Goal: Task Accomplishment & Management: Use online tool/utility

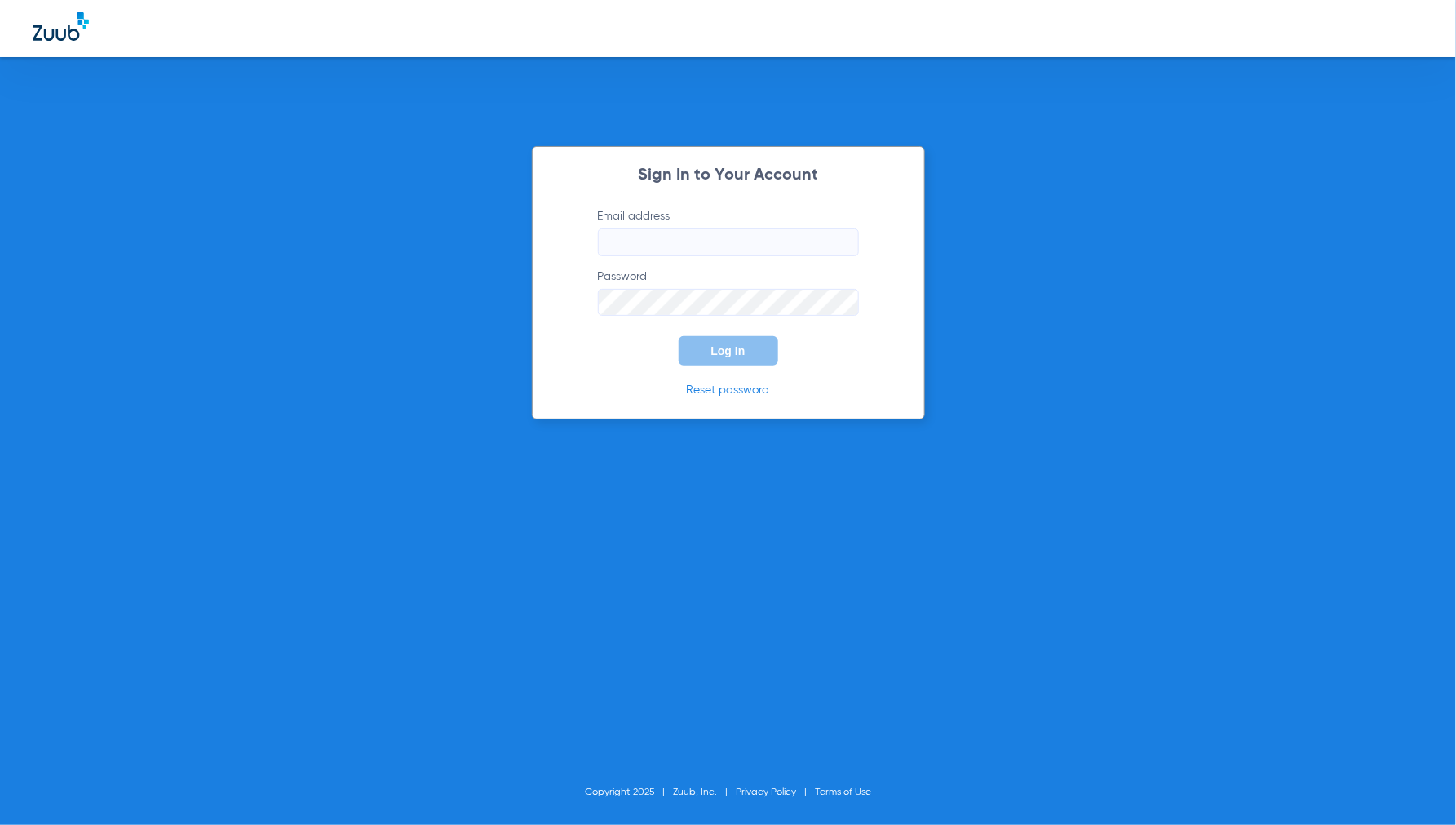
type input "[EMAIL_ADDRESS][DOMAIN_NAME]"
click at [738, 353] on span "Log In" at bounding box center [728, 350] width 35 height 13
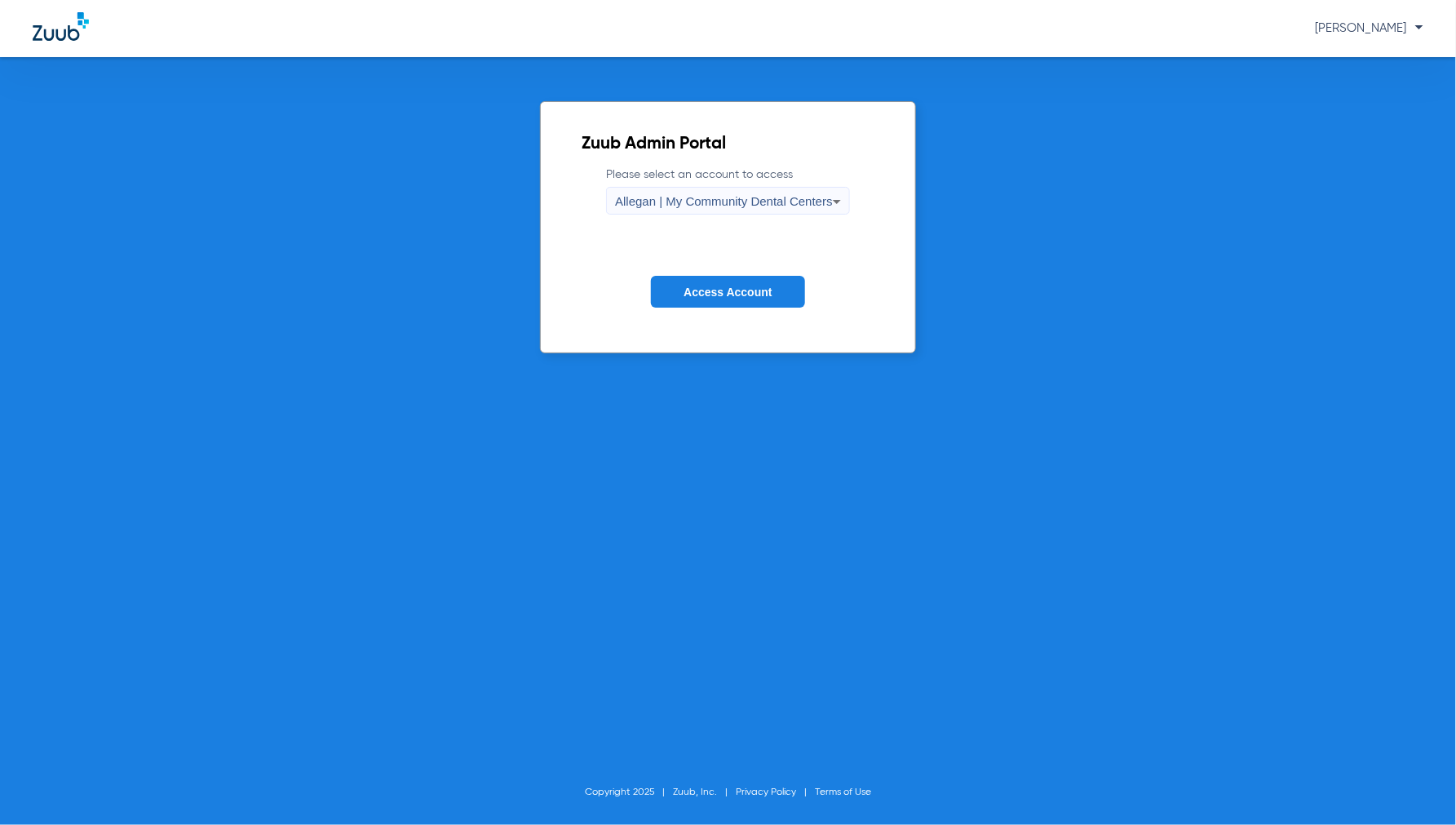
click at [736, 296] on span "Access Account" at bounding box center [727, 292] width 88 height 13
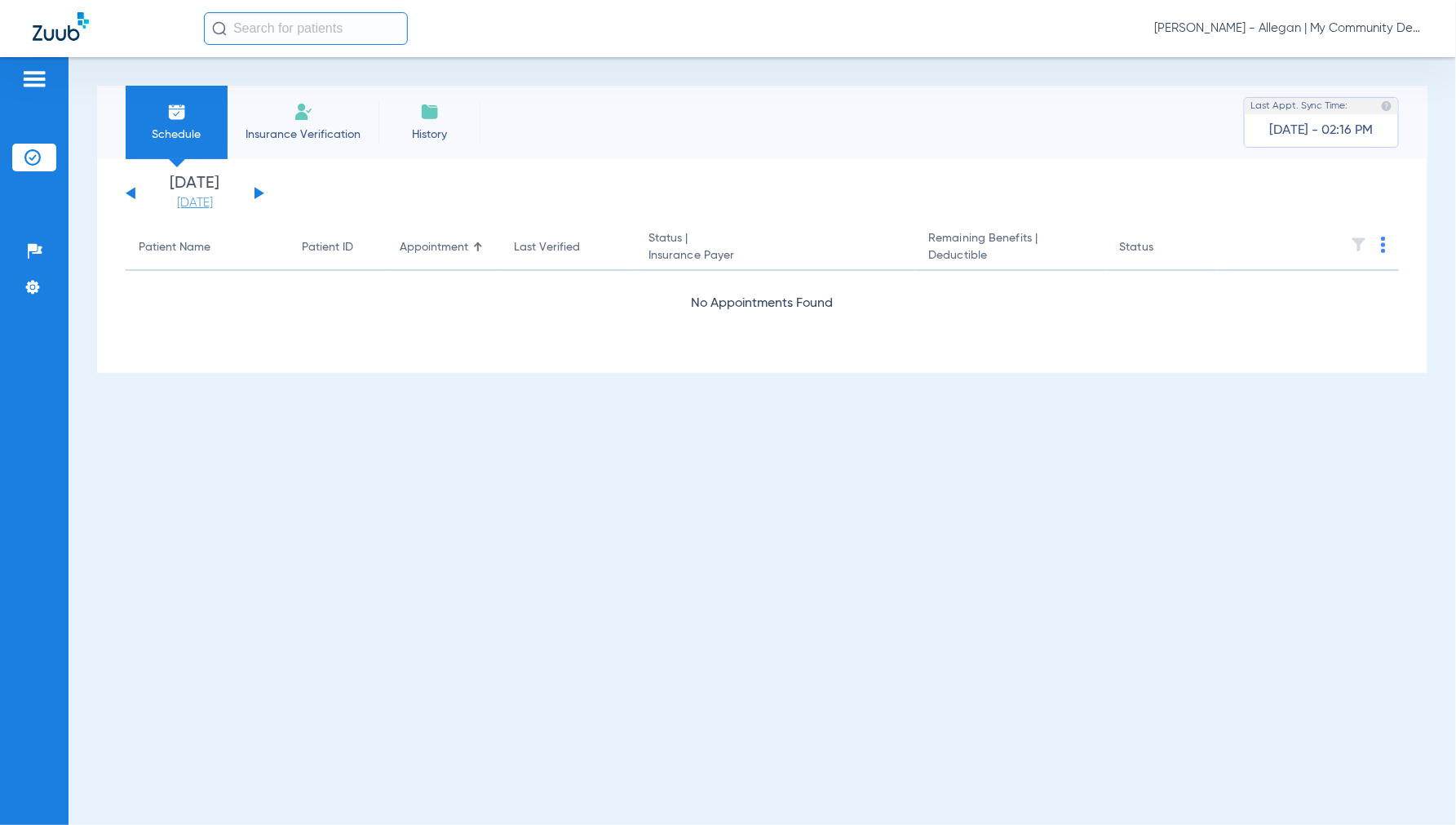
click at [184, 204] on link "[DATE]" at bounding box center [195, 203] width 97 height 16
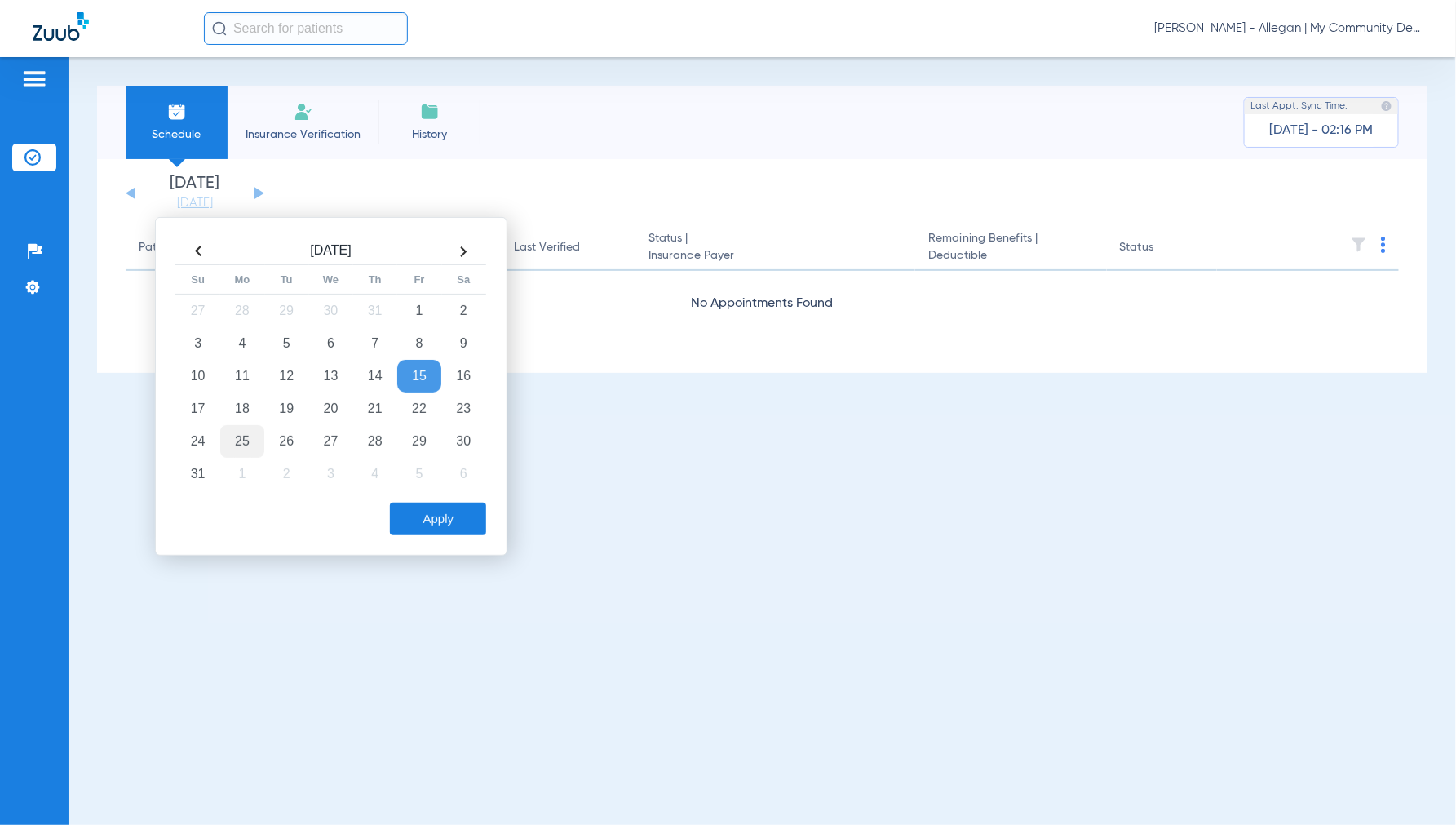
click at [241, 445] on td "25" at bounding box center [243, 441] width 44 height 33
click at [453, 518] on button "Apply" at bounding box center [438, 518] width 97 height 33
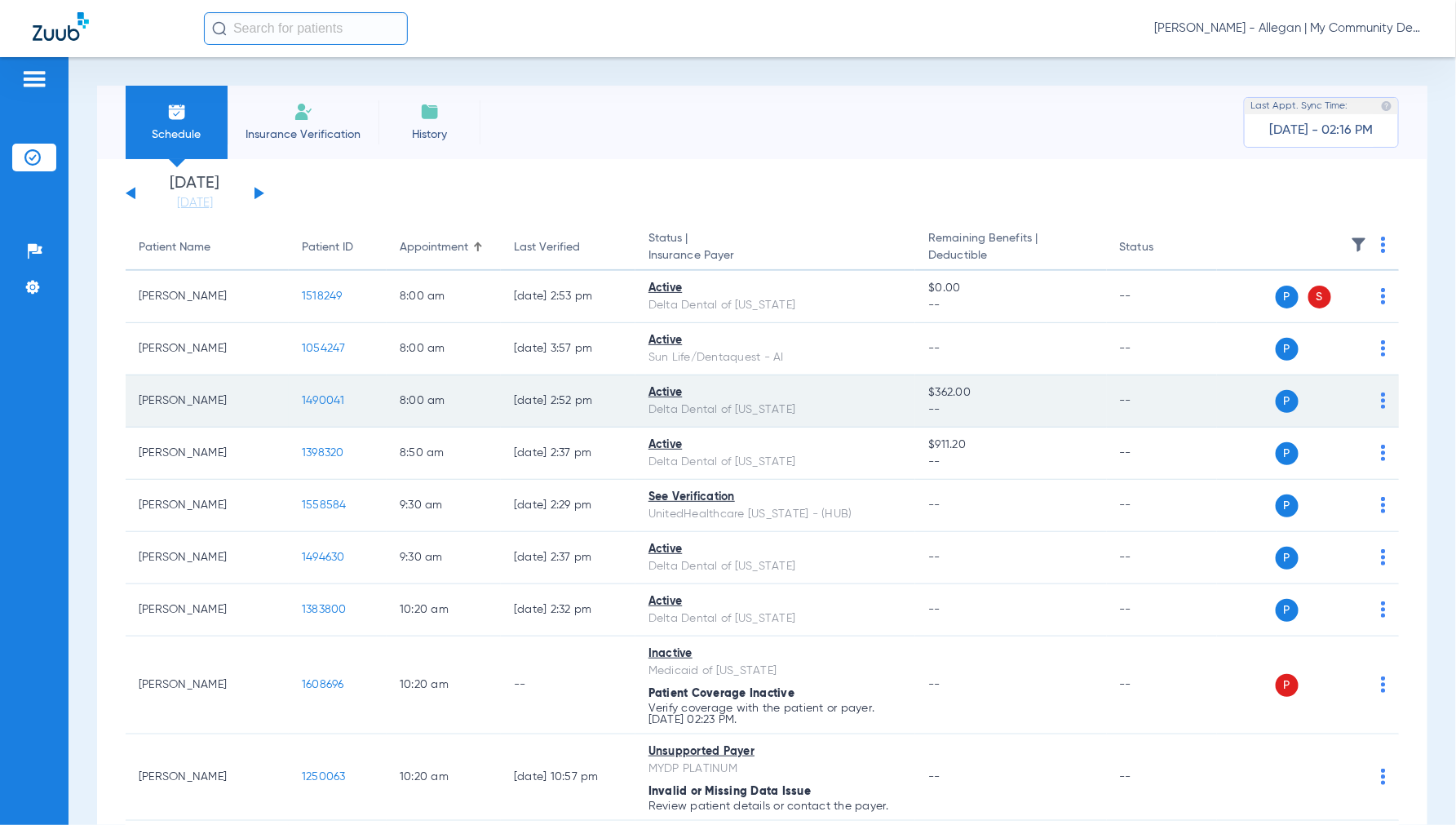
click at [332, 401] on span "1490041" at bounding box center [323, 401] width 43 height 12
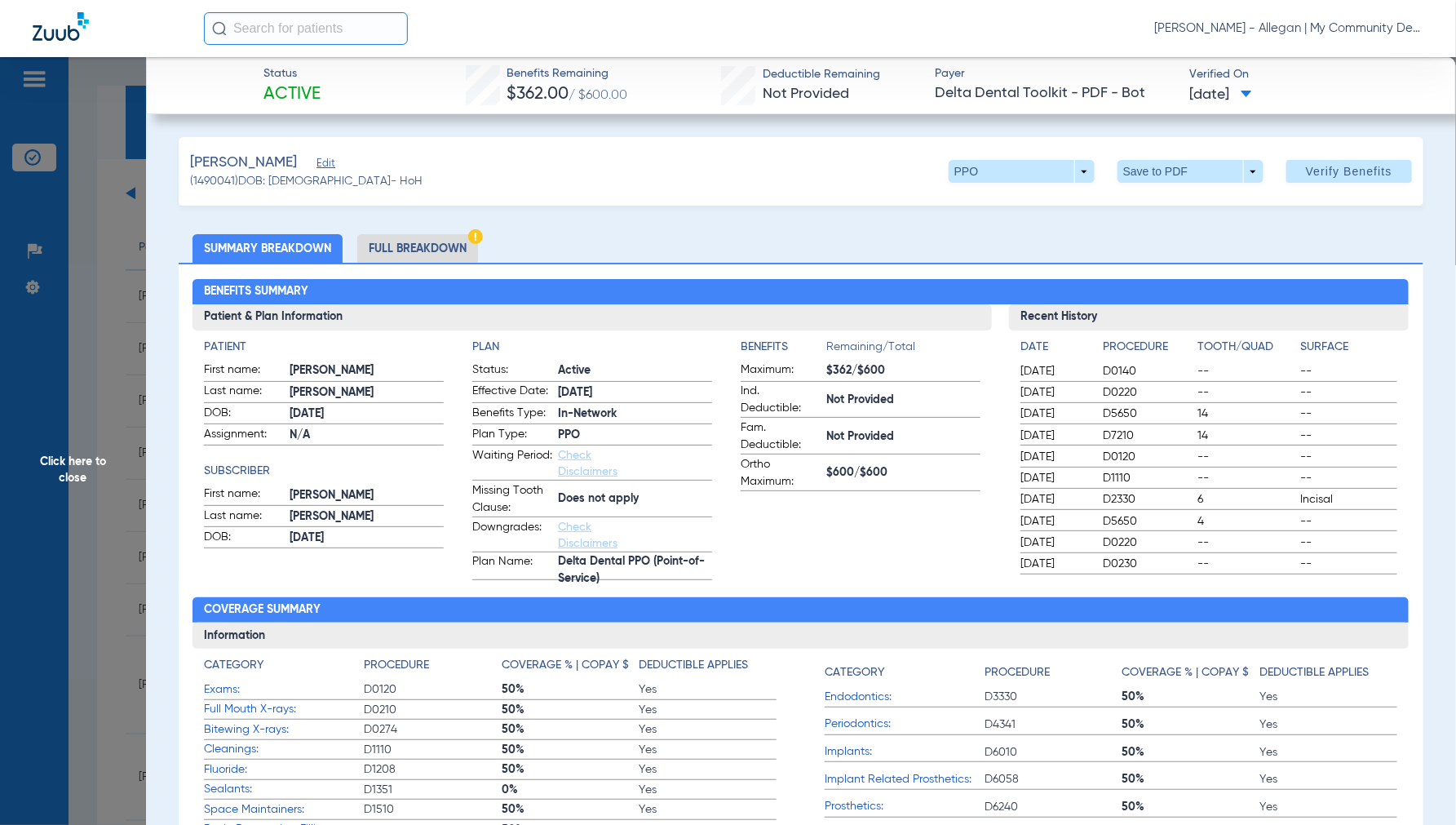
click at [406, 247] on li "Full Breakdown" at bounding box center [417, 248] width 121 height 28
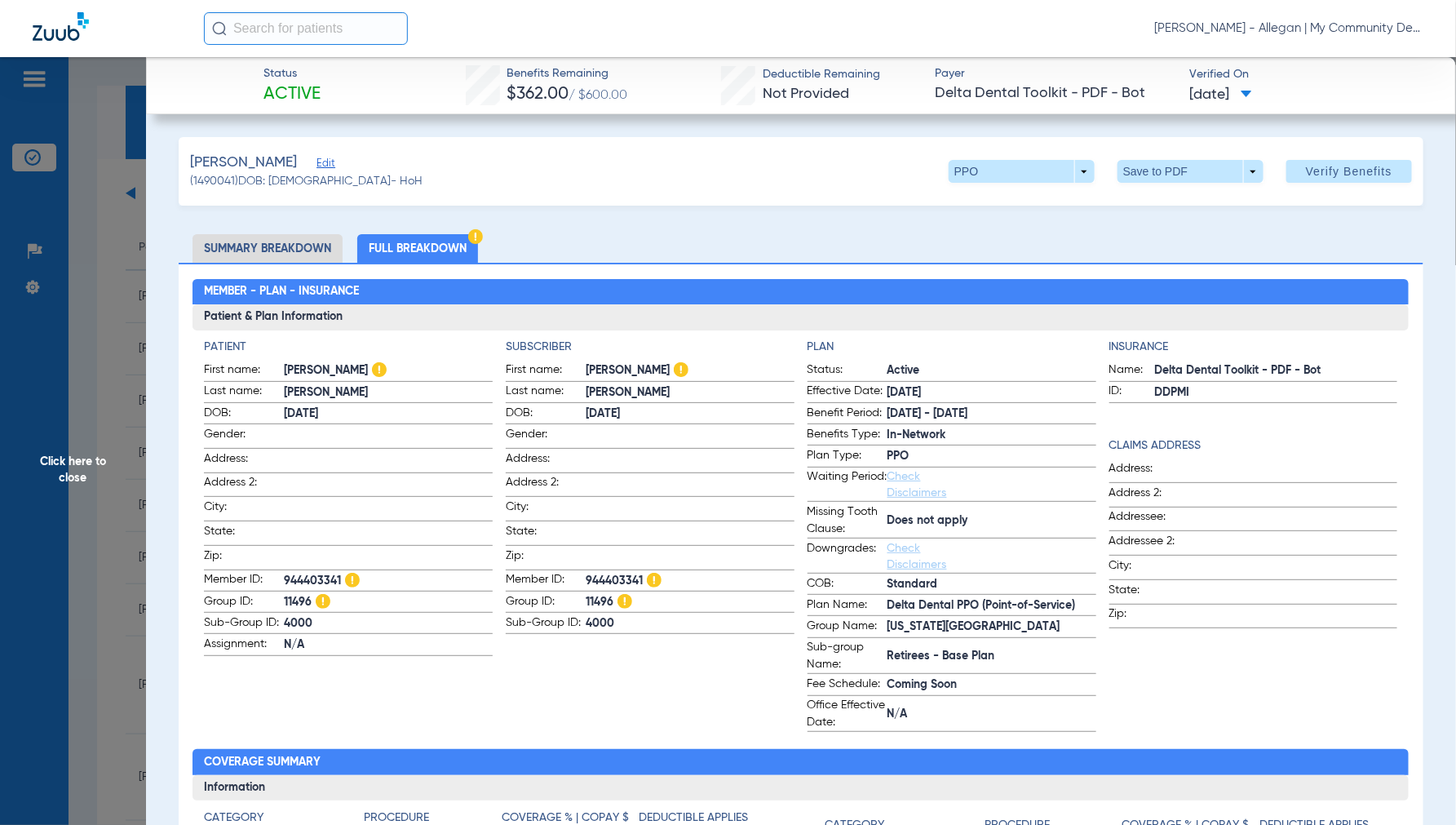
click at [74, 469] on span "Click here to close" at bounding box center [73, 469] width 146 height 825
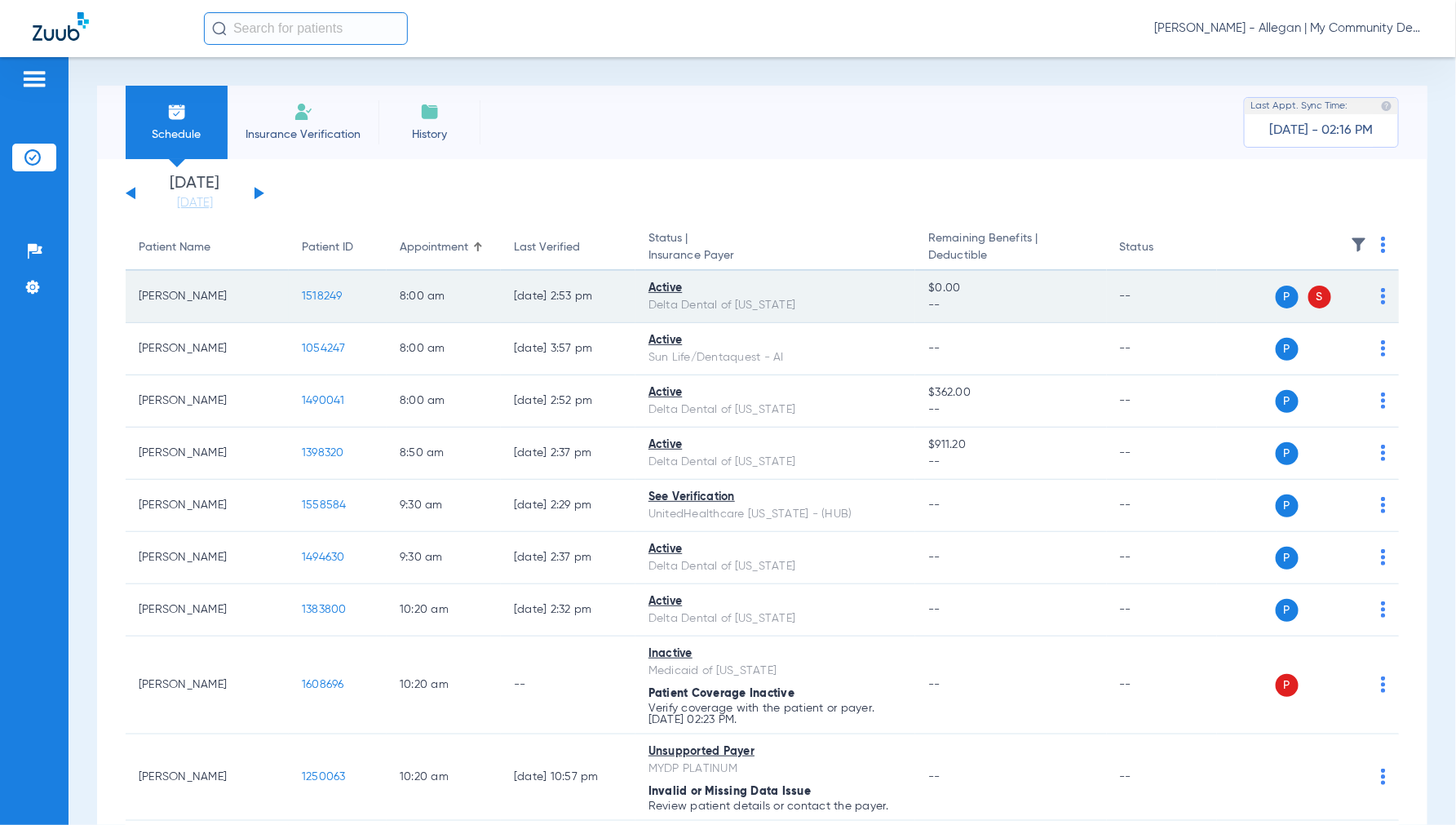
click at [314, 292] on span "1518249" at bounding box center [323, 296] width 41 height 12
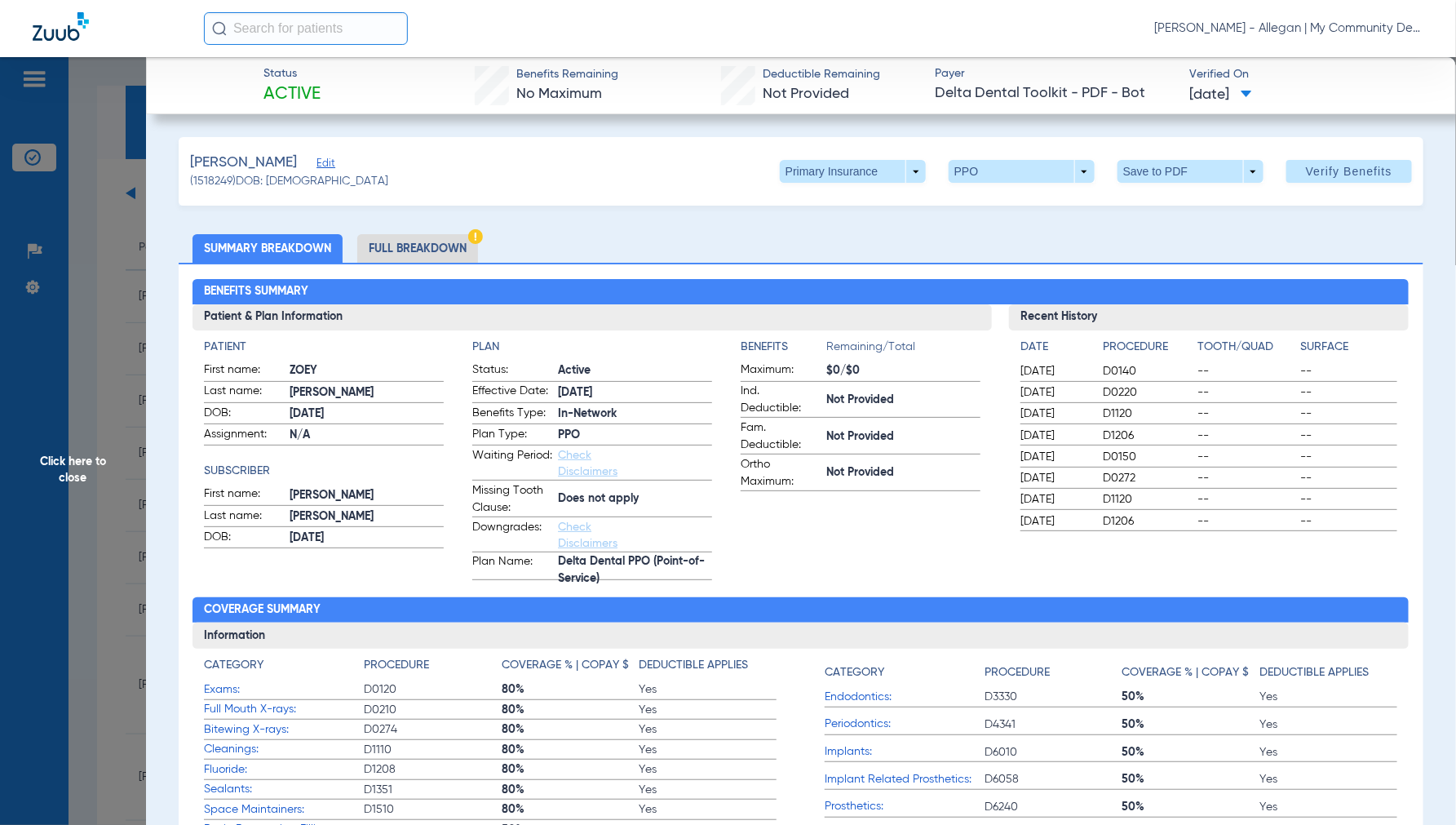
click at [401, 249] on li "Full Breakdown" at bounding box center [417, 248] width 121 height 28
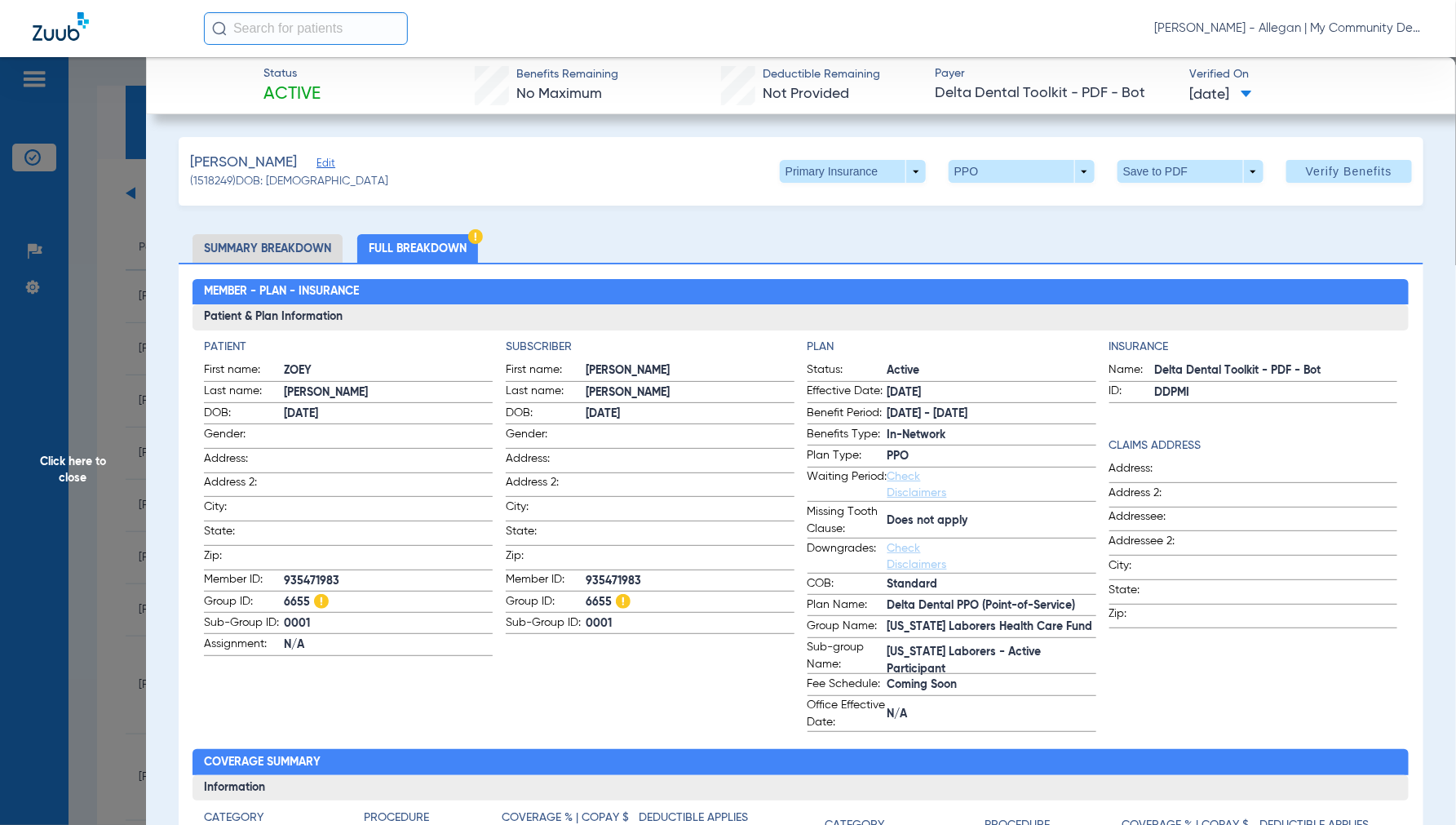
drag, startPoint x: 58, startPoint y: 473, endPoint x: 90, endPoint y: 474, distance: 32.0
click at [60, 475] on span "Click here to close" at bounding box center [73, 469] width 146 height 825
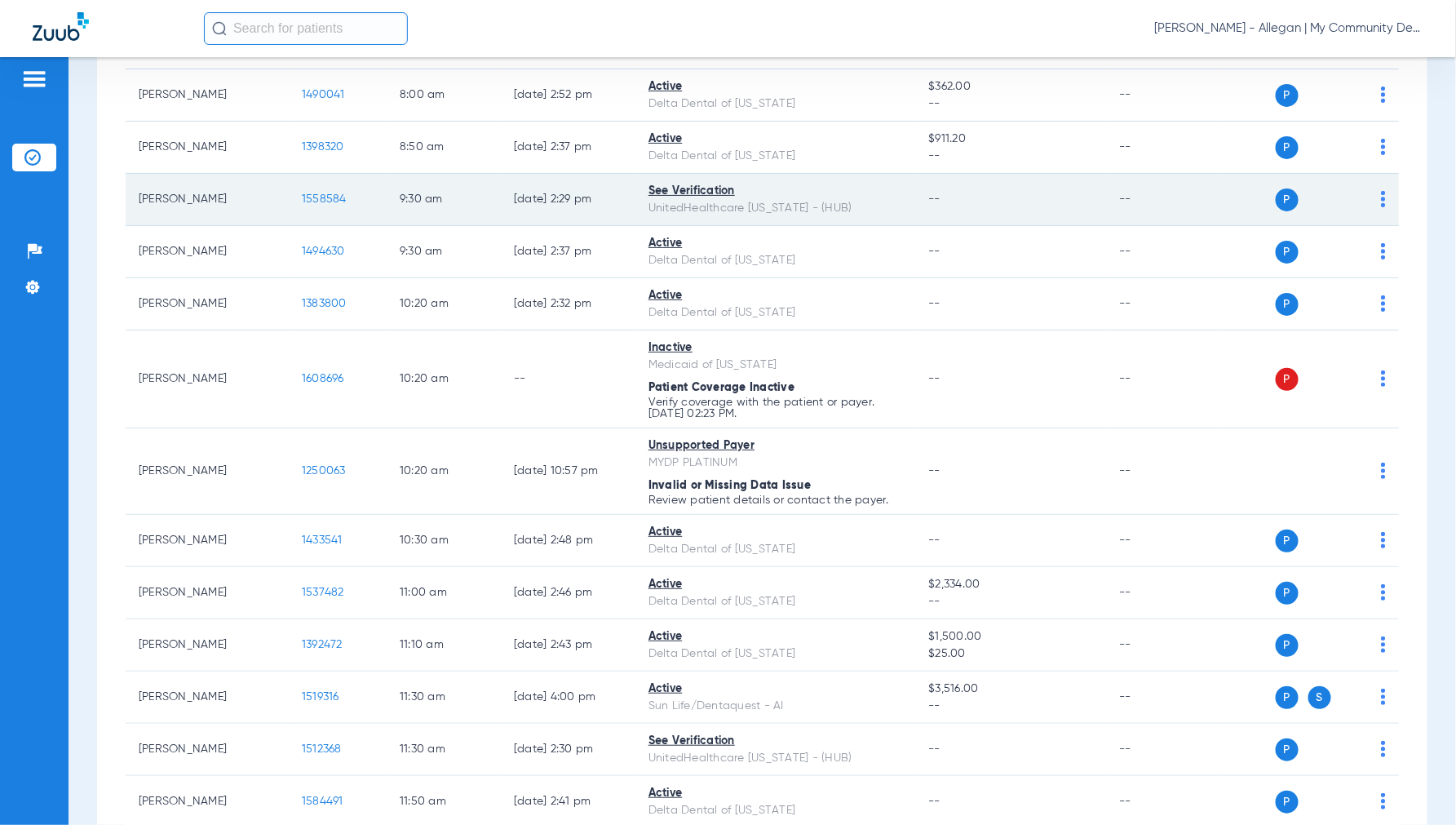
scroll to position [362, 0]
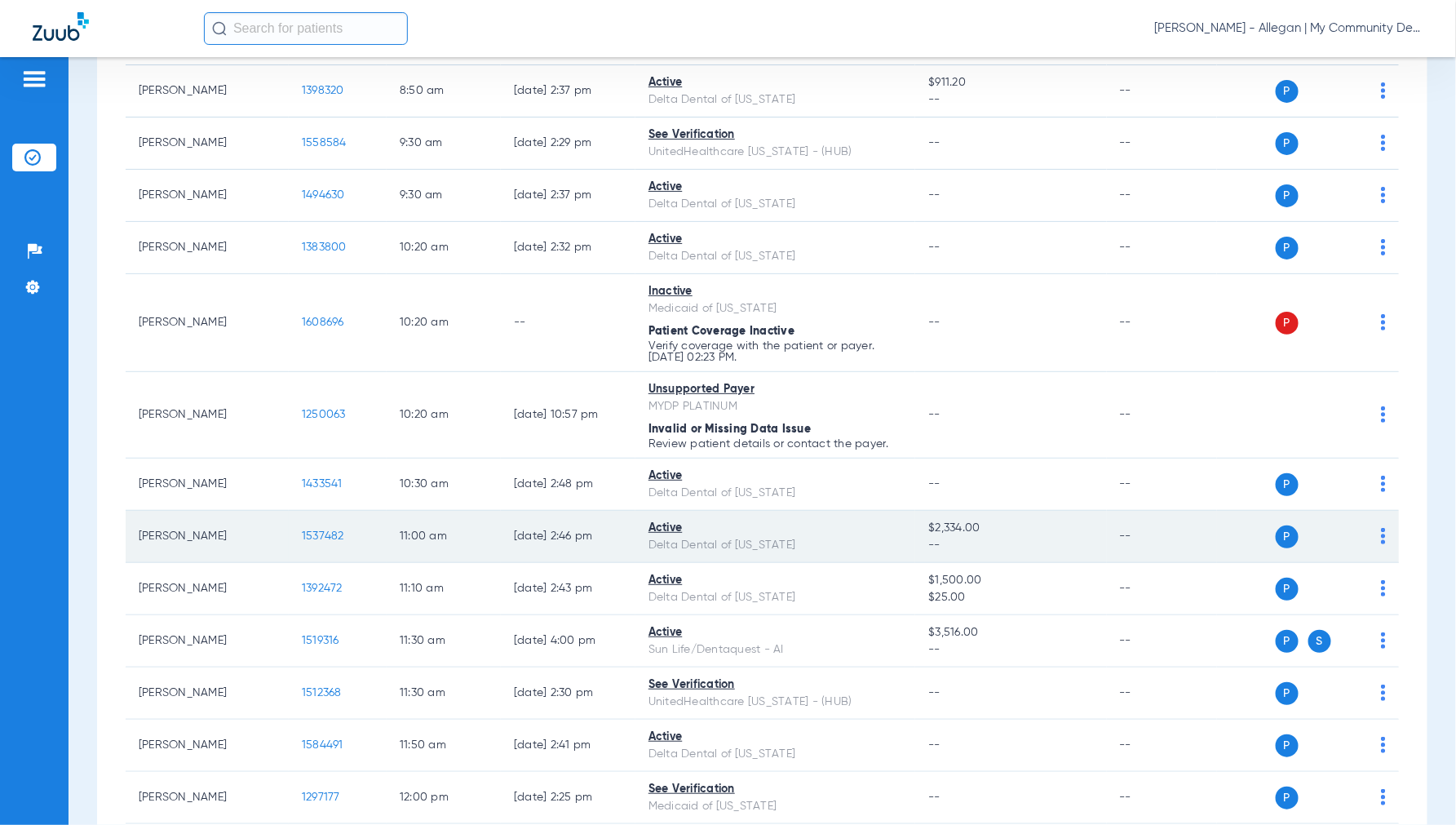
click at [327, 533] on span "1537482" at bounding box center [323, 535] width 43 height 12
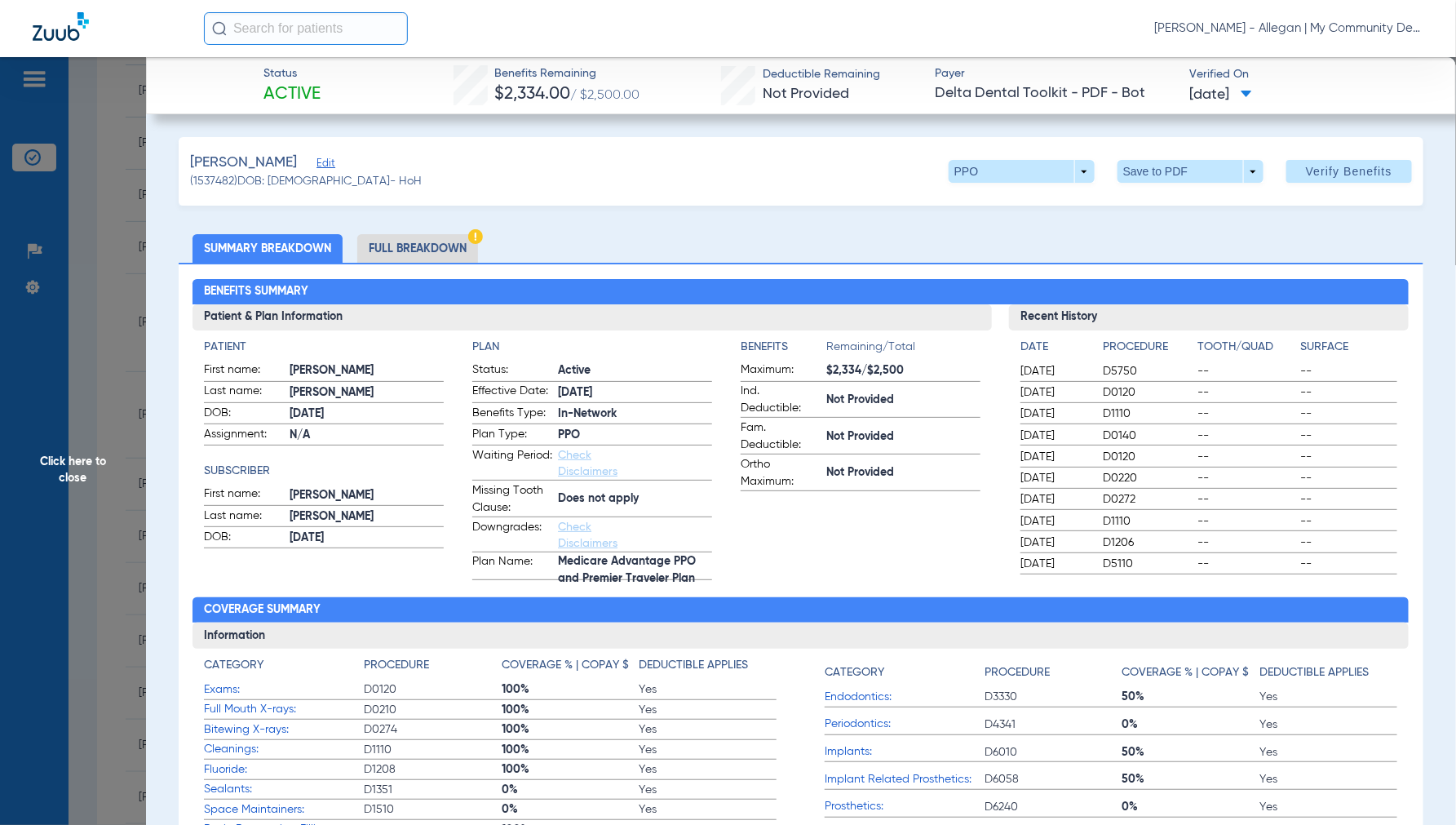
click at [406, 248] on li "Full Breakdown" at bounding box center [417, 248] width 121 height 28
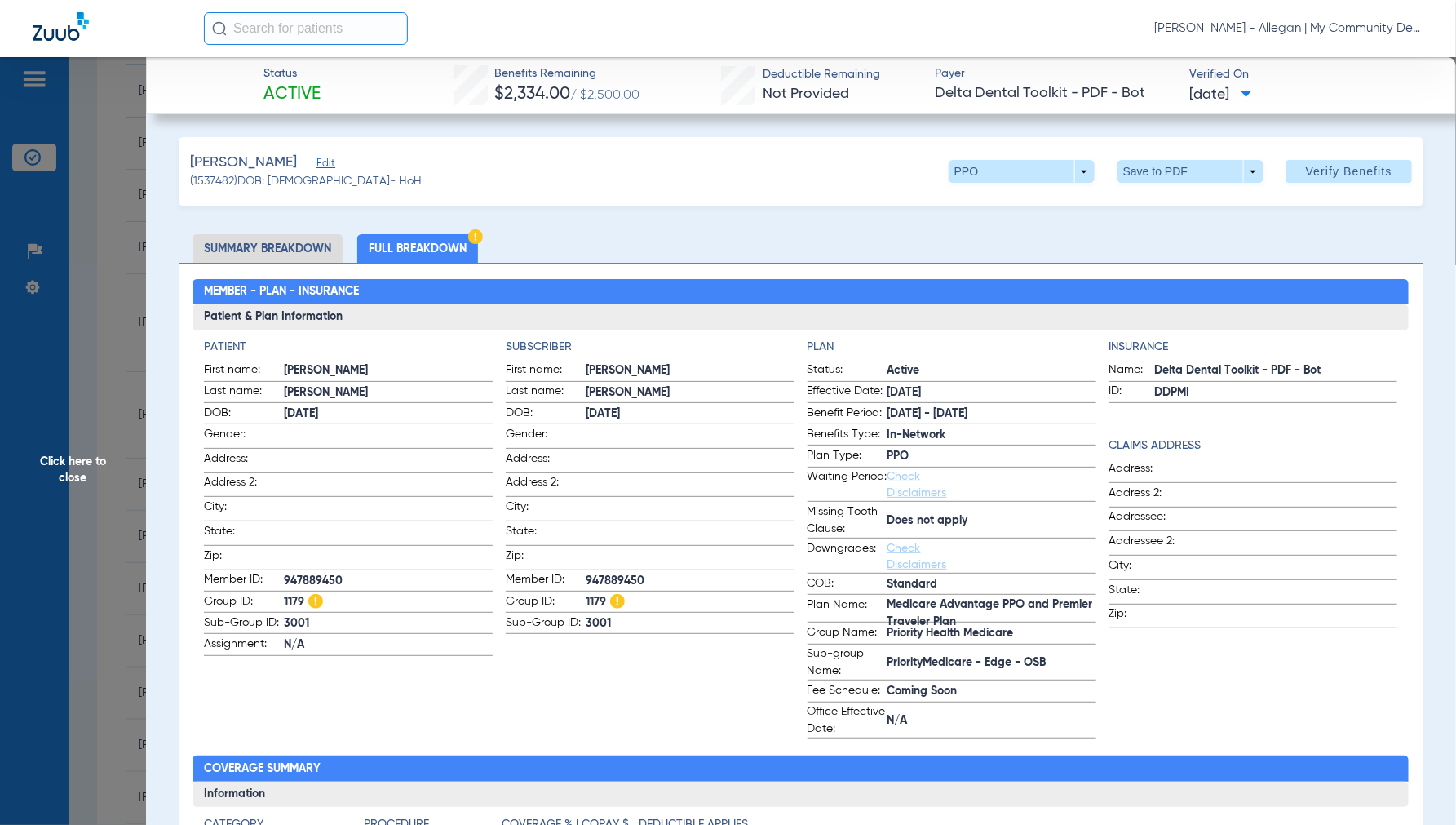
click at [87, 455] on span "Click here to close" at bounding box center [73, 469] width 146 height 825
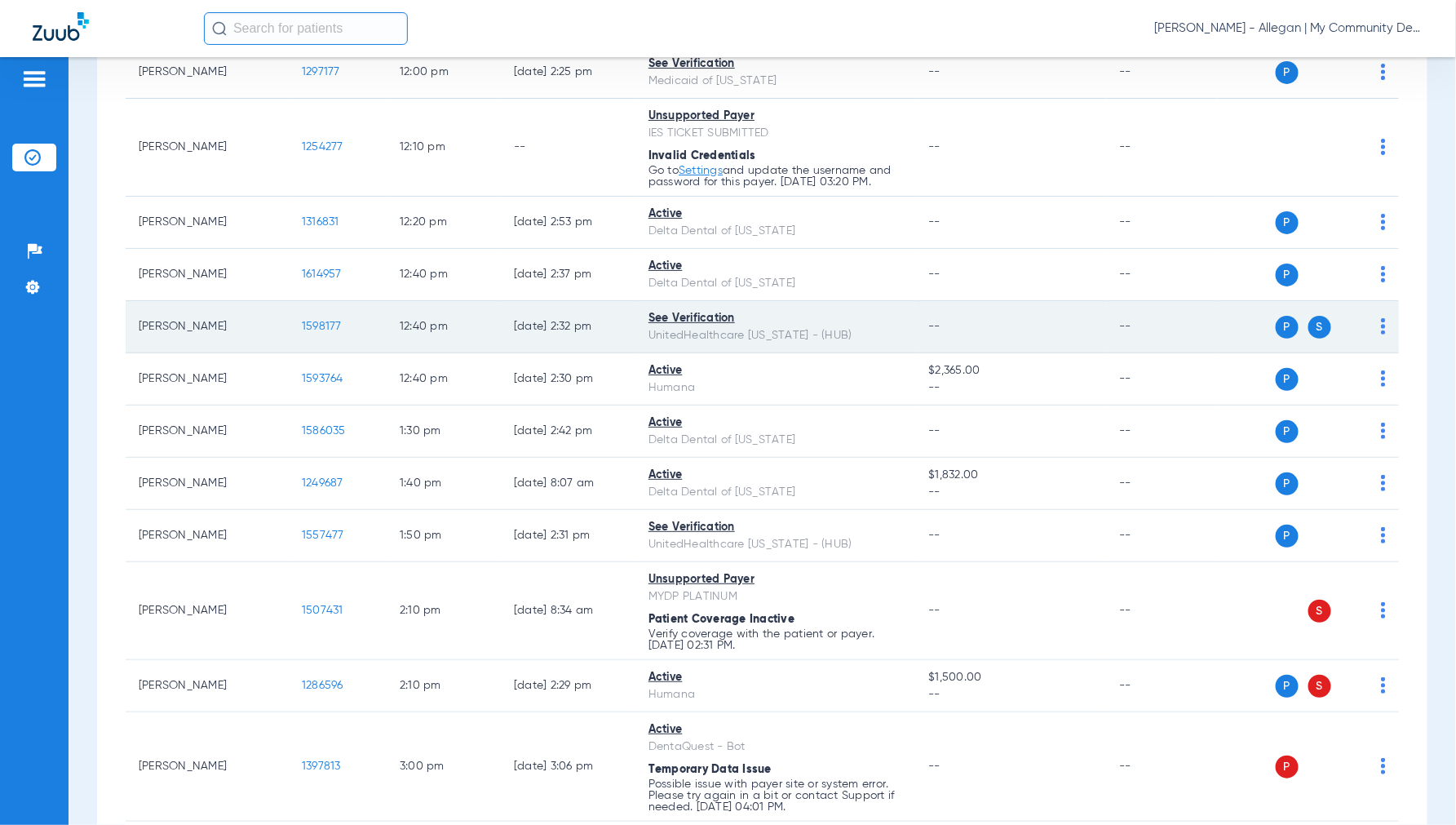
scroll to position [816, 0]
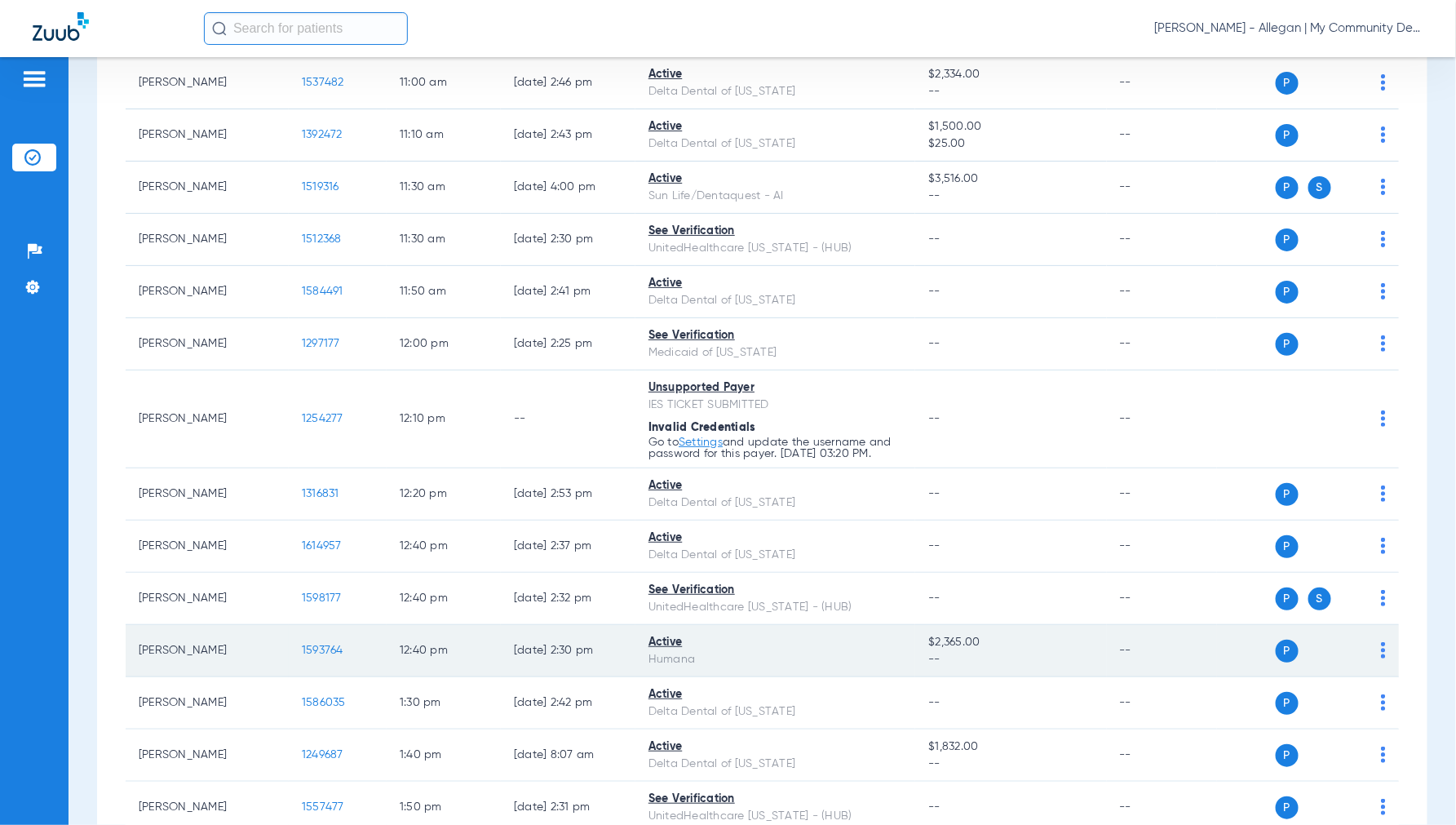
click at [323, 652] on span "1593764" at bounding box center [323, 650] width 42 height 12
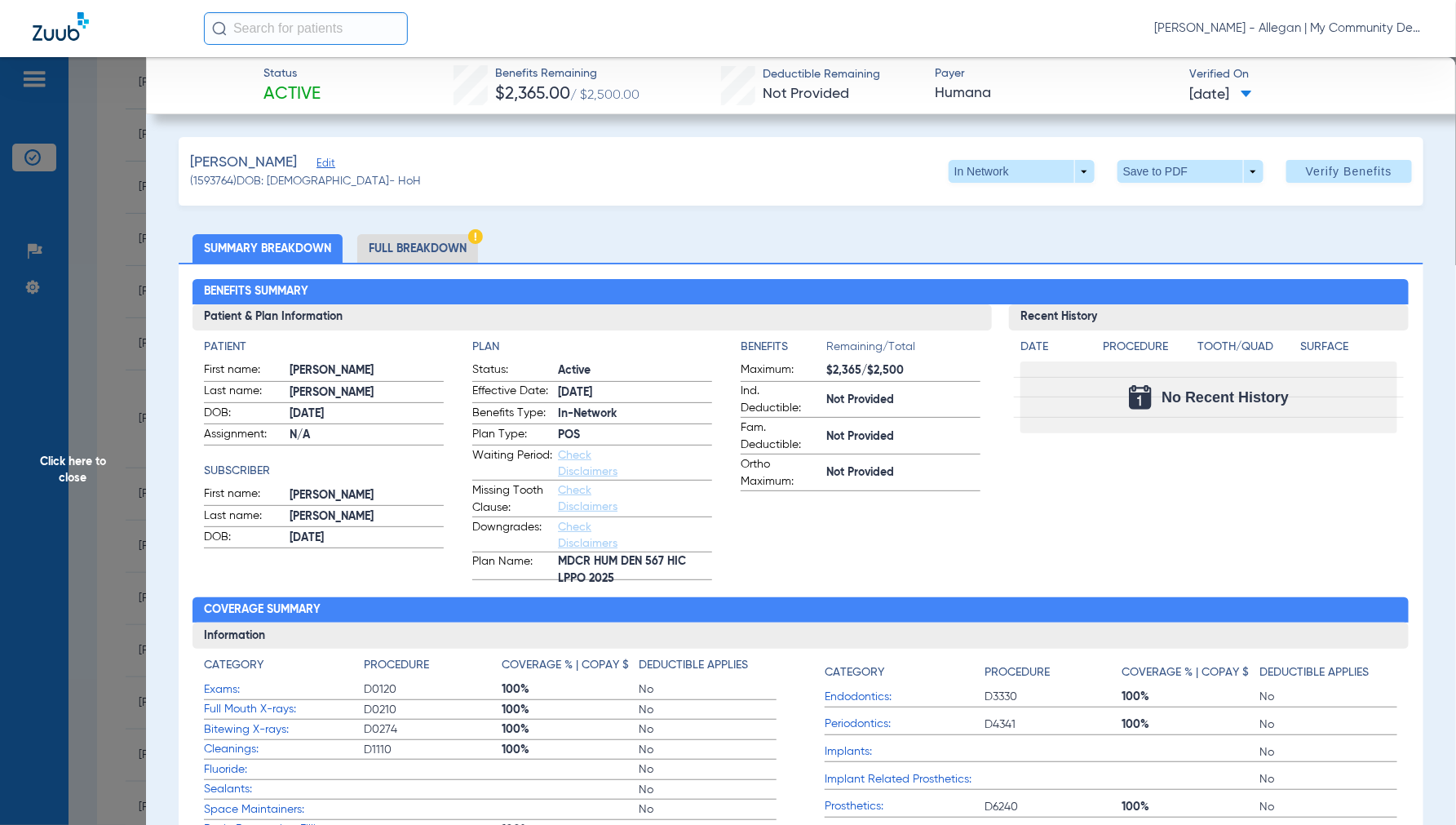
click at [77, 471] on span "Click here to close" at bounding box center [73, 469] width 146 height 825
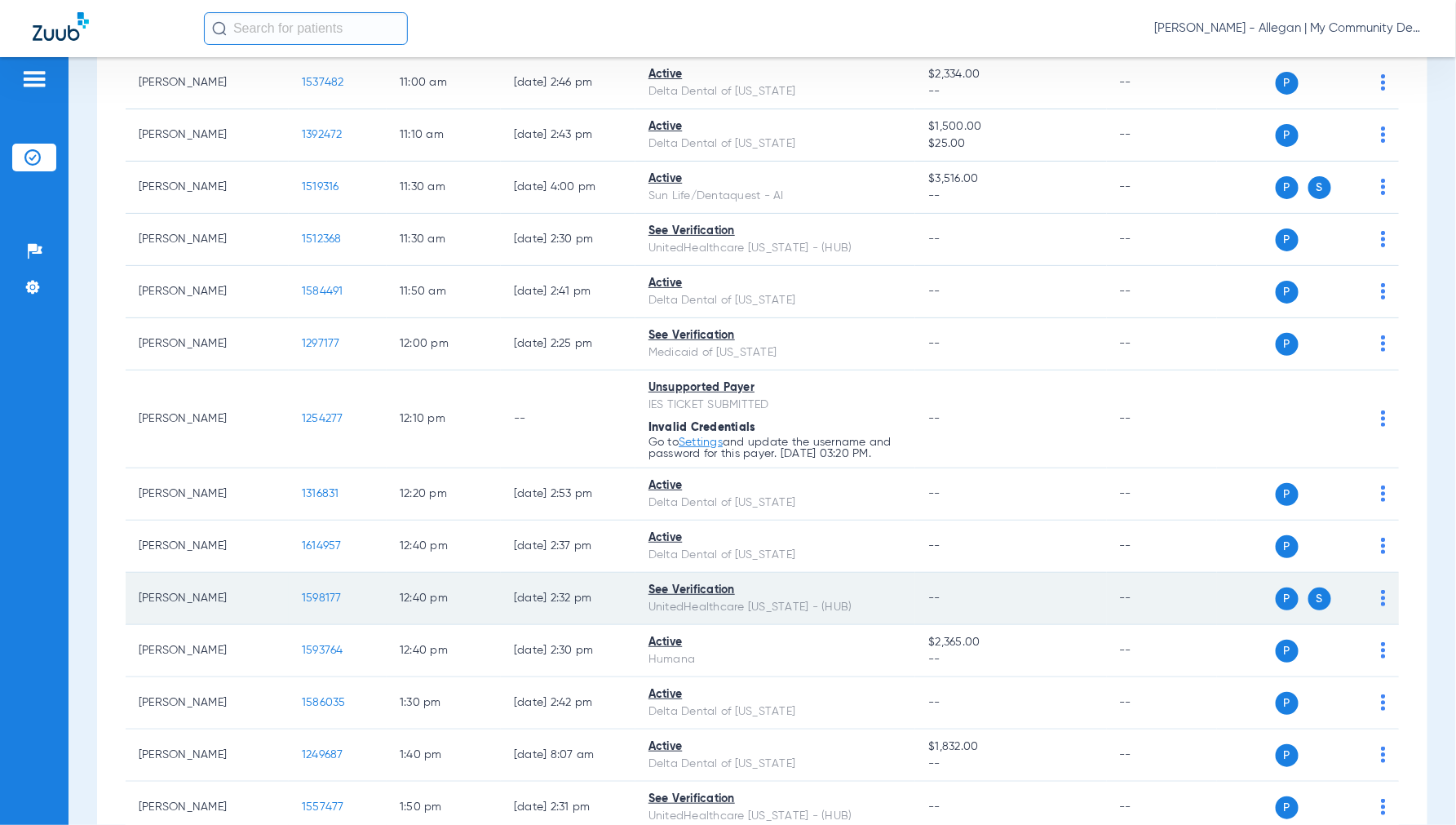
click at [307, 602] on span "1598177" at bounding box center [322, 597] width 40 height 12
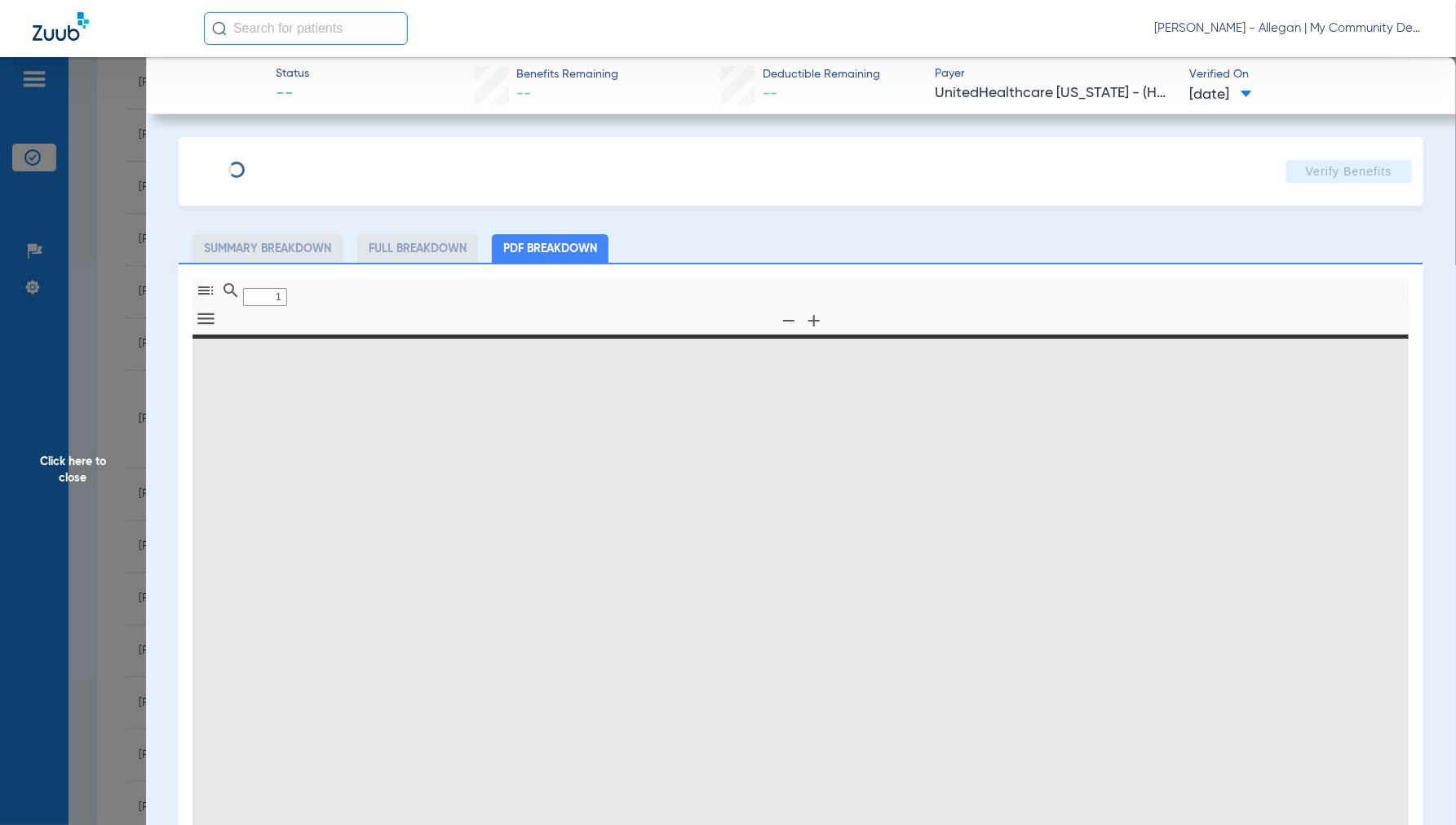
type input "0"
select select "page-width"
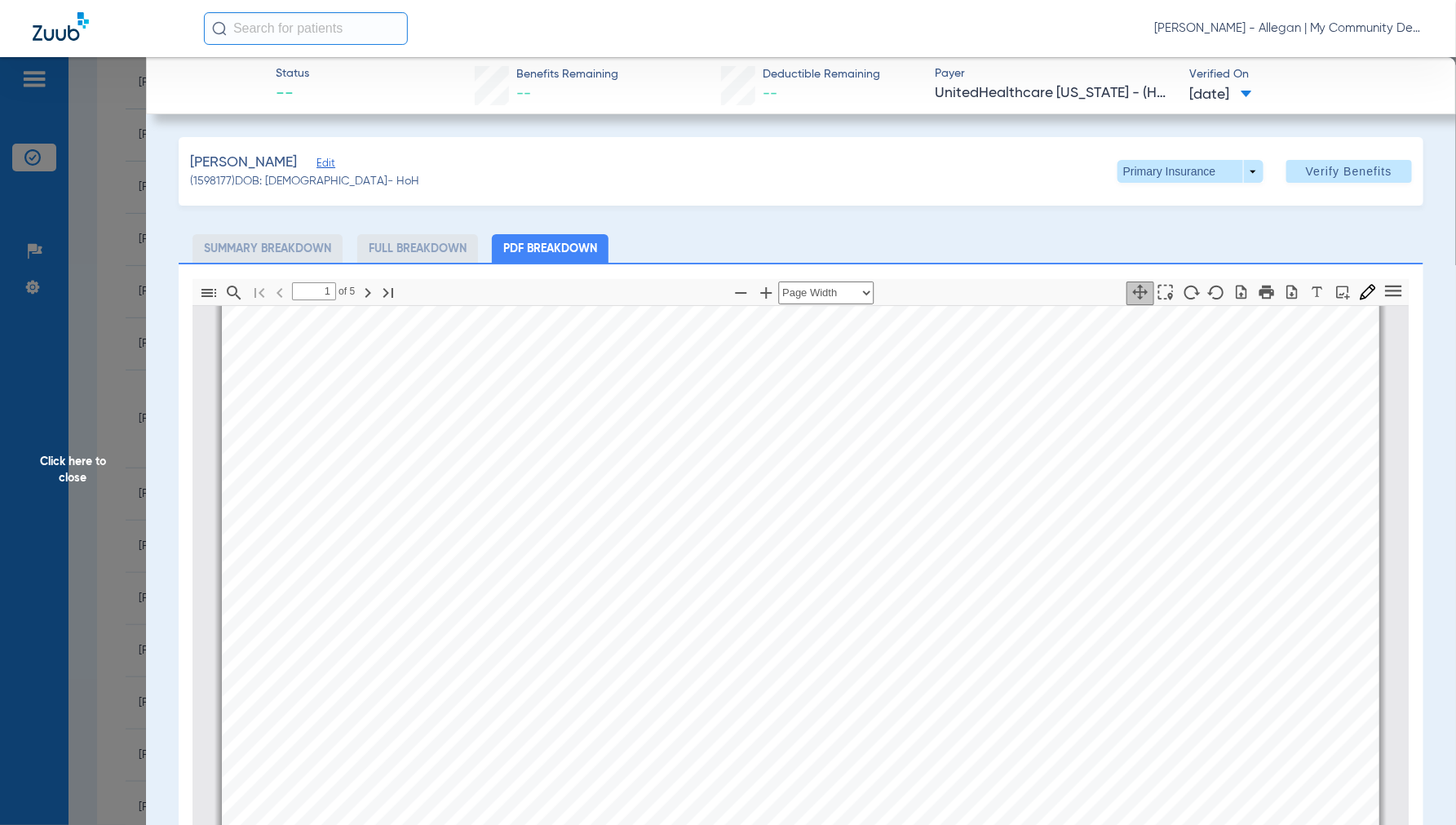
type input "2"
drag, startPoint x: 77, startPoint y: 477, endPoint x: 160, endPoint y: 470, distance: 83.3
click at [82, 470] on span "Click here to close" at bounding box center [73, 469] width 146 height 825
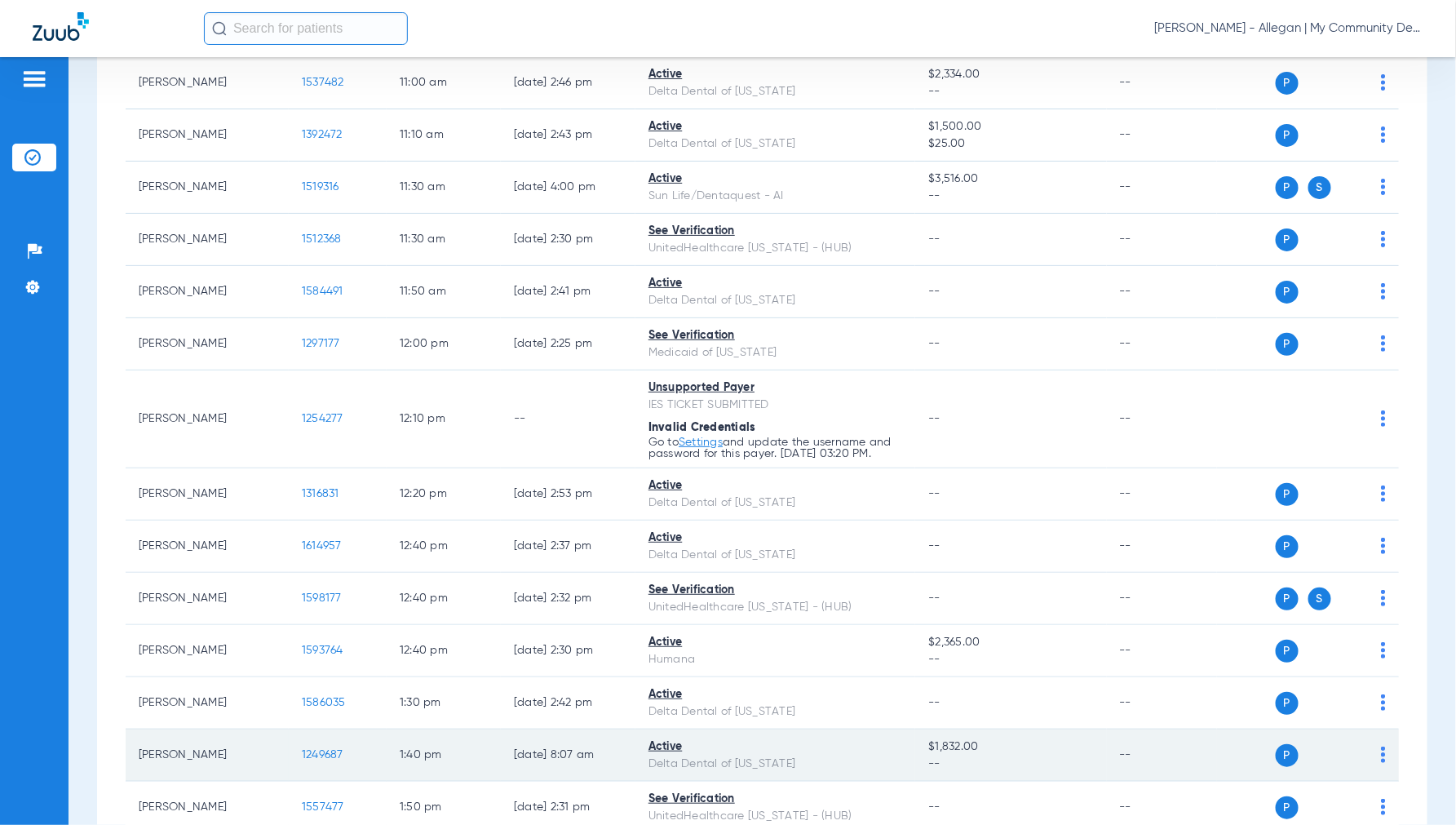
click at [332, 754] on span "1249687" at bounding box center [323, 754] width 42 height 12
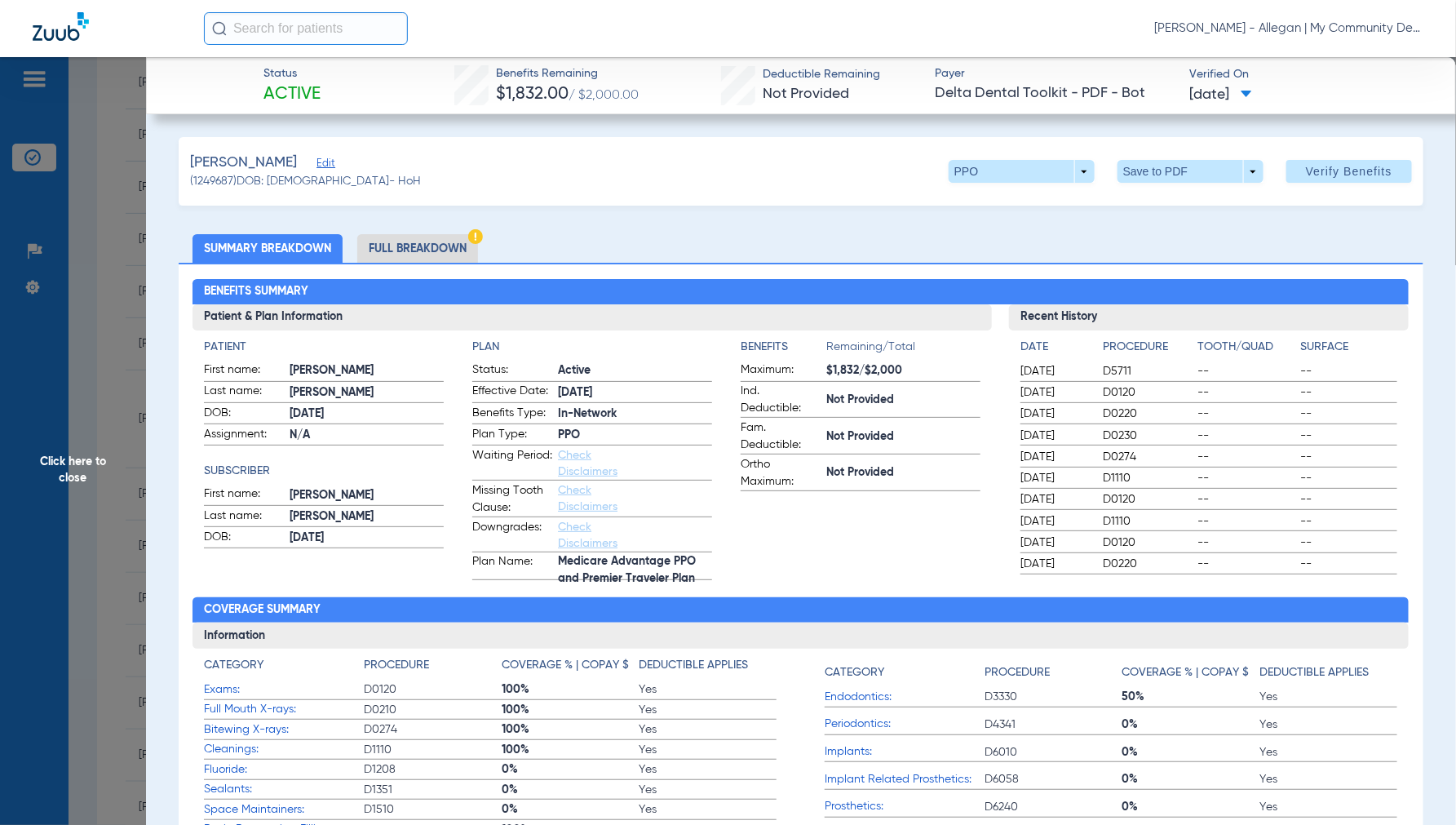
click at [408, 250] on li "Full Breakdown" at bounding box center [417, 248] width 121 height 28
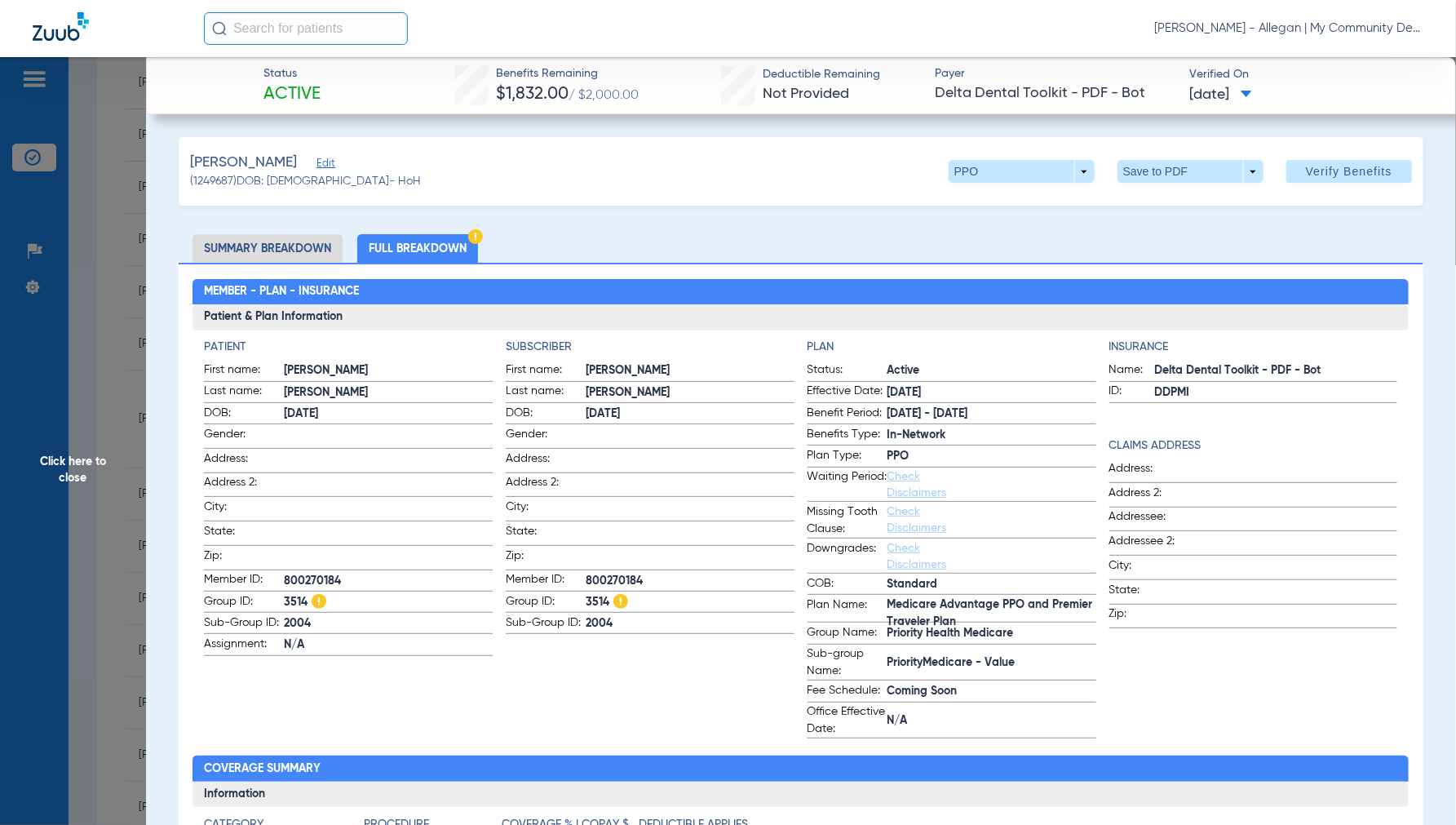
click at [75, 470] on span "Click here to close" at bounding box center [73, 469] width 146 height 825
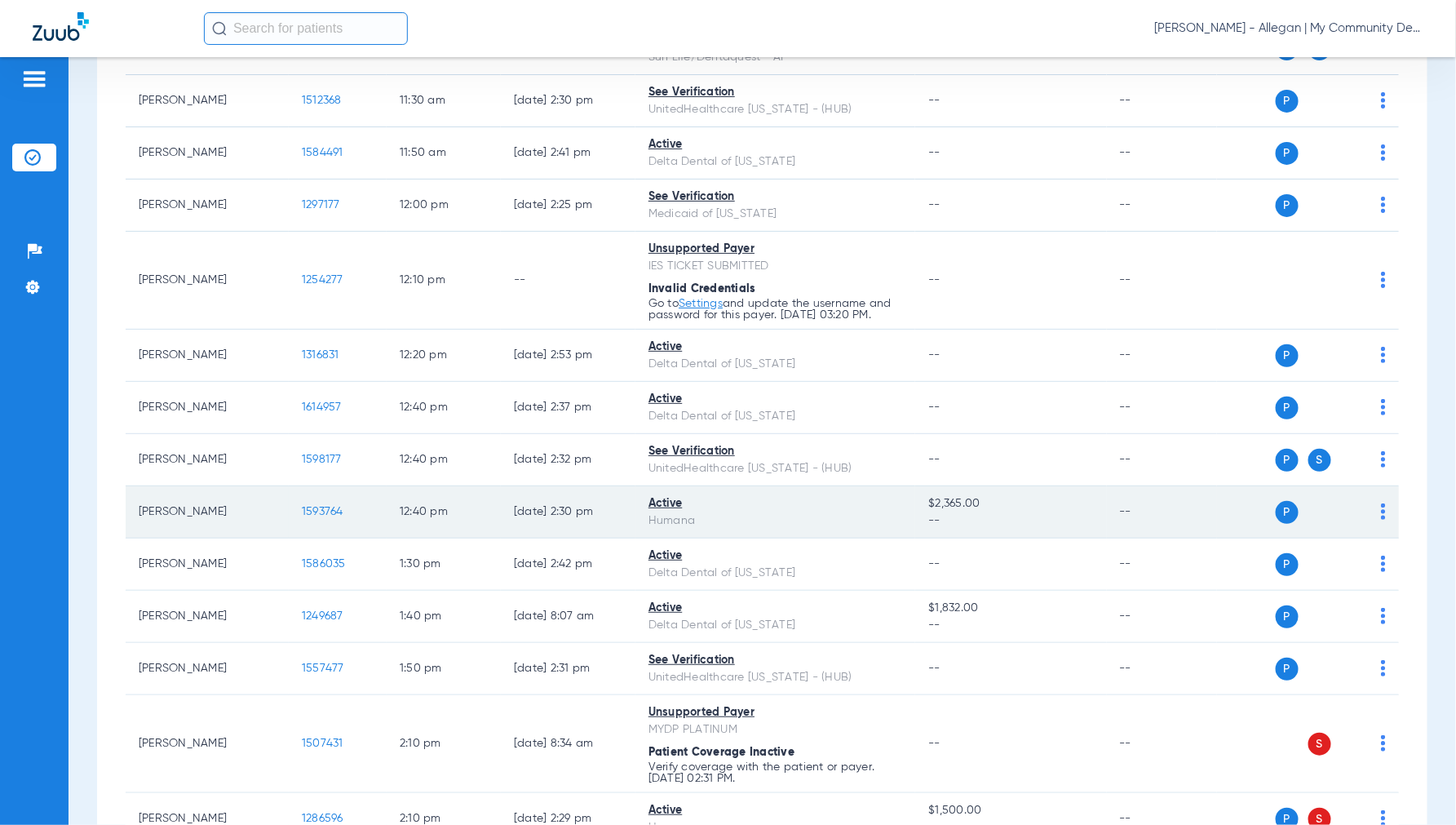
scroll to position [997, 0]
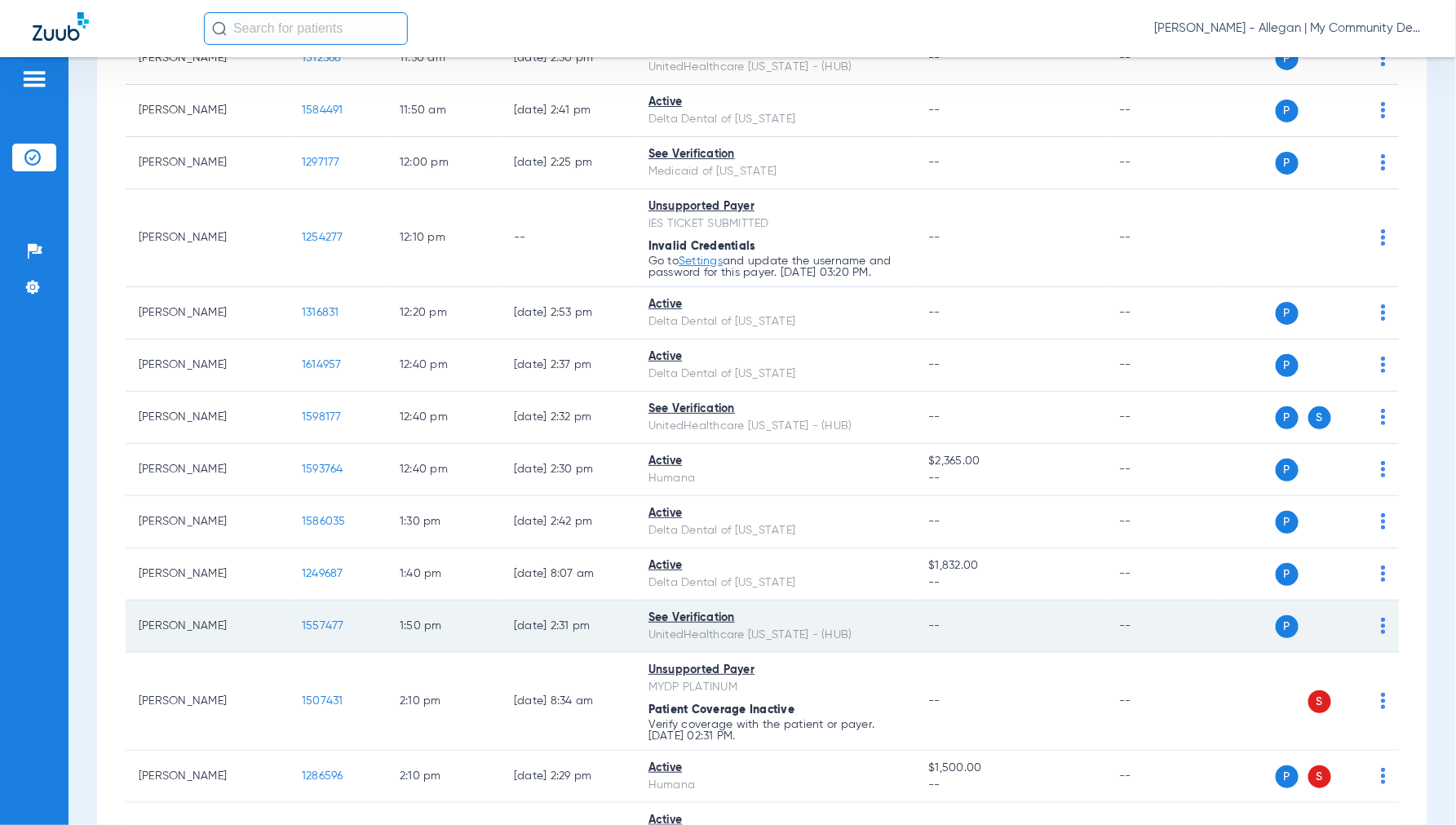
click at [314, 625] on span "1557477" at bounding box center [323, 626] width 43 height 12
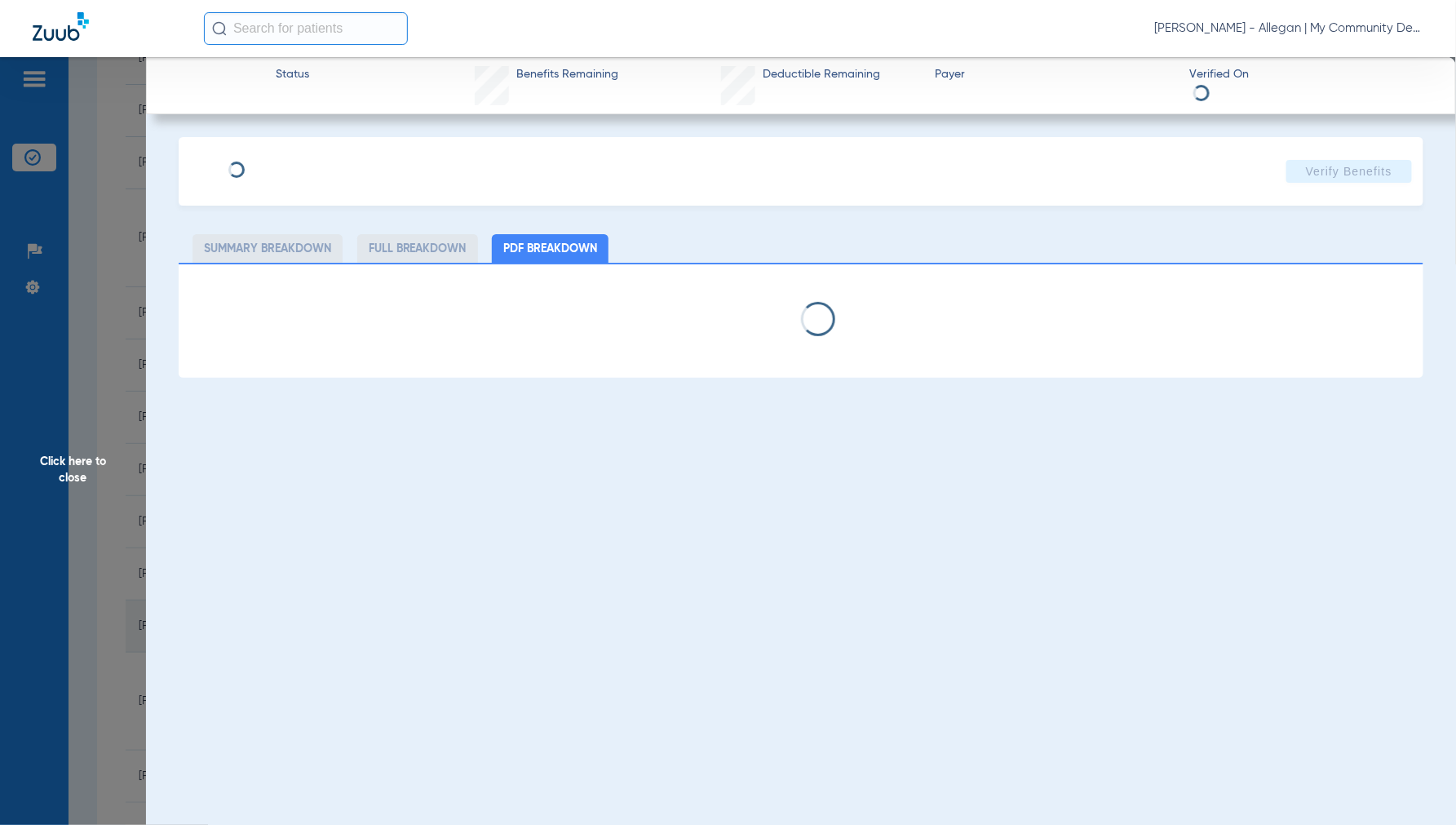
select select "page-width"
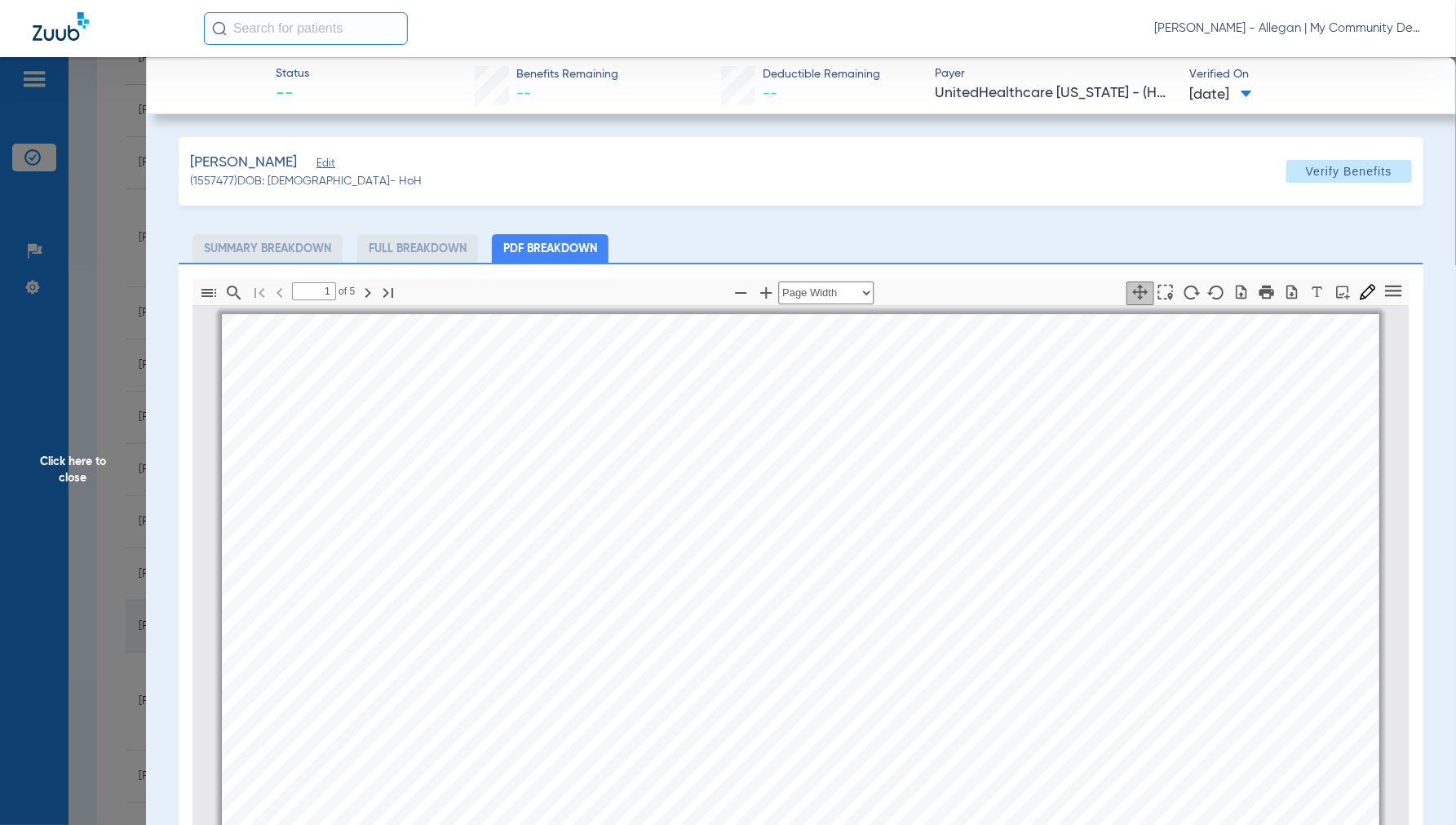
scroll to position [8, 0]
type input "2"
click at [71, 463] on span "Click here to close" at bounding box center [73, 469] width 146 height 825
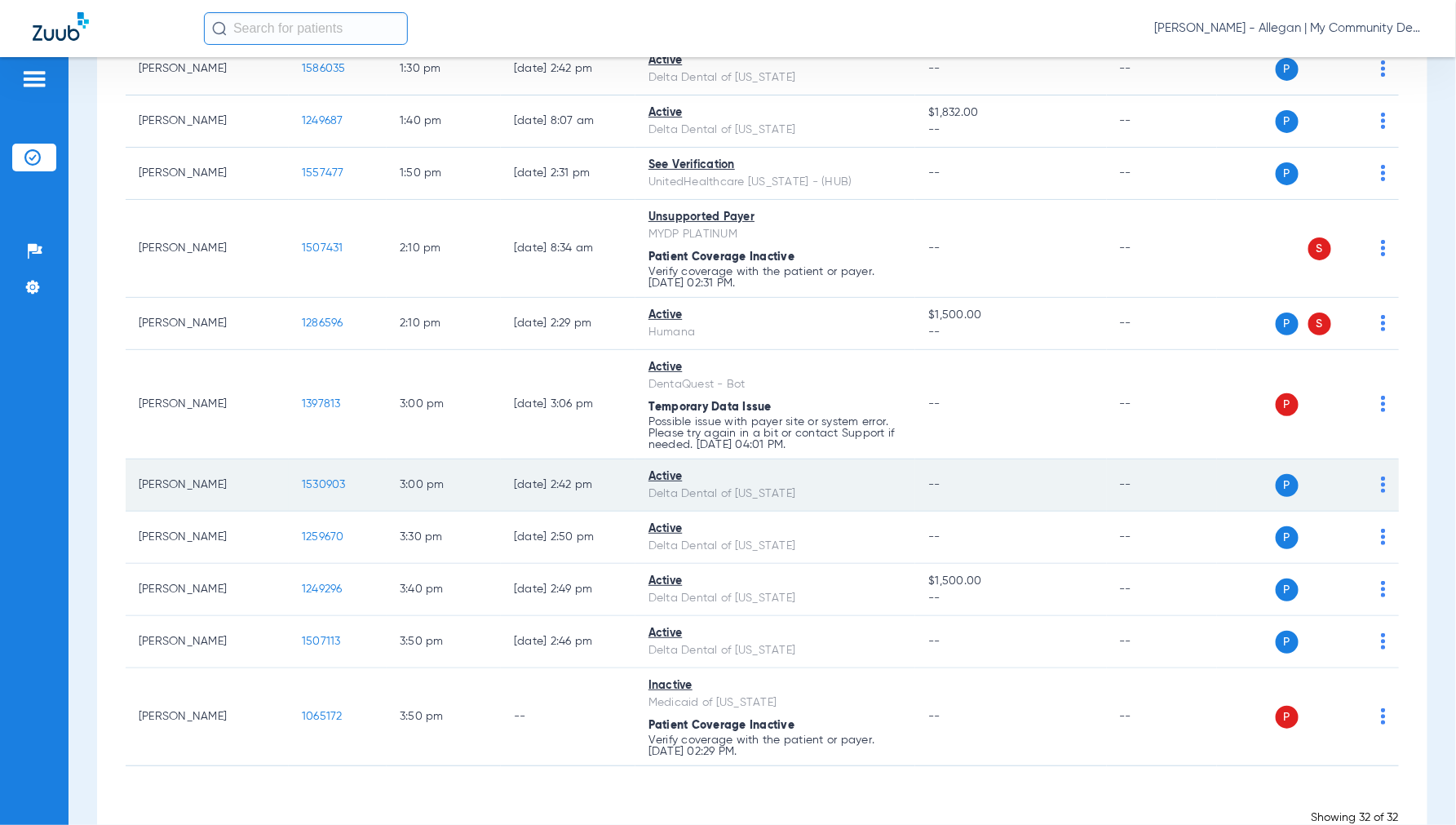
scroll to position [1503, 0]
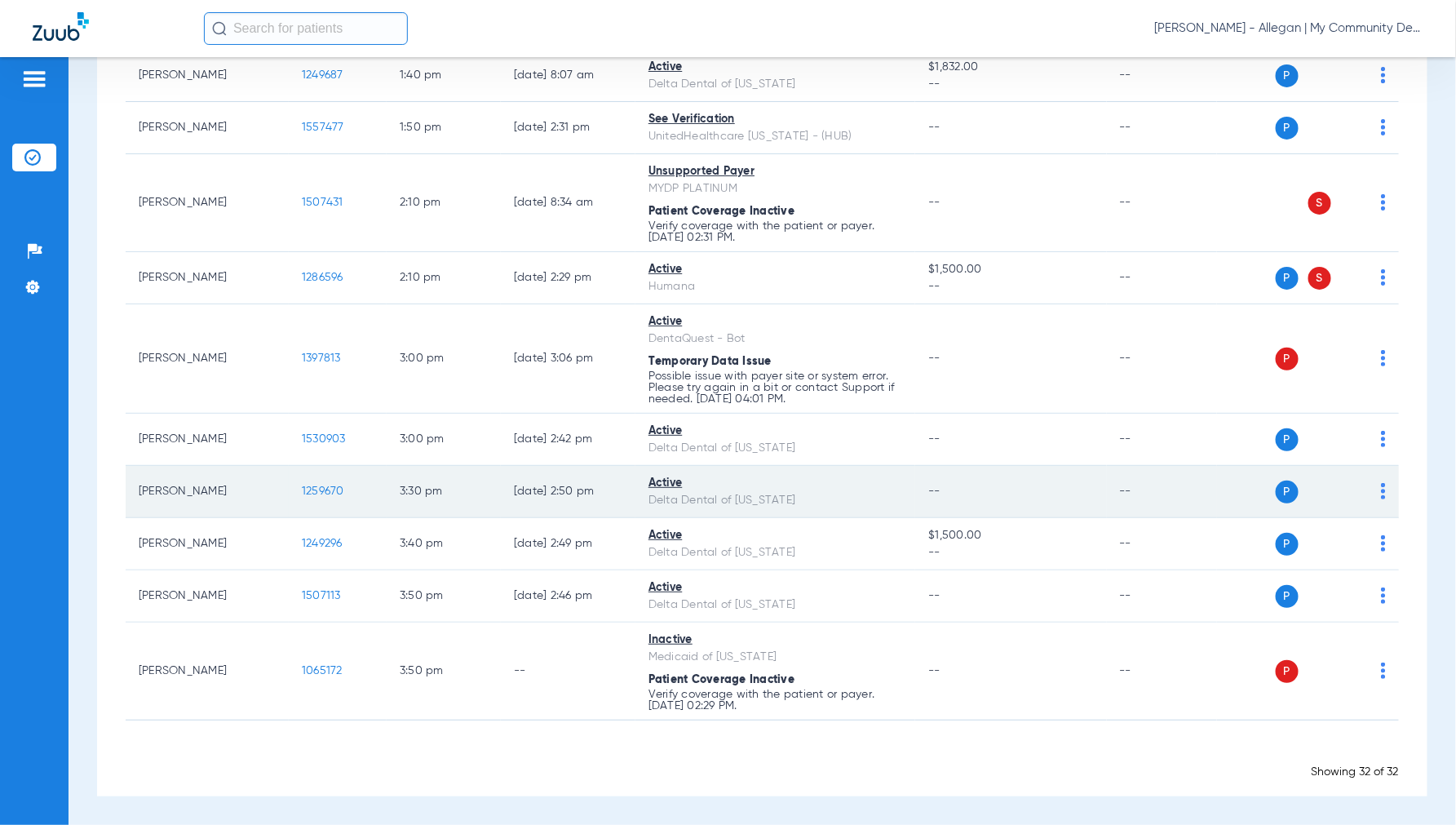
click at [314, 486] on span "1259670" at bounding box center [323, 491] width 43 height 12
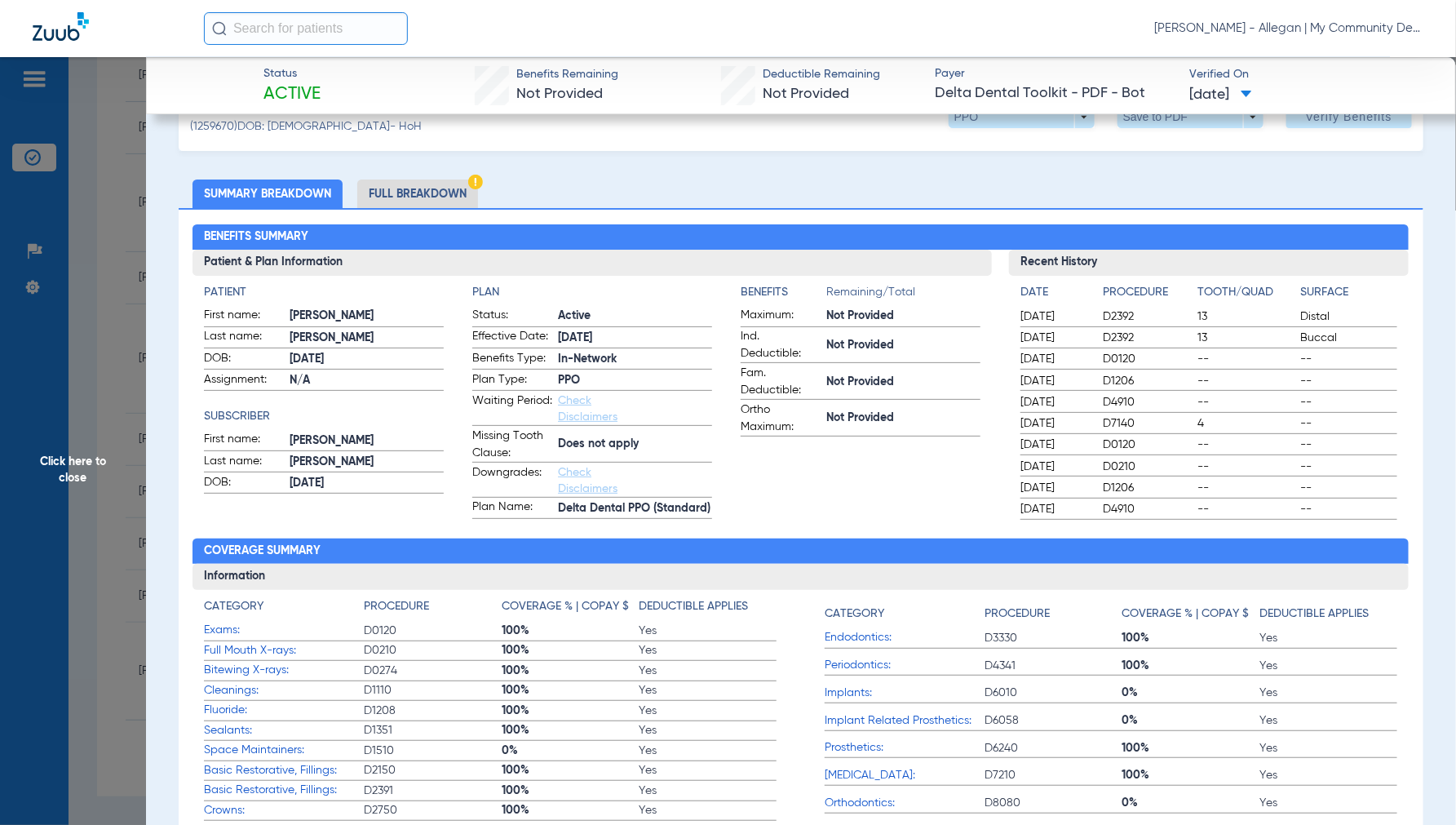
scroll to position [0, 0]
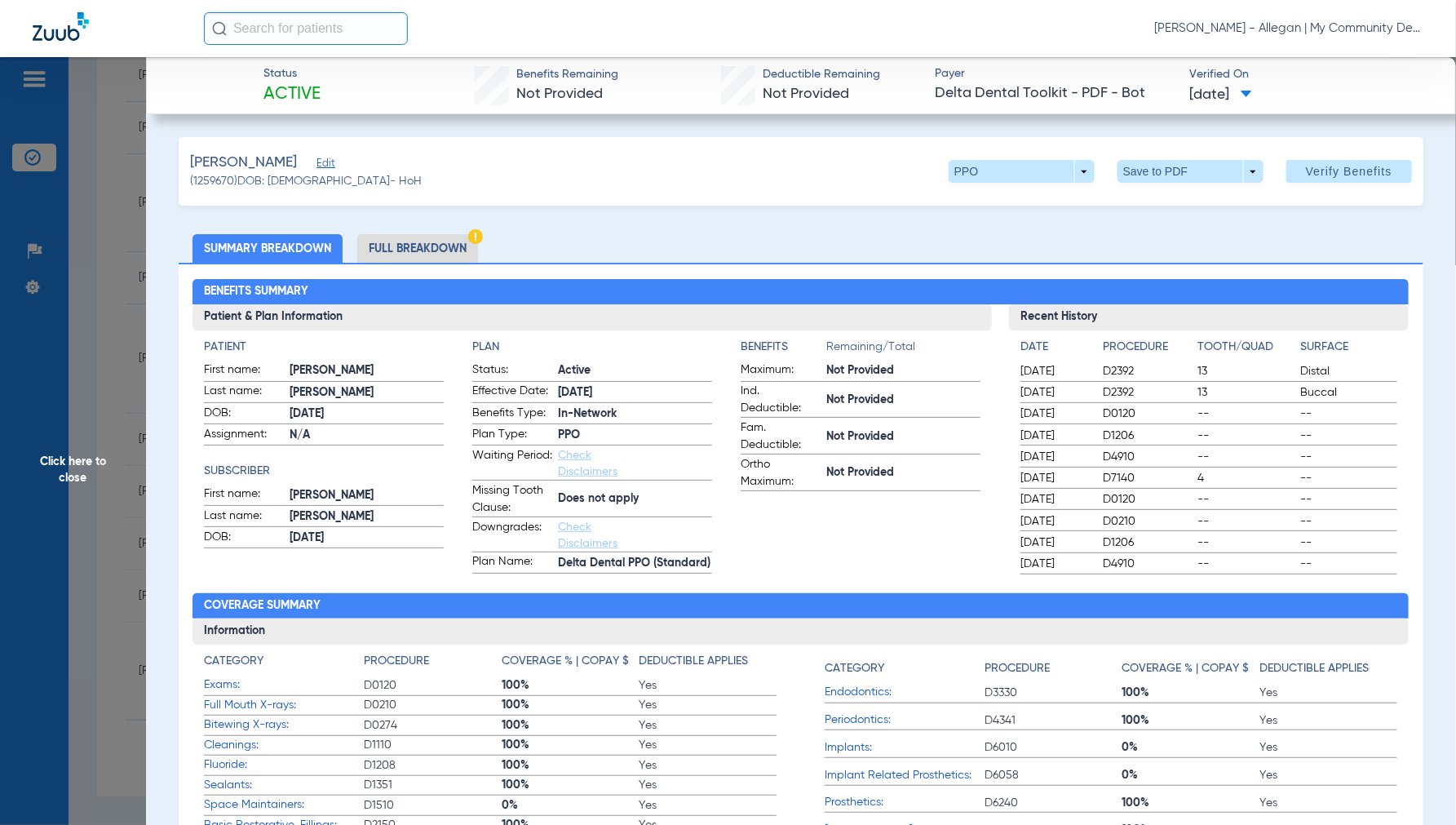
click at [390, 253] on li "Full Breakdown" at bounding box center [417, 248] width 121 height 28
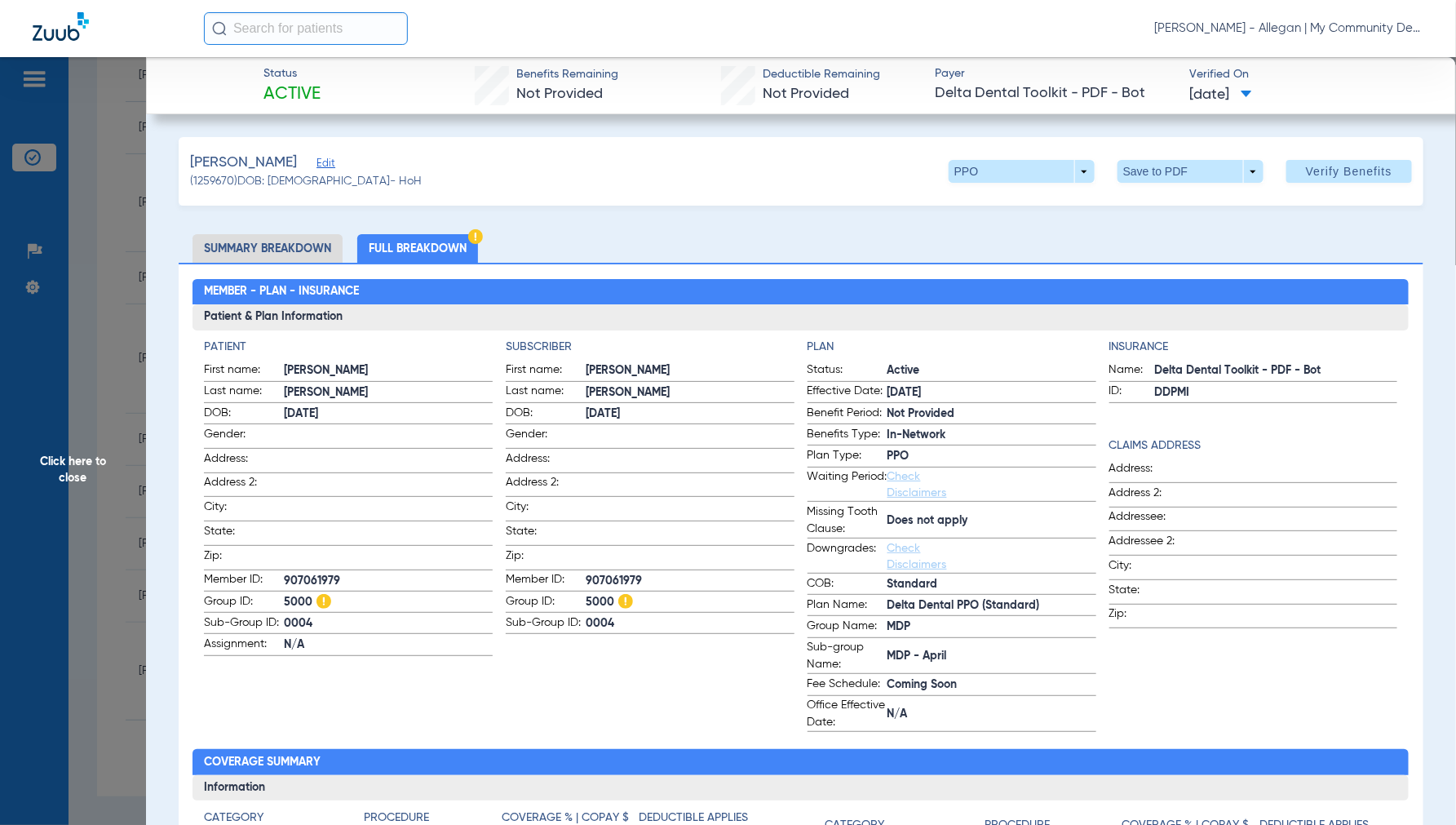
click at [74, 463] on span "Click here to close" at bounding box center [73, 469] width 146 height 825
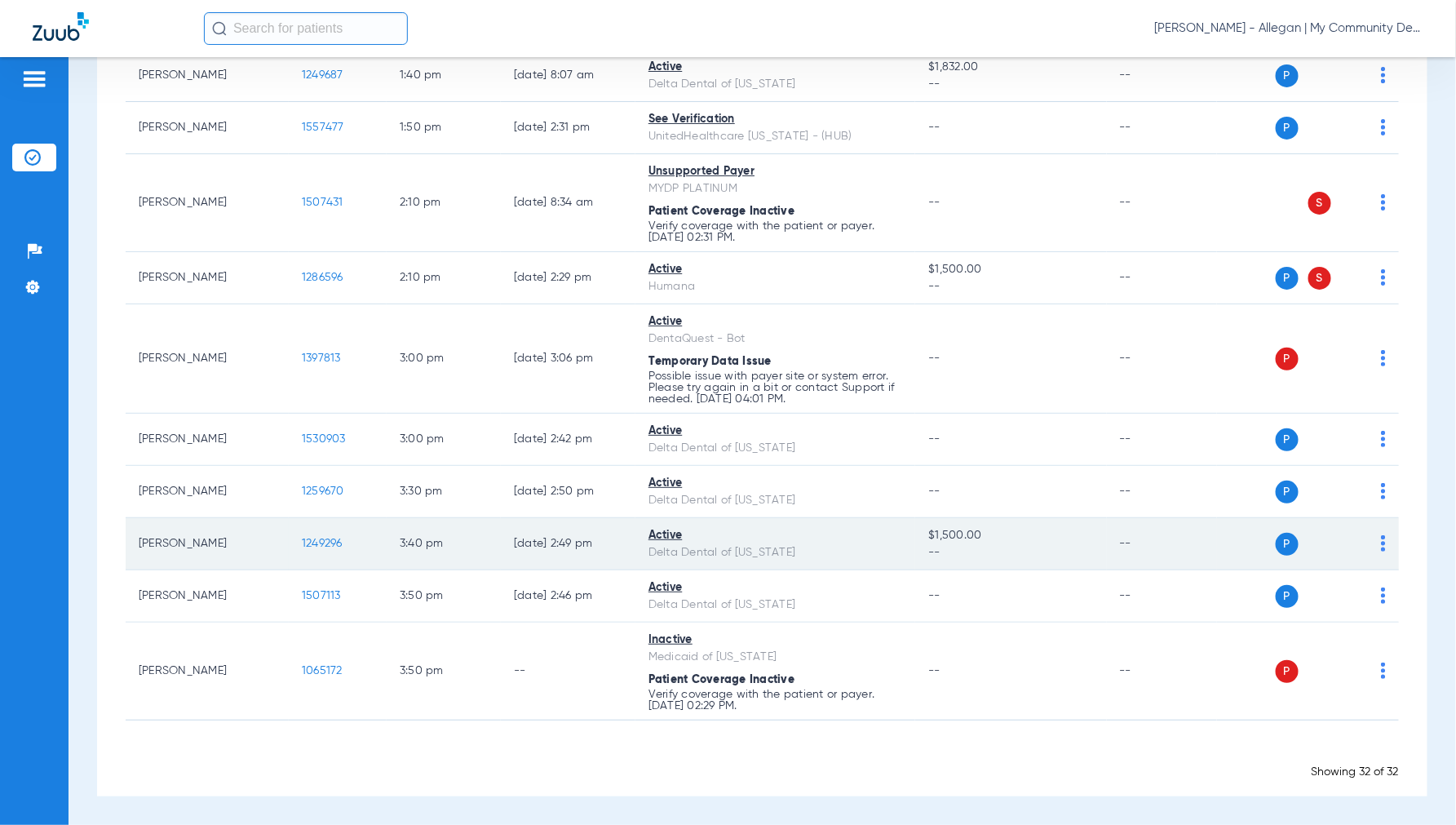
click at [322, 541] on span "1249296" at bounding box center [323, 543] width 41 height 12
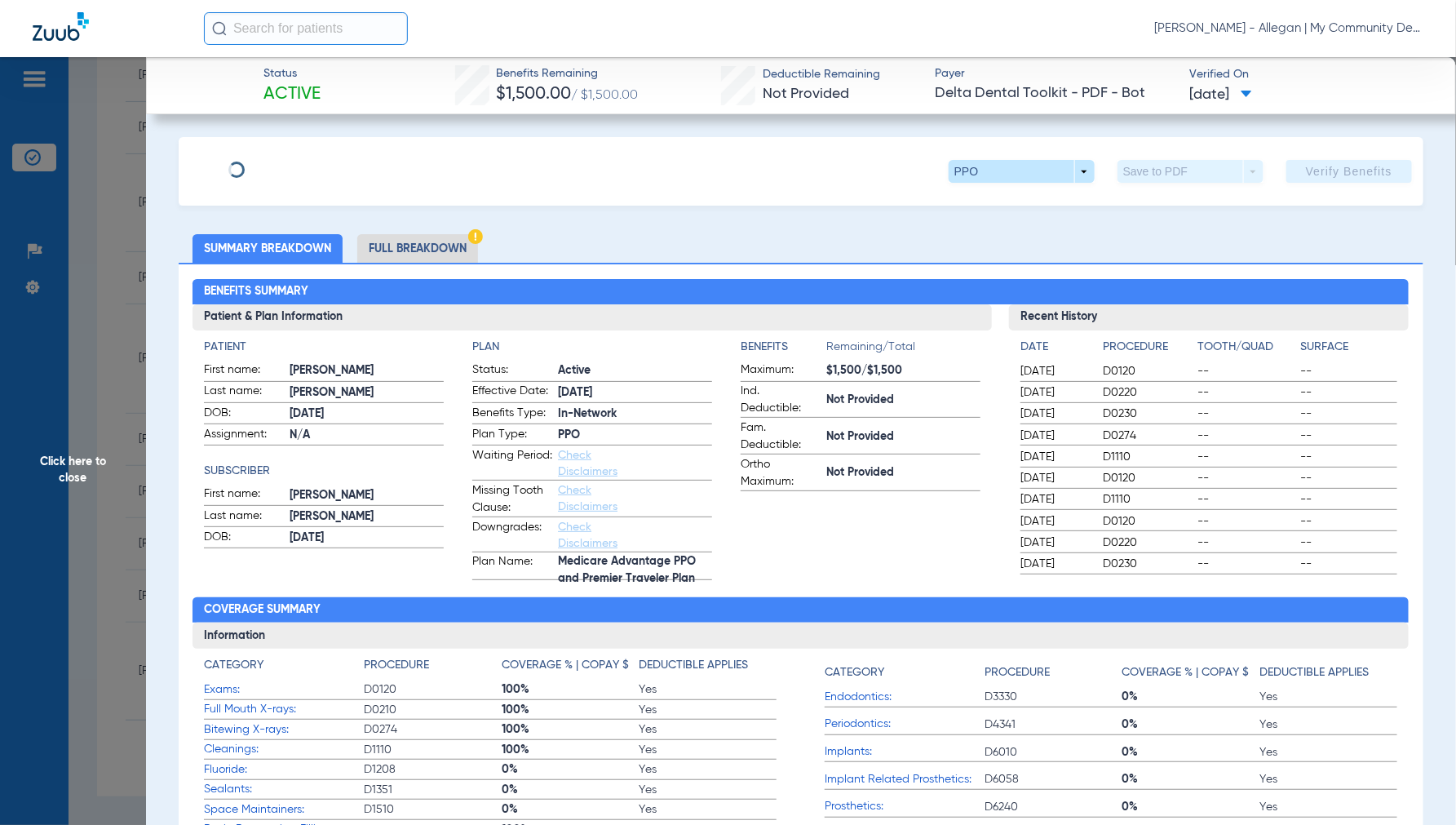
click at [439, 249] on li "Full Breakdown" at bounding box center [417, 248] width 121 height 28
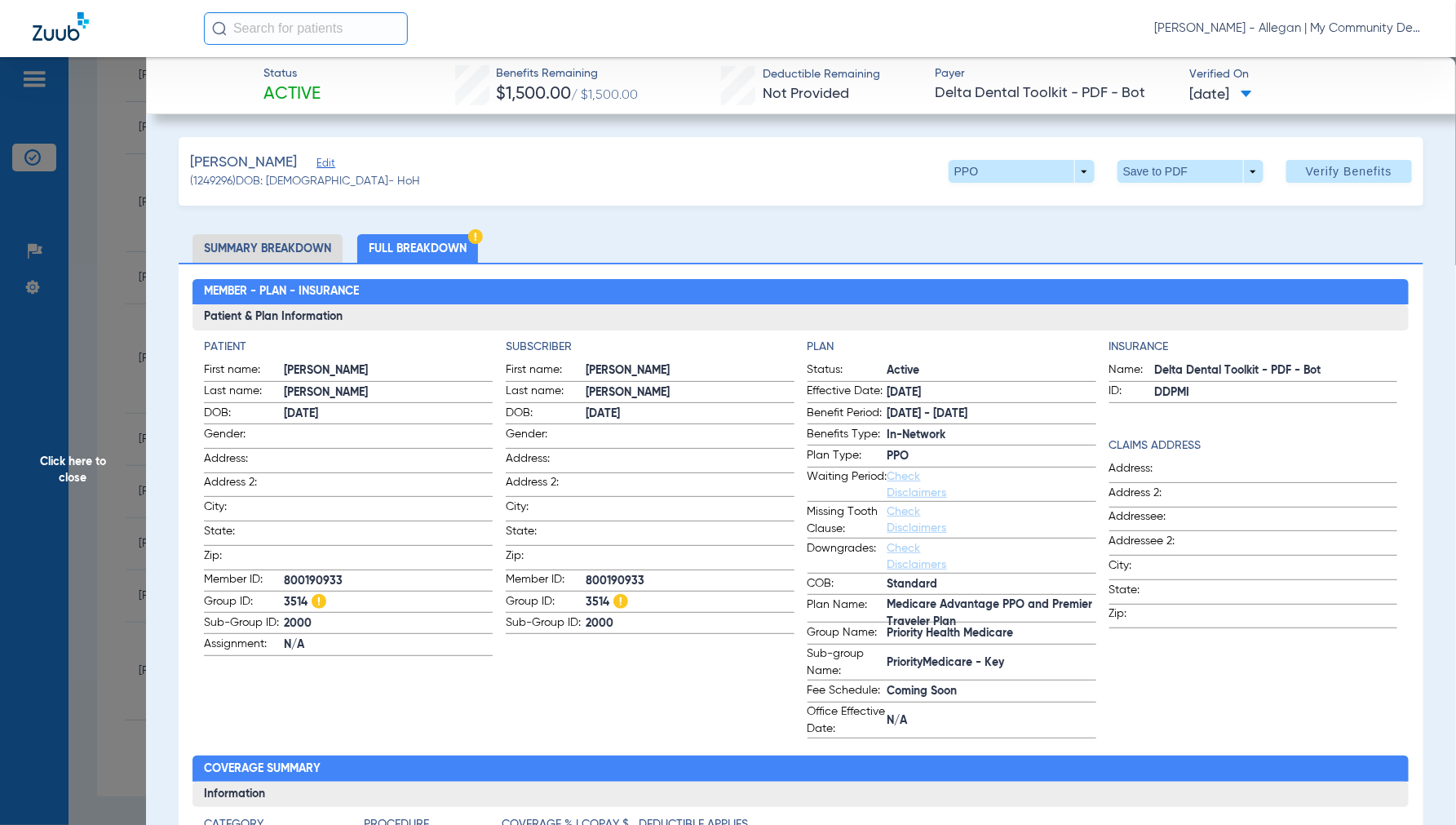
click at [66, 477] on span "Click here to close" at bounding box center [73, 469] width 146 height 825
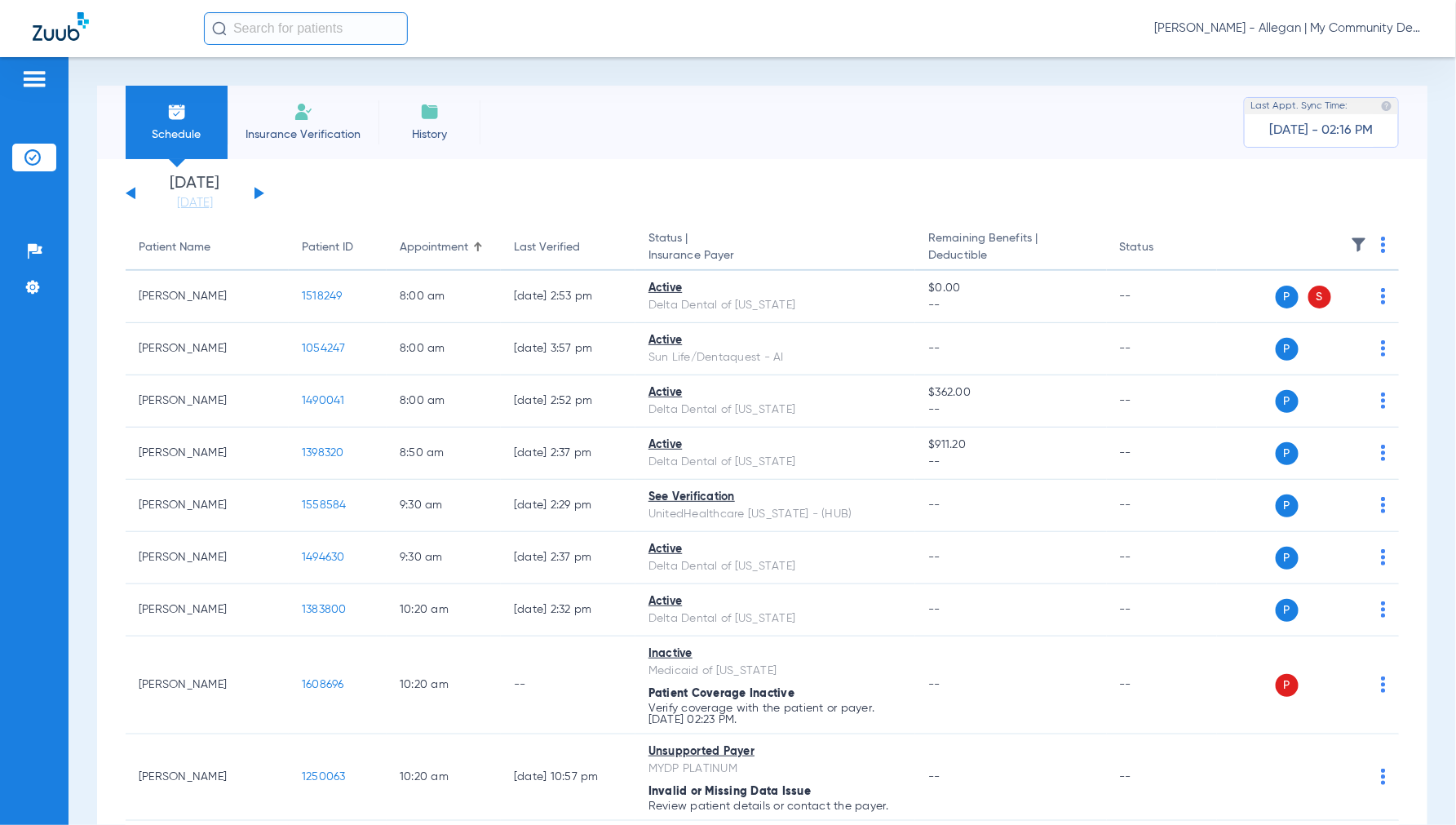
click at [258, 197] on button at bounding box center [259, 193] width 10 height 12
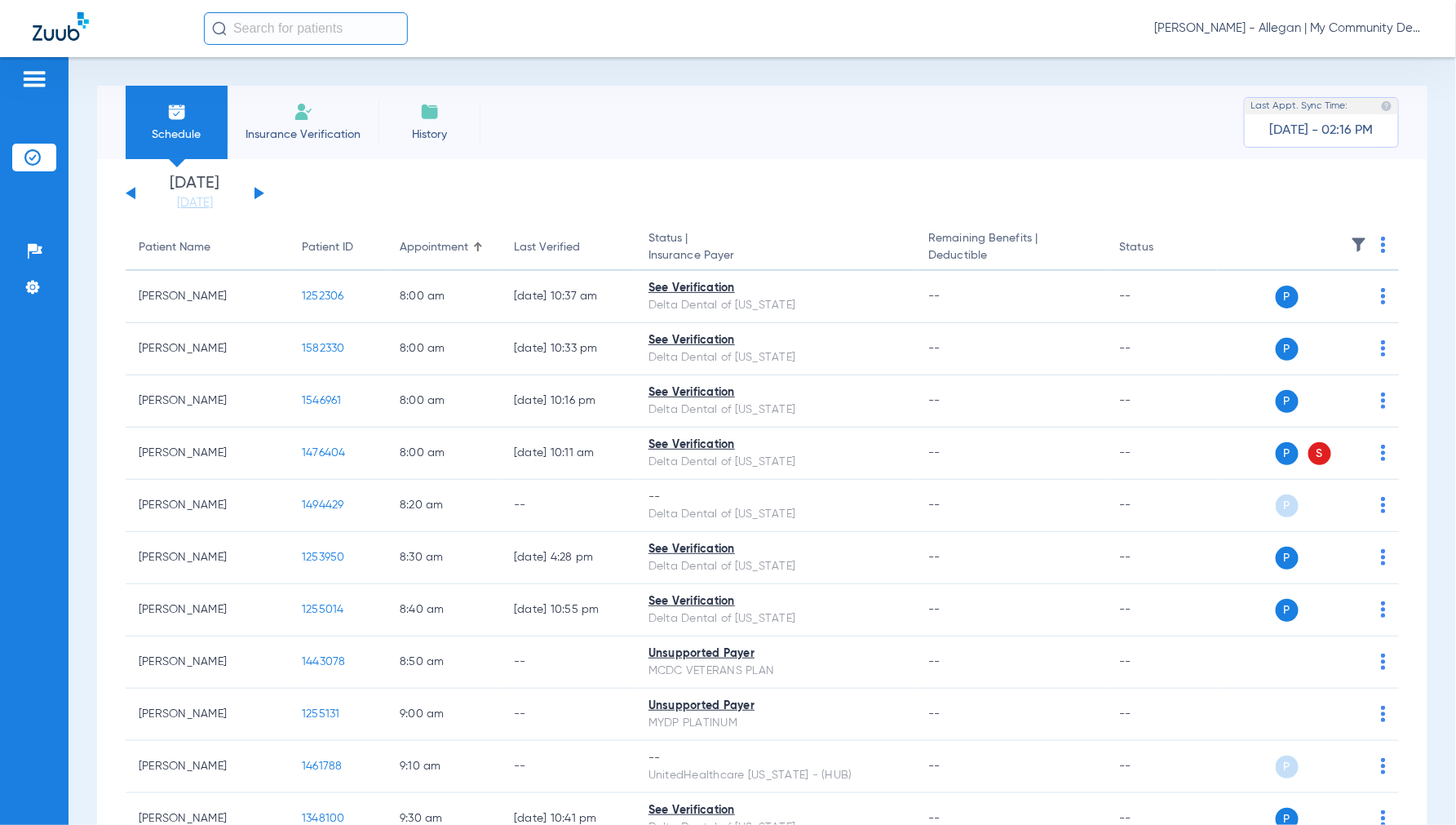
click at [1381, 240] on img at bounding box center [1383, 245] width 5 height 16
click at [1284, 310] on span "Verify All" at bounding box center [1307, 308] width 102 height 12
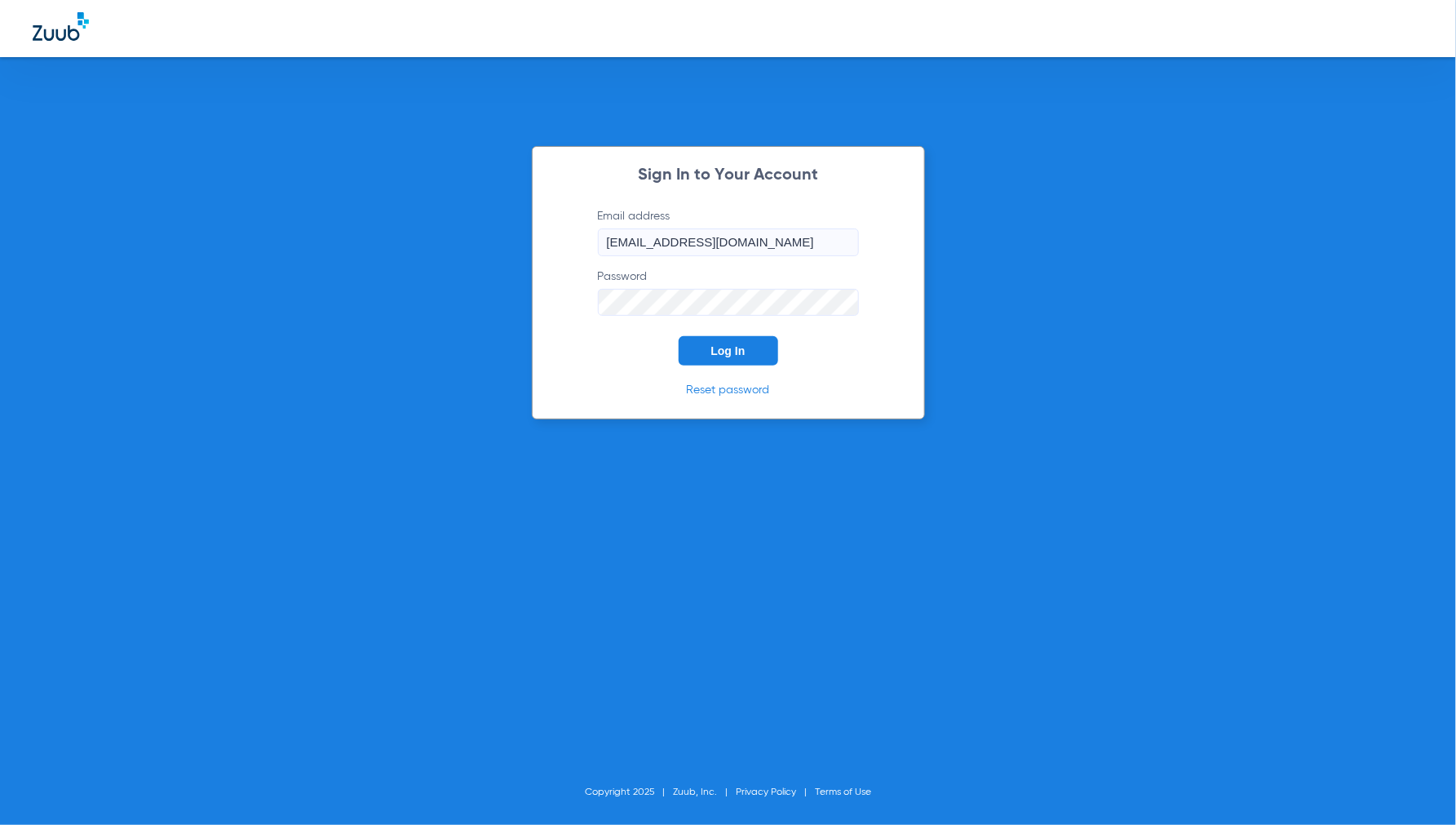
click at [724, 347] on span "Log In" at bounding box center [728, 350] width 35 height 13
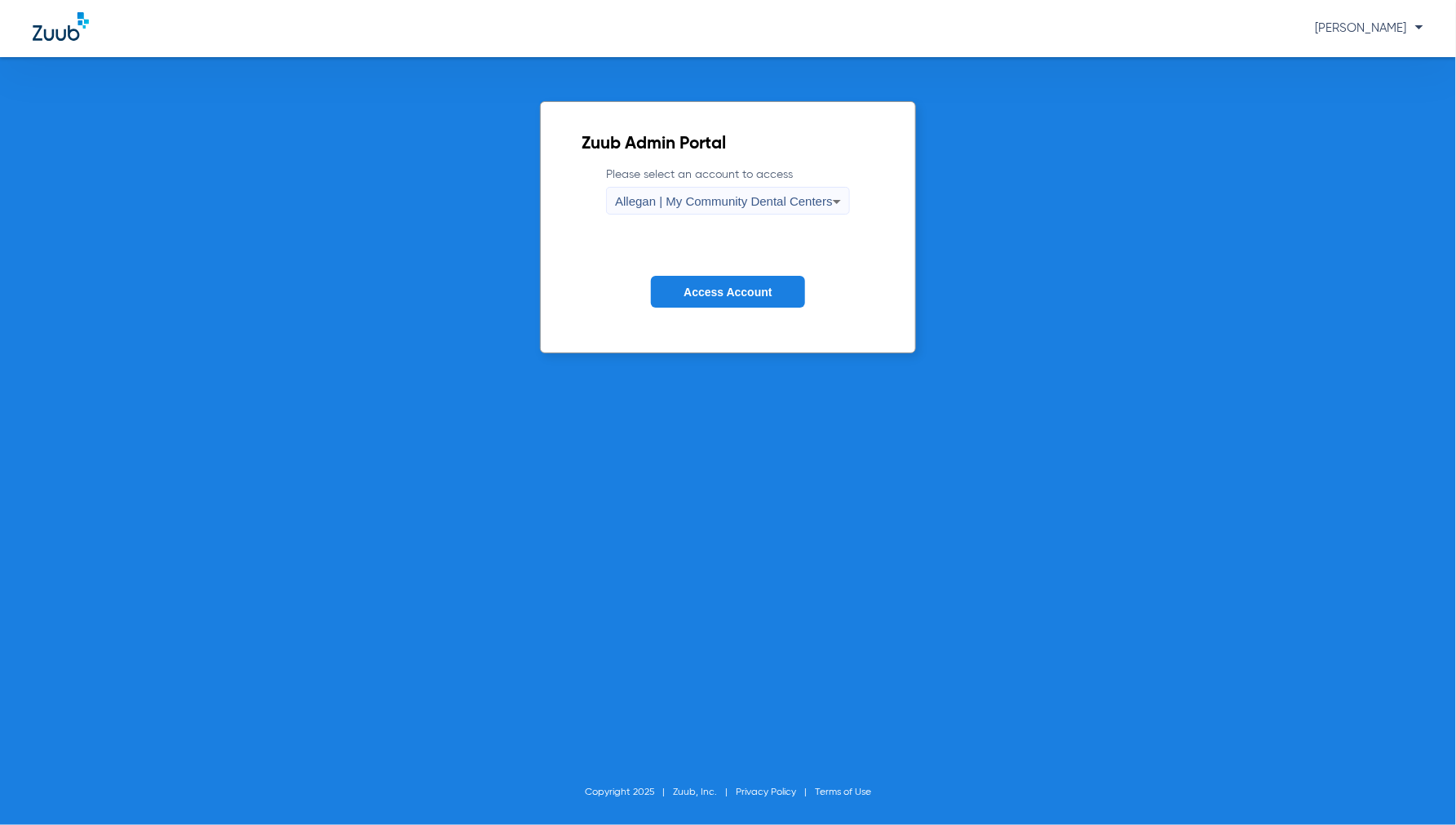
click at [653, 205] on span "Allegan | My Community Dental Centers" at bounding box center [724, 201] width 218 height 14
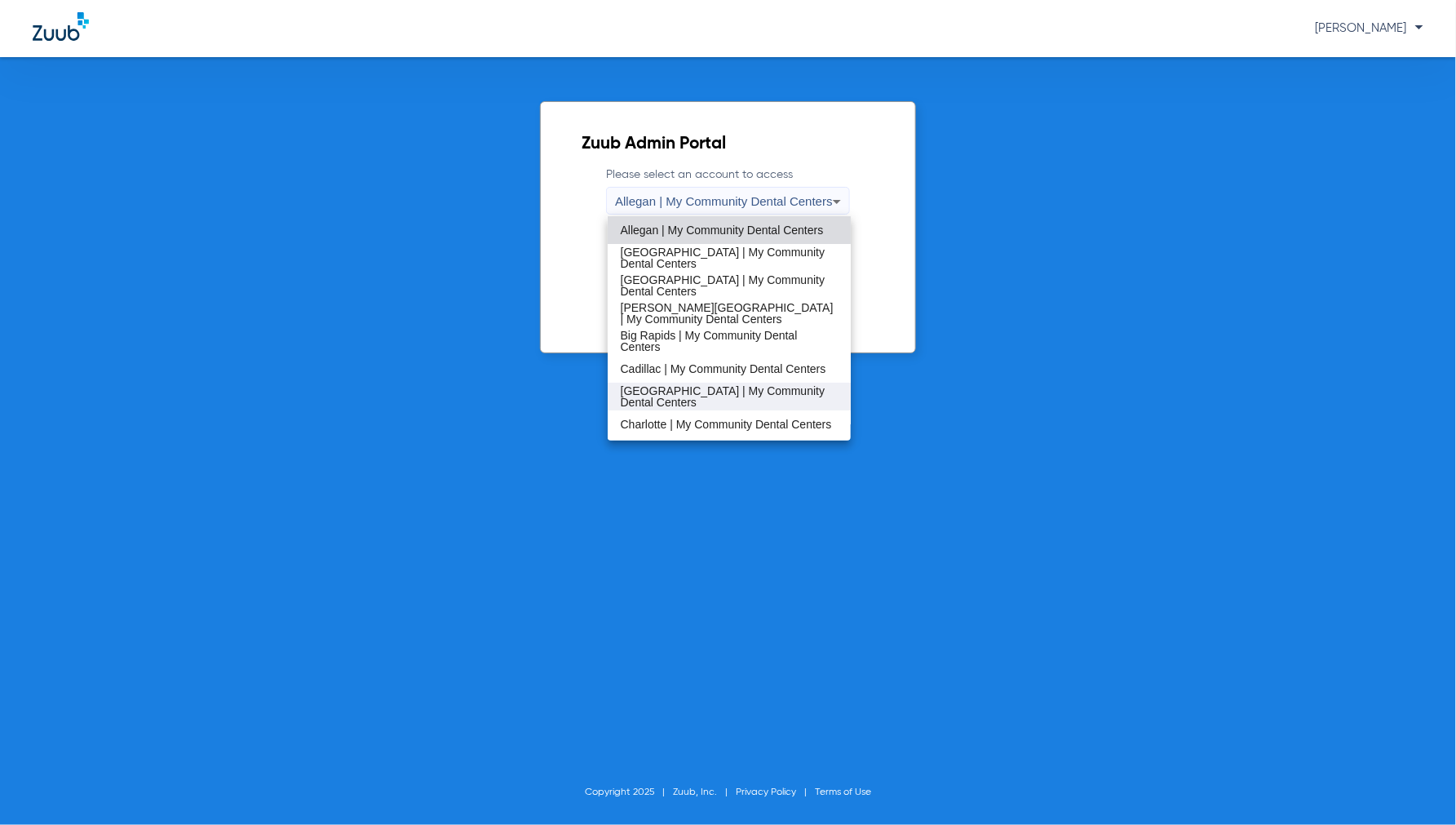
click at [661, 393] on span "Cedar Springs | My Community Dental Centers" at bounding box center [730, 396] width 218 height 23
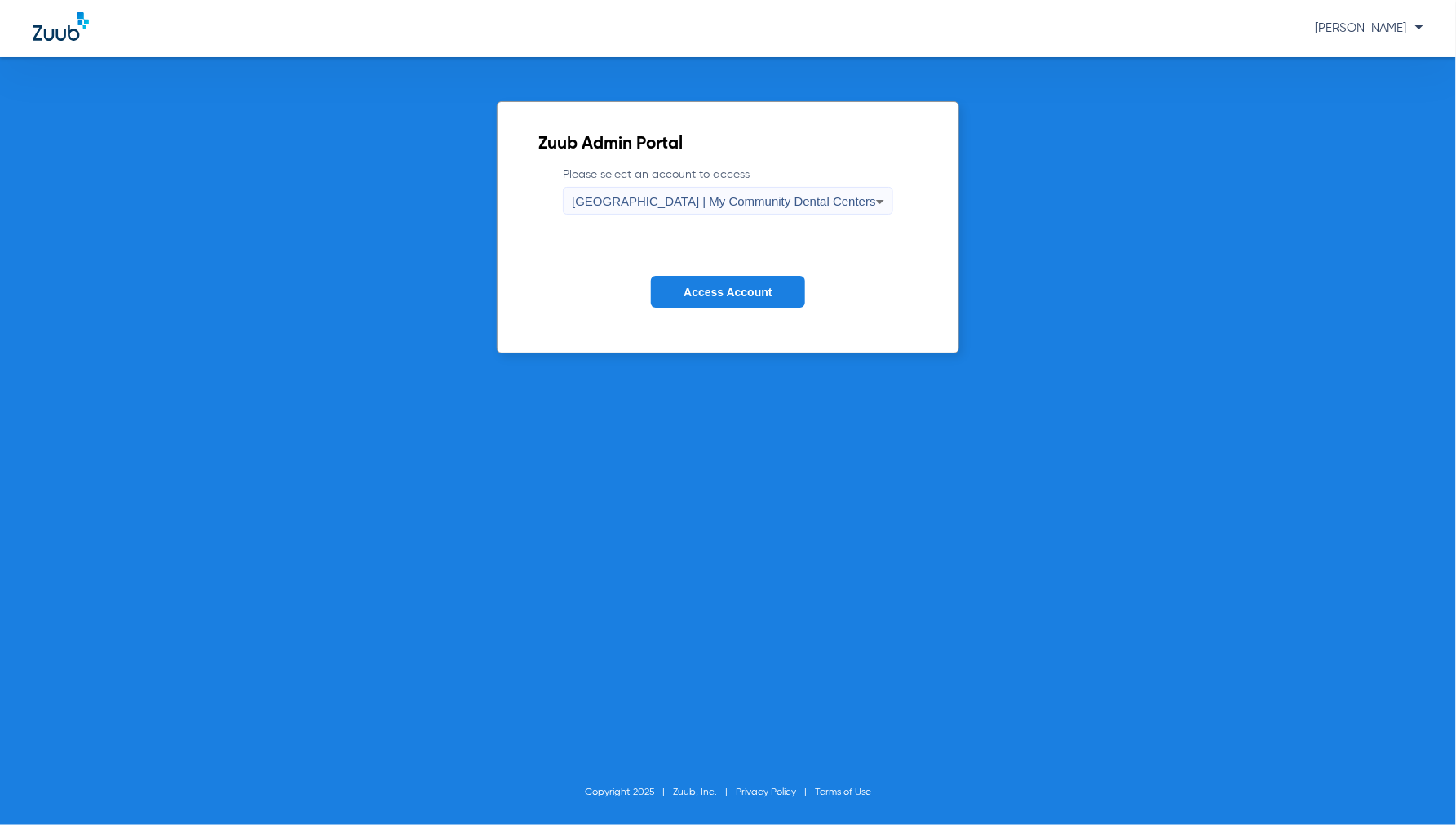
click at [722, 283] on button "Access Account" at bounding box center [728, 292] width 153 height 32
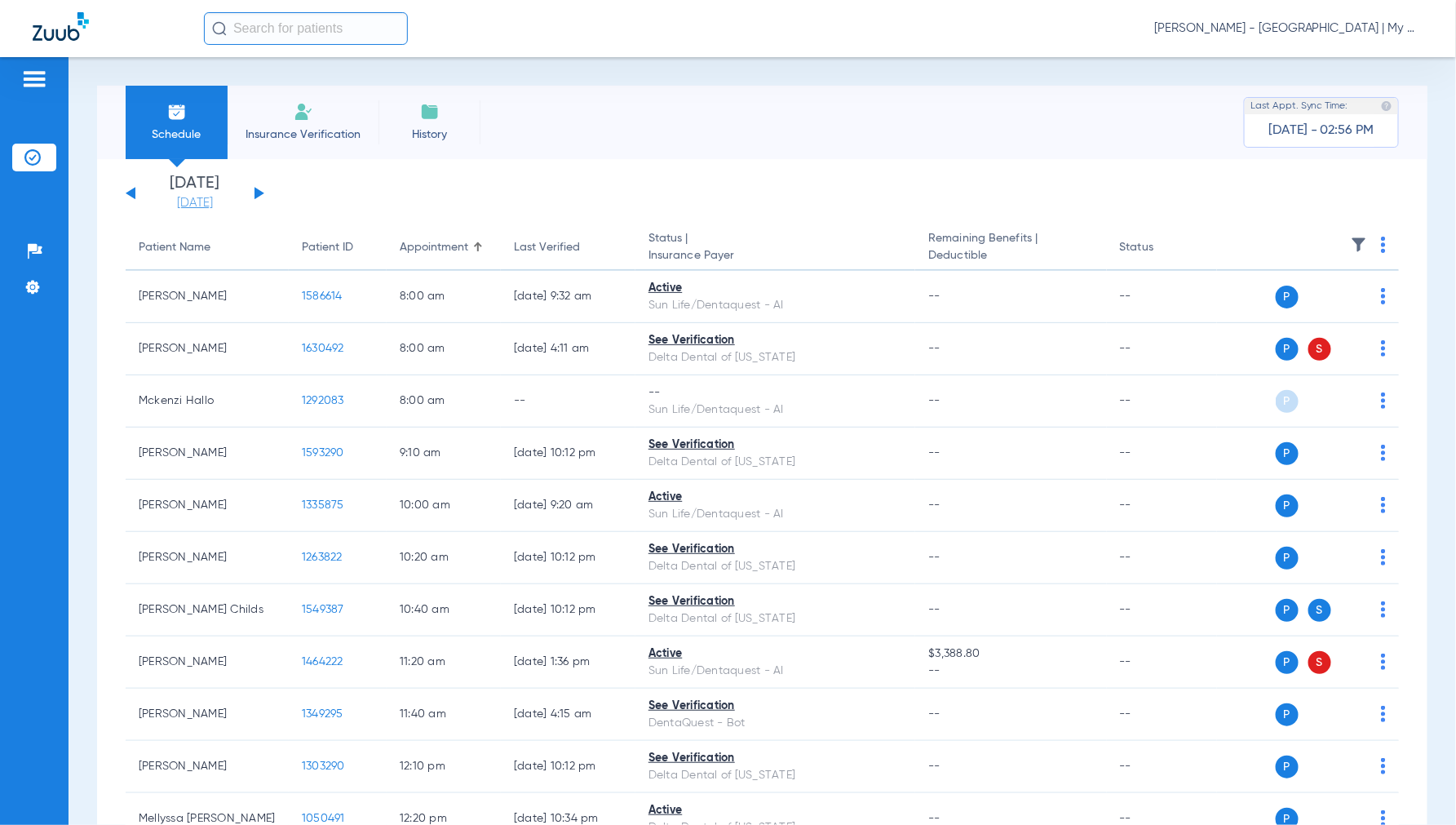
click at [202, 200] on link "08-15-2025" at bounding box center [195, 203] width 97 height 16
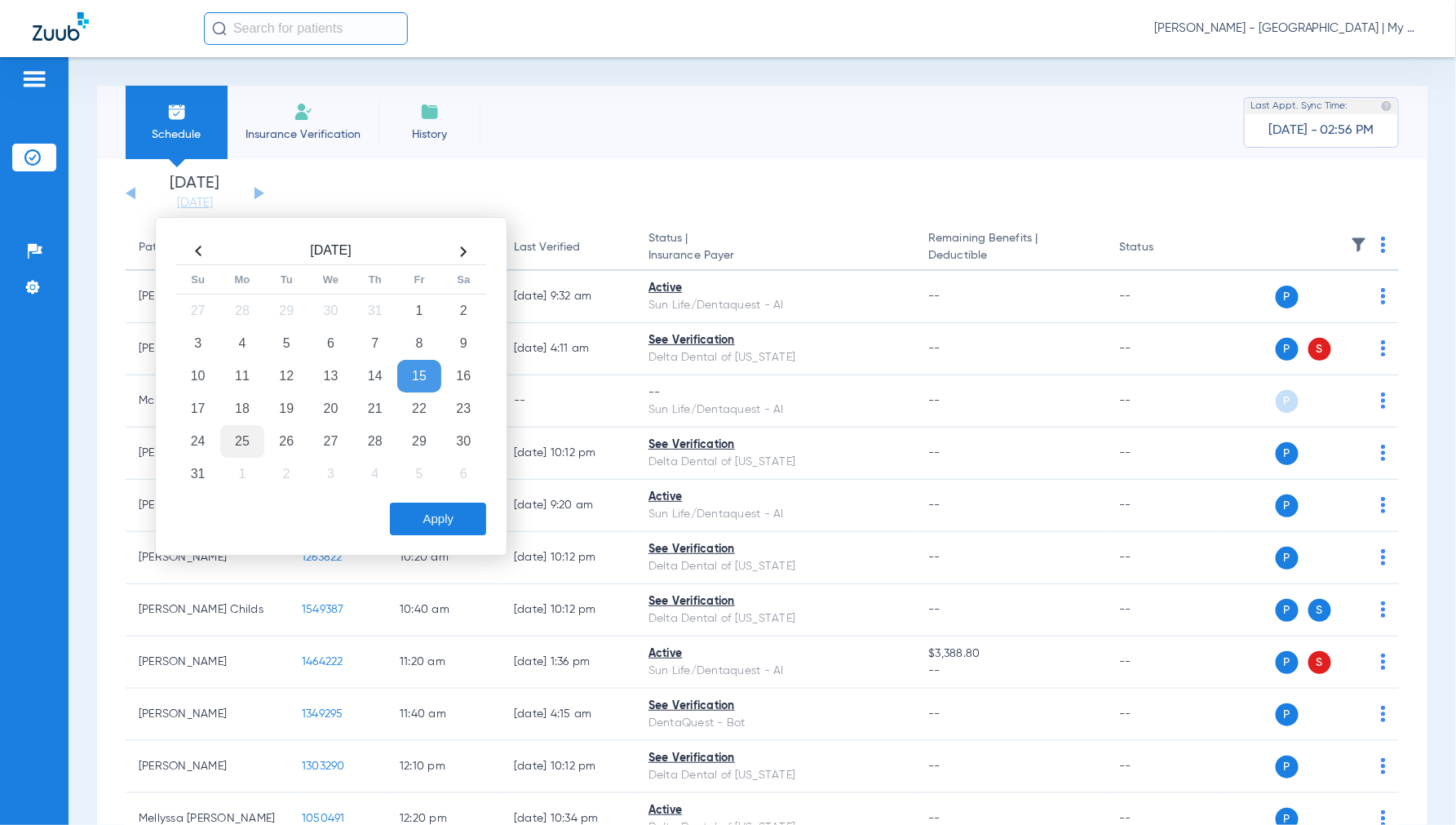
click at [245, 439] on td "25" at bounding box center [243, 441] width 44 height 33
click at [409, 516] on button "Apply" at bounding box center [438, 518] width 97 height 33
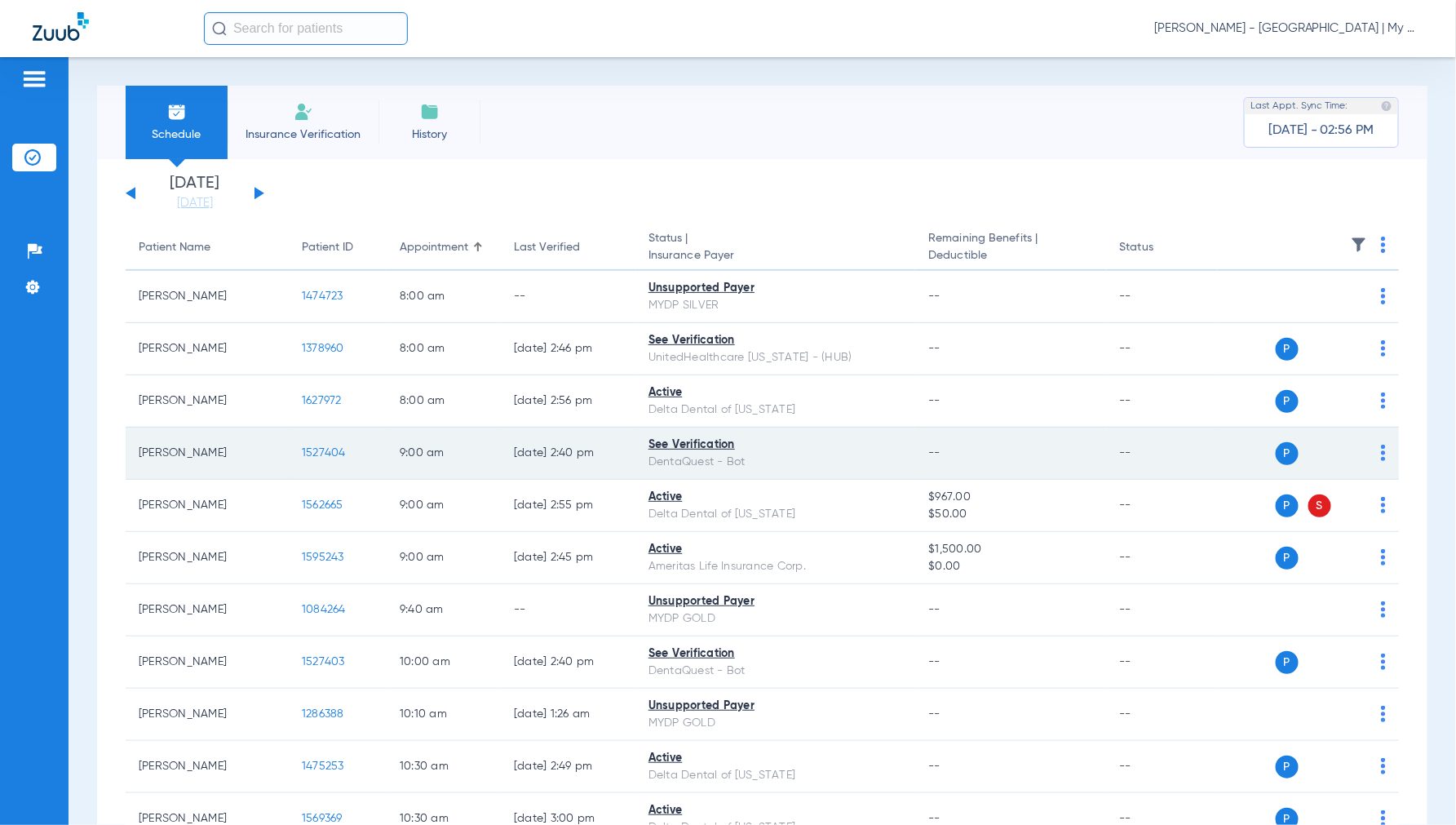
click at [310, 451] on span "1527404" at bounding box center [324, 452] width 44 height 12
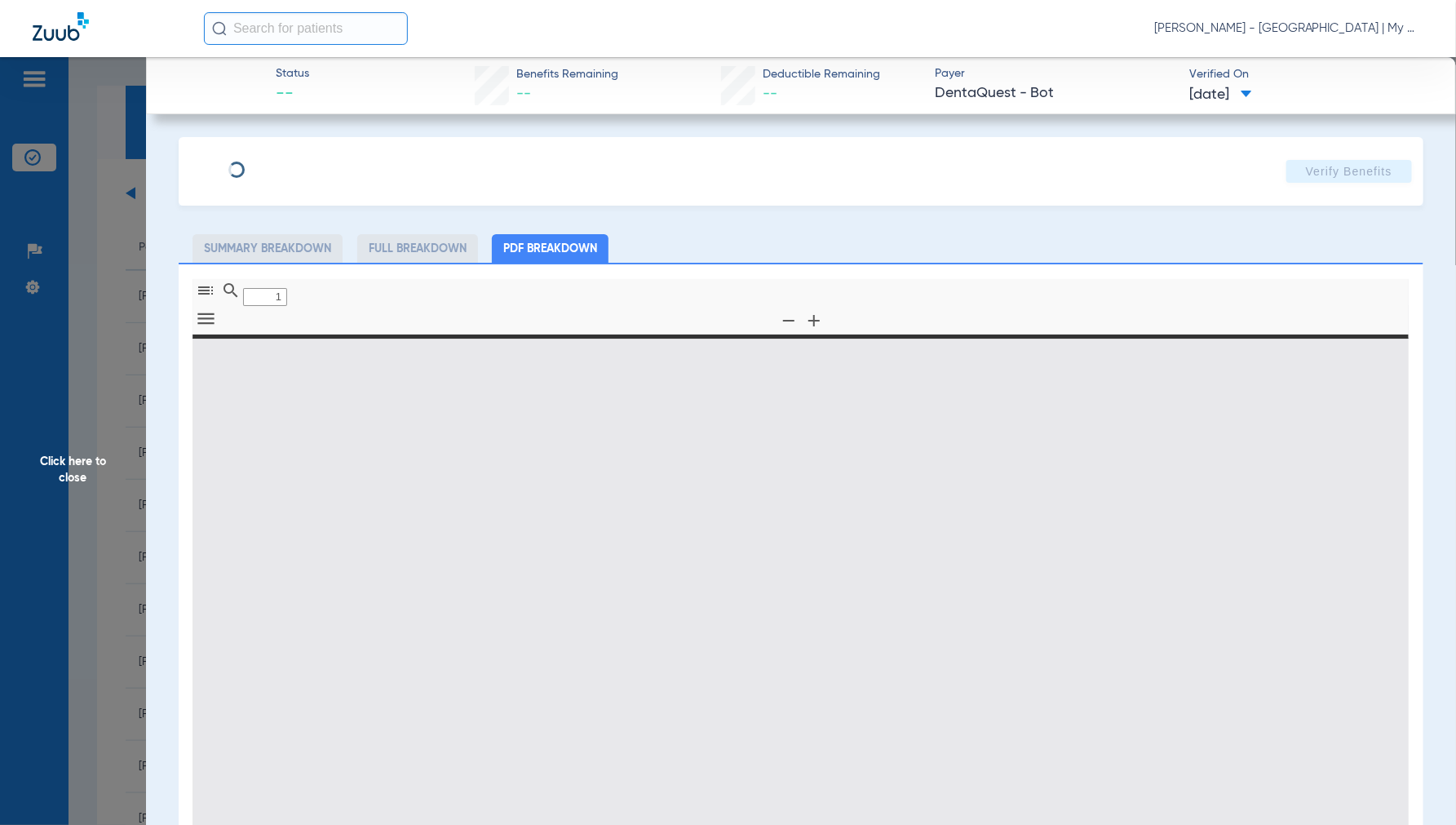
type input "0"
select select "page-width"
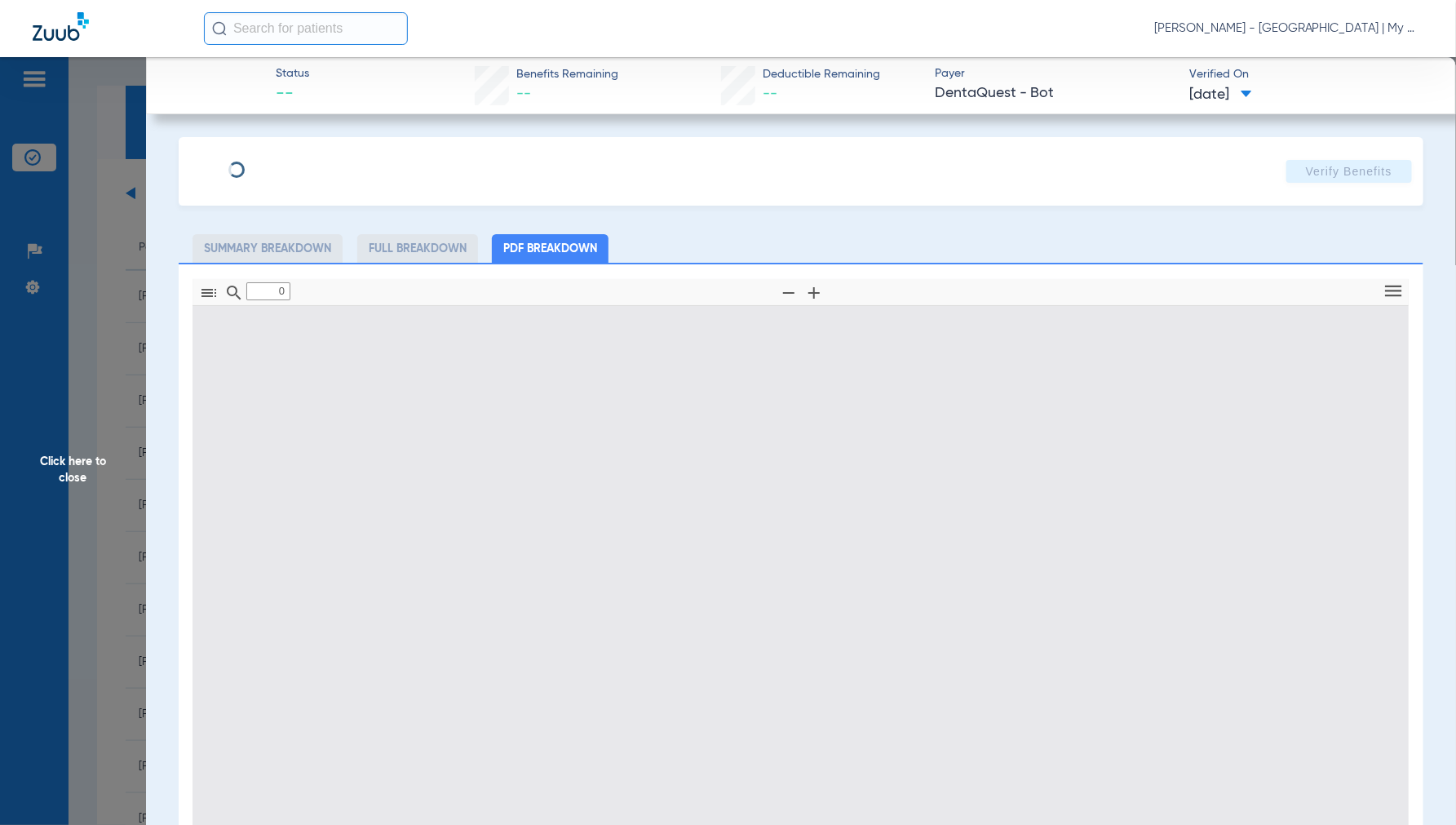
type input "1"
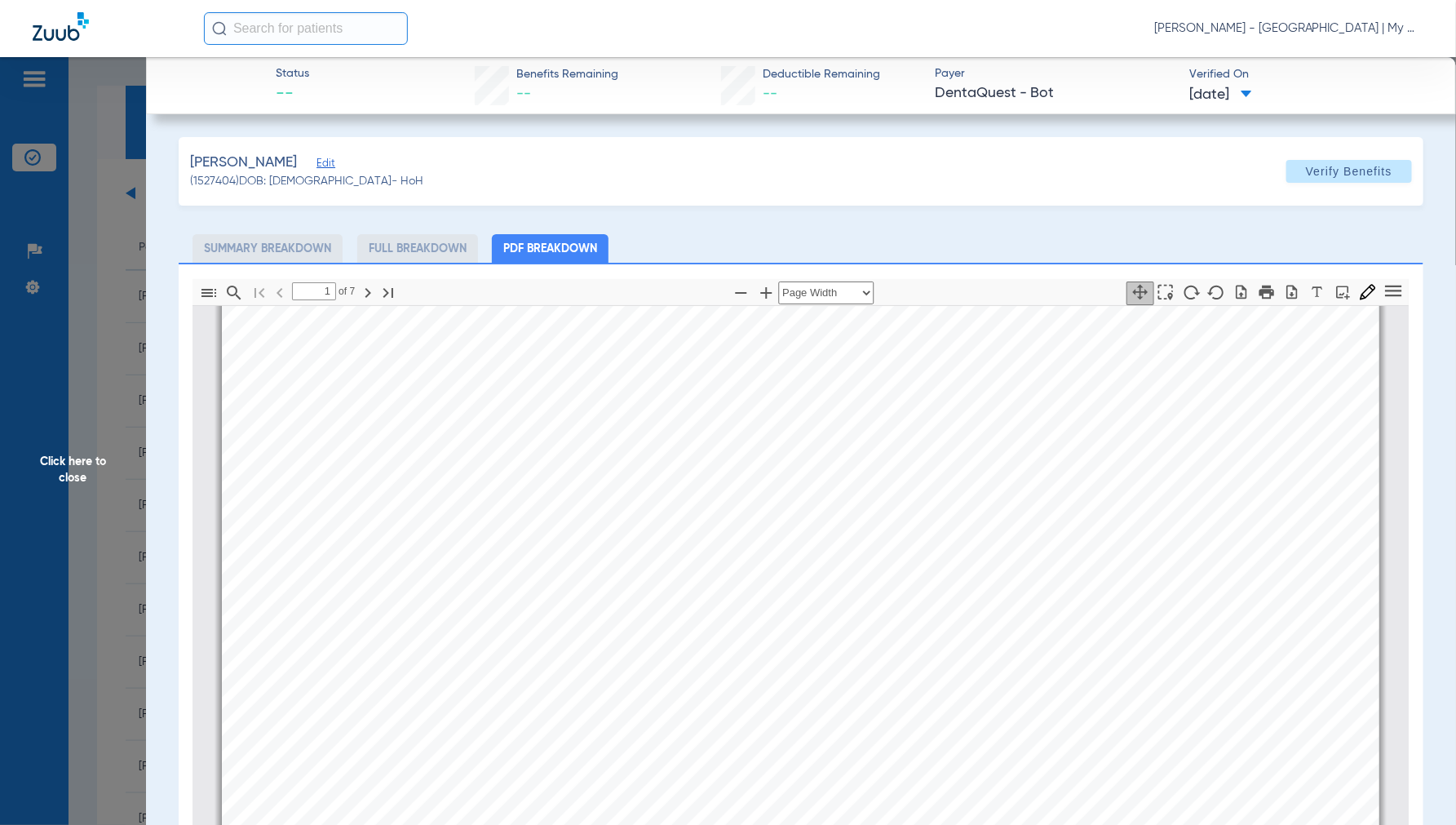
scroll to position [98, 0]
click at [104, 455] on span "Click here to close" at bounding box center [73, 469] width 146 height 825
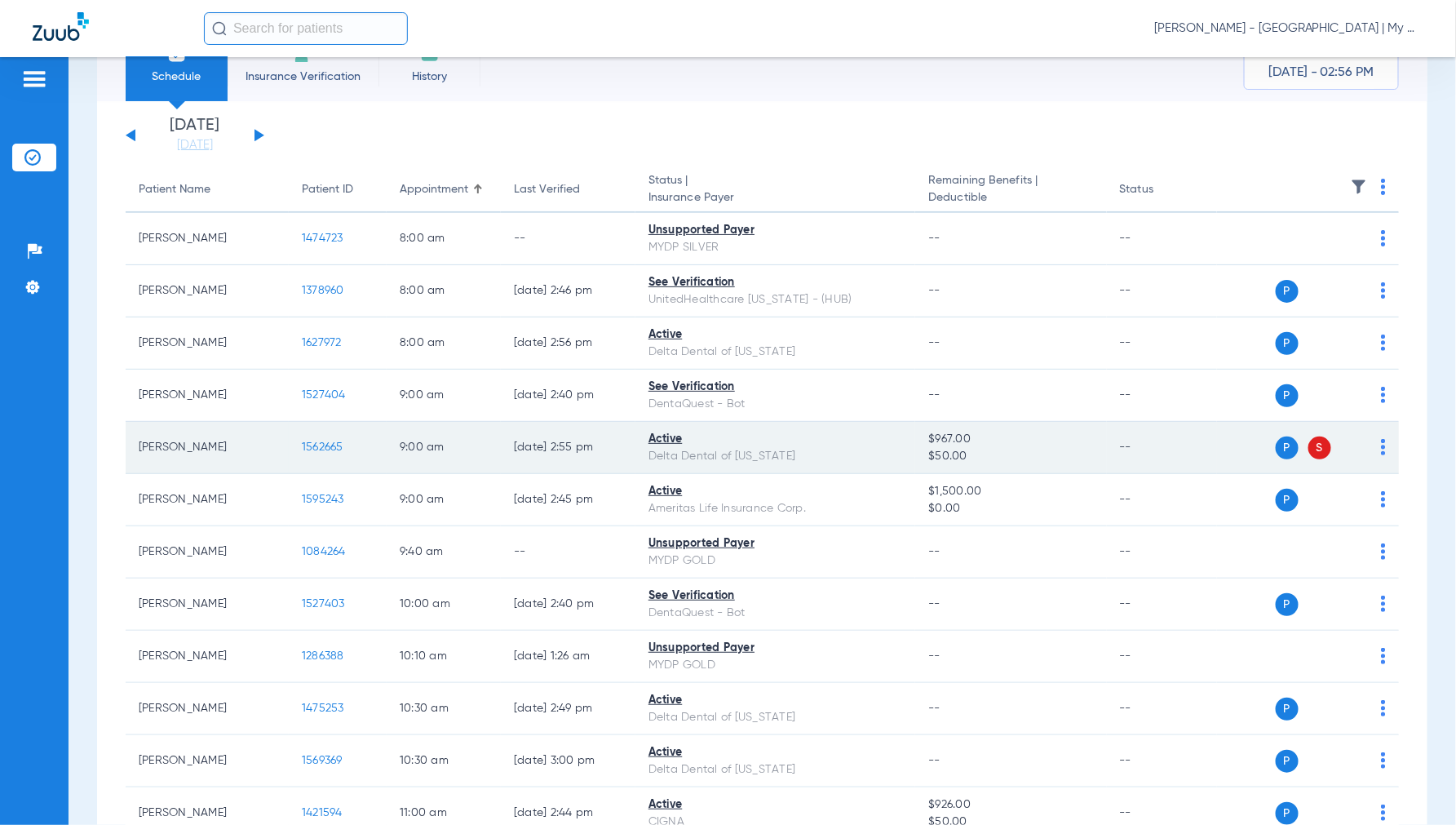
scroll to position [90, 0]
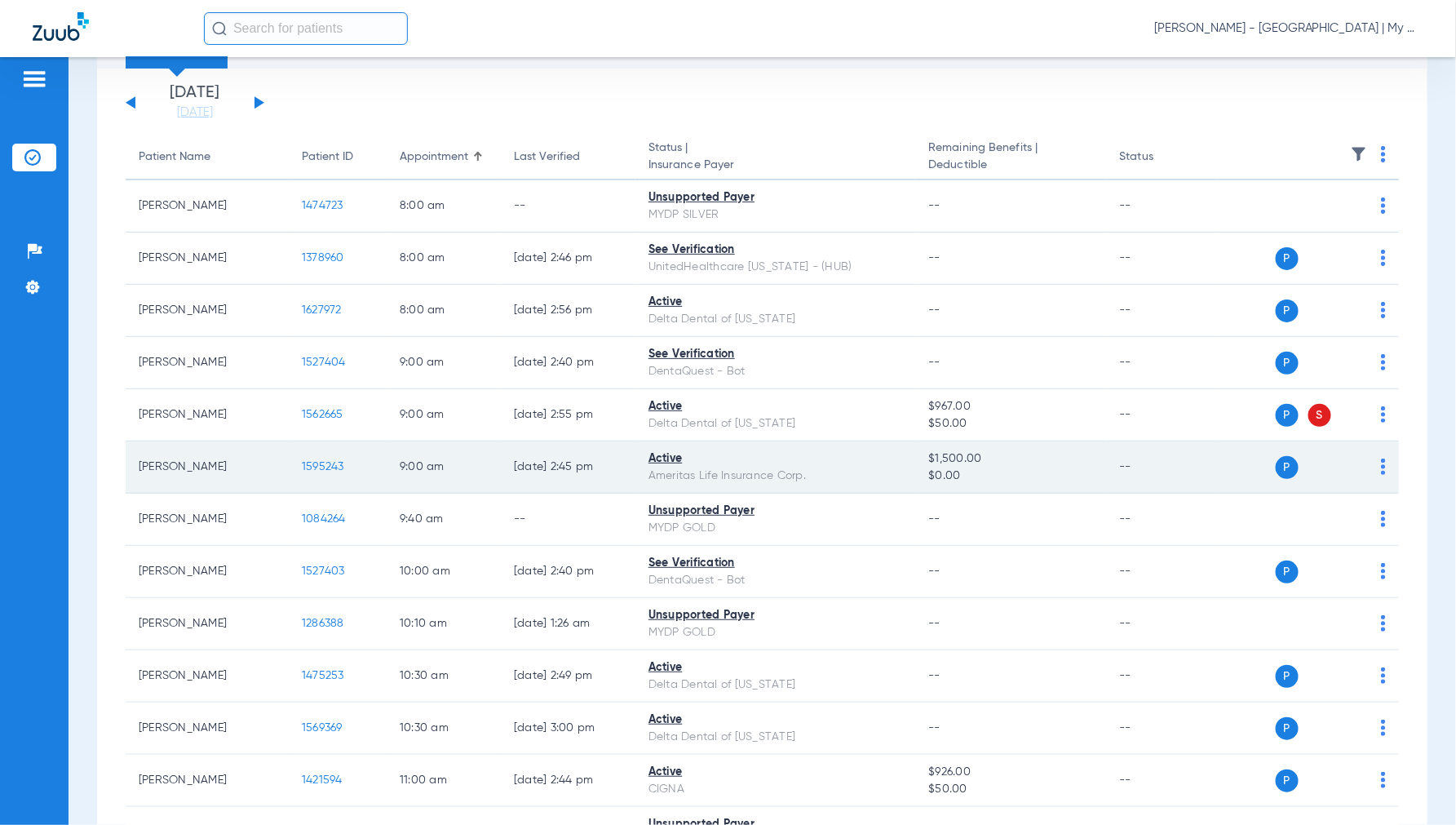
click at [316, 467] on span "1595243" at bounding box center [323, 466] width 43 height 12
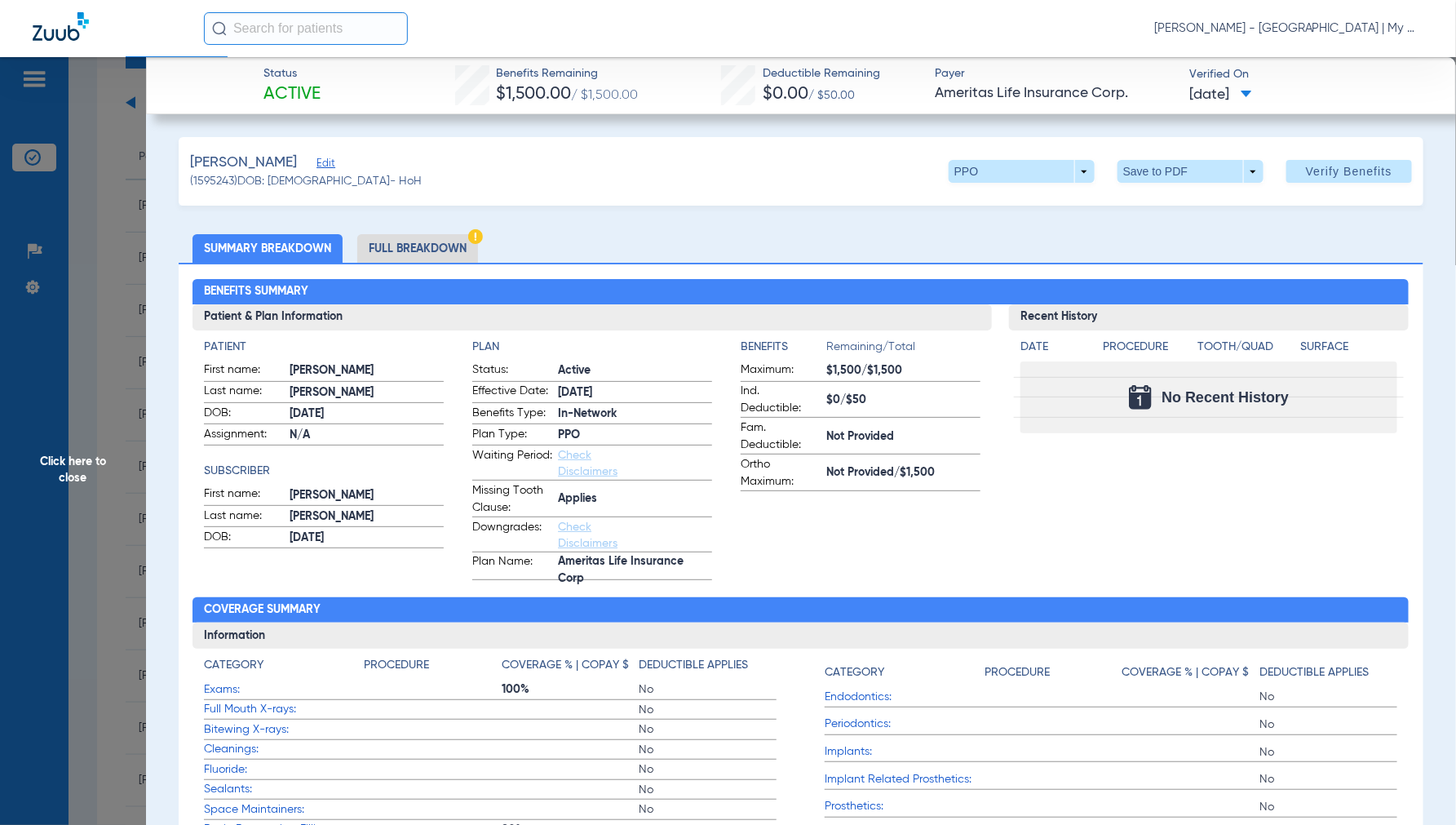
click at [432, 252] on li "Full Breakdown" at bounding box center [417, 248] width 121 height 28
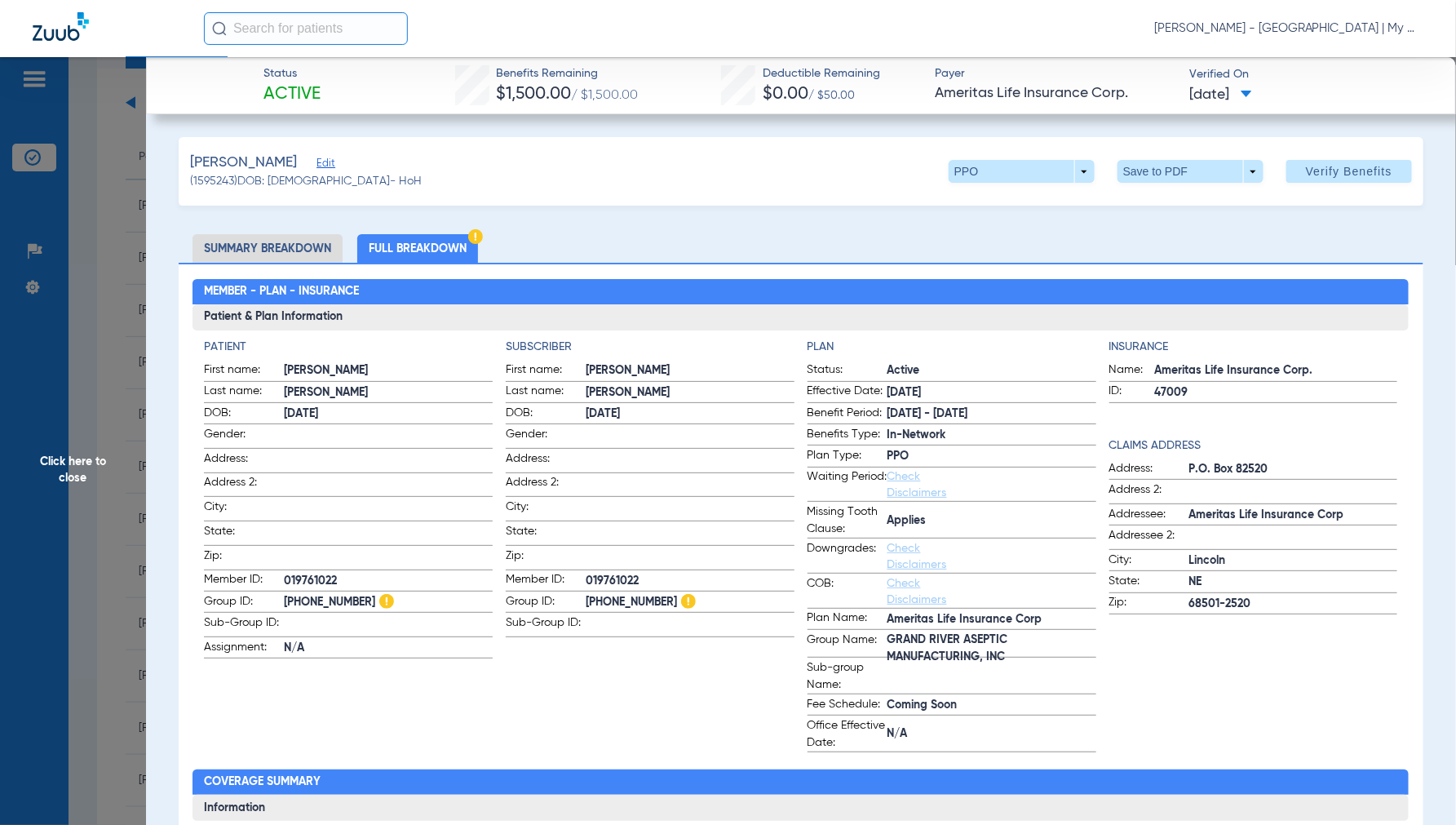
click at [83, 466] on span "Click here to close" at bounding box center [73, 469] width 146 height 825
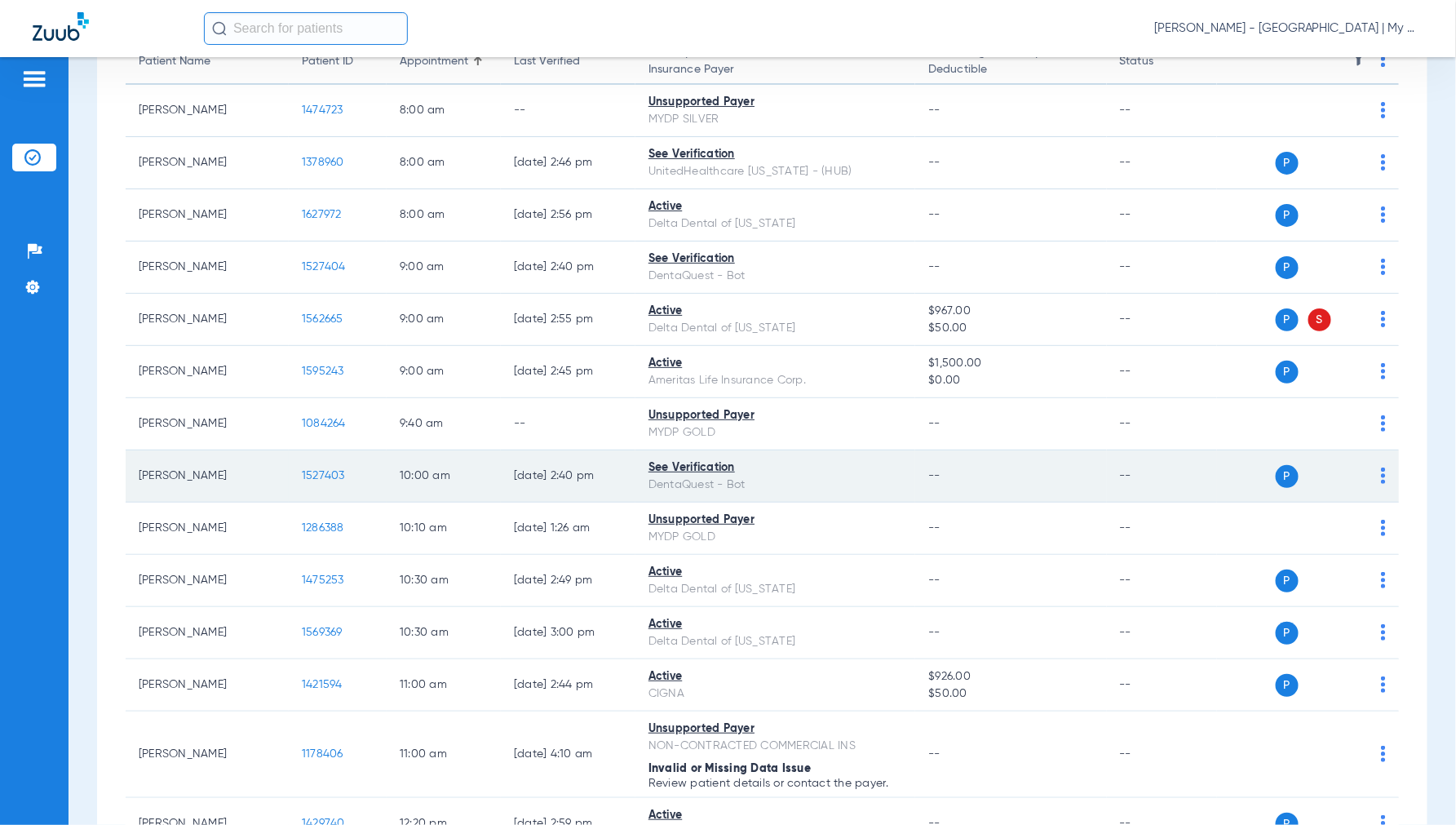
scroll to position [362, 0]
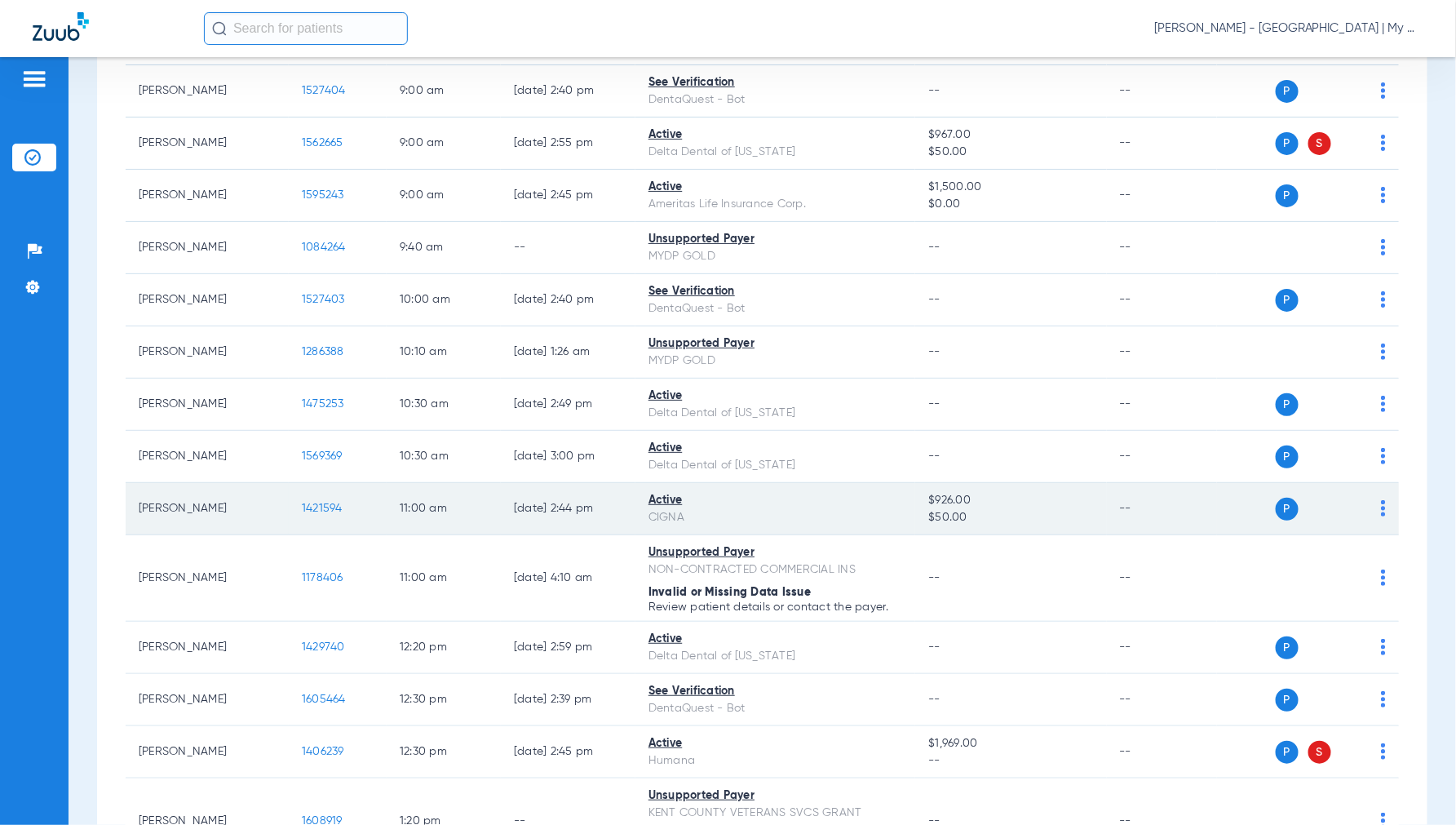
click at [304, 508] on span "1421594" at bounding box center [323, 508] width 41 height 12
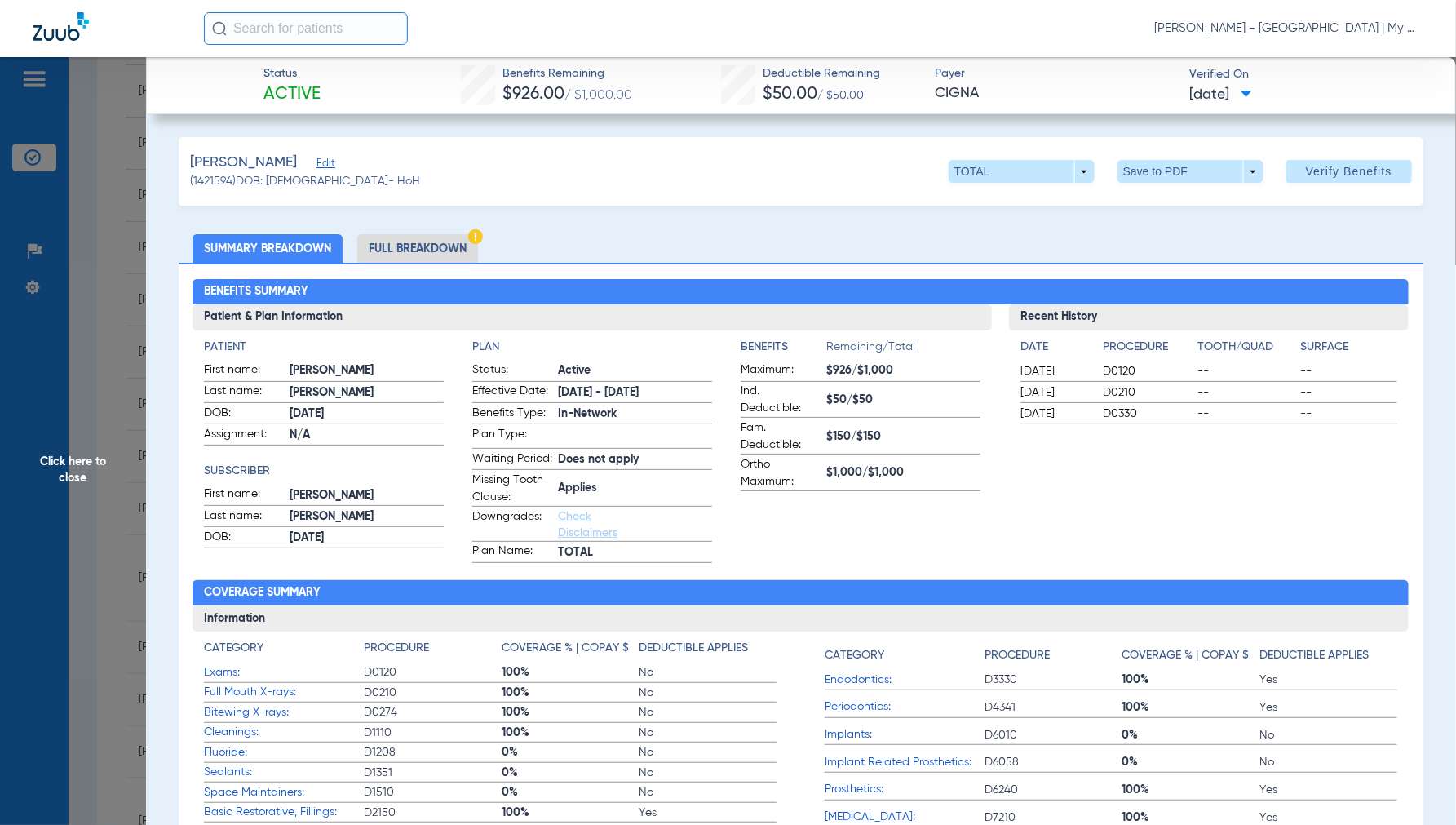
click at [426, 247] on li "Full Breakdown" at bounding box center [417, 248] width 121 height 28
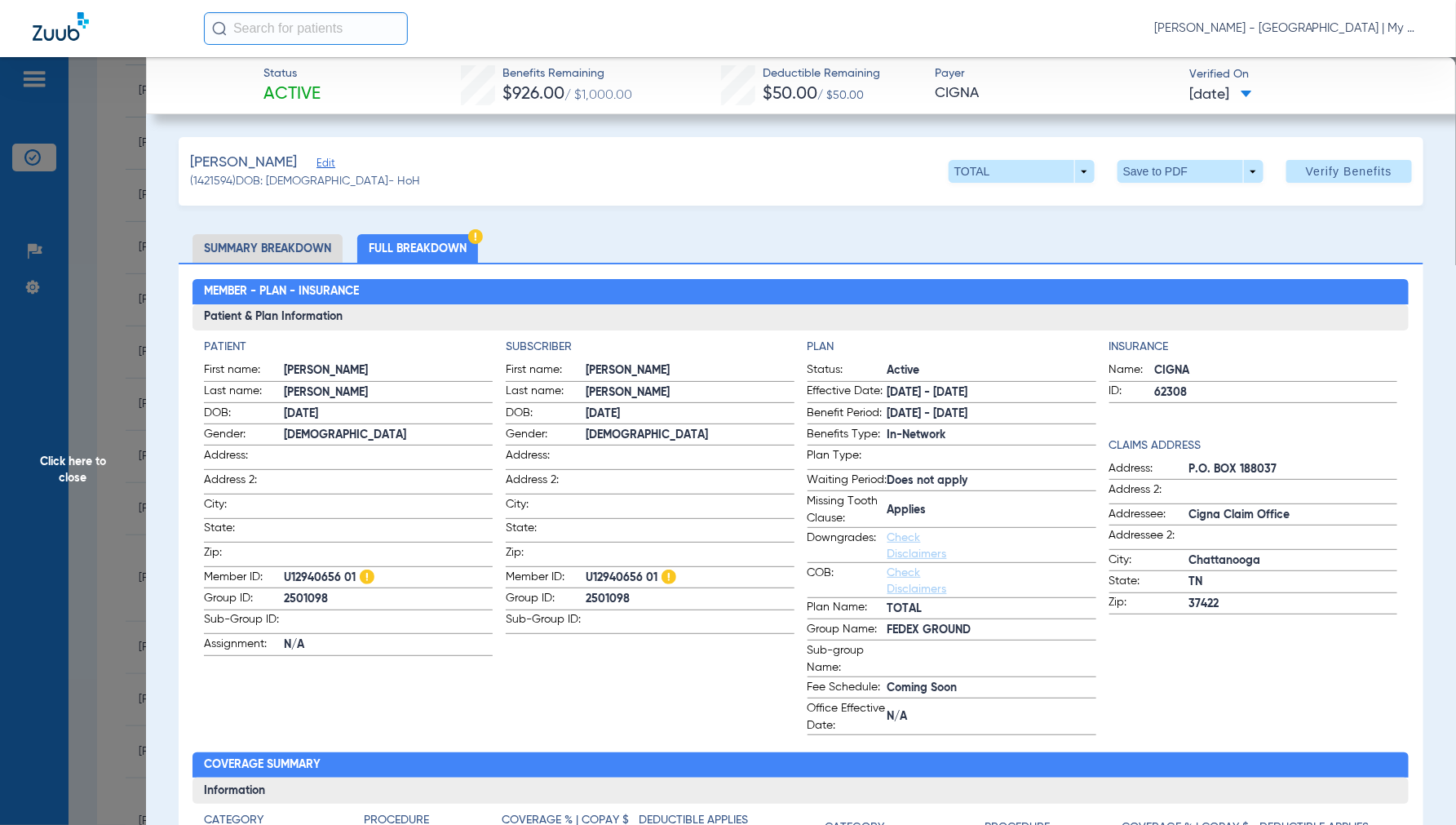
click at [68, 478] on span "Click here to close" at bounding box center [73, 469] width 146 height 825
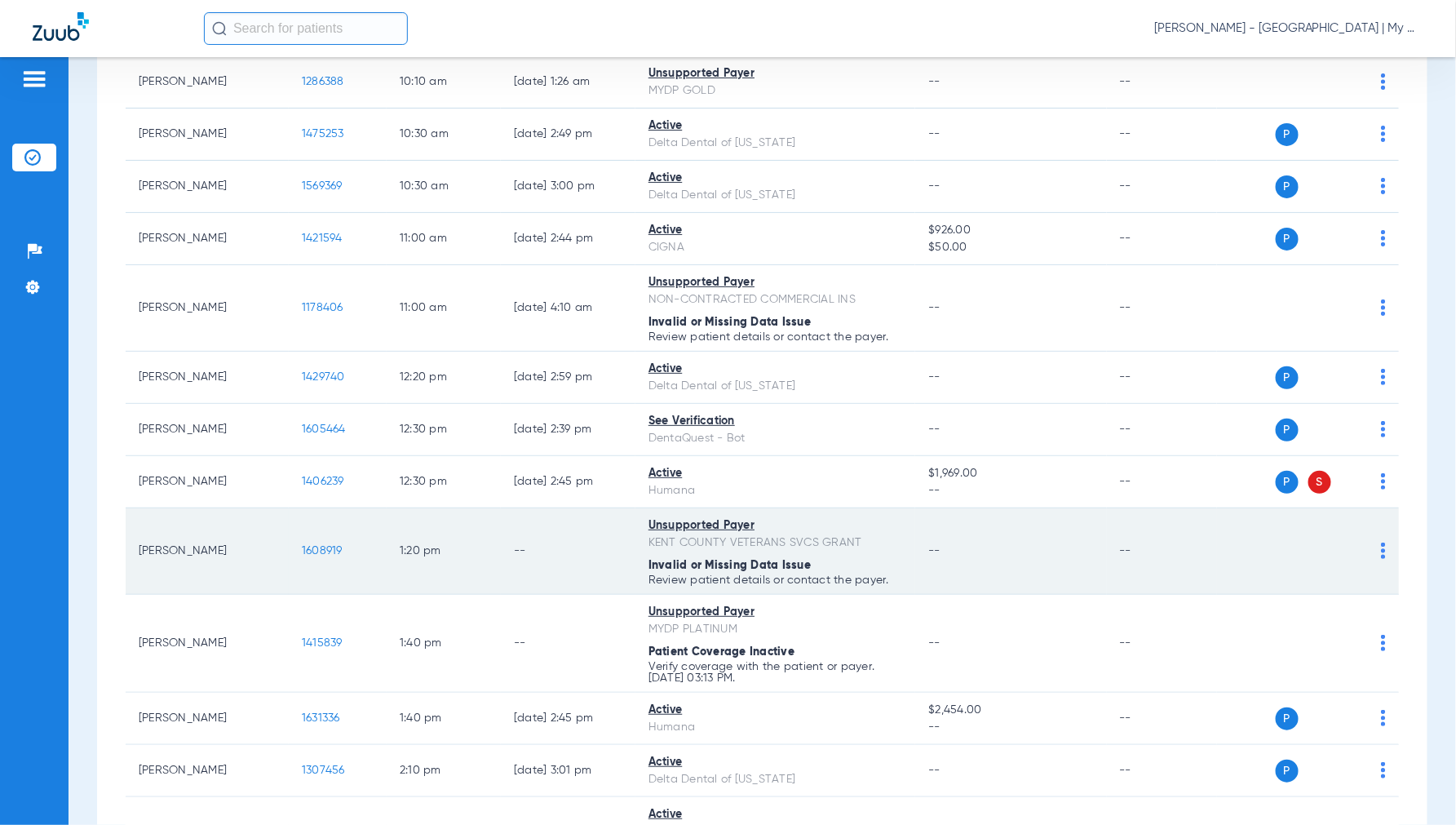
scroll to position [634, 0]
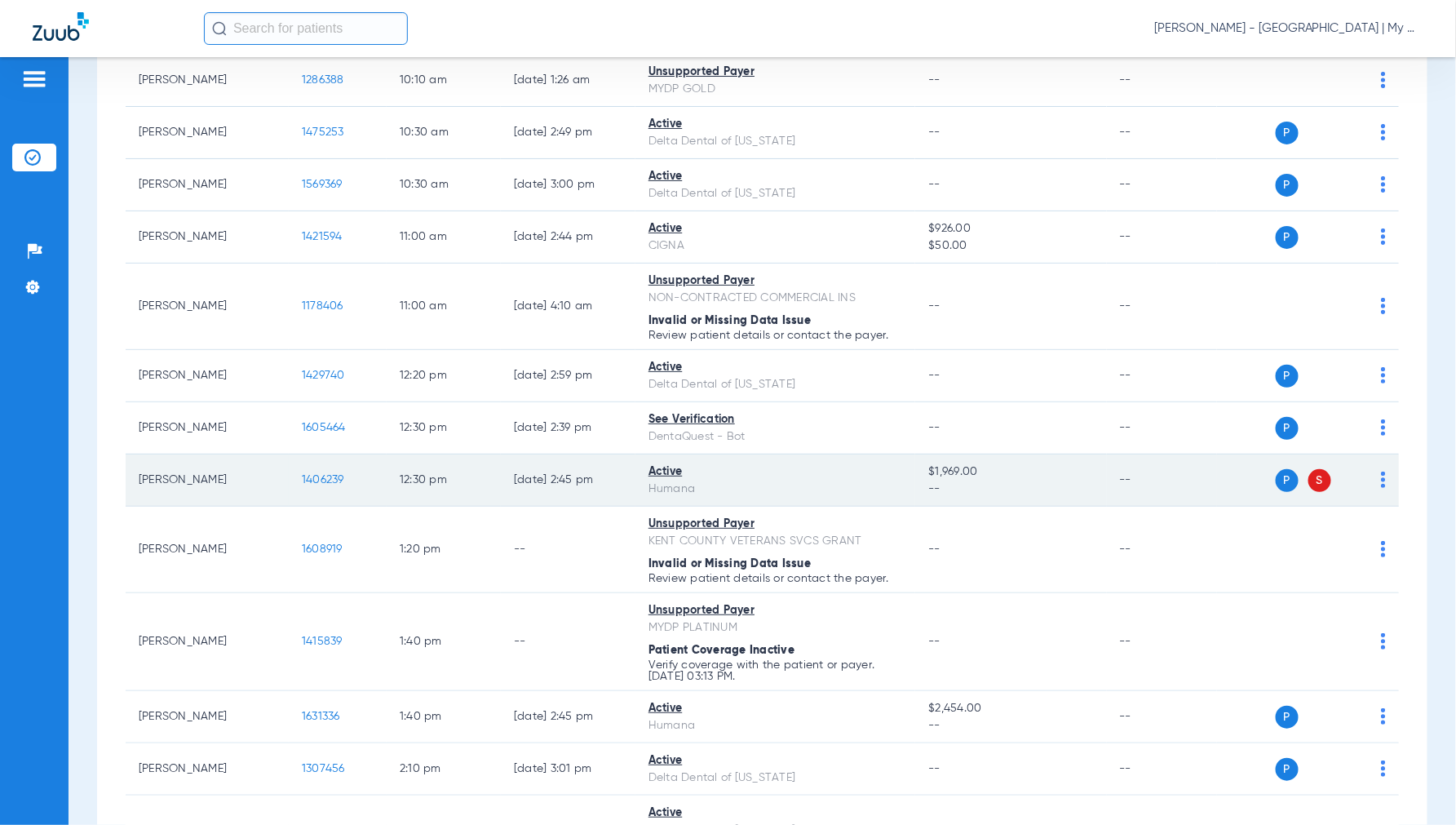
click at [326, 479] on span "1406239" at bounding box center [323, 479] width 43 height 12
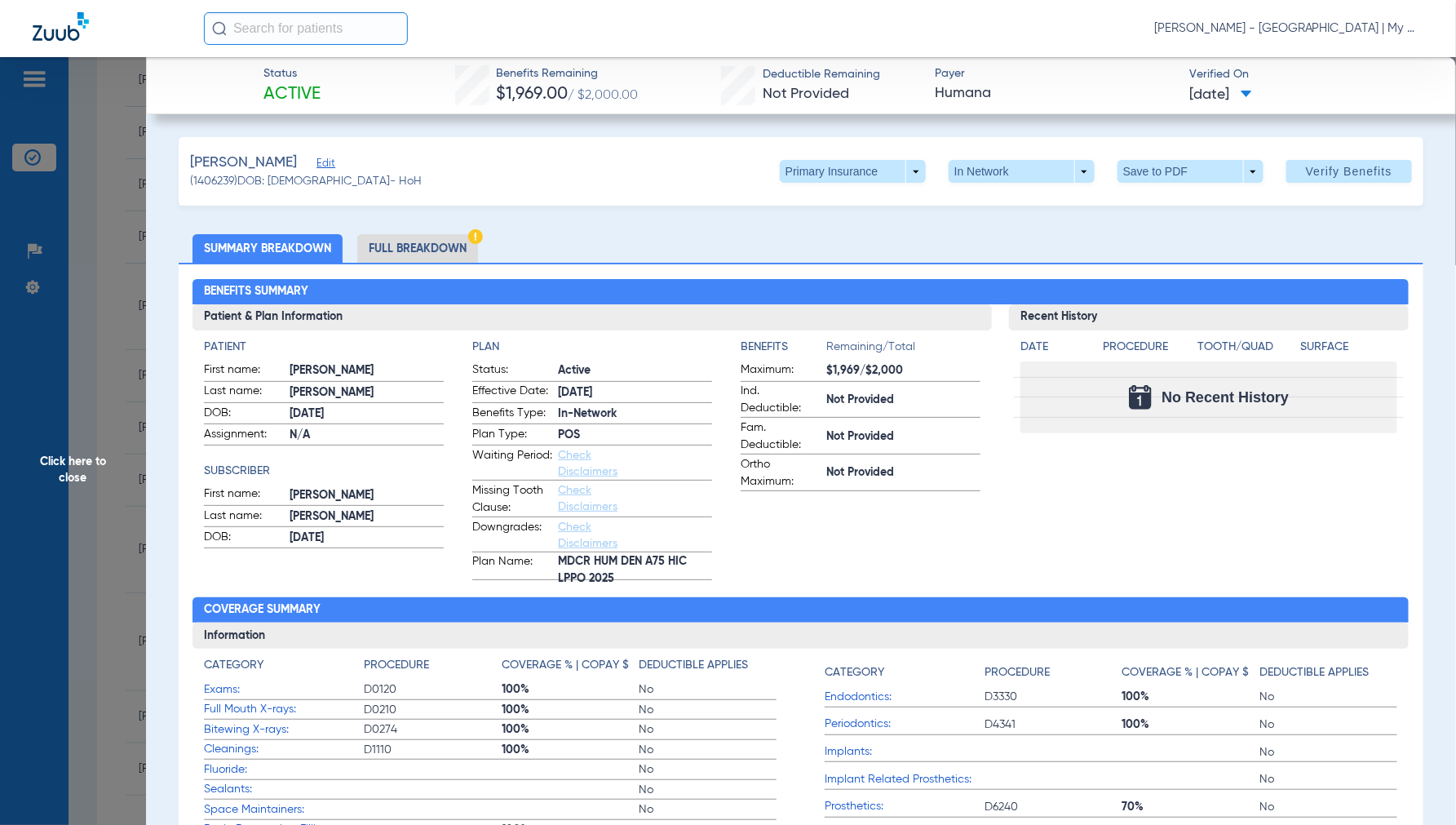
drag, startPoint x: 77, startPoint y: 467, endPoint x: 103, endPoint y: 487, distance: 32.8
click at [77, 468] on span "Click here to close" at bounding box center [73, 469] width 146 height 825
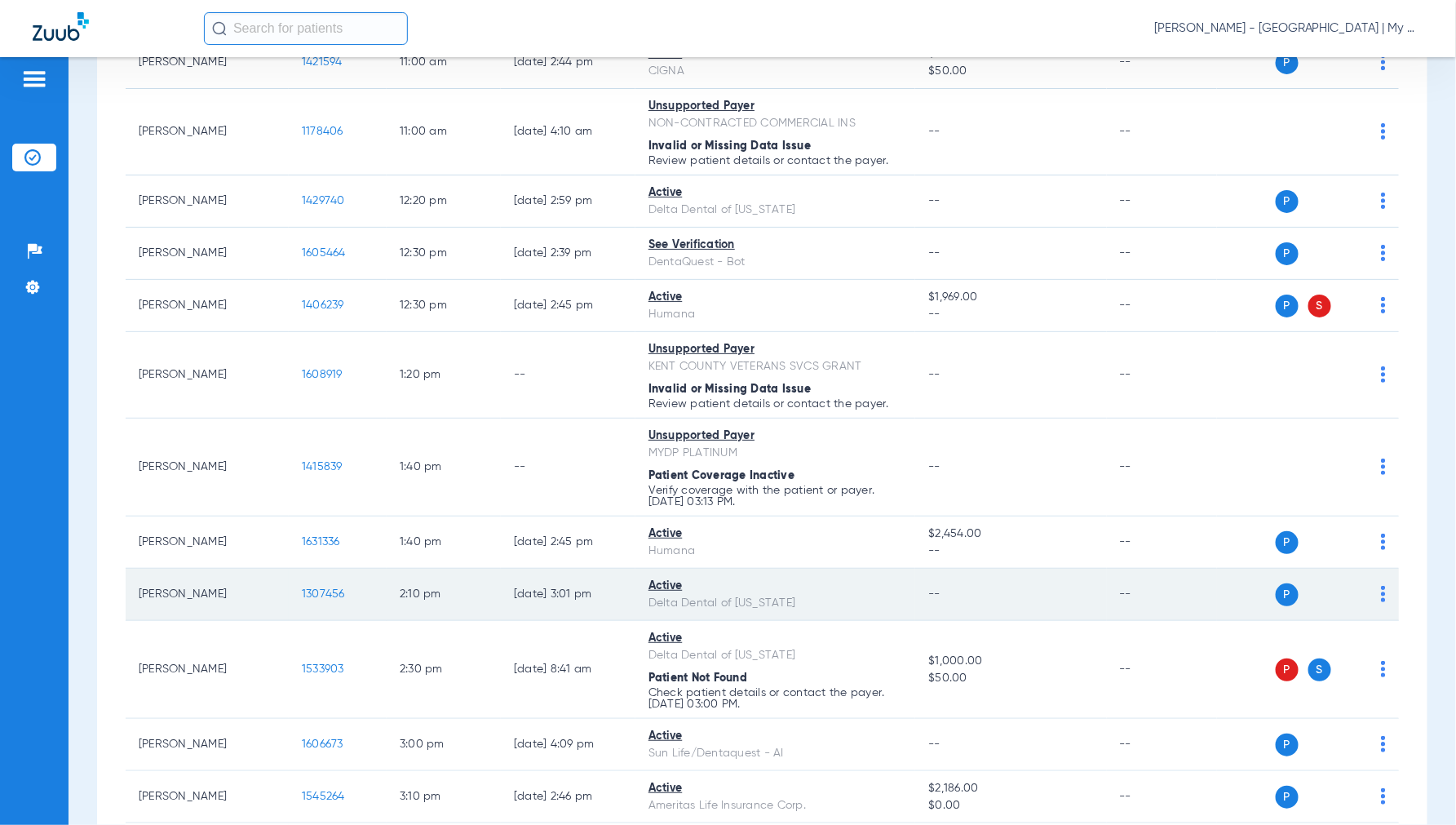
scroll to position [816, 0]
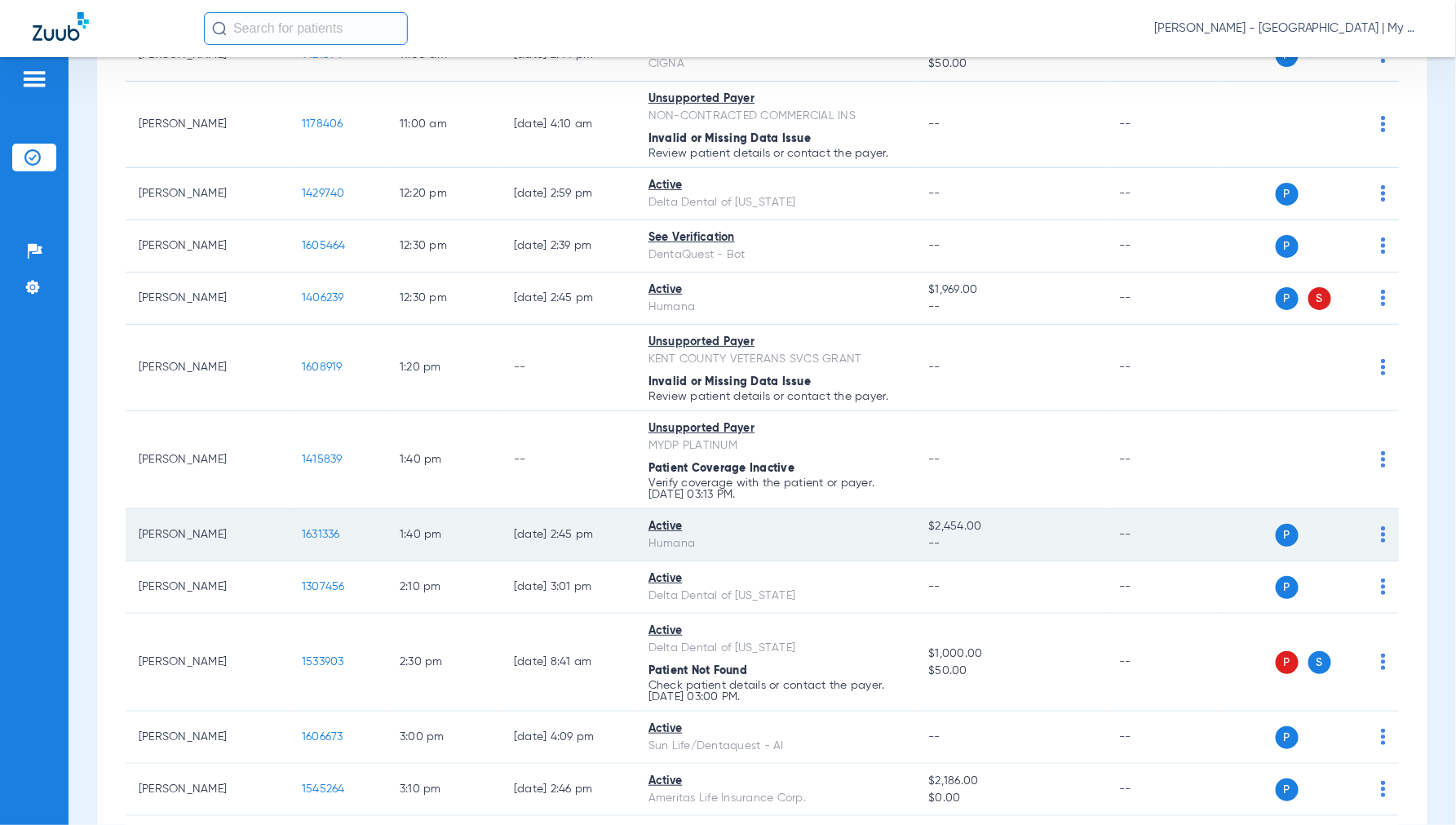
click at [330, 532] on span "1631336" at bounding box center [321, 533] width 38 height 12
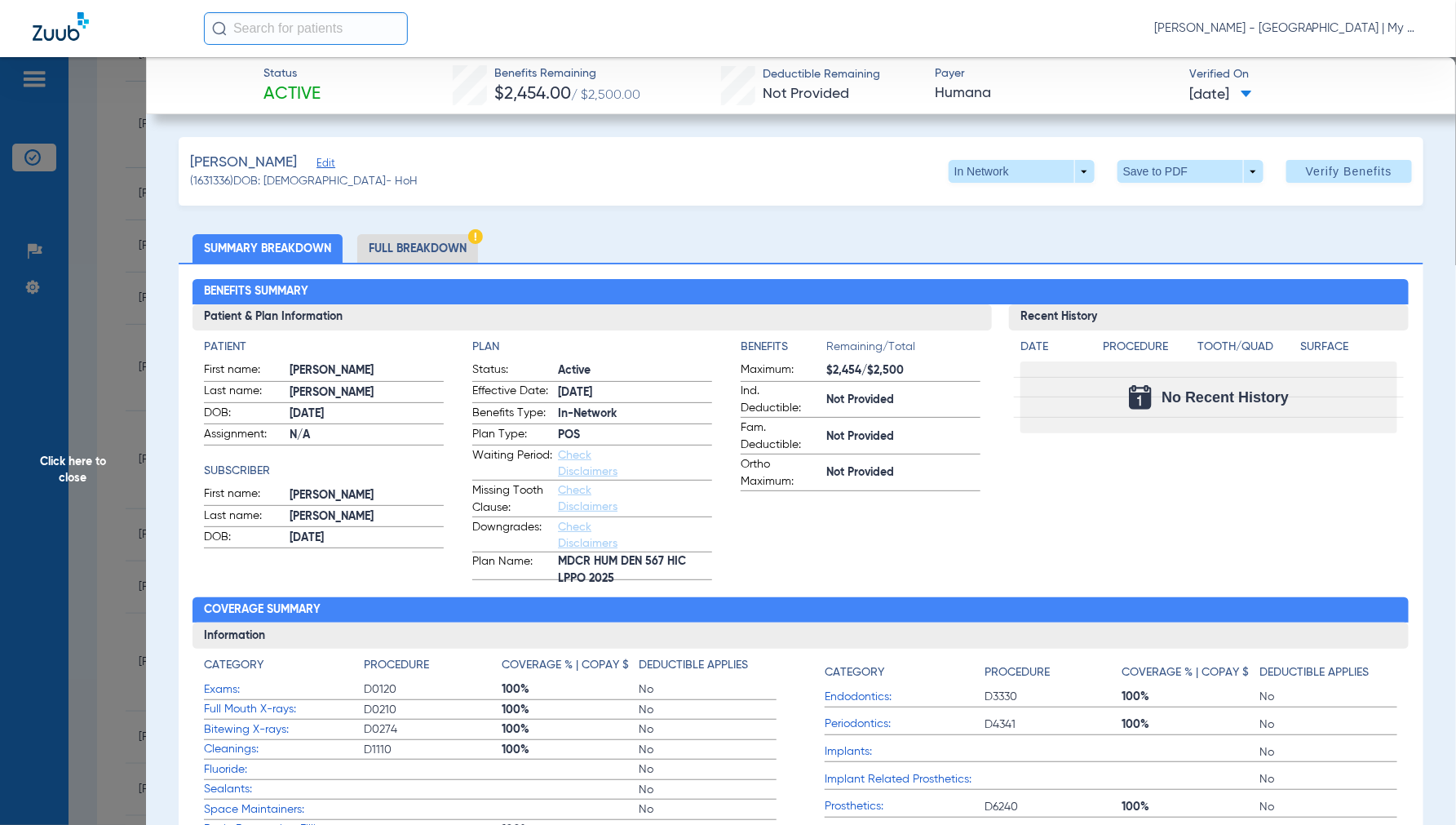
click at [69, 468] on span "Click here to close" at bounding box center [73, 469] width 146 height 825
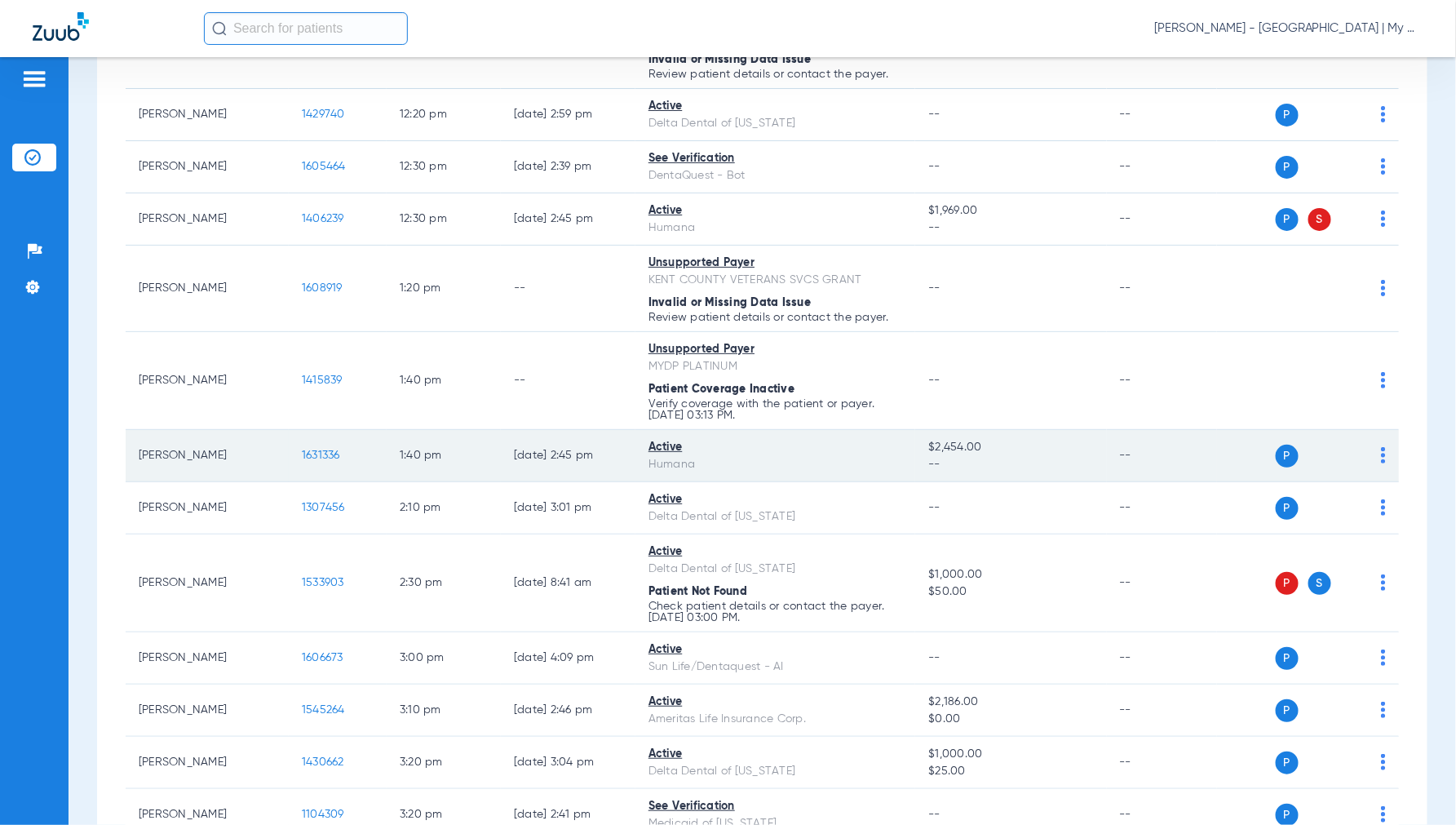
scroll to position [1178, 0]
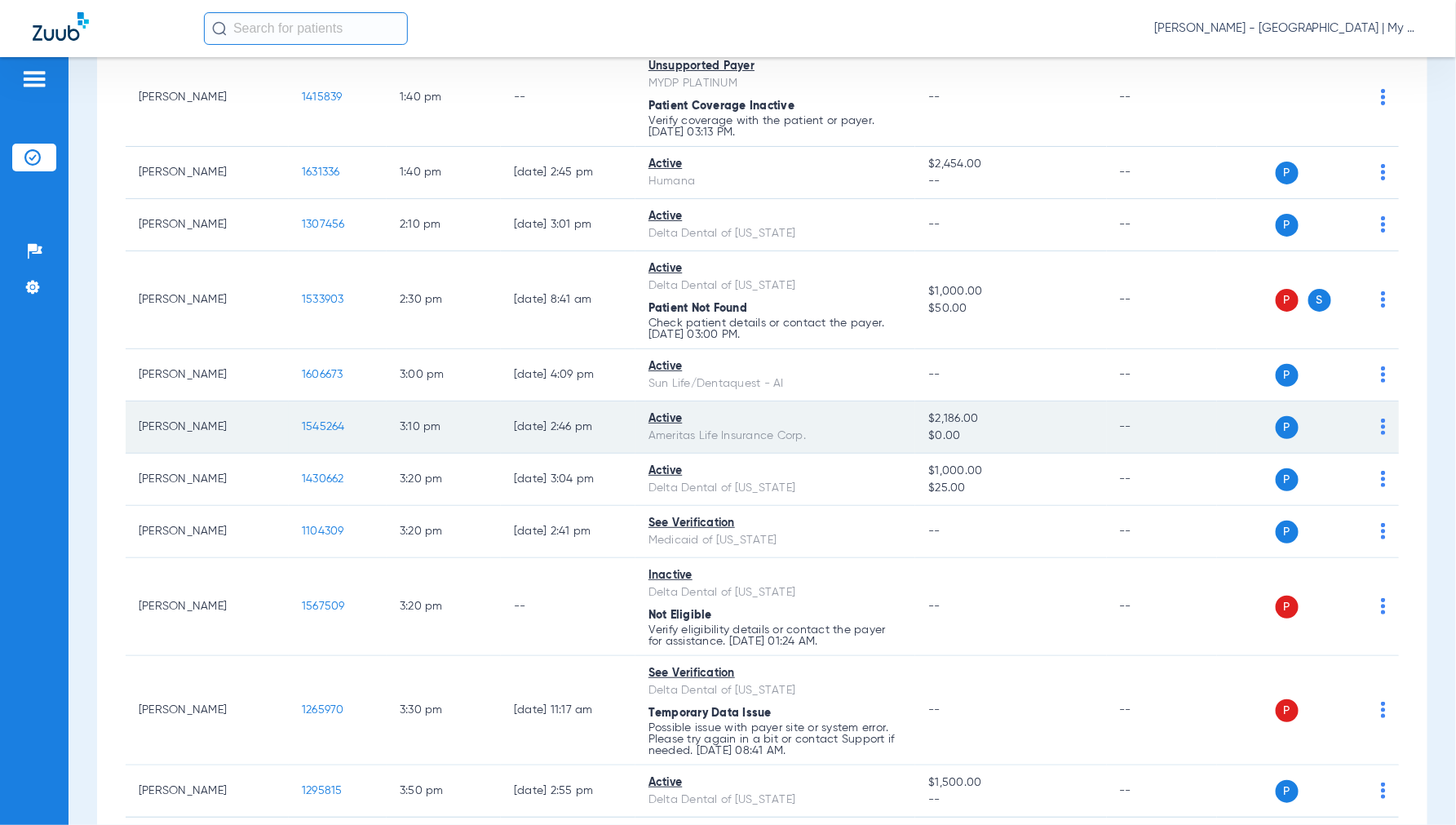
click at [328, 426] on span "1545264" at bounding box center [323, 426] width 43 height 12
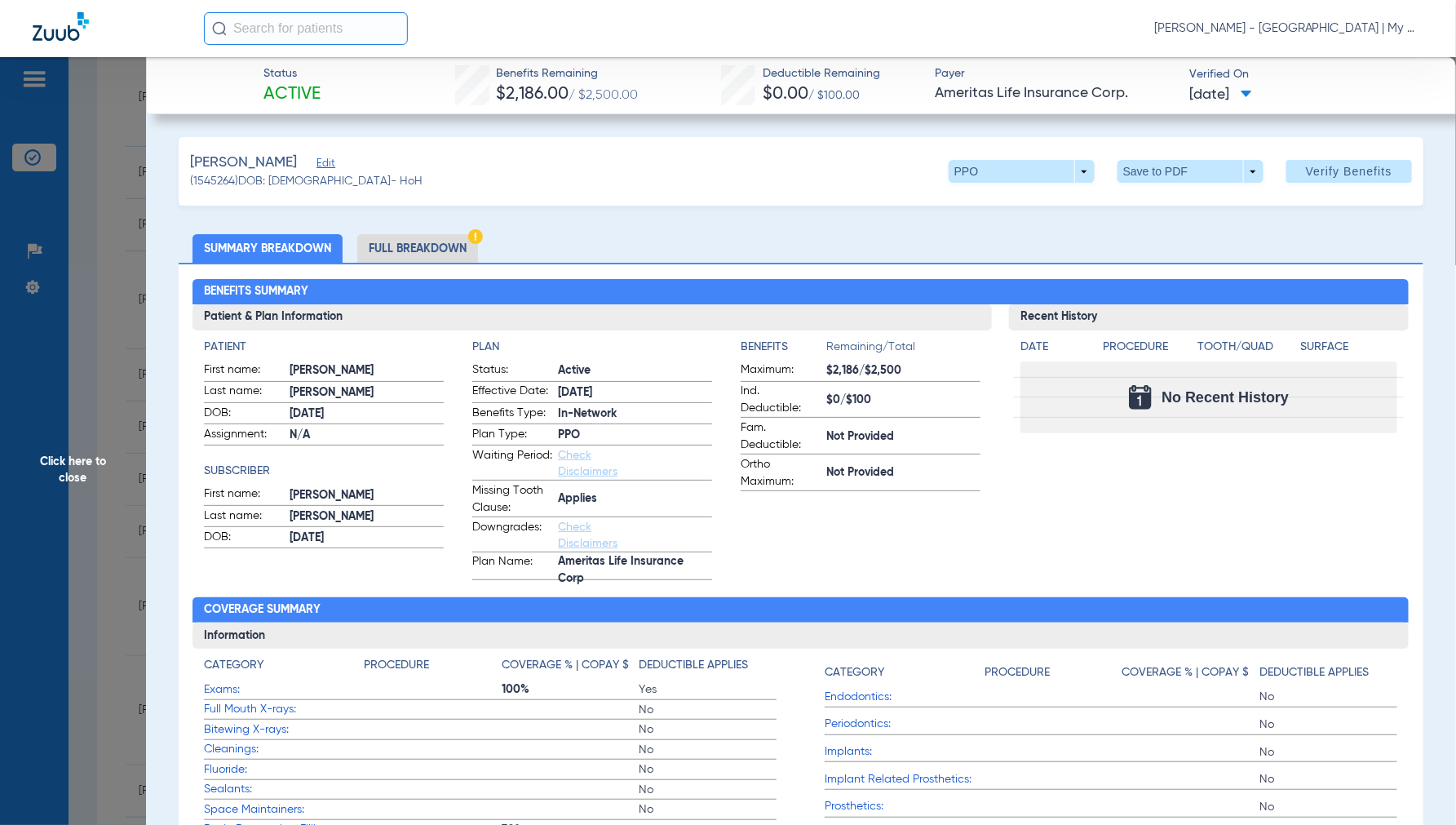
click at [426, 242] on li "Full Breakdown" at bounding box center [417, 248] width 121 height 28
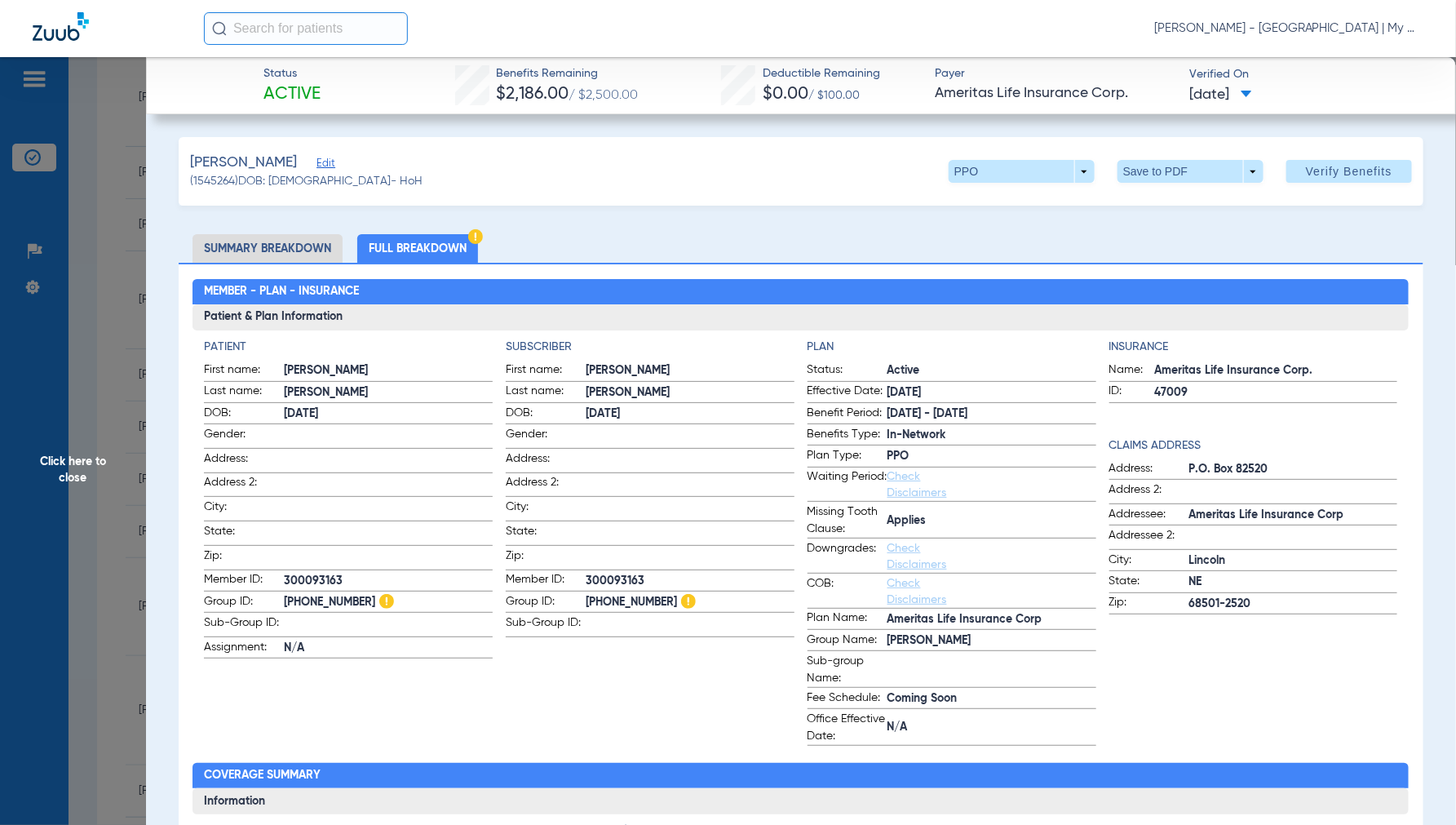
drag, startPoint x: 51, startPoint y: 465, endPoint x: 199, endPoint y: 455, distance: 148.3
click at [51, 469] on span "Click here to close" at bounding box center [73, 469] width 146 height 825
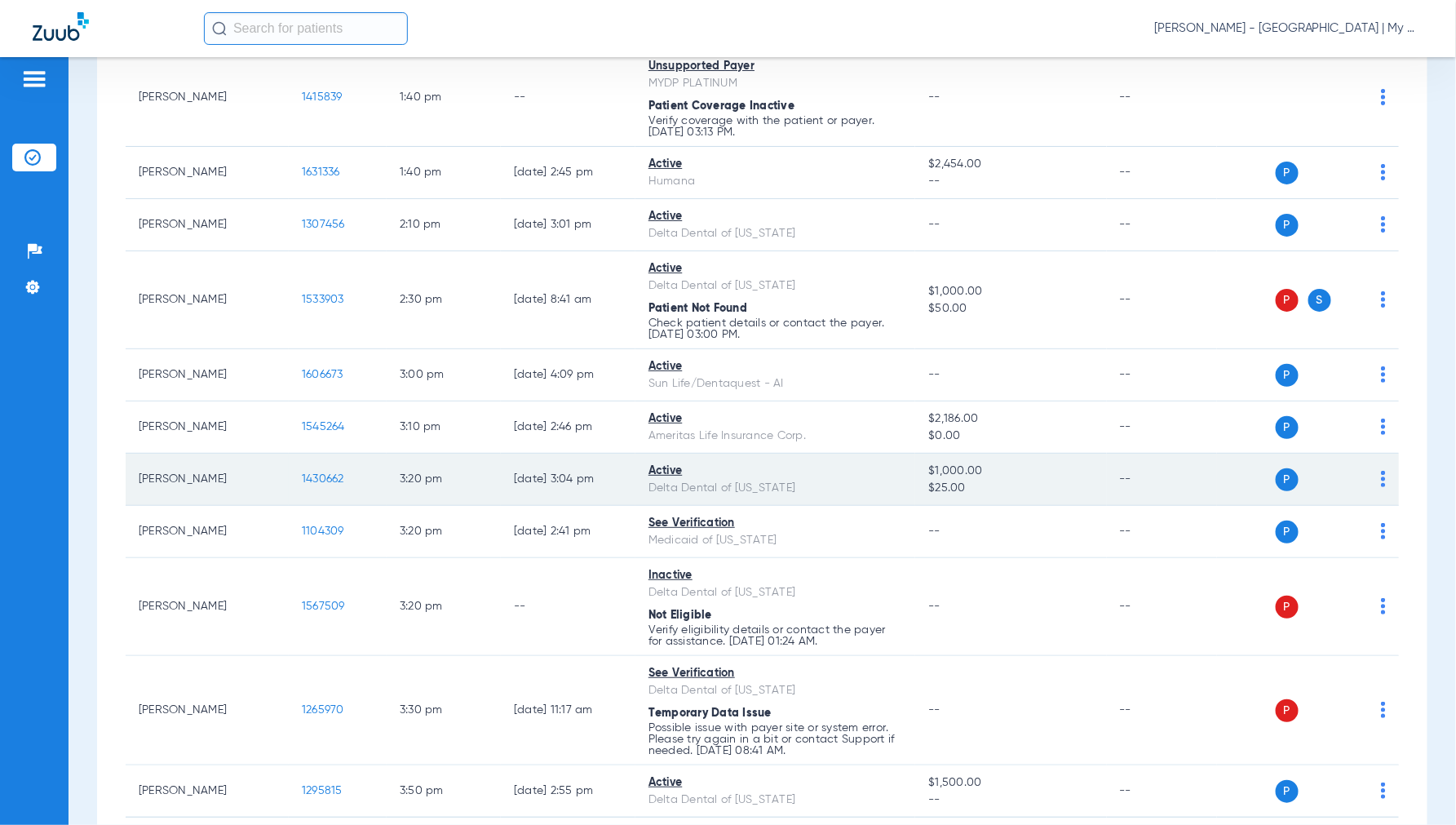
click at [328, 481] on span "1430662" at bounding box center [323, 479] width 43 height 12
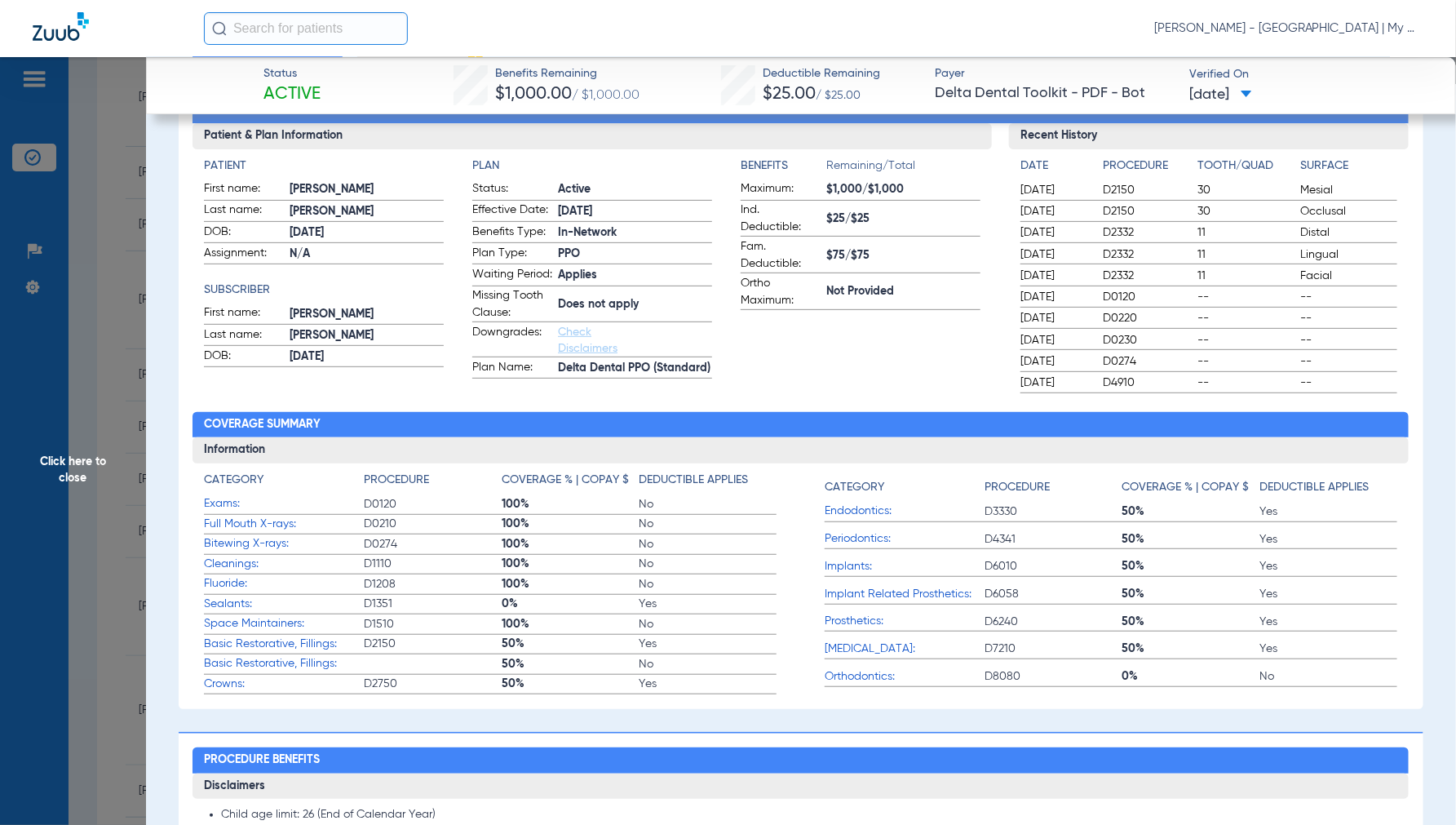
scroll to position [0, 0]
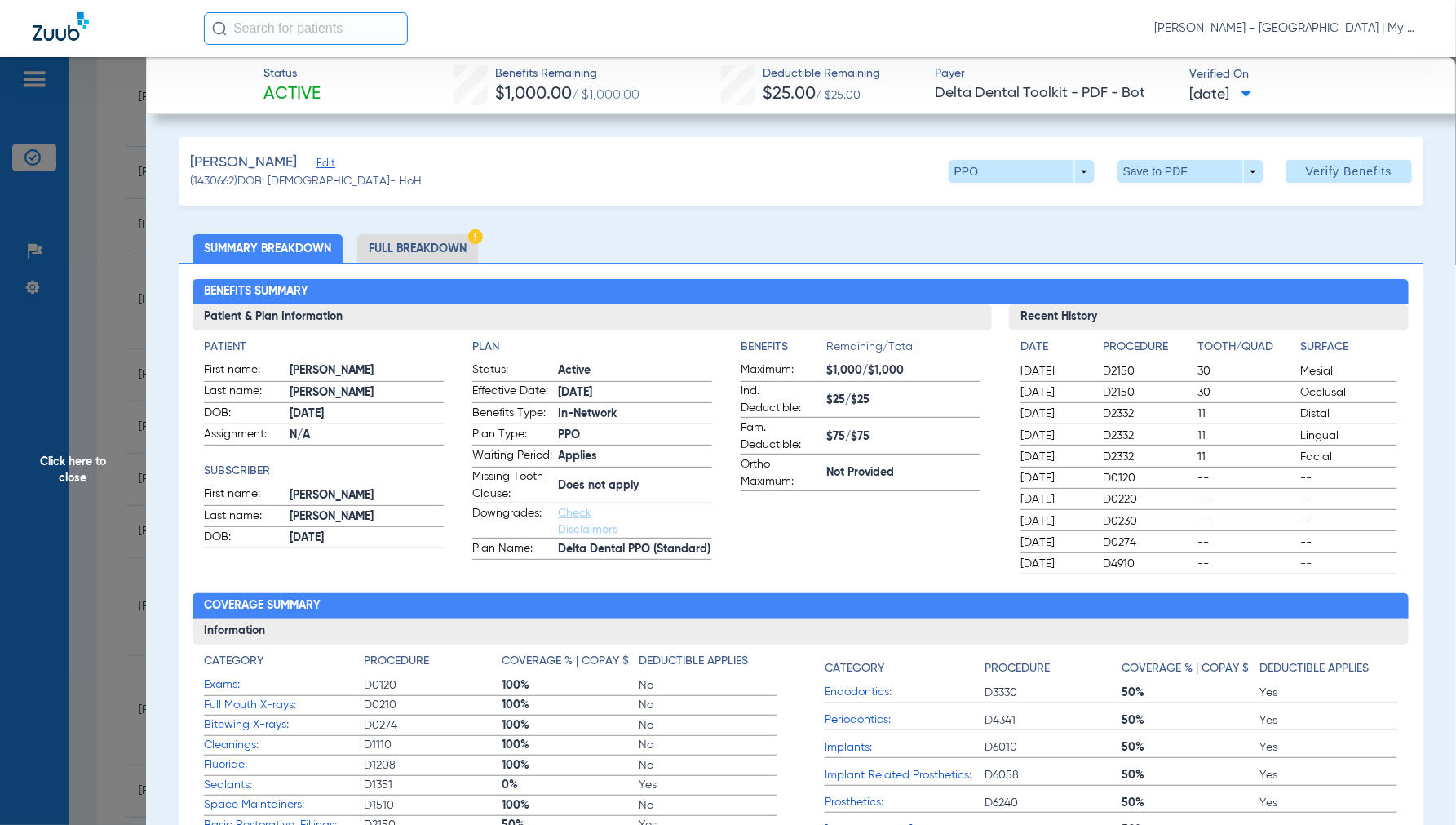
click at [409, 251] on li "Full Breakdown" at bounding box center [417, 248] width 121 height 28
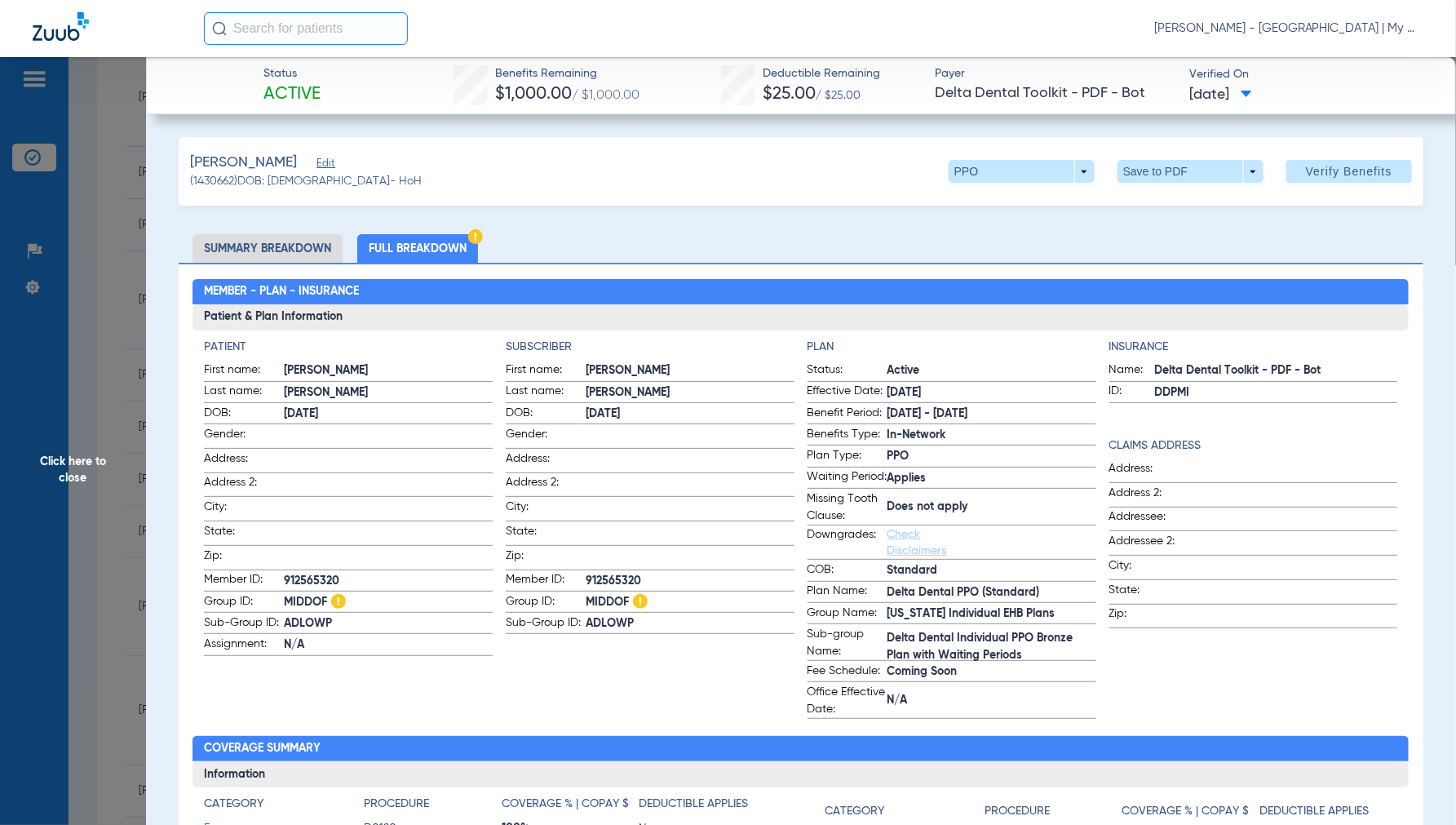
drag, startPoint x: 99, startPoint y: 461, endPoint x: 237, endPoint y: 458, distance: 138.0
click at [98, 461] on span "Click here to close" at bounding box center [73, 469] width 146 height 825
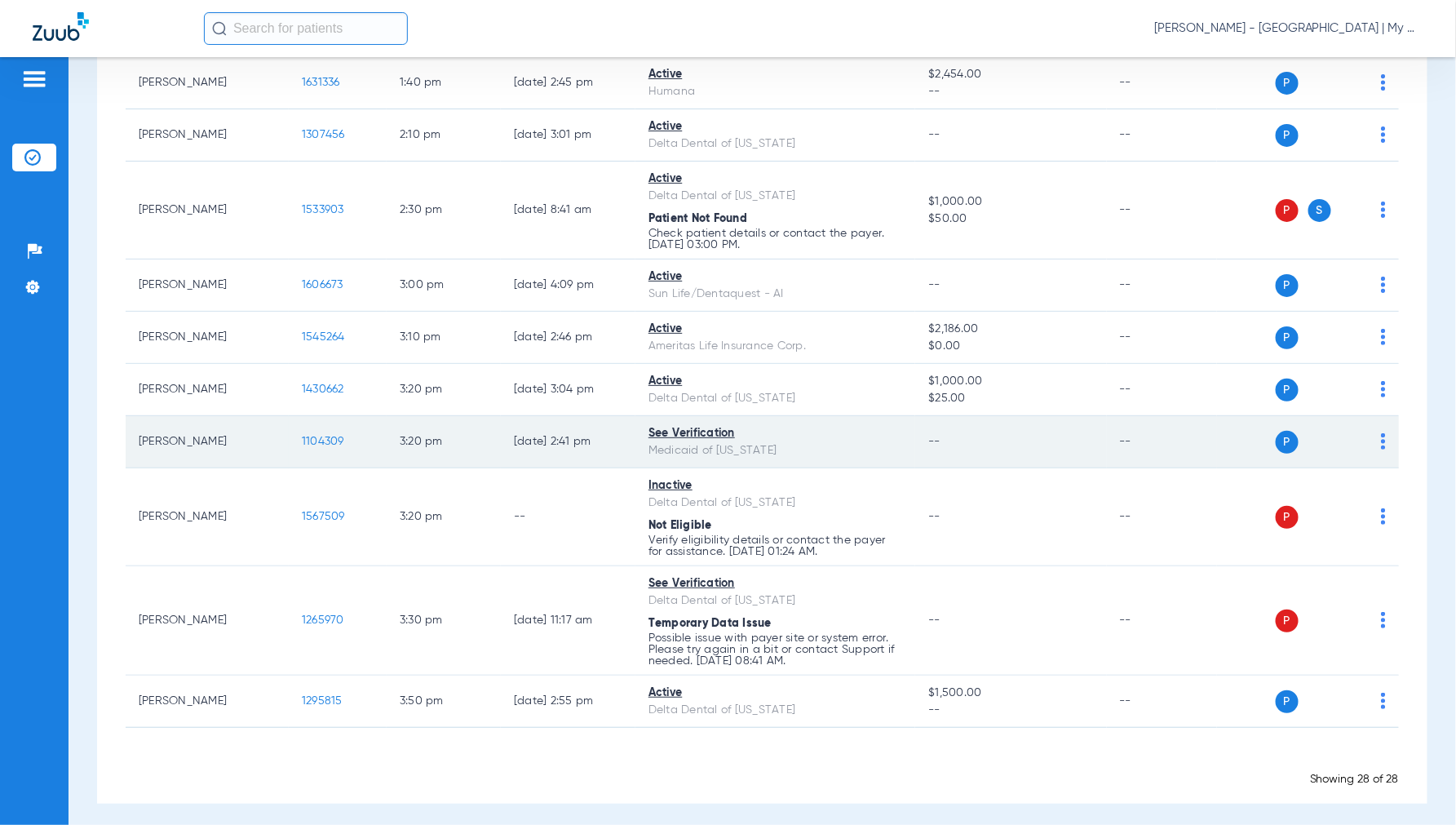
scroll to position [1281, 0]
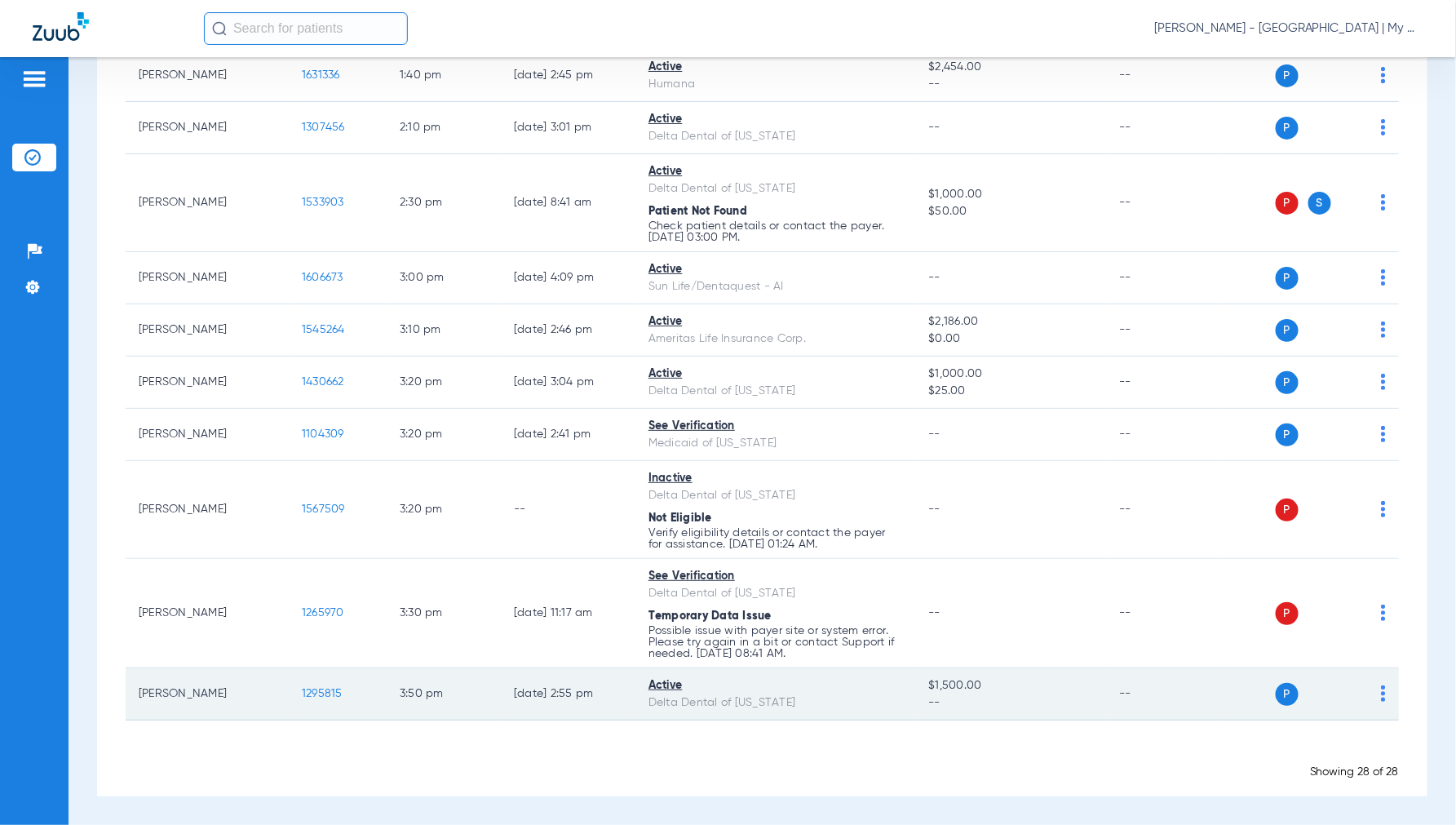
click at [331, 691] on span "1295815" at bounding box center [323, 693] width 41 height 12
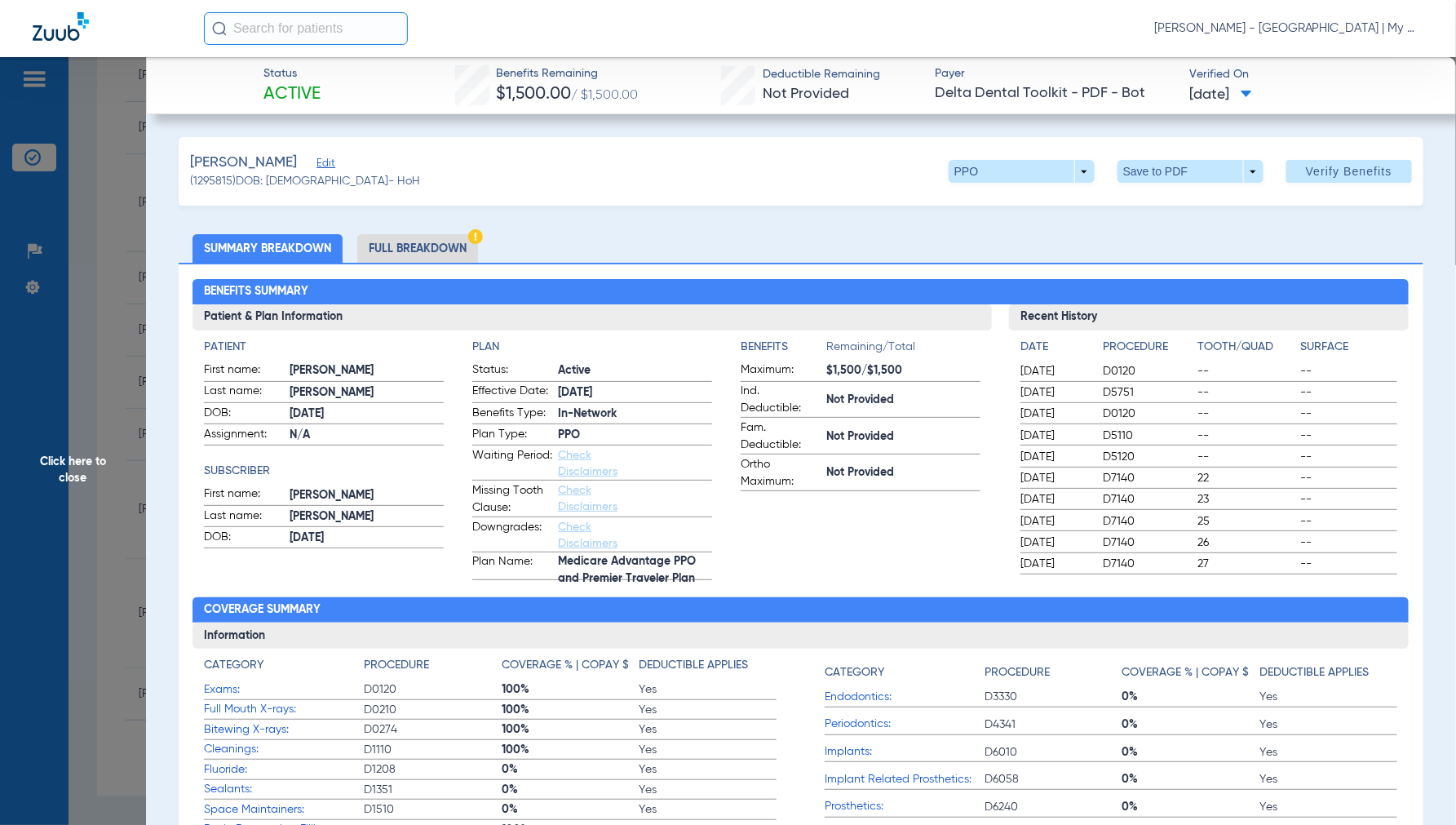
click at [430, 248] on li "Full Breakdown" at bounding box center [417, 248] width 121 height 28
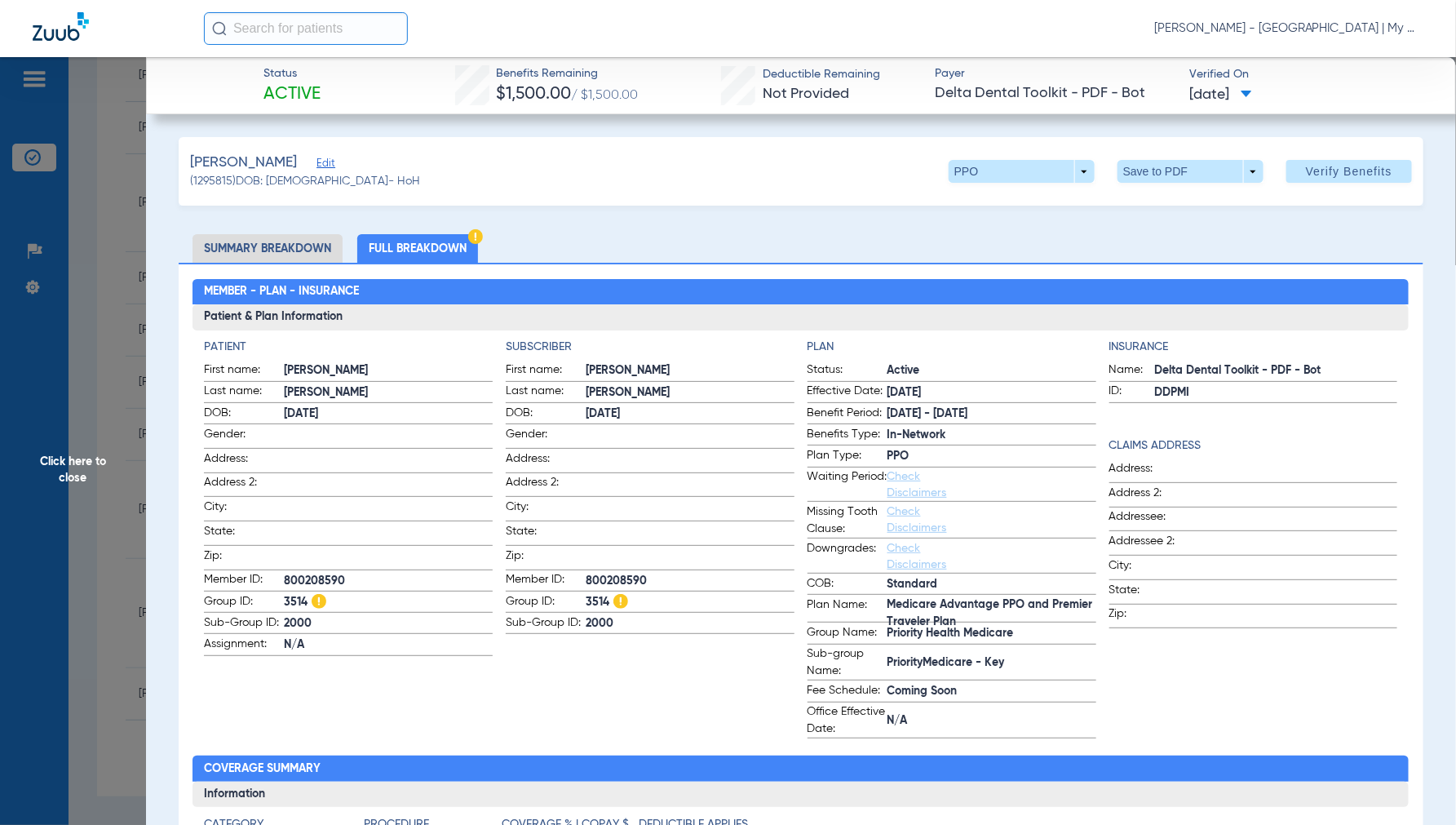
drag, startPoint x: 75, startPoint y: 450, endPoint x: 135, endPoint y: 458, distance: 60.5
click at [77, 450] on span "Click here to close" at bounding box center [73, 469] width 146 height 825
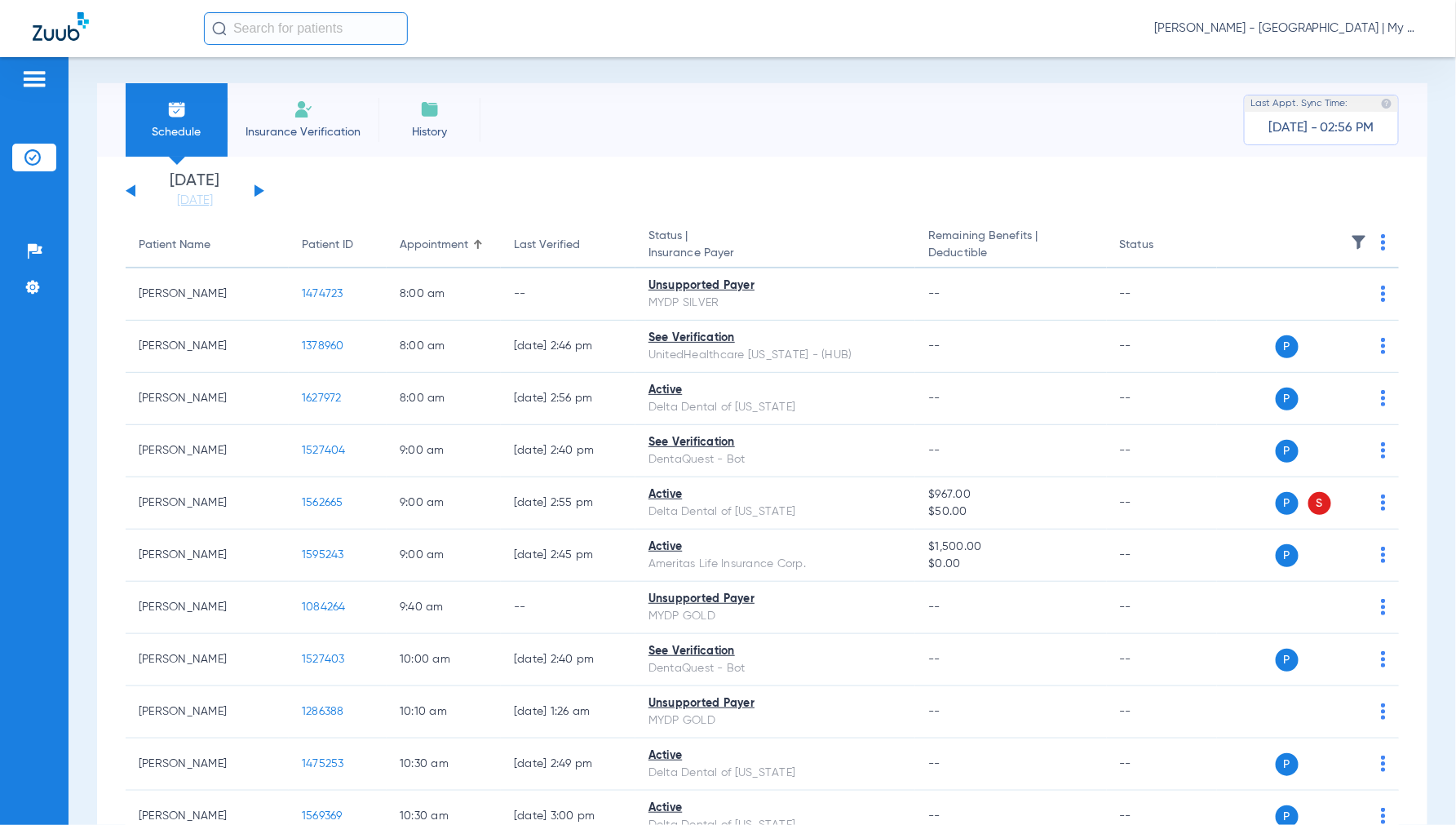
scroll to position [0, 0]
click at [259, 191] on button at bounding box center [259, 193] width 10 height 12
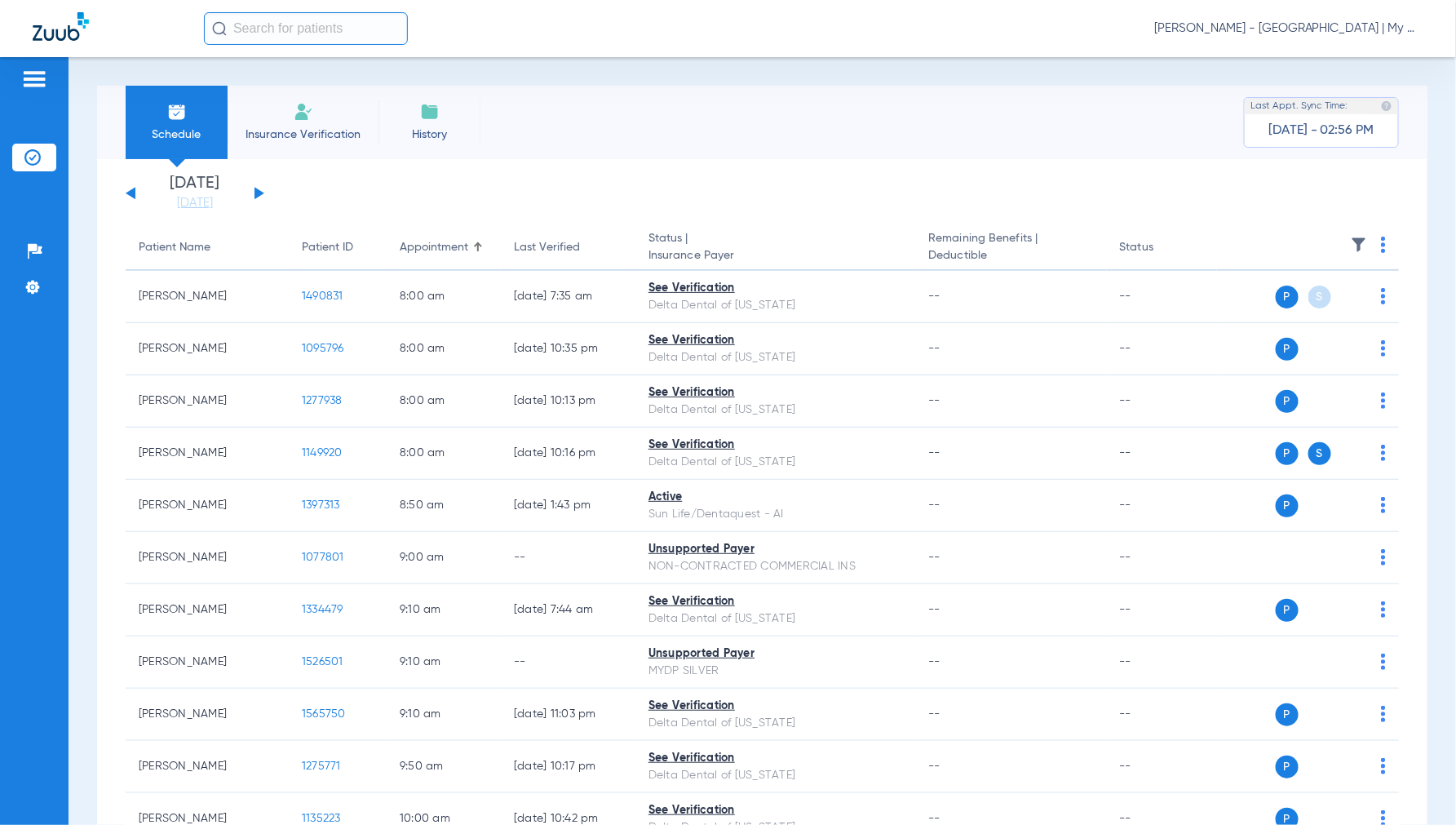
click at [1381, 247] on img at bounding box center [1383, 245] width 5 height 16
click at [1295, 307] on span "Verify All" at bounding box center [1307, 308] width 102 height 12
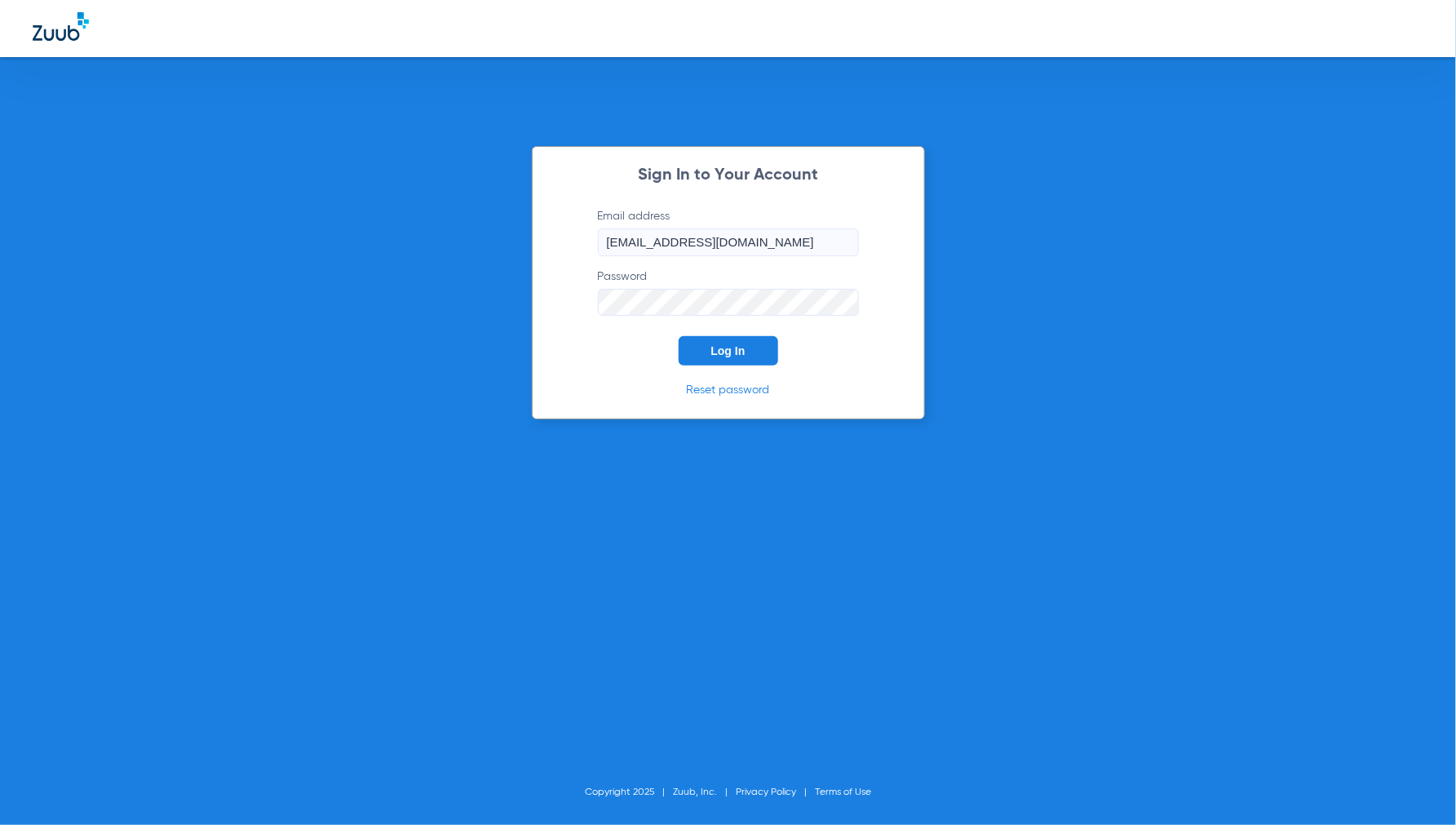
click at [729, 334] on form "Email address [EMAIL_ADDRESS][DOMAIN_NAME] Password Log In" at bounding box center [728, 287] width 310 height 159
click at [727, 343] on button "Log In" at bounding box center [728, 350] width 99 height 29
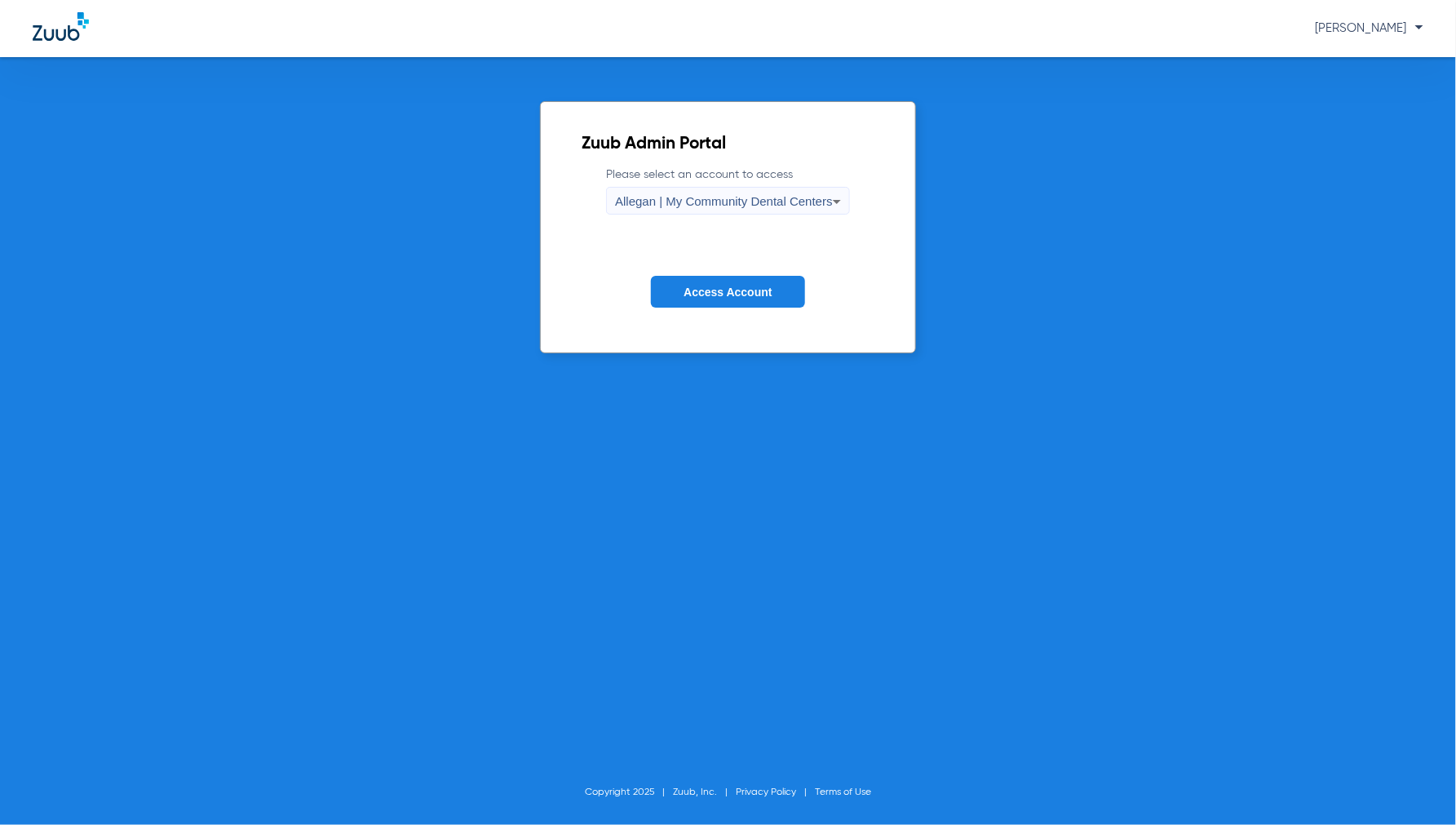
click at [699, 207] on div "Allegan | My Community Dental Centers" at bounding box center [724, 201] width 218 height 27
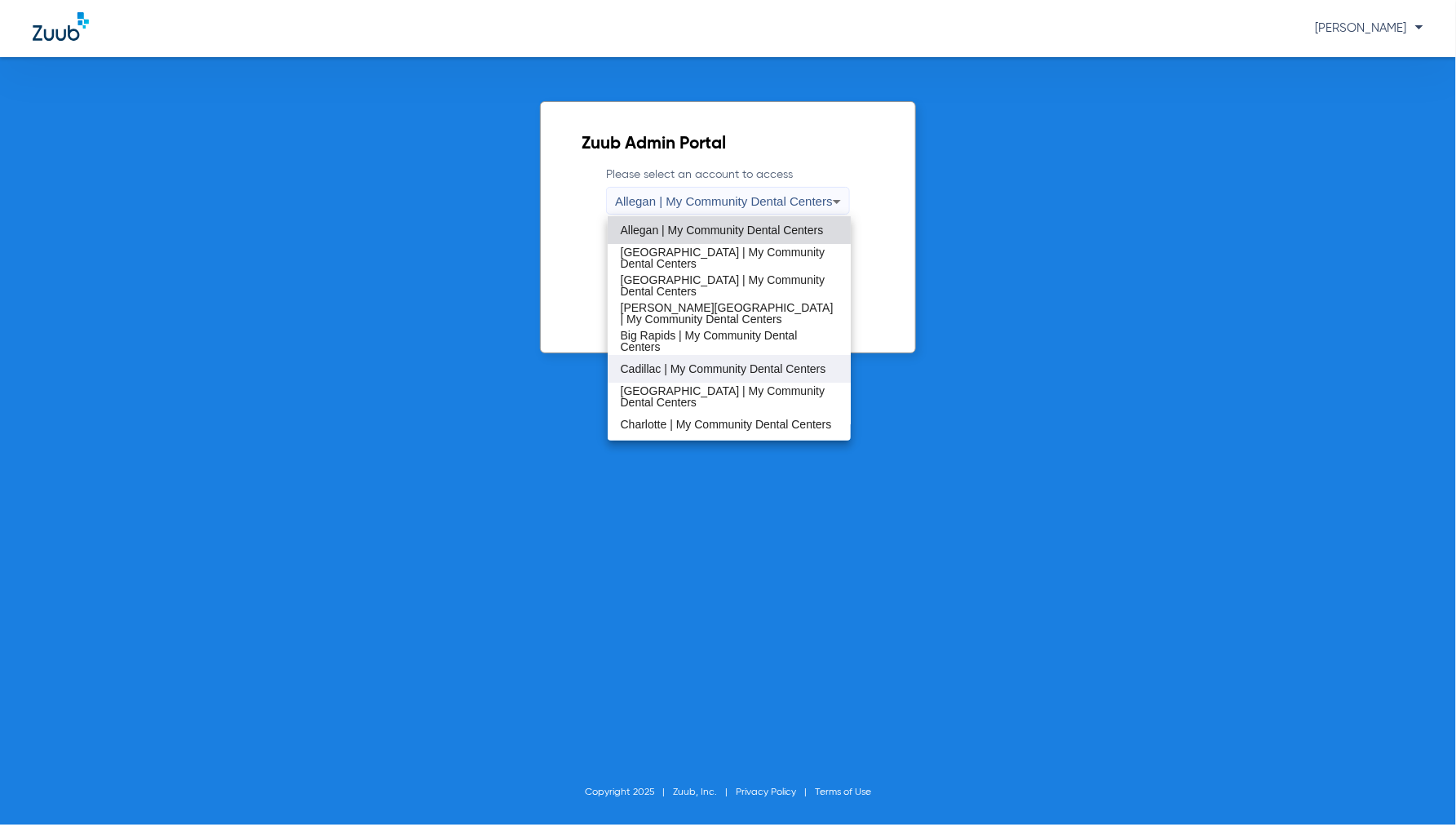
click at [658, 363] on span "Cadillac | My Community Dental Centers" at bounding box center [724, 369] width 206 height 12
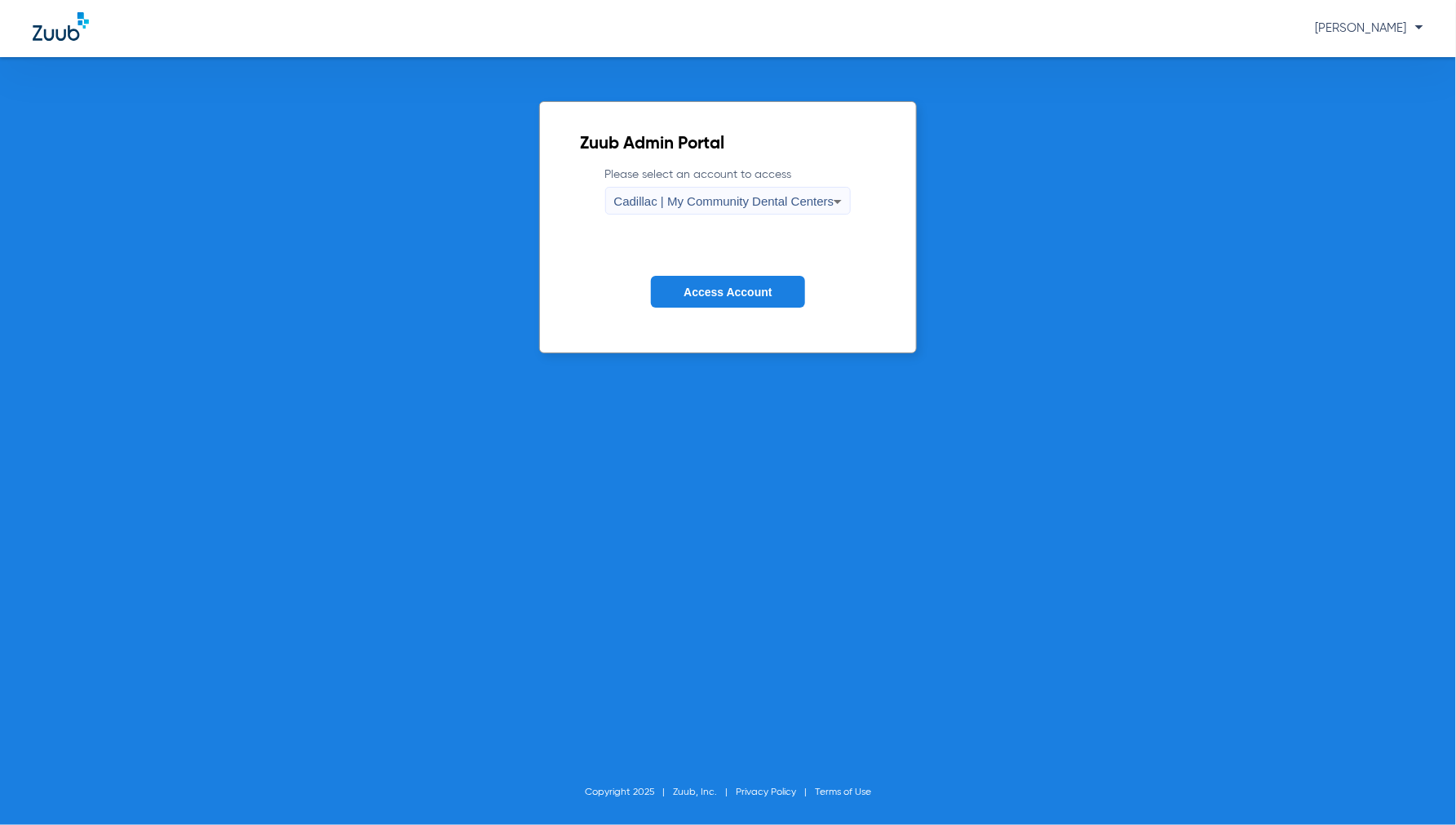
click at [693, 292] on span "Access Account" at bounding box center [727, 292] width 88 height 13
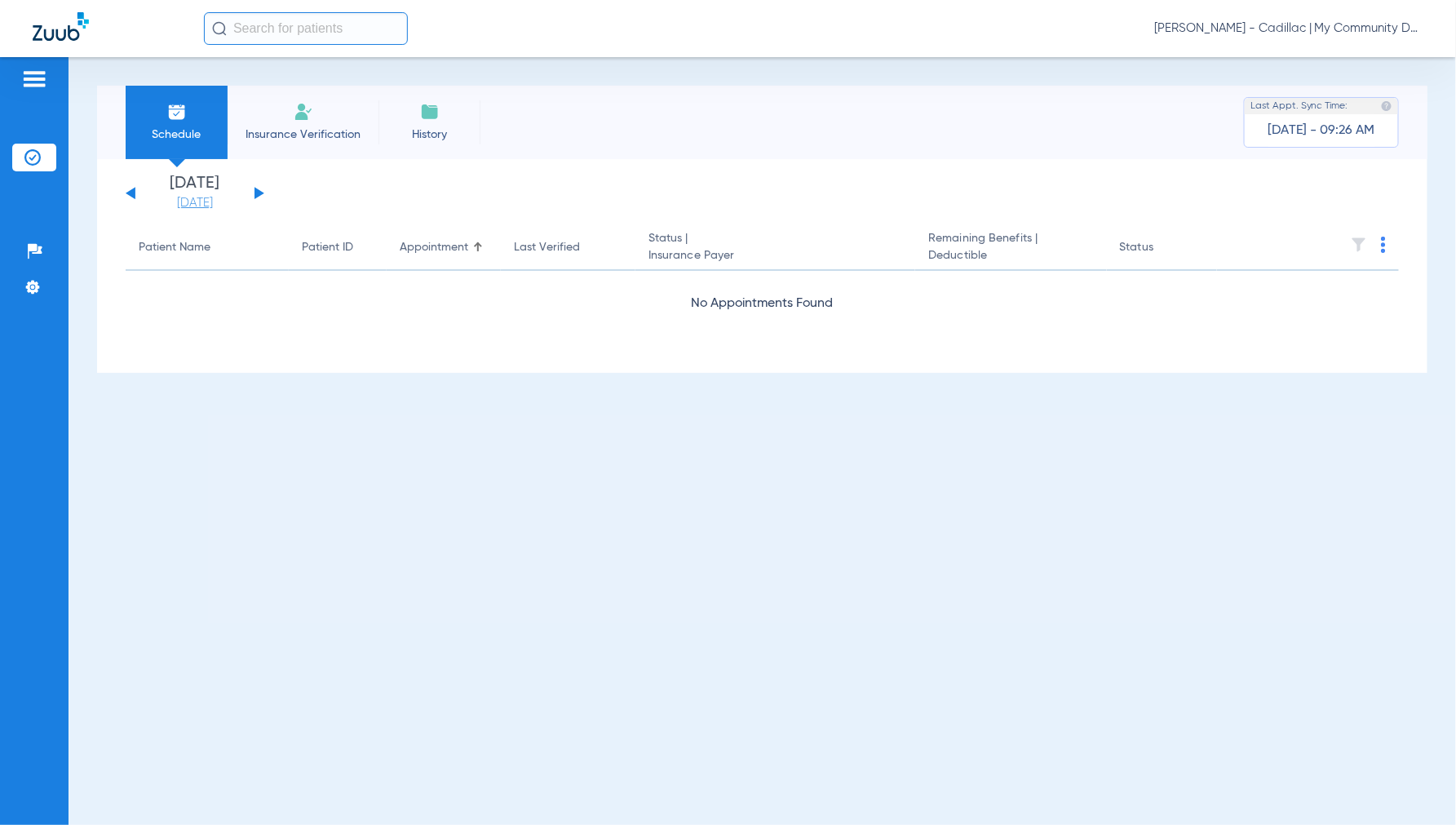
click at [199, 205] on link "[DATE]" at bounding box center [195, 203] width 97 height 16
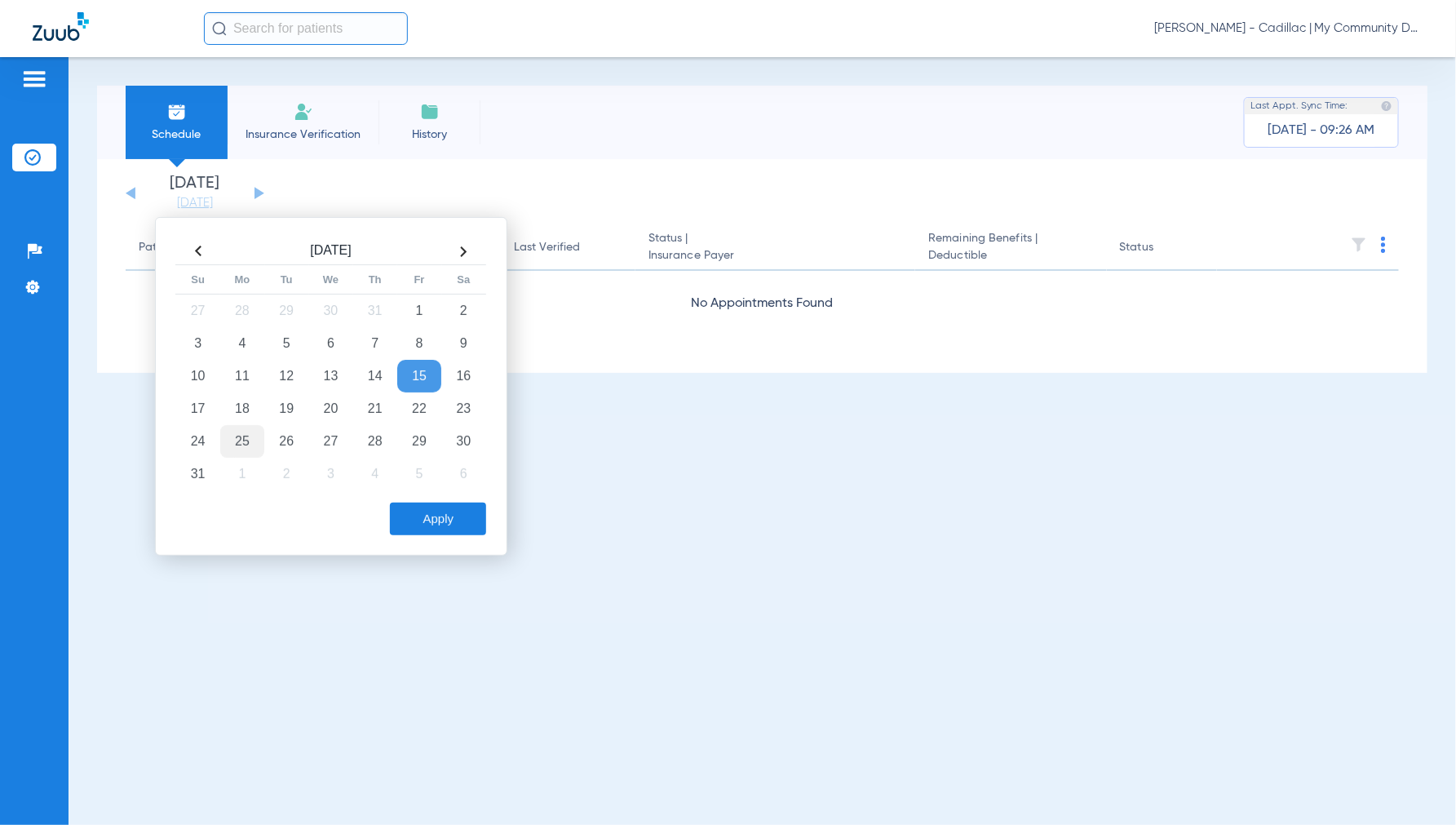
click at [241, 440] on td "25" at bounding box center [243, 441] width 44 height 33
click at [435, 523] on button "Apply" at bounding box center [438, 518] width 97 height 33
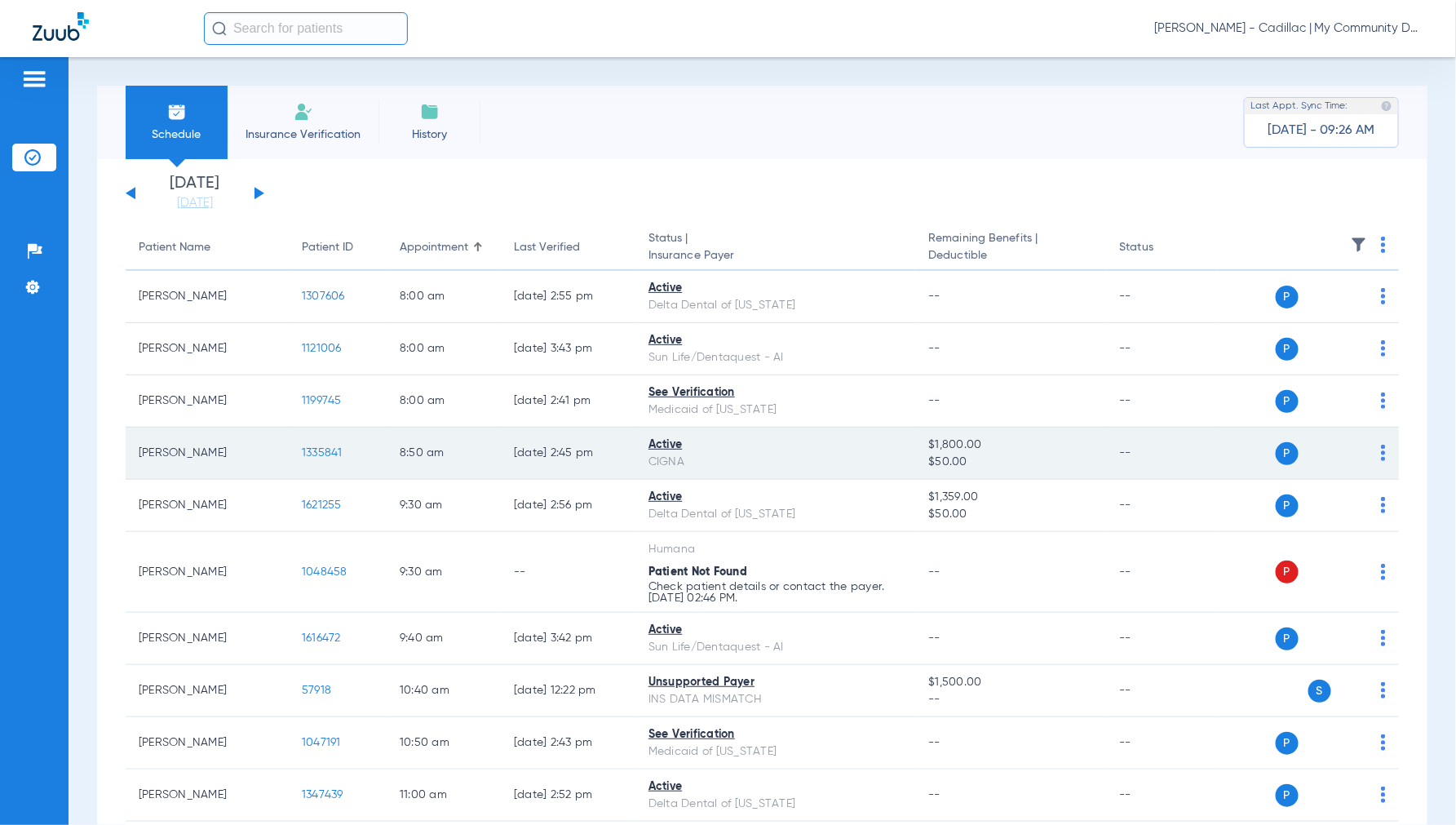
click at [327, 449] on span "1335841" at bounding box center [323, 452] width 41 height 12
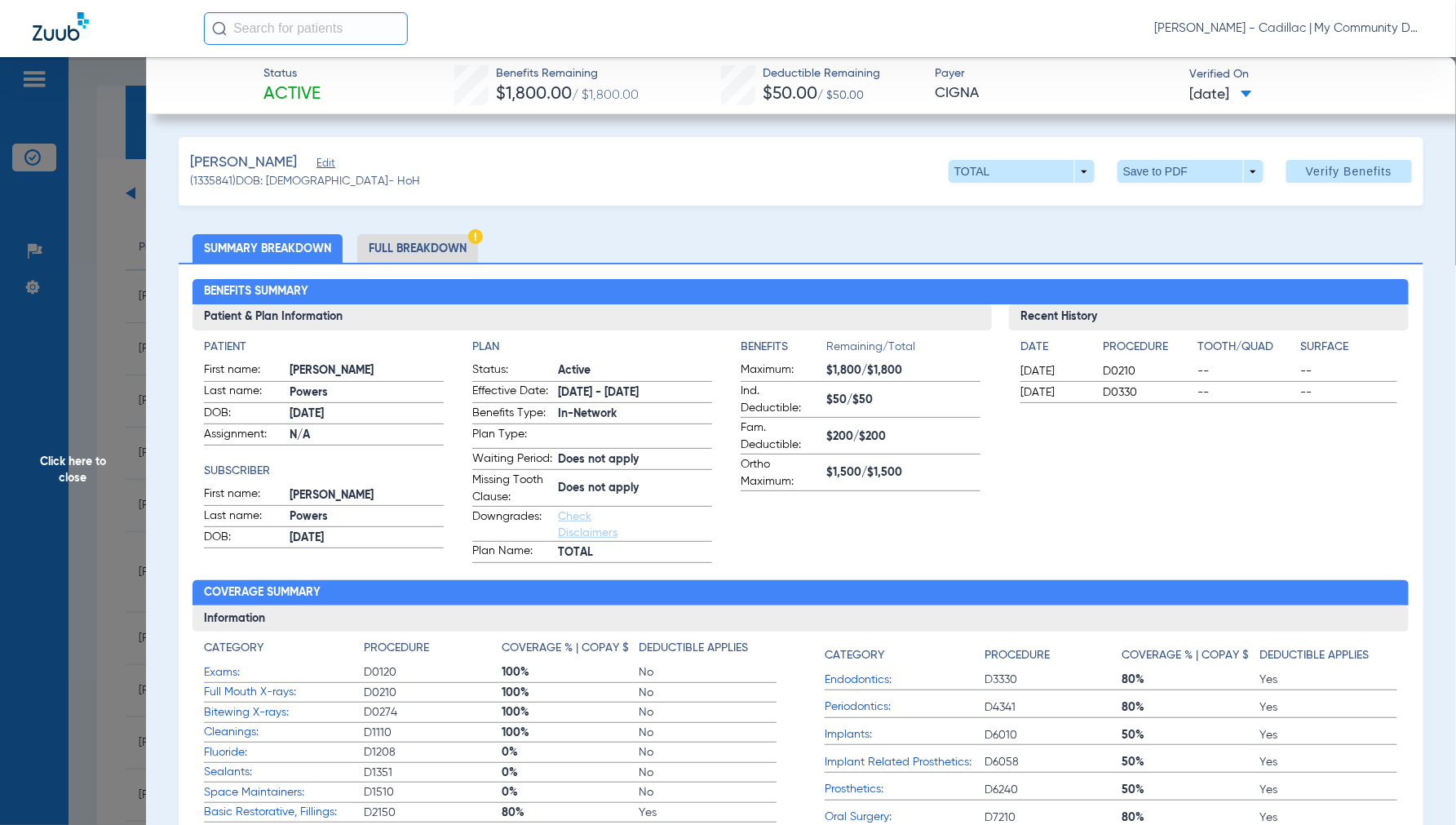
click at [444, 245] on li "Full Breakdown" at bounding box center [417, 248] width 121 height 28
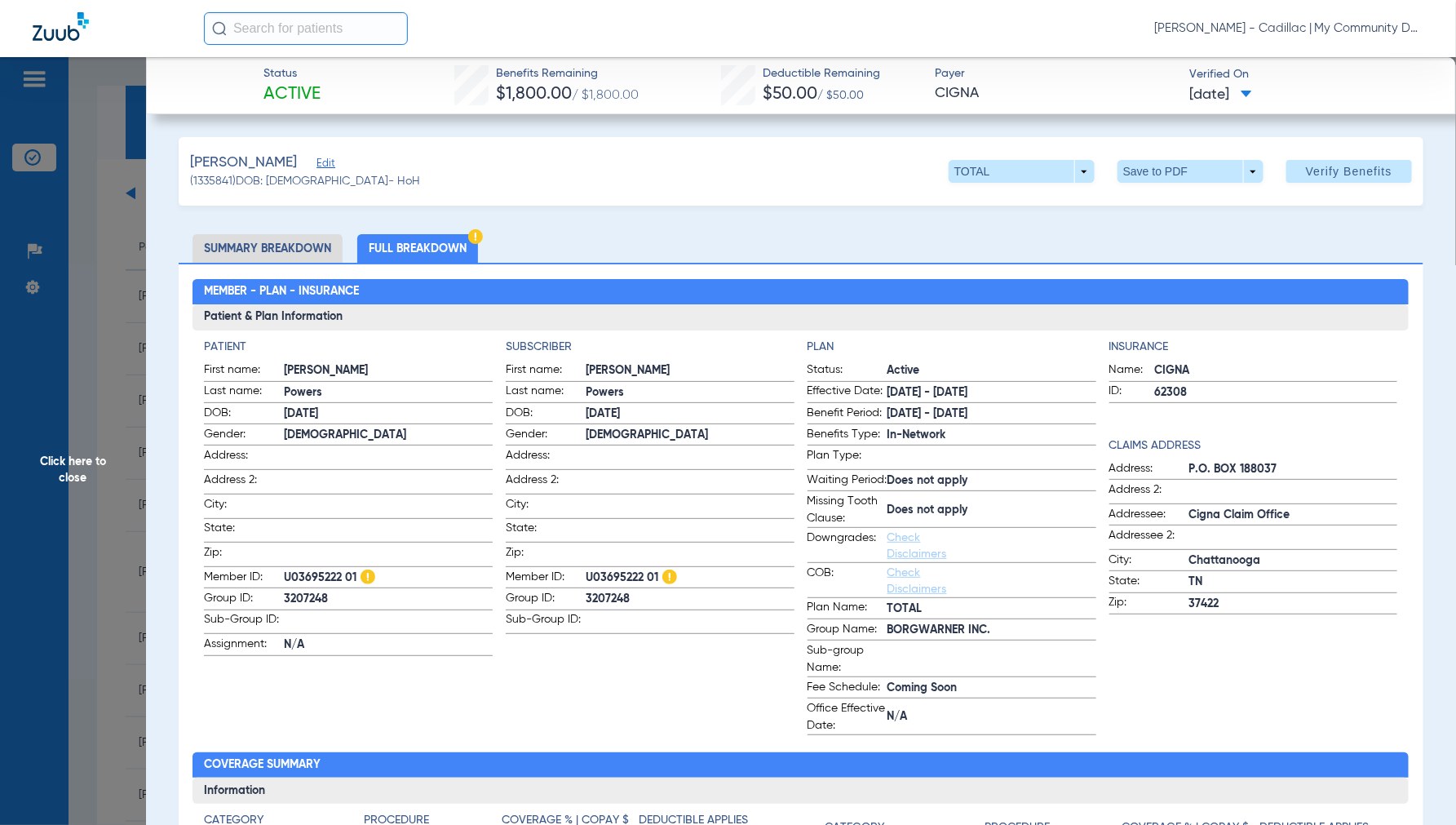
click at [77, 462] on span "Click here to close" at bounding box center [73, 469] width 146 height 825
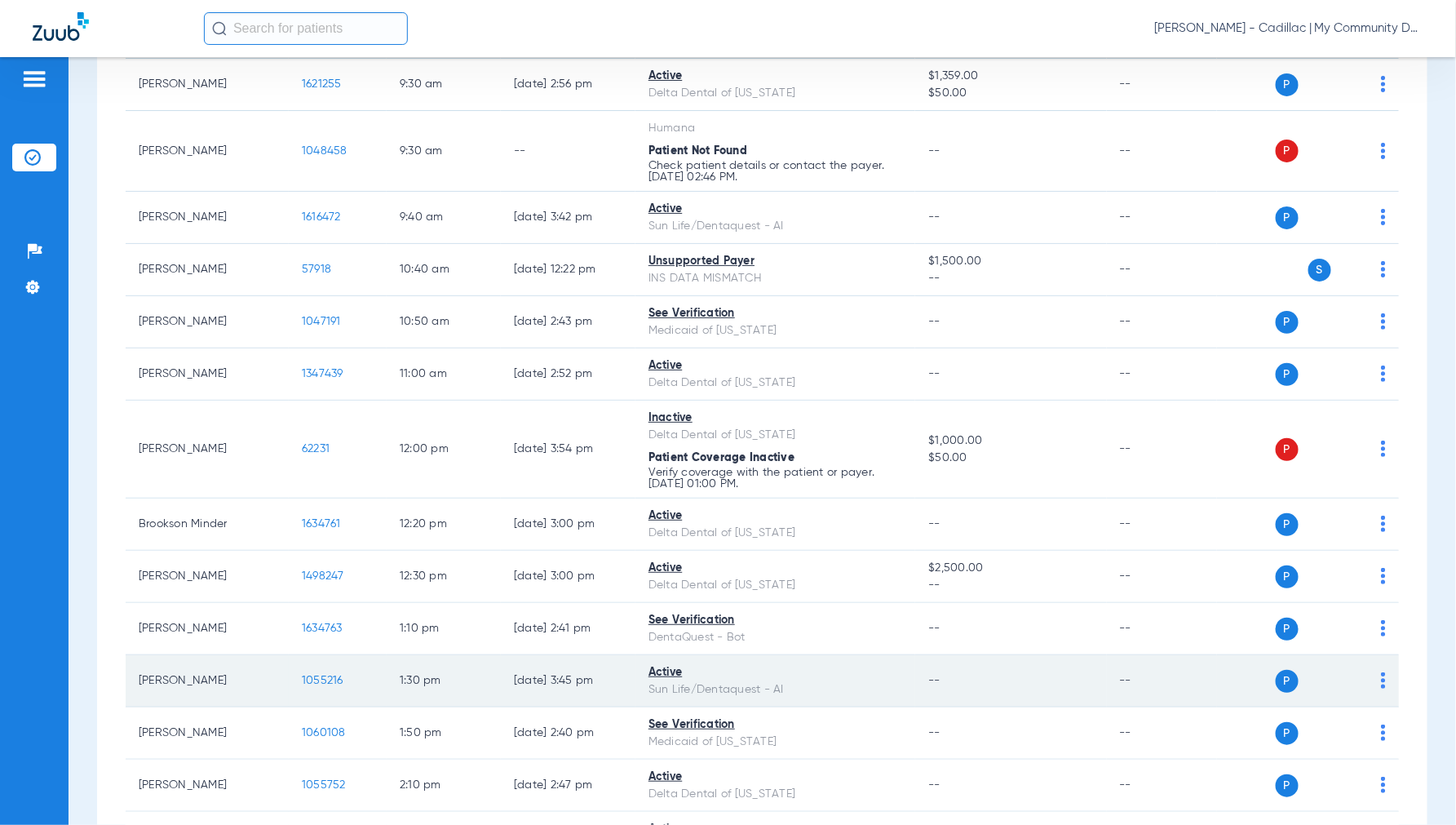
scroll to position [453, 0]
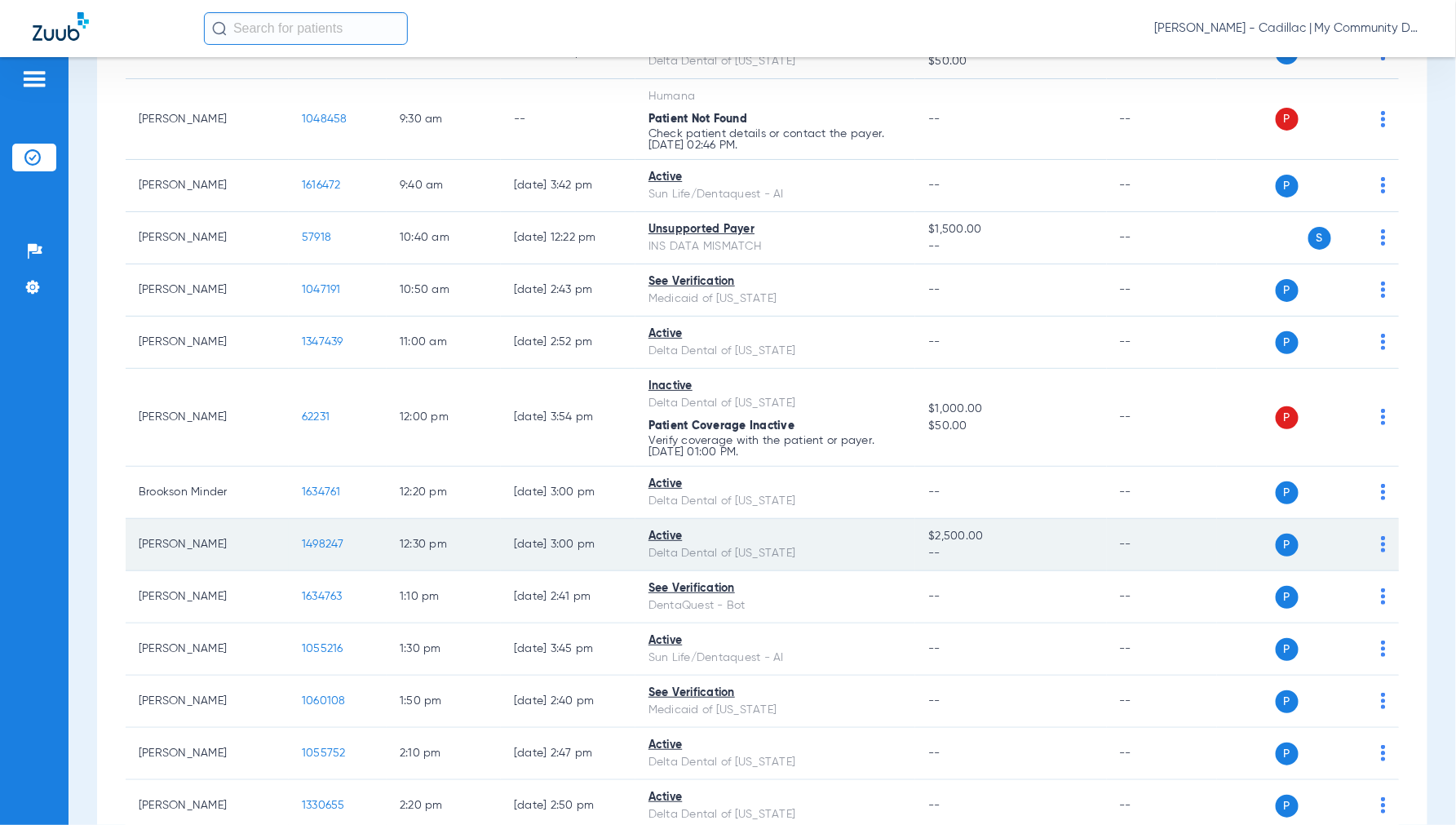
click at [322, 541] on span "1498247" at bounding box center [323, 544] width 43 height 12
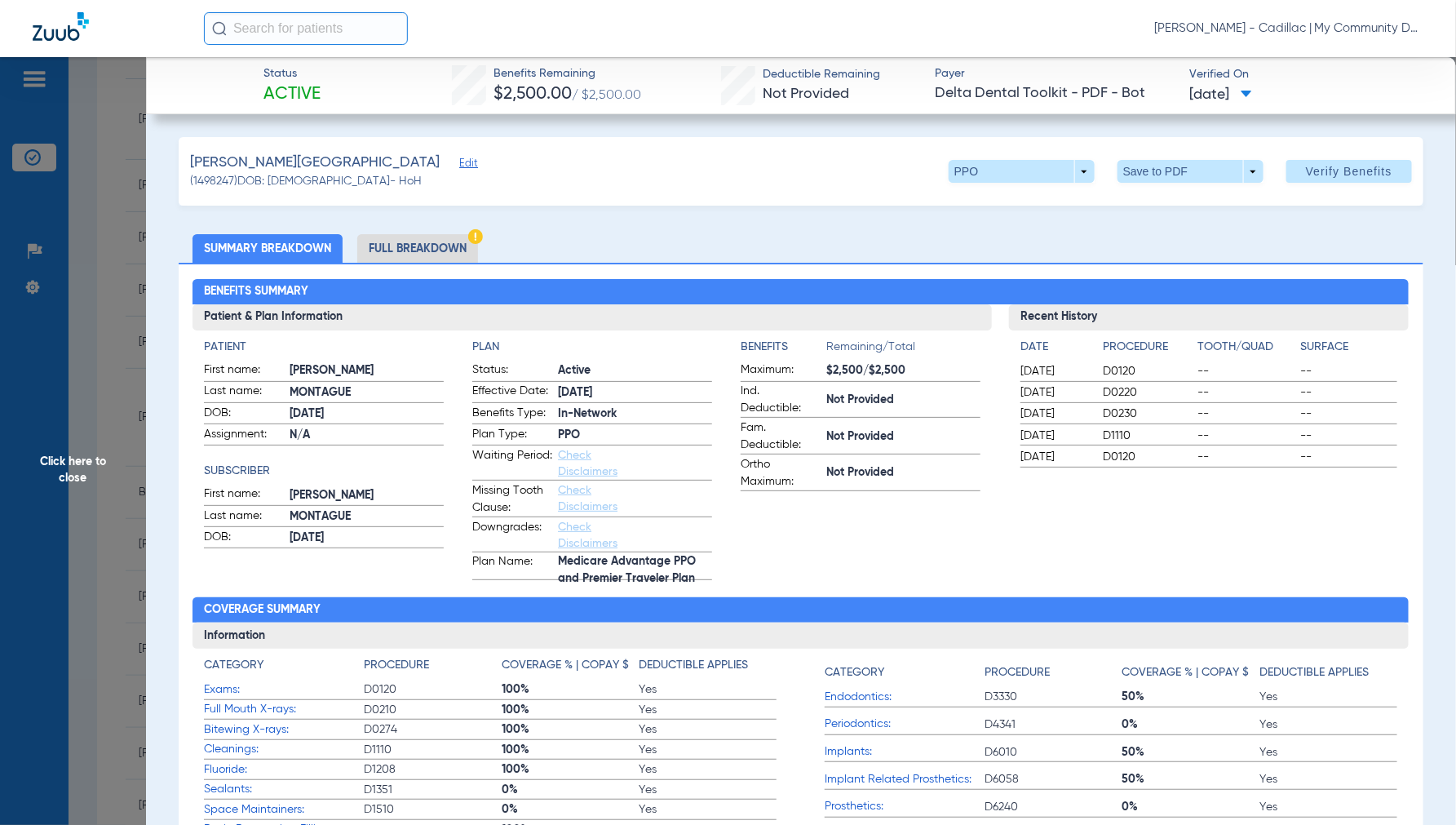
click at [409, 250] on li "Full Breakdown" at bounding box center [417, 248] width 121 height 28
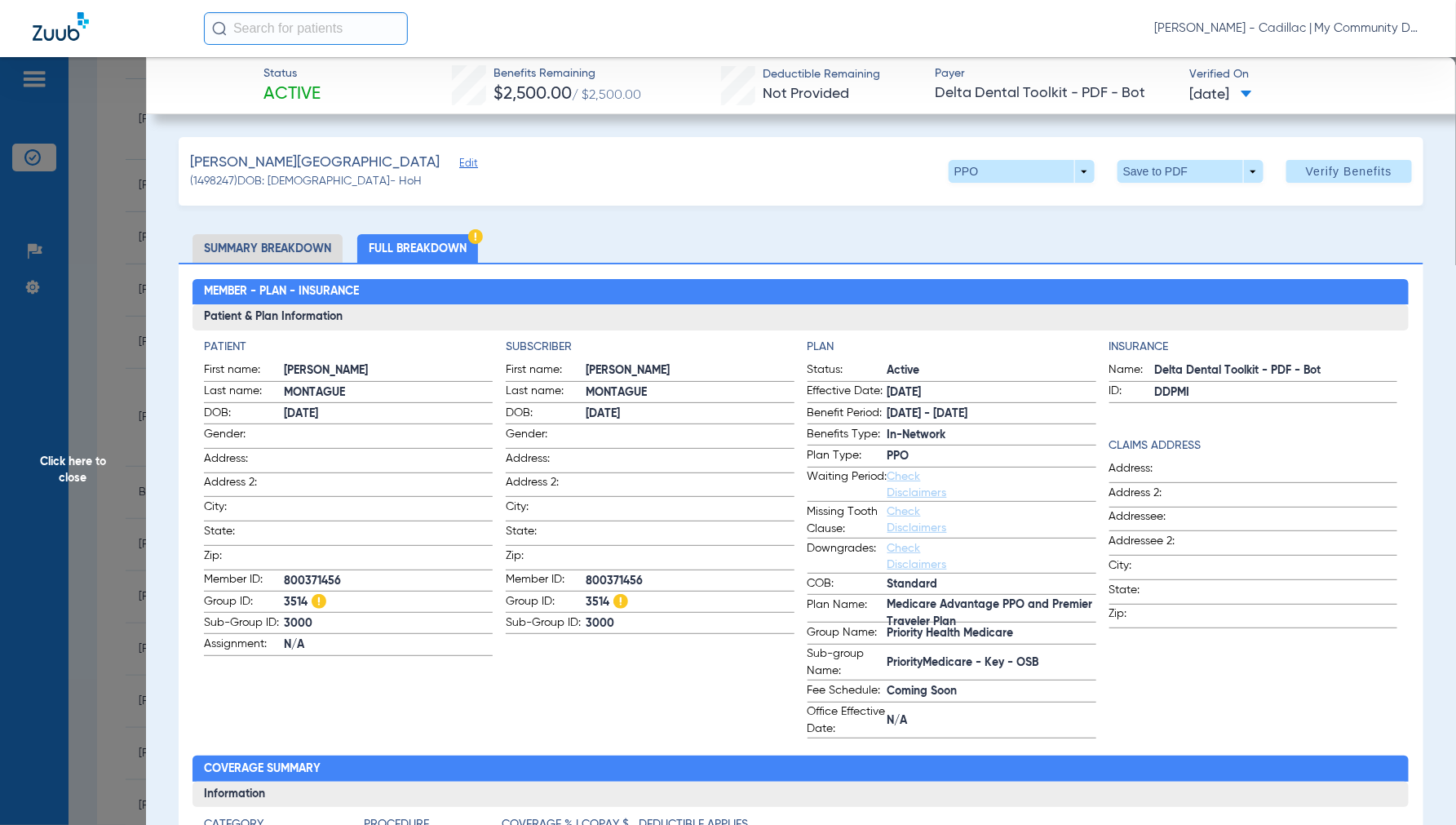
click at [76, 457] on span "Click here to close" at bounding box center [73, 469] width 146 height 825
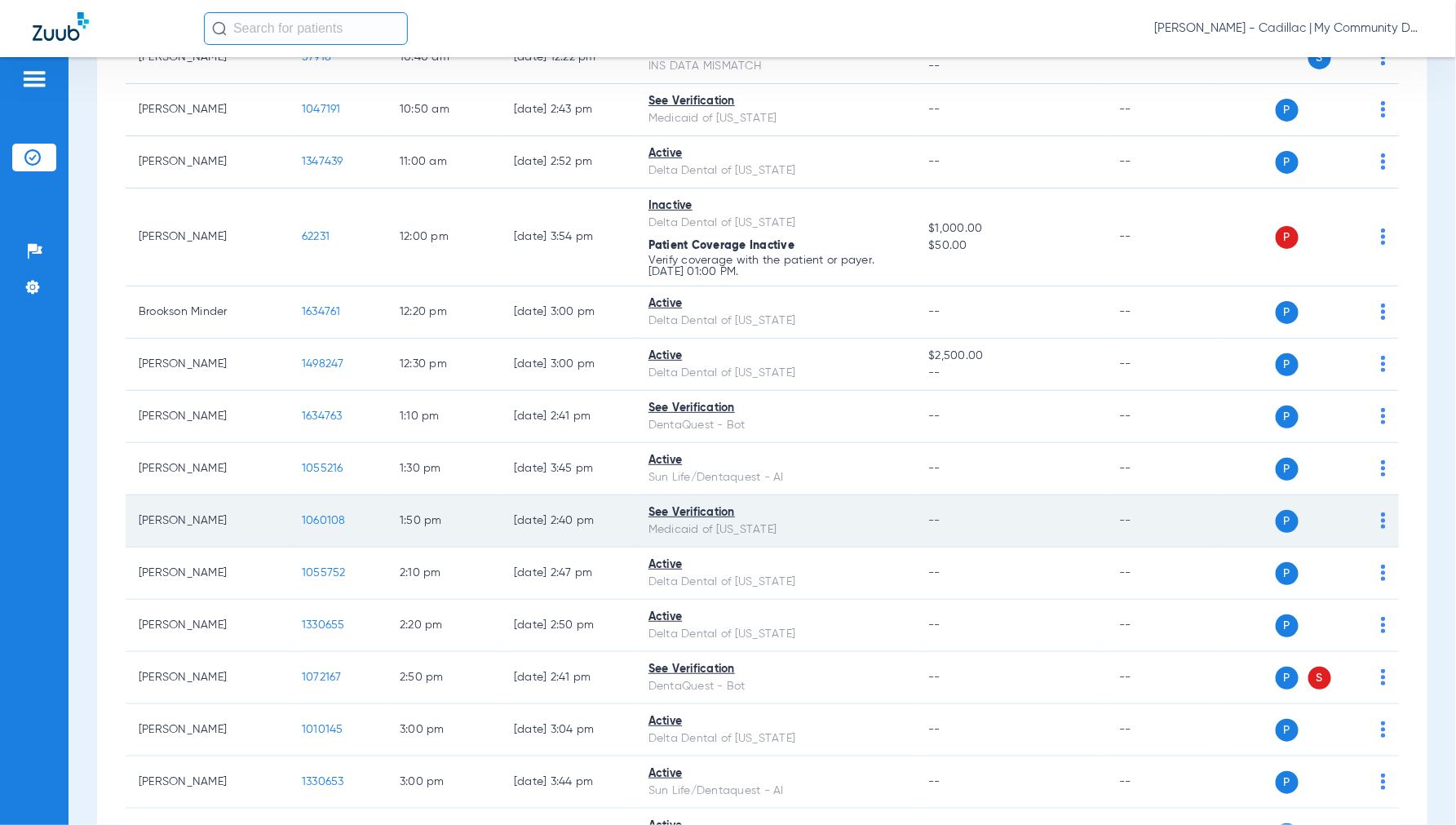
scroll to position [634, 0]
click at [324, 520] on span "1060108" at bounding box center [324, 519] width 44 height 12
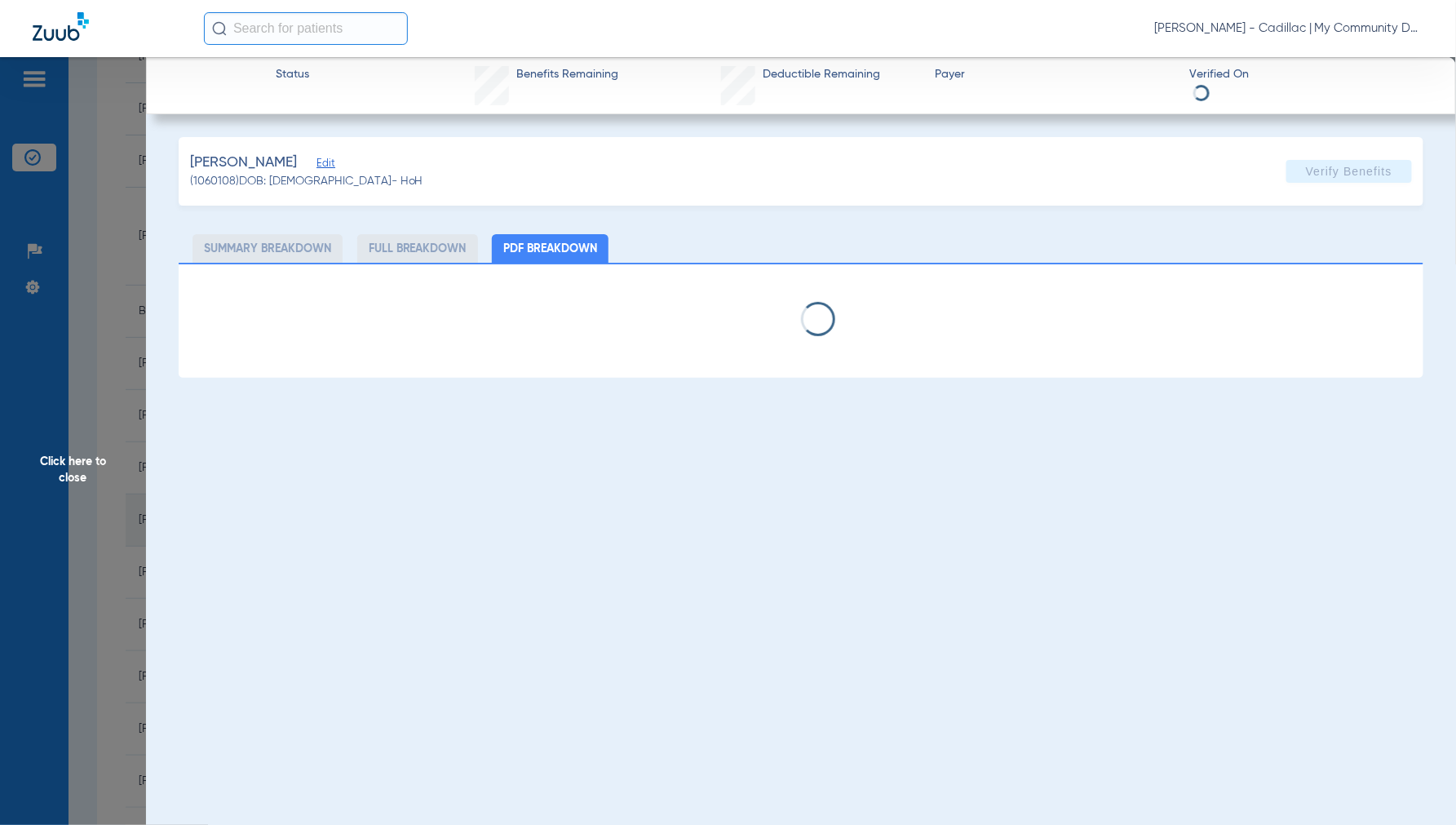
select select "page-width"
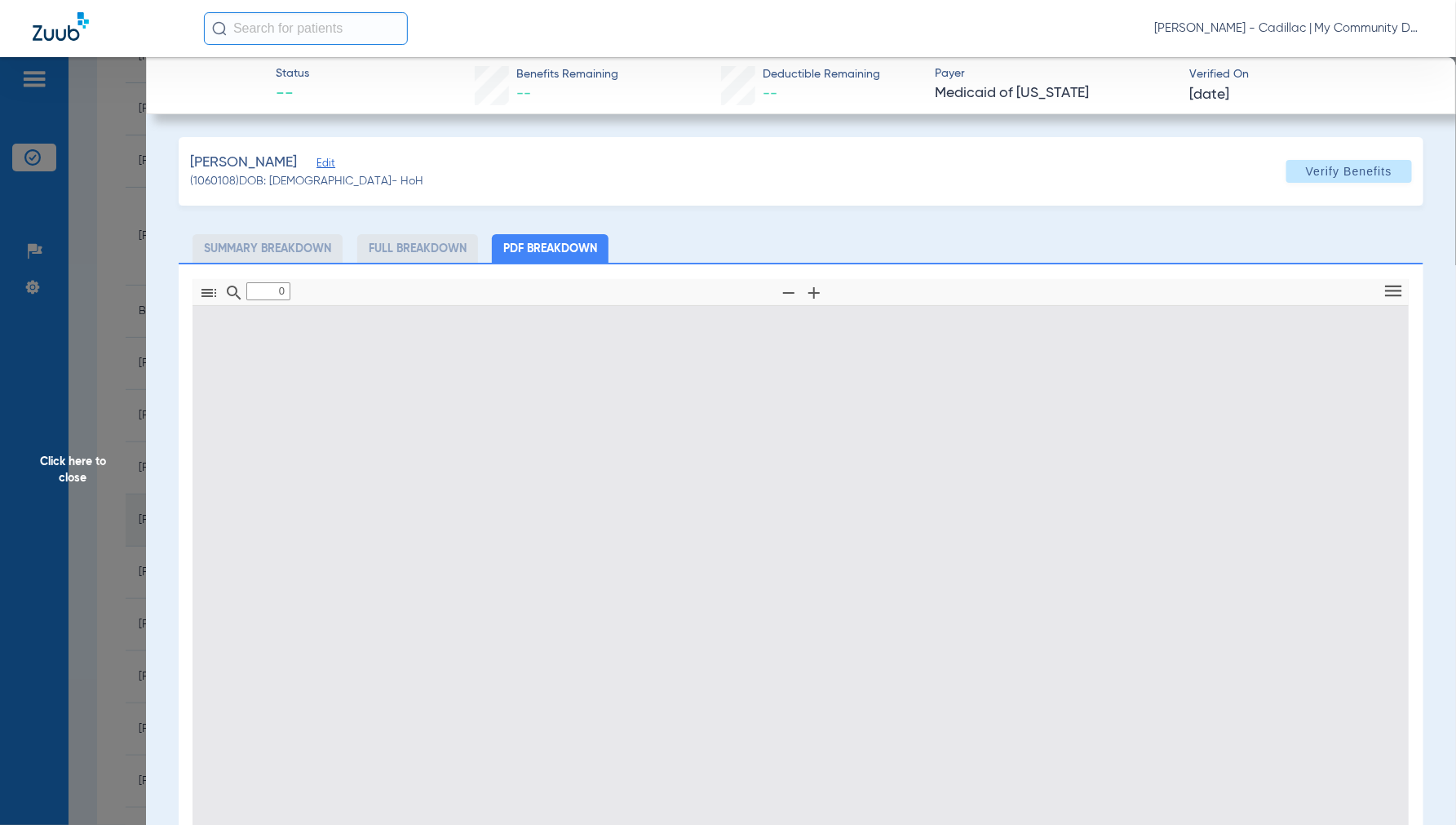
type input "1"
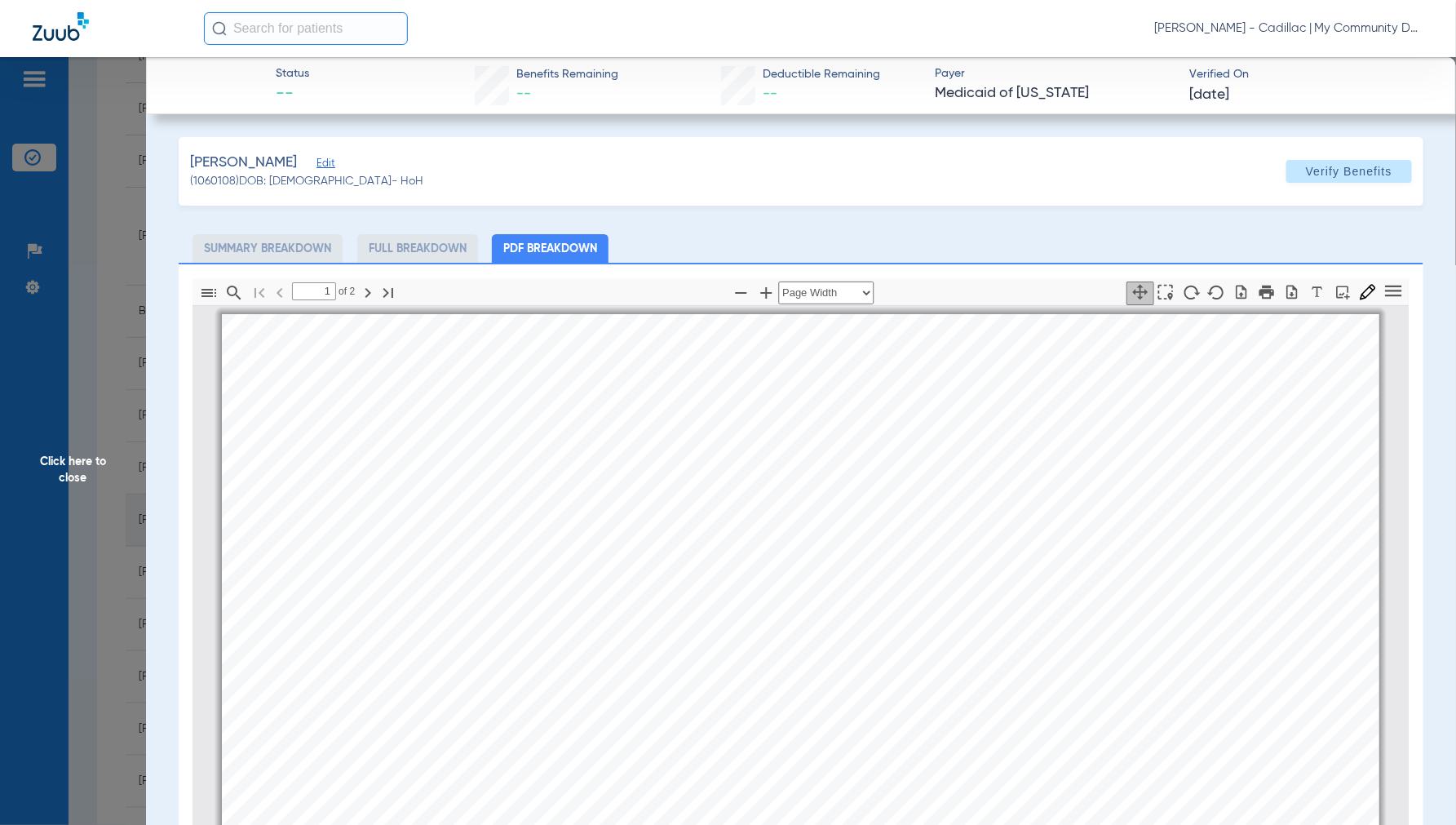
scroll to position [8, 0]
click at [1048, 33] on div "Jennifer Dziamski - Cadillac | My Community Dental Centers" at bounding box center [814, 28] width 1219 height 33
click at [97, 450] on span "Click here to close" at bounding box center [73, 469] width 146 height 825
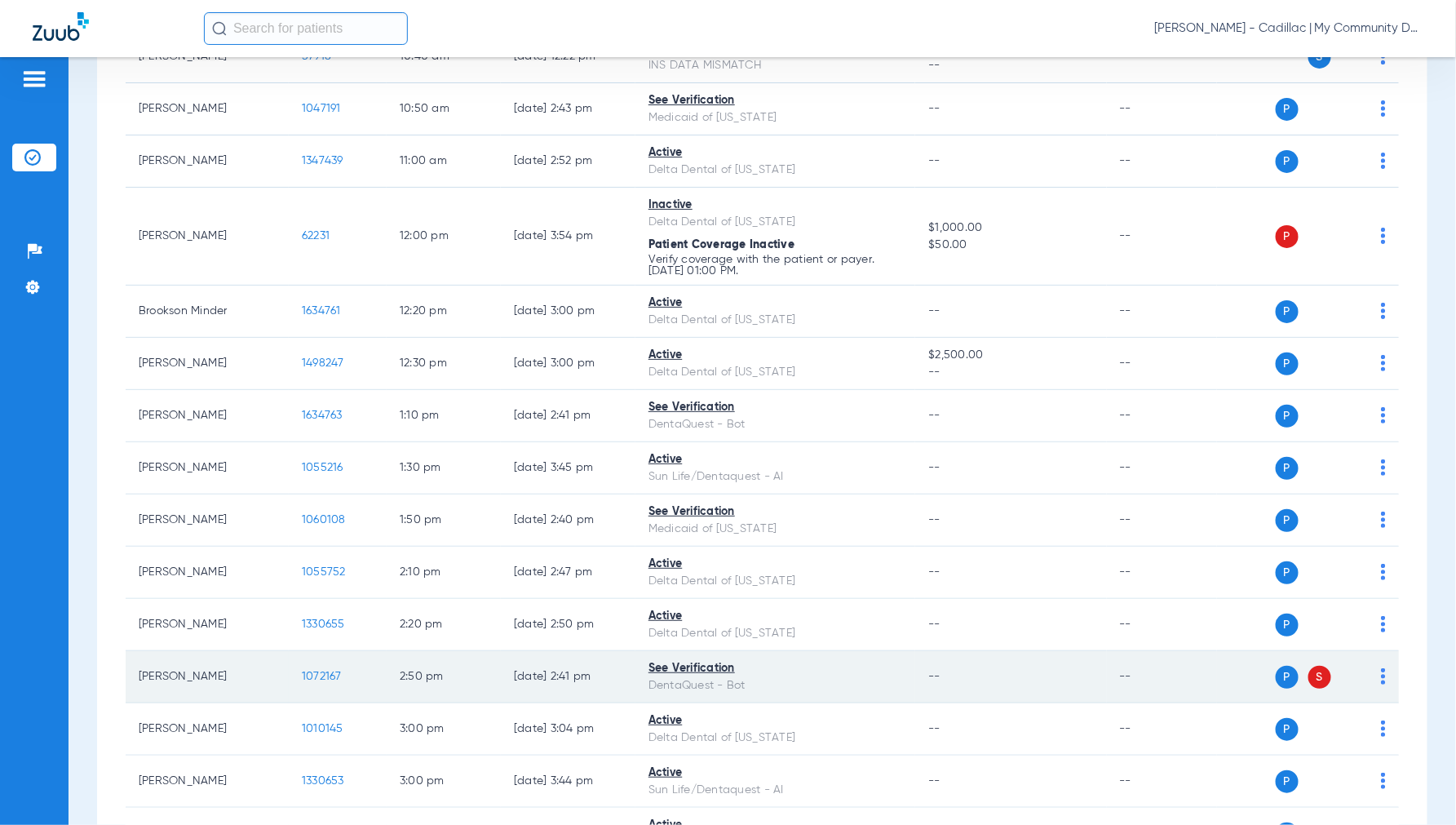
click at [333, 680] on span "1072167" at bounding box center [322, 676] width 40 height 12
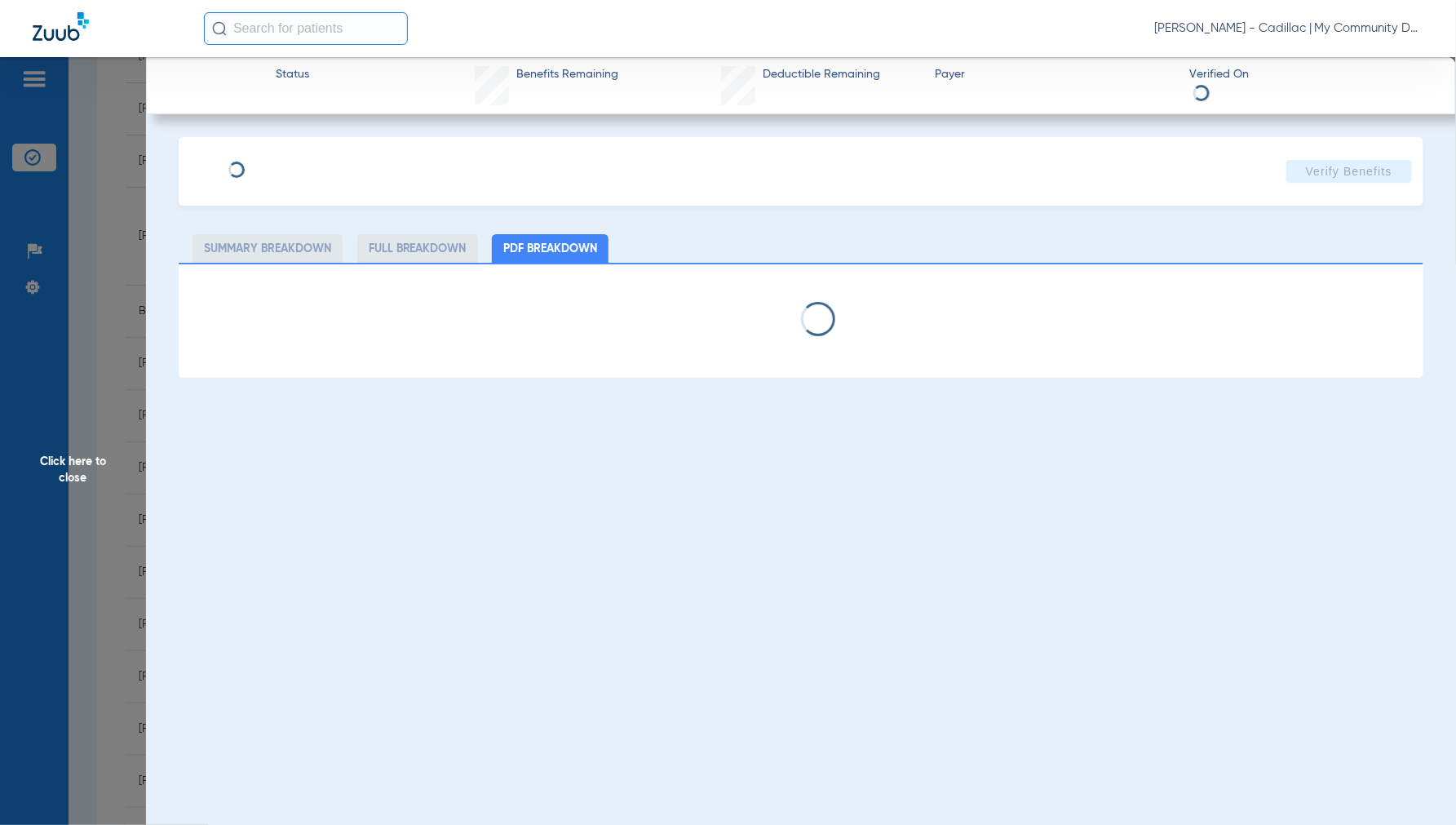
select select "page-width"
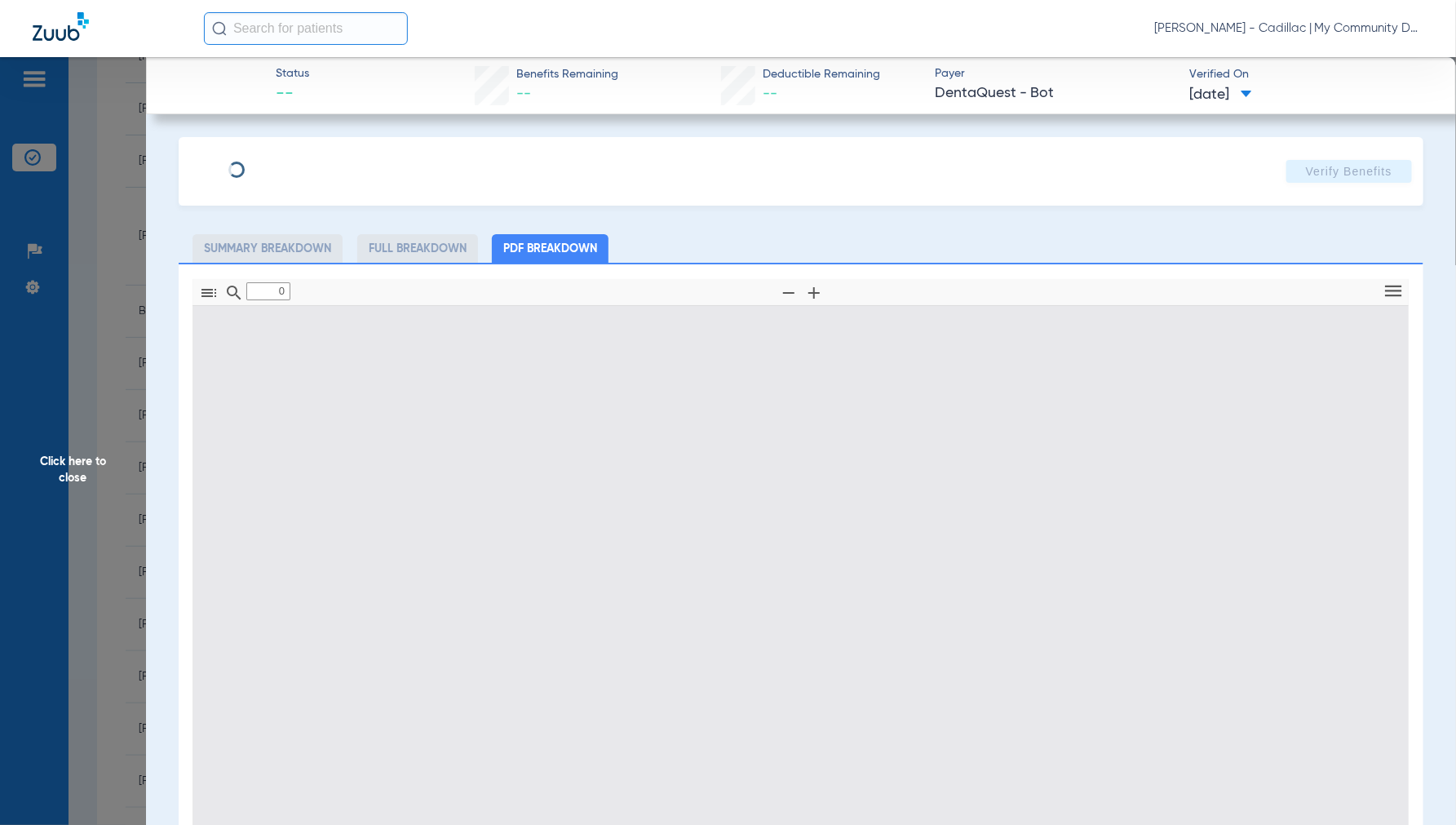
type input "1"
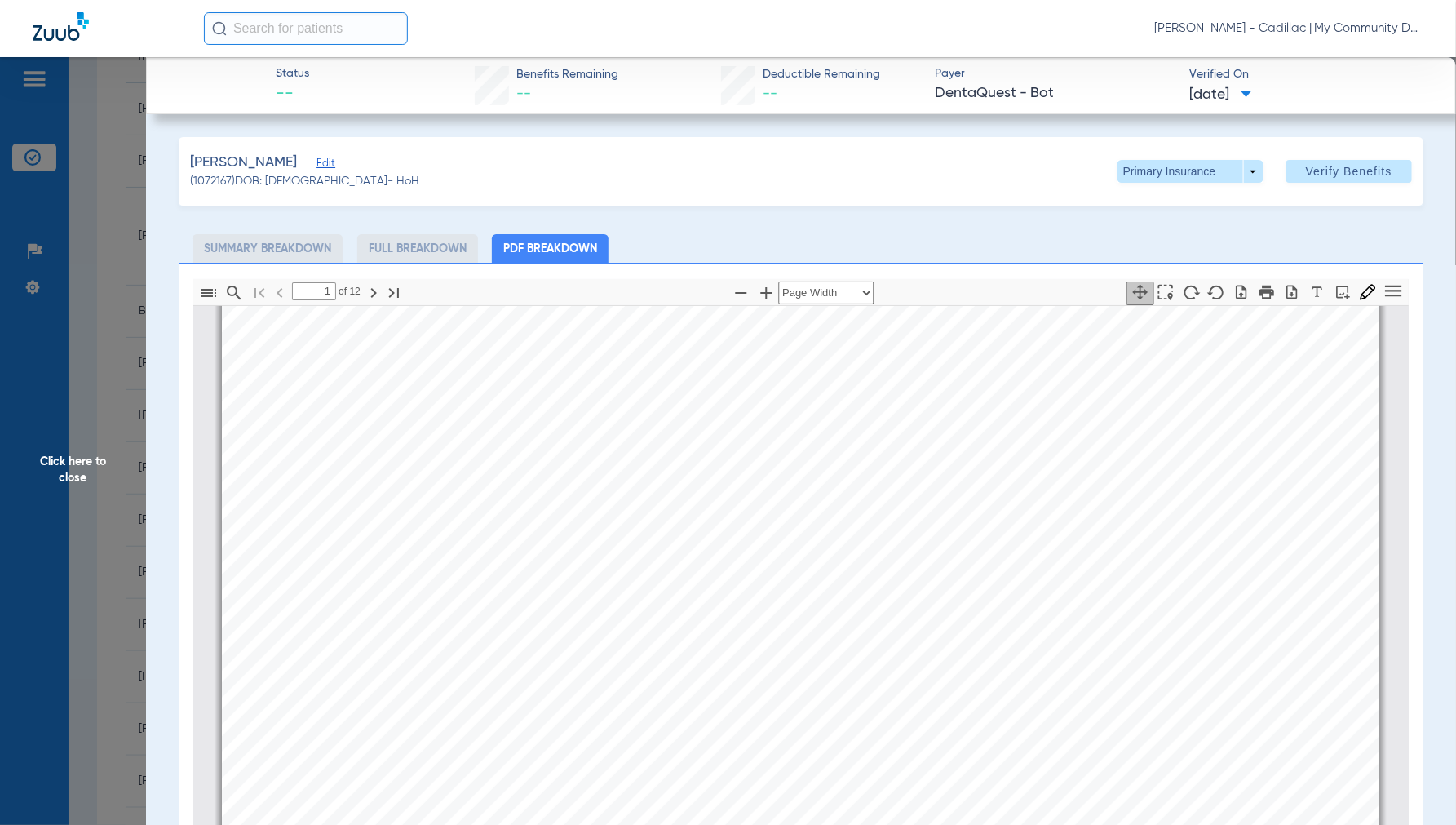
scroll to position [280, 0]
click at [54, 494] on span "Click here to close" at bounding box center [73, 469] width 146 height 825
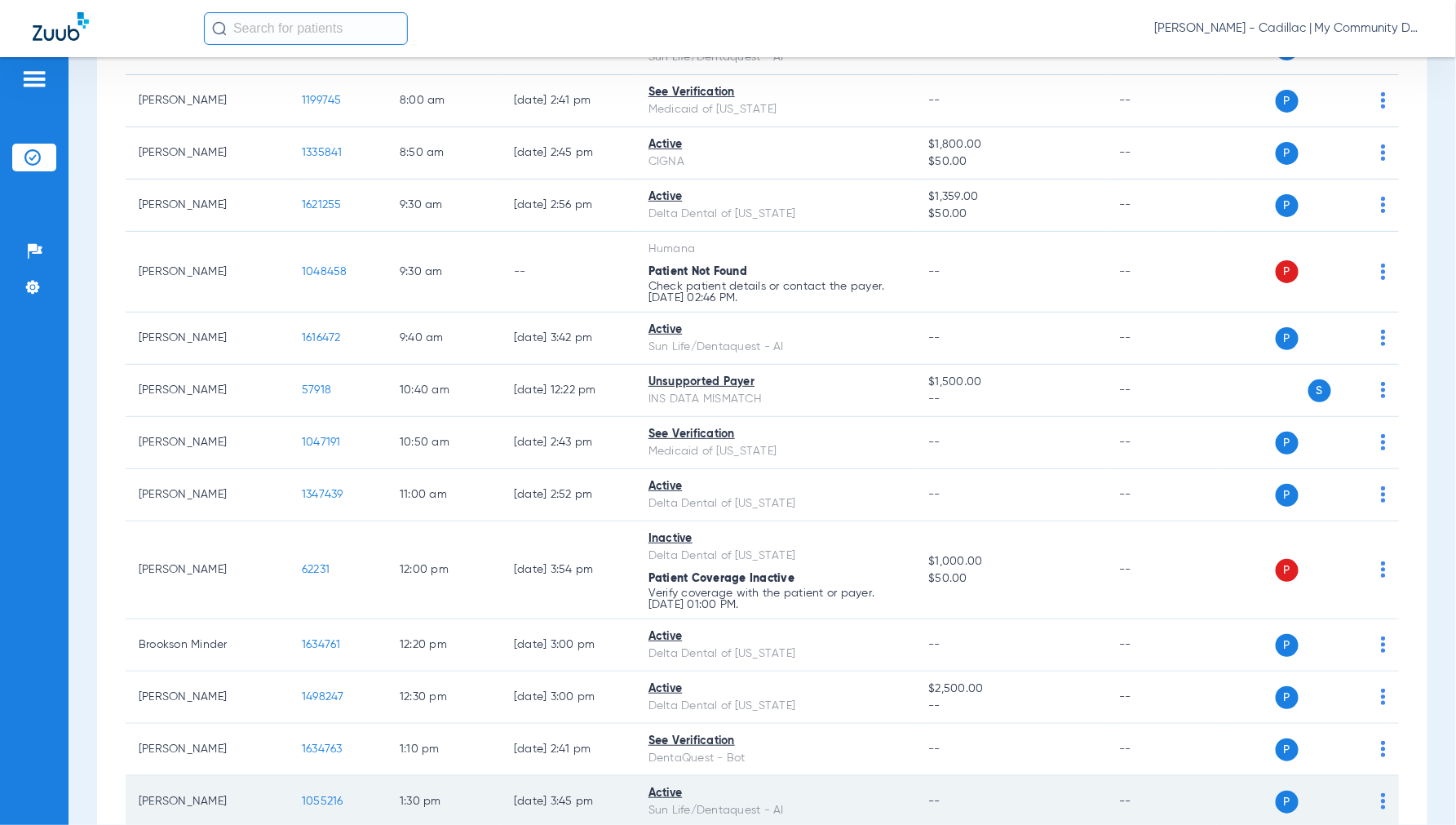
scroll to position [0, 0]
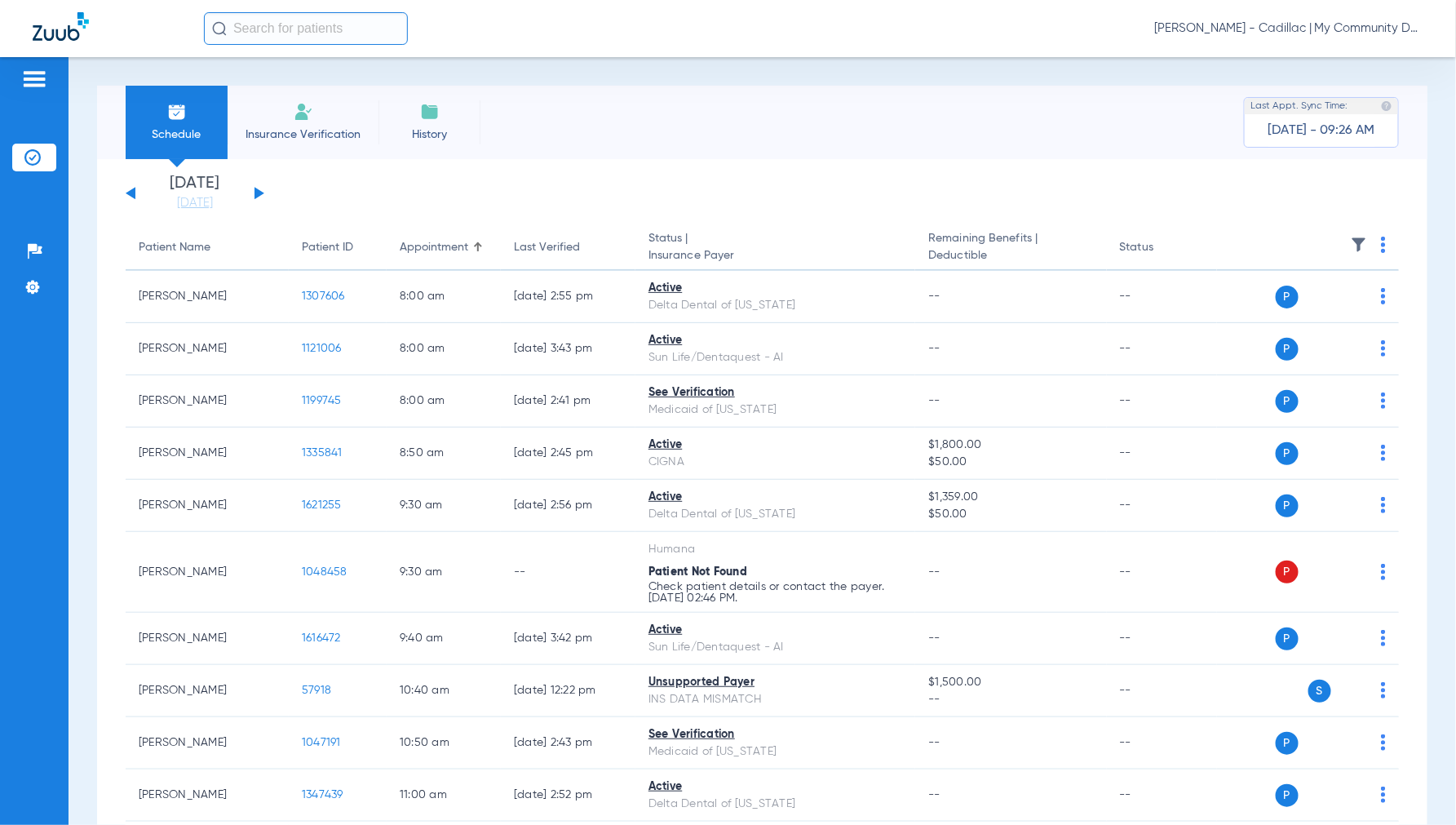
click at [260, 190] on div "[DATE] [DATE] [DATE] [DATE] [DATE] [DATE] [DATE] [DATE] [DATE] [DATE] [DATE] [D…" at bounding box center [195, 193] width 138 height 36
click at [257, 189] on div "[DATE] [DATE] [DATE] [DATE] [DATE] [DATE] [DATE] [DATE] [DATE] [DATE] [DATE] [D…" at bounding box center [195, 193] width 138 height 36
click at [257, 193] on button at bounding box center [259, 193] width 10 height 12
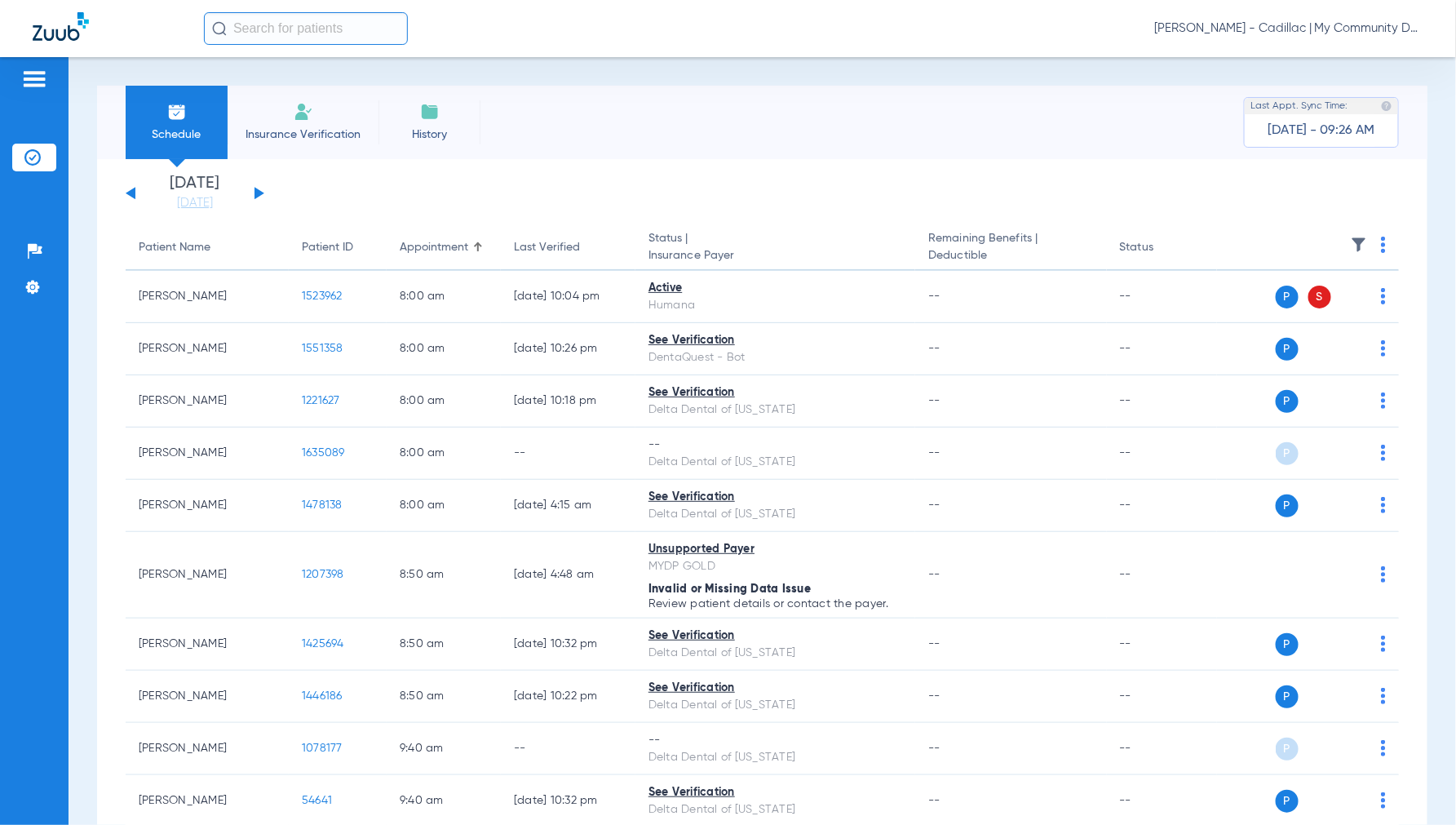
click at [1381, 245] on img at bounding box center [1383, 245] width 5 height 16
click at [1313, 307] on span "Verify All" at bounding box center [1307, 308] width 102 height 12
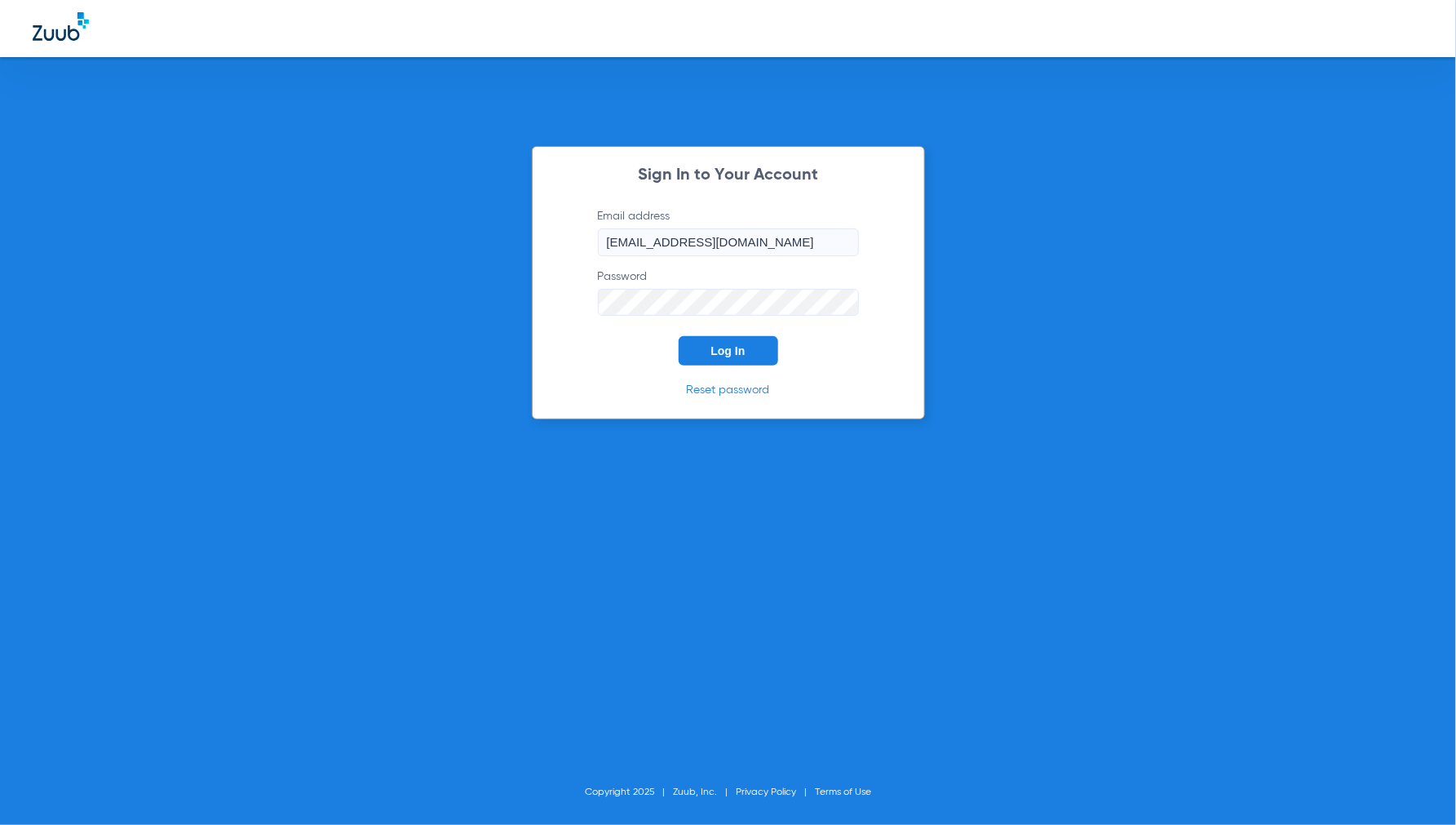
click at [757, 347] on button "Log In" at bounding box center [728, 350] width 99 height 29
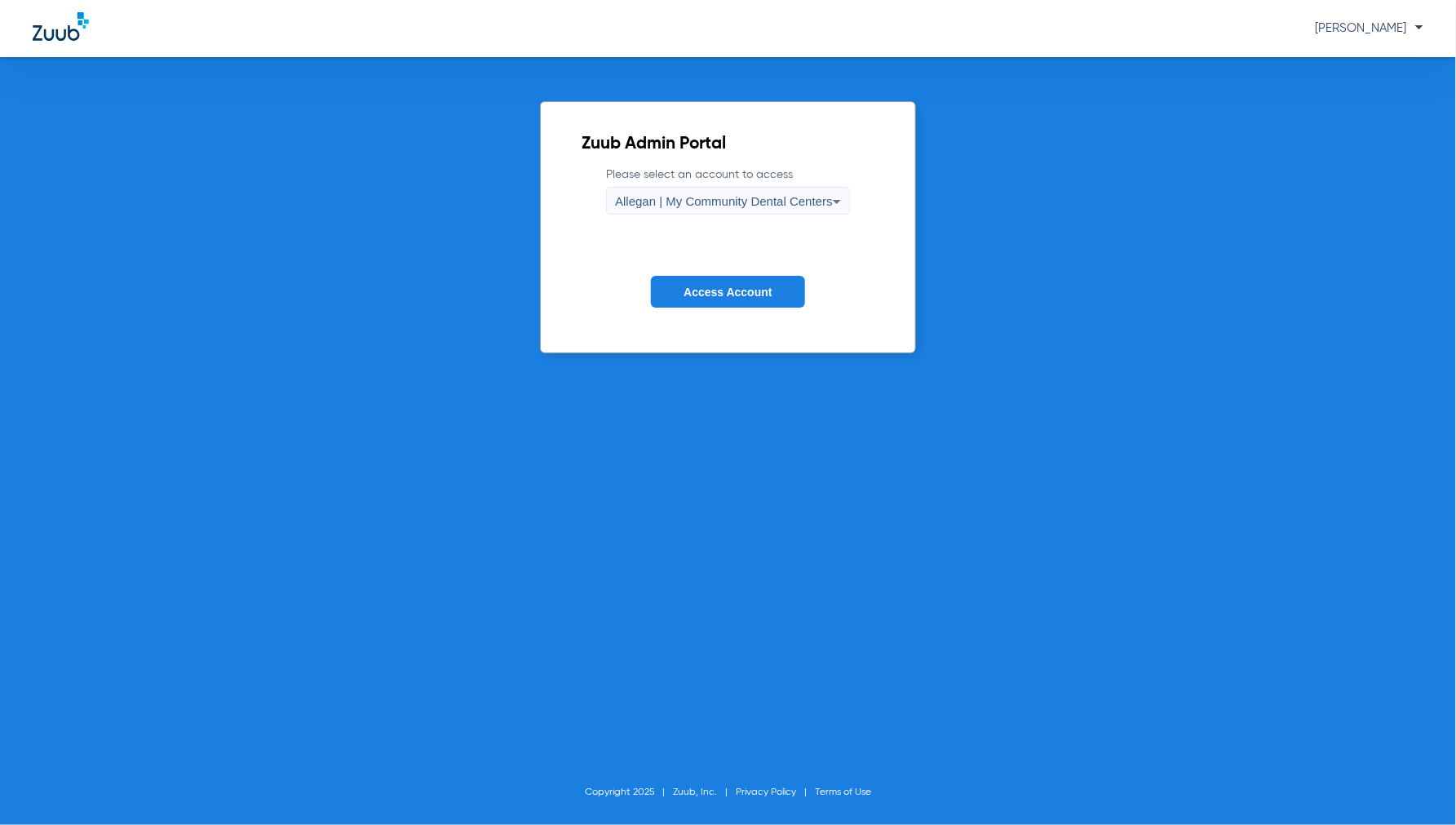
click at [705, 192] on div "Allegan | My Community Dental Centers" at bounding box center [724, 201] width 218 height 27
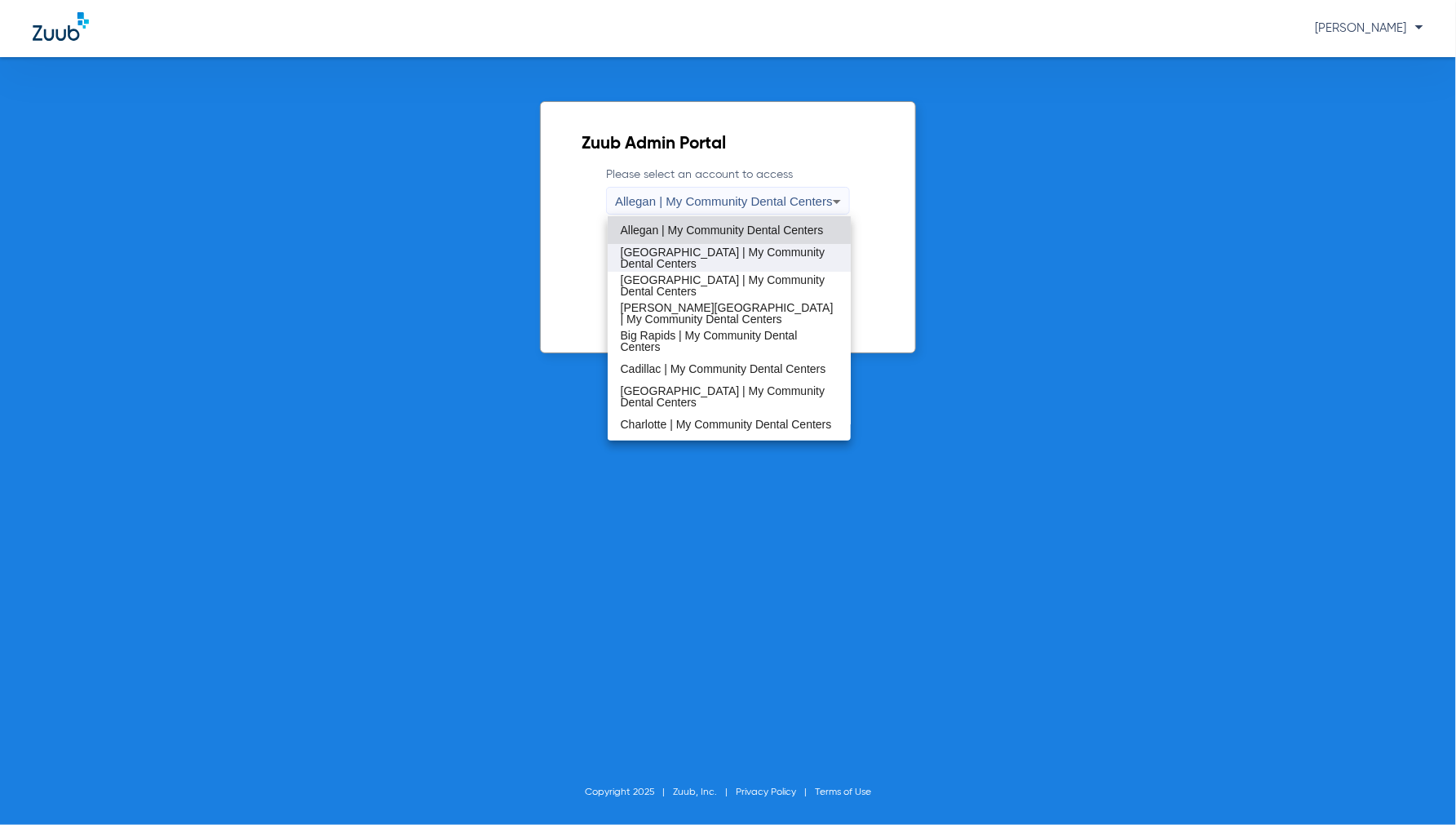
click at [658, 250] on span "[GEOGRAPHIC_DATA] | My Community Dental Centers" at bounding box center [730, 258] width 218 height 23
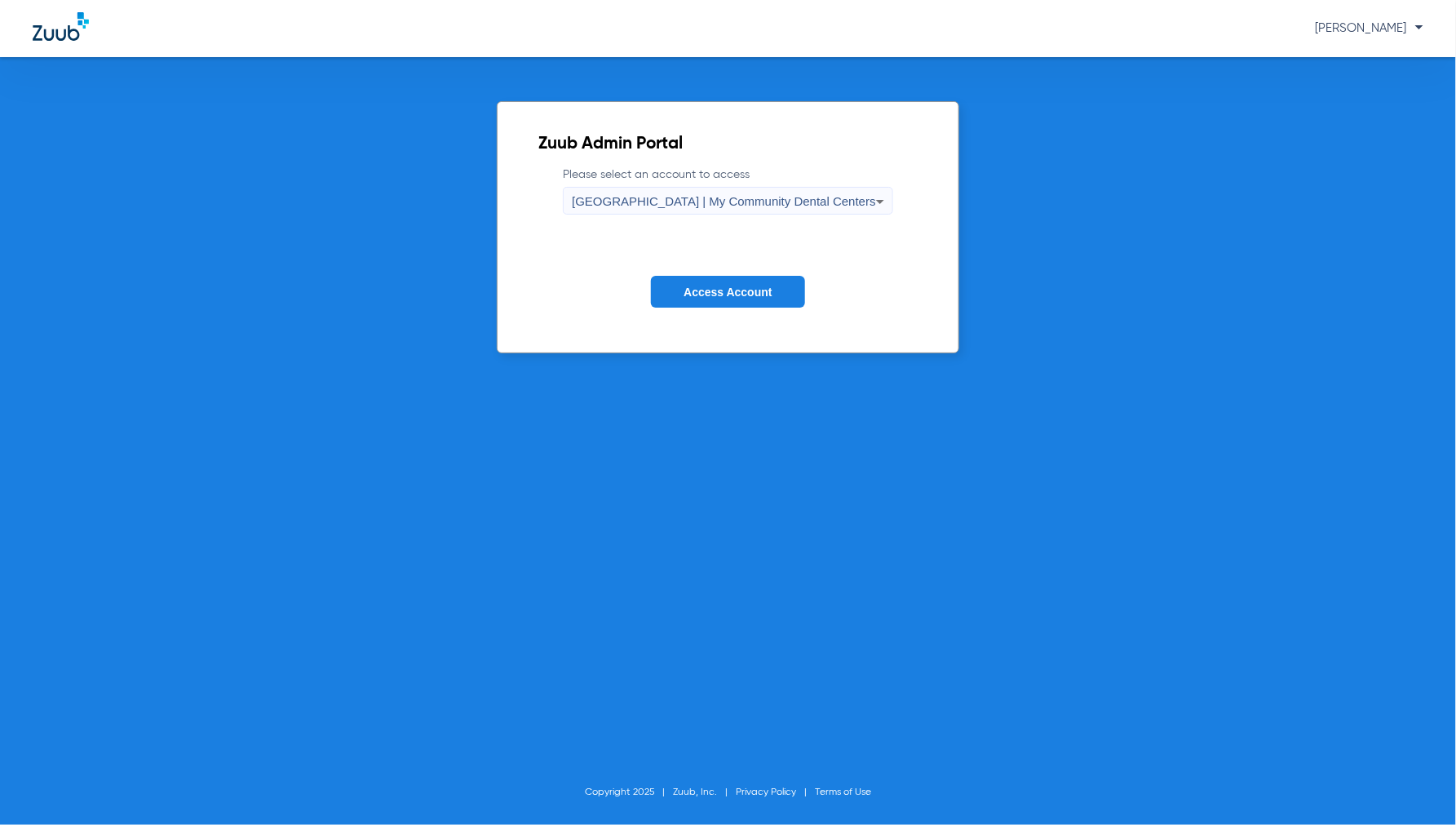
drag, startPoint x: 722, startPoint y: 278, endPoint x: 764, endPoint y: 281, distance: 42.1
click at [722, 279] on button "Access Account" at bounding box center [728, 292] width 153 height 32
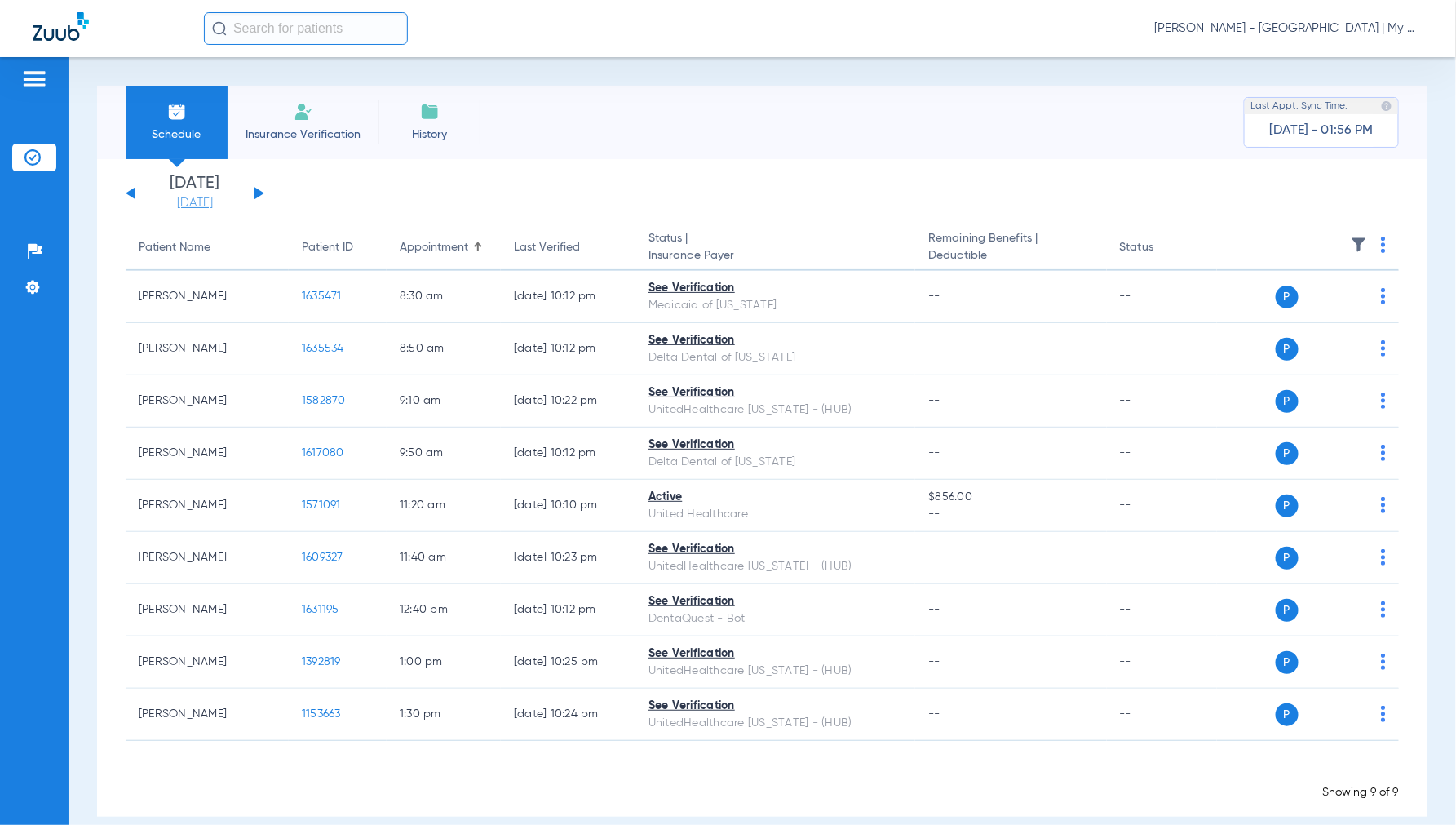
click at [194, 202] on link "[DATE]" at bounding box center [195, 203] width 97 height 16
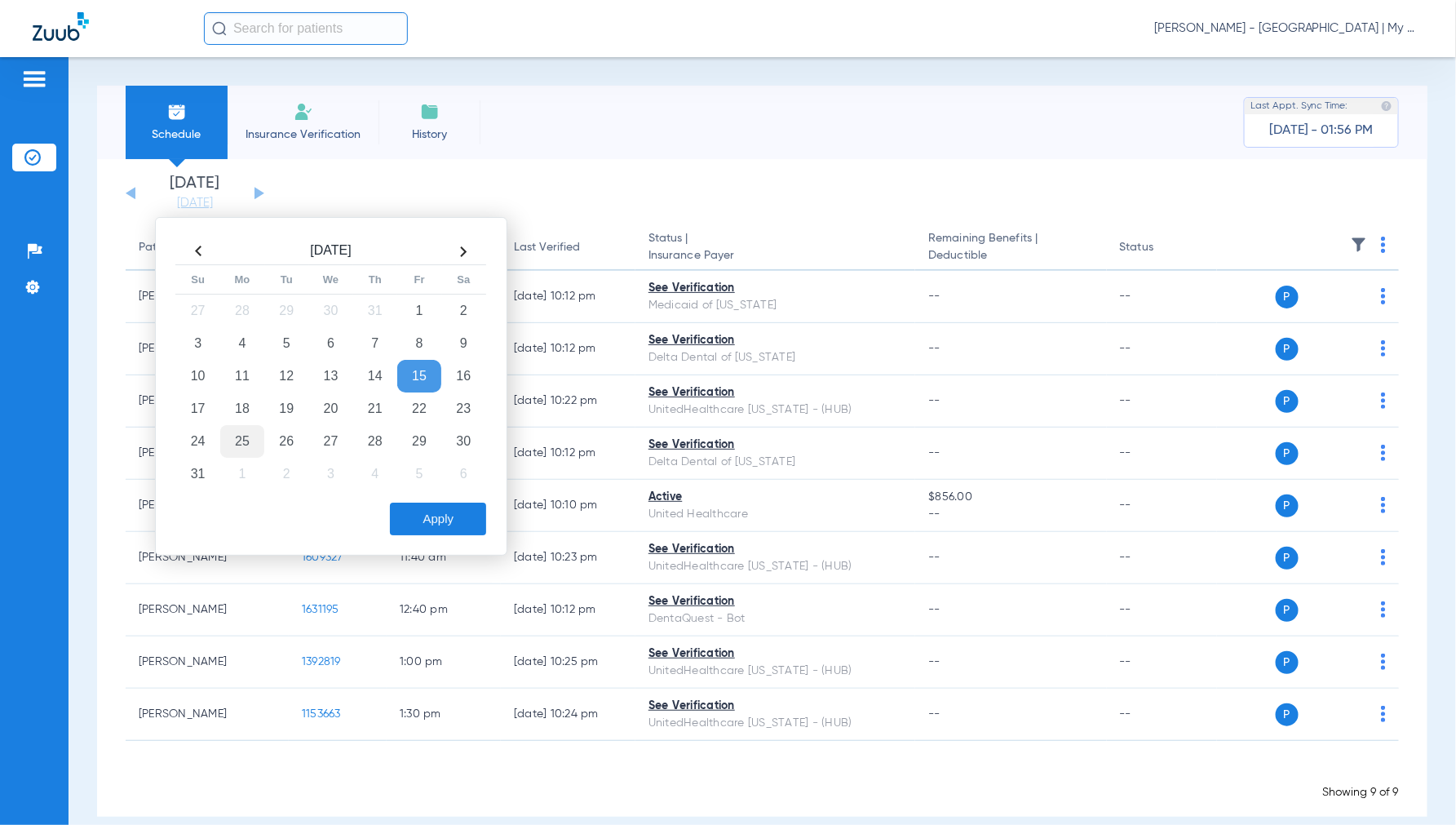
drag, startPoint x: 251, startPoint y: 433, endPoint x: 260, endPoint y: 437, distance: 9.8
click at [251, 432] on td "25" at bounding box center [243, 441] width 44 height 33
click at [446, 523] on button "Apply" at bounding box center [438, 518] width 97 height 33
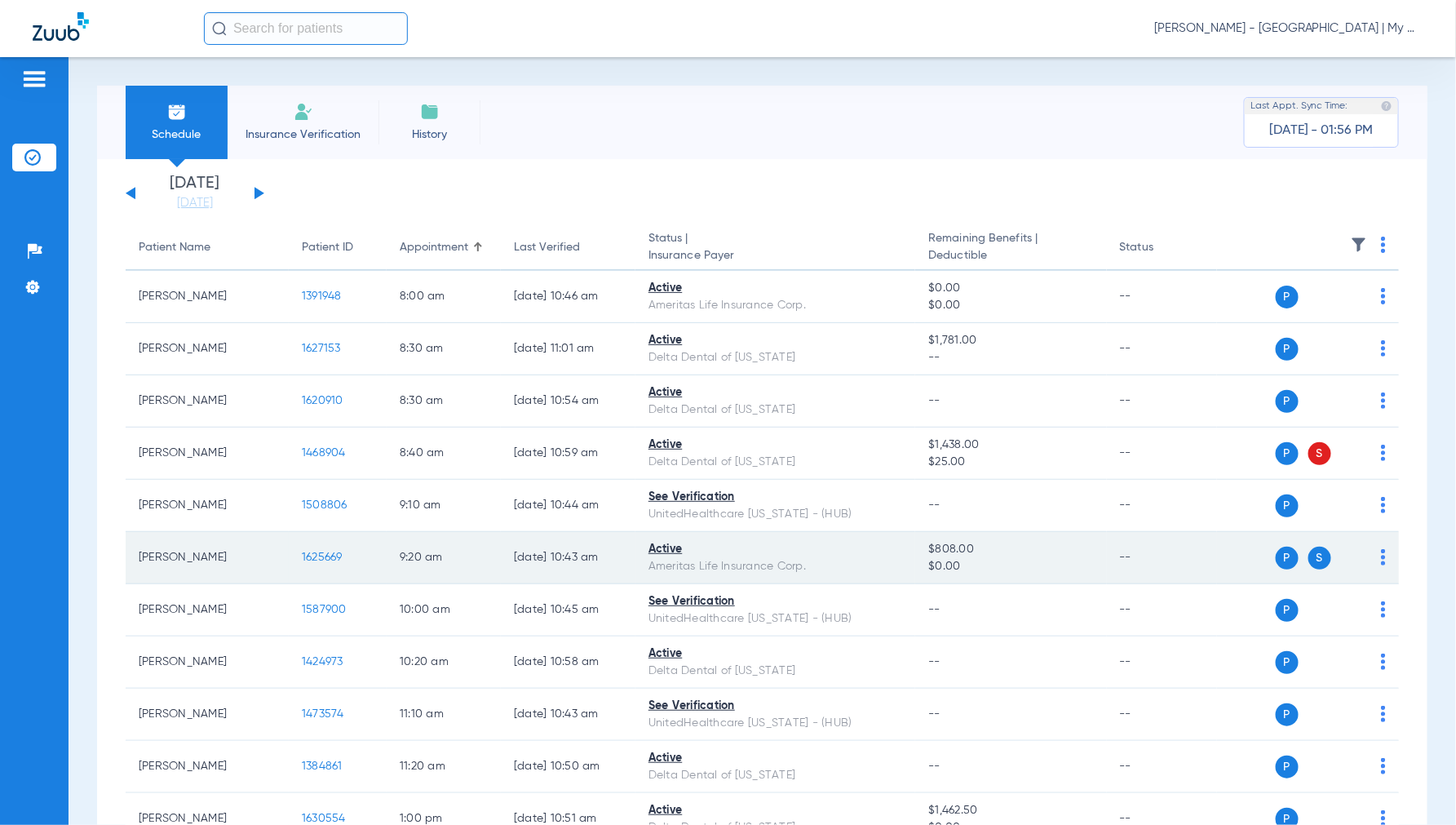
click at [321, 563] on span "1625669" at bounding box center [323, 556] width 41 height 12
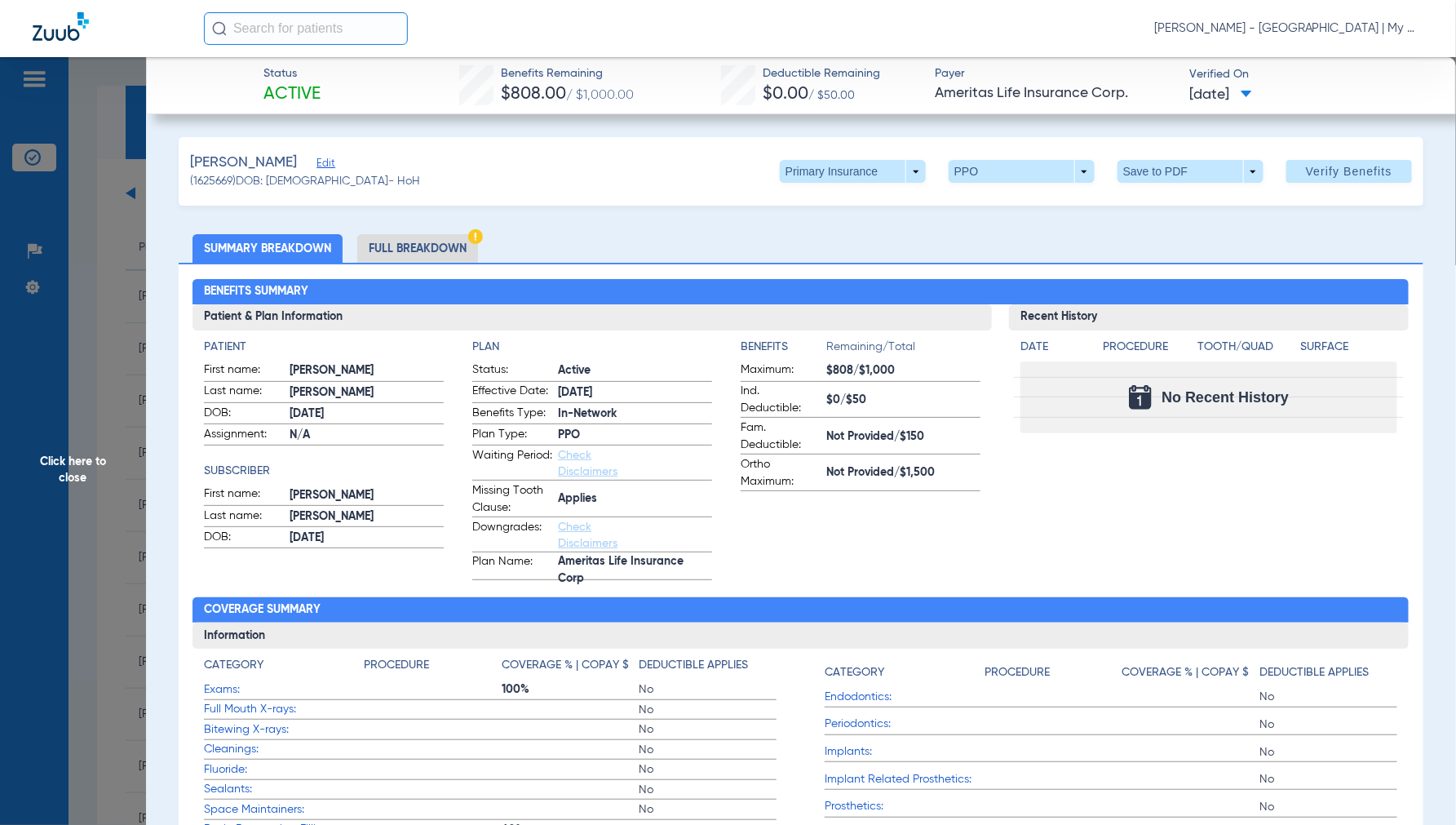
click at [422, 241] on li "Full Breakdown" at bounding box center [417, 248] width 121 height 28
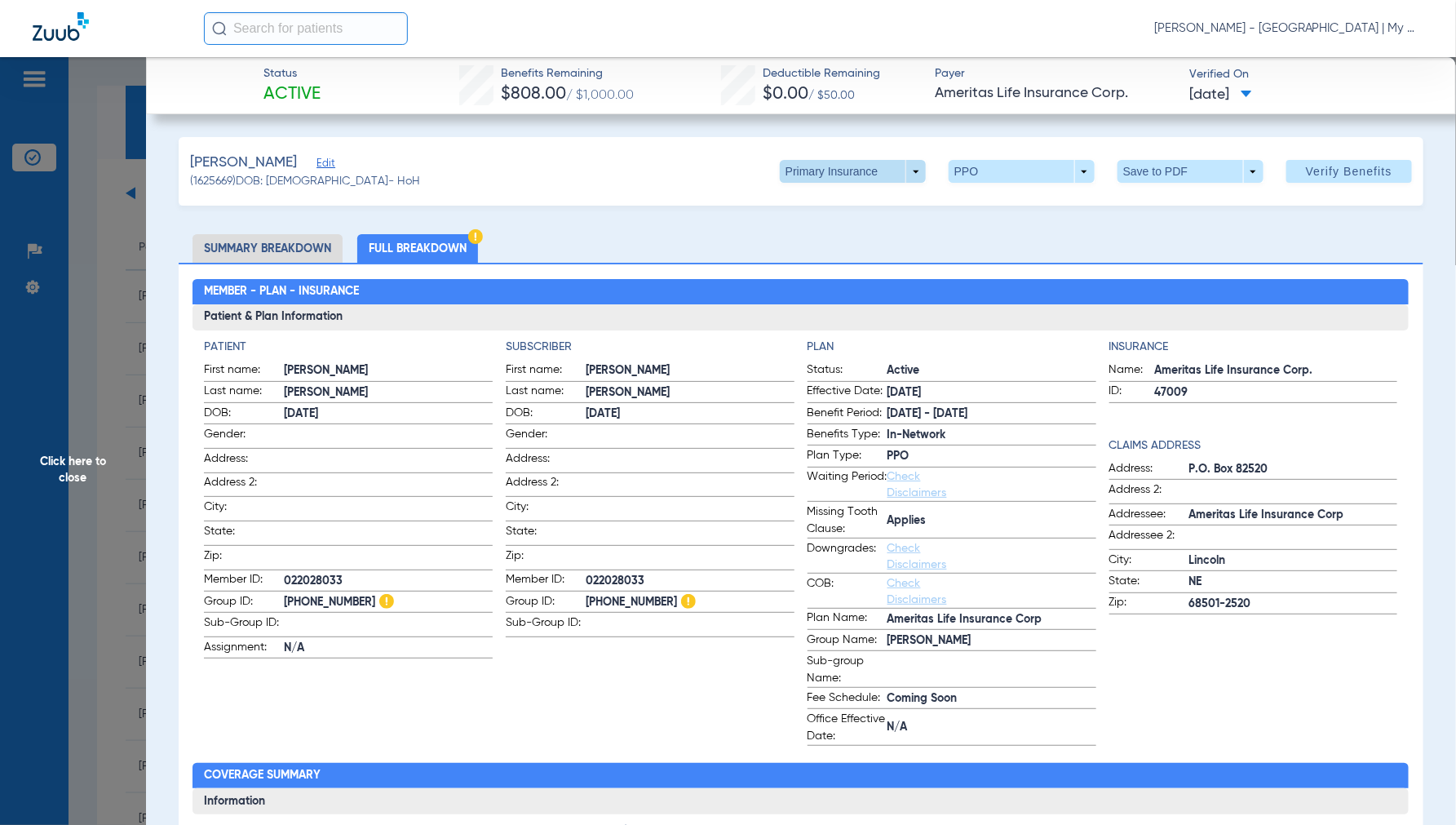
click at [901, 169] on span at bounding box center [853, 171] width 146 height 23
click at [817, 233] on span "Secondary Insurance" at bounding box center [835, 237] width 108 height 12
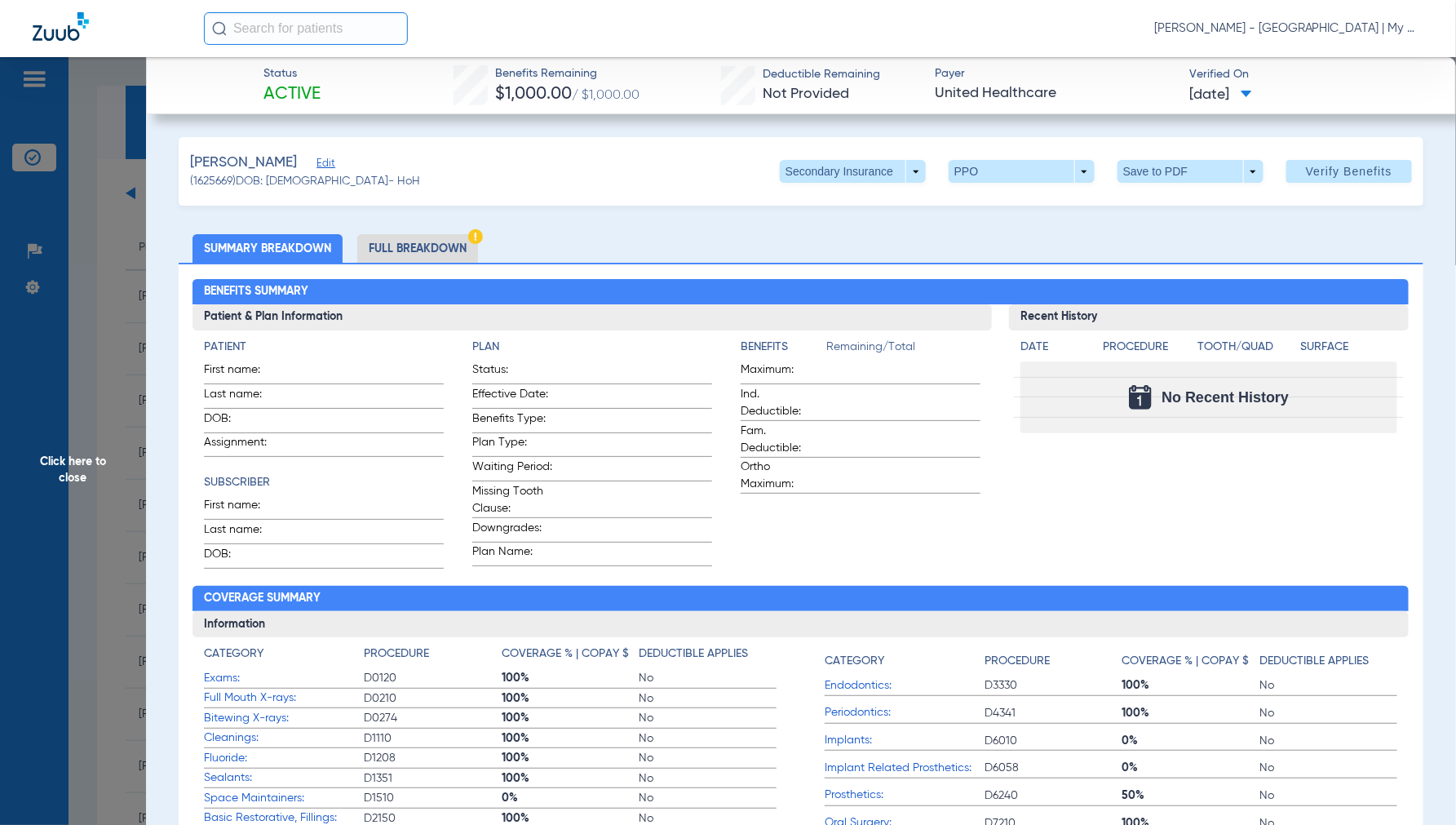
click at [396, 257] on li "Full Breakdown" at bounding box center [417, 248] width 121 height 28
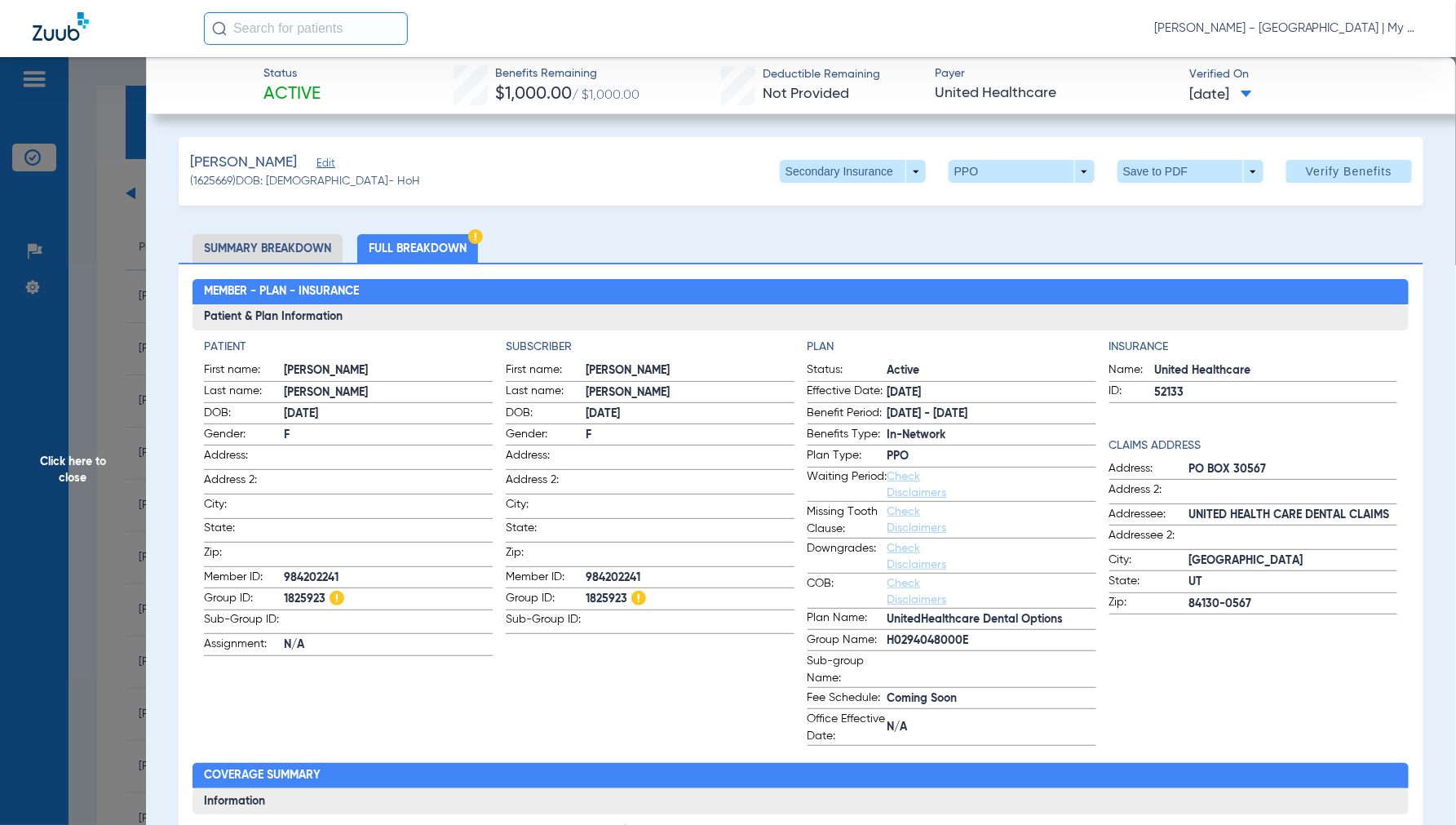
click at [75, 468] on span "Click here to close" at bounding box center [73, 469] width 146 height 825
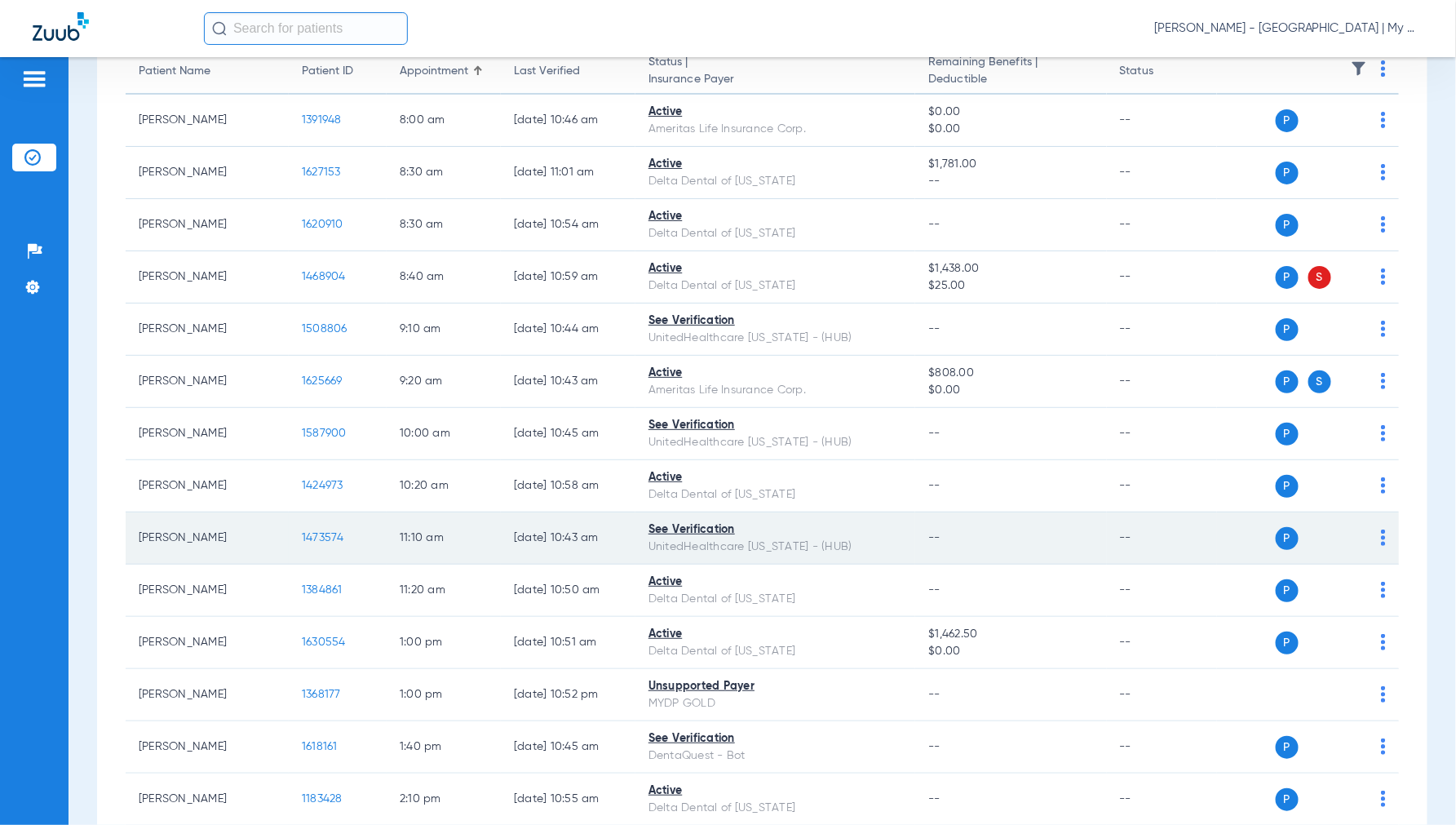
scroll to position [181, 0]
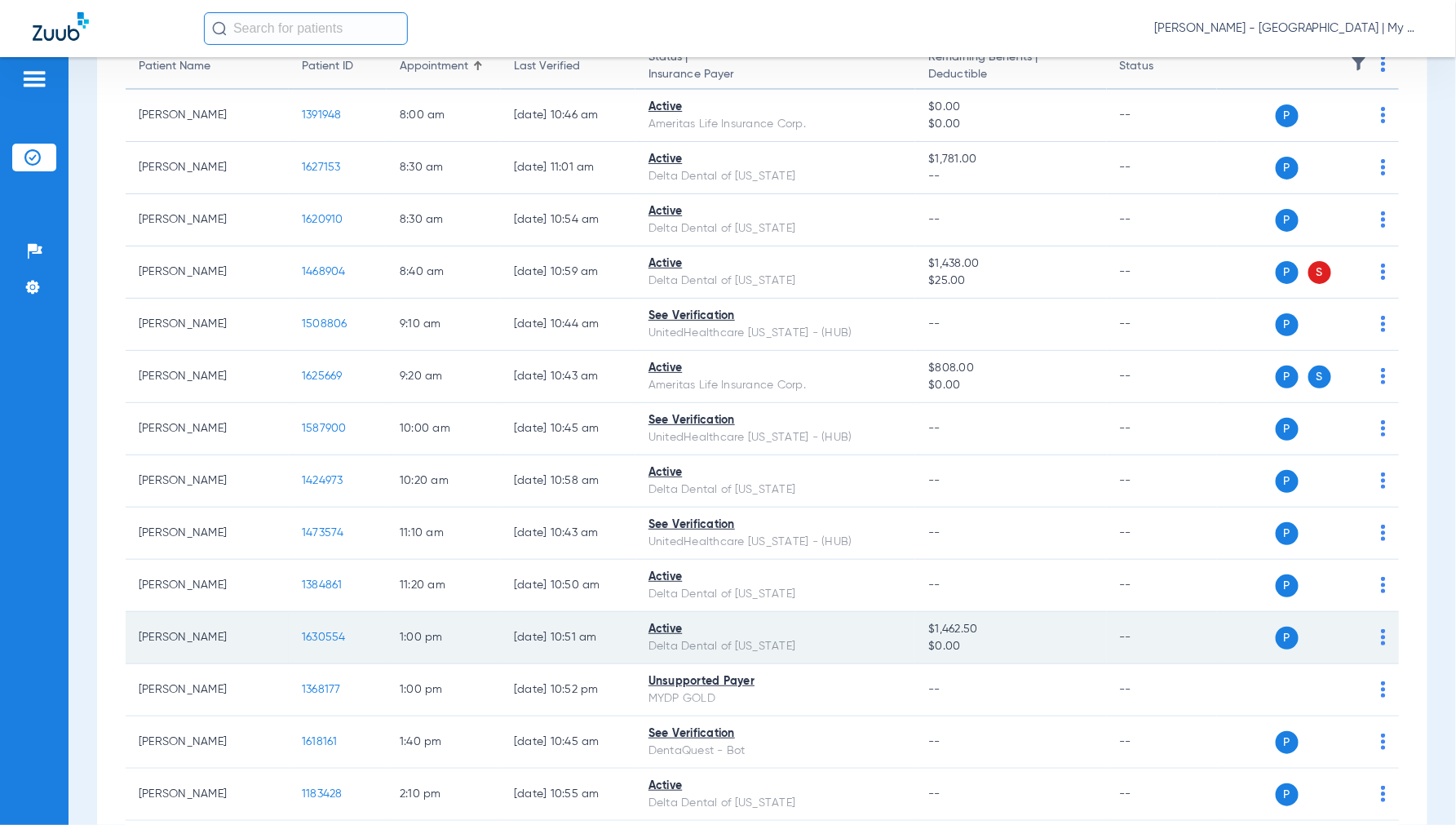
click at [307, 640] on span "1630554" at bounding box center [324, 636] width 44 height 12
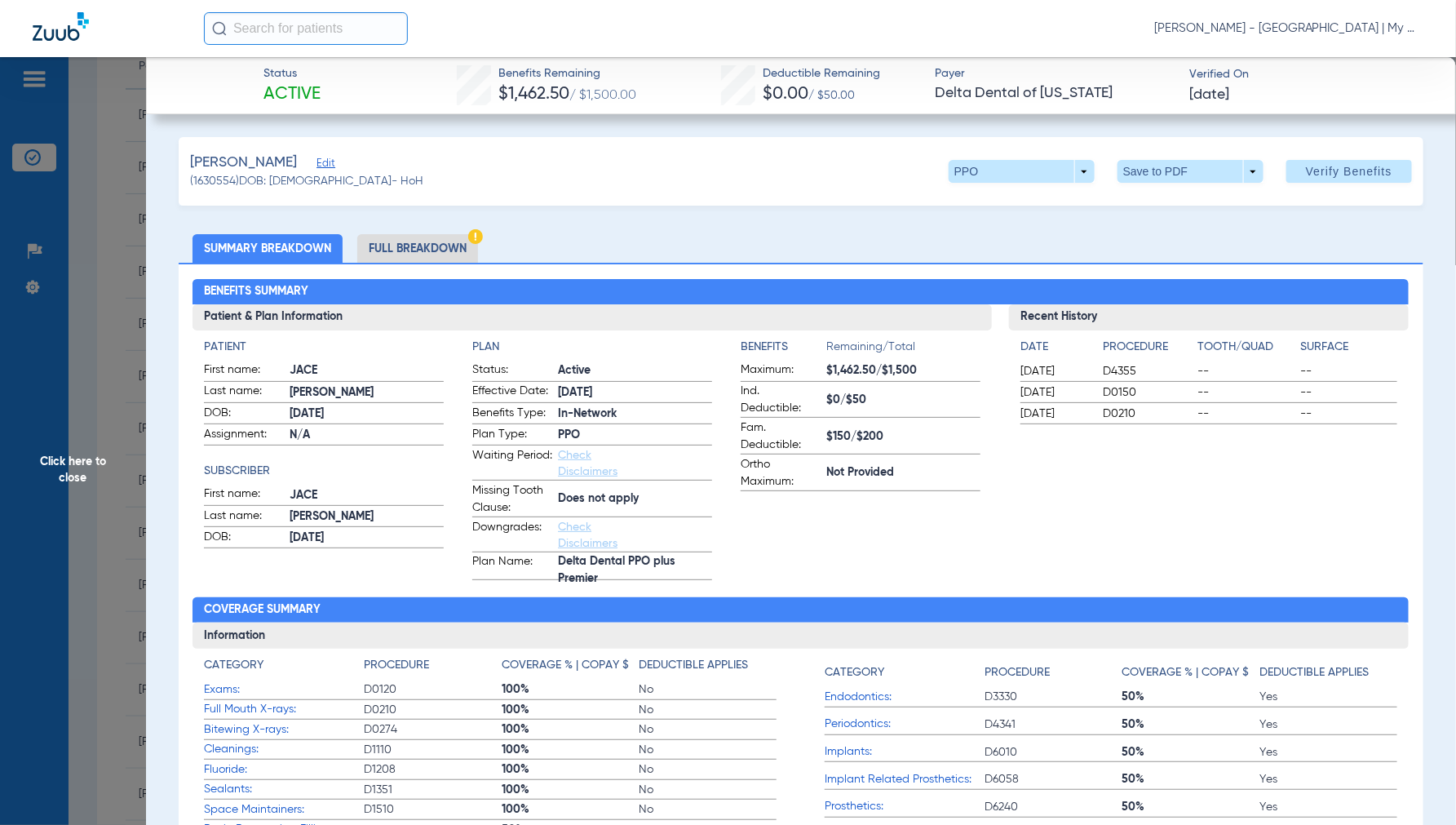
click at [430, 246] on li "Full Breakdown" at bounding box center [417, 248] width 121 height 28
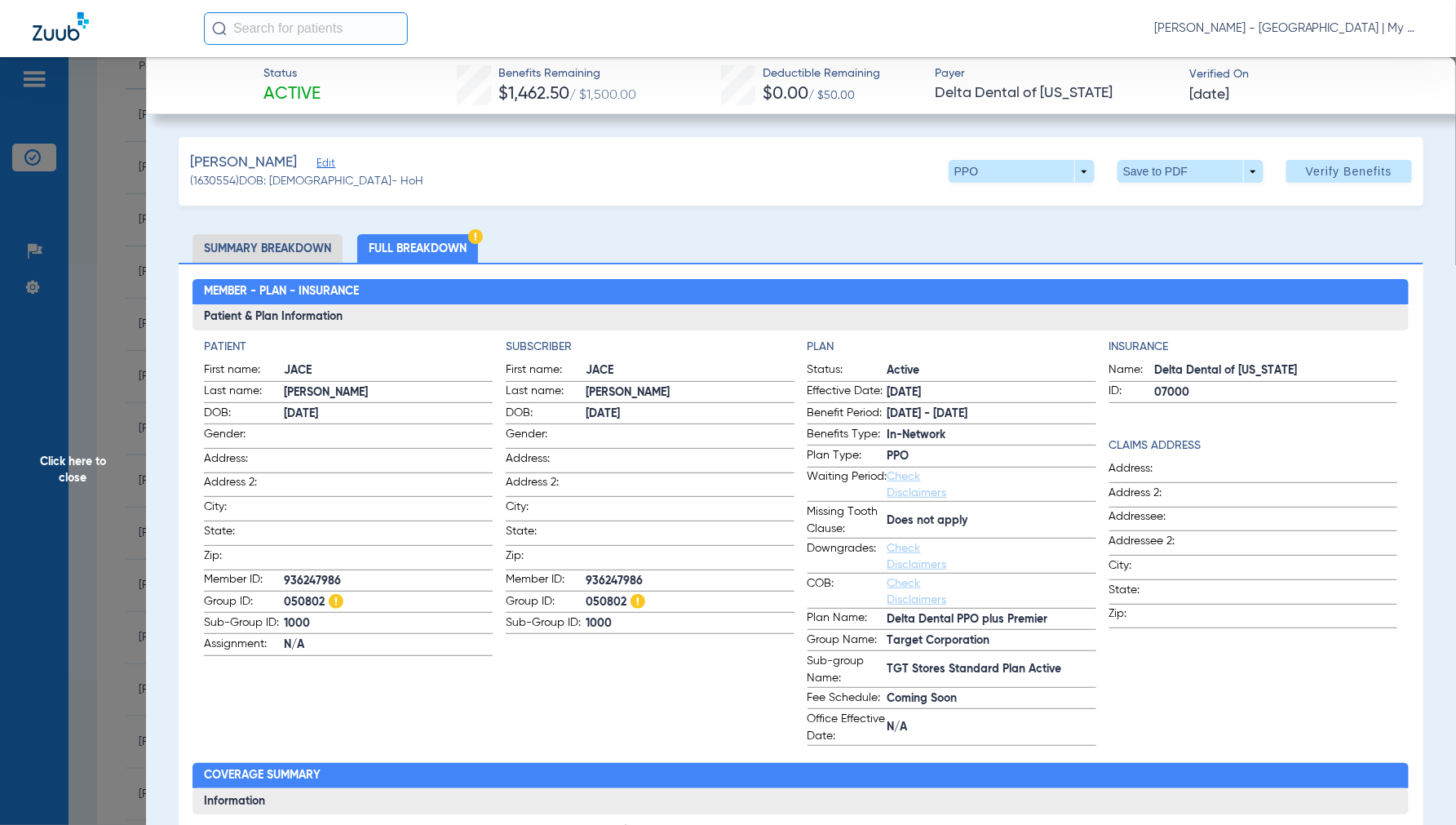
click at [64, 479] on span "Click here to close" at bounding box center [73, 469] width 146 height 825
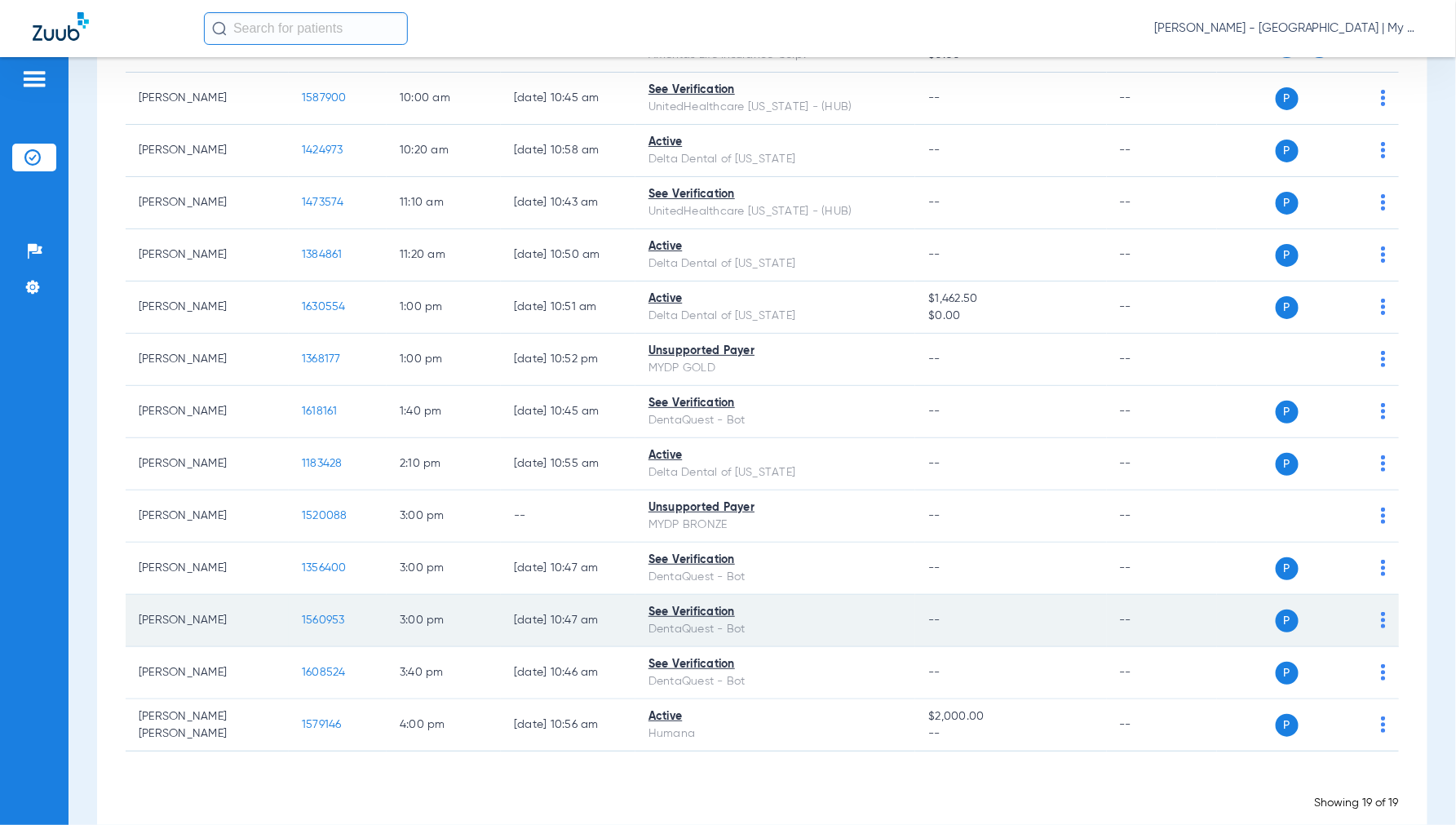
scroll to position [543, 0]
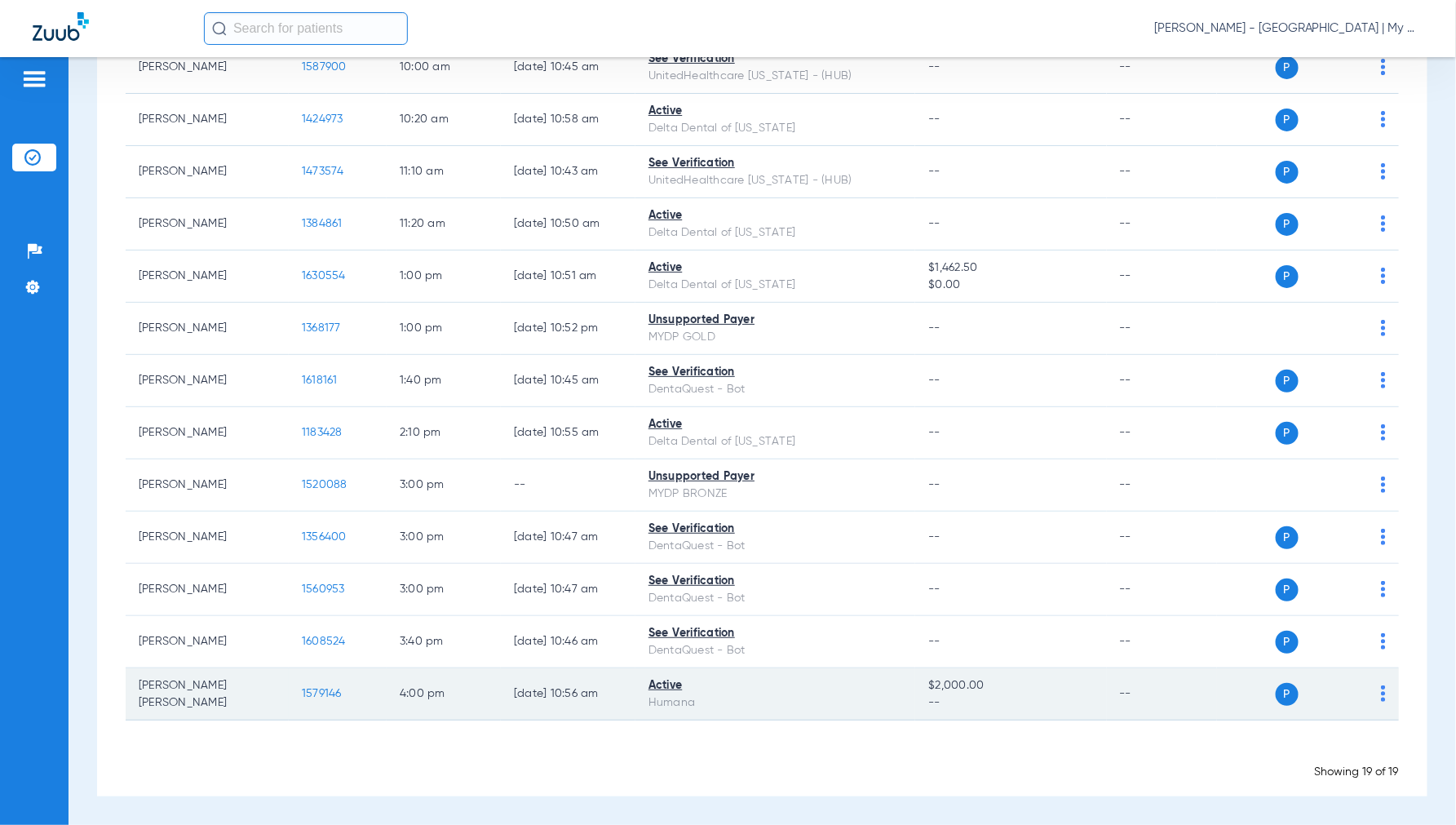
click at [323, 692] on span "1579146" at bounding box center [322, 693] width 40 height 12
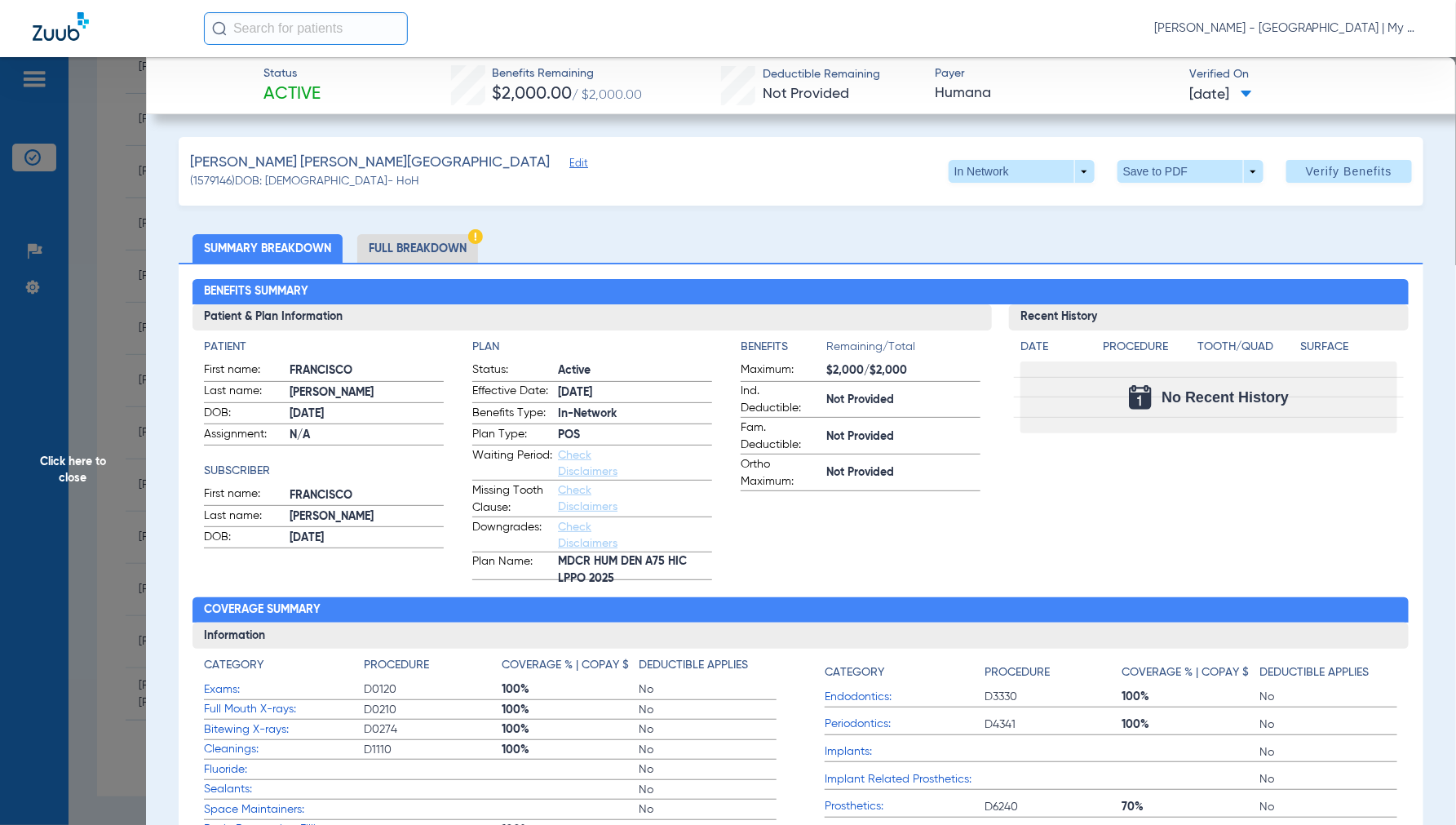
click at [87, 460] on span "Click here to close" at bounding box center [73, 469] width 146 height 825
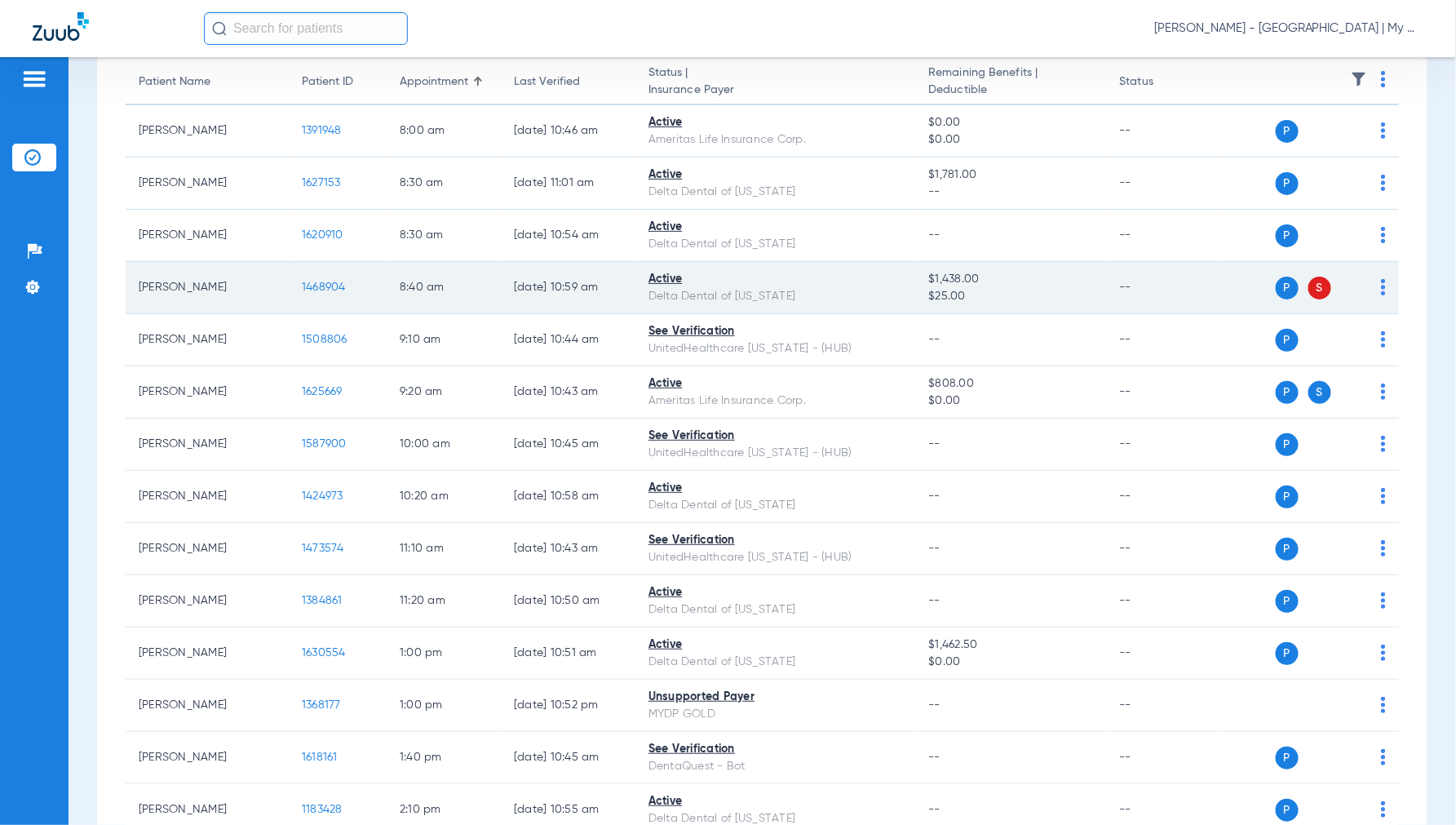
scroll to position [0, 0]
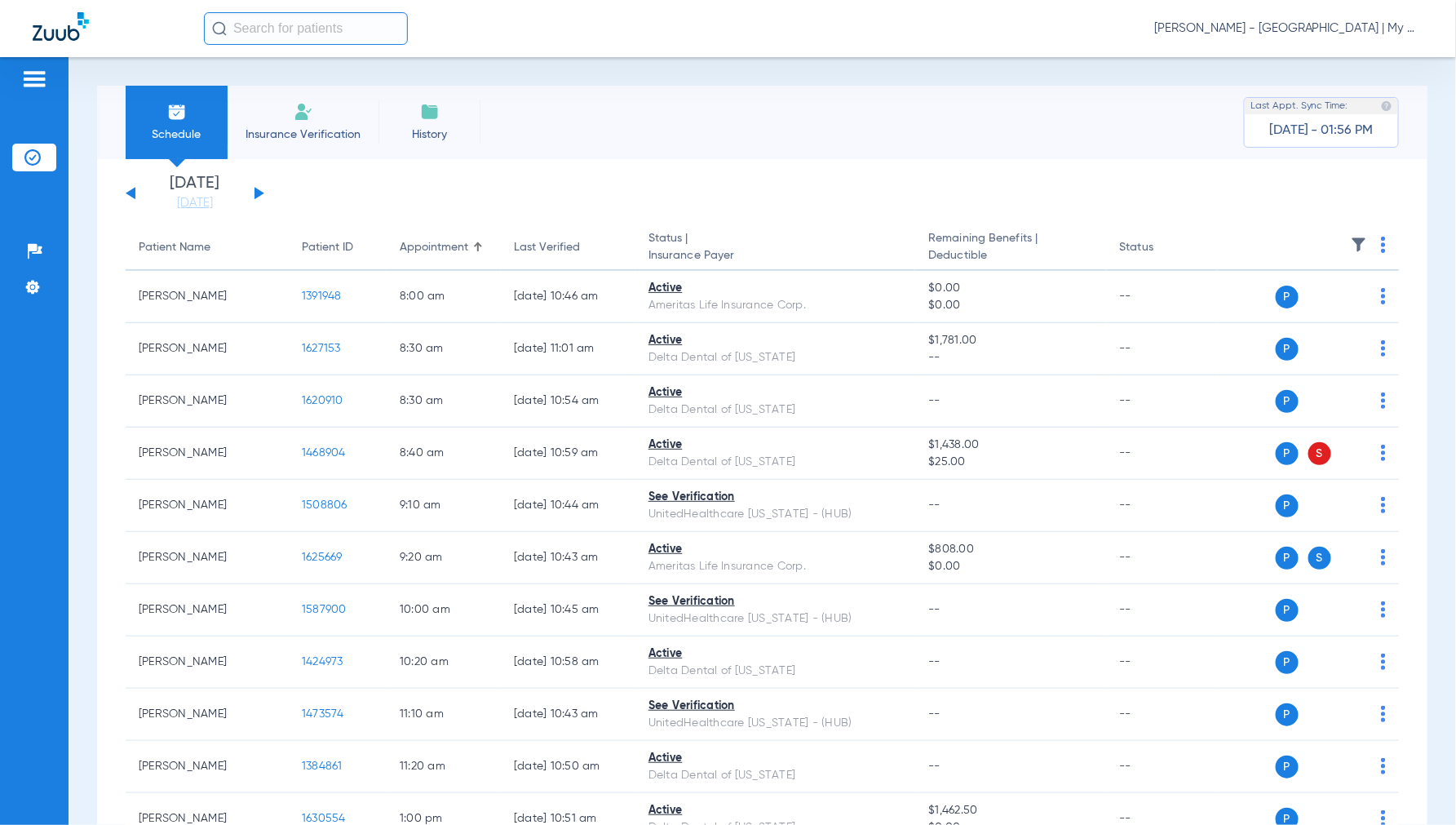
click at [260, 196] on div "[DATE] [DATE] [DATE] [DATE] [DATE] [DATE] [DATE] [DATE] [DATE] [DATE] [DATE] [D…" at bounding box center [195, 193] width 138 height 36
click at [260, 197] on div "[DATE] [DATE] [DATE] [DATE] [DATE] [DATE] [DATE] [DATE] [DATE] [DATE] [DATE] [D…" at bounding box center [195, 193] width 138 height 36
click at [257, 192] on button at bounding box center [259, 193] width 10 height 12
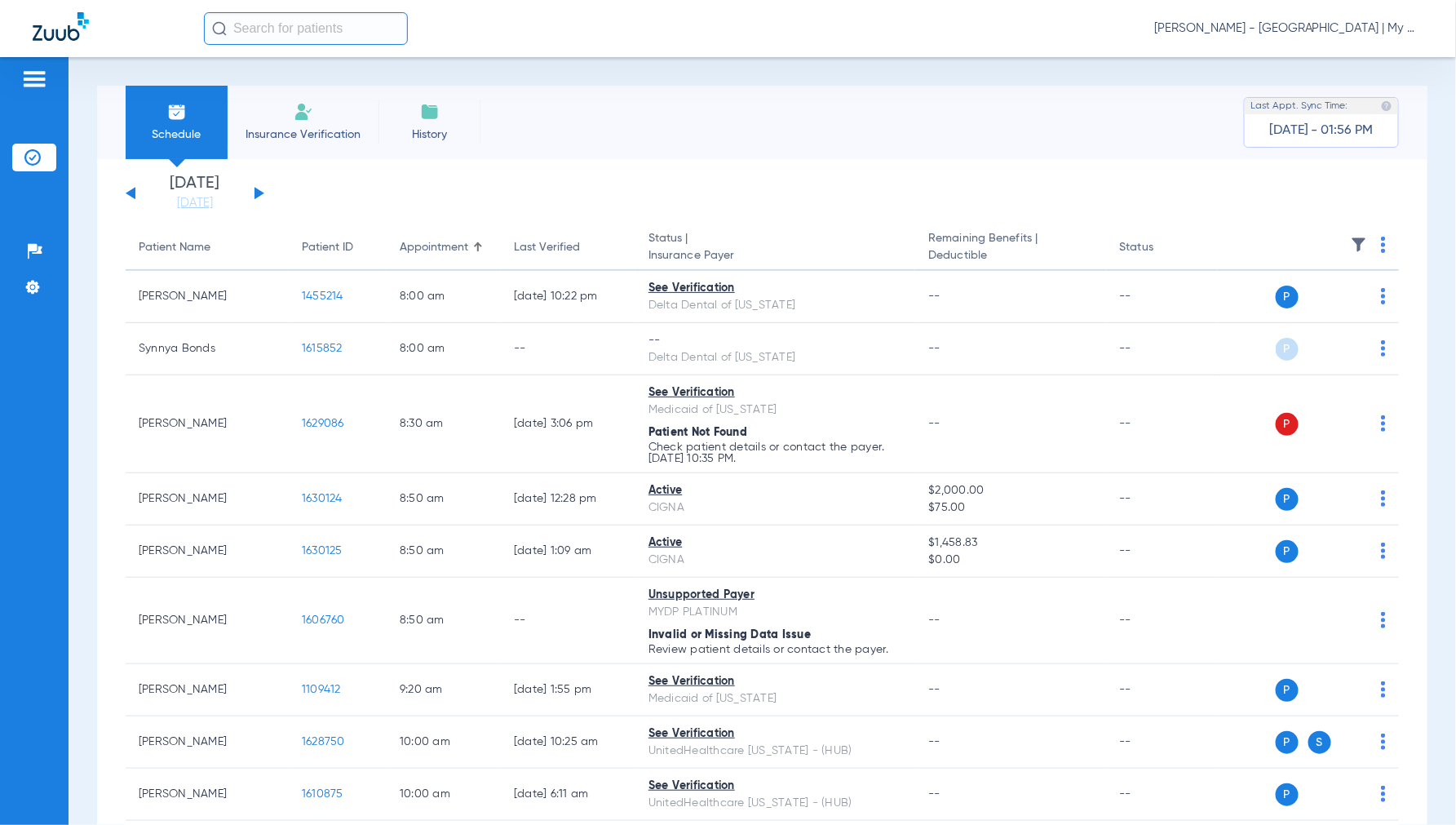
click at [1381, 240] on img at bounding box center [1383, 245] width 5 height 16
click at [1281, 306] on span "Verify All" at bounding box center [1307, 308] width 102 height 12
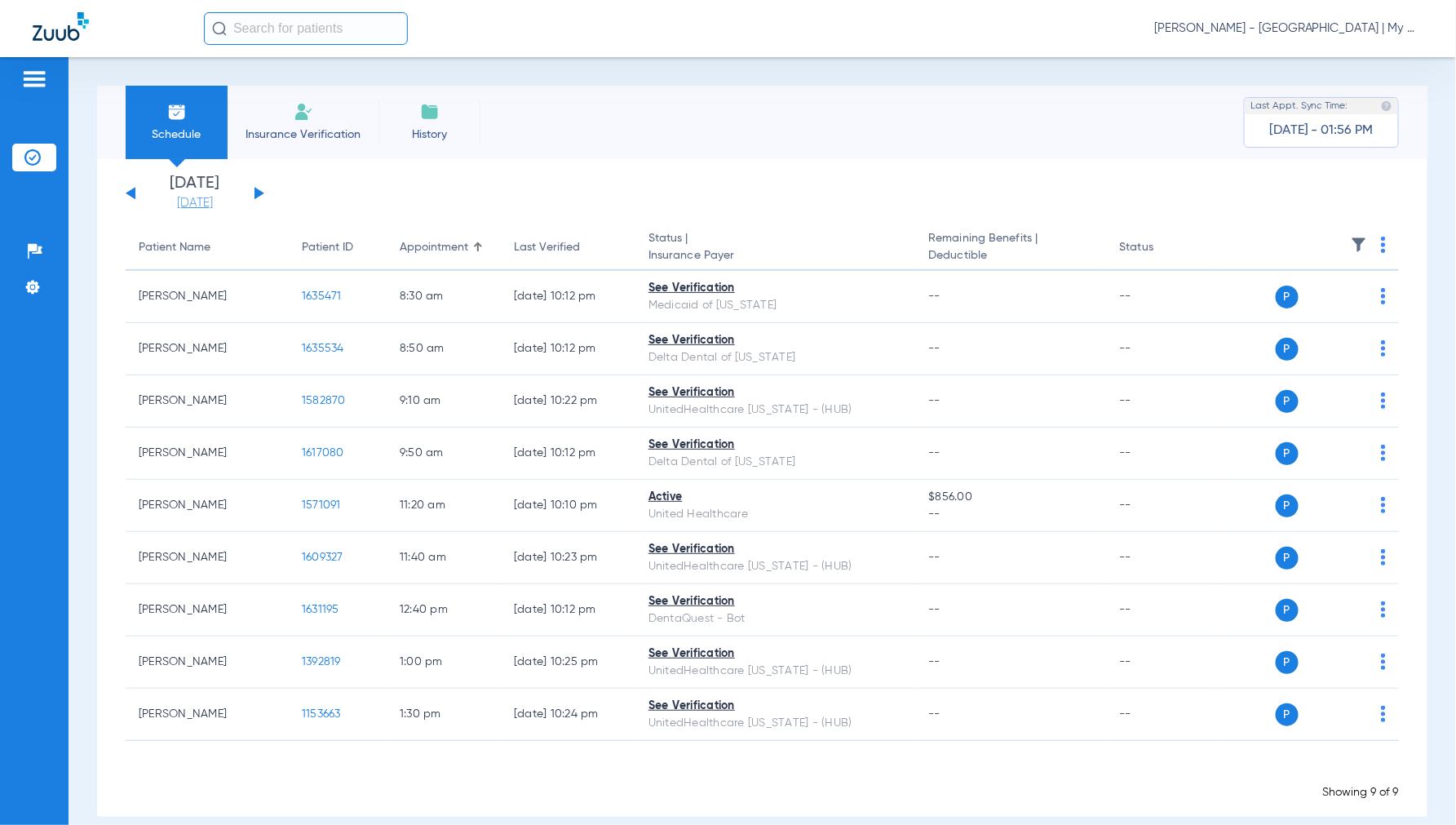
click at [191, 202] on link "[DATE]" at bounding box center [195, 203] width 97 height 16
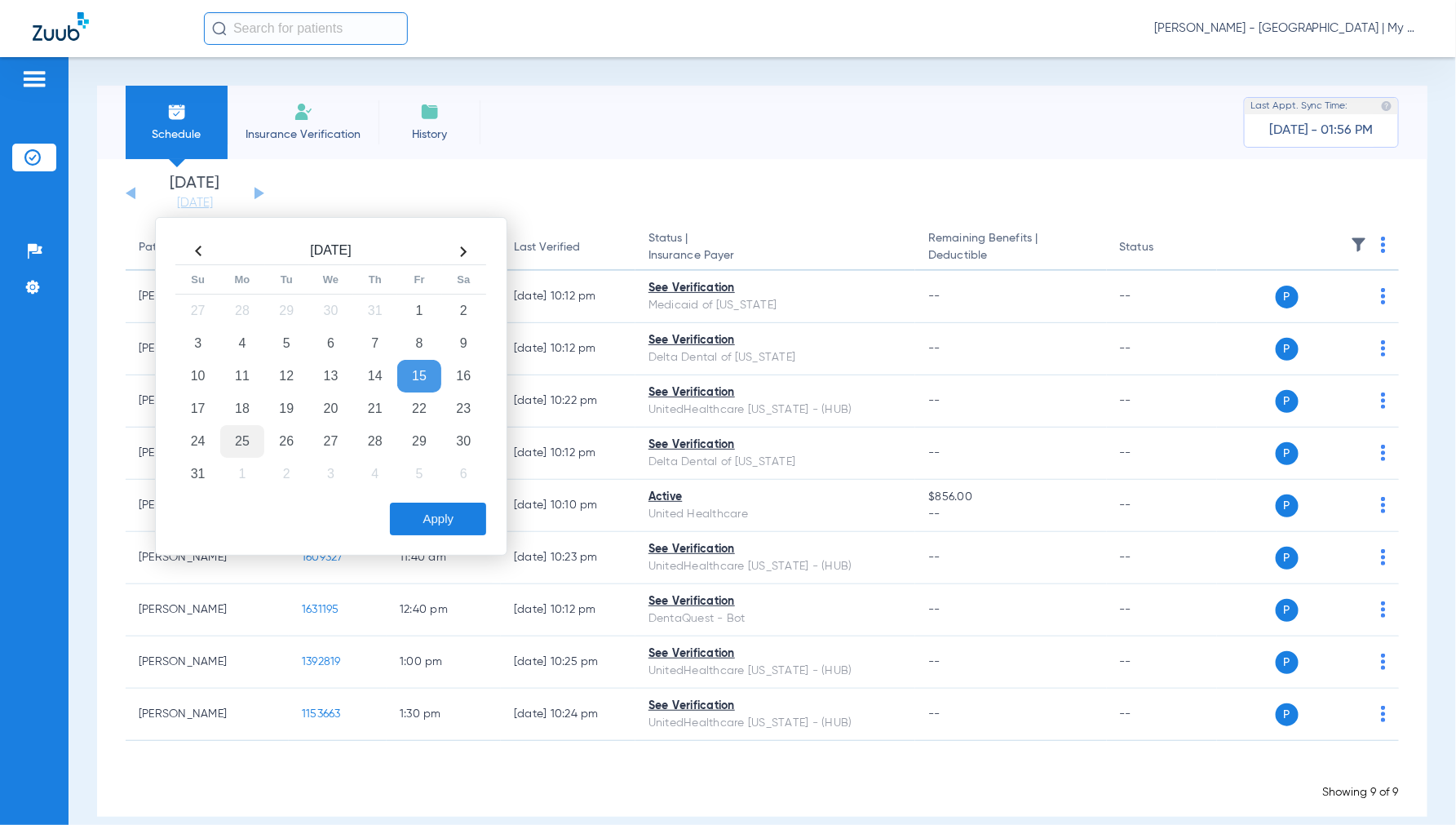
click at [241, 431] on td "25" at bounding box center [243, 441] width 44 height 33
click at [455, 518] on button "Apply" at bounding box center [438, 518] width 97 height 33
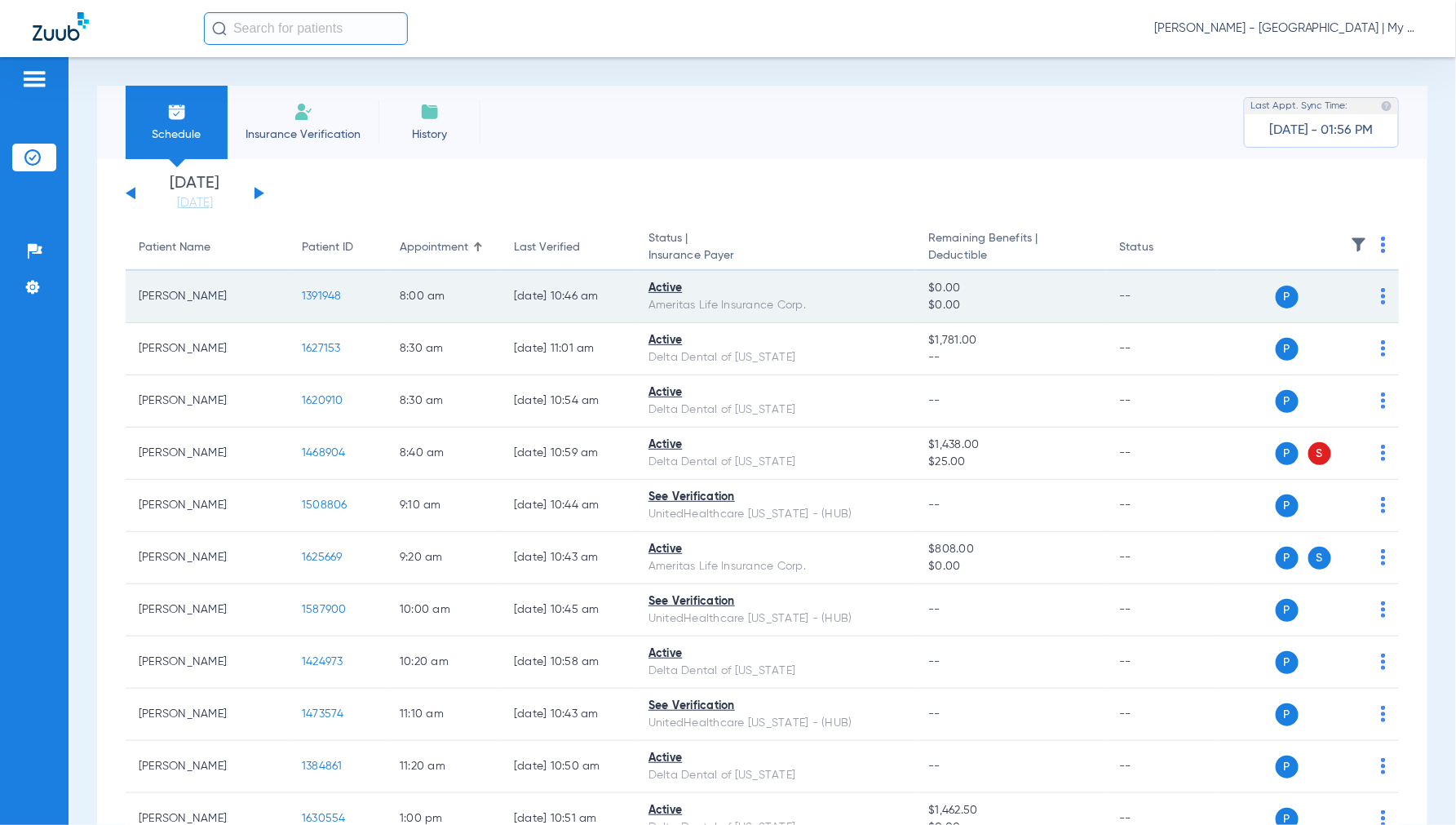
click at [312, 293] on span "1391948" at bounding box center [322, 296] width 40 height 12
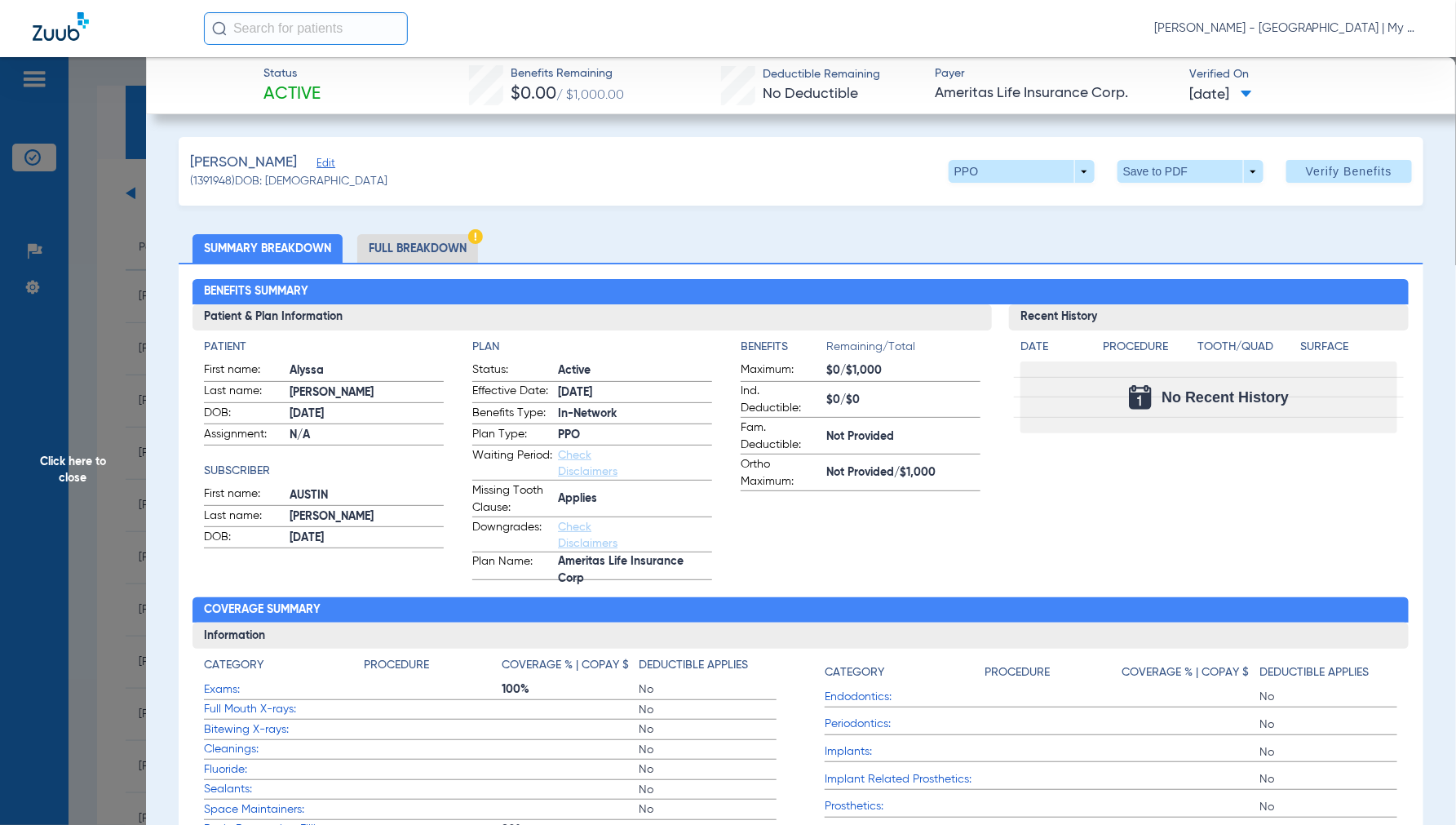
click at [439, 240] on li "Full Breakdown" at bounding box center [417, 248] width 121 height 28
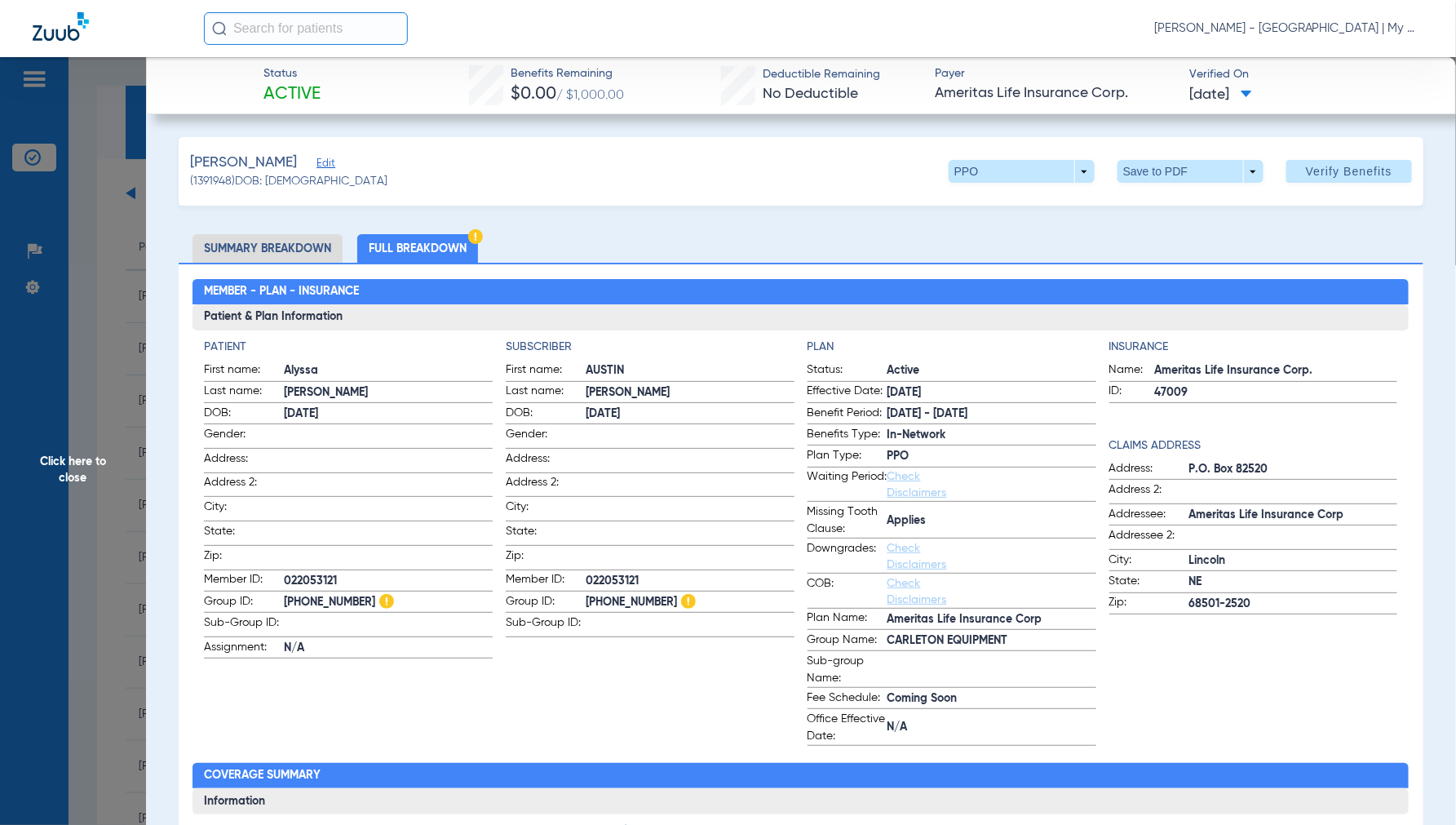
click at [70, 467] on span "Click here to close" at bounding box center [73, 469] width 146 height 825
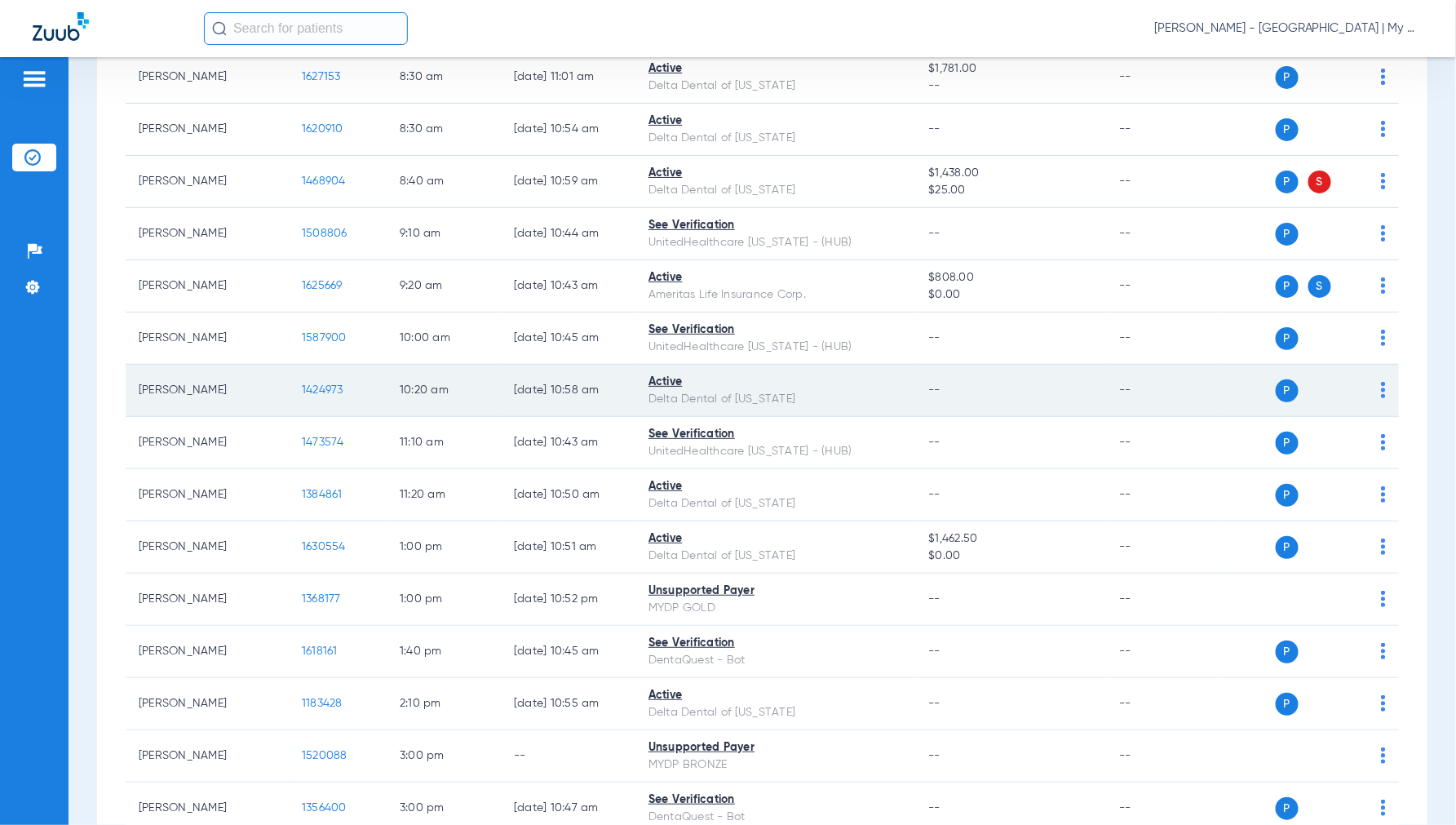
scroll to position [181, 0]
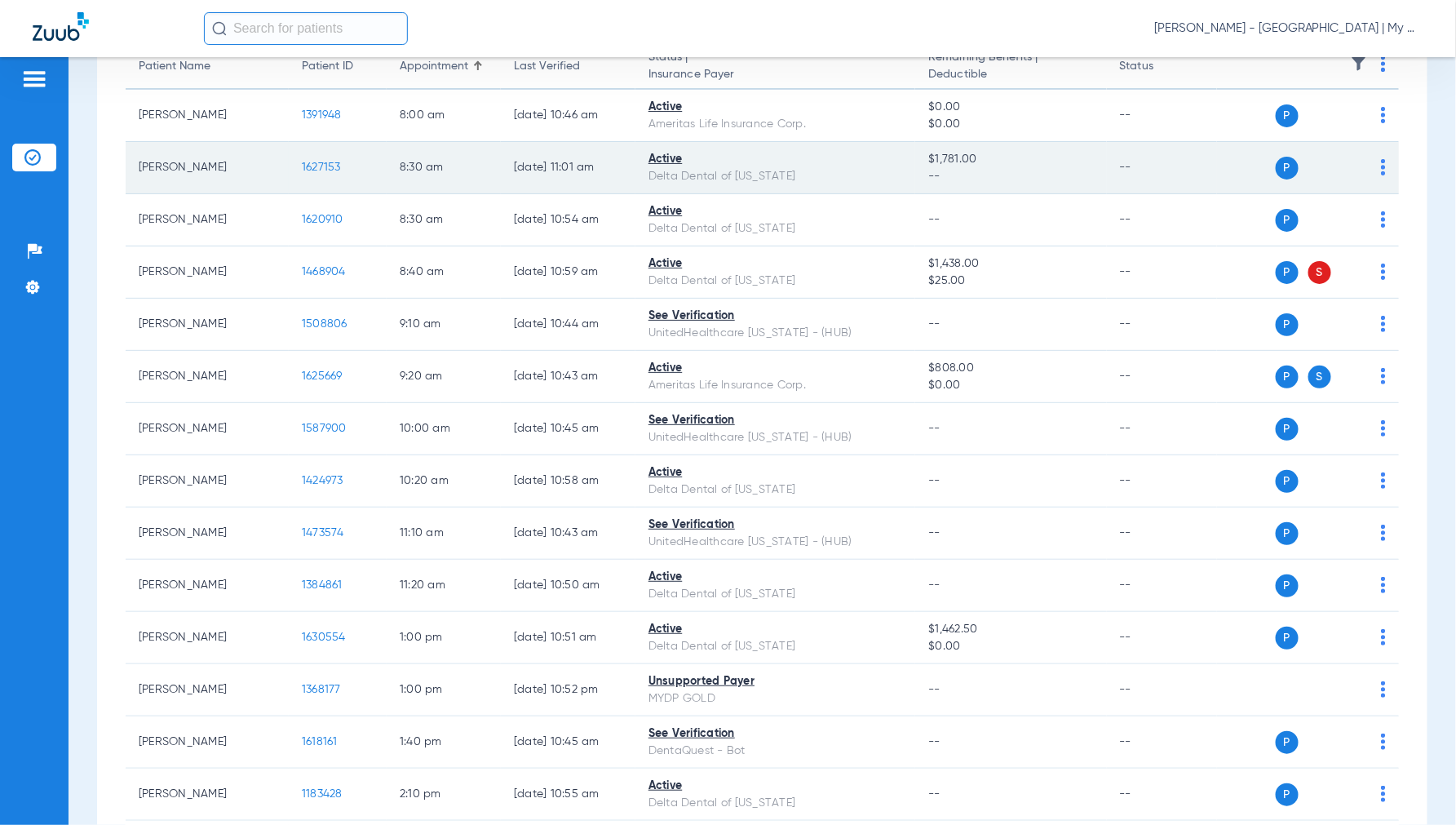
click at [335, 163] on span "1627153" at bounding box center [322, 167] width 39 height 12
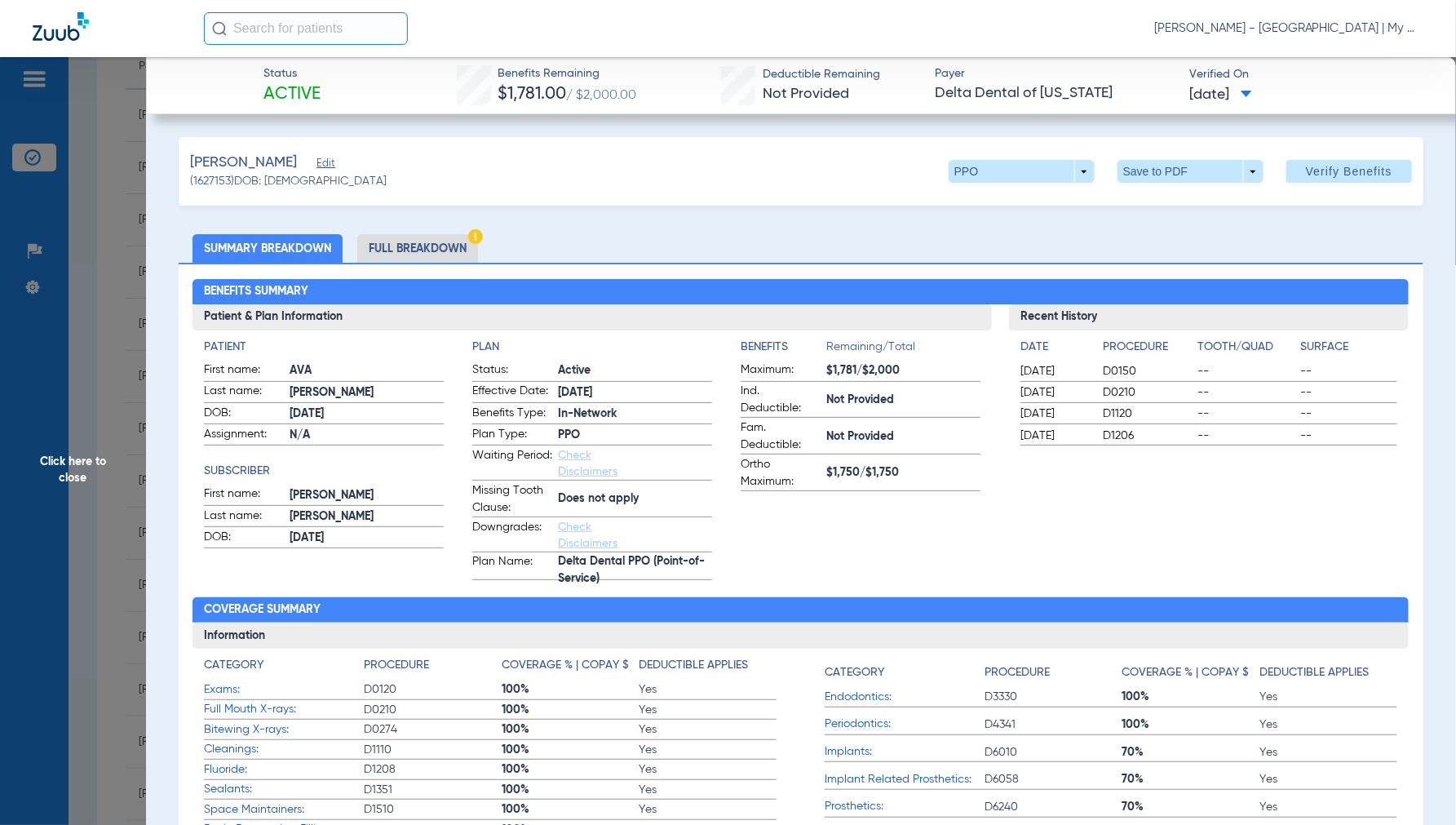
click at [420, 245] on li "Full Breakdown" at bounding box center [417, 248] width 121 height 28
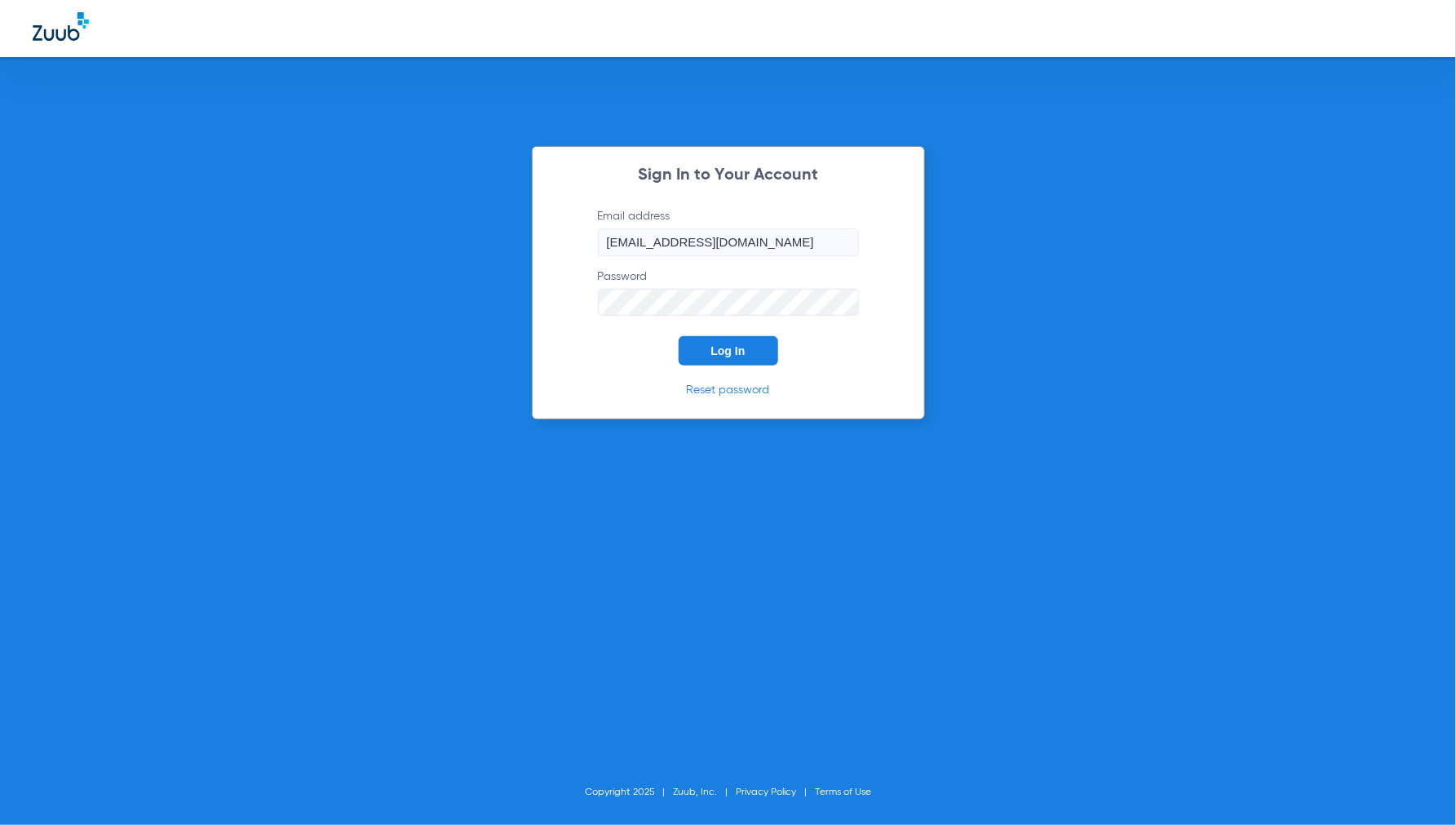
drag, startPoint x: 712, startPoint y: 362, endPoint x: 716, endPoint y: 354, distance: 8.9
click at [714, 360] on button "Log In" at bounding box center [728, 350] width 99 height 29
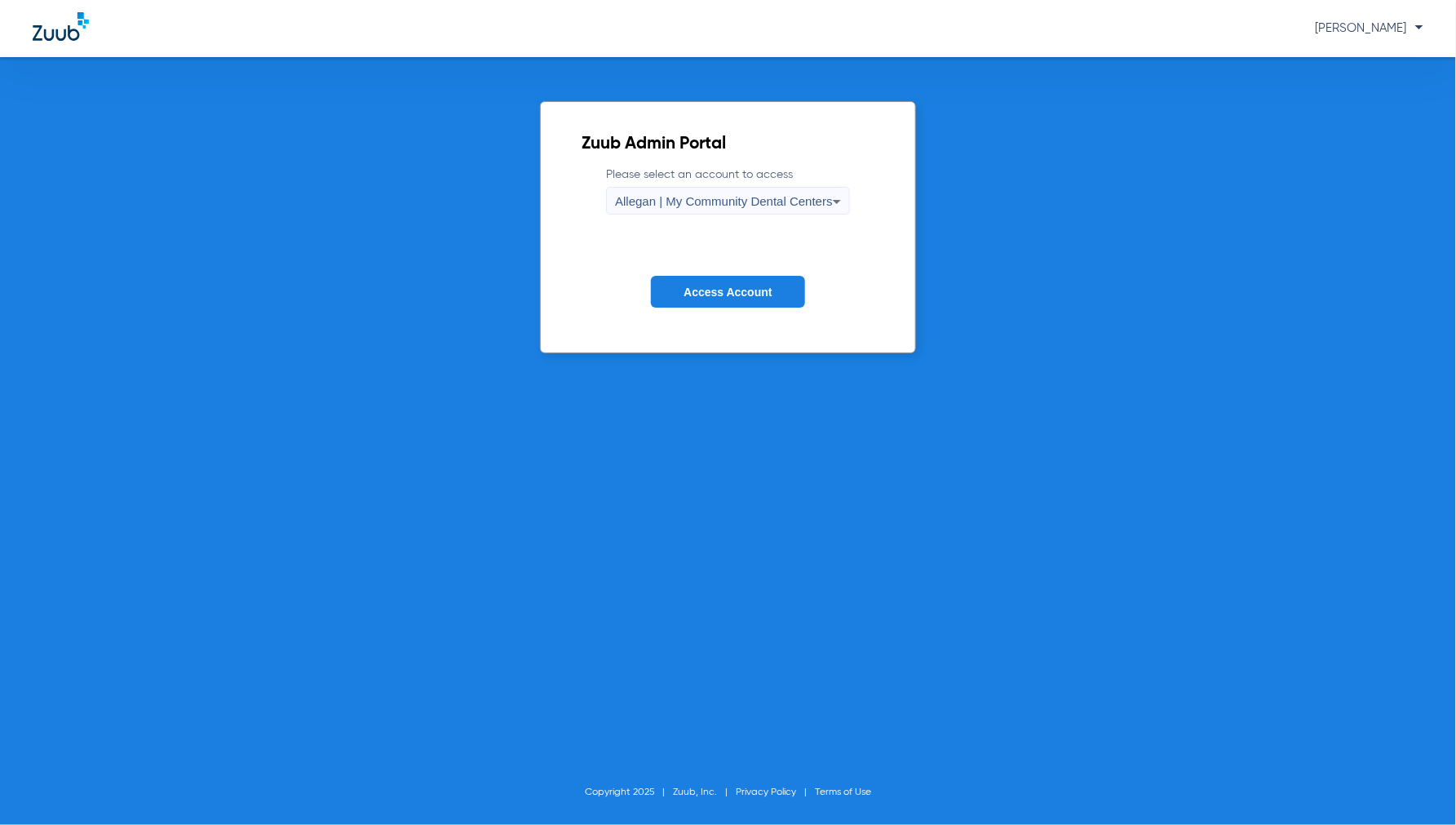
click at [679, 202] on span "Allegan | My Community Dental Centers" at bounding box center [724, 201] width 218 height 14
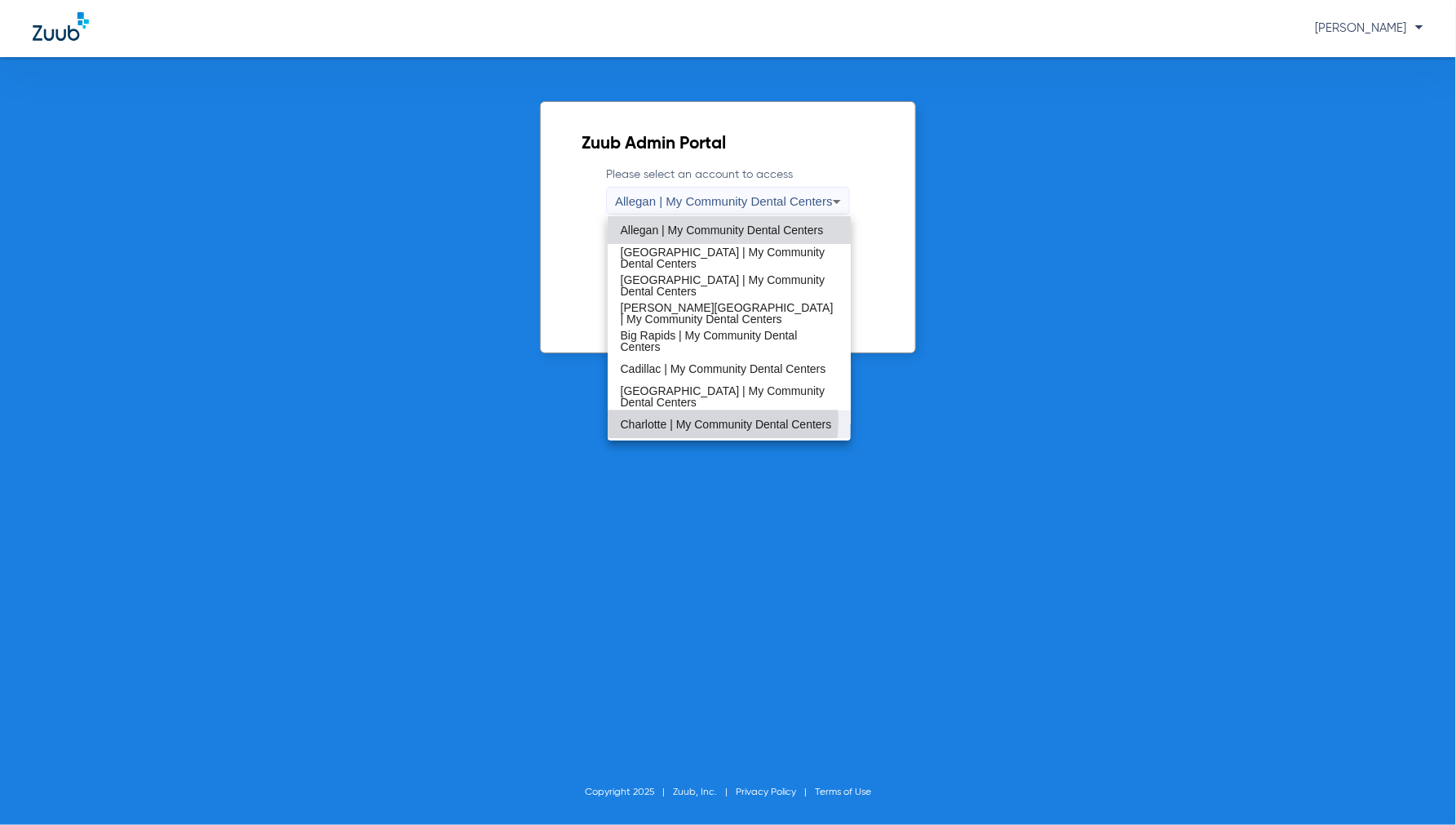
click at [658, 418] on span "Charlotte | My Community Dental Centers" at bounding box center [727, 424] width 211 height 12
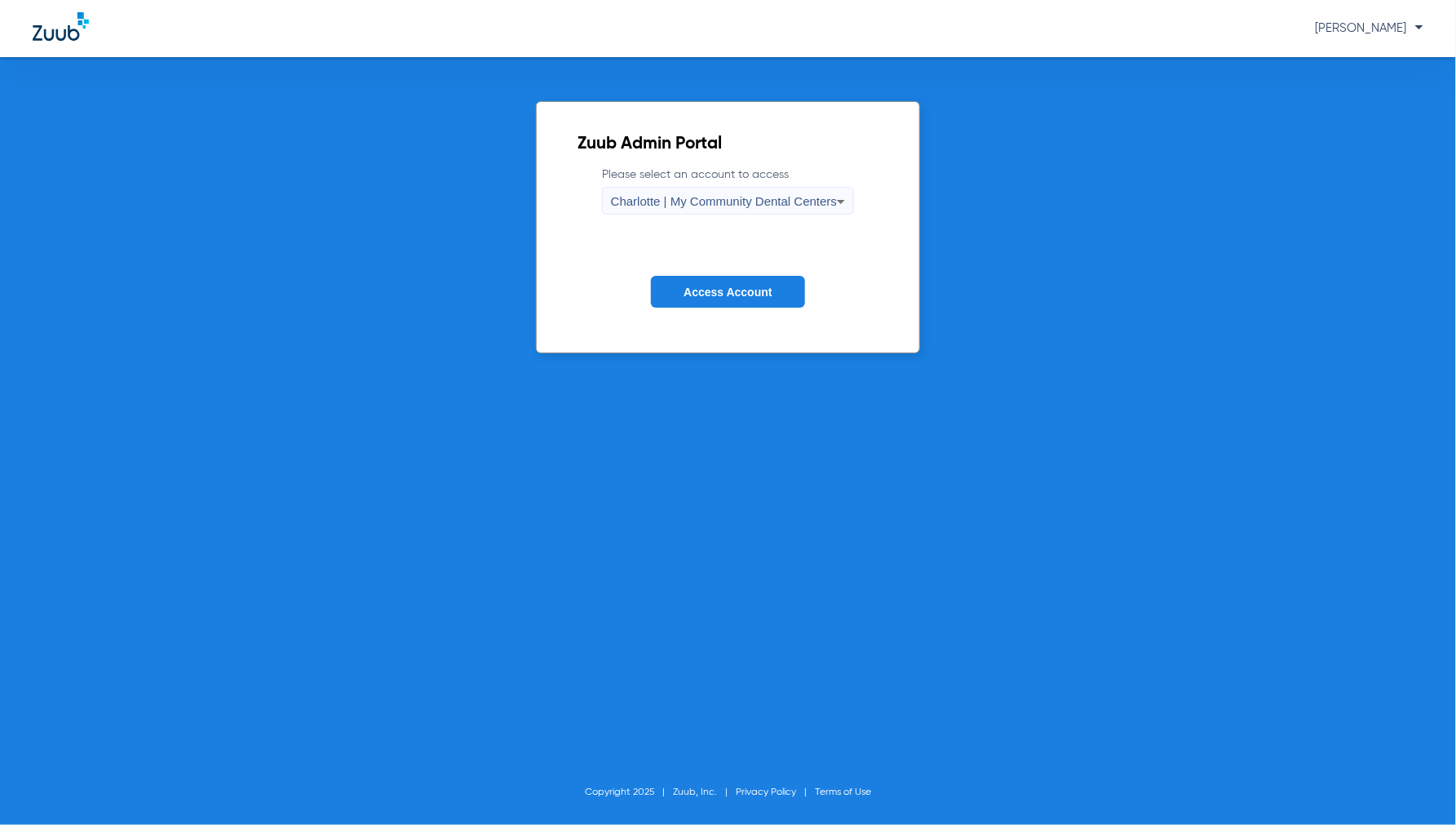
click at [729, 289] on span "Access Account" at bounding box center [727, 292] width 88 height 13
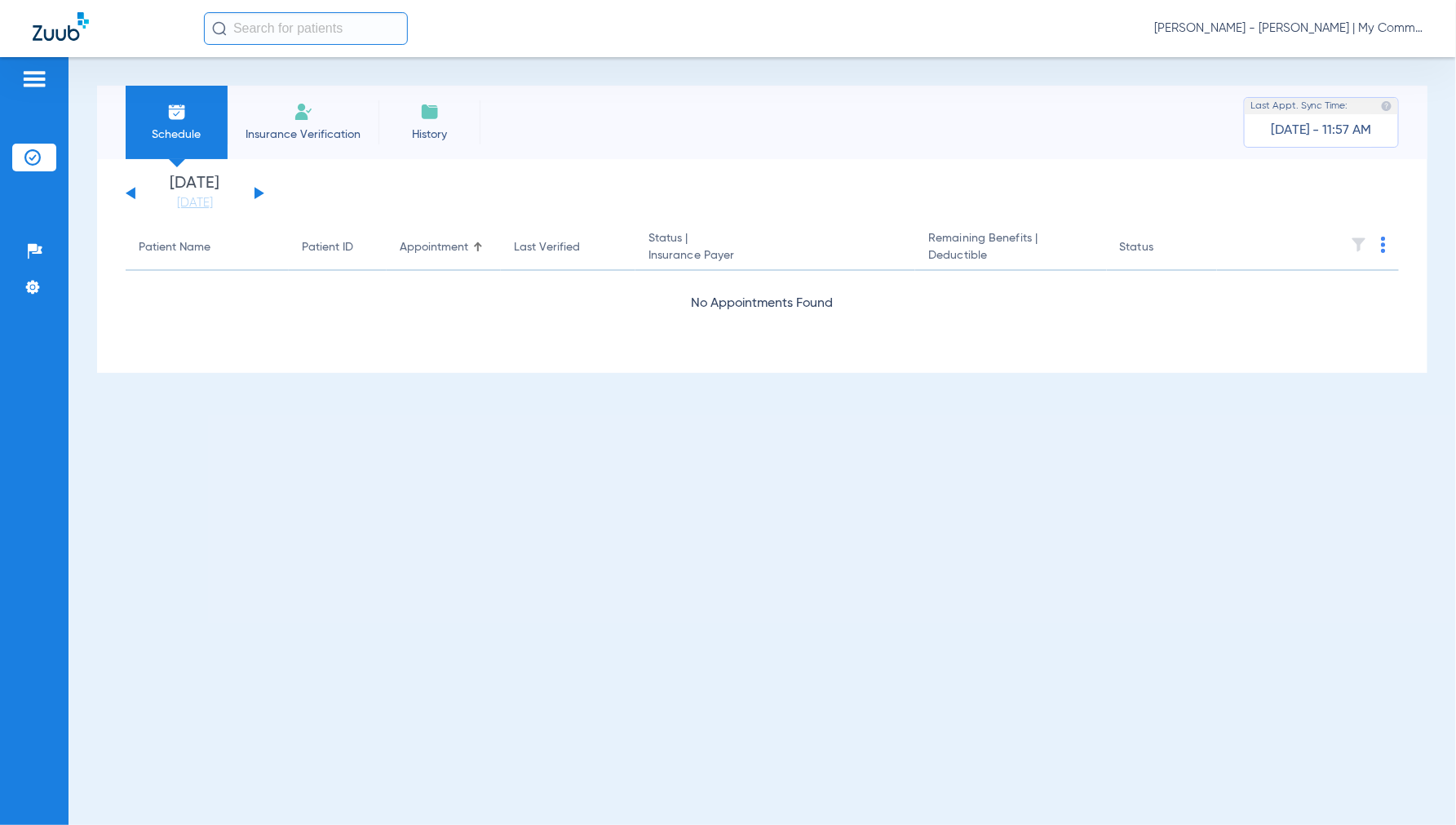
drag, startPoint x: 194, startPoint y: 202, endPoint x: 271, endPoint y: 321, distance: 141.7
click at [194, 204] on link "[DATE]" at bounding box center [195, 203] width 97 height 16
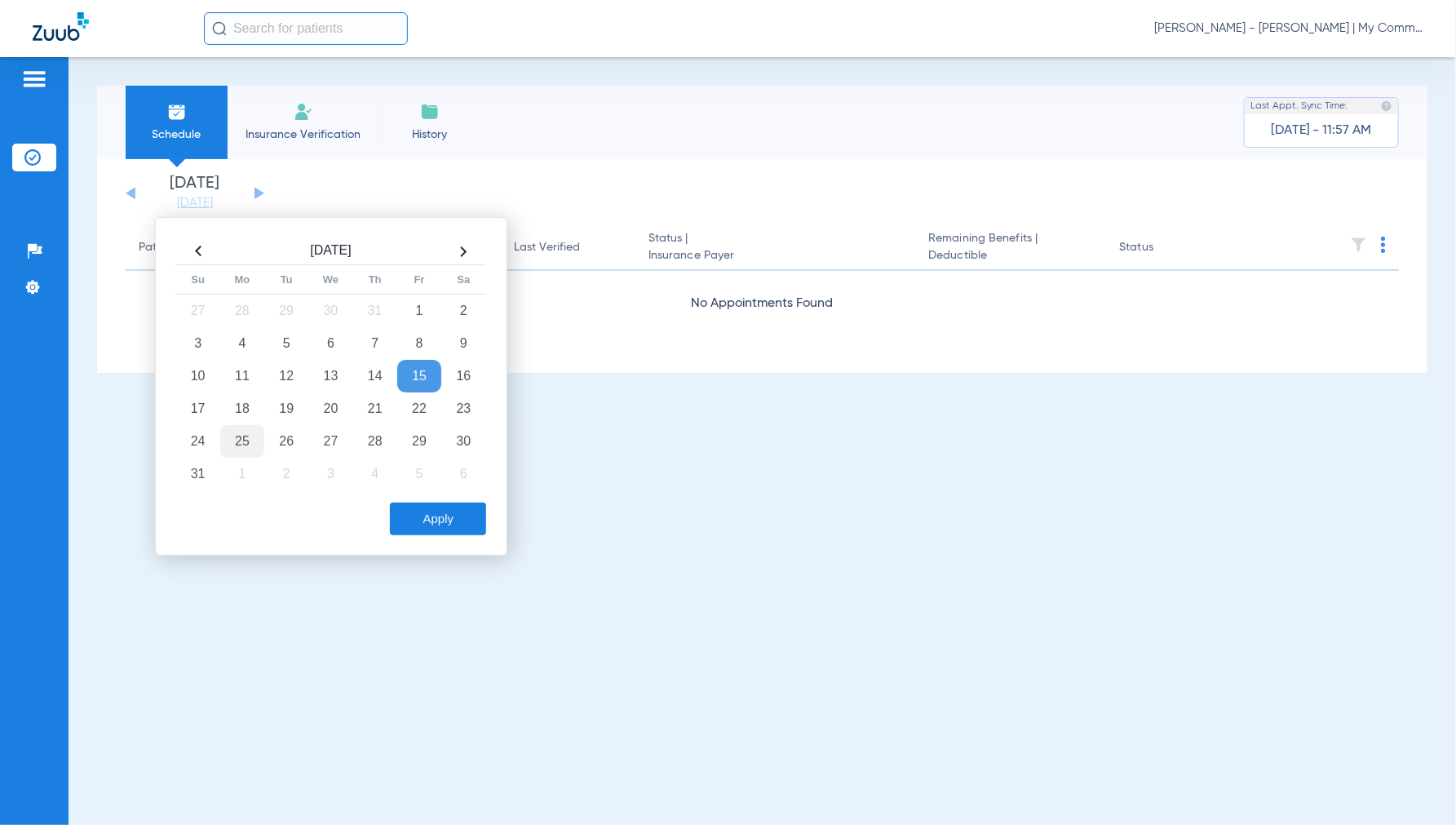
drag, startPoint x: 239, startPoint y: 440, endPoint x: 397, endPoint y: 512, distance: 173.6
click at [243, 445] on td "25" at bounding box center [243, 441] width 44 height 33
click at [434, 522] on button "Apply" at bounding box center [438, 518] width 97 height 33
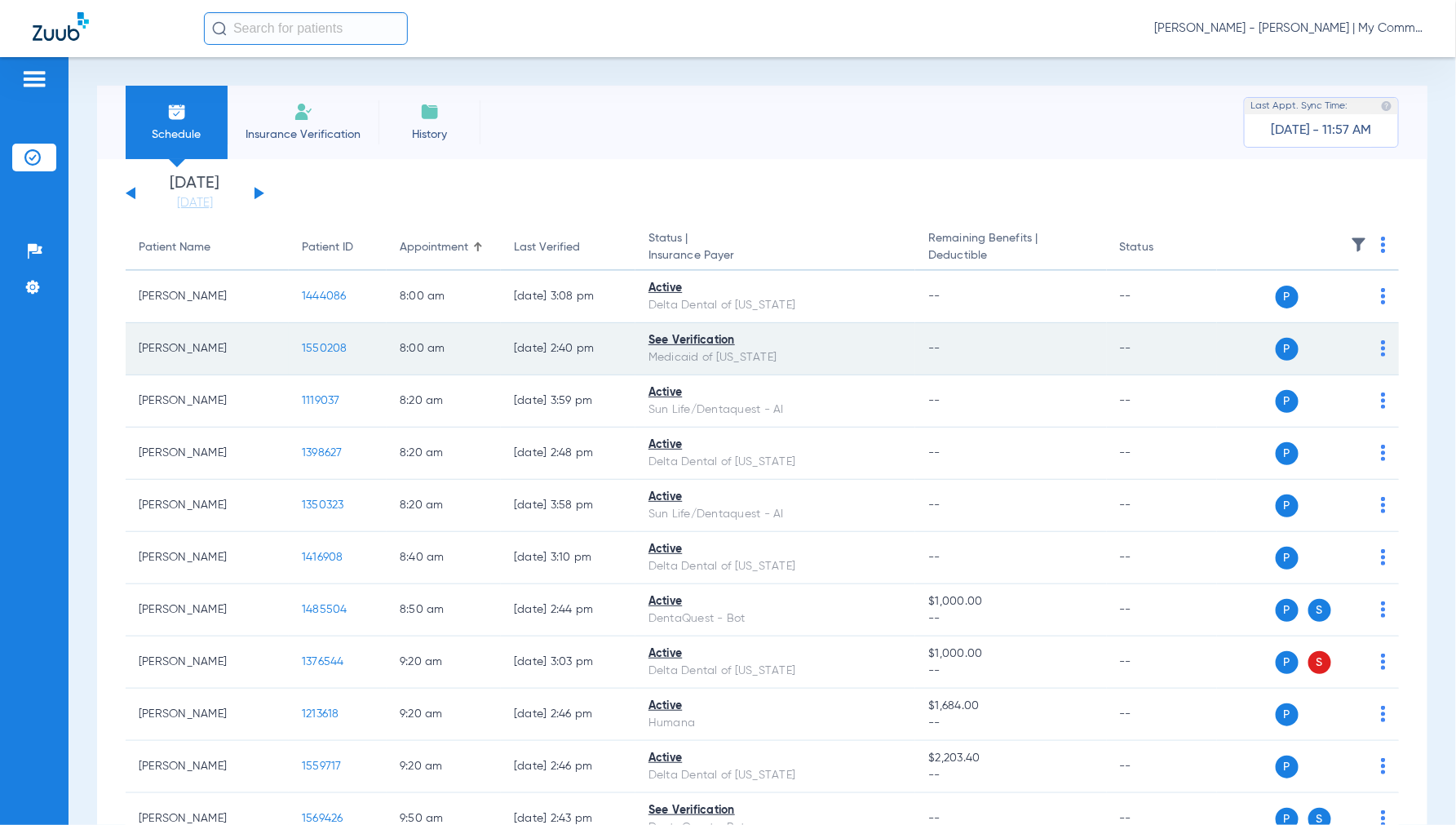
click at [318, 343] on span "1550208" at bounding box center [325, 348] width 46 height 12
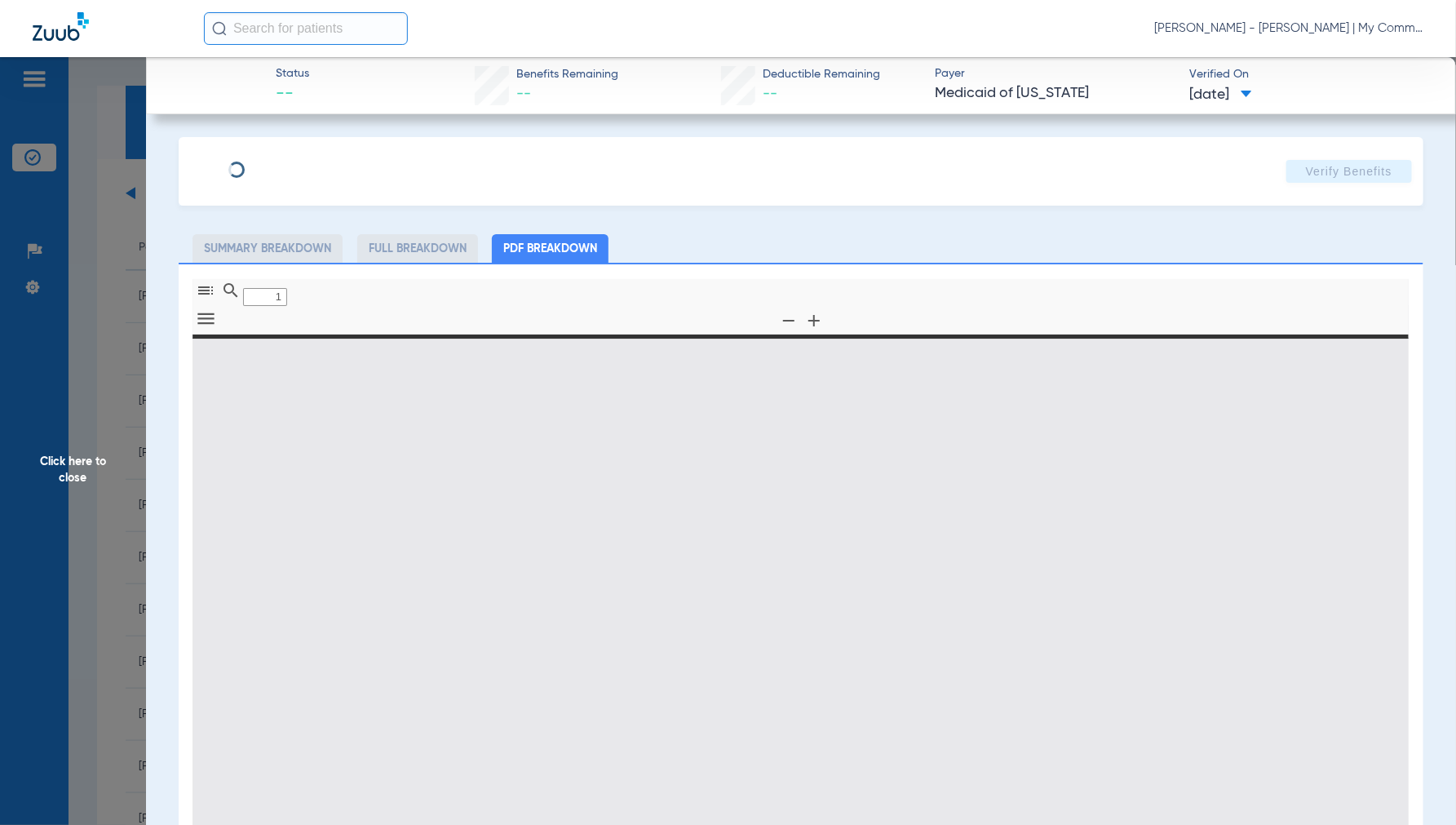
type input "0"
select select "page-width"
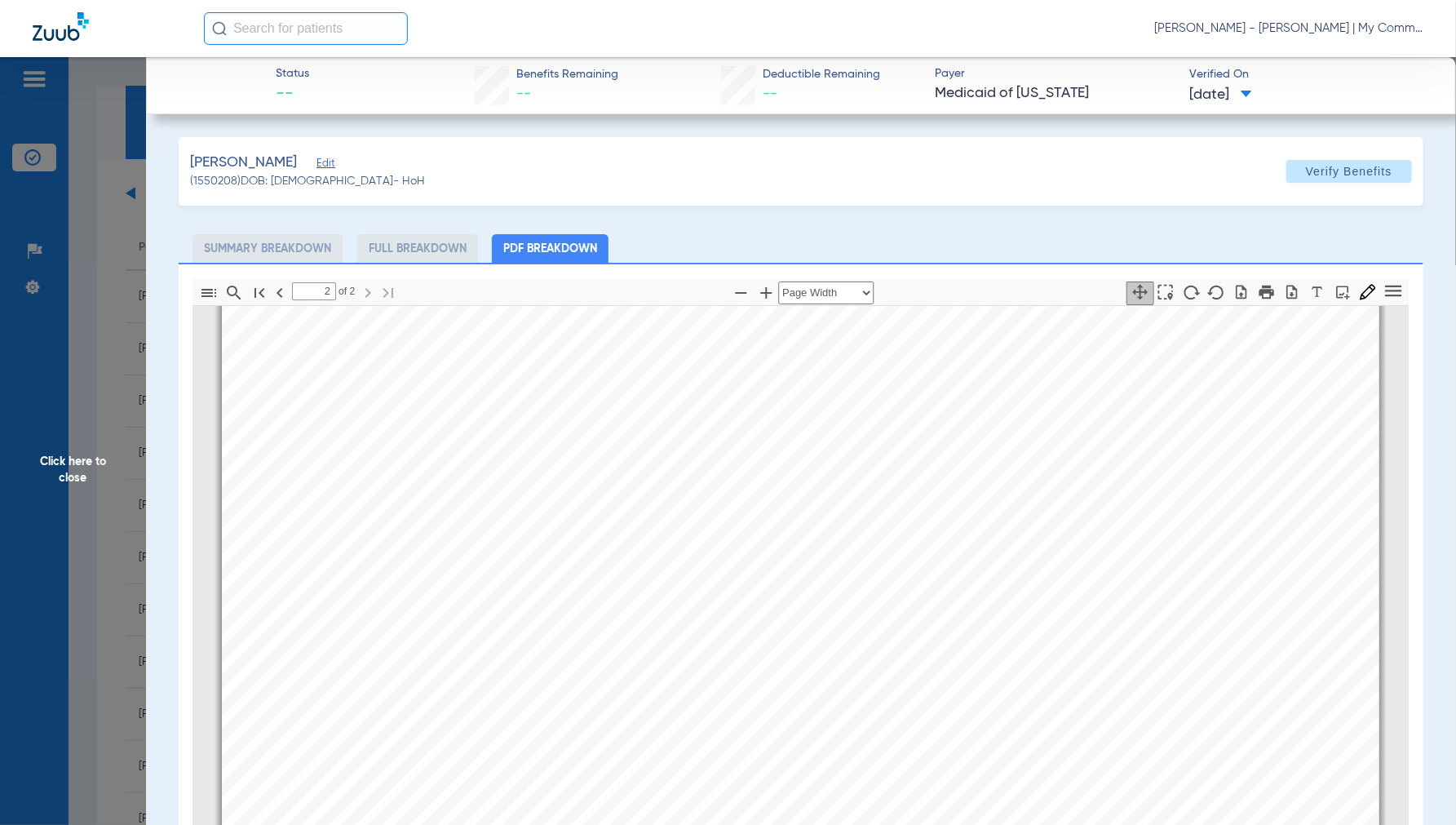
scroll to position [2183, 0]
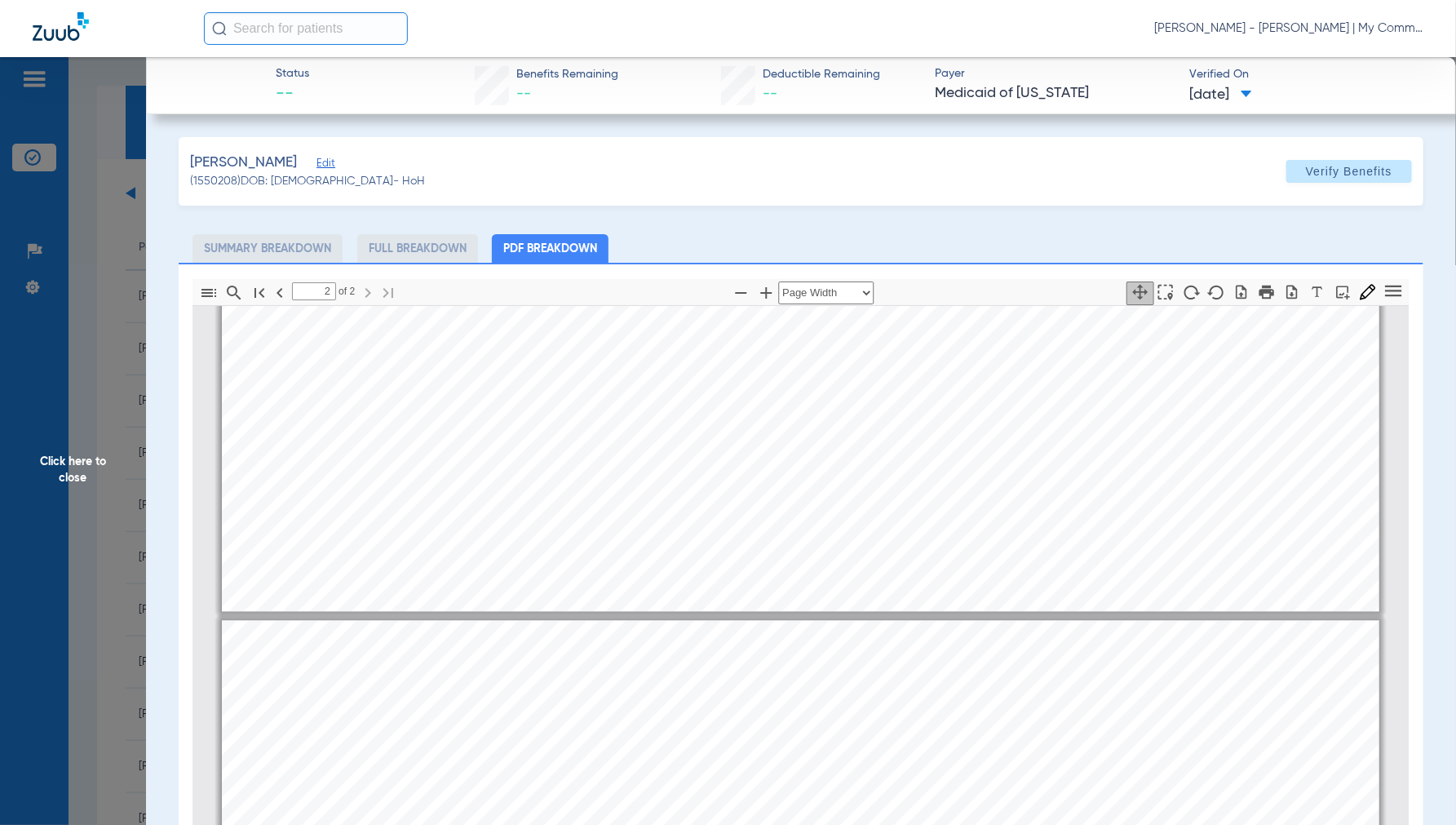
type input "1"
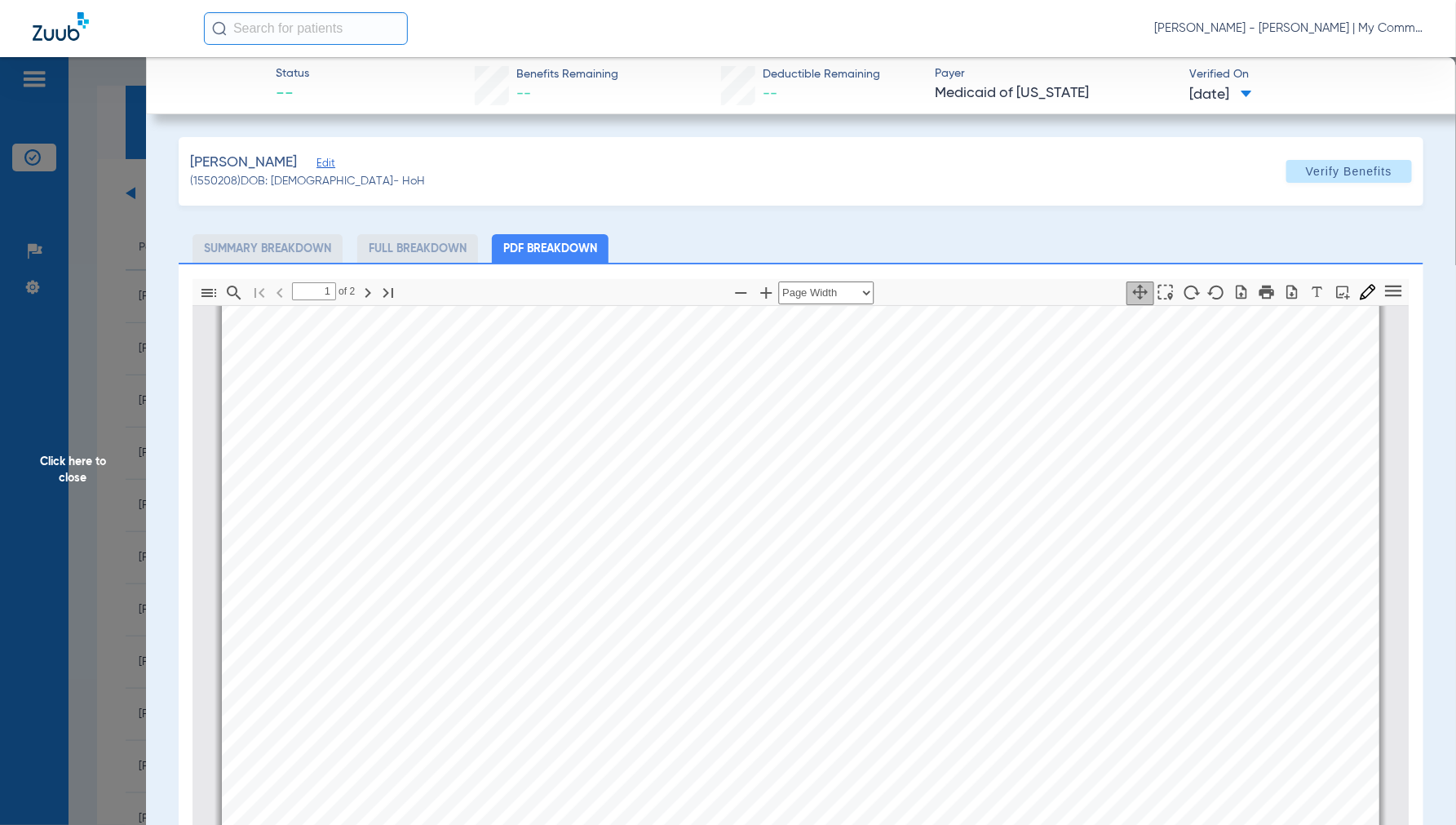
scroll to position [461, 0]
click at [72, 455] on span "Click here to close" at bounding box center [73, 469] width 146 height 825
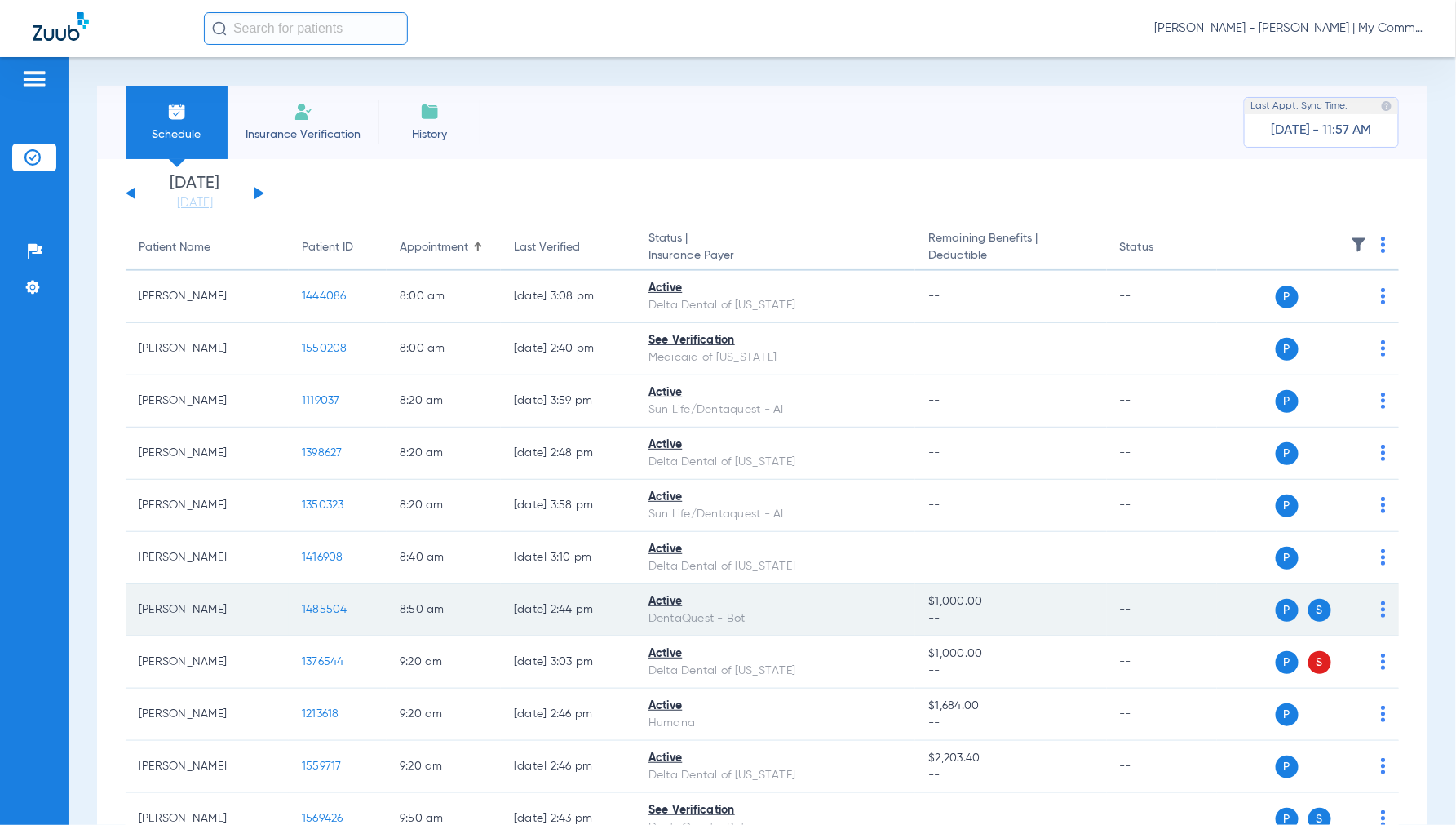
click at [176, 617] on td "[PERSON_NAME]" at bounding box center [207, 610] width 163 height 52
click at [176, 608] on td "[PERSON_NAME]" at bounding box center [207, 610] width 163 height 52
click at [316, 603] on span "1485504" at bounding box center [325, 609] width 46 height 12
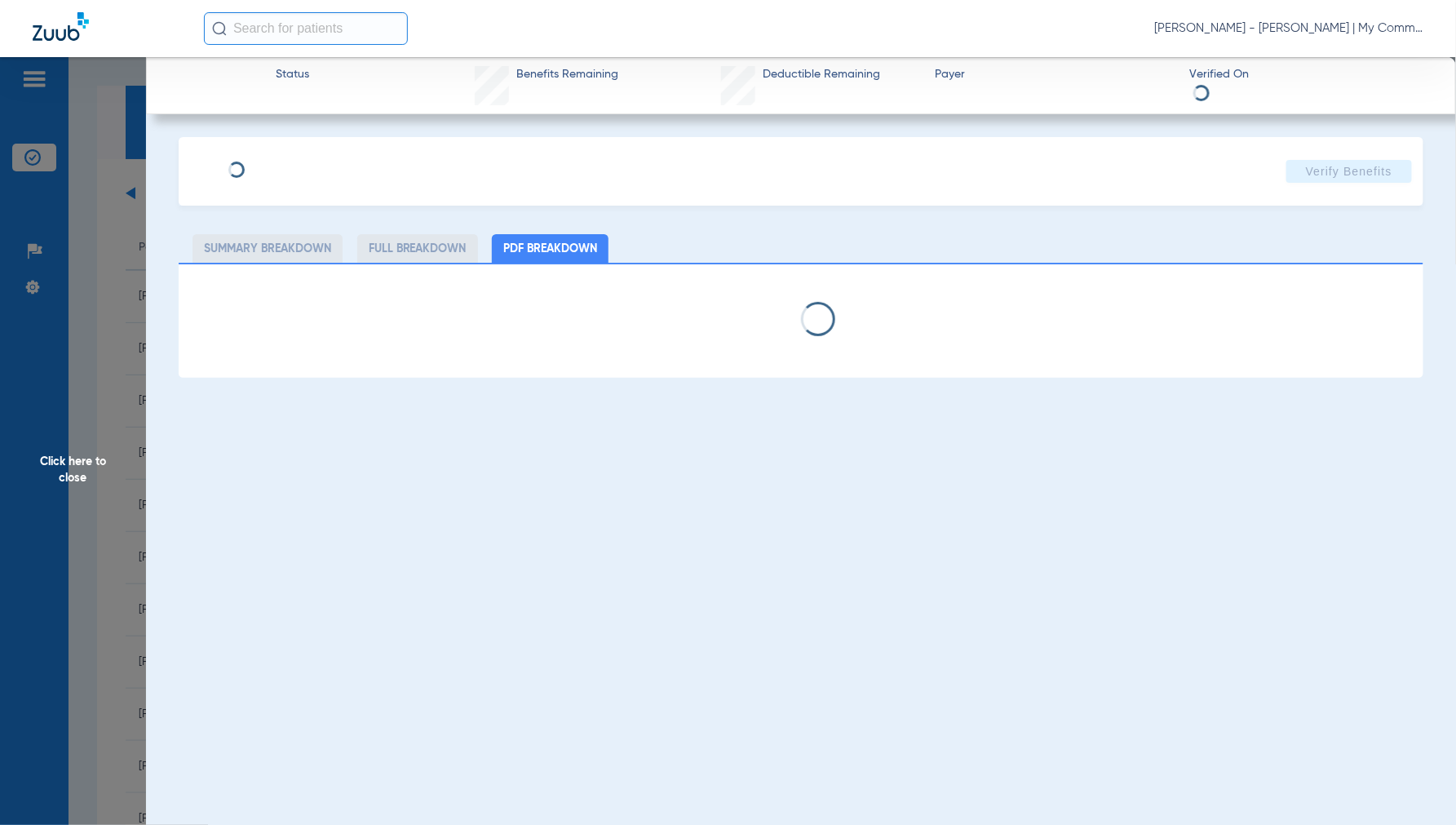
select select "page-width"
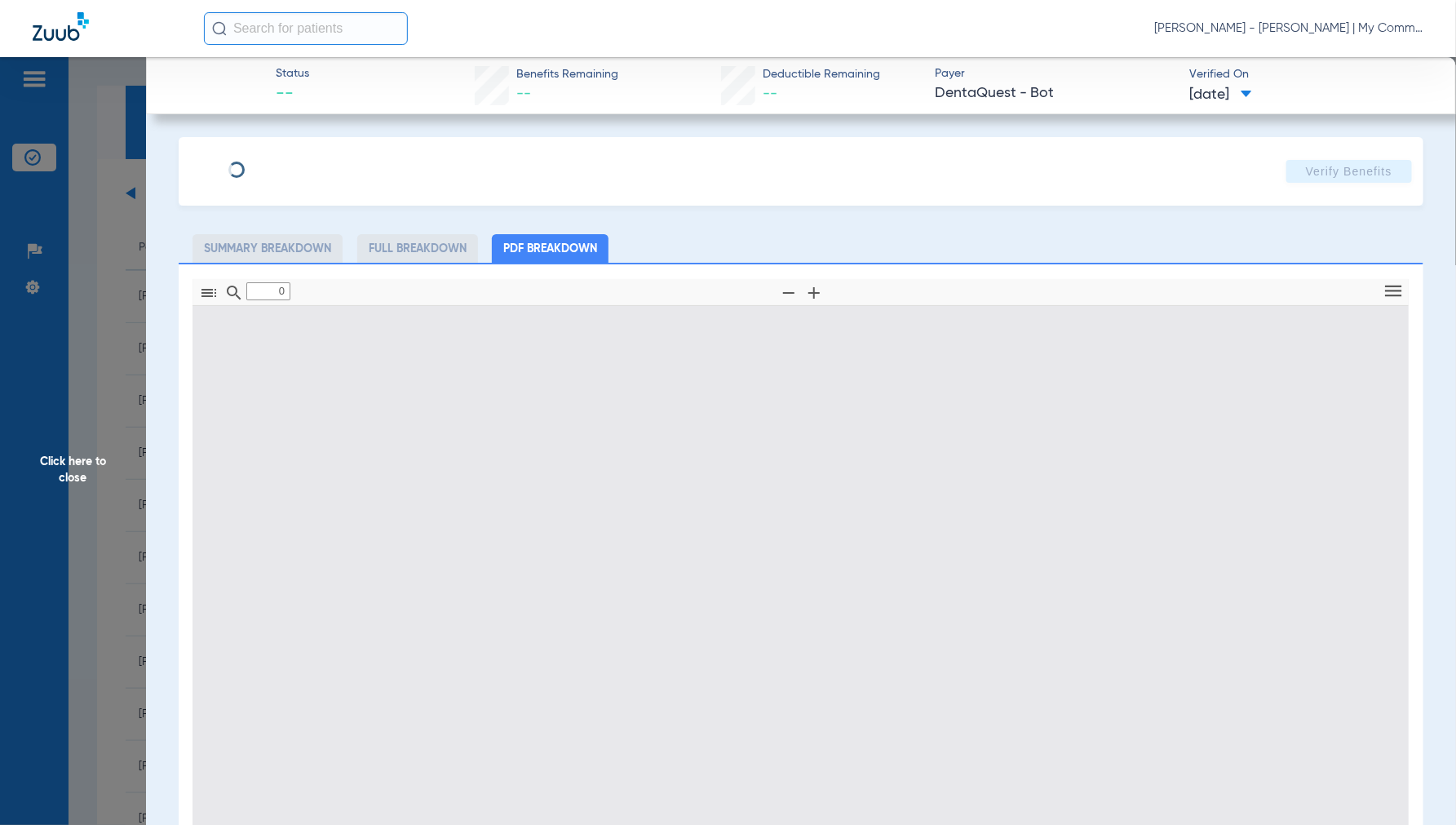
type input "1"
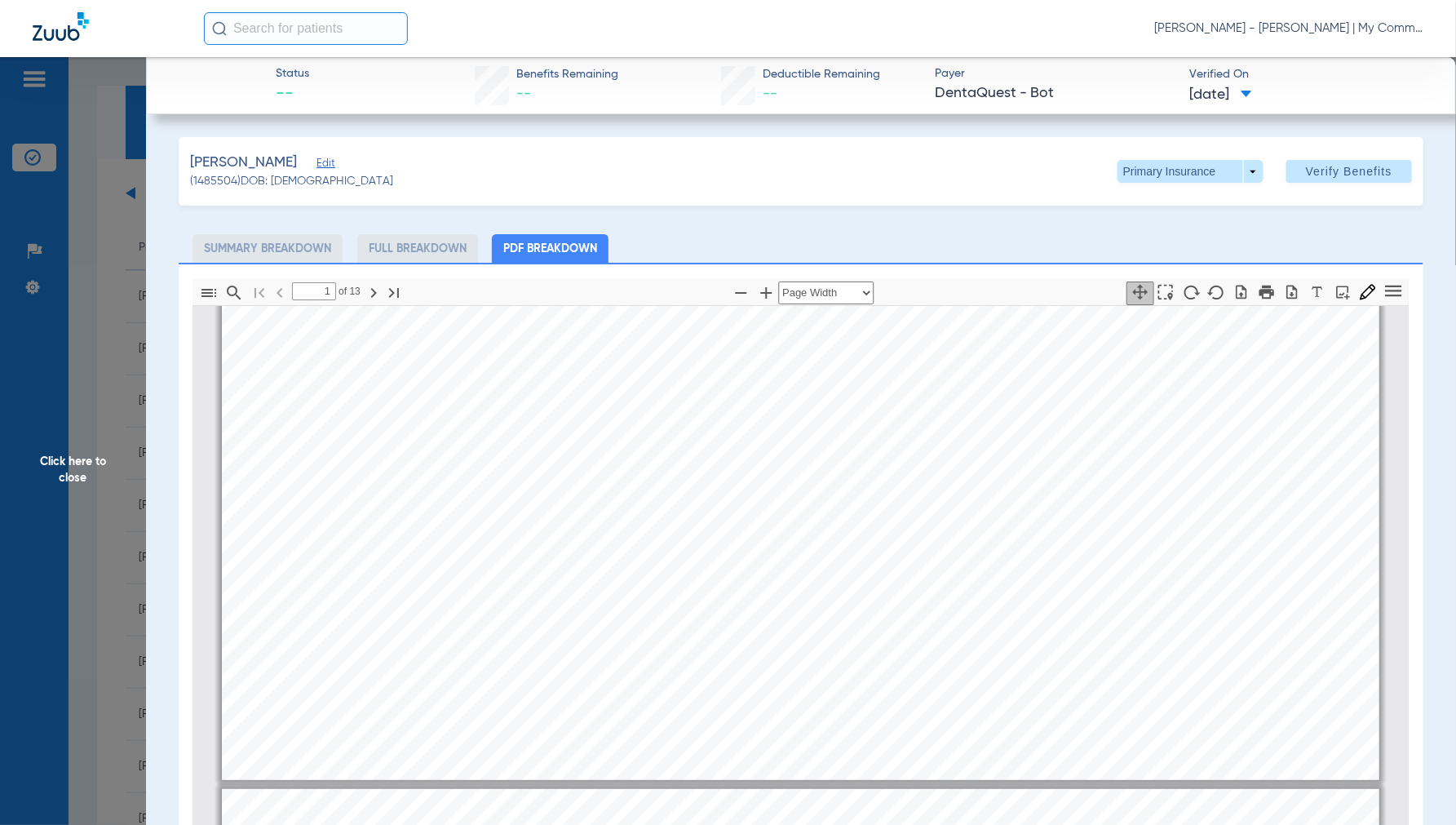
scroll to position [370, 0]
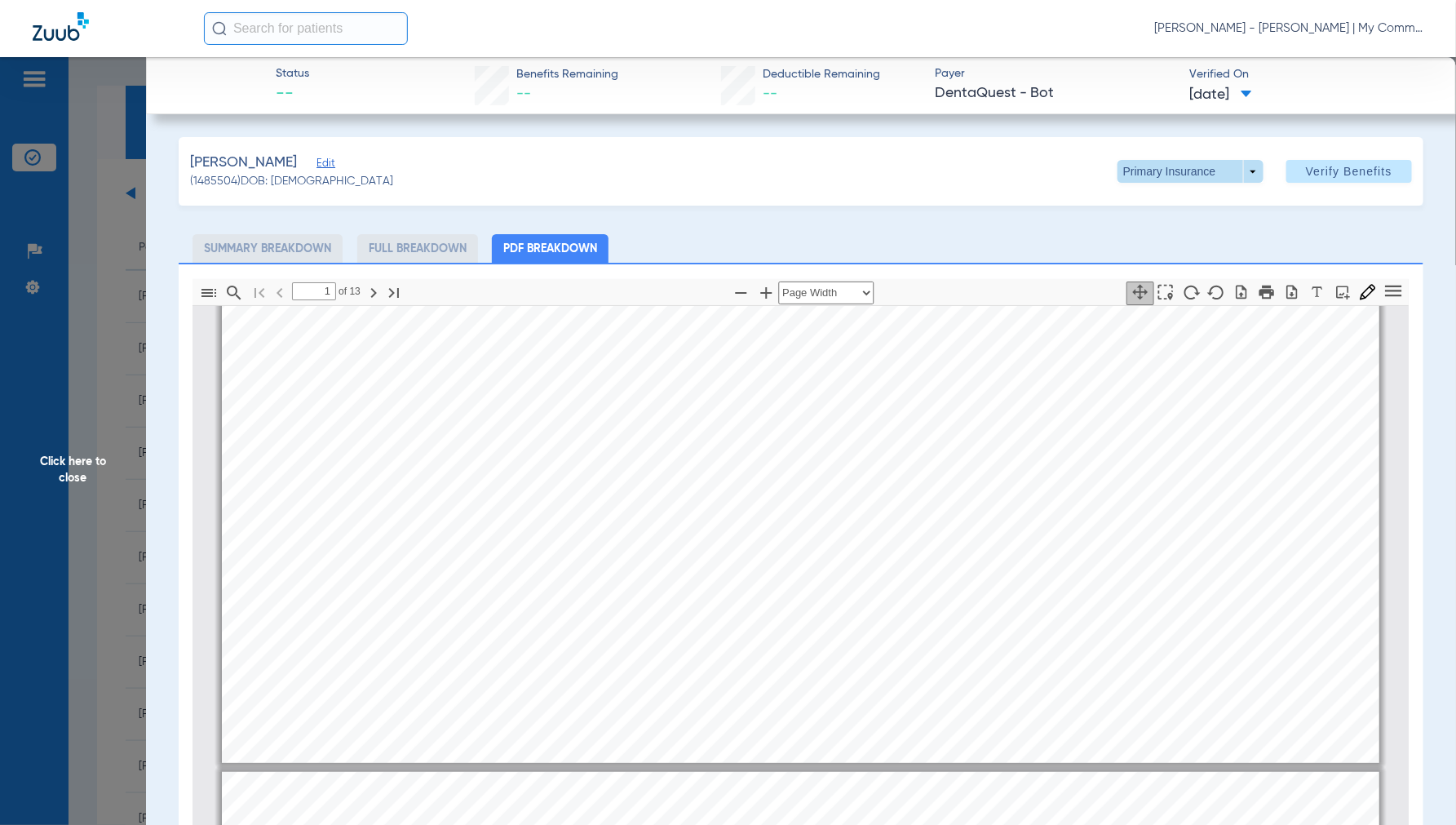
click at [1249, 167] on span at bounding box center [1190, 171] width 146 height 23
click at [1171, 230] on button "Secondary Insurance" at bounding box center [1172, 237] width 134 height 33
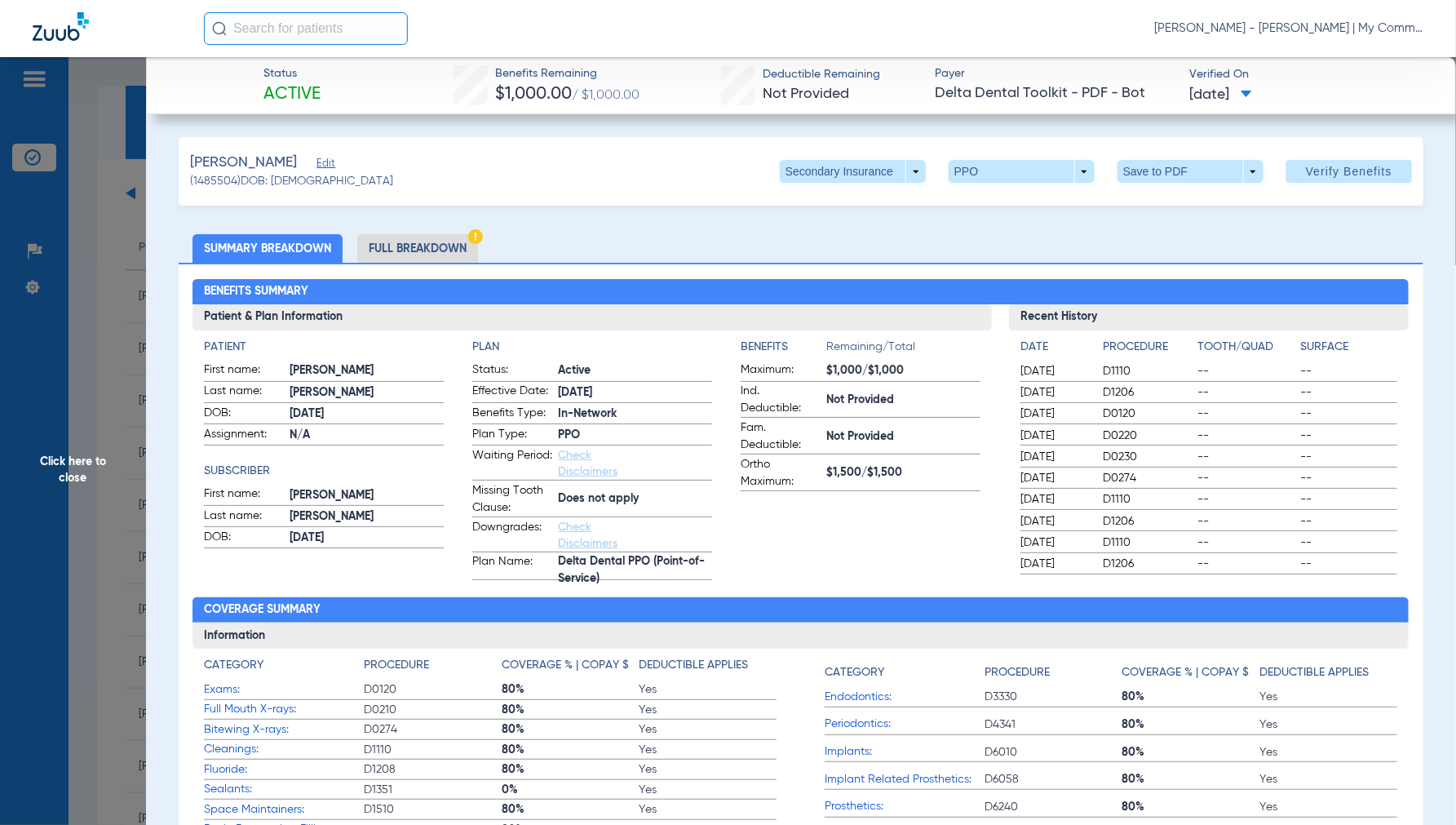
click at [406, 239] on li "Full Breakdown" at bounding box center [417, 248] width 121 height 28
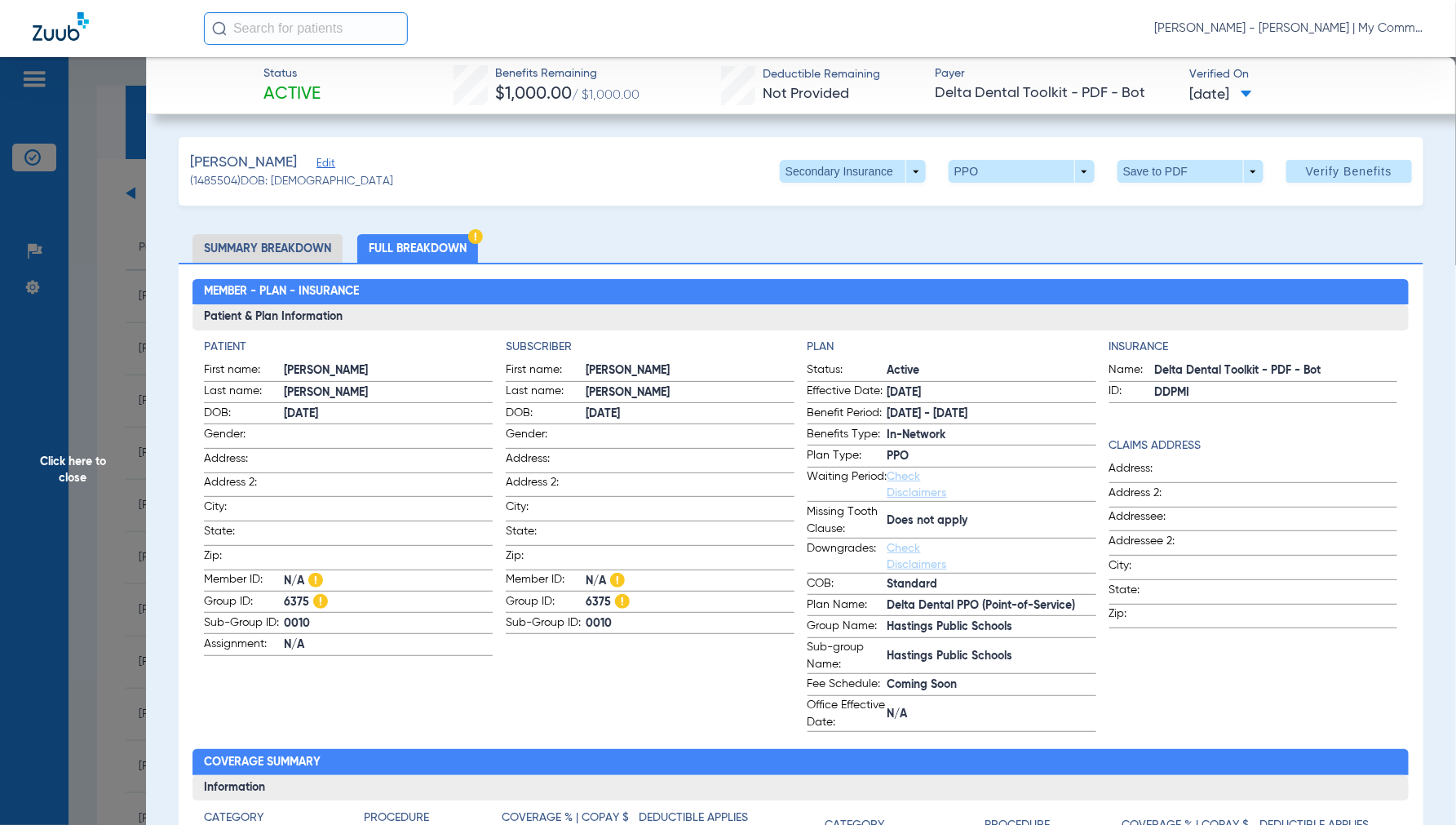
click at [74, 463] on span "Click here to close" at bounding box center [73, 469] width 146 height 825
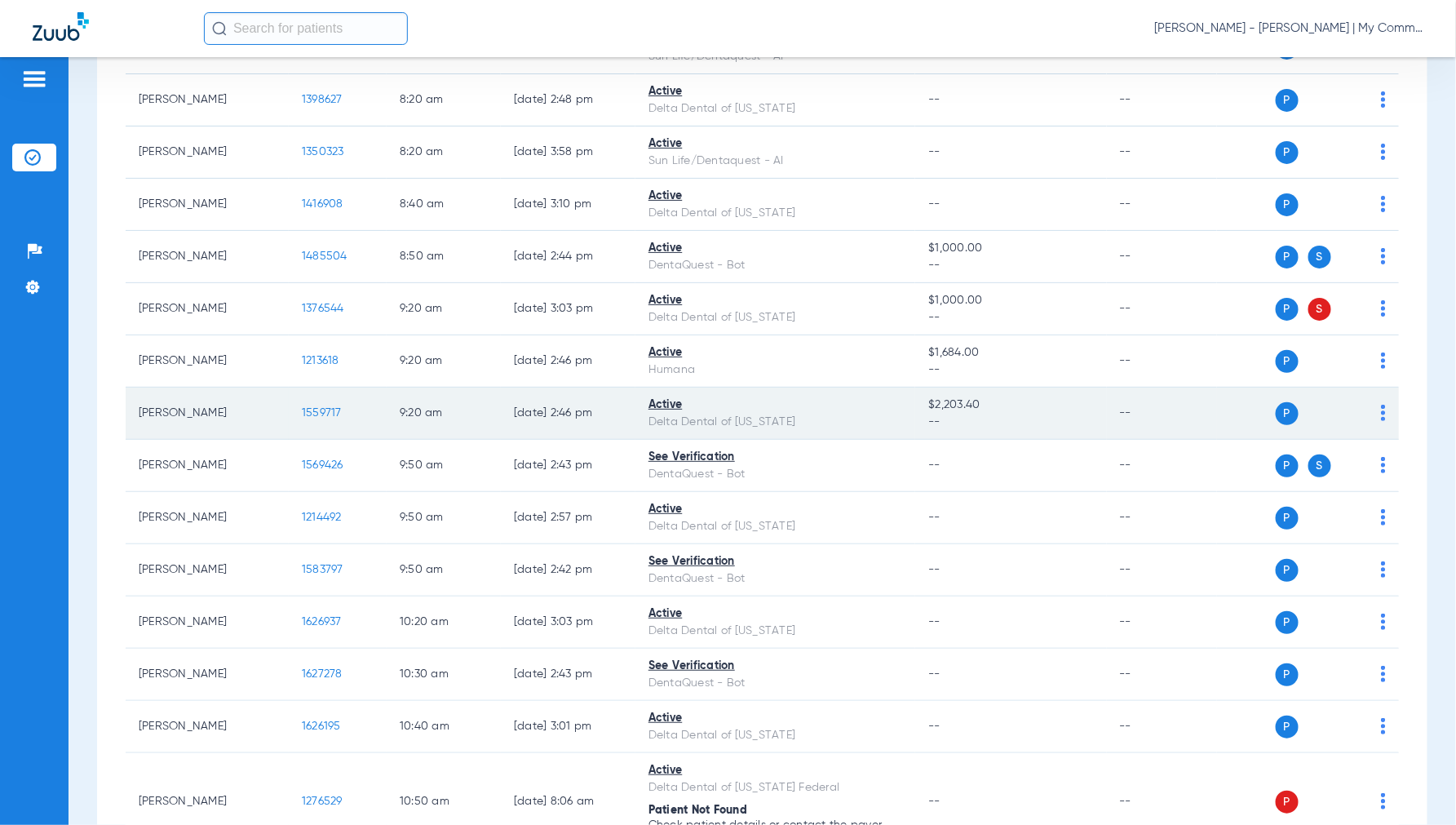
scroll to position [362, 0]
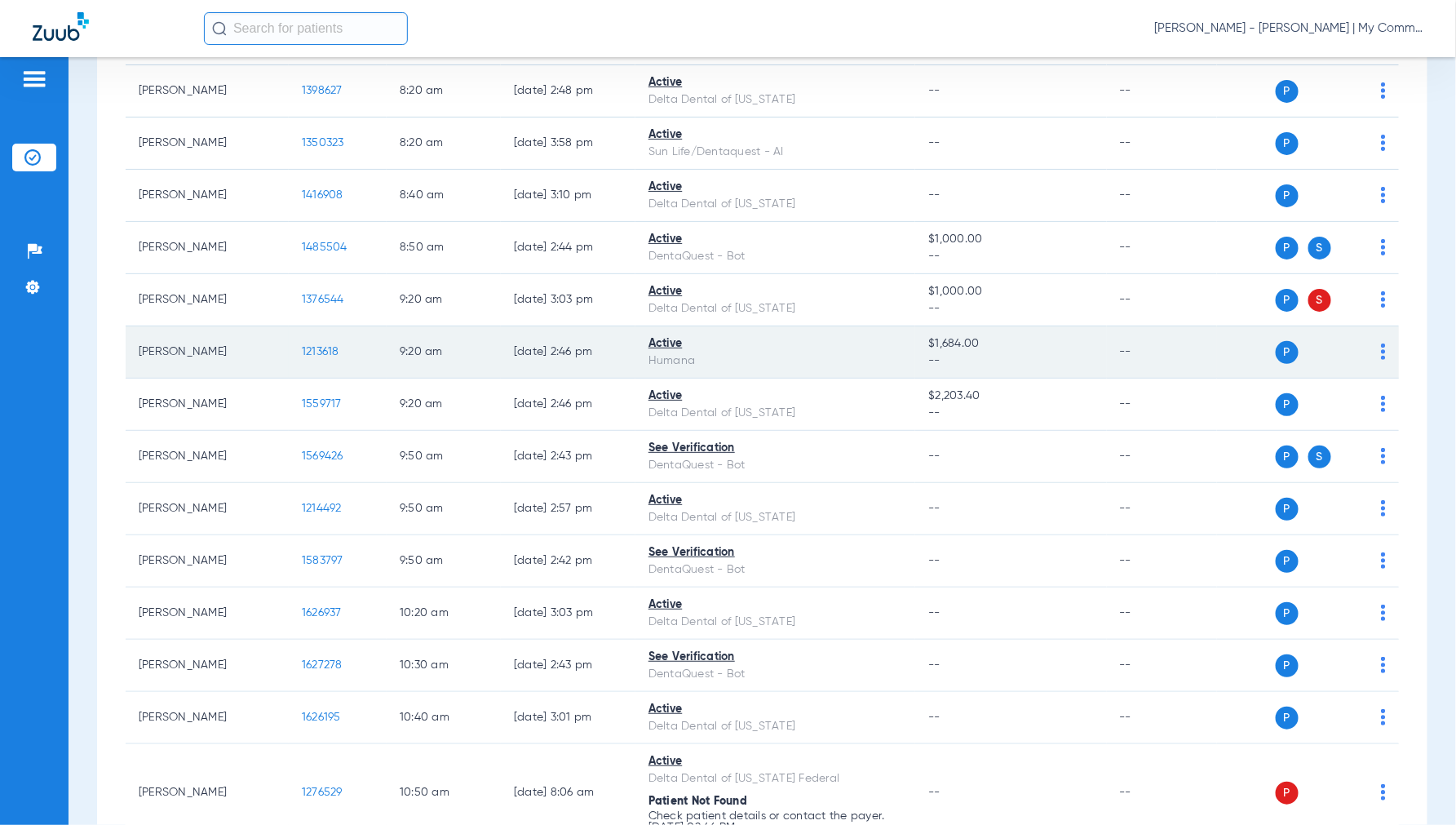
click at [318, 351] on span "1213618" at bounding box center [321, 351] width 37 height 12
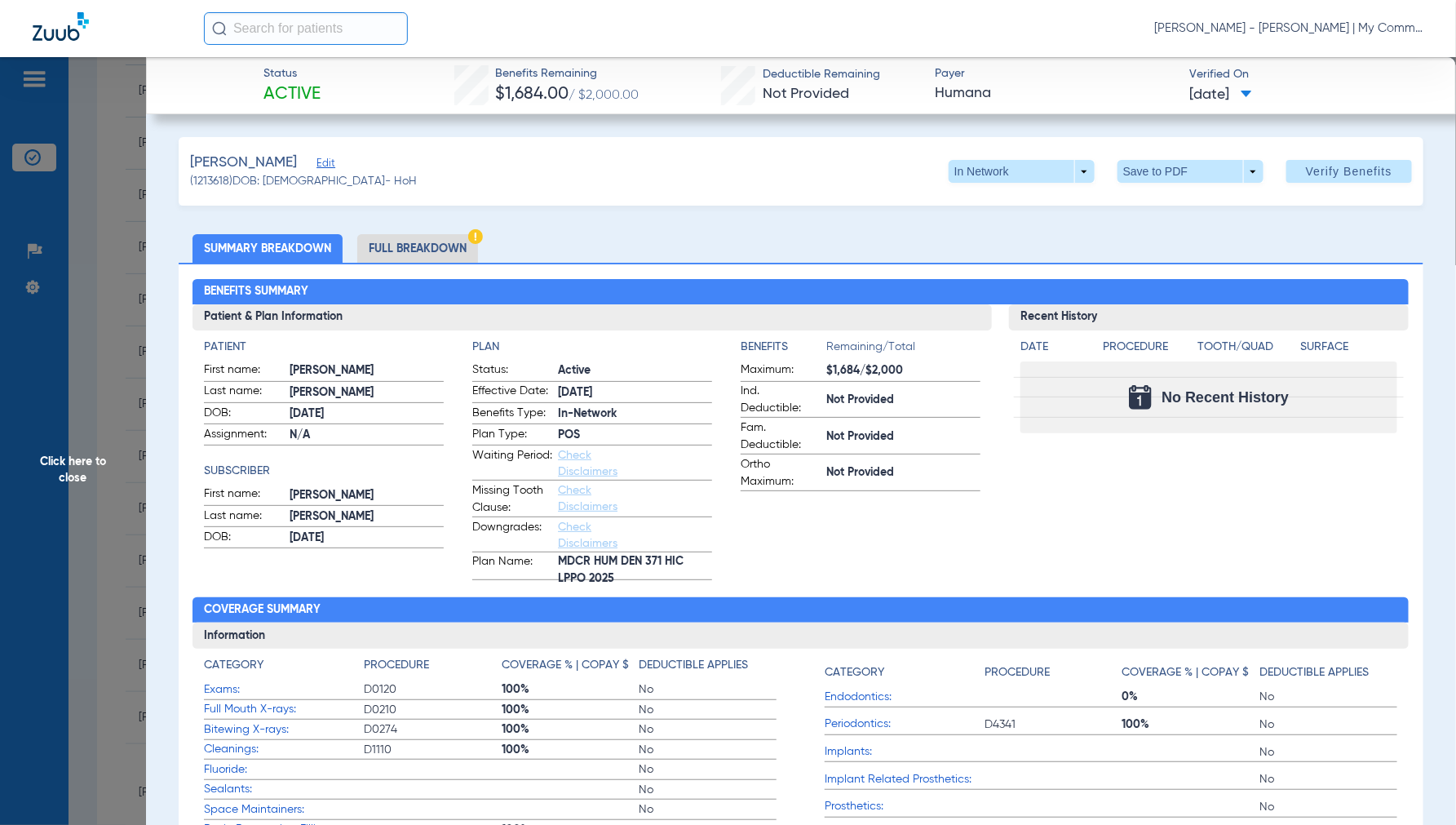
click at [66, 461] on span "Click here to close" at bounding box center [73, 469] width 146 height 825
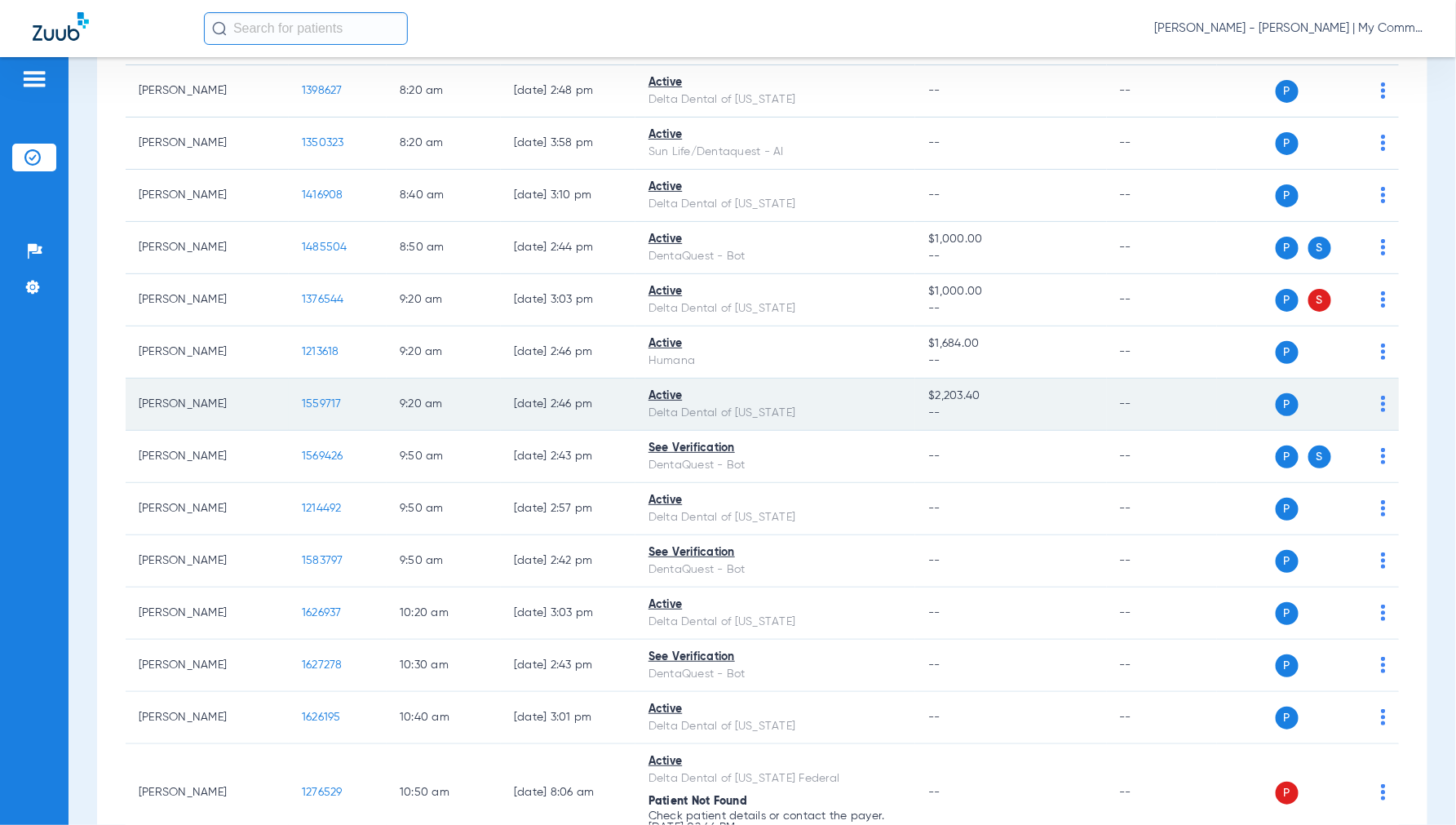
click at [311, 398] on span "1559717" at bounding box center [322, 403] width 40 height 12
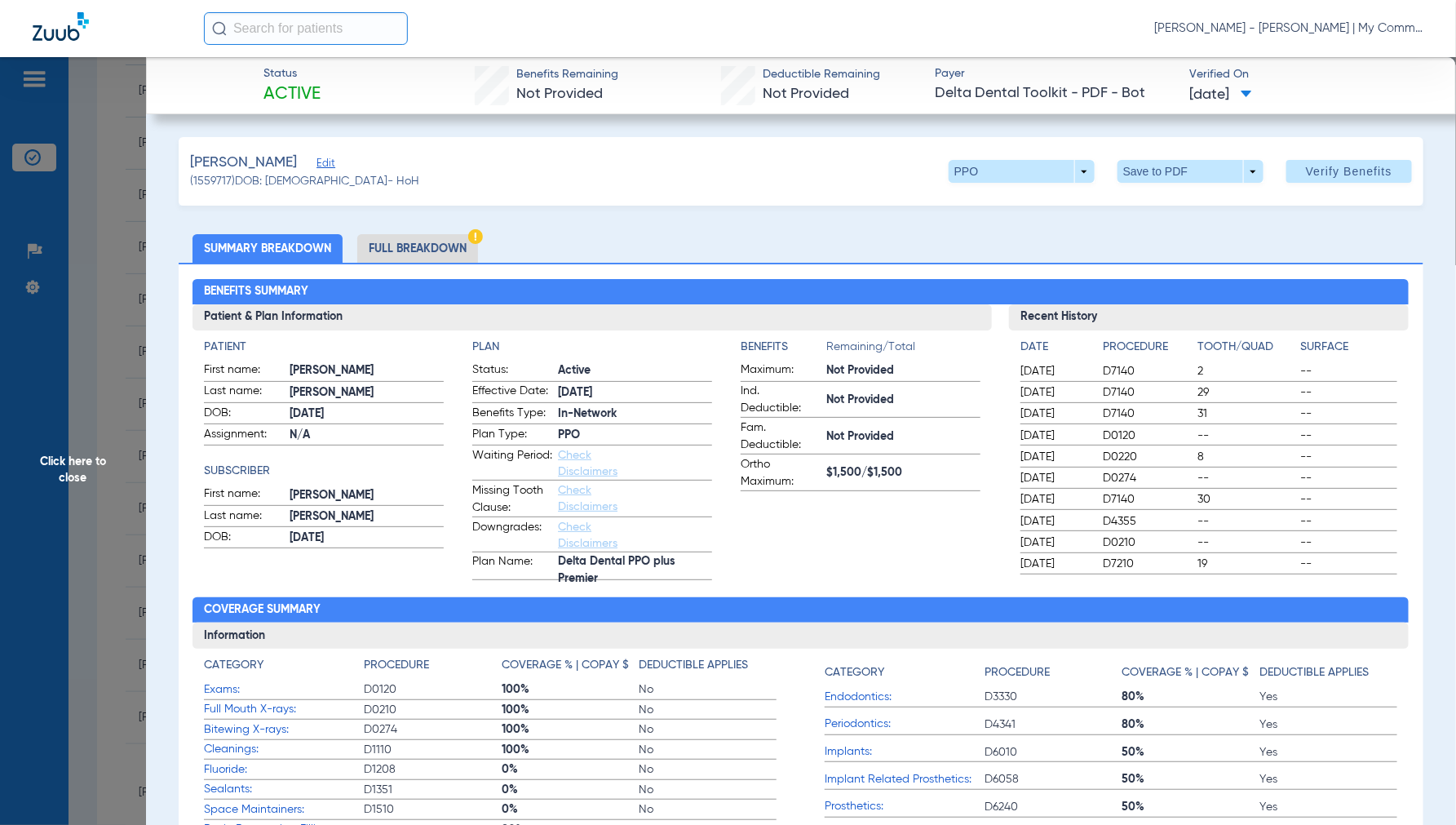
click at [409, 247] on li "Full Breakdown" at bounding box center [417, 248] width 121 height 28
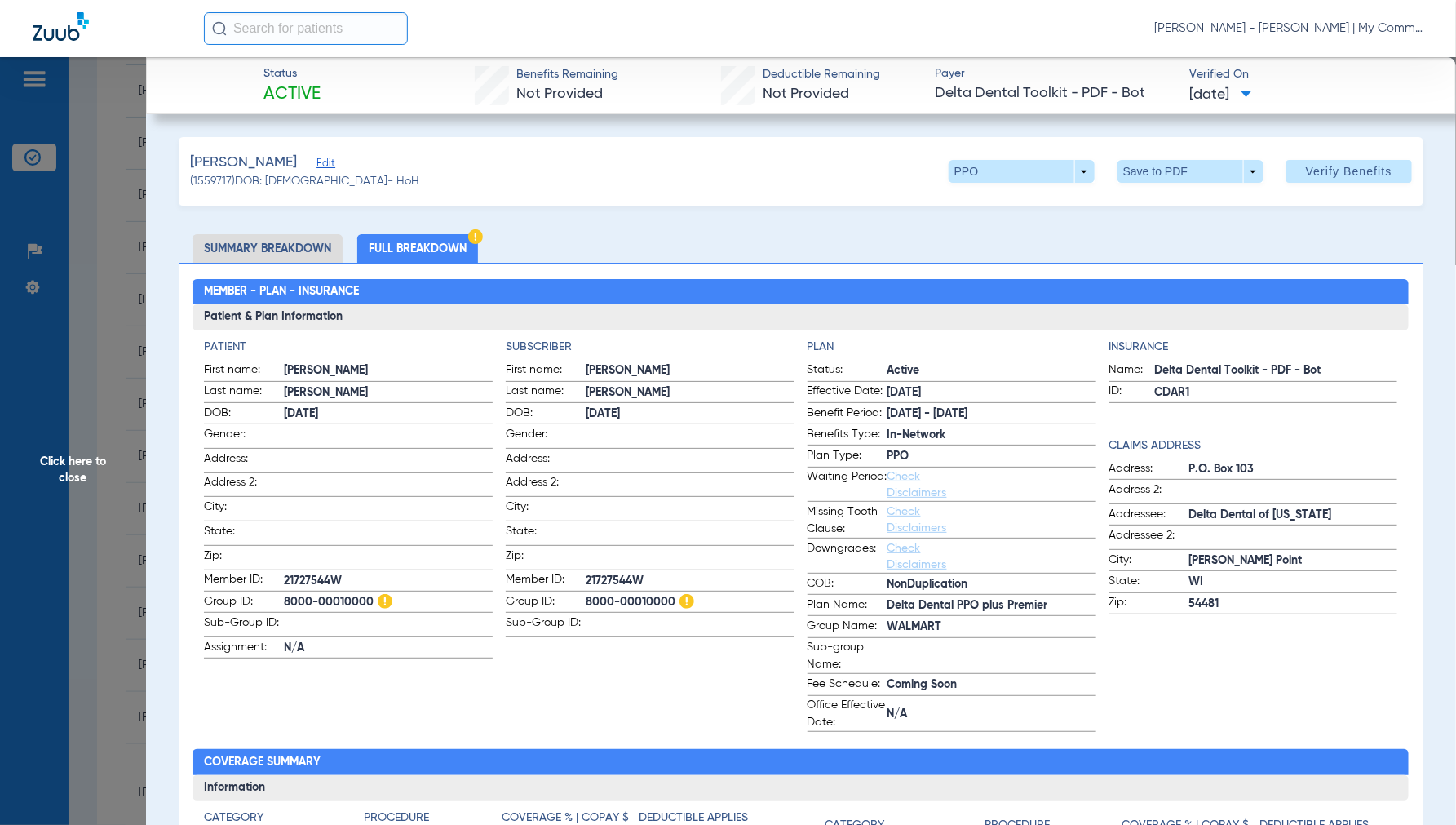
click at [71, 473] on span "Click here to close" at bounding box center [73, 469] width 146 height 825
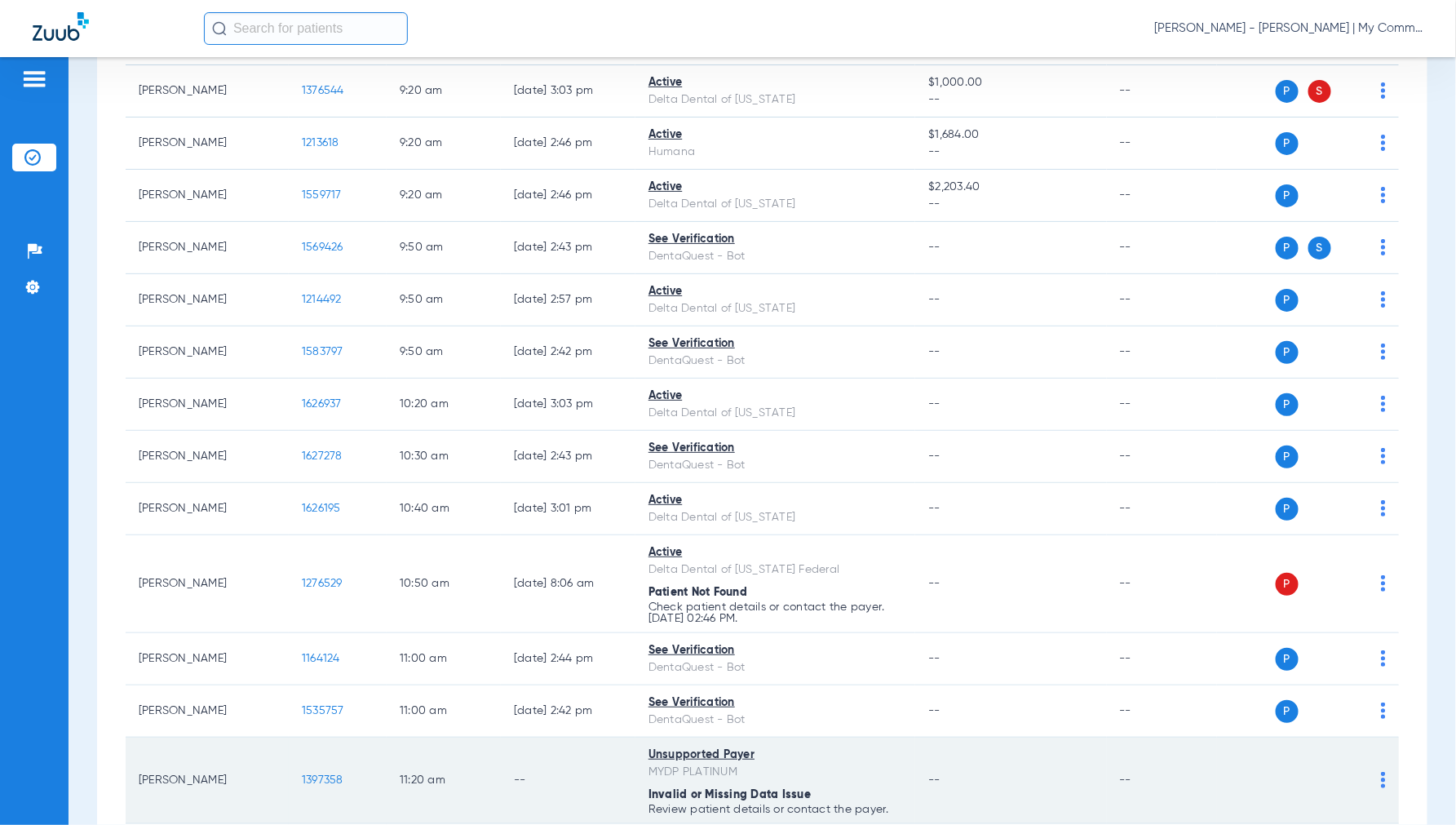
scroll to position [543, 0]
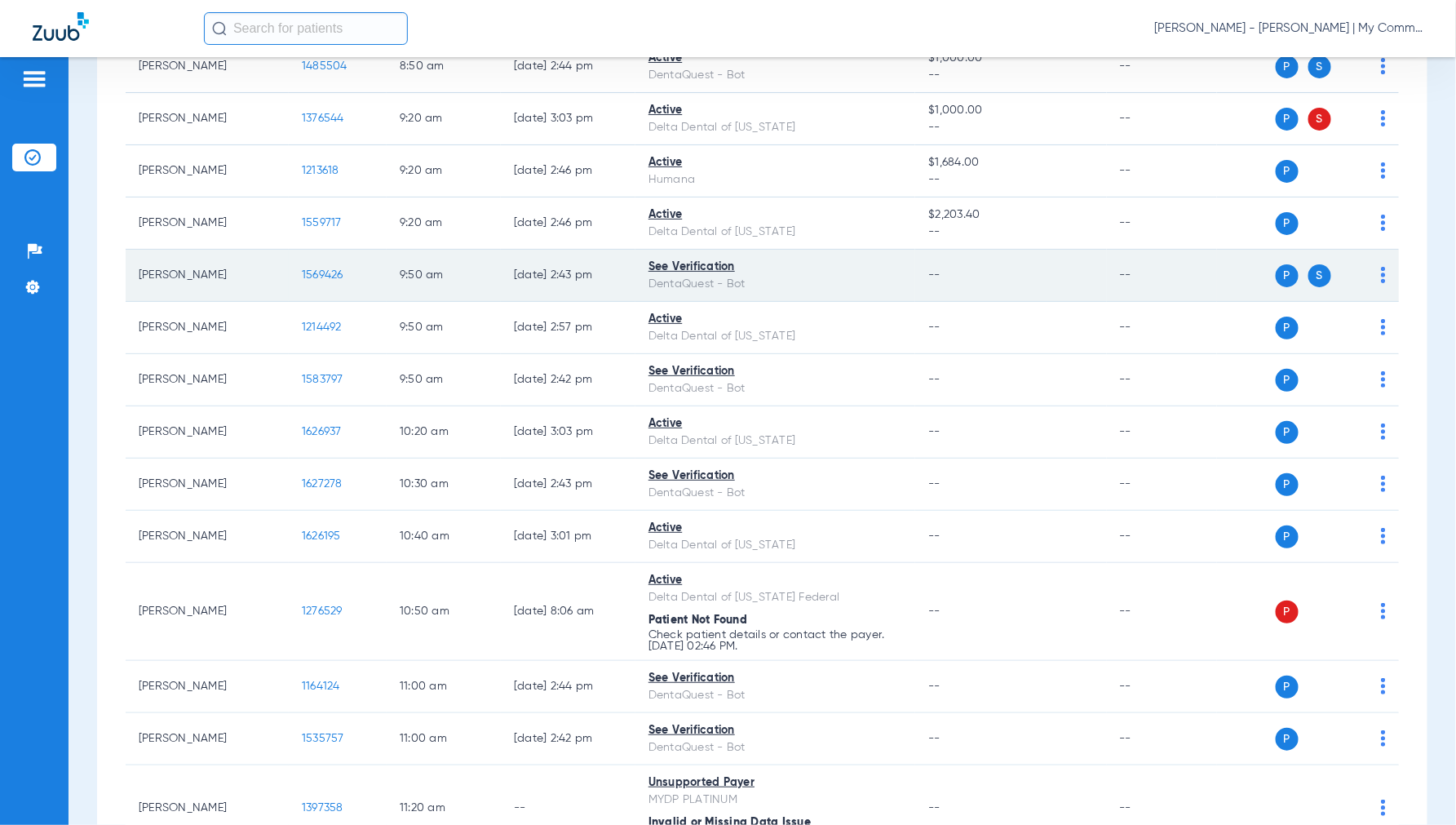
click at [318, 275] on span "1569426" at bounding box center [323, 275] width 42 height 12
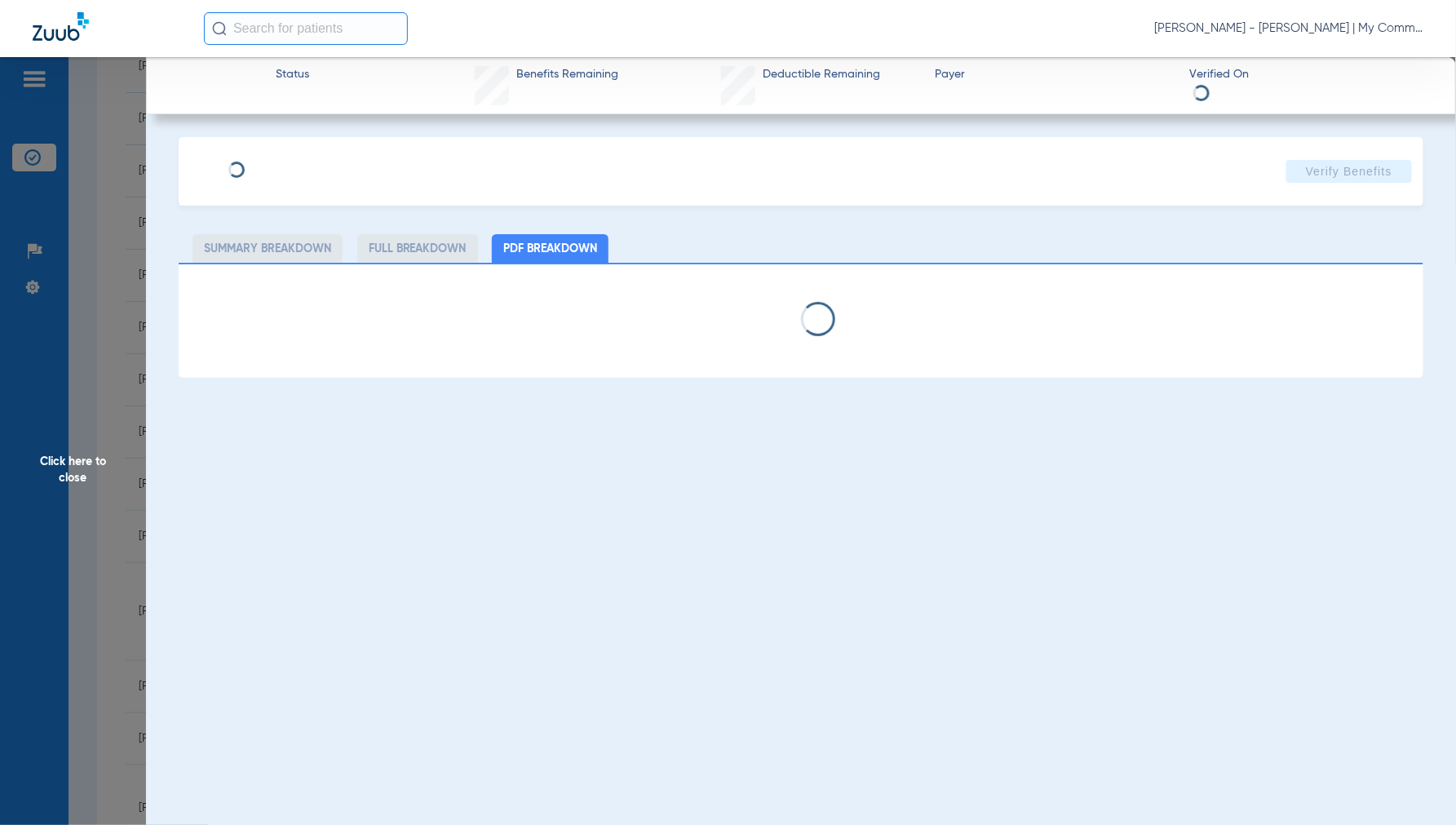
select select "page-width"
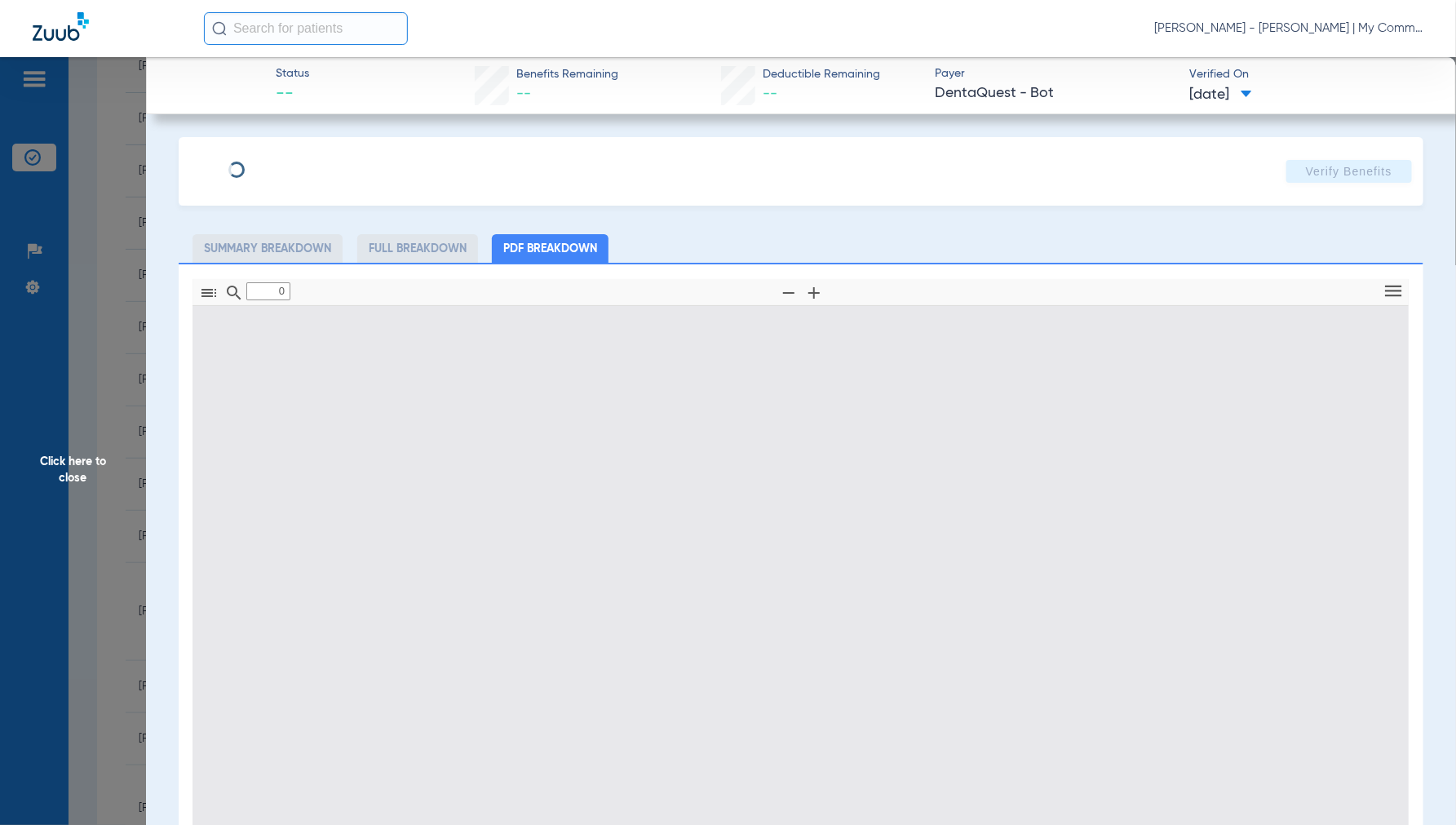
type input "1"
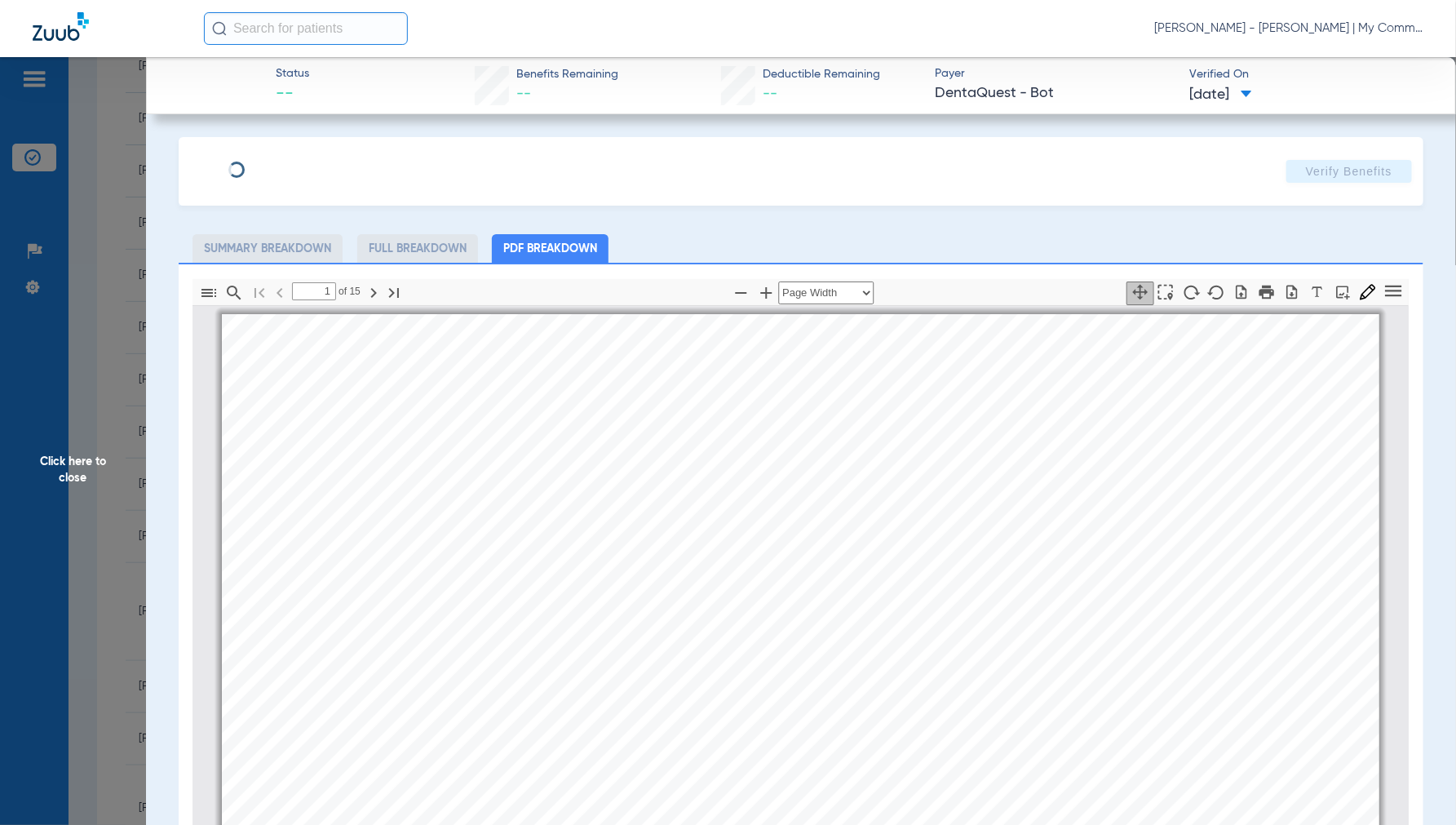
scroll to position [8, 0]
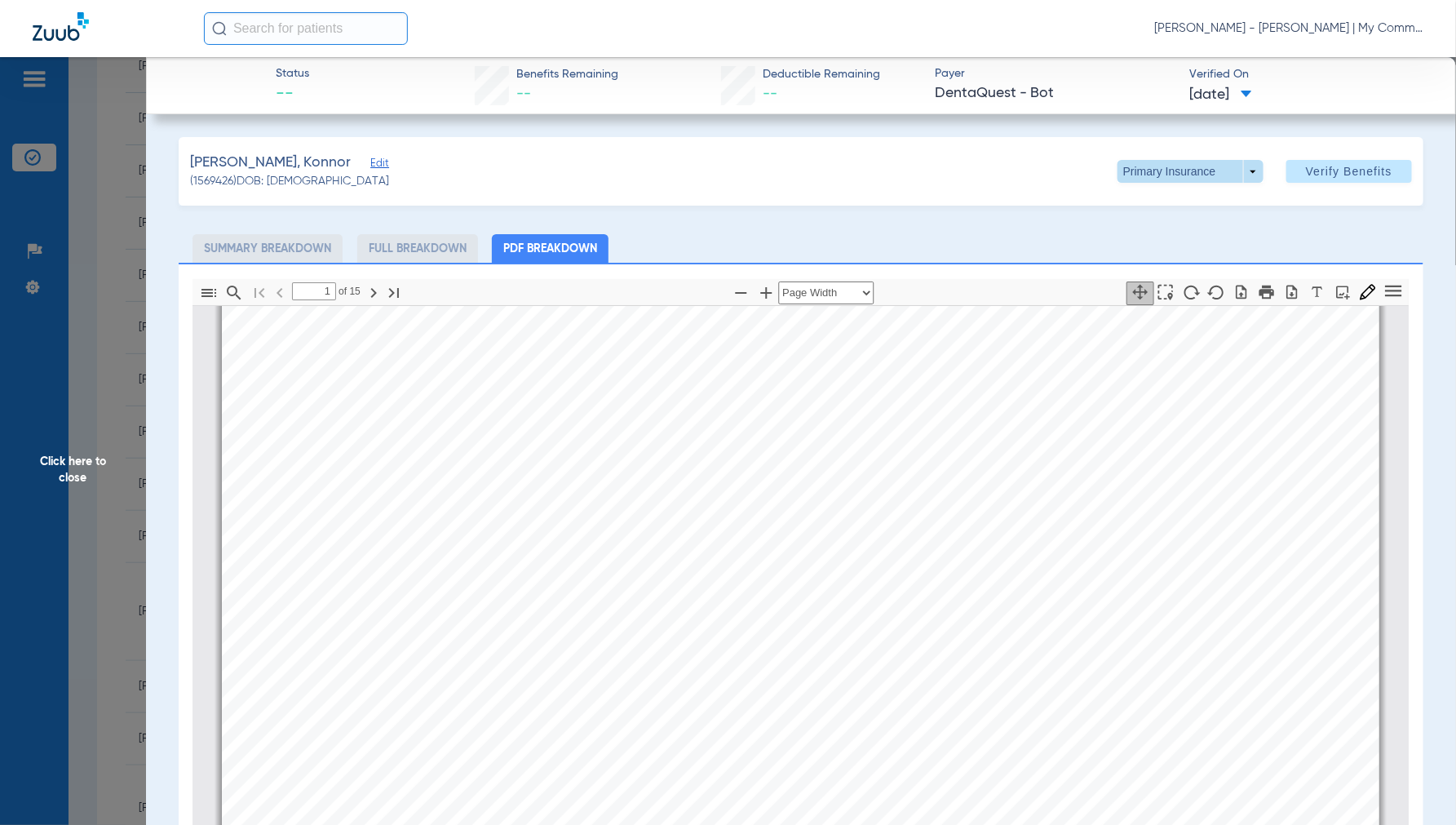
click at [1236, 169] on span at bounding box center [1190, 171] width 146 height 23
click at [1146, 233] on span "Secondary Insurance" at bounding box center [1172, 237] width 108 height 12
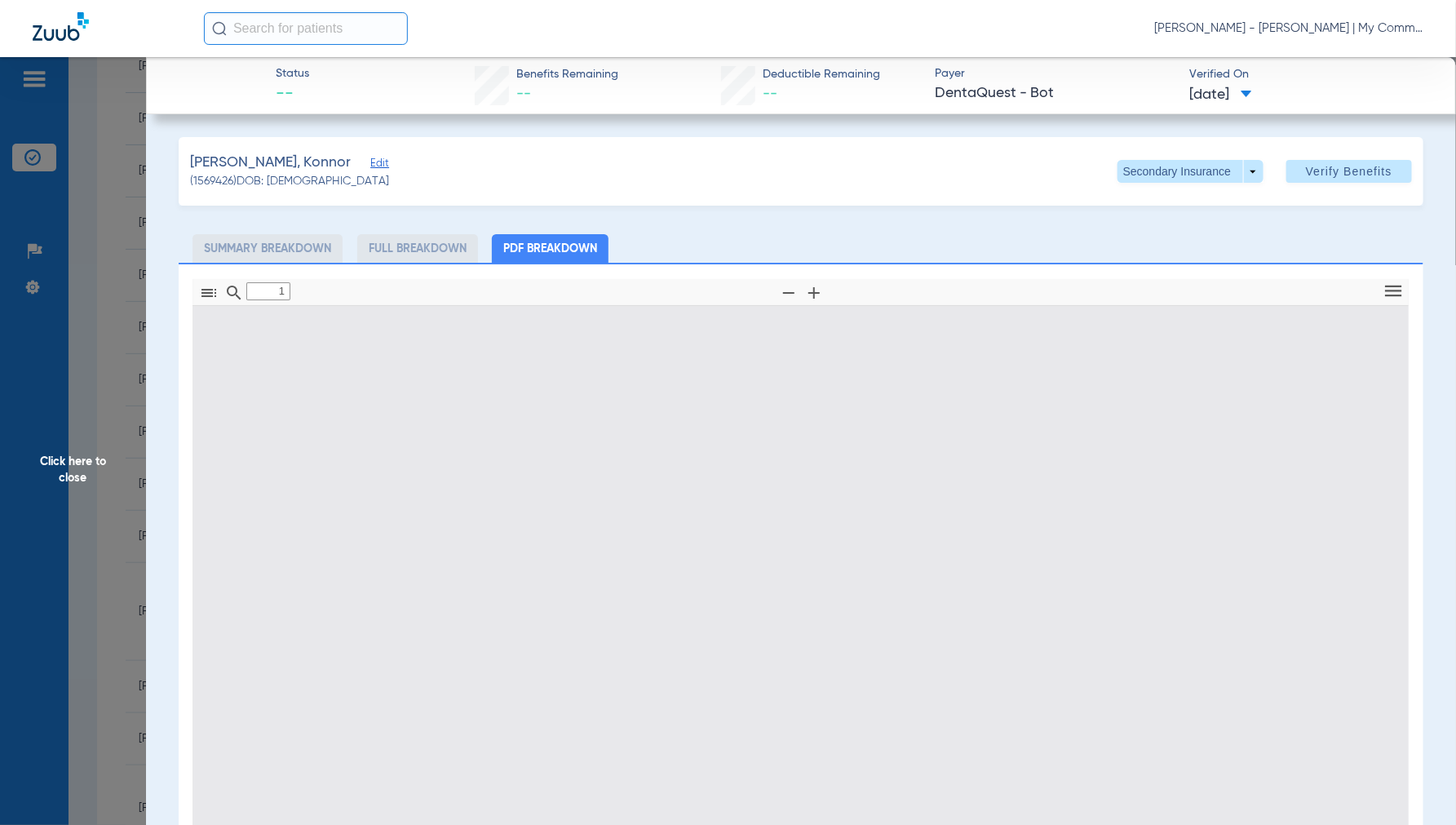
type input "0"
select select "page-width"
type input "1"
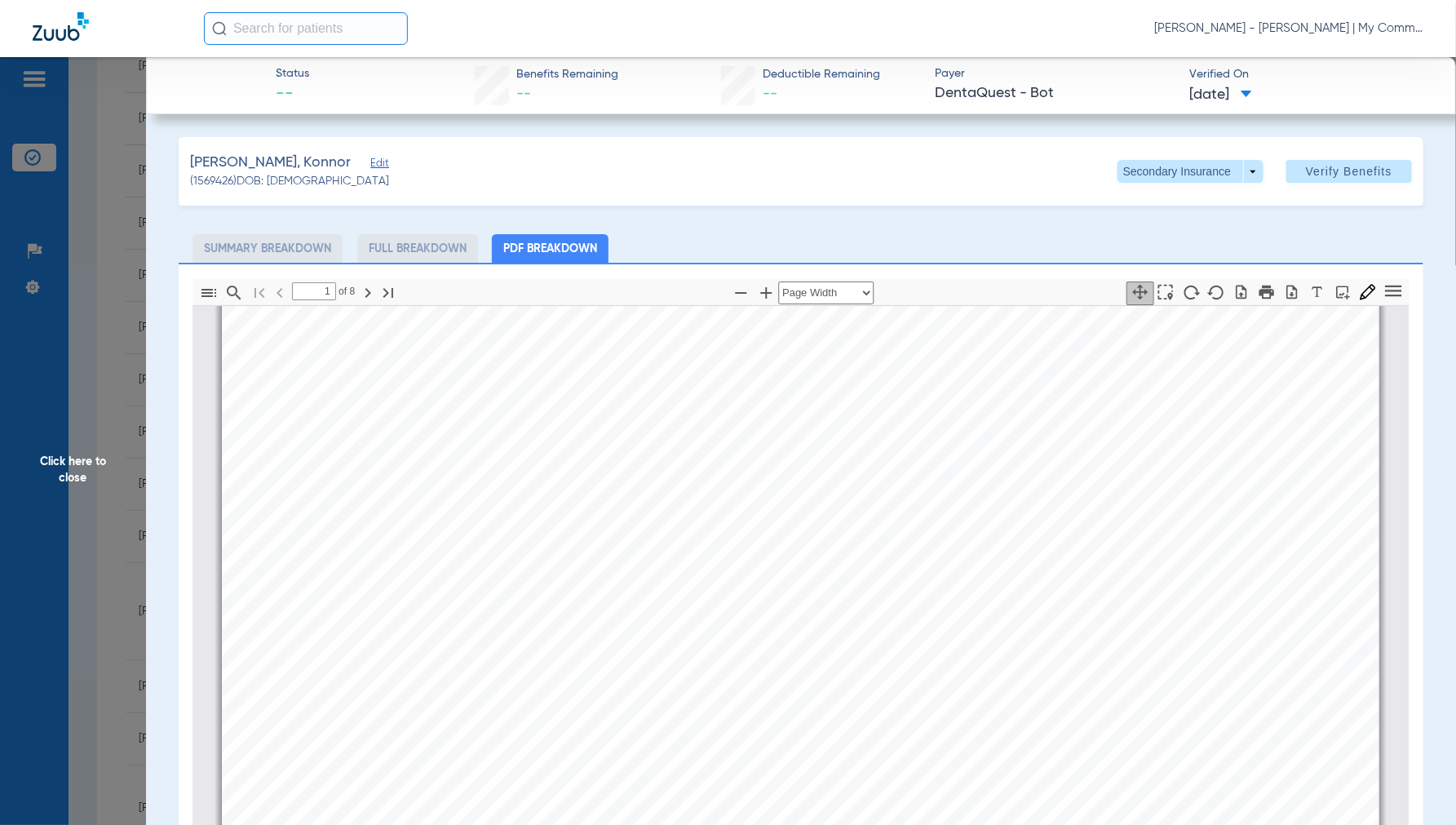
drag, startPoint x: 77, startPoint y: 467, endPoint x: 360, endPoint y: 530, distance: 289.9
click at [86, 474] on span "Click here to close" at bounding box center [73, 469] width 146 height 825
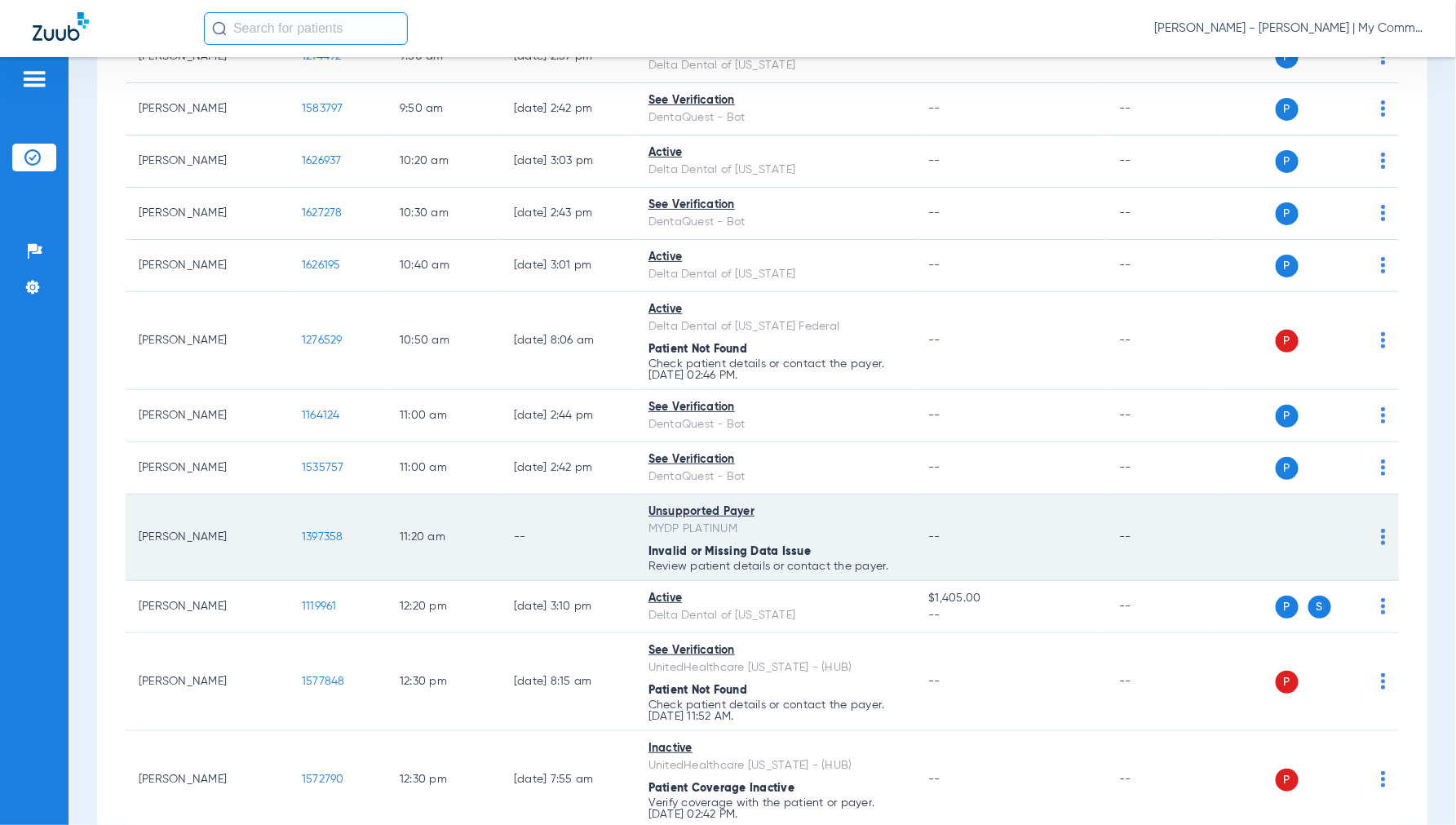
scroll to position [816, 0]
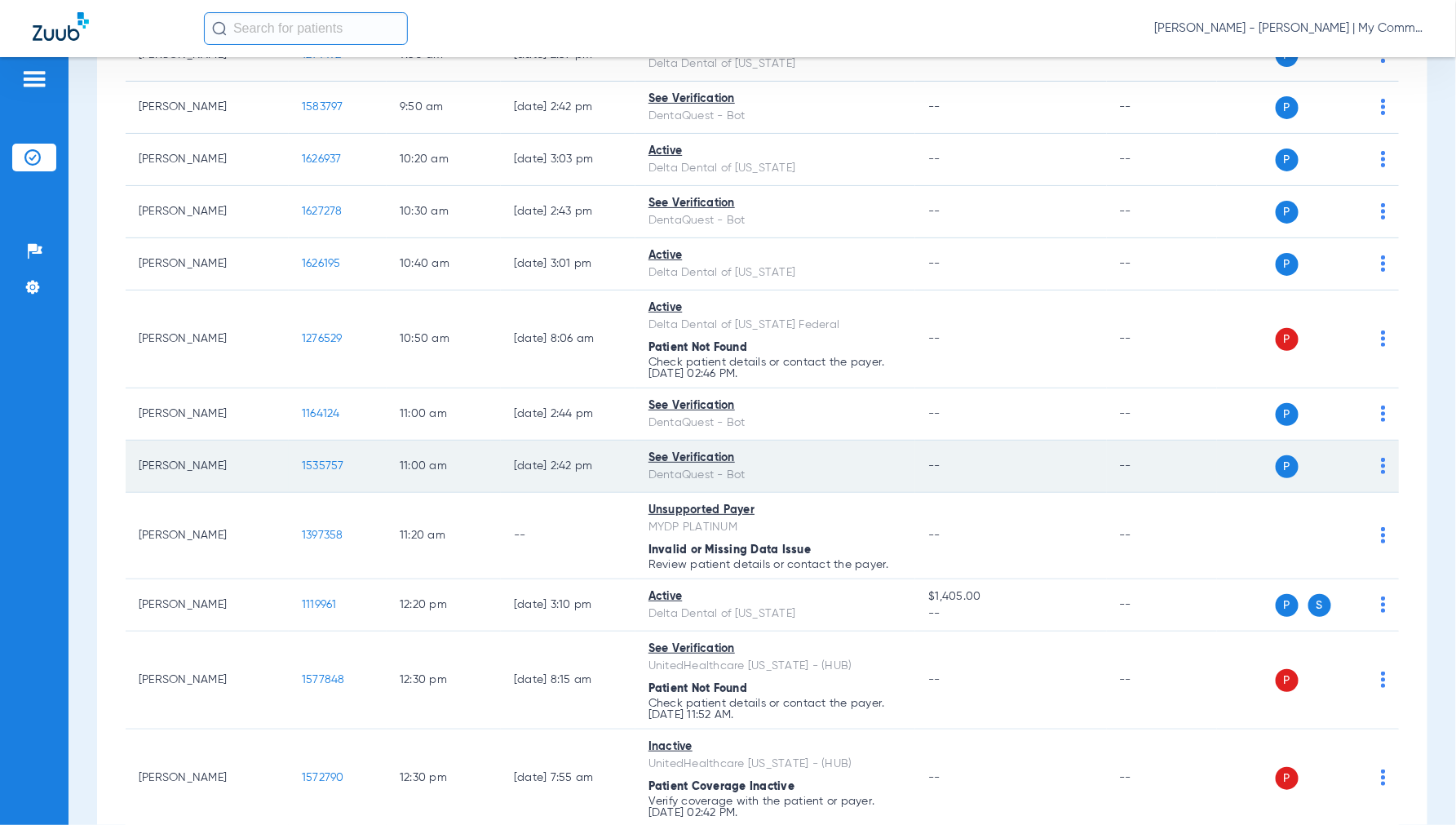
click at [320, 460] on span "1535757" at bounding box center [323, 465] width 43 height 12
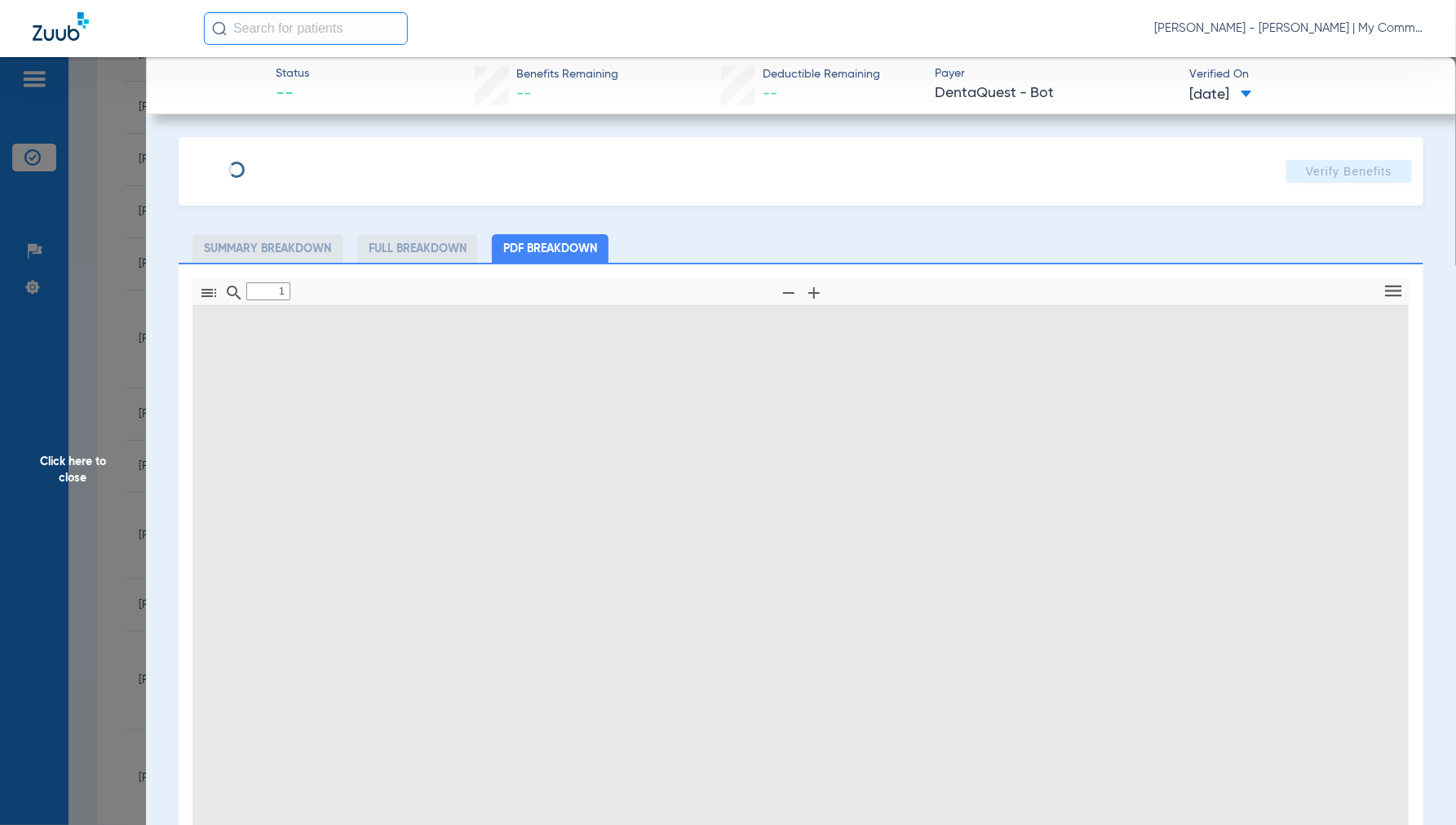
type input "0"
select select "page-width"
type input "1"
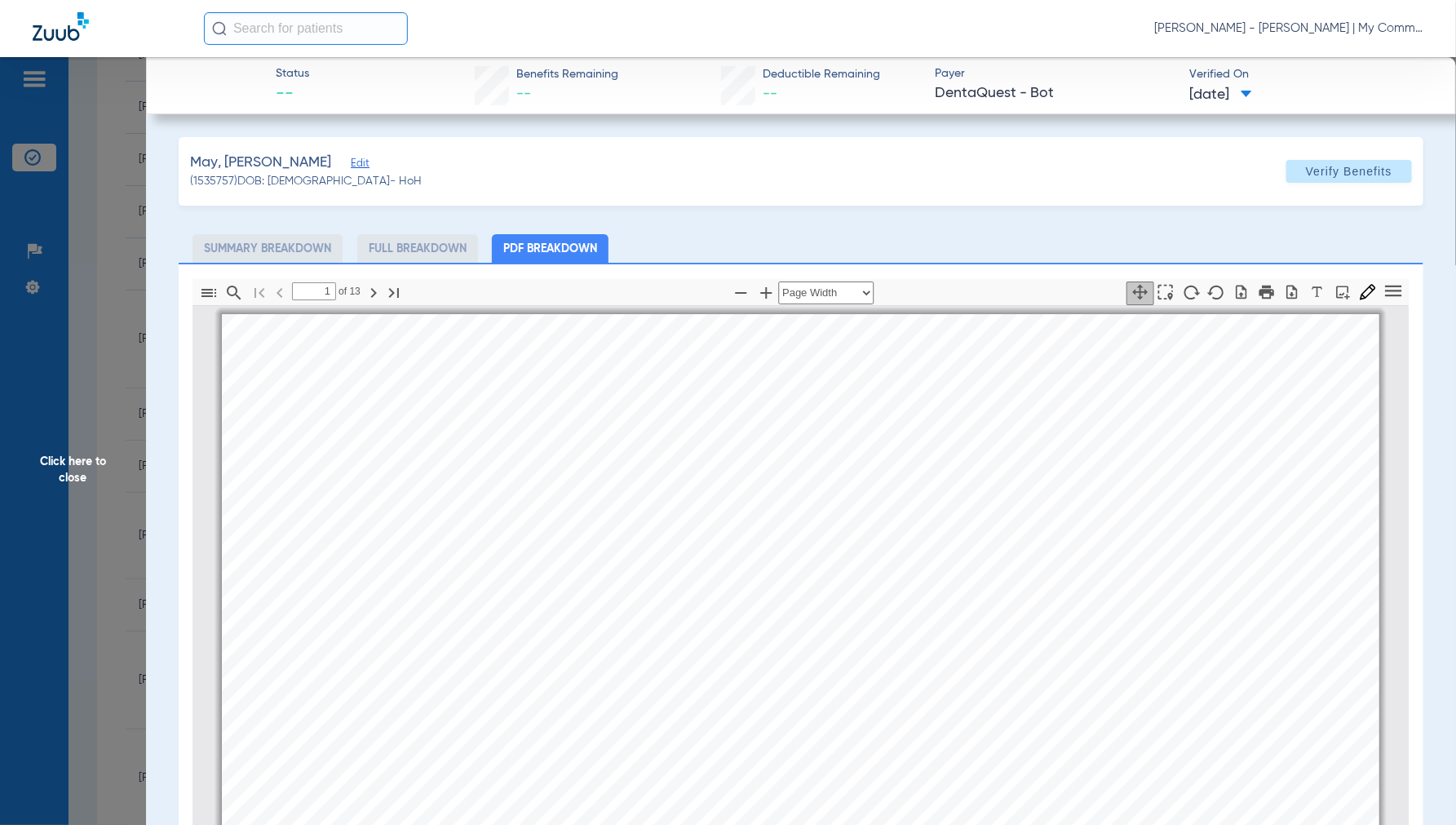
scroll to position [8, 0]
drag, startPoint x: 76, startPoint y: 459, endPoint x: 128, endPoint y: 460, distance: 52.0
click at [76, 459] on span "Click here to close" at bounding box center [73, 469] width 146 height 825
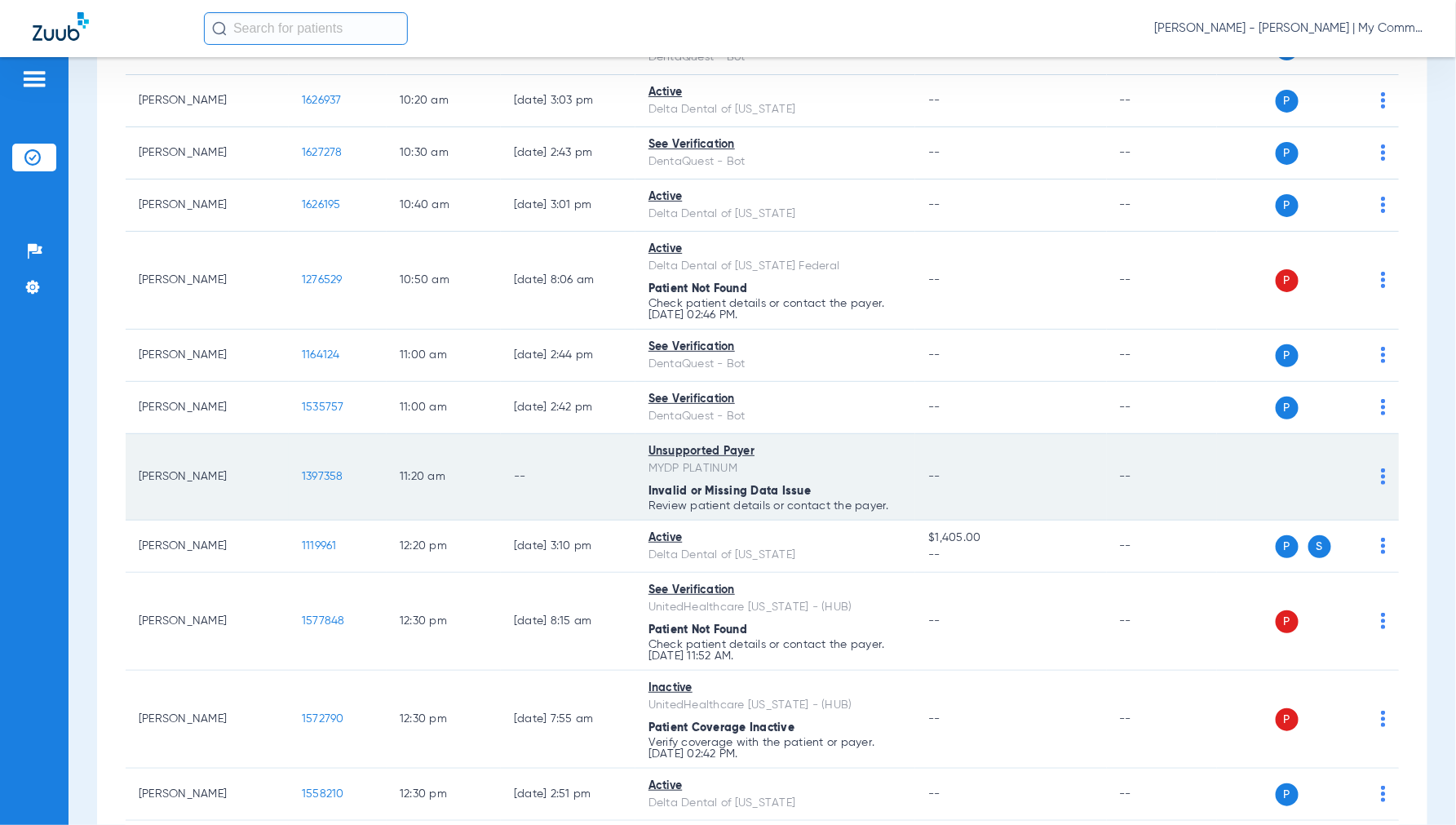
scroll to position [907, 0]
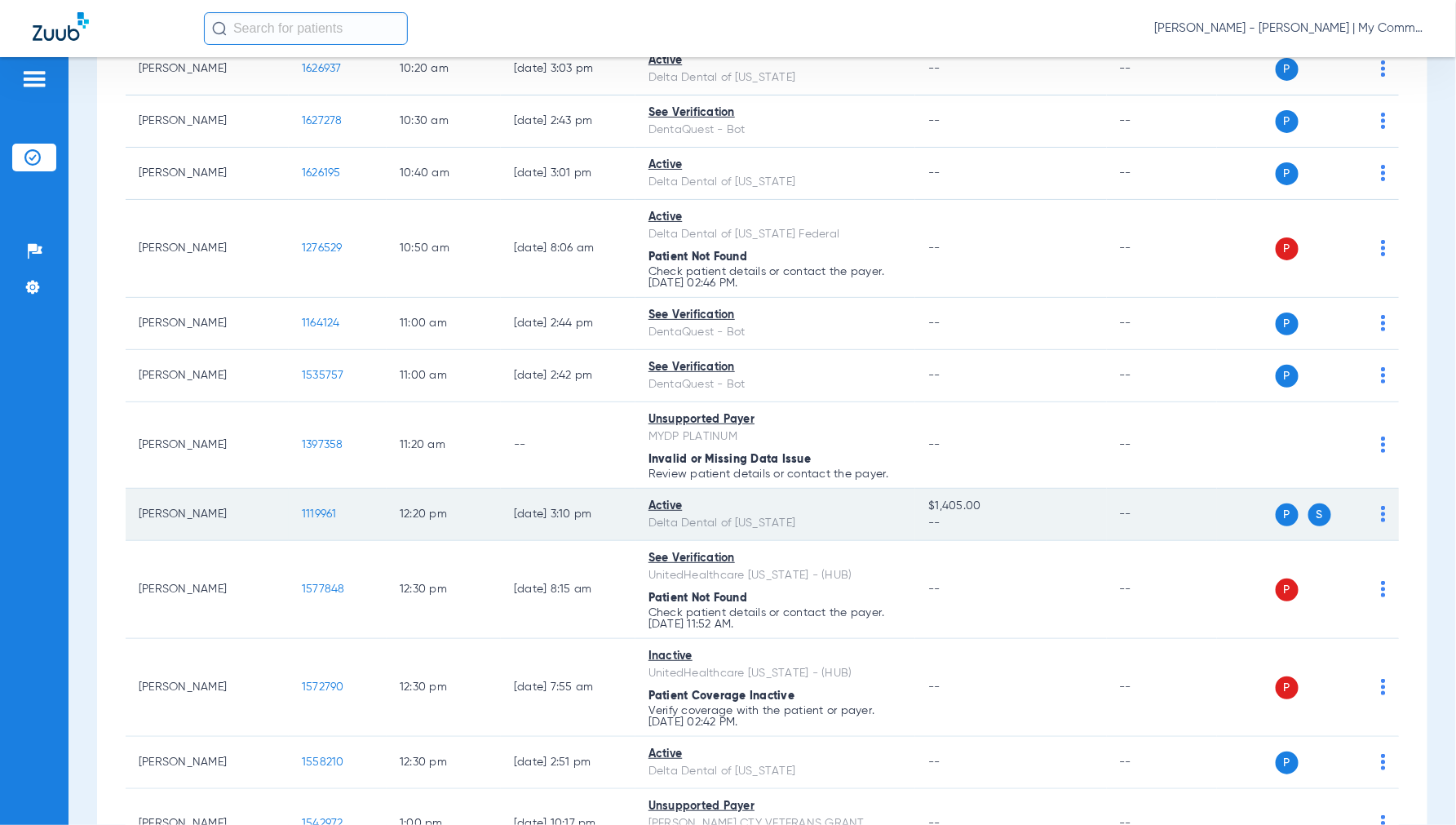
click at [313, 514] on span "1119961" at bounding box center [320, 513] width 35 height 12
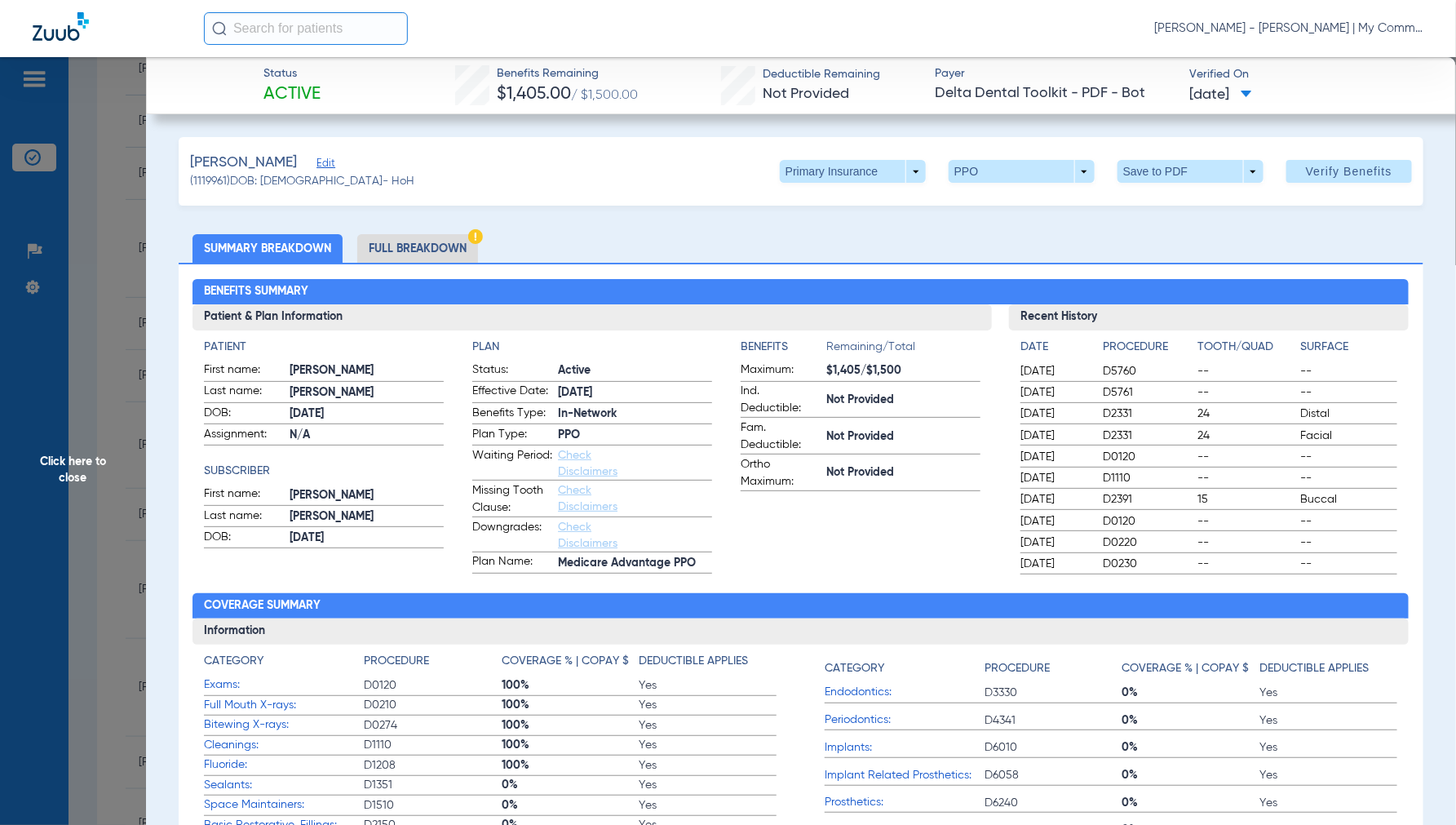
click at [426, 241] on li "Full Breakdown" at bounding box center [417, 248] width 121 height 28
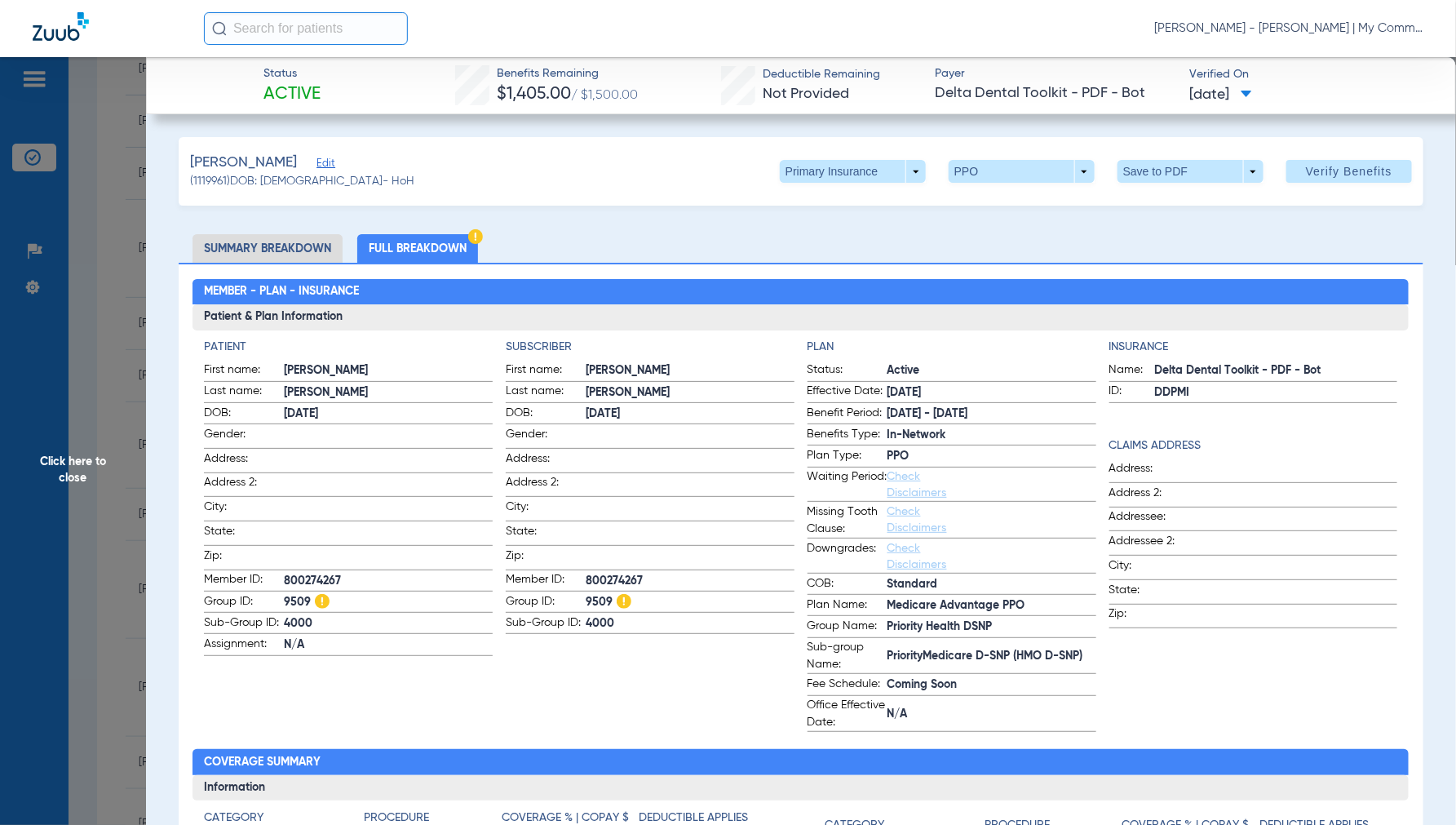
click at [75, 467] on span "Click here to close" at bounding box center [73, 469] width 146 height 825
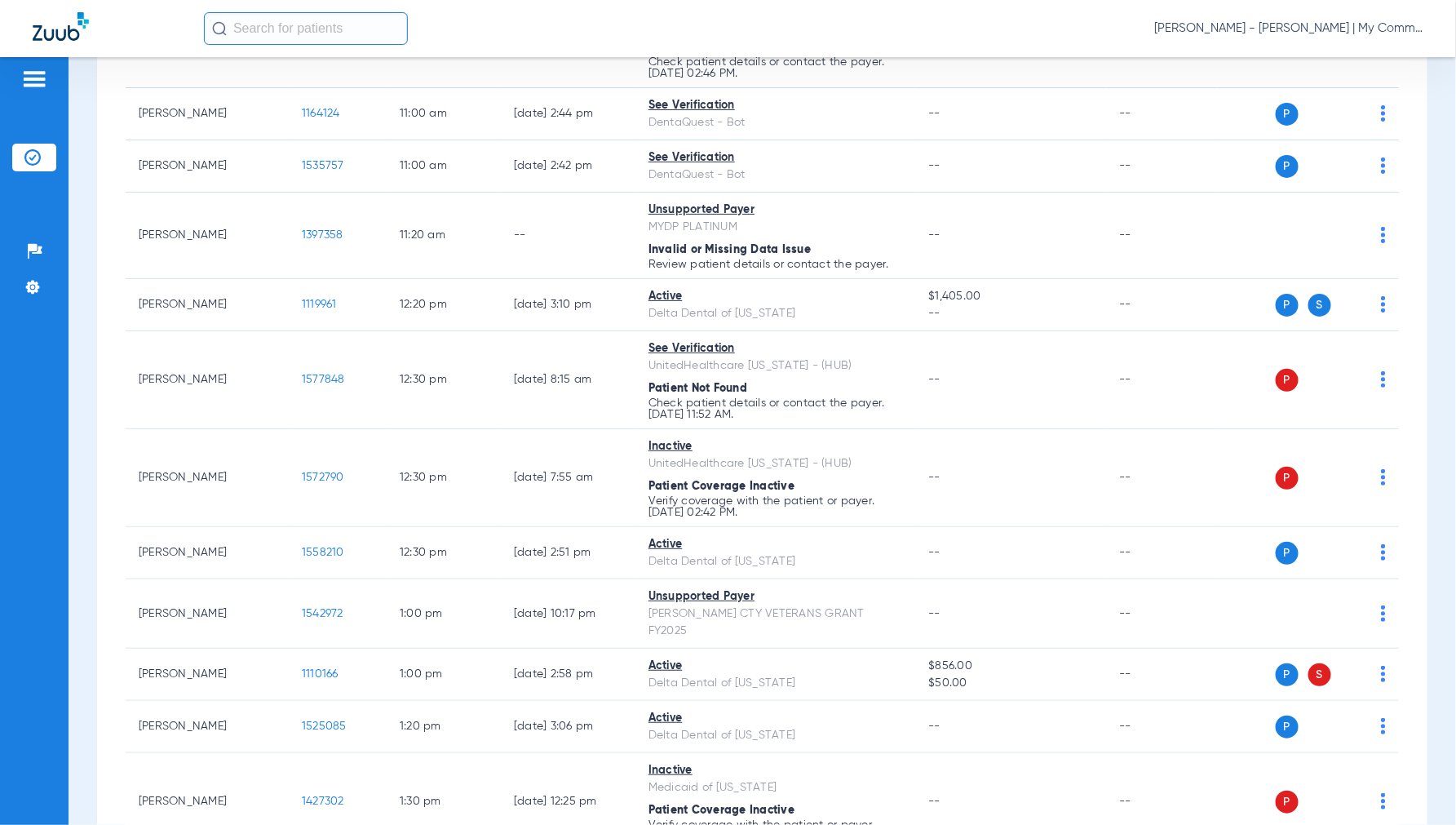
scroll to position [1178, 0]
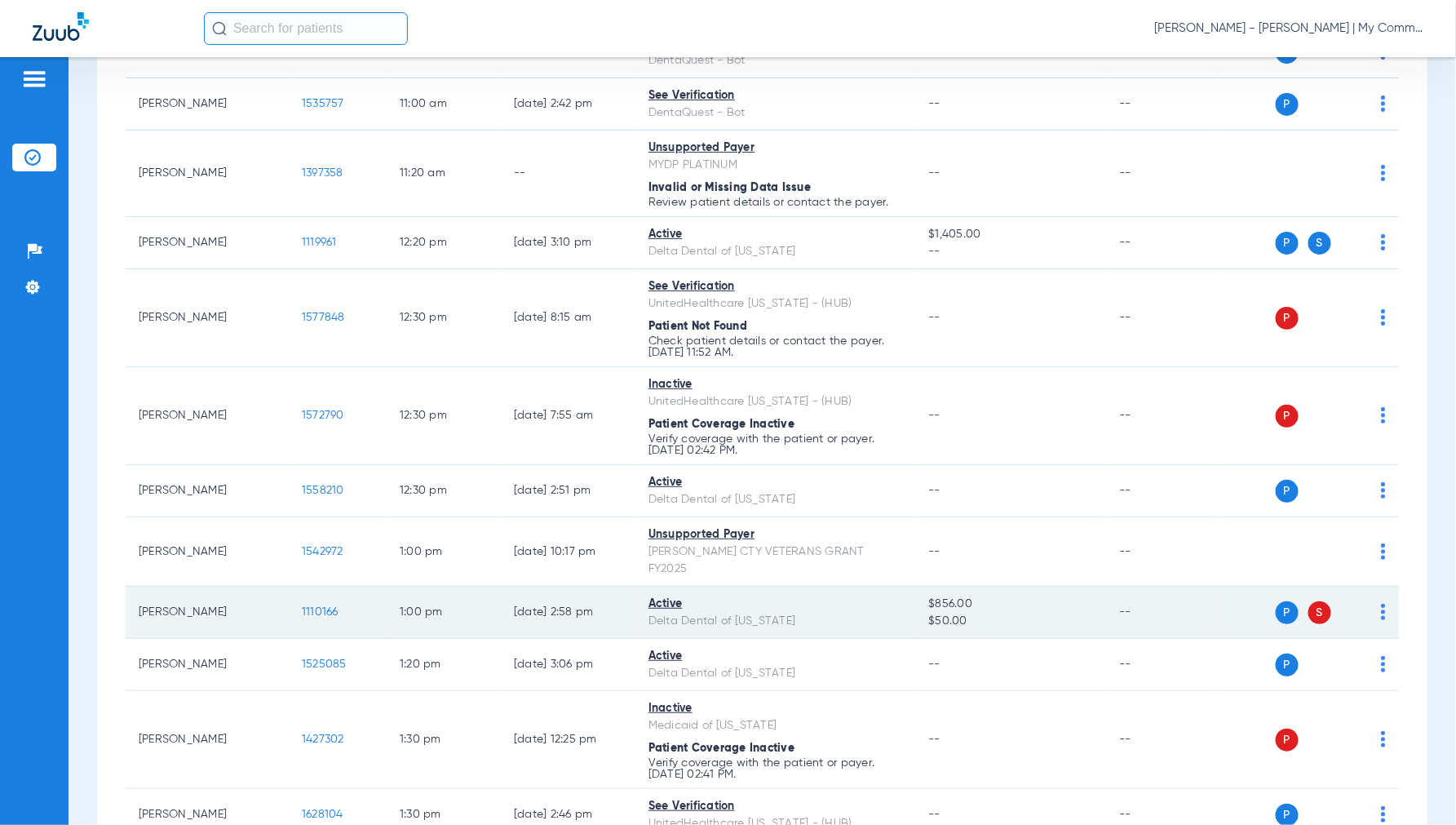
click at [326, 606] on span "1110166" at bounding box center [320, 611] width 36 height 12
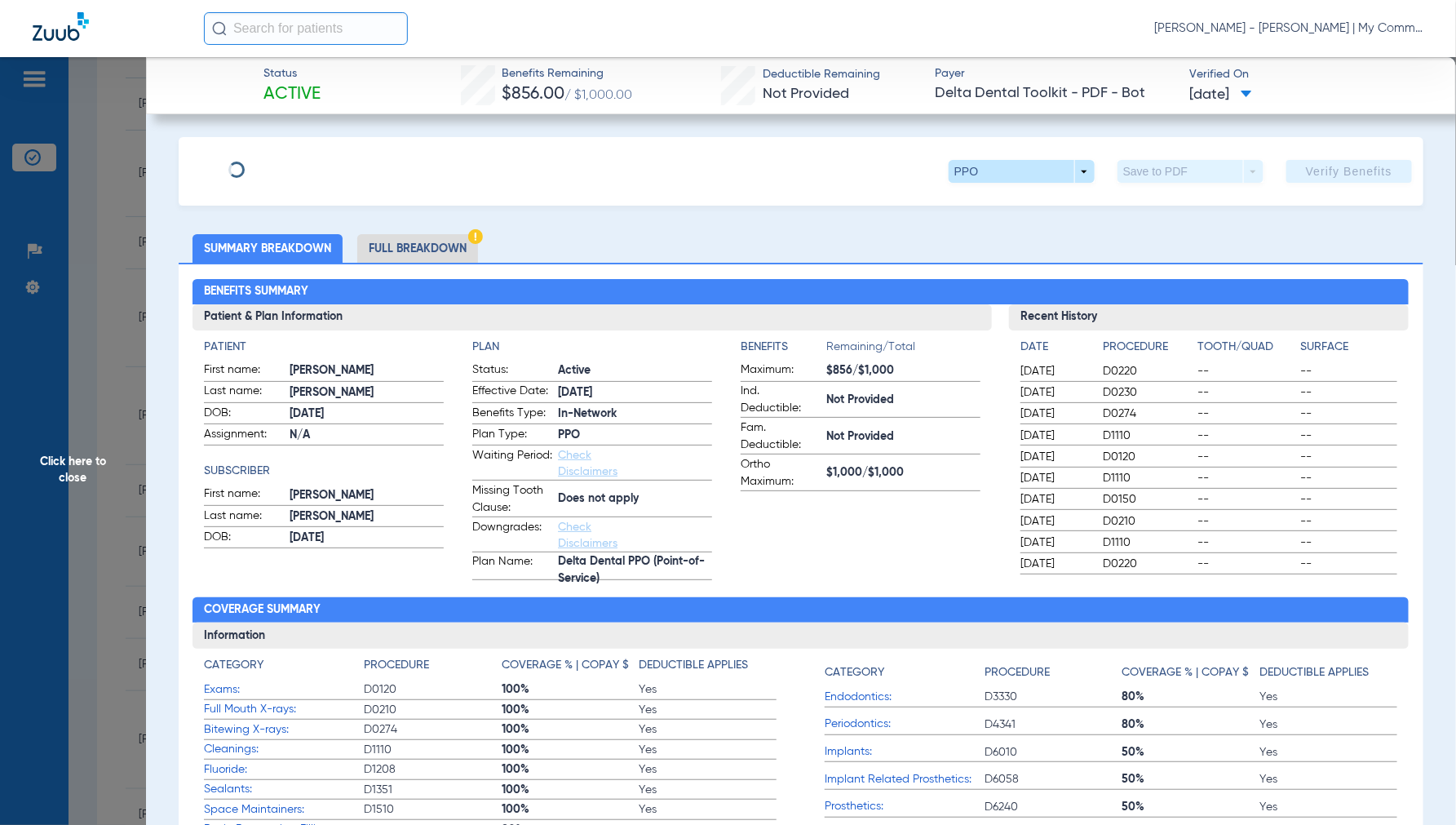
click at [426, 254] on li "Full Breakdown" at bounding box center [417, 248] width 121 height 28
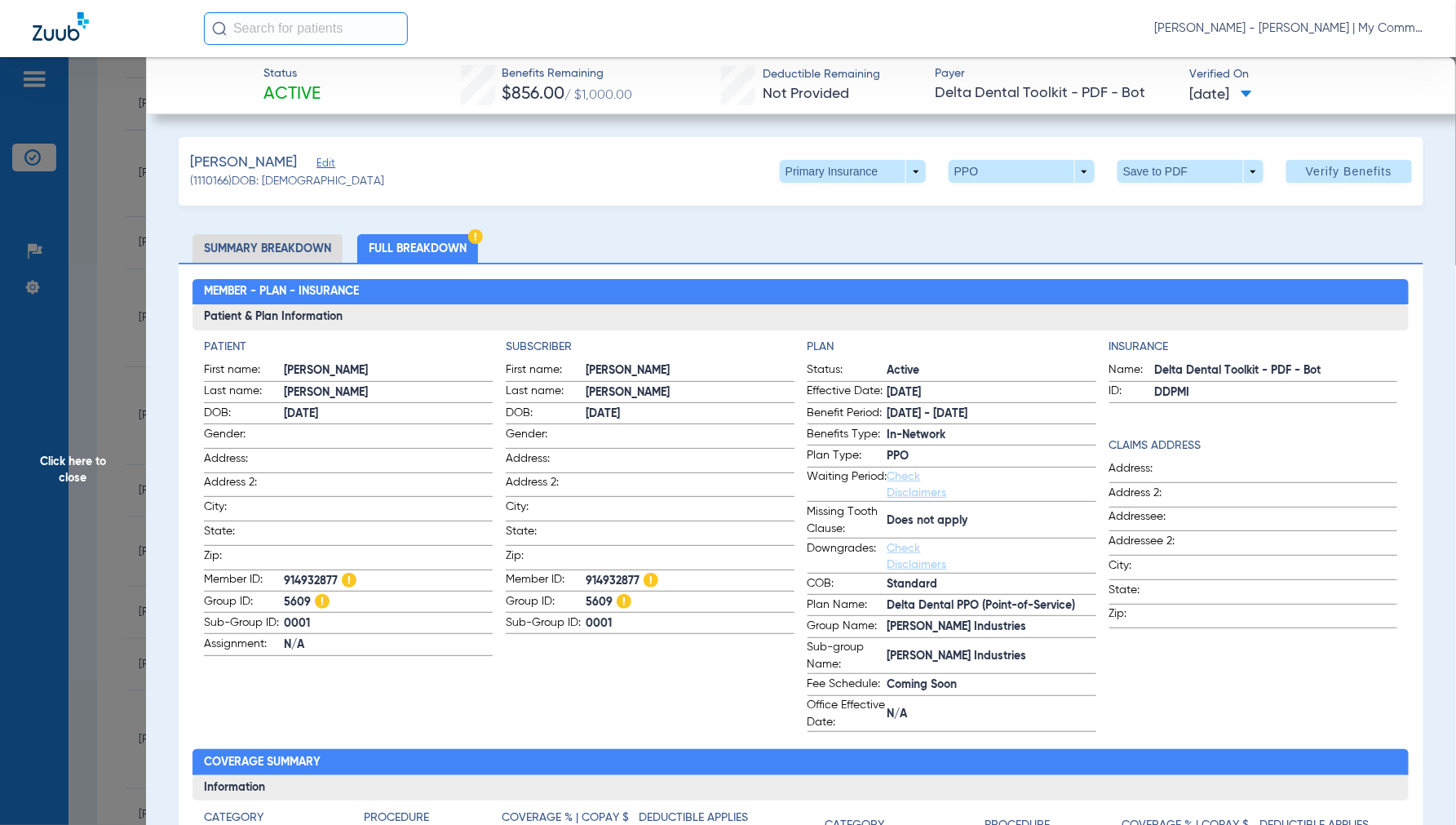
click at [75, 459] on span "Click here to close" at bounding box center [73, 469] width 146 height 825
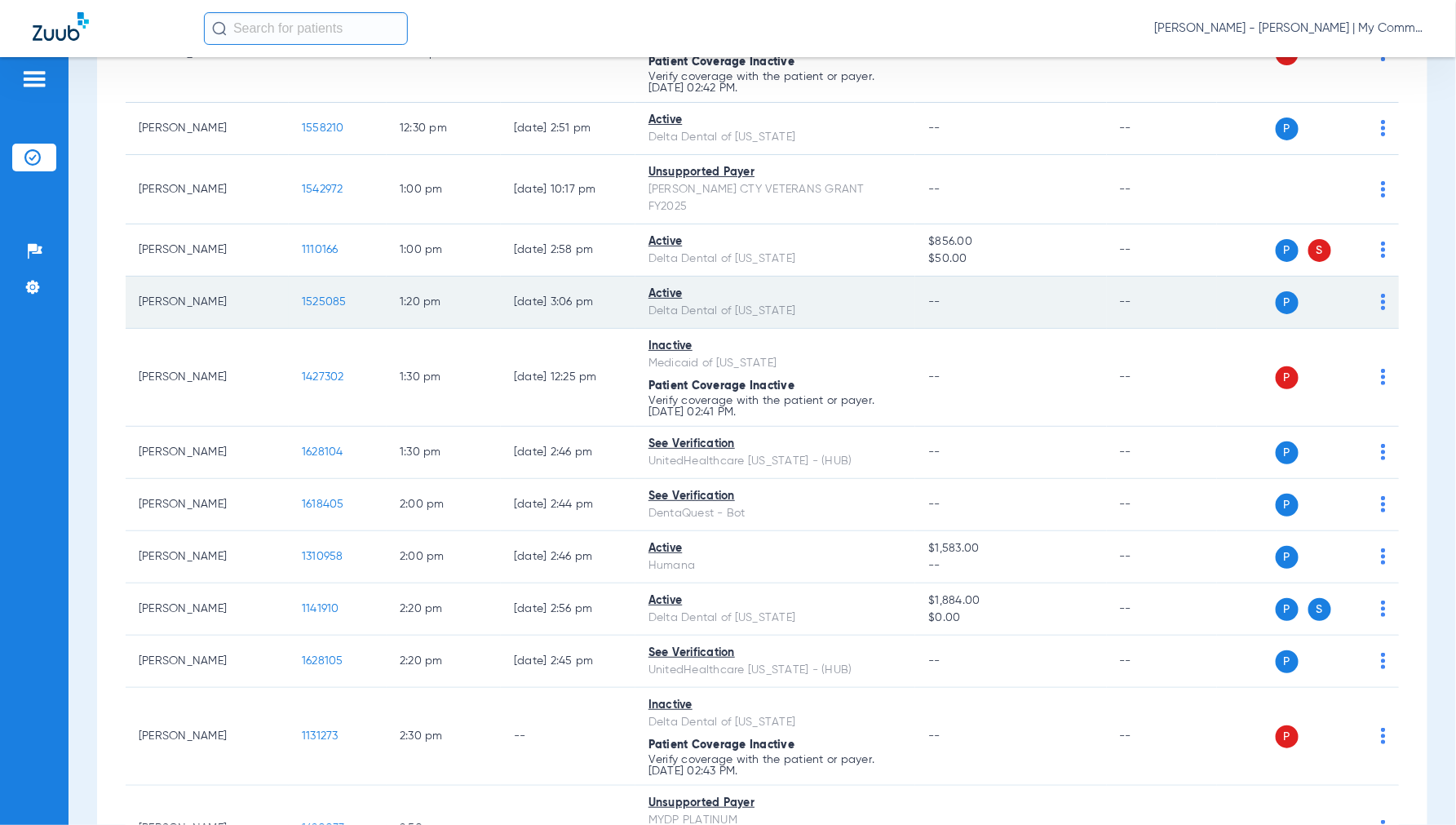
scroll to position [1631, 0]
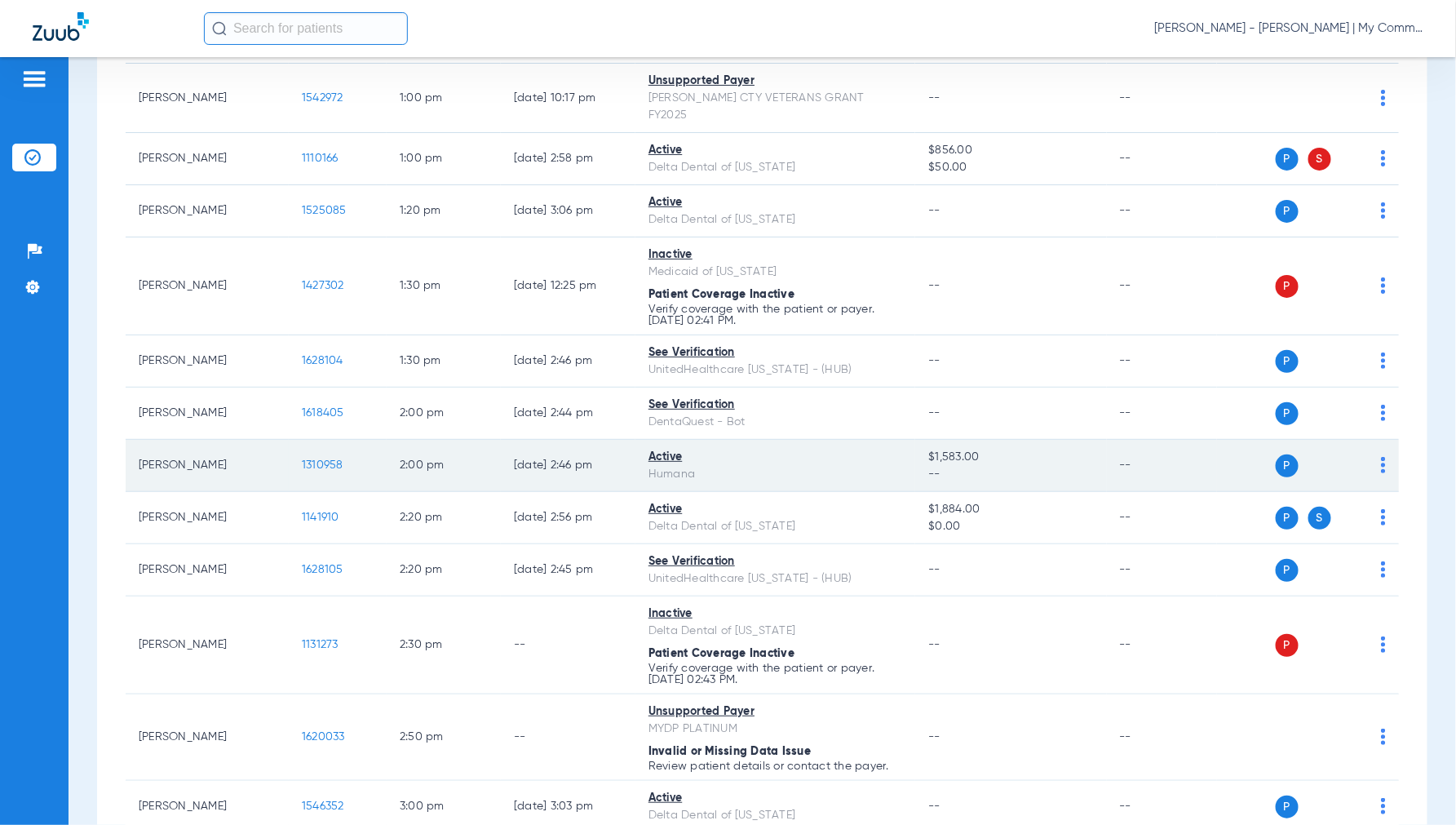
click at [335, 459] on span "1310958" at bounding box center [323, 464] width 42 height 12
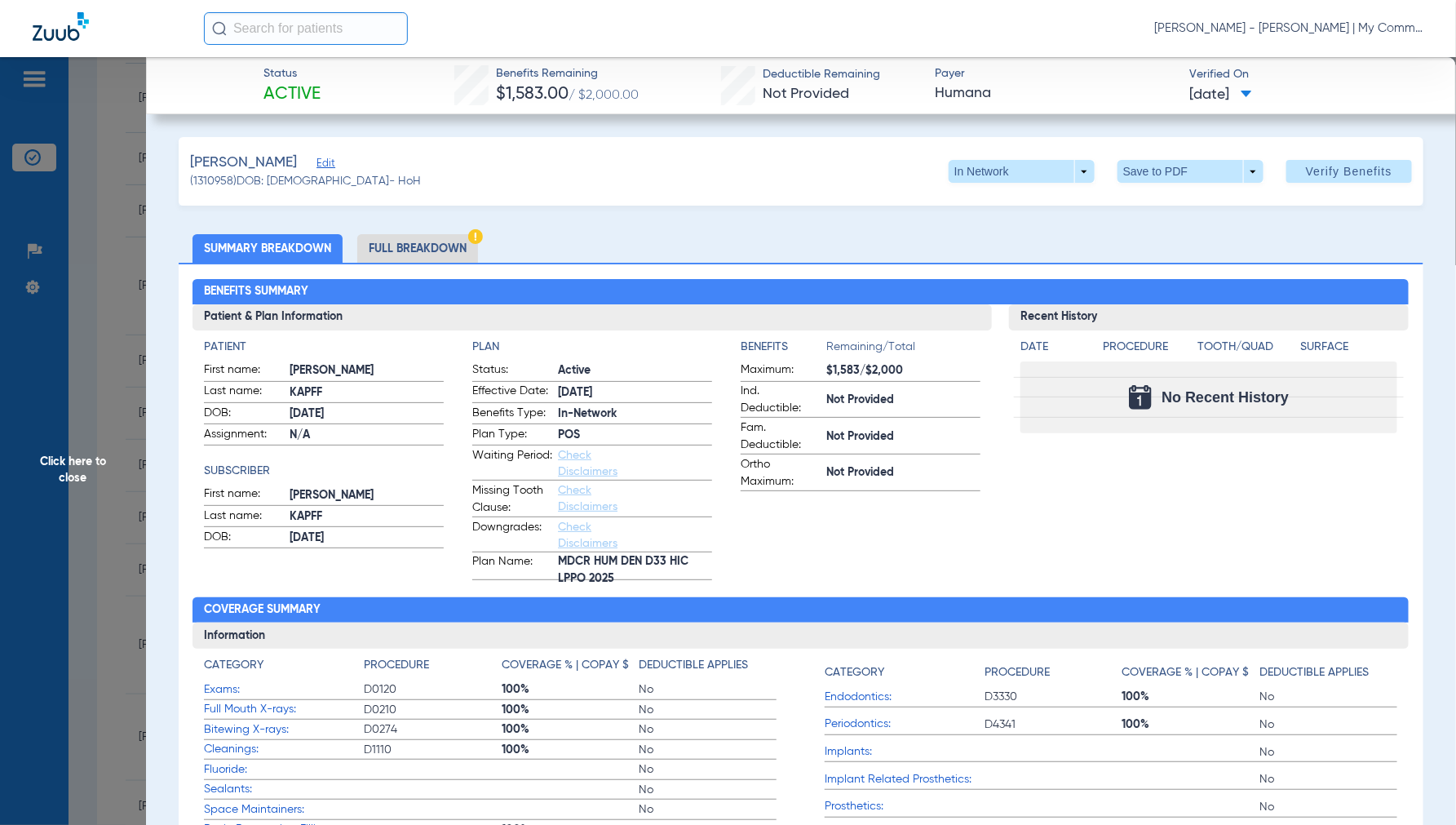
click at [59, 463] on span "Click here to close" at bounding box center [73, 469] width 146 height 825
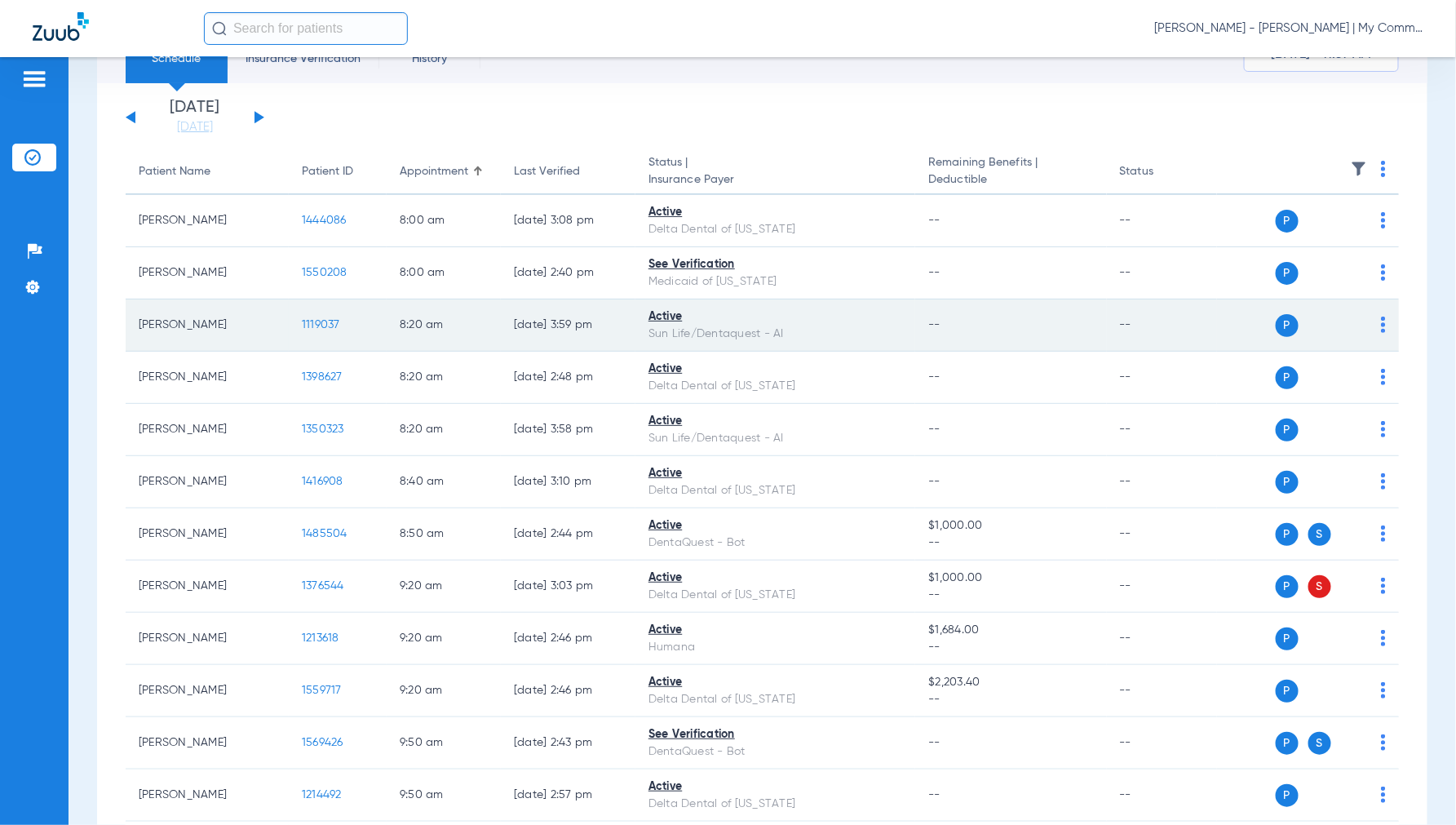
scroll to position [0, 0]
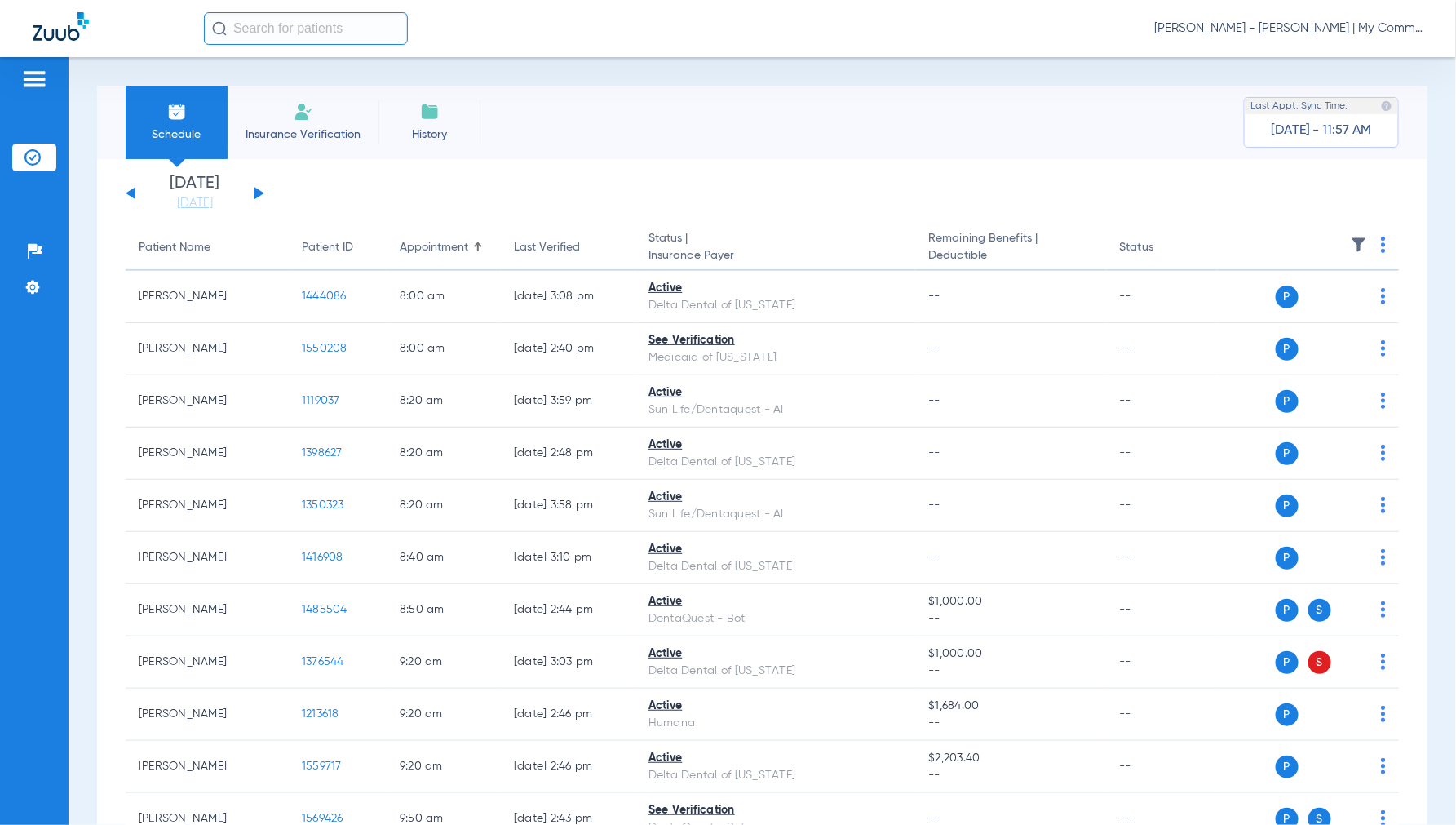
click at [261, 194] on div "Wednesday 06-11-2025 Thursday 06-12-2025 Friday 06-13-2025 Saturday 06-14-2025 …" at bounding box center [195, 193] width 138 height 36
click at [254, 192] on button at bounding box center [259, 193] width 10 height 12
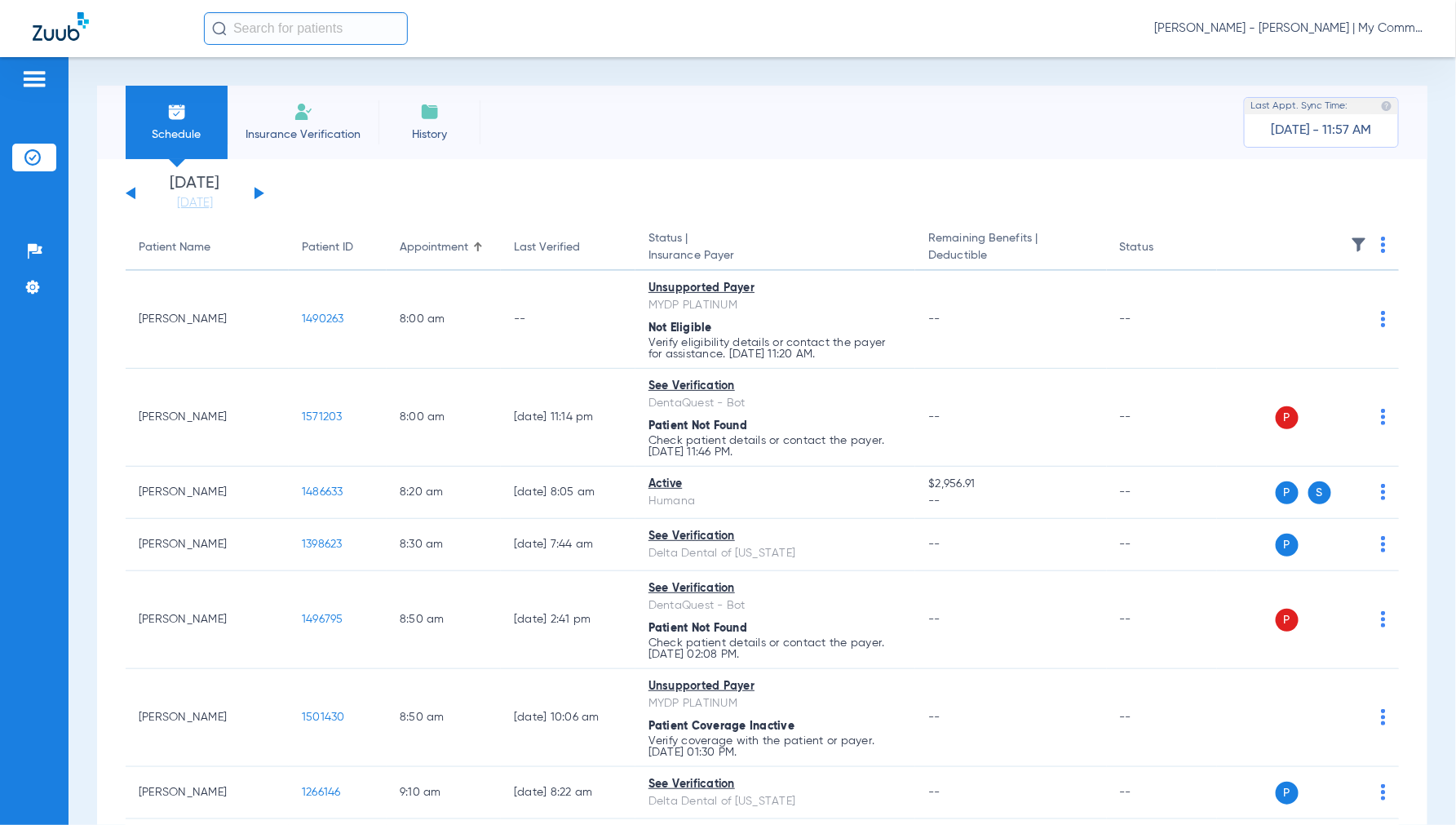
click at [1381, 248] on img at bounding box center [1383, 245] width 5 height 16
click at [1295, 307] on span "Verify All" at bounding box center [1307, 308] width 102 height 12
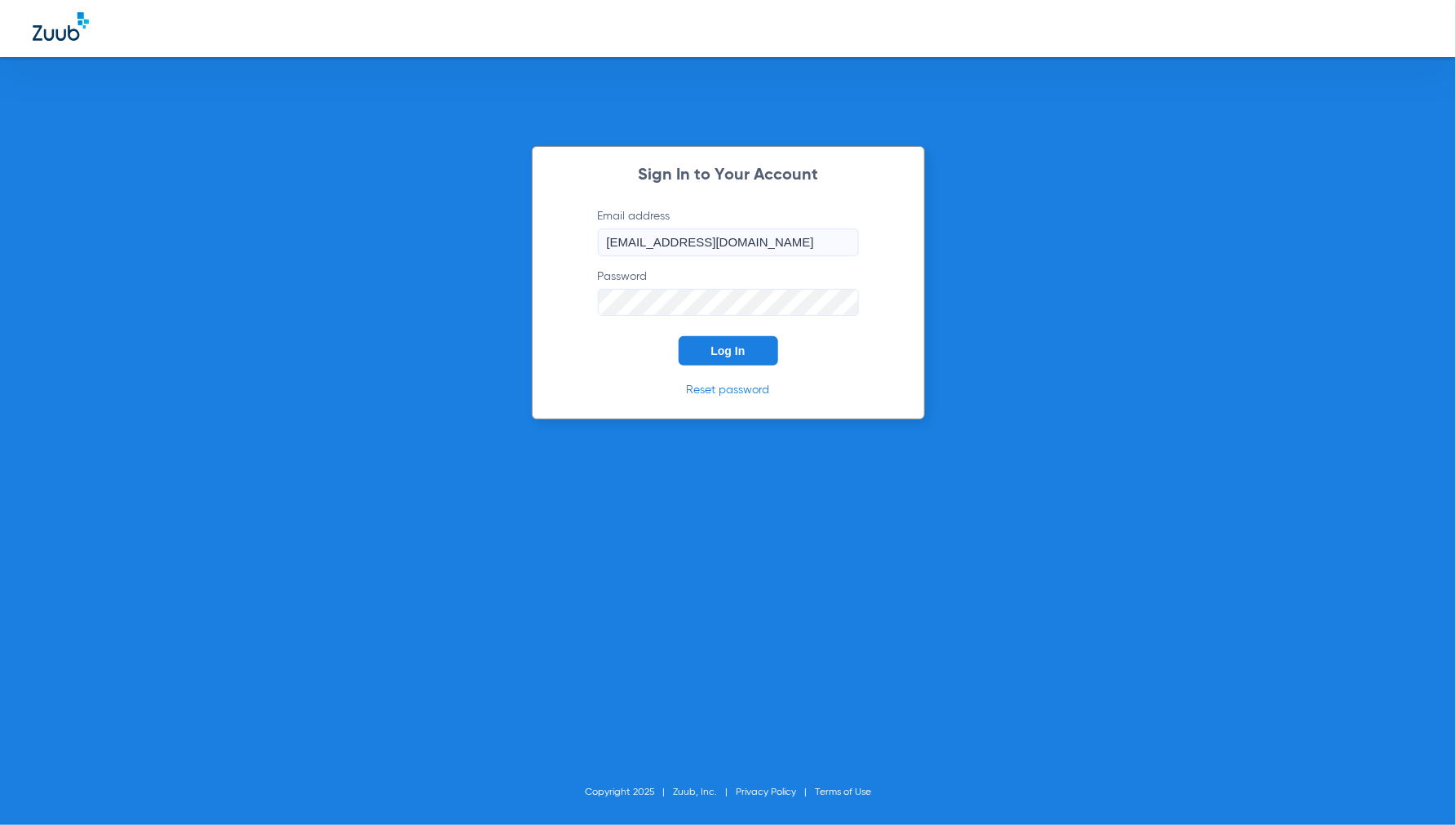
click at [728, 346] on span "Log In" at bounding box center [728, 350] width 35 height 13
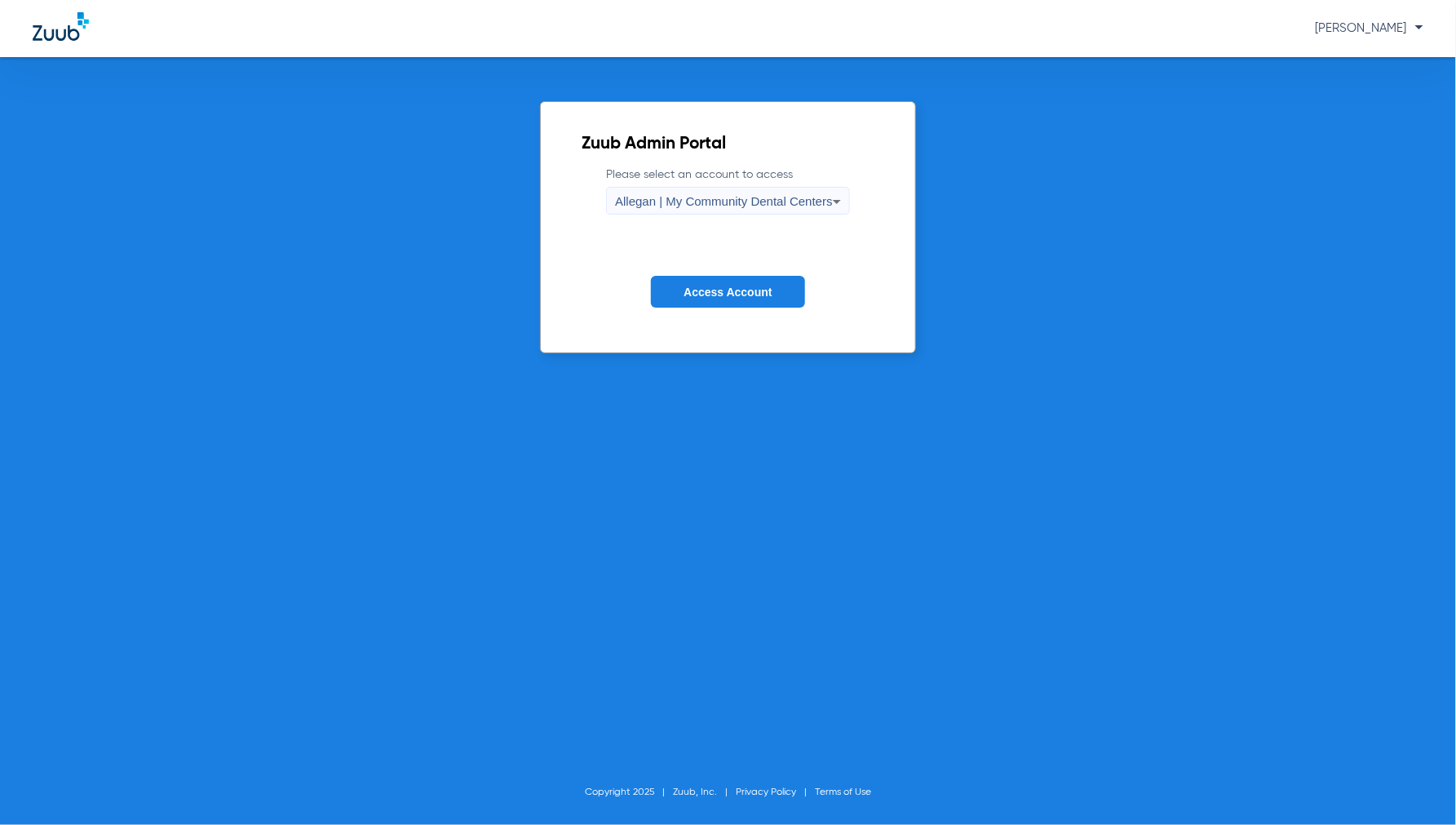
click at [715, 205] on span "Allegan | My Community Dental Centers" at bounding box center [724, 201] width 218 height 14
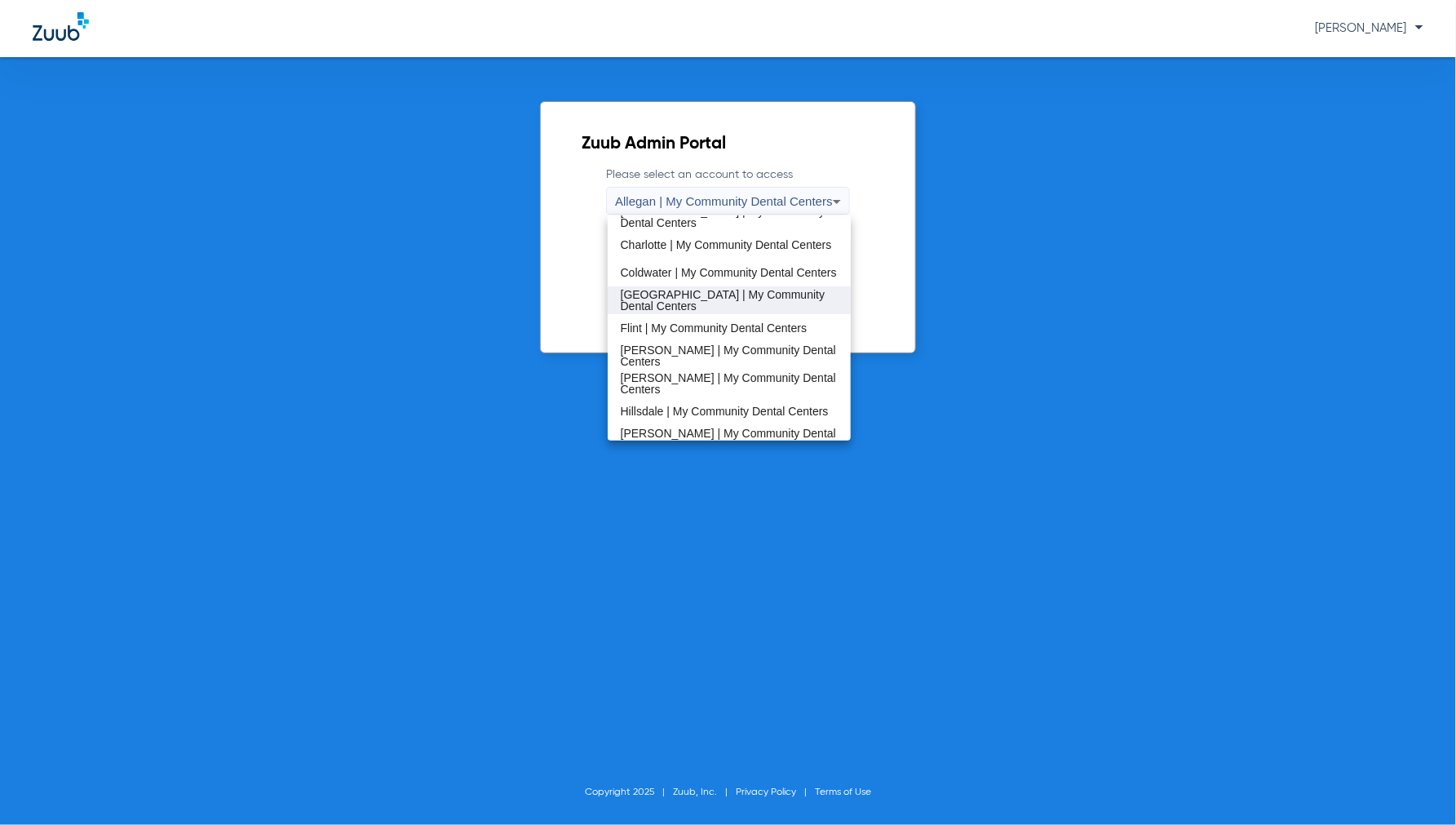
scroll to position [181, 0]
click at [656, 265] on span "Coldwater | My Community Dental Centers" at bounding box center [729, 270] width 216 height 12
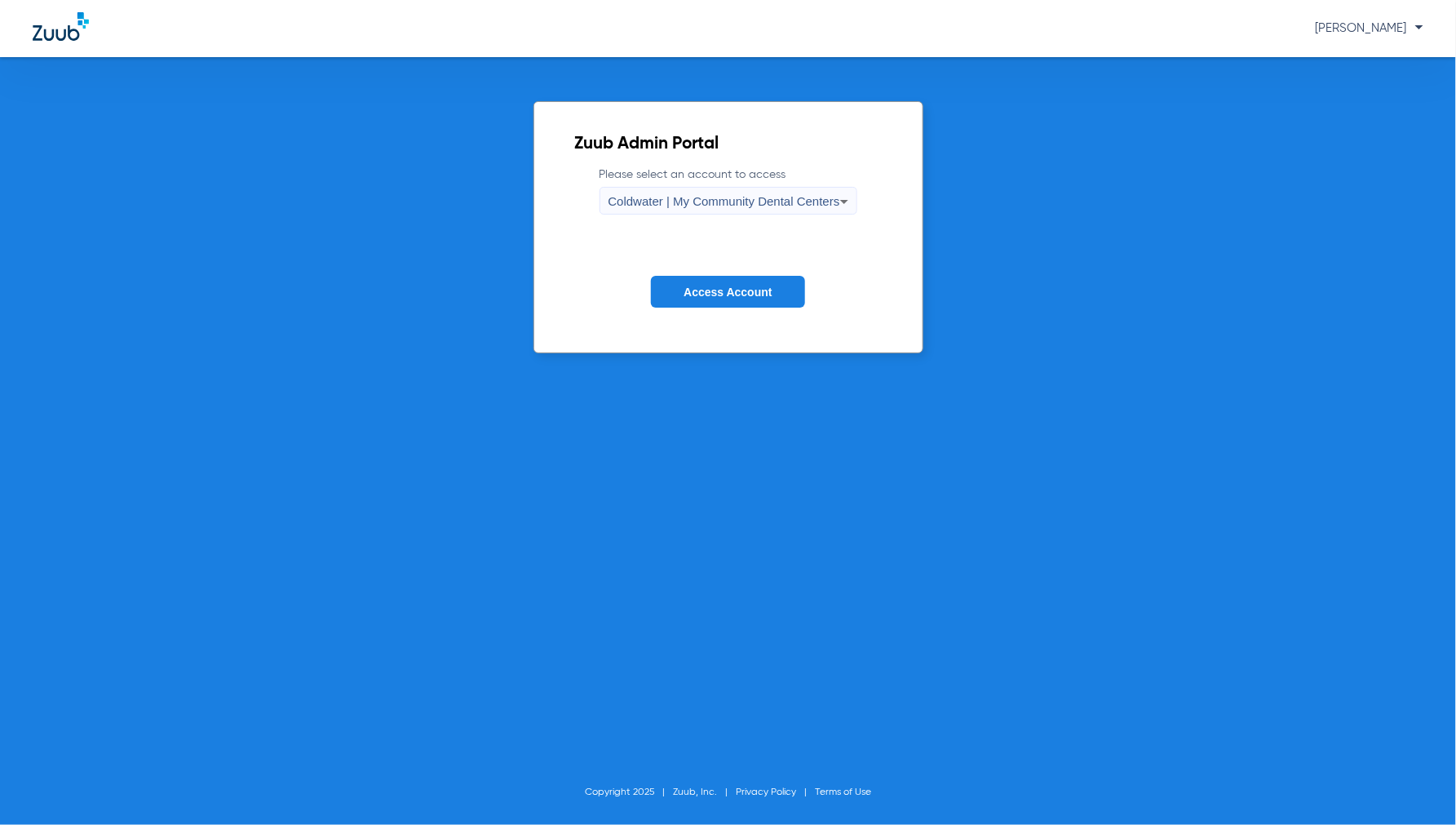
click at [692, 289] on span "Access Account" at bounding box center [727, 292] width 88 height 13
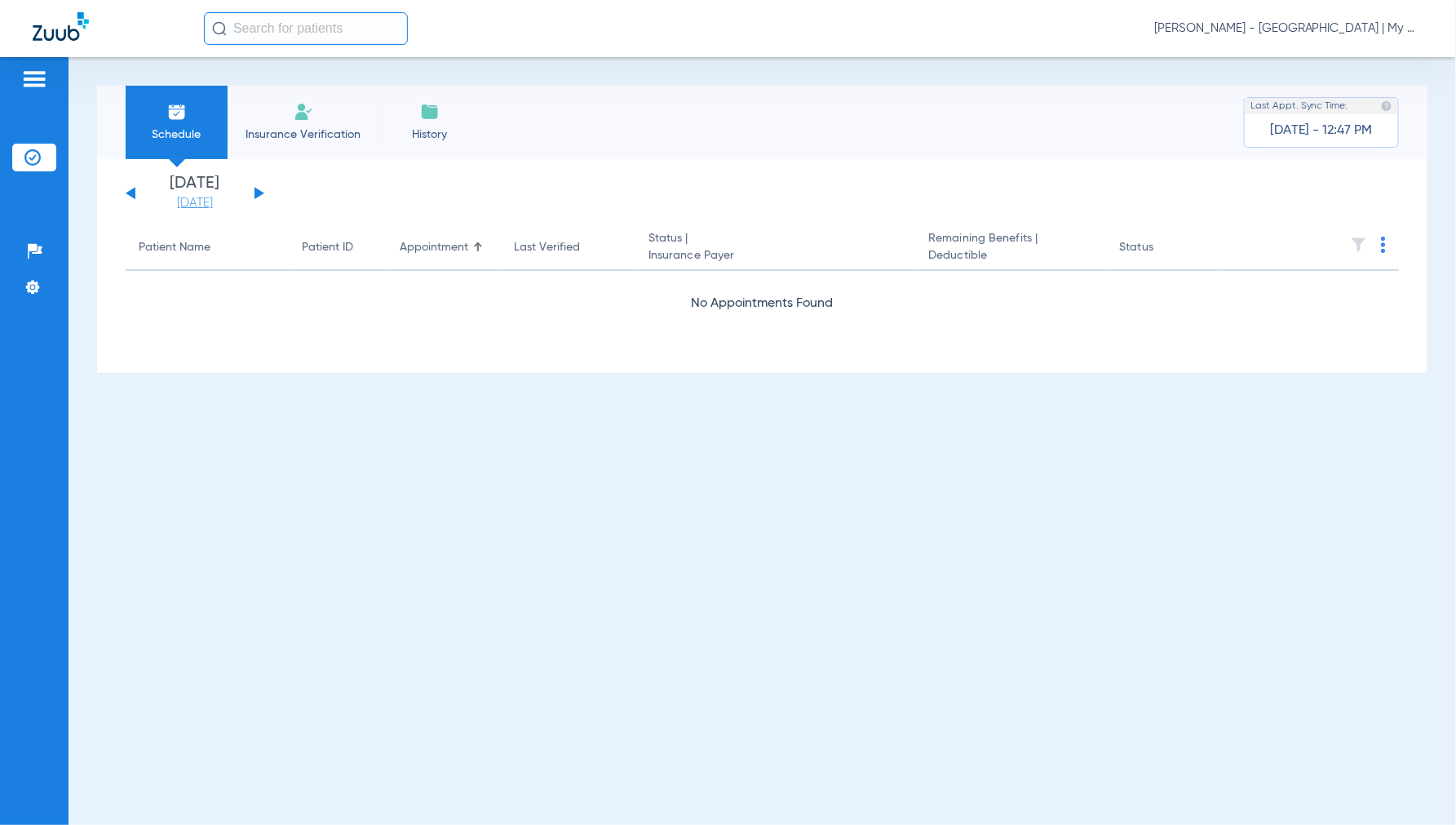
click at [185, 205] on link "08-15-2025" at bounding box center [195, 203] width 97 height 16
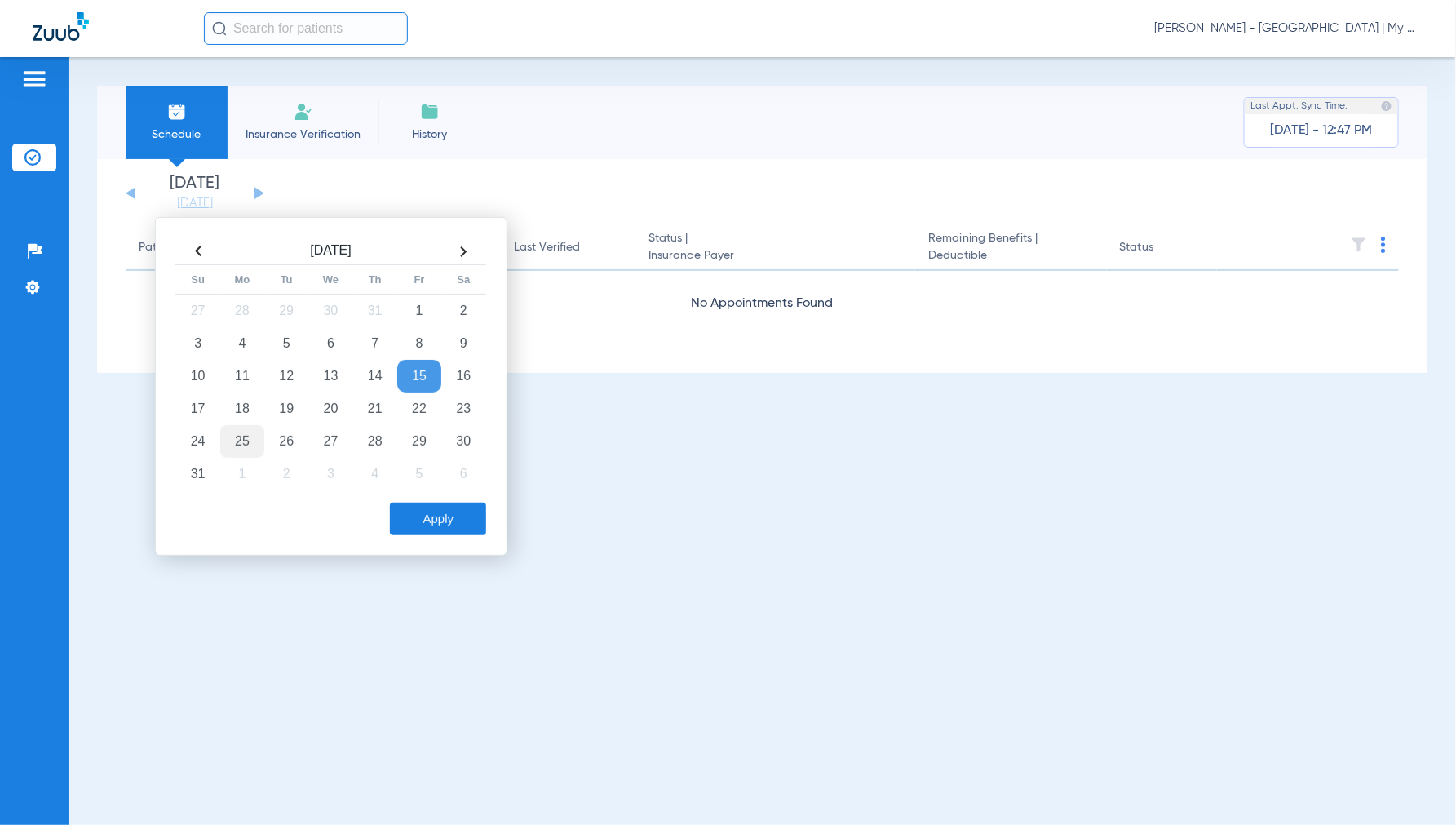
click at [250, 436] on td "25" at bounding box center [243, 441] width 44 height 33
click at [429, 502] on button "Apply" at bounding box center [438, 518] width 97 height 33
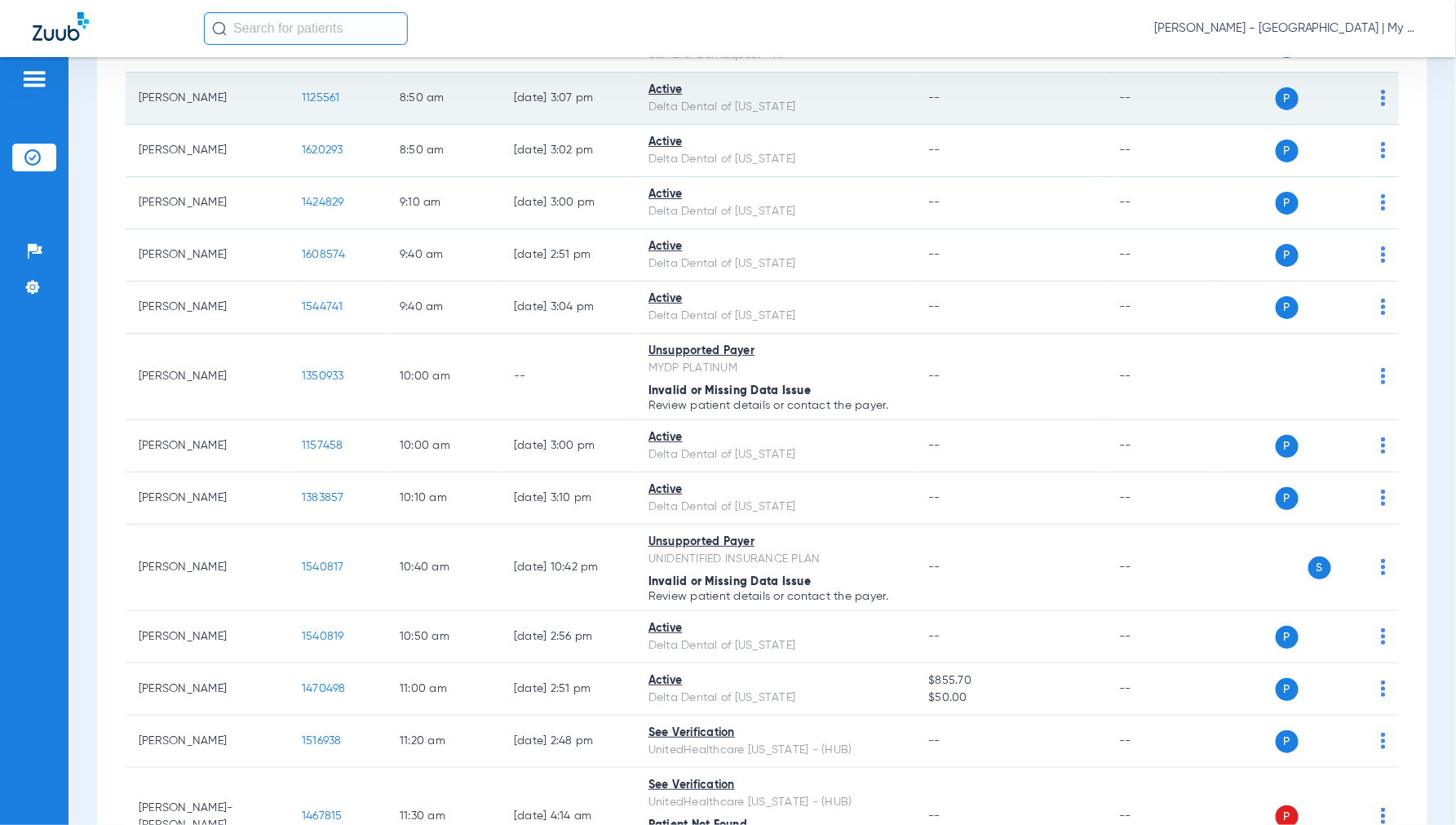
scroll to position [543, 0]
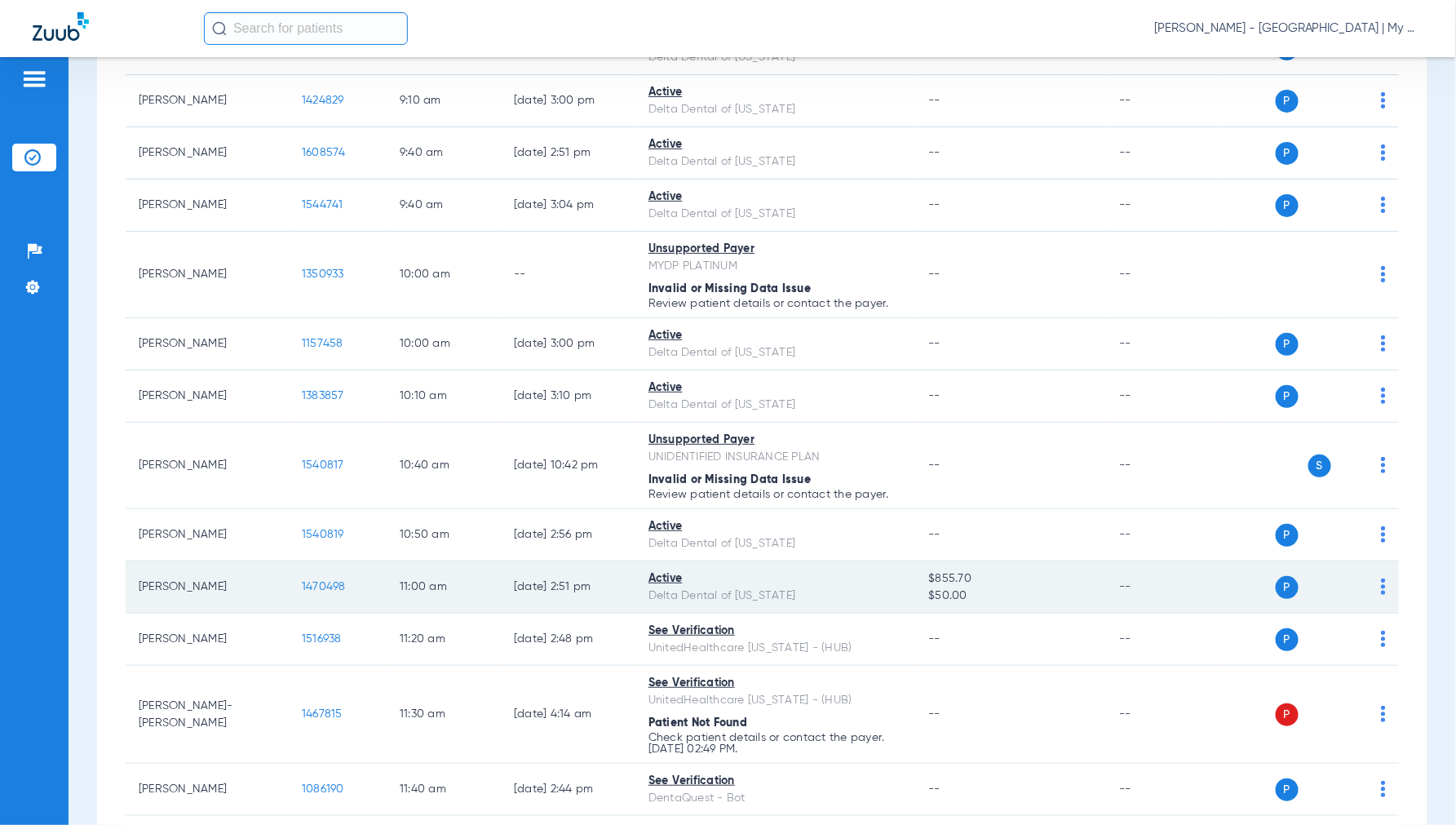
click at [331, 590] on span "1470498" at bounding box center [324, 586] width 44 height 12
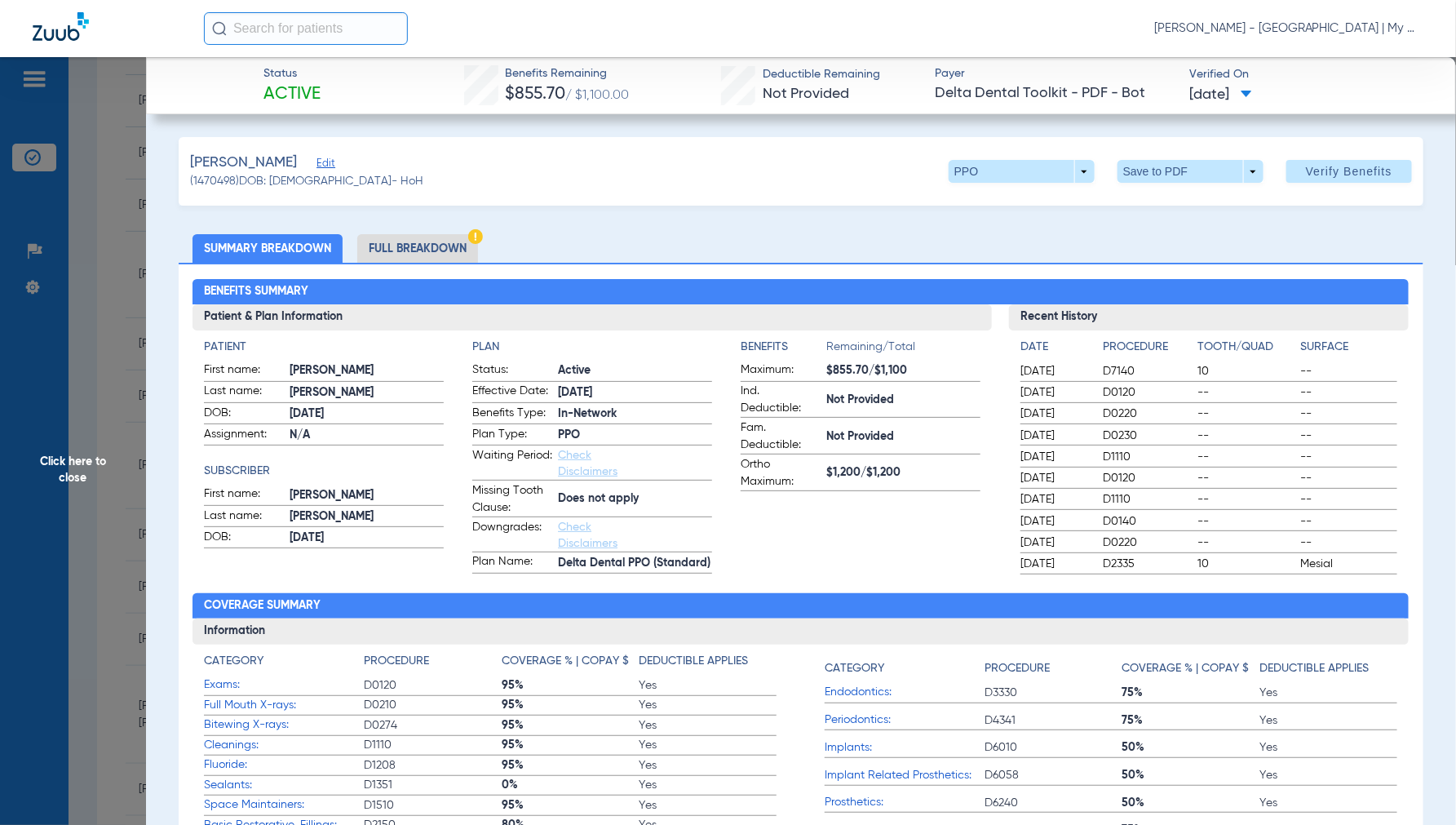
click at [397, 237] on li "Full Breakdown" at bounding box center [417, 248] width 121 height 28
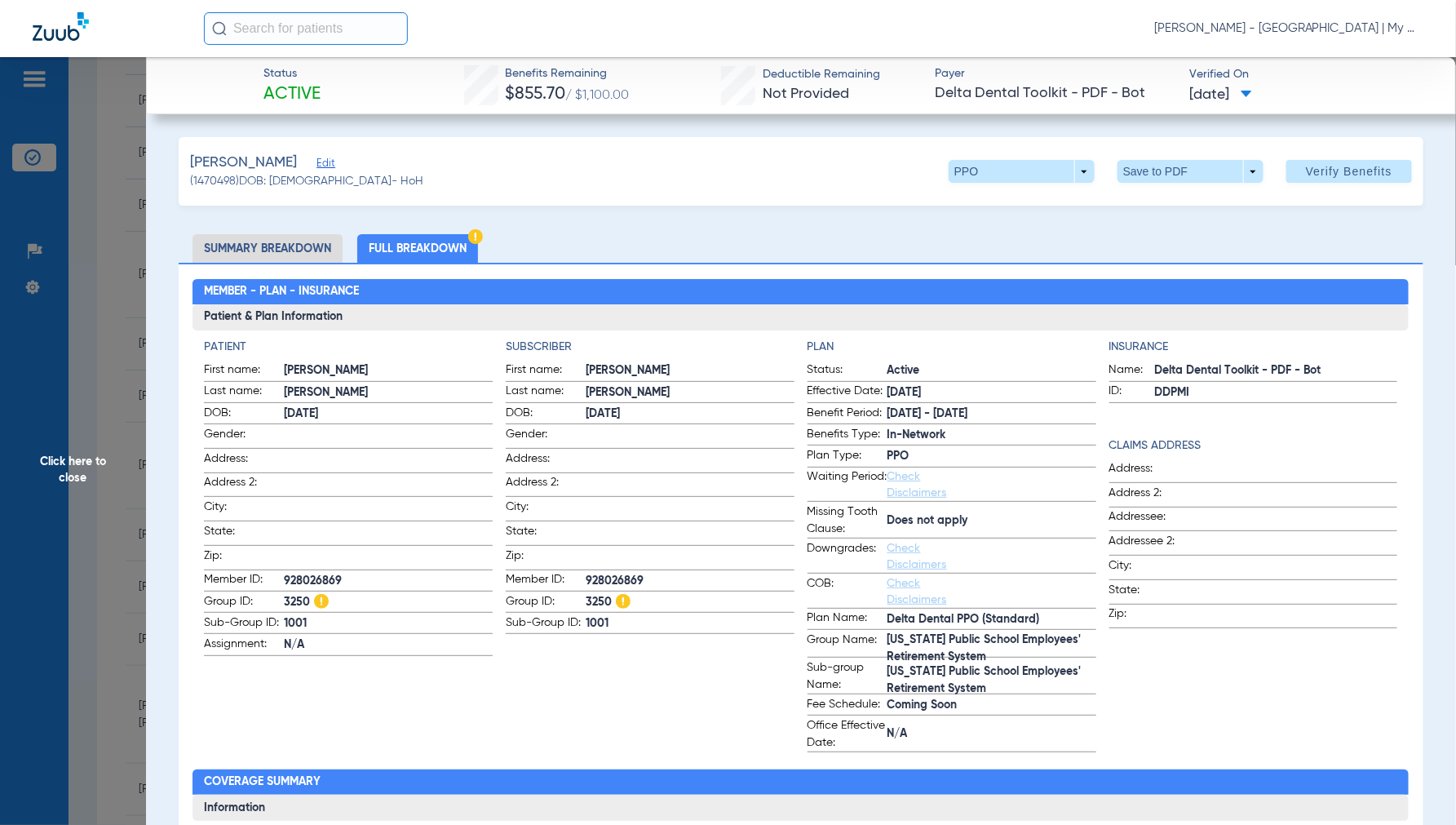
drag, startPoint x: 70, startPoint y: 467, endPoint x: 149, endPoint y: 462, distance: 79.2
click at [70, 467] on span "Click here to close" at bounding box center [73, 469] width 146 height 825
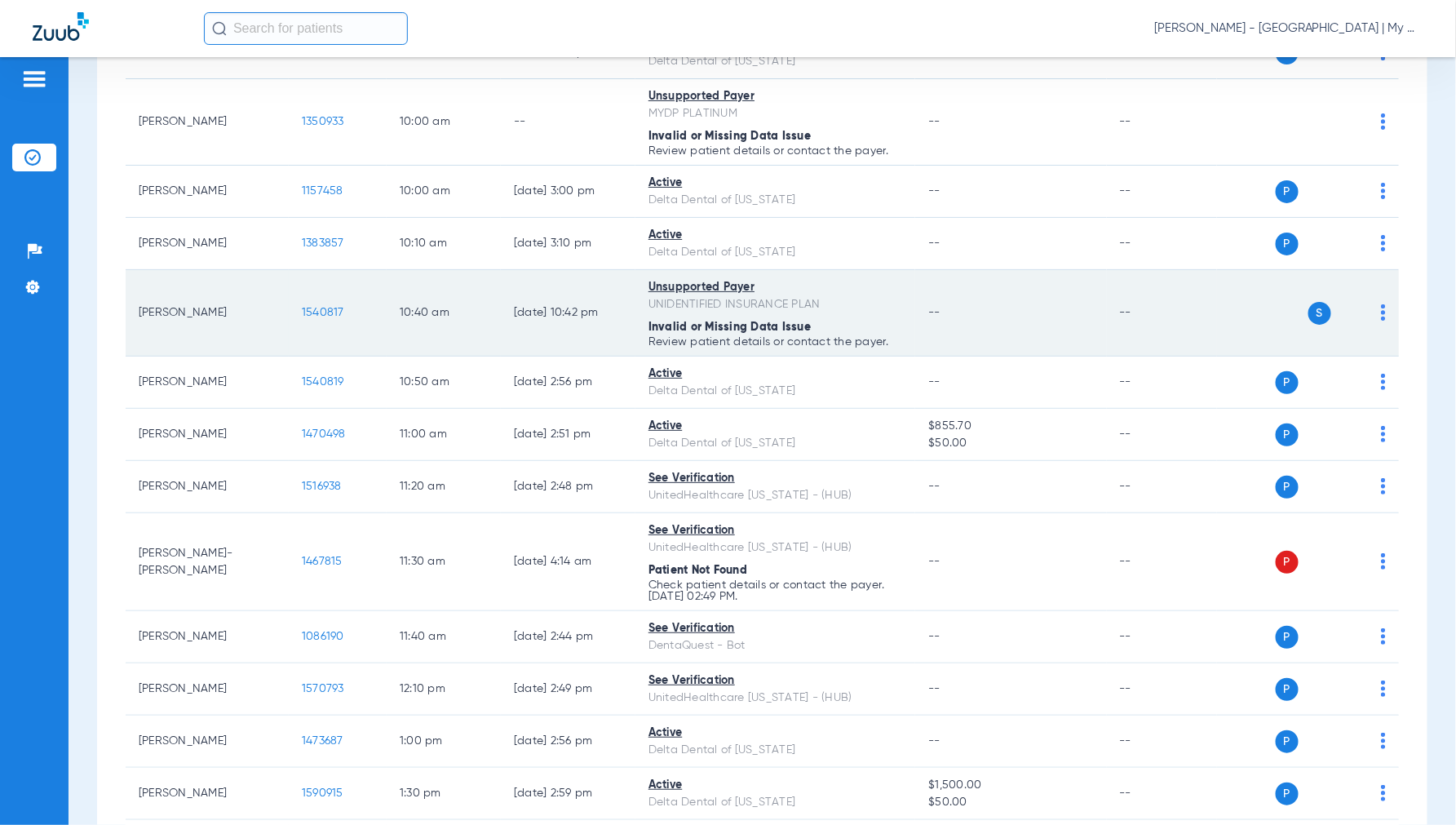
scroll to position [724, 0]
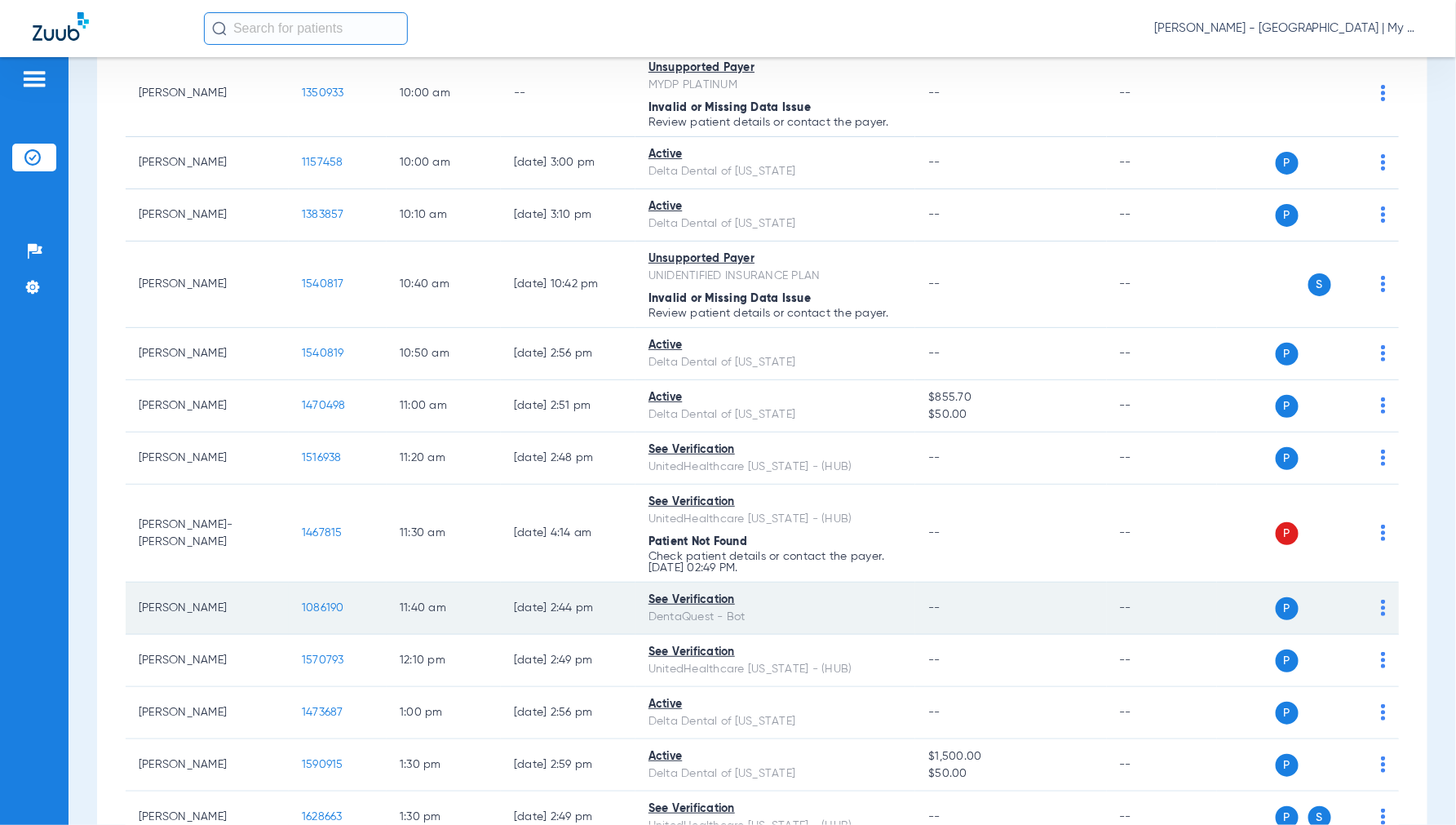
click at [318, 609] on span "1086190" at bounding box center [323, 607] width 43 height 12
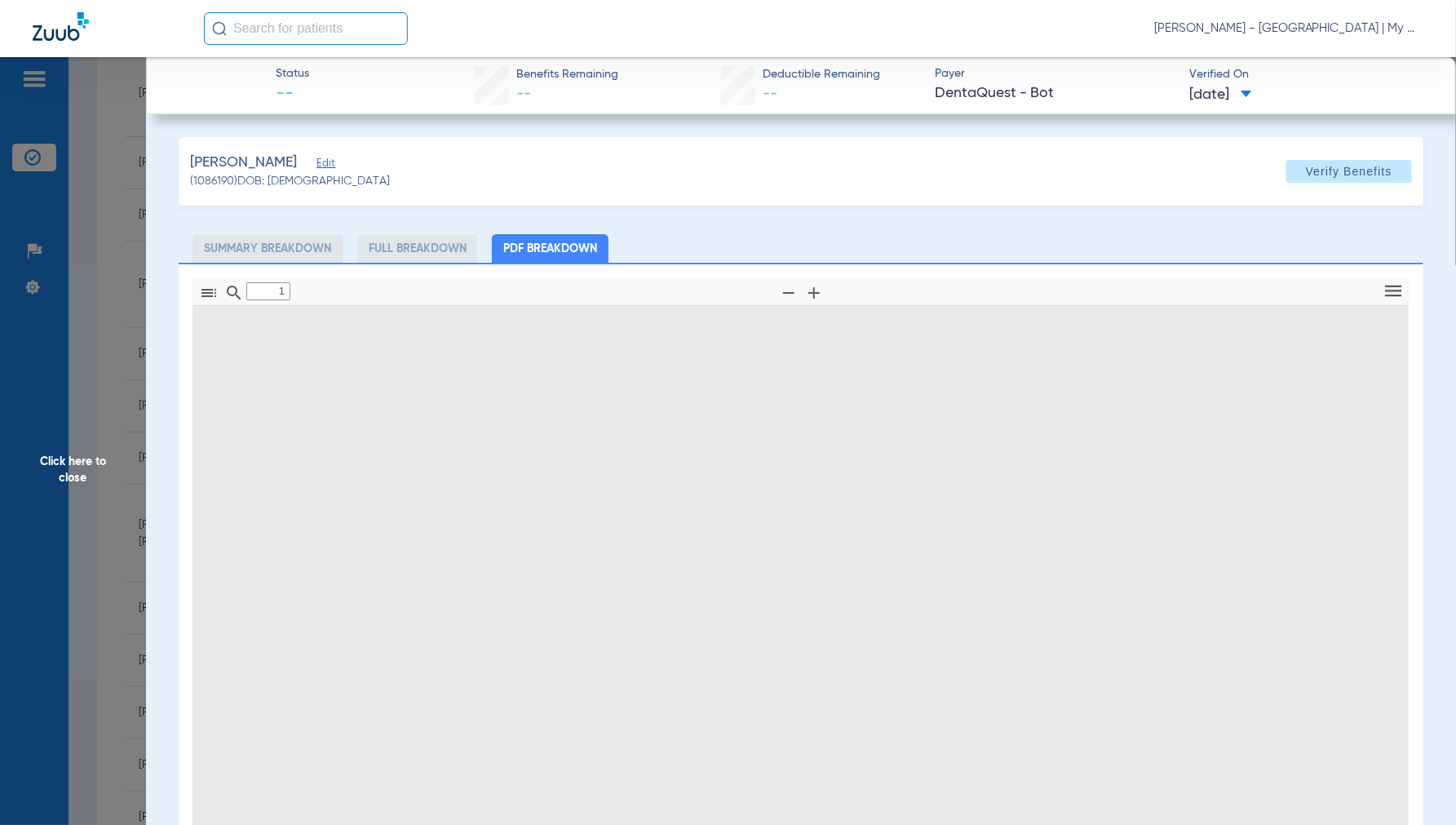
type input "0"
select select "page-width"
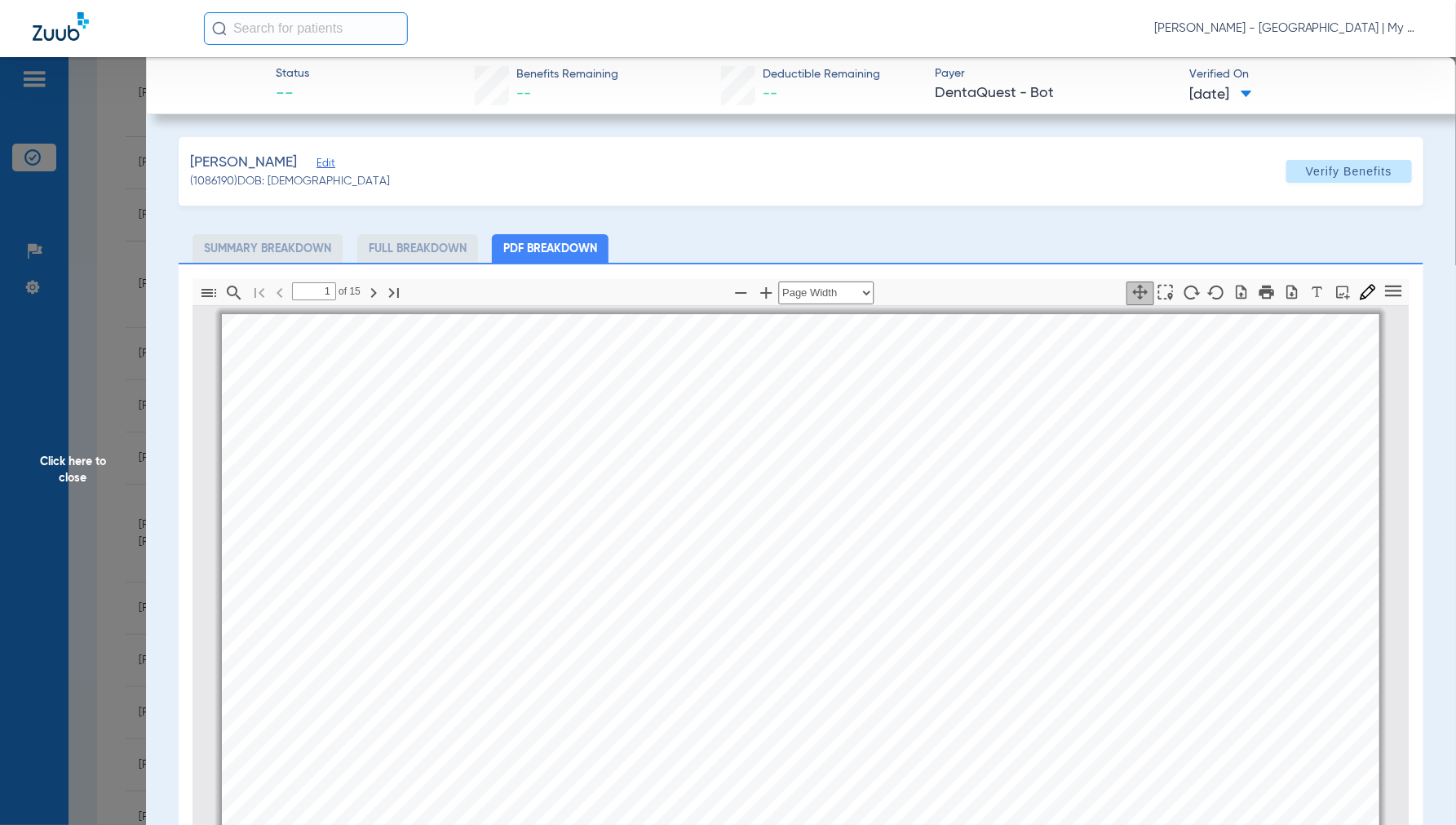
scroll to position [8, 0]
type input "2"
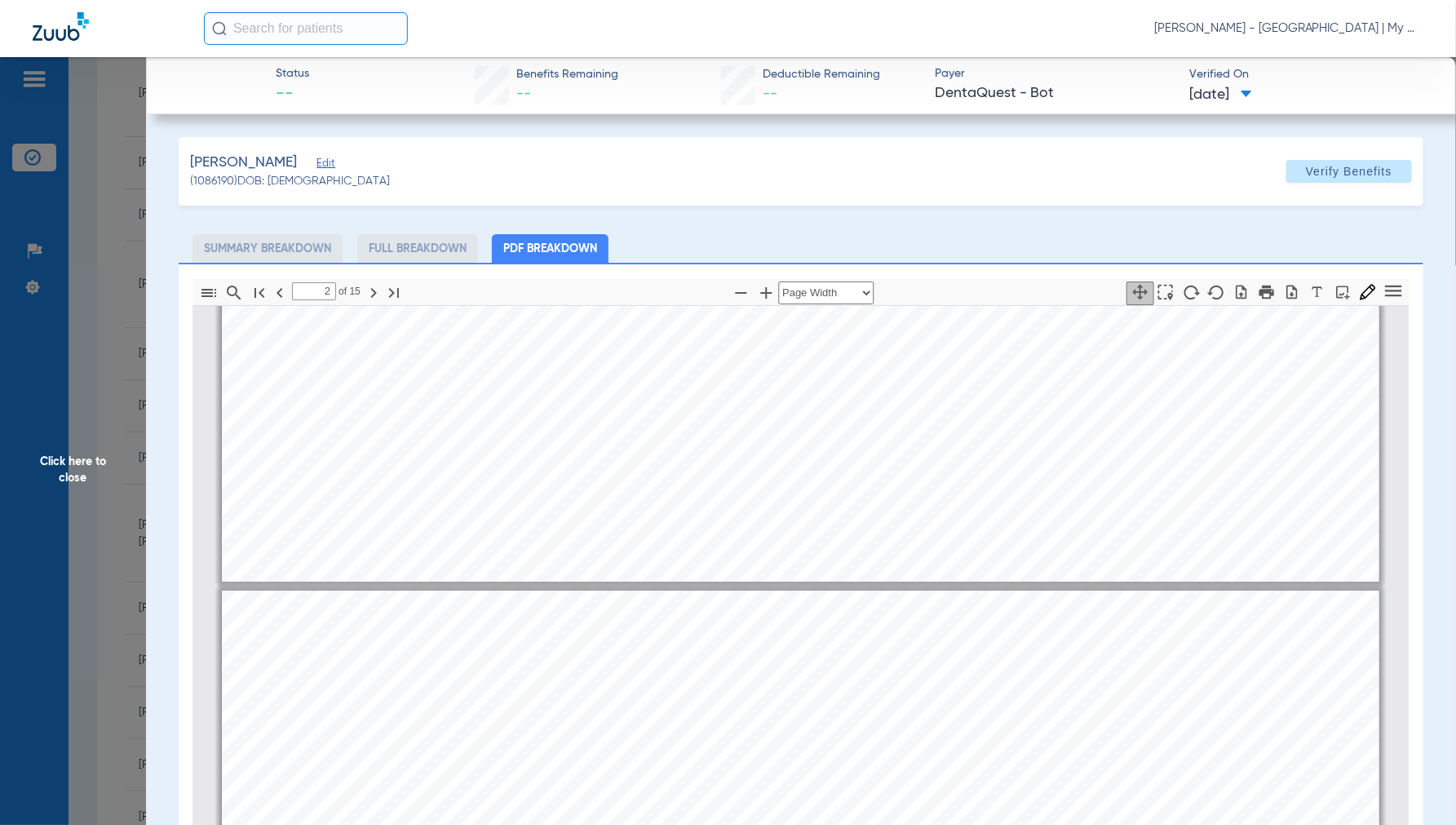
click at [67, 465] on span "Click here to close" at bounding box center [73, 469] width 146 height 825
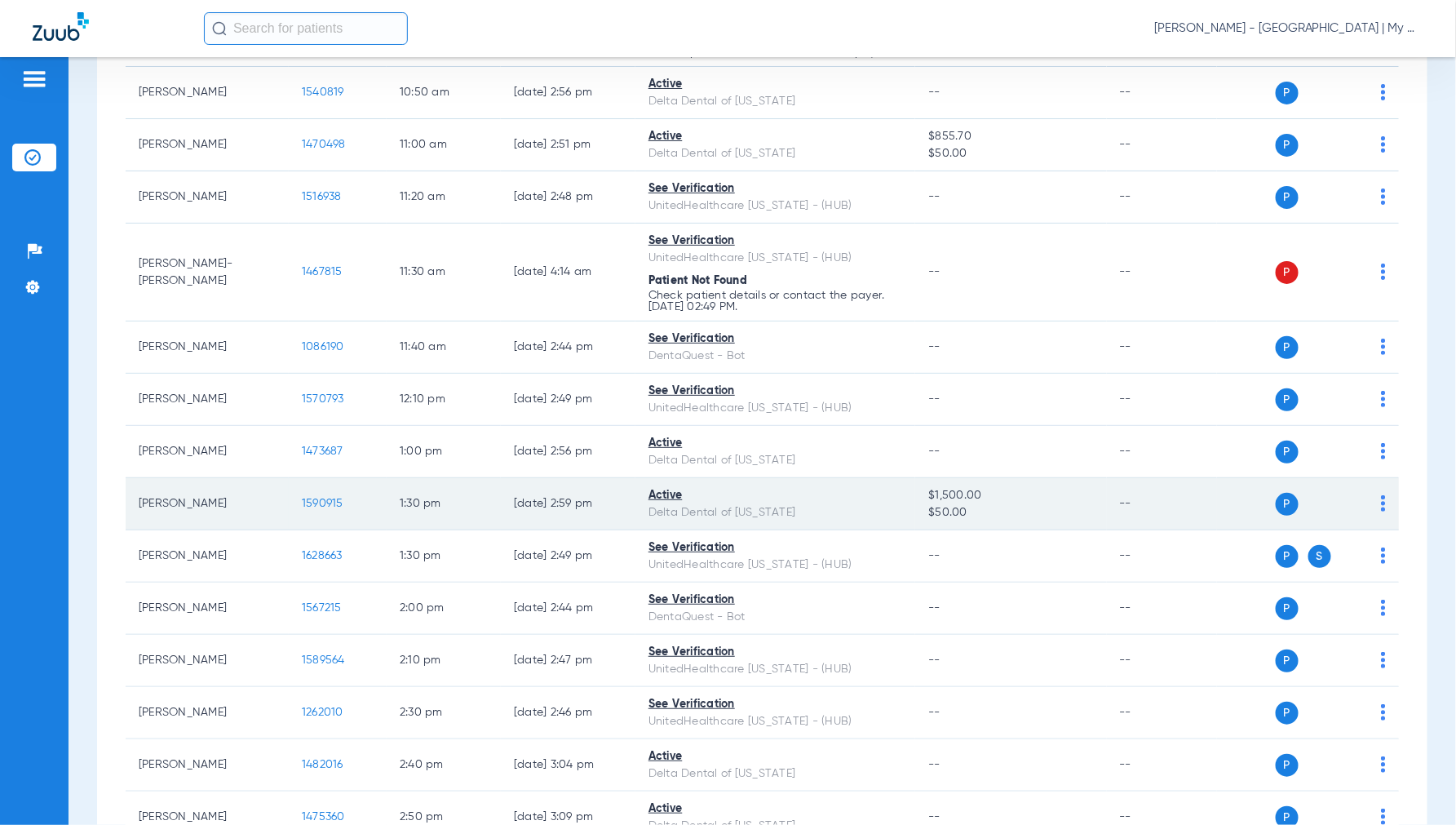
scroll to position [997, 0]
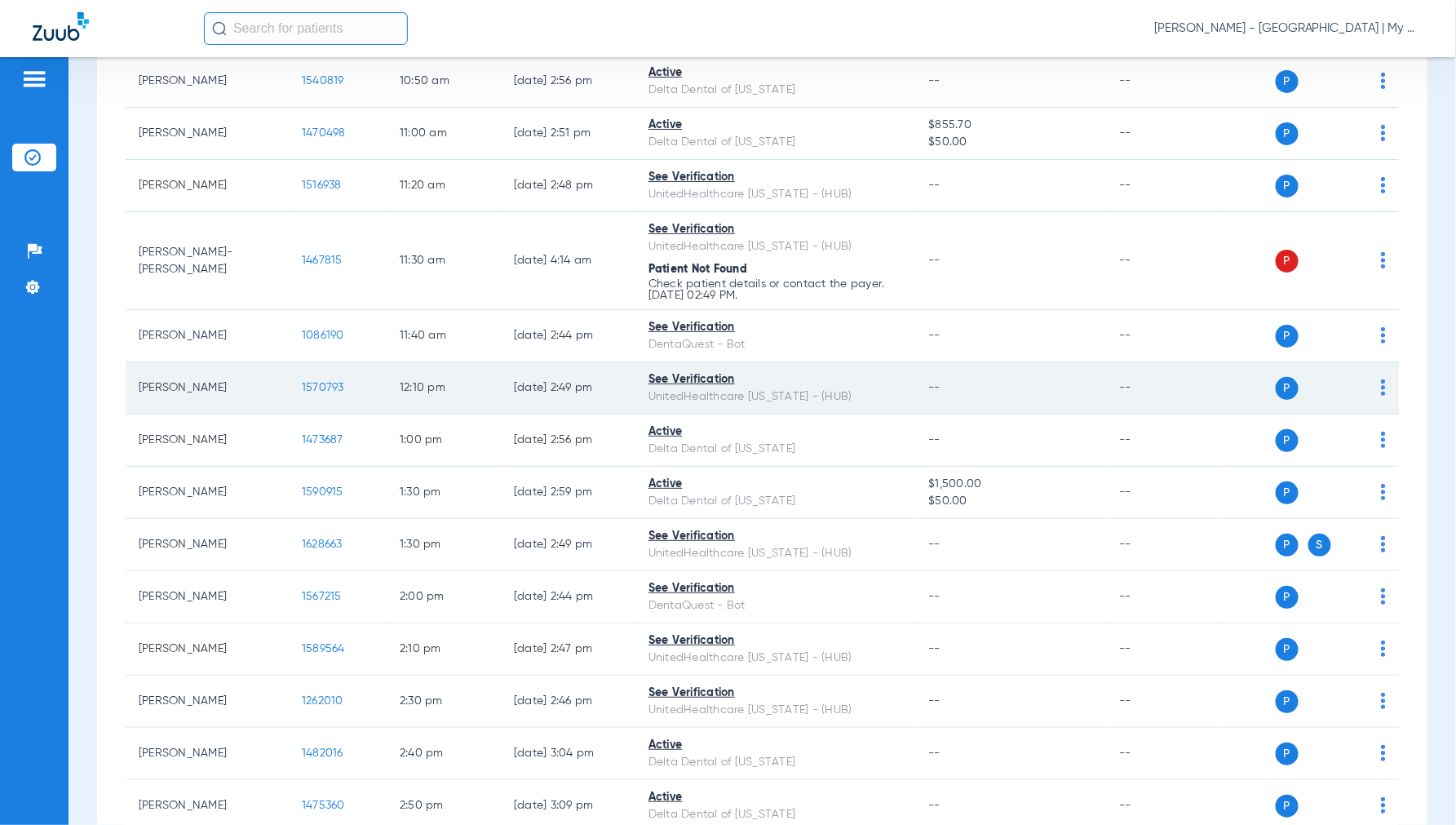
click at [307, 393] on span "1570793" at bounding box center [323, 387] width 43 height 12
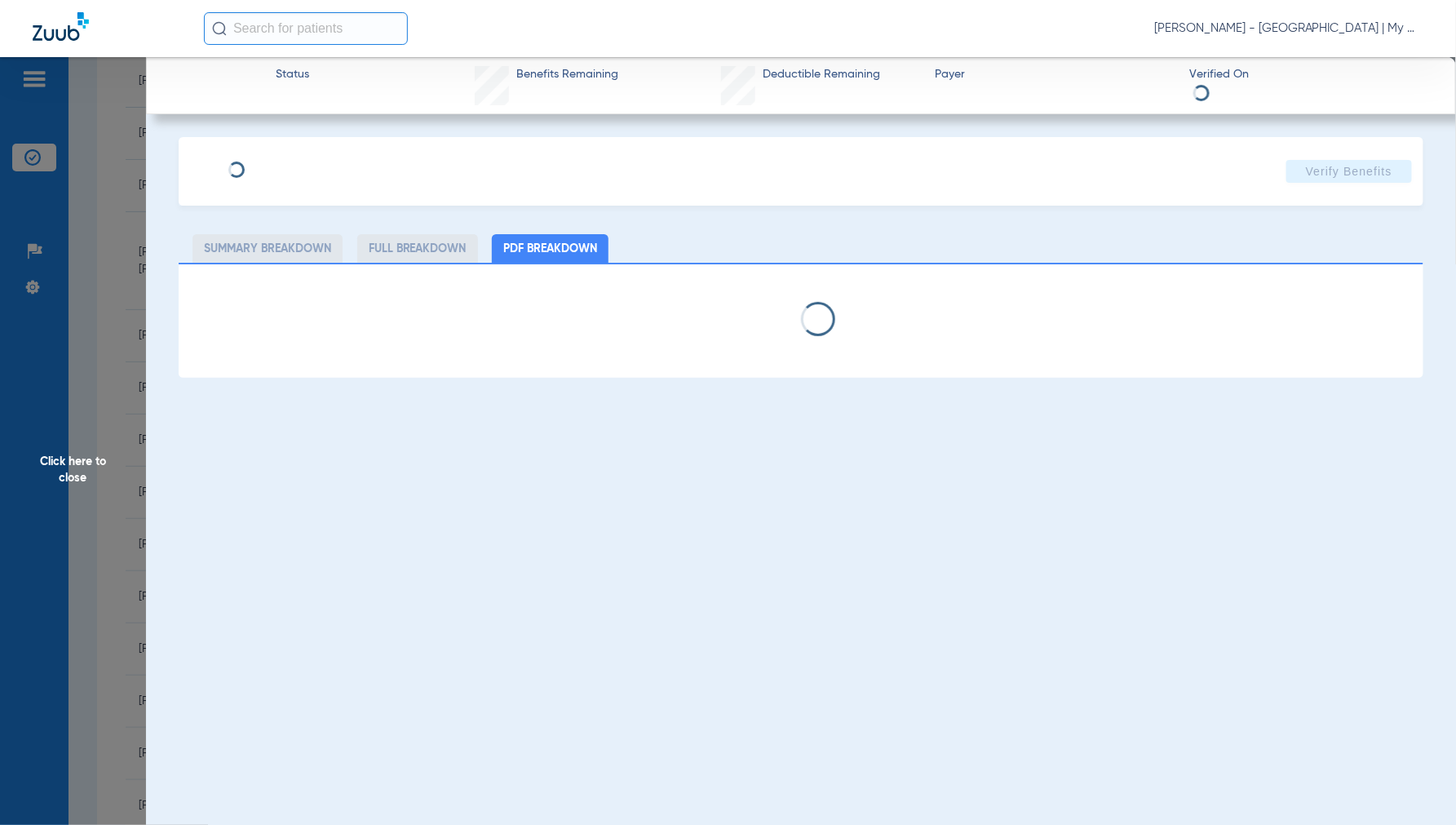
select select "page-width"
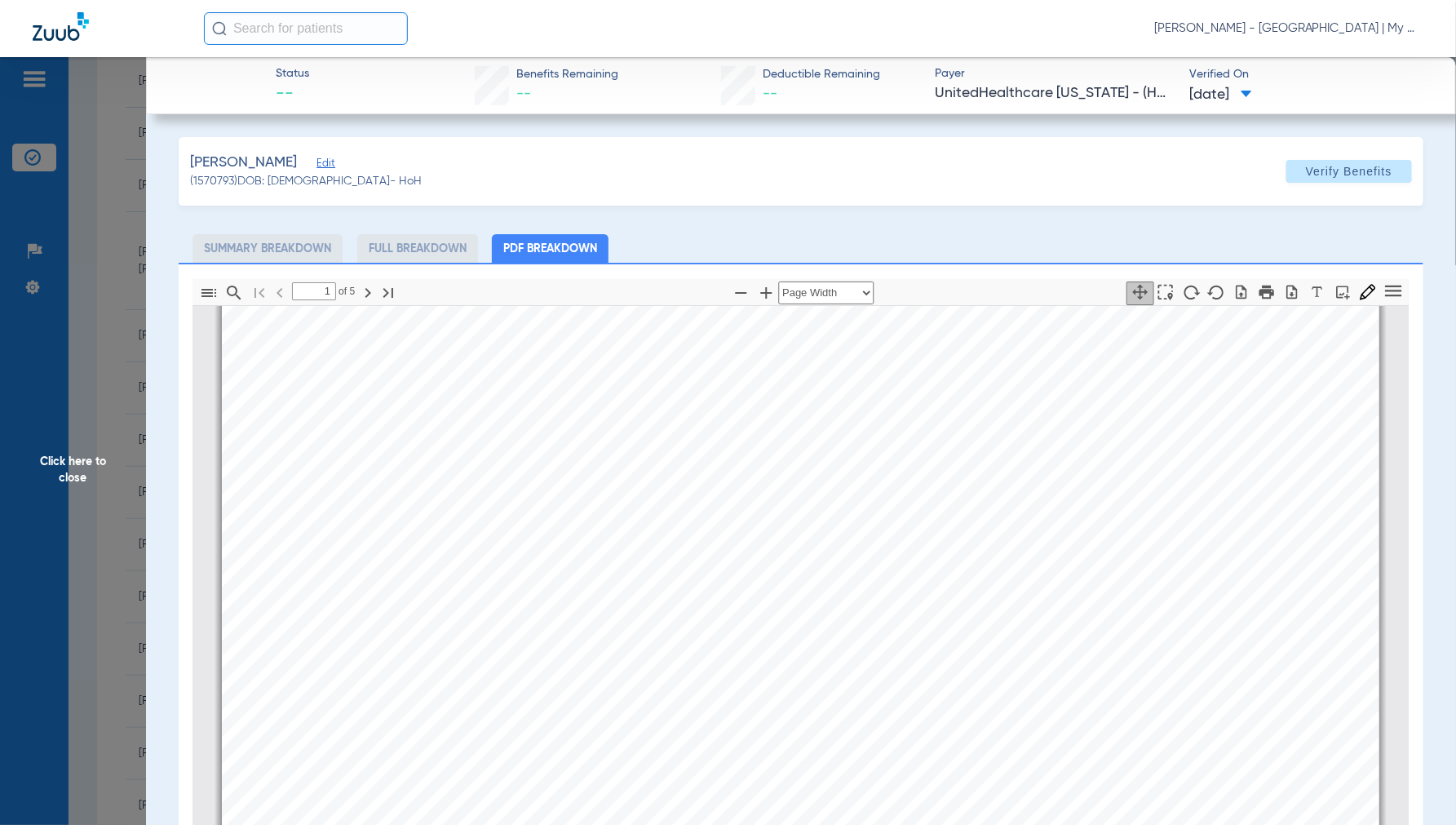
type input "2"
click at [52, 466] on span "Click here to close" at bounding box center [73, 469] width 146 height 825
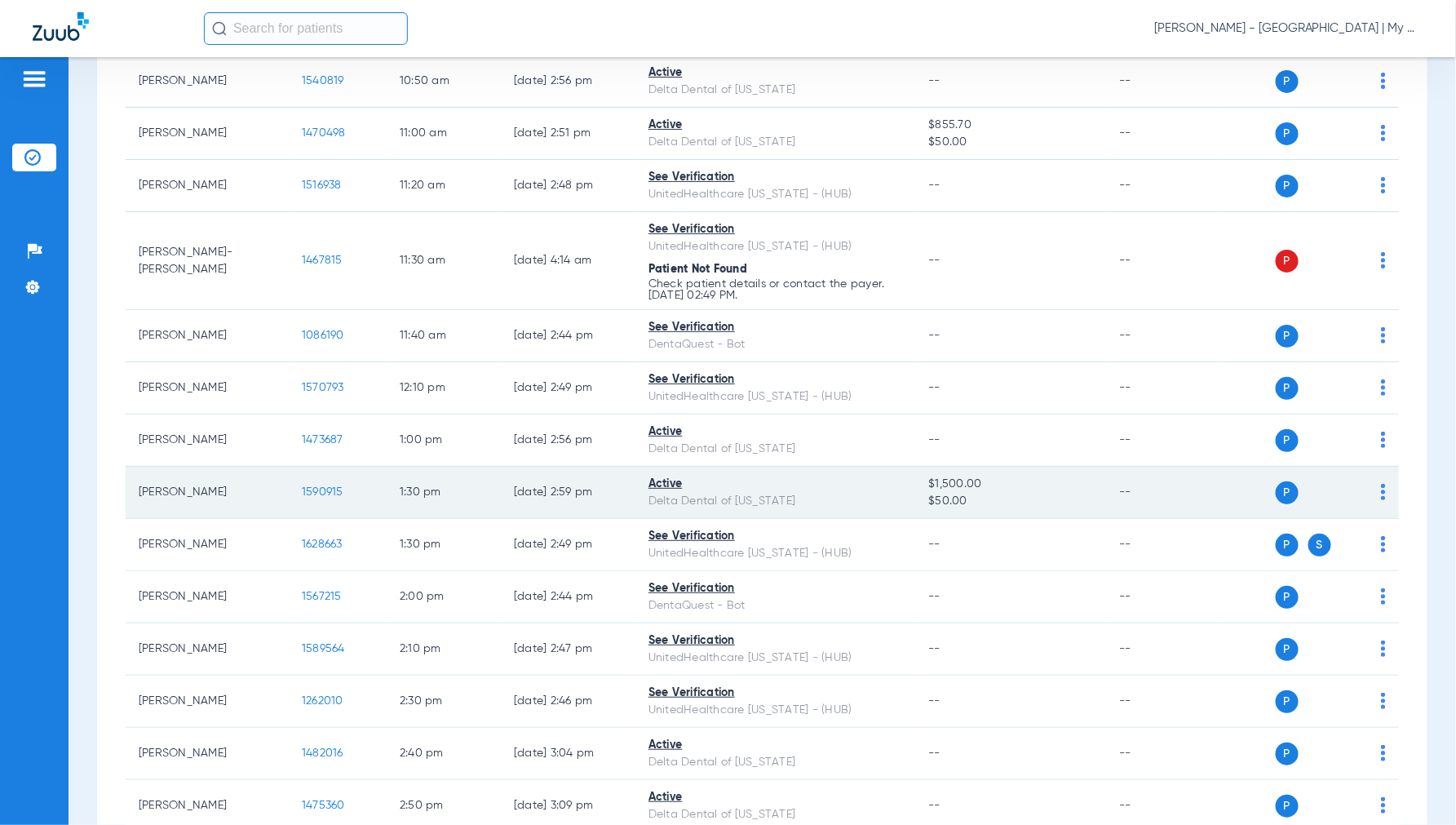
click at [331, 492] on span "1590915" at bounding box center [323, 492] width 42 height 12
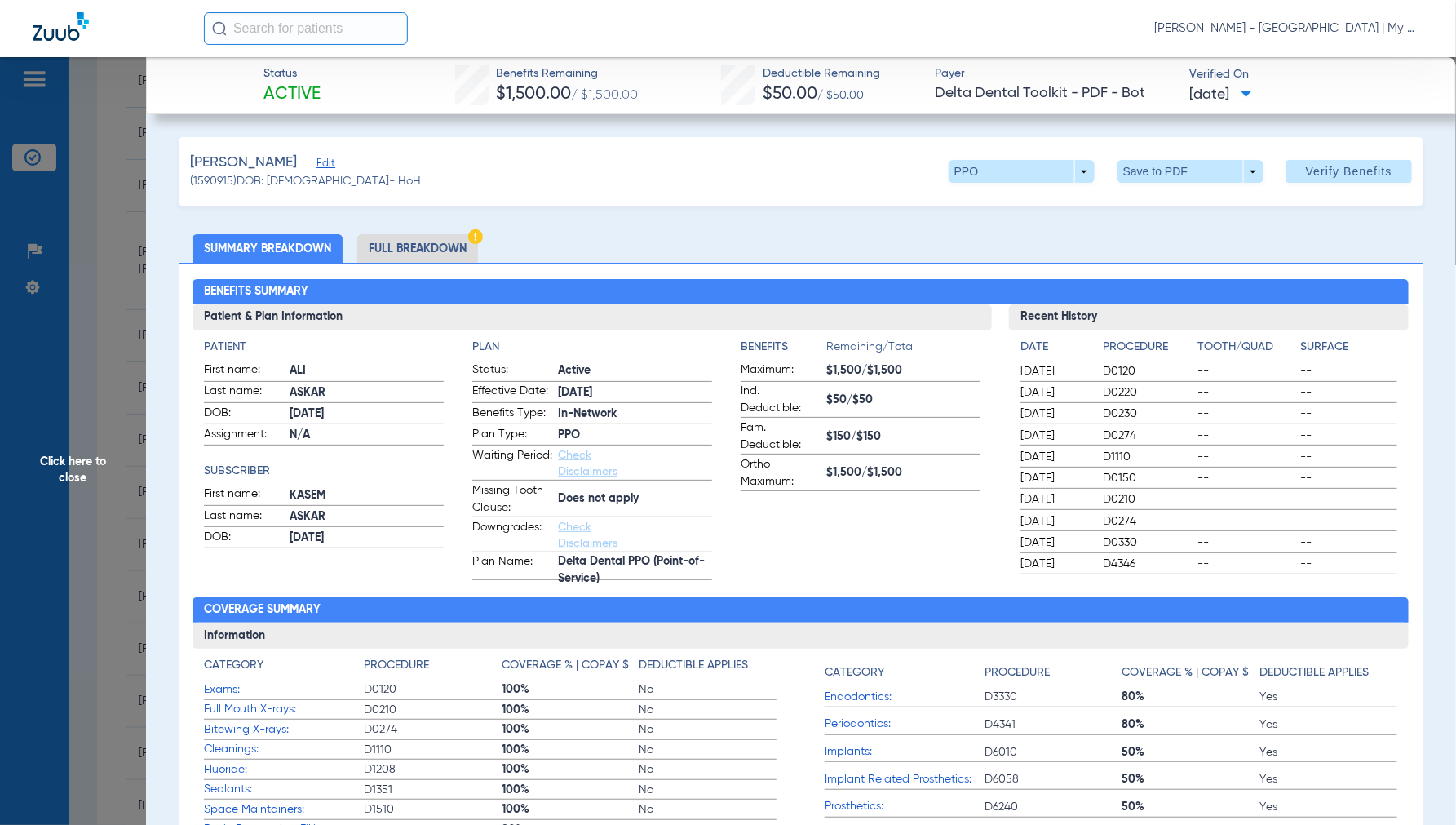
click at [403, 253] on li "Full Breakdown" at bounding box center [417, 248] width 121 height 28
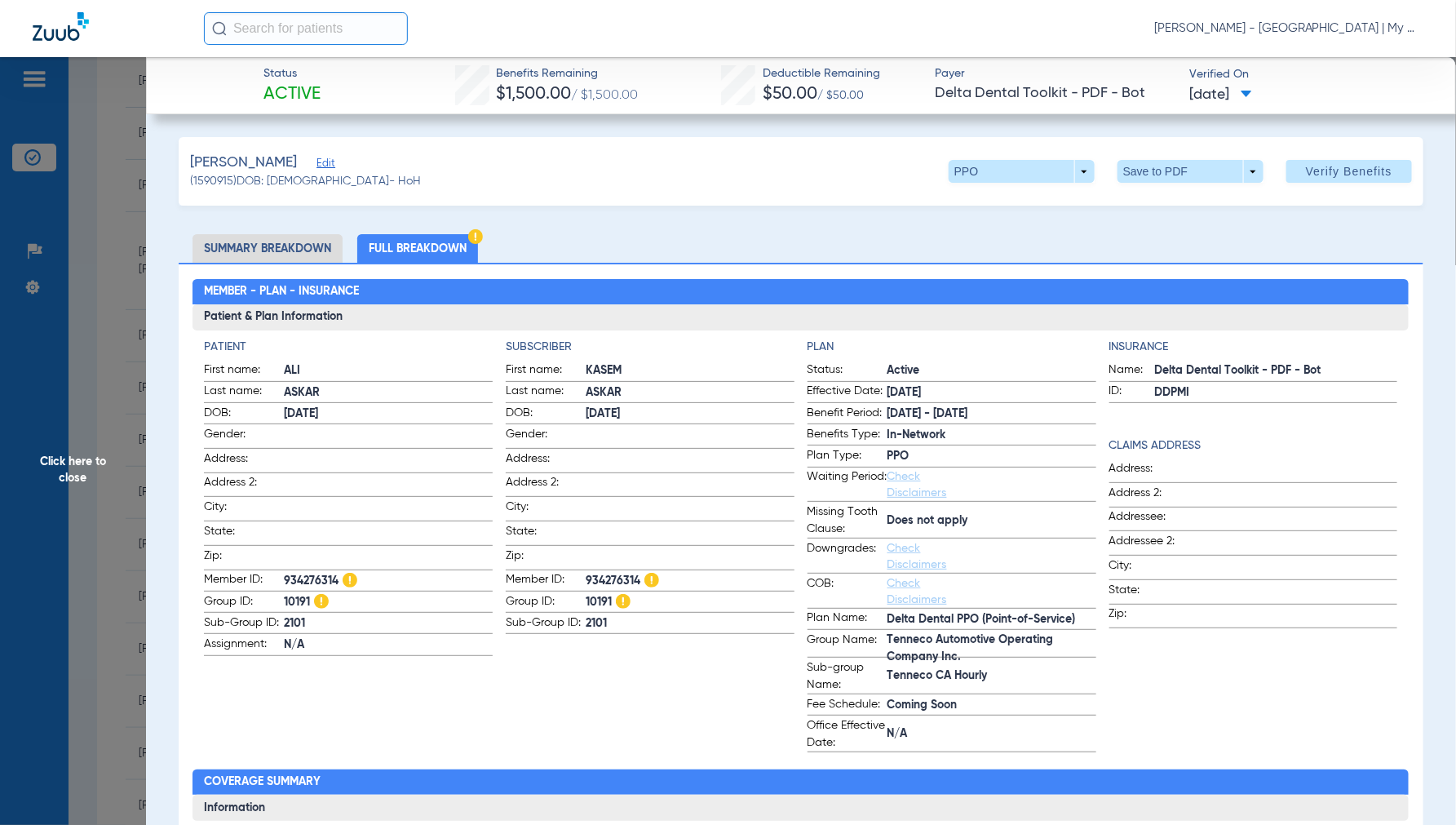
click at [62, 461] on span "Click here to close" at bounding box center [73, 469] width 146 height 825
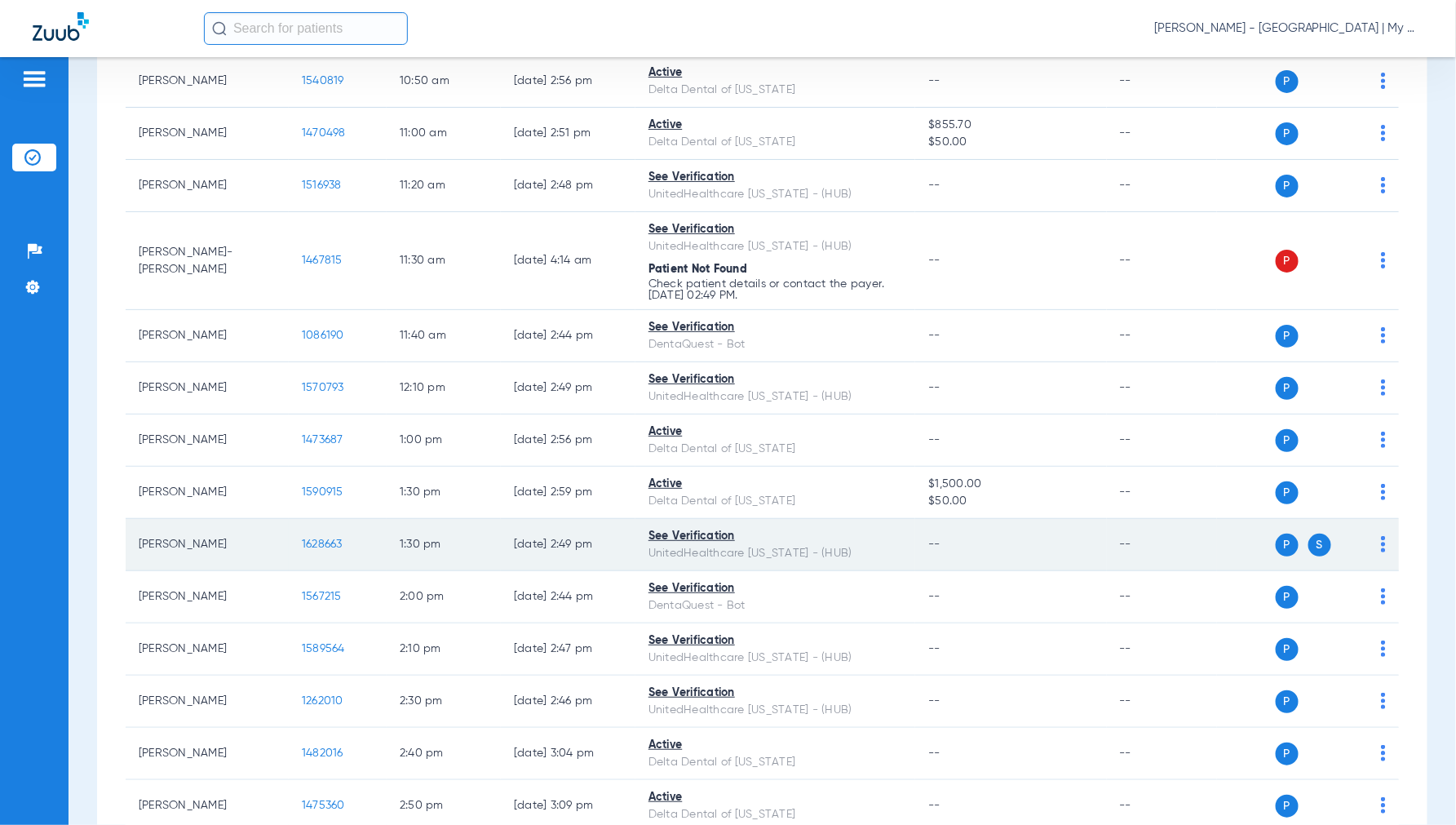
click at [327, 548] on span "1628663" at bounding box center [323, 544] width 41 height 12
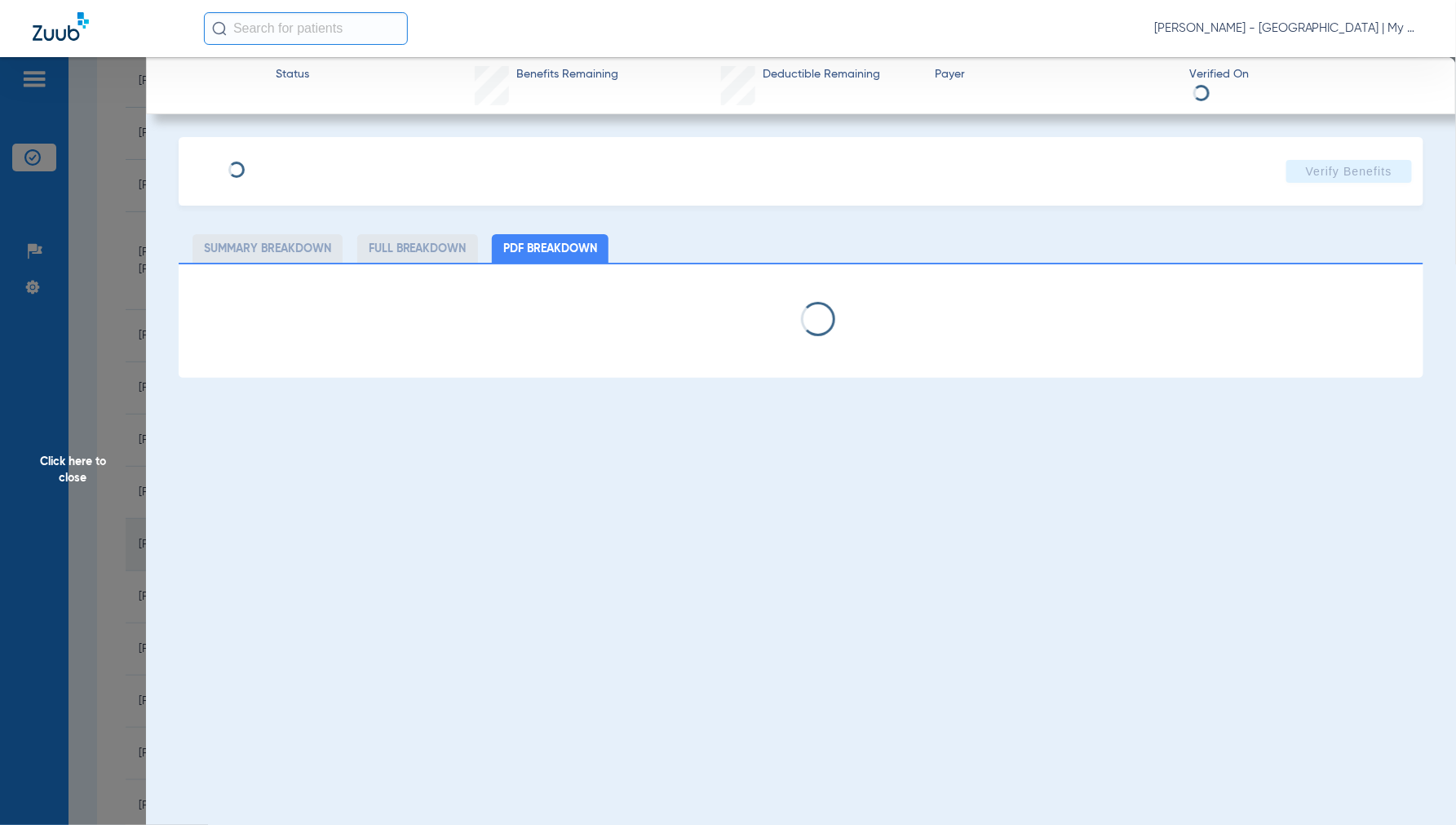
select select "page-width"
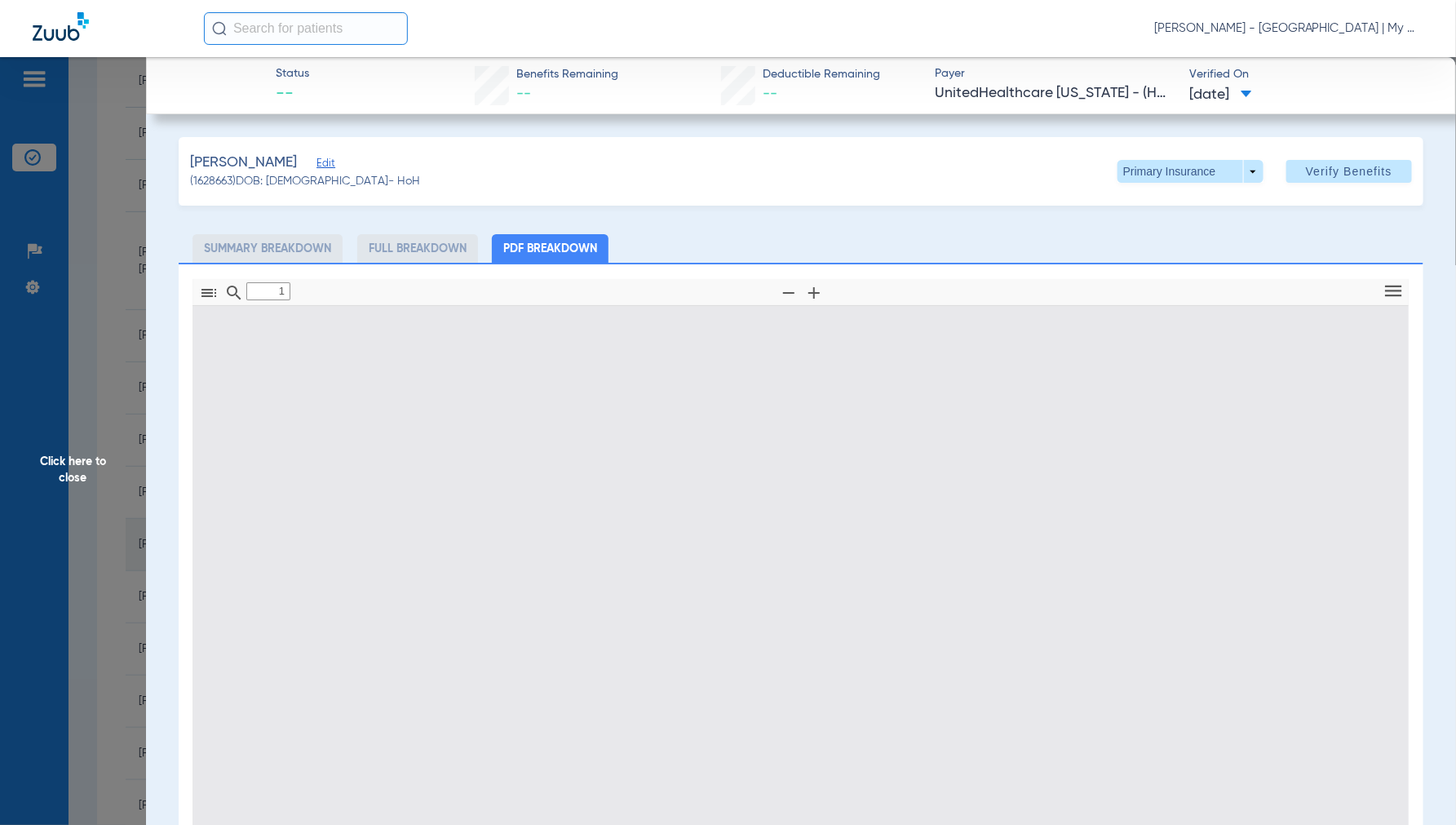
scroll to position [8, 0]
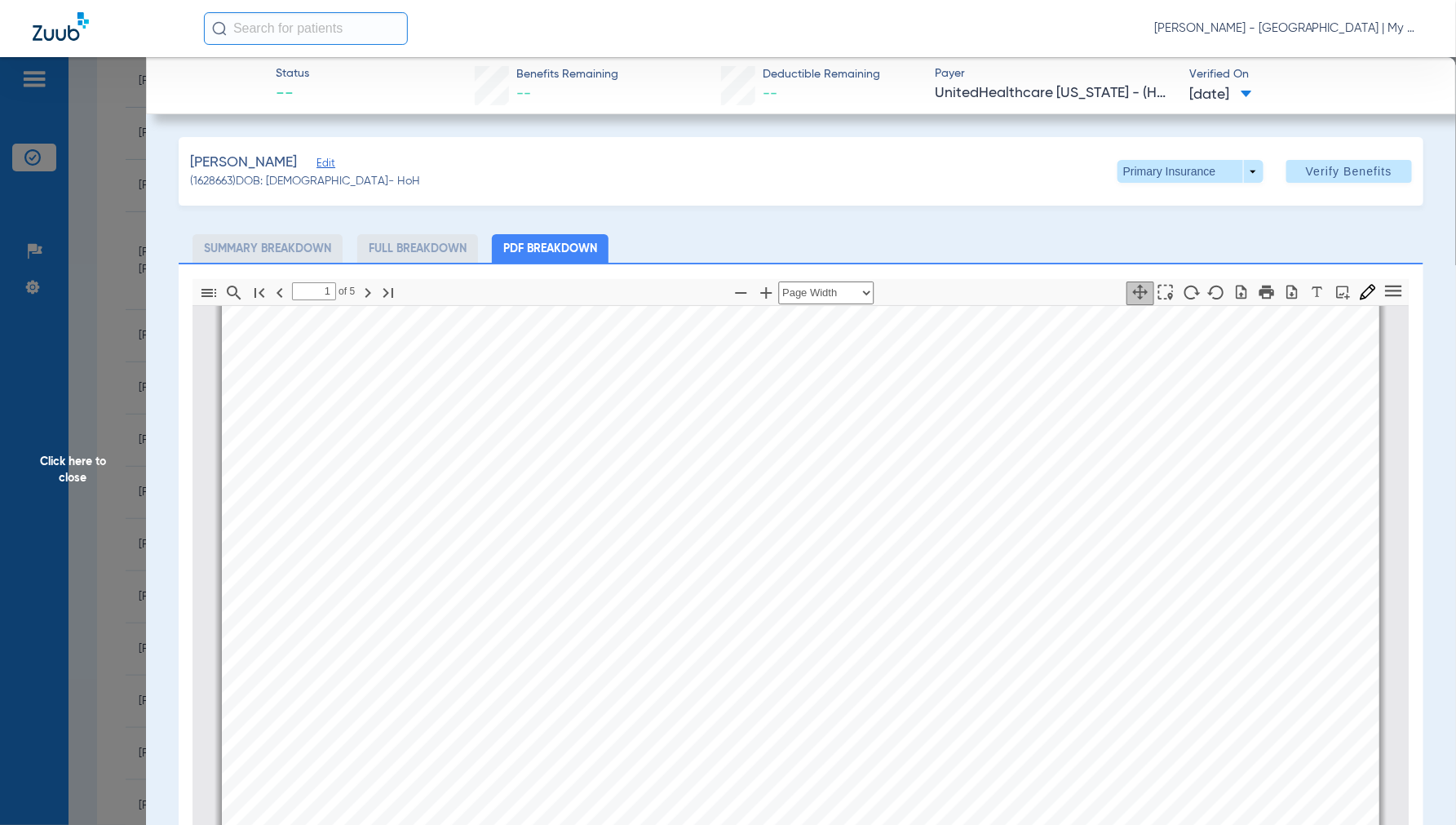
type input "2"
click at [1242, 176] on span at bounding box center [1190, 171] width 146 height 23
click at [1162, 240] on span "Secondary Insurance" at bounding box center [1172, 237] width 108 height 12
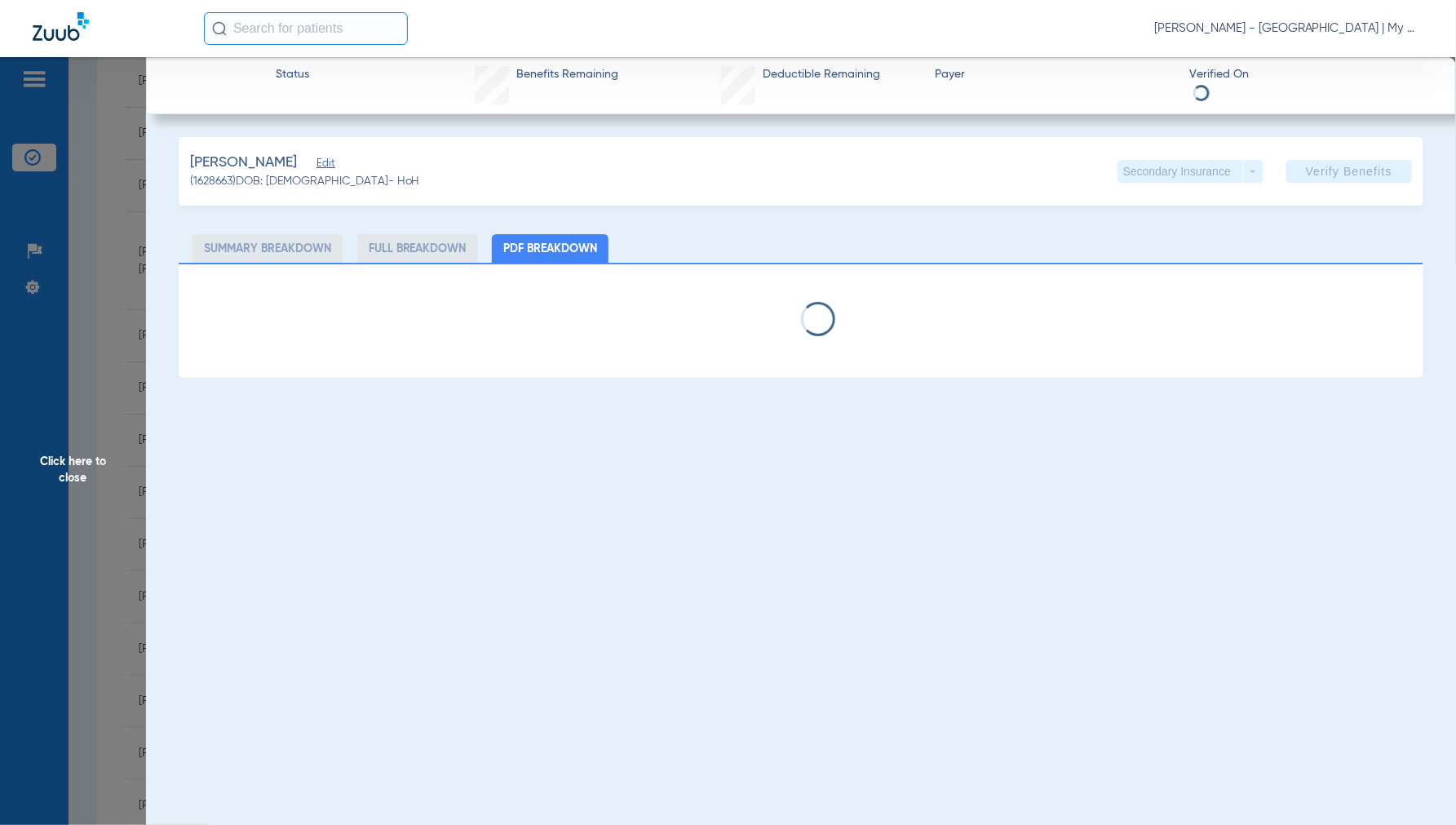
select select "page-width"
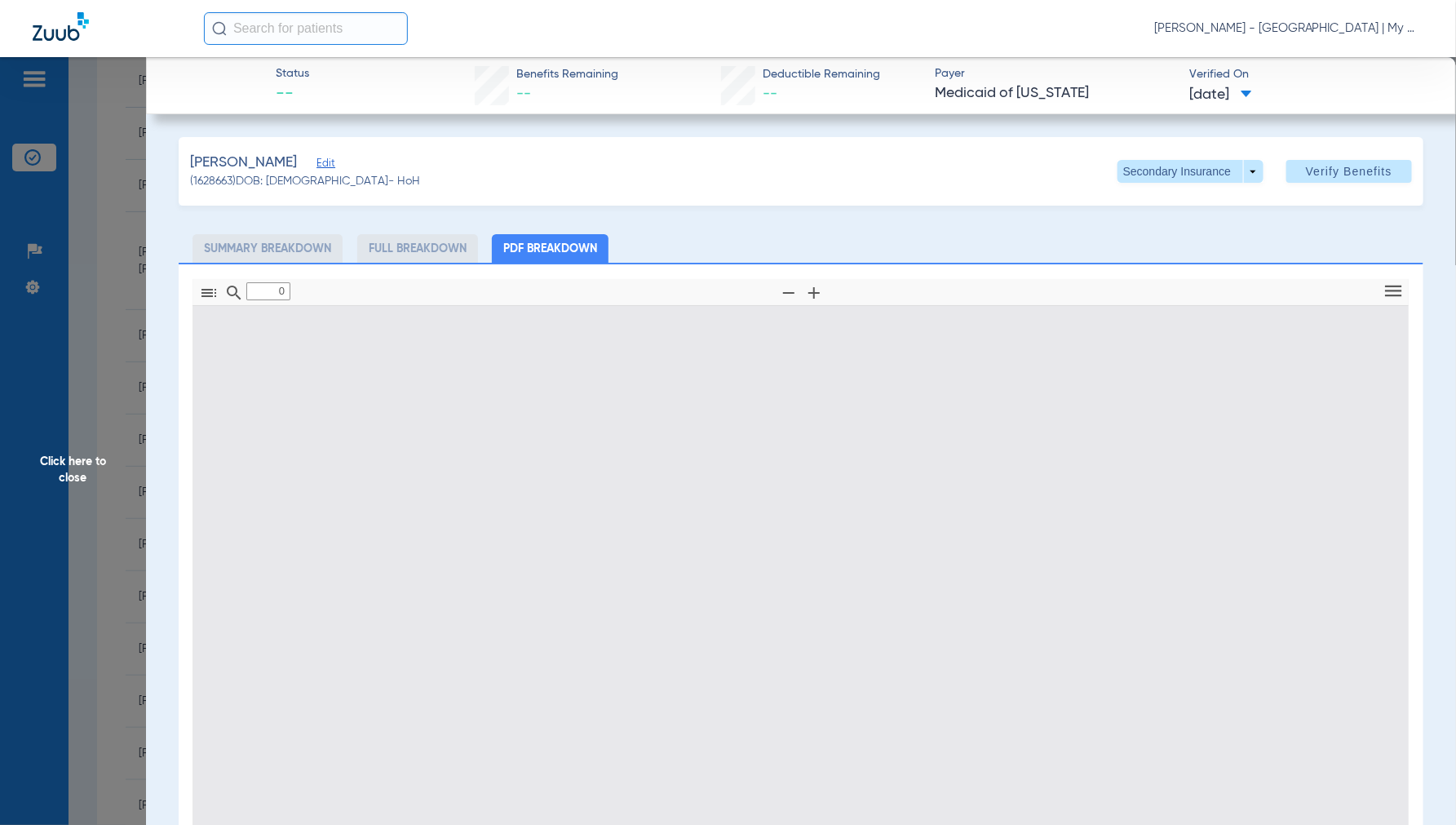
type input "1"
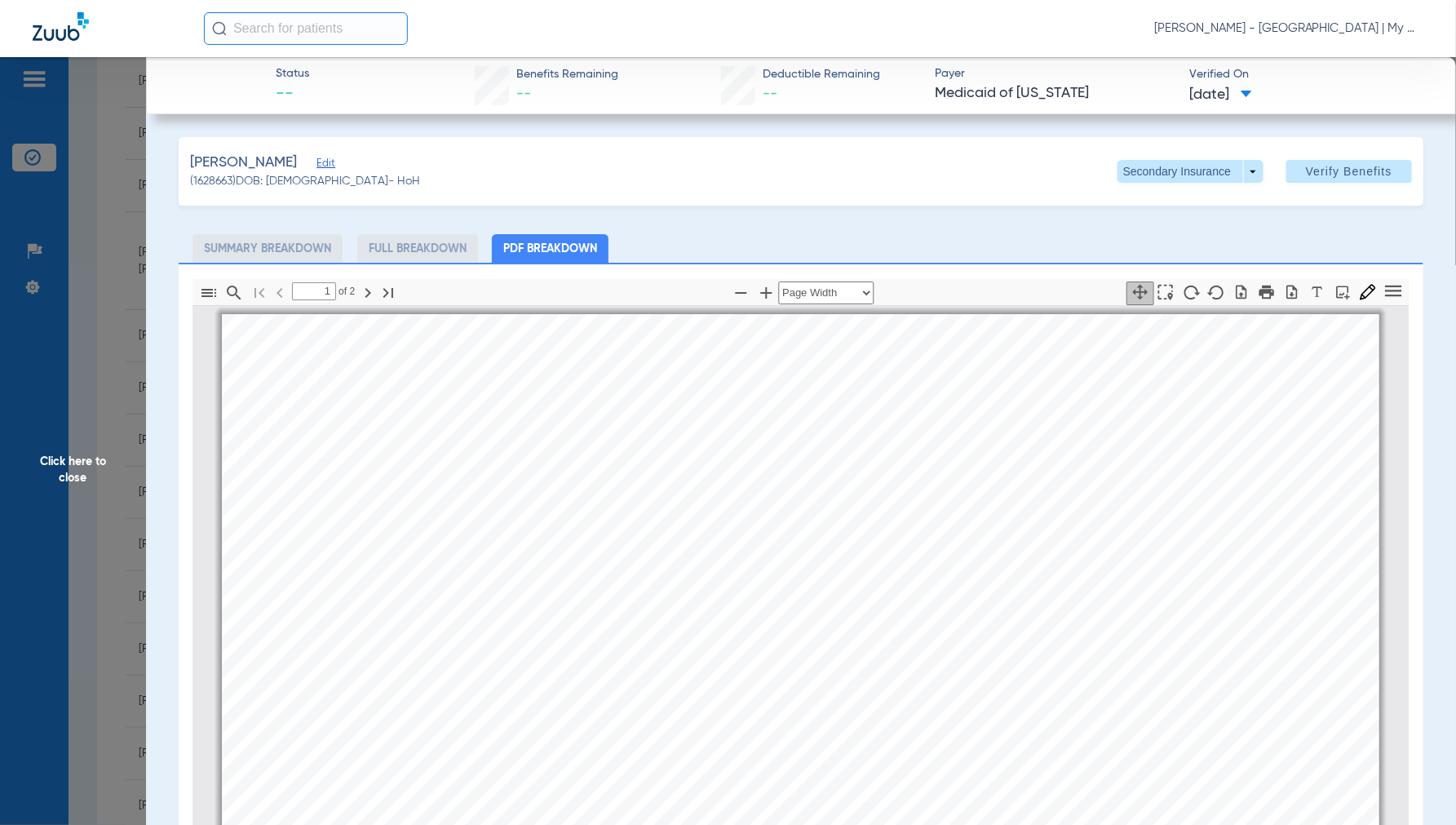
scroll to position [8, 0]
click at [82, 468] on span "Click here to close" at bounding box center [73, 469] width 146 height 825
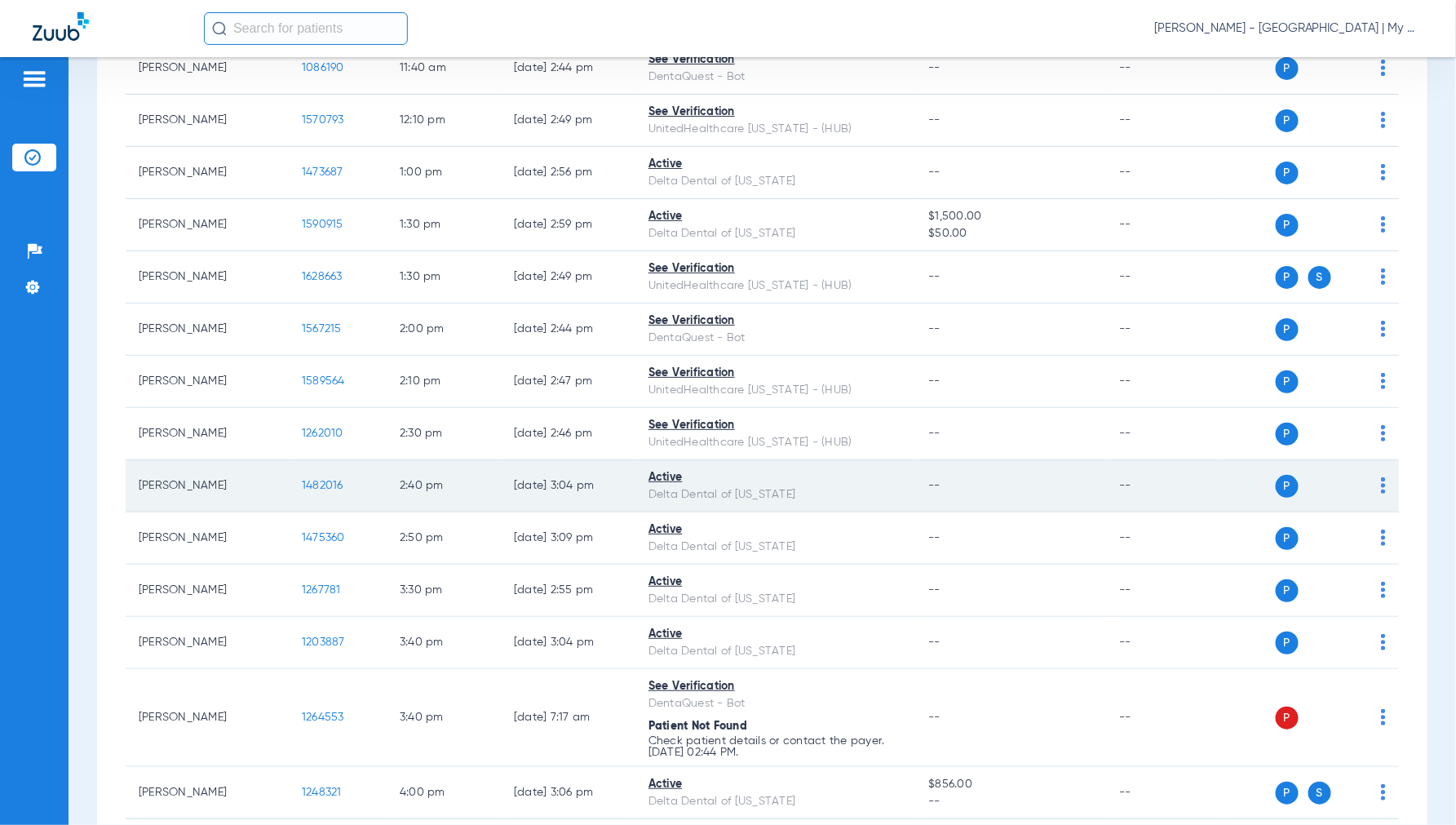
scroll to position [1369, 0]
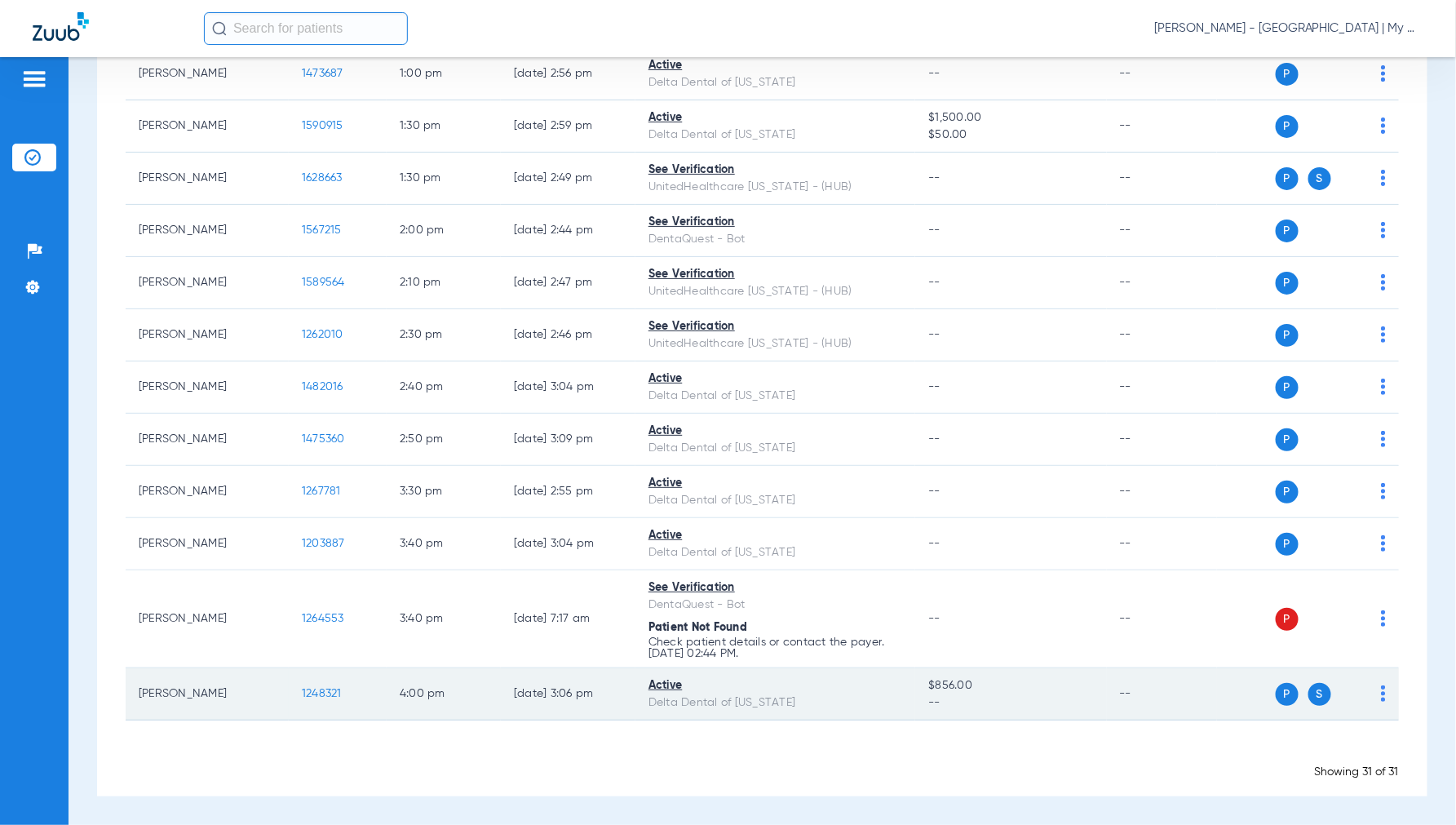
click at [316, 690] on span "1248321" at bounding box center [322, 693] width 40 height 12
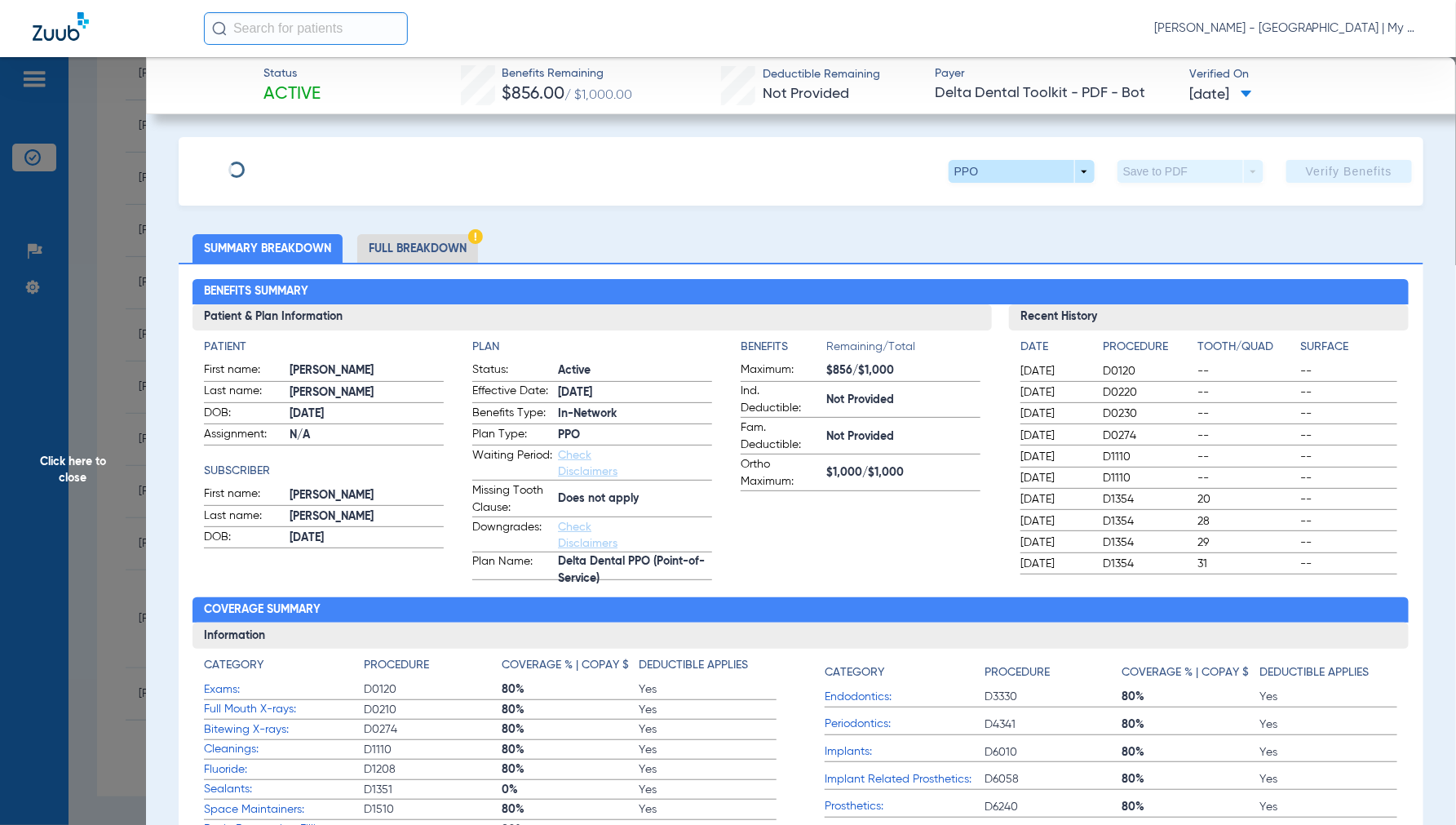
click at [417, 257] on li "Full Breakdown" at bounding box center [417, 248] width 121 height 28
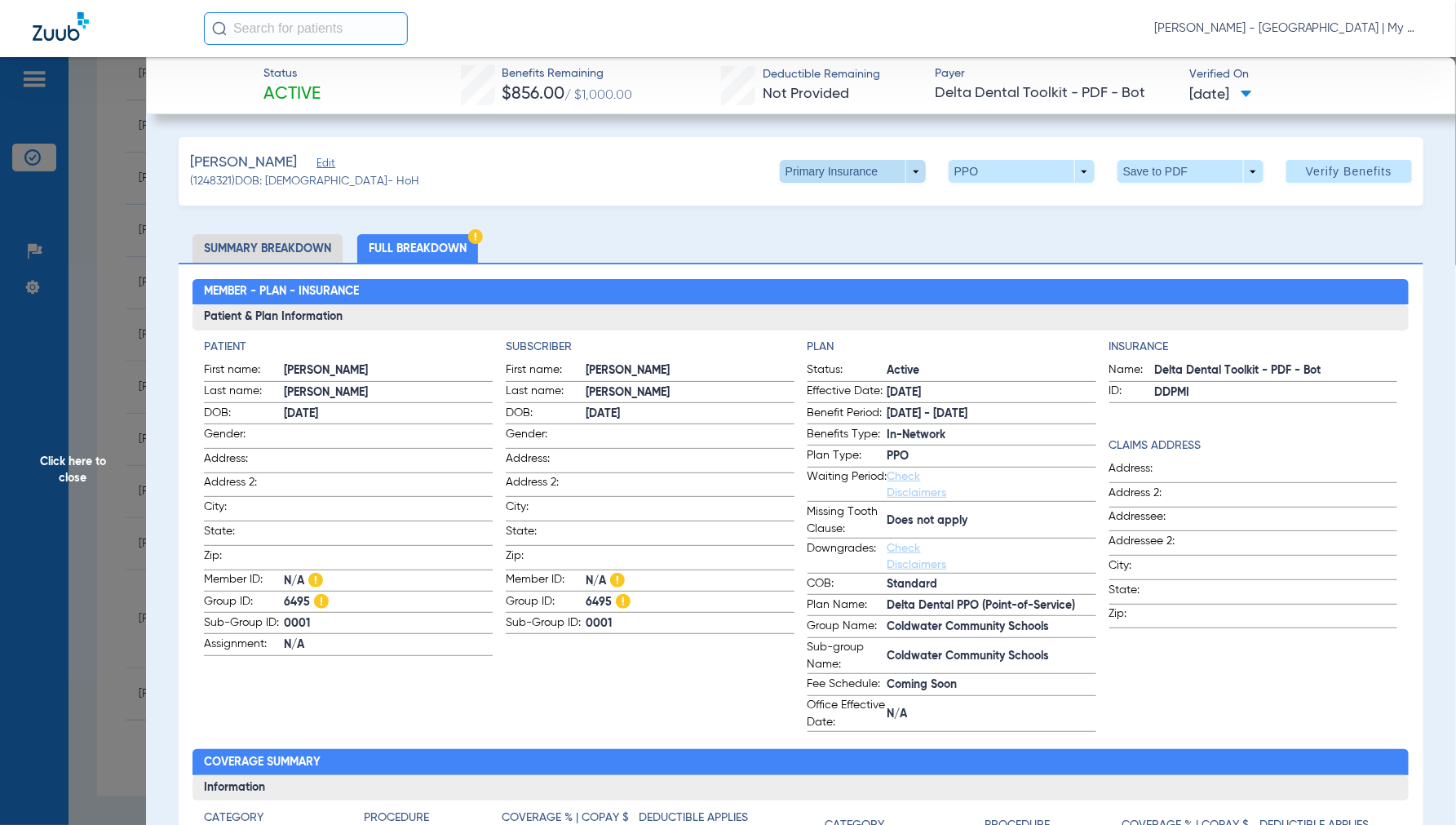
click at [901, 169] on span at bounding box center [853, 171] width 146 height 23
click at [843, 233] on span "Secondary Insurance" at bounding box center [835, 237] width 108 height 12
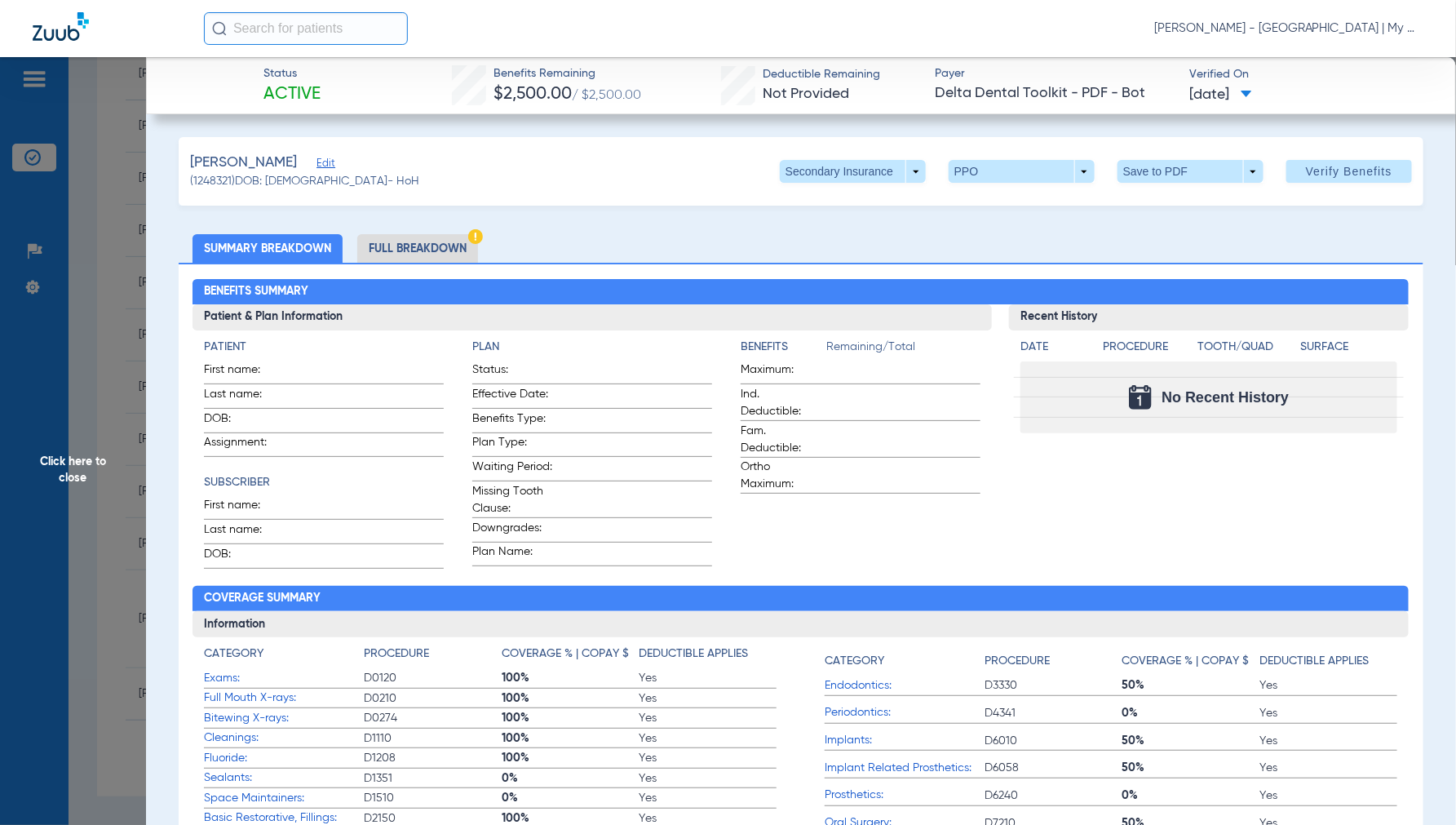
click at [412, 240] on li "Full Breakdown" at bounding box center [417, 248] width 121 height 28
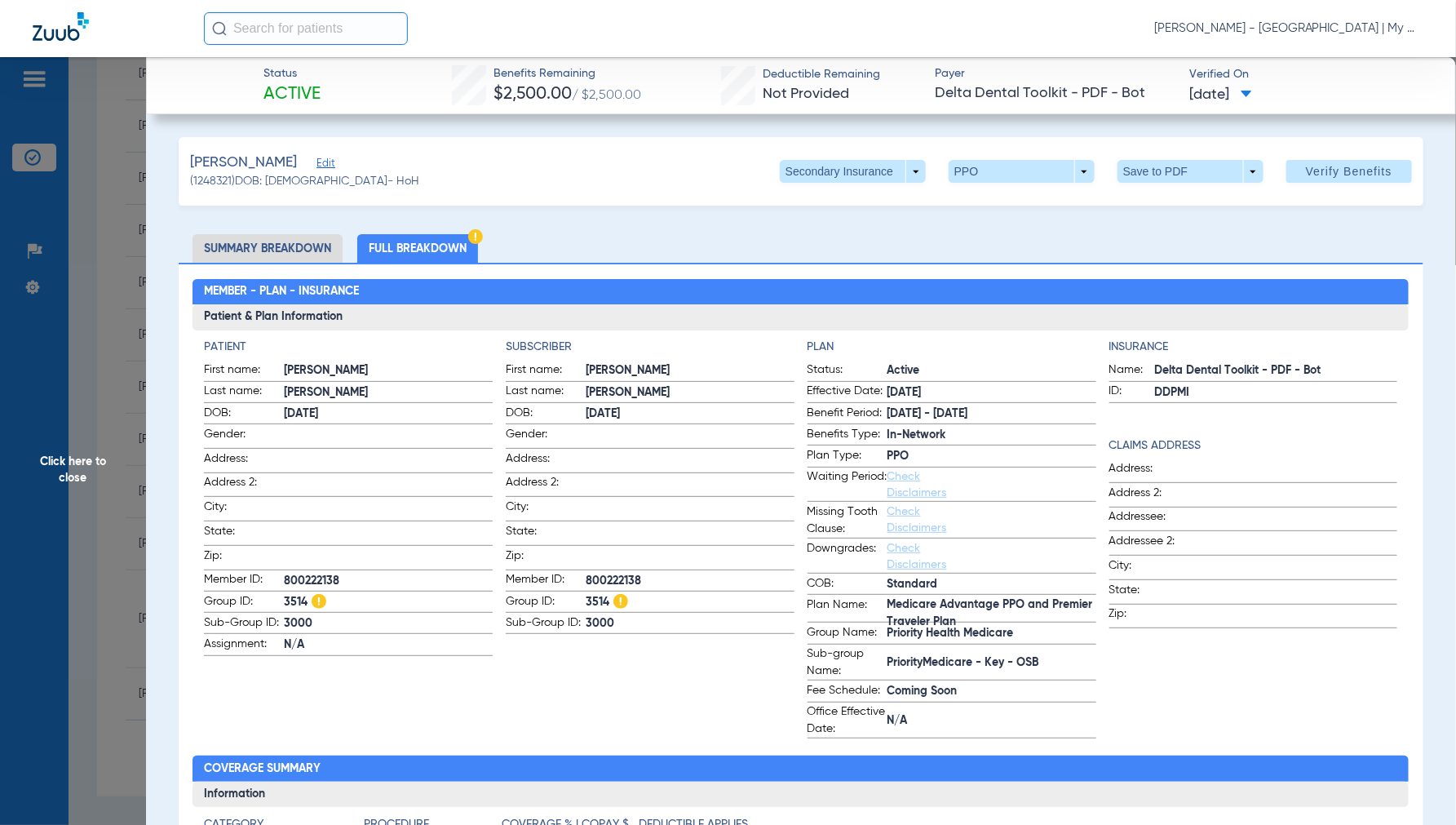
click at [63, 469] on span "Click here to close" at bounding box center [73, 469] width 146 height 825
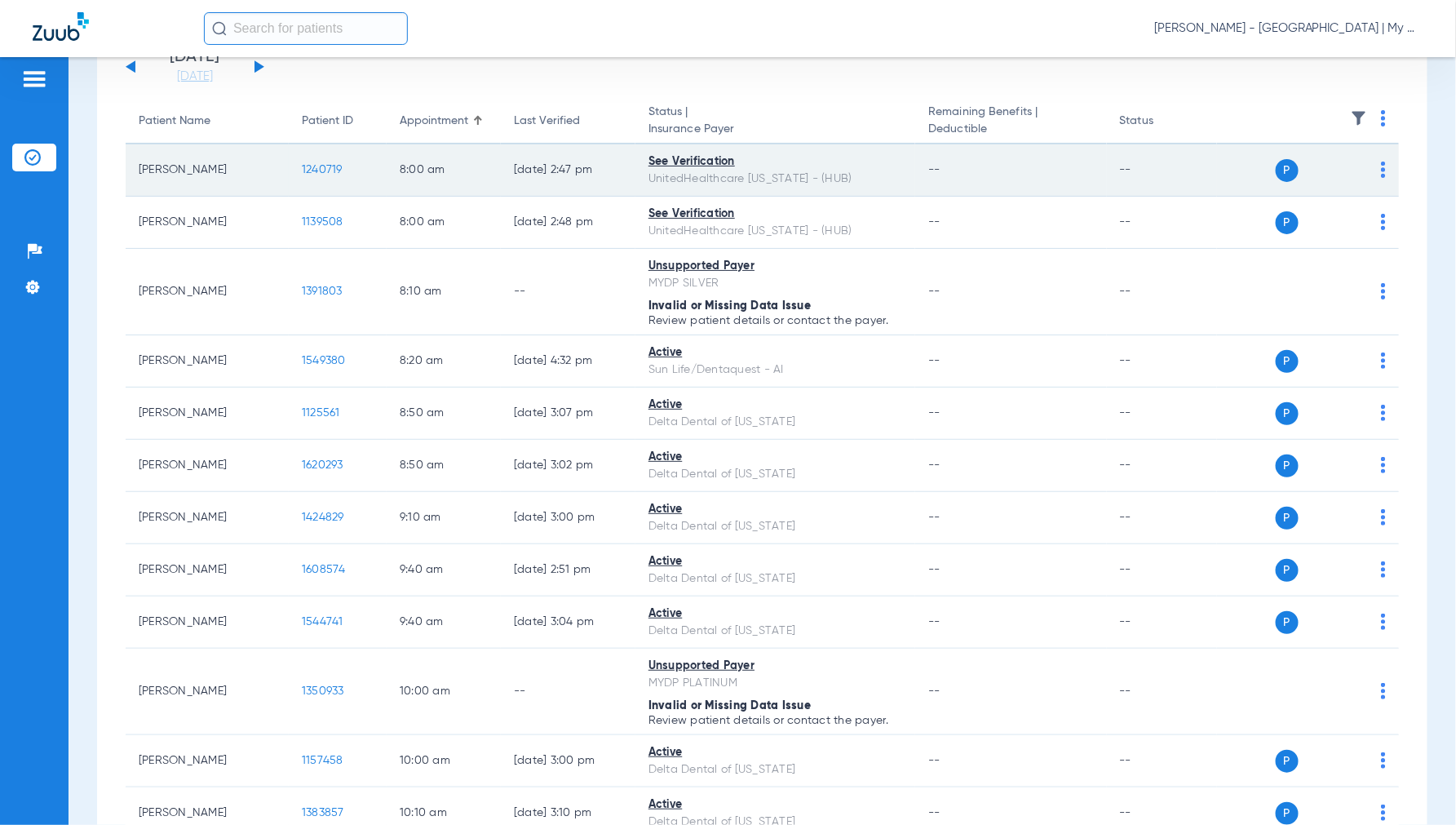
scroll to position [0, 0]
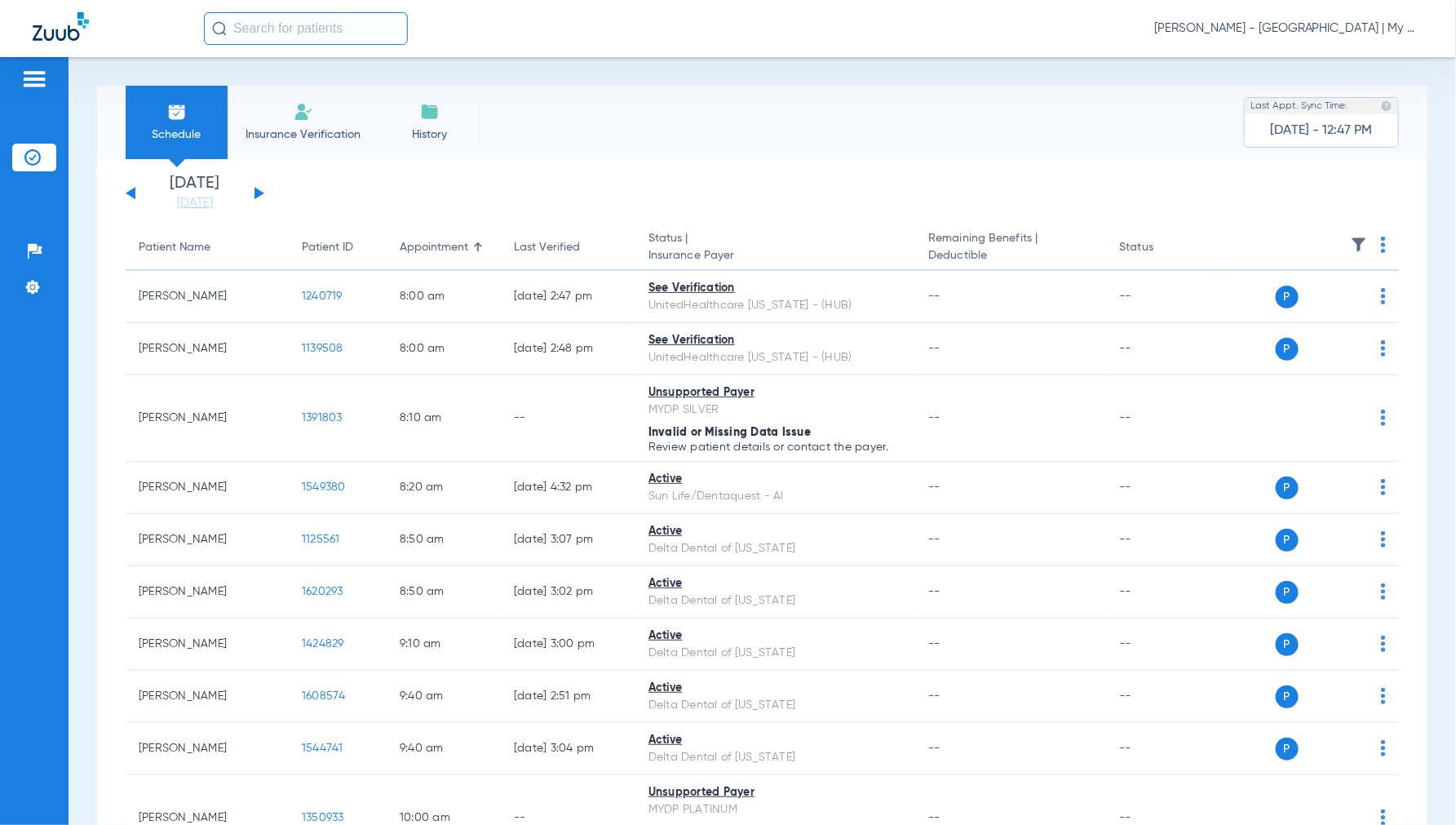
click at [257, 190] on button at bounding box center [259, 193] width 10 height 12
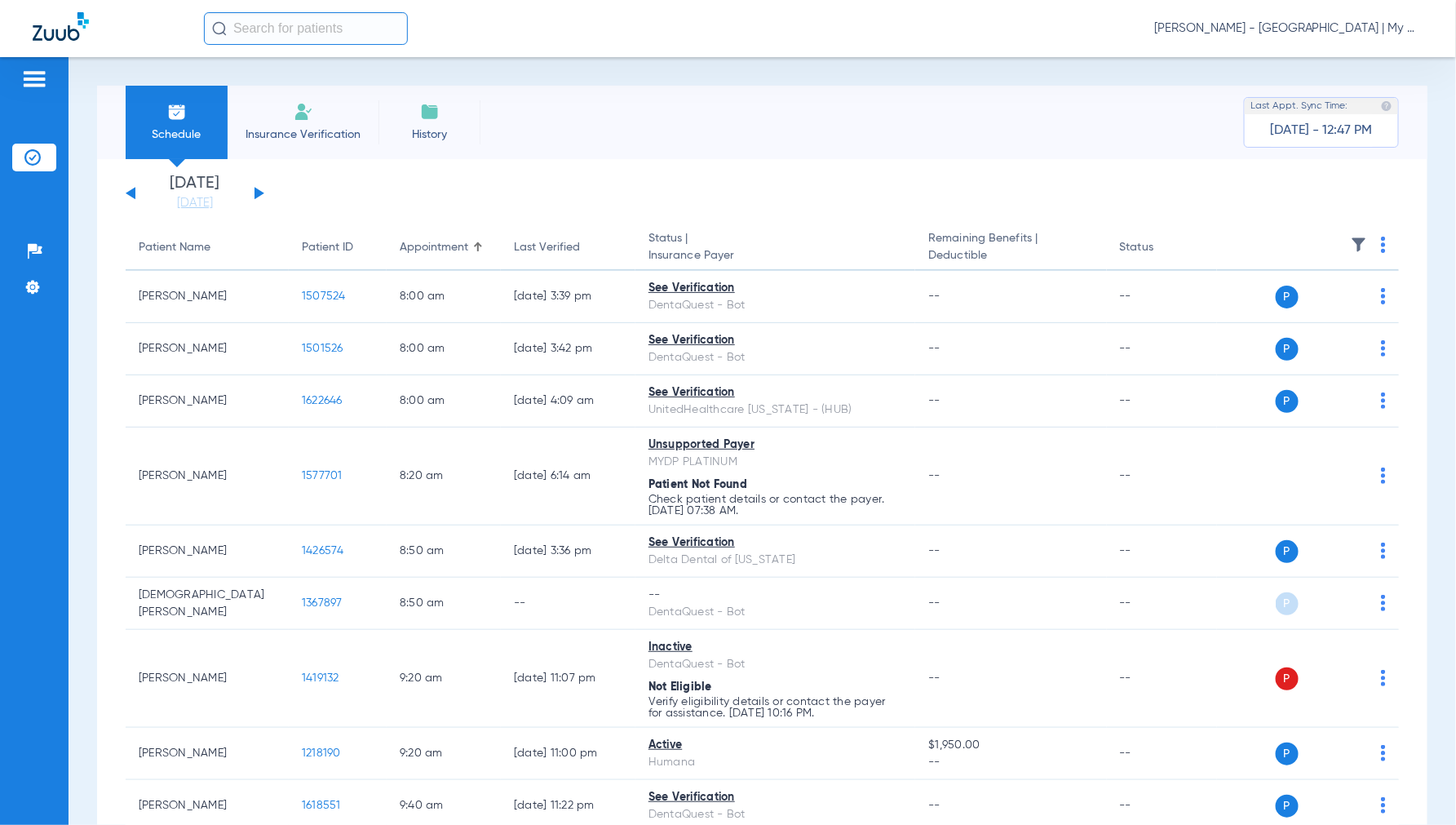
click at [1381, 241] on img at bounding box center [1383, 245] width 5 height 16
click at [1291, 311] on span "Verify All" at bounding box center [1307, 308] width 102 height 12
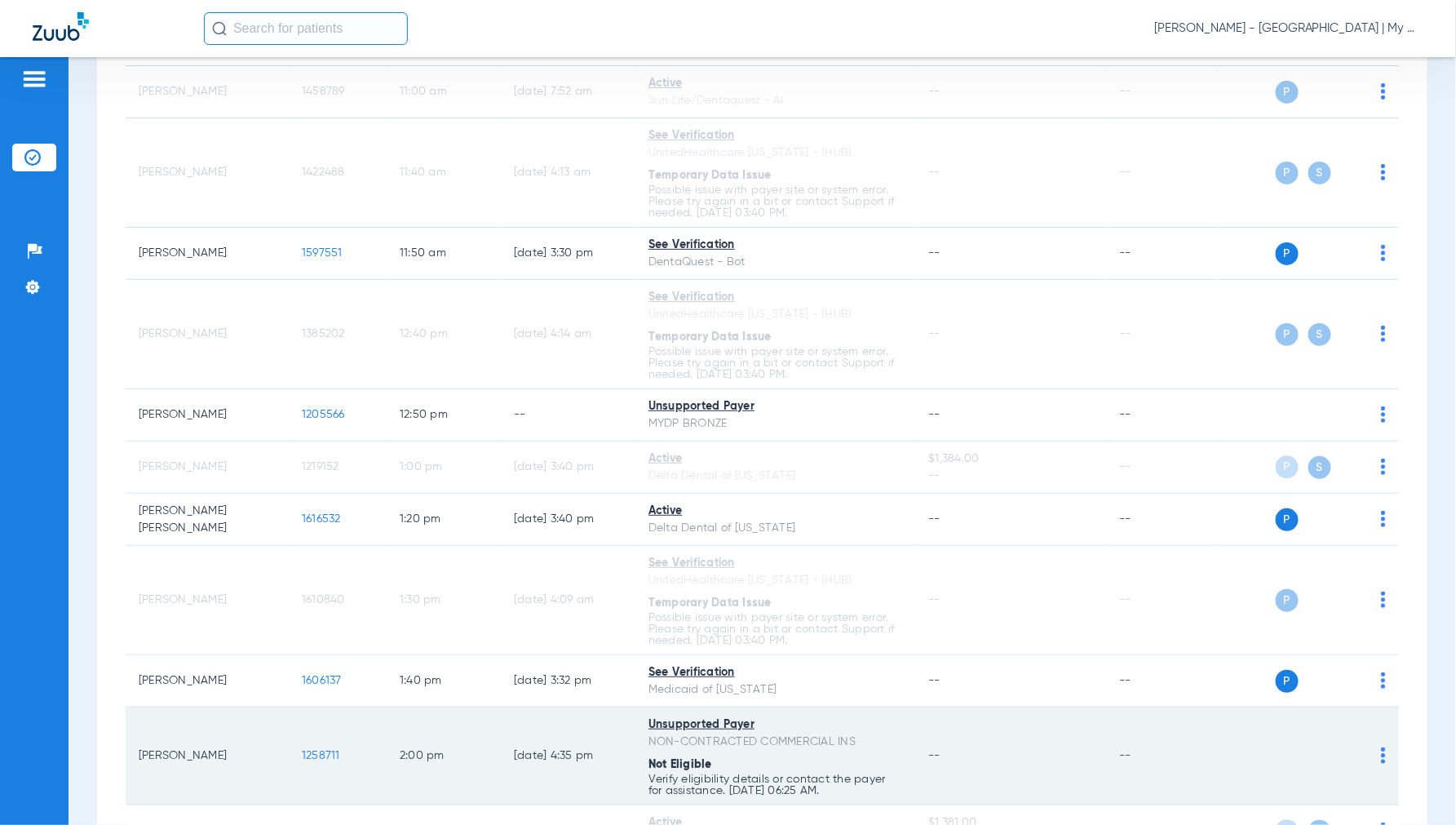
scroll to position [1903, 0]
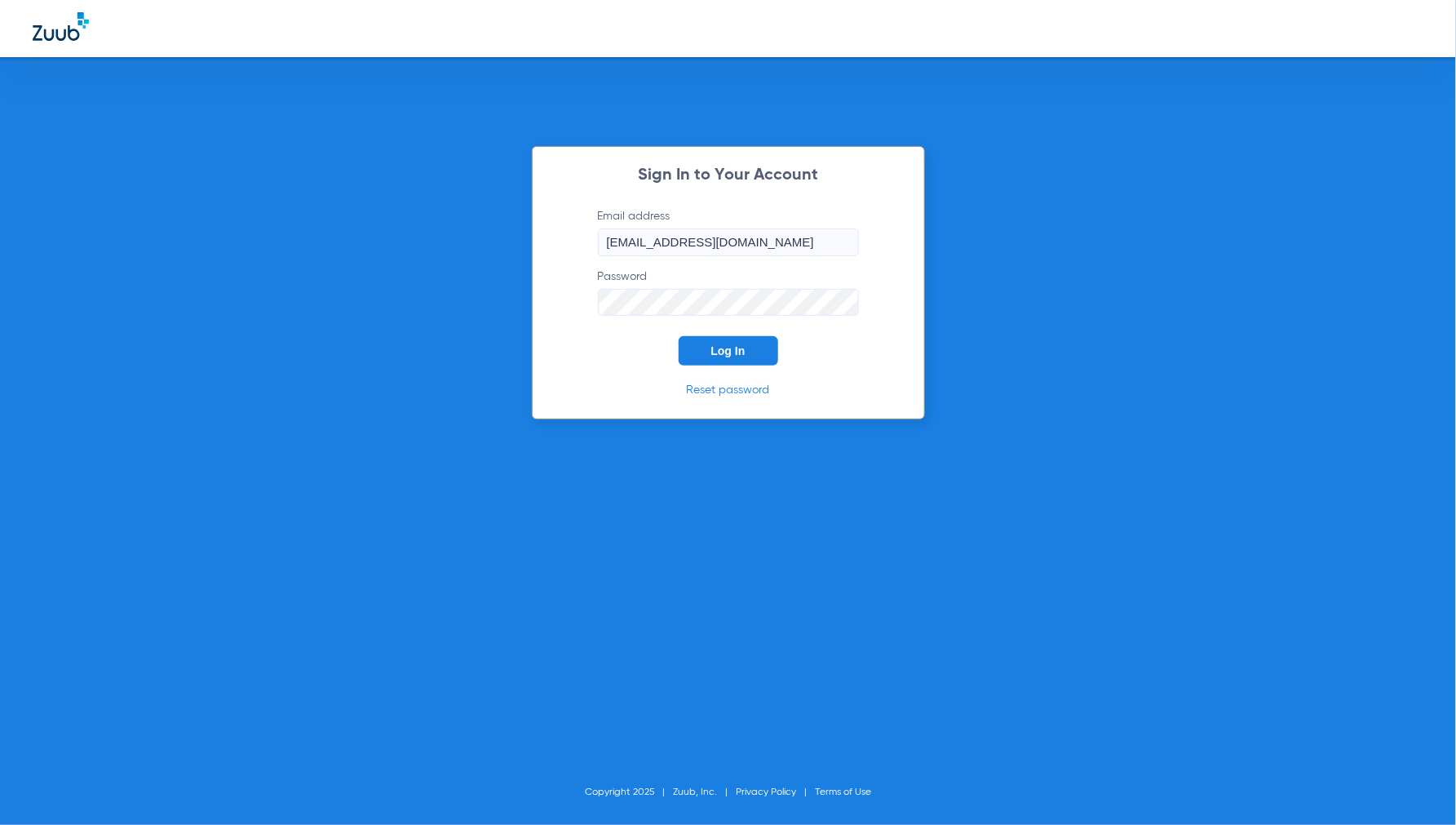
click at [734, 353] on span "Log In" at bounding box center [728, 350] width 35 height 13
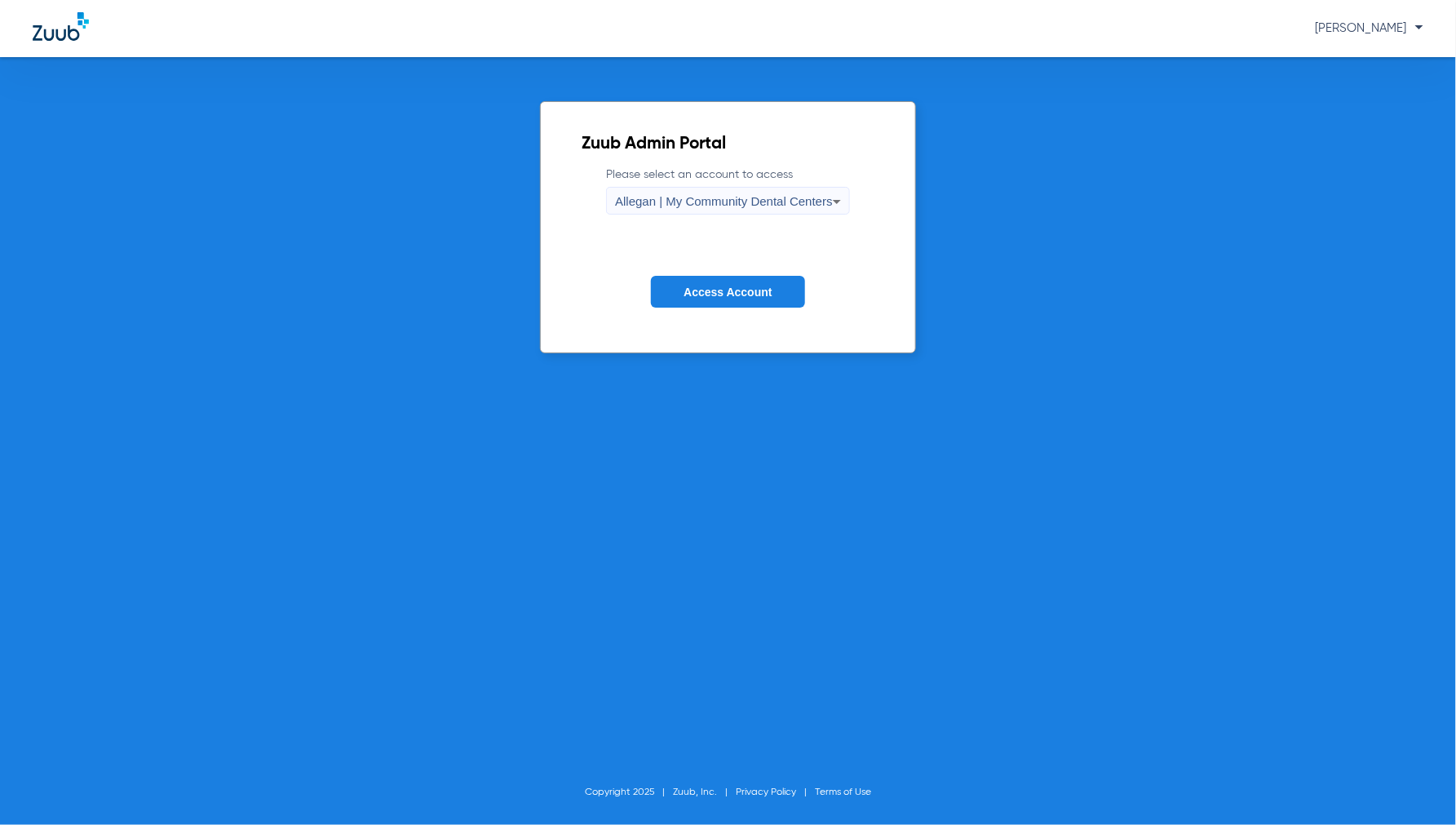
click at [673, 209] on div "Allegan | My Community Dental Centers" at bounding box center [724, 201] width 218 height 27
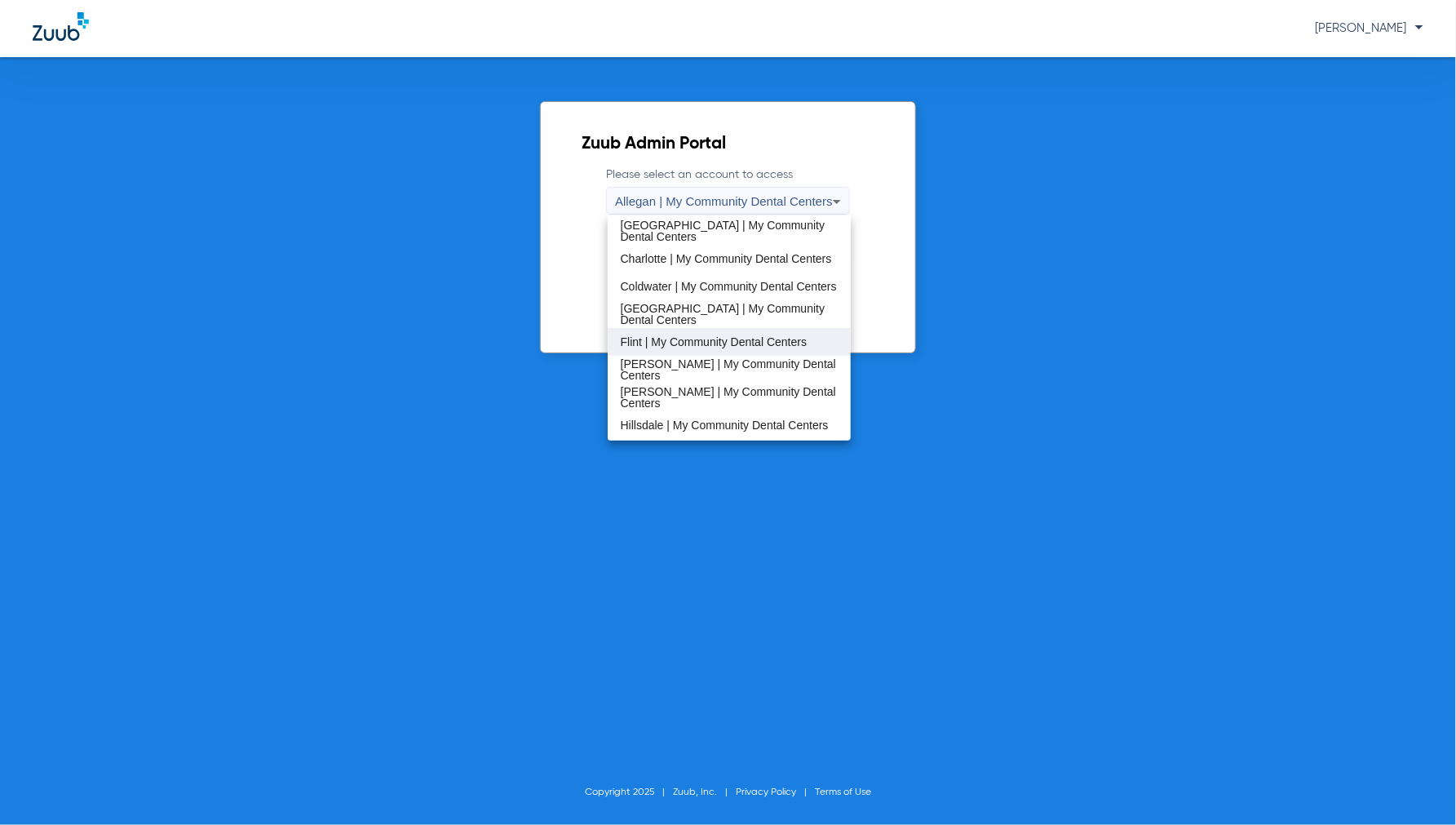
scroll to position [181, 0]
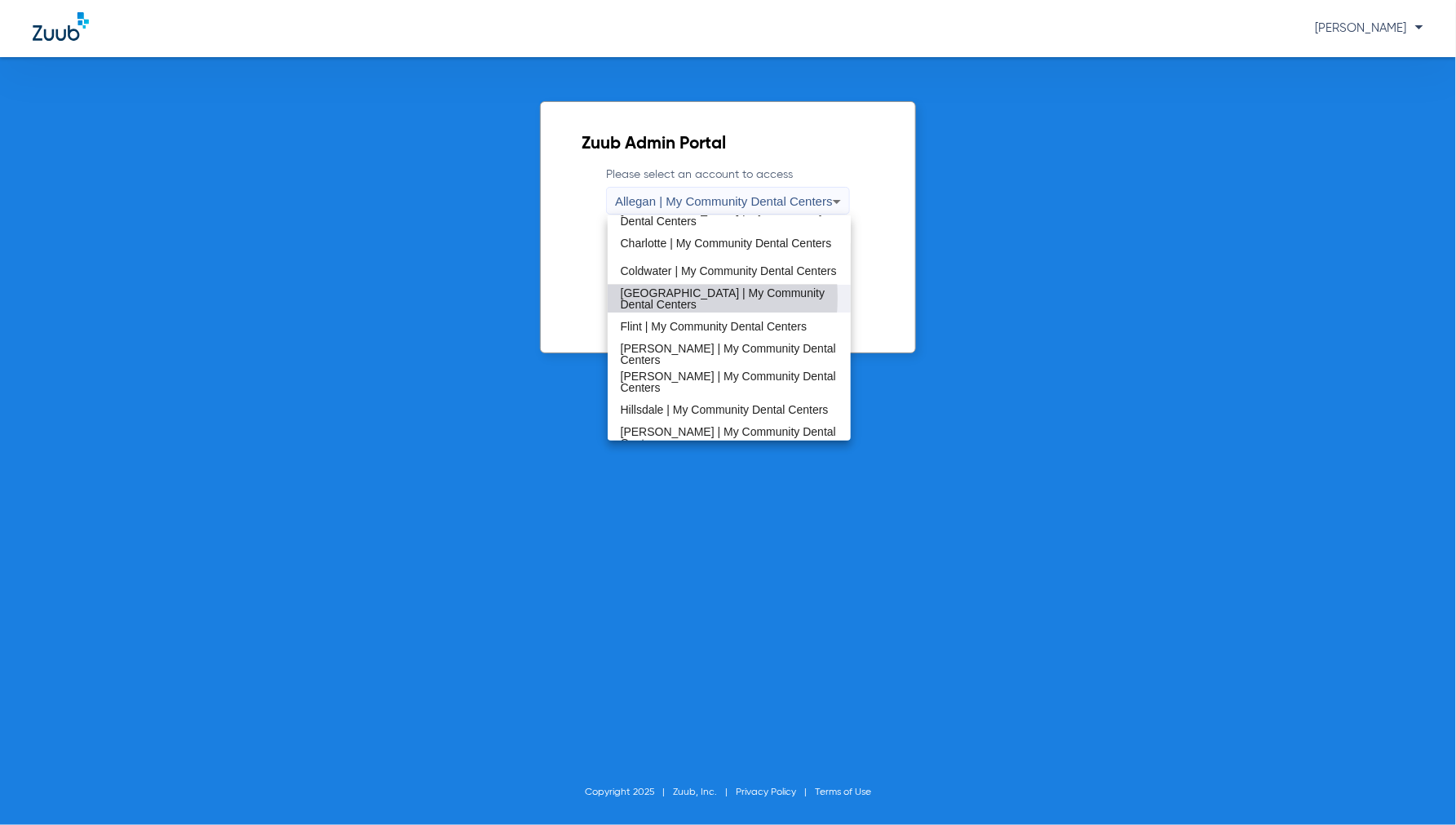
click at [654, 297] on span "[GEOGRAPHIC_DATA] | My Community Dental Centers" at bounding box center [730, 299] width 218 height 23
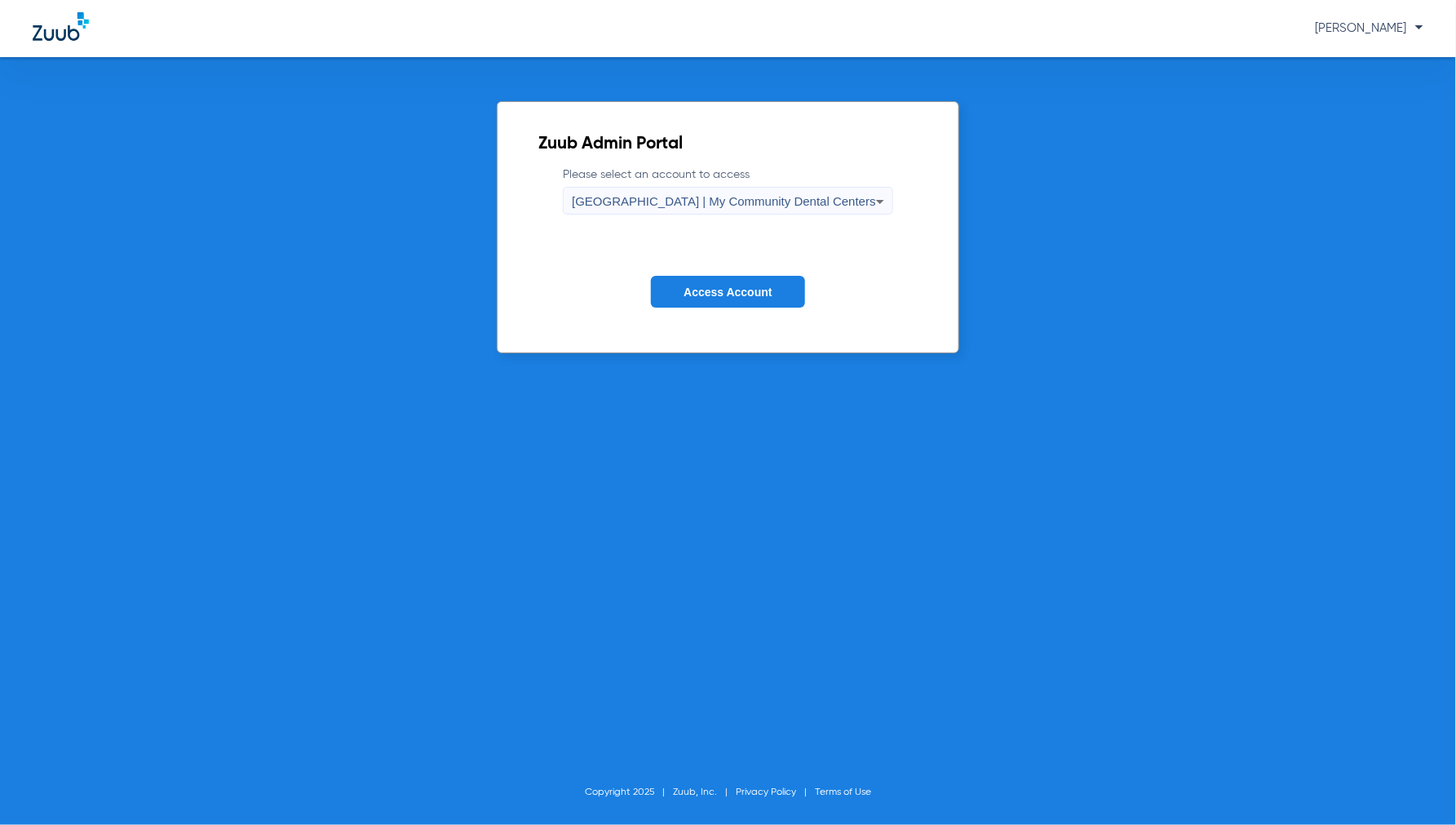
click at [695, 303] on button "Access Account" at bounding box center [728, 292] width 153 height 32
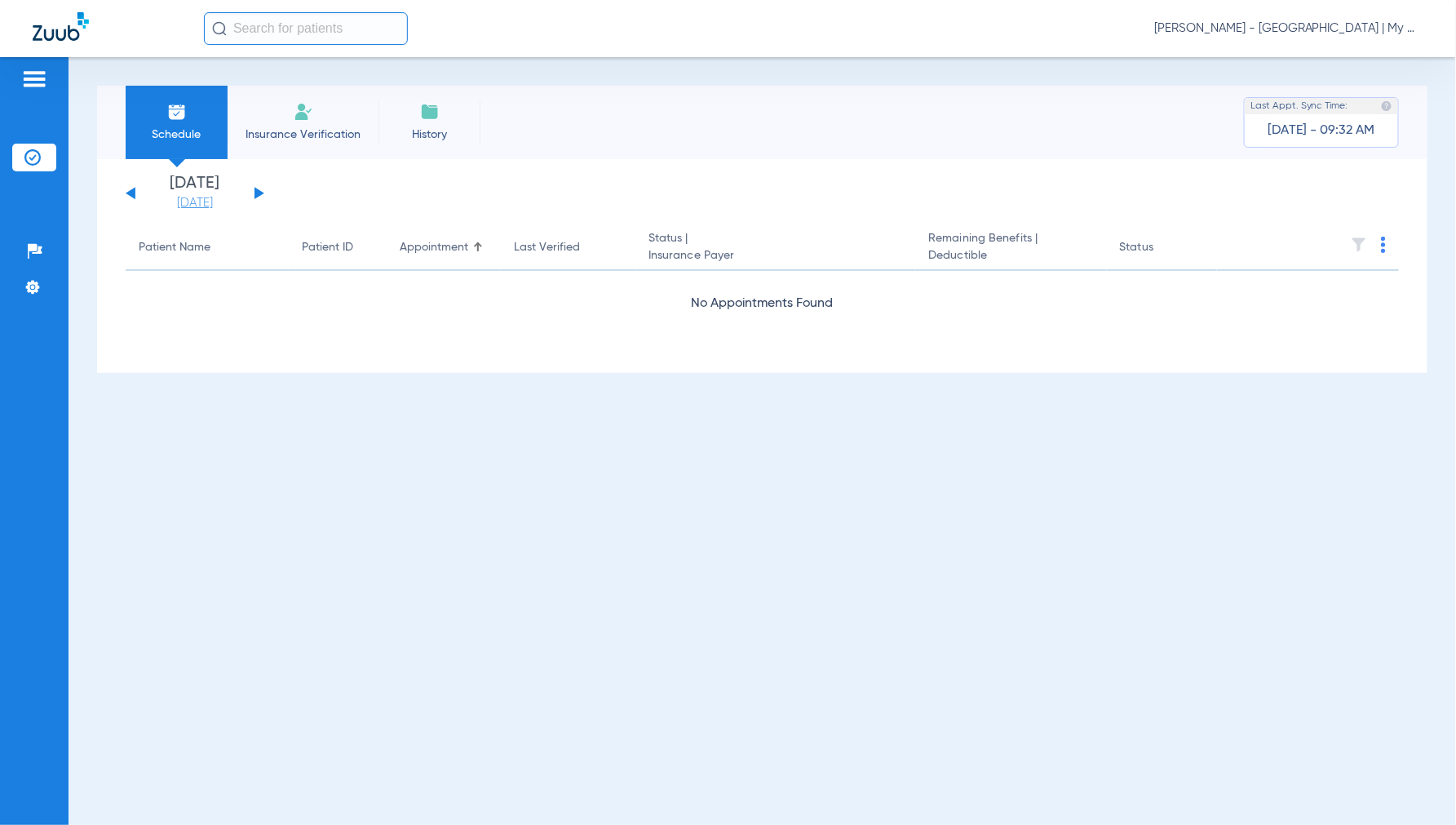
click at [196, 207] on link "08-15-2025" at bounding box center [195, 203] width 97 height 16
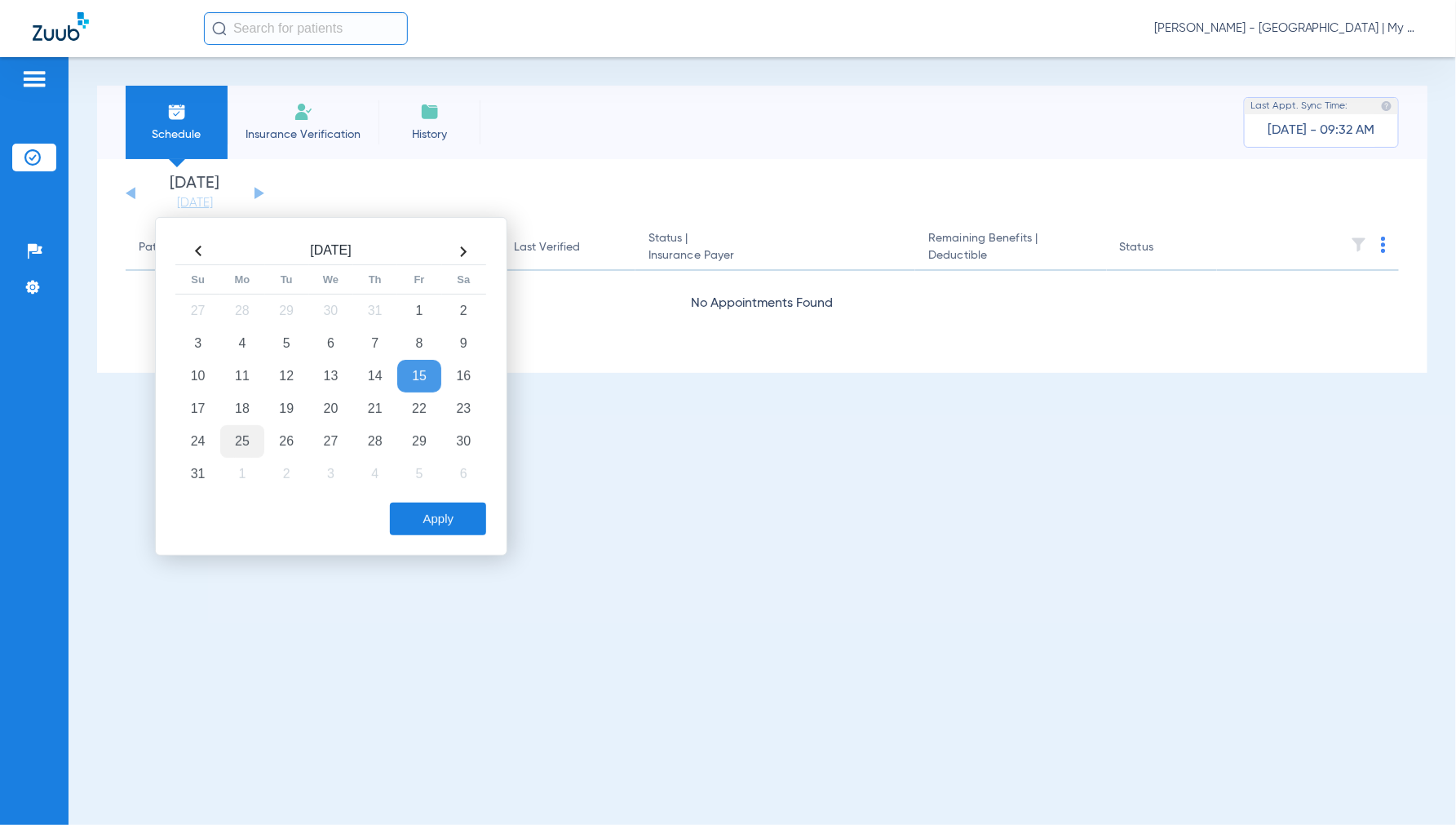
click at [245, 443] on td "25" at bounding box center [243, 441] width 44 height 33
click at [447, 515] on button "Apply" at bounding box center [438, 518] width 97 height 33
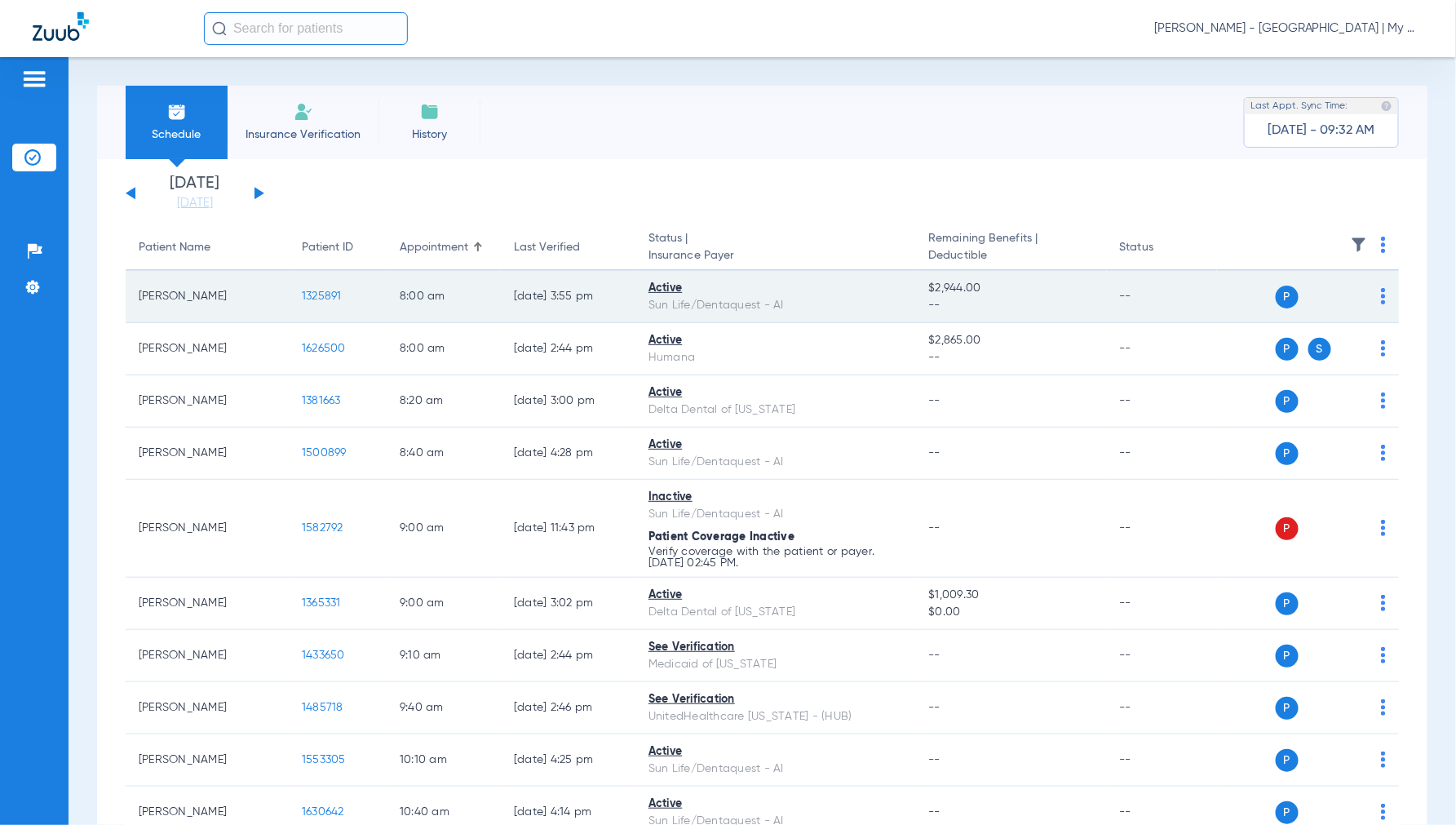
click at [323, 298] on span "1325891" at bounding box center [322, 296] width 40 height 12
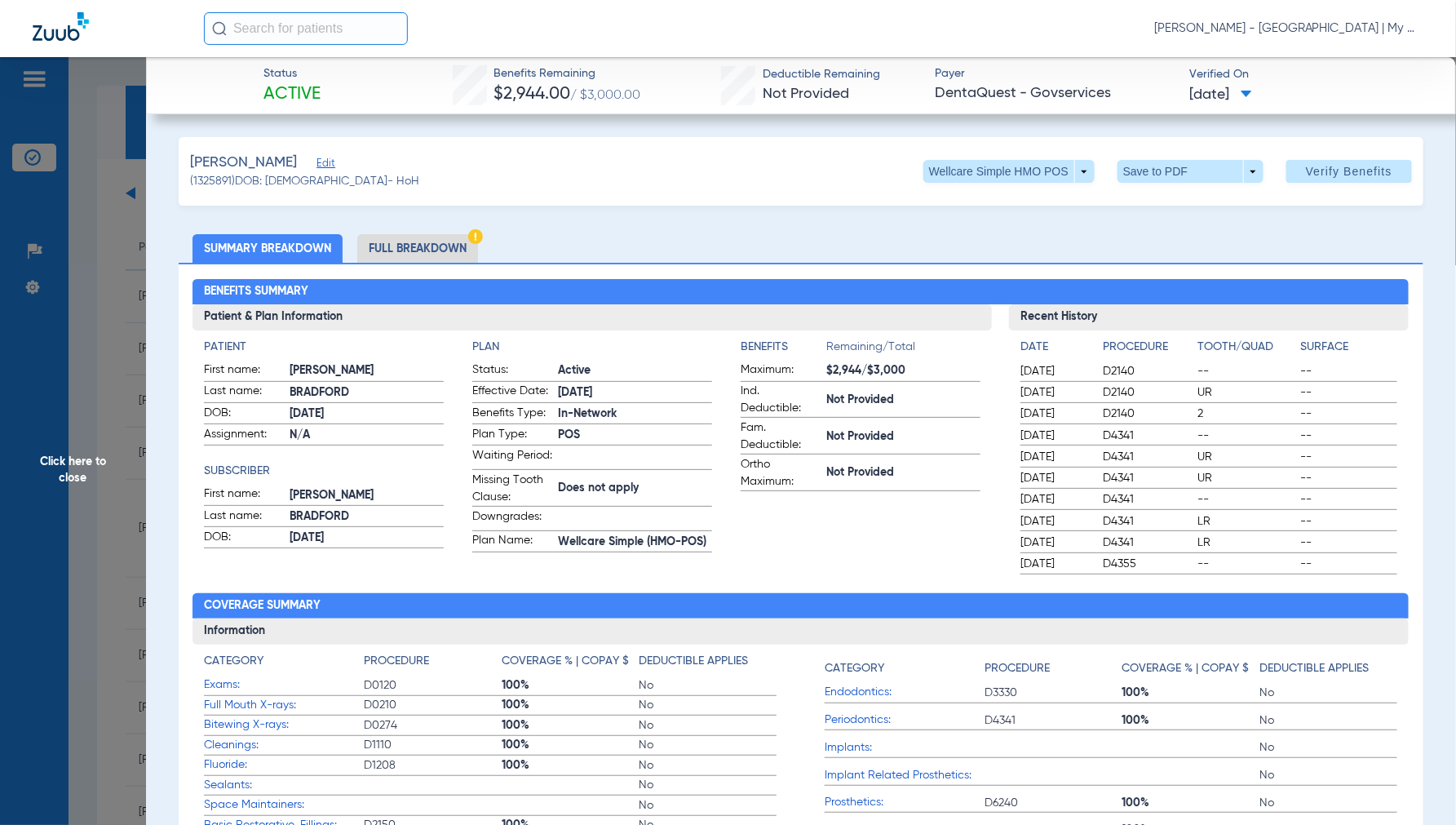
click at [425, 249] on li "Full Breakdown" at bounding box center [417, 248] width 121 height 28
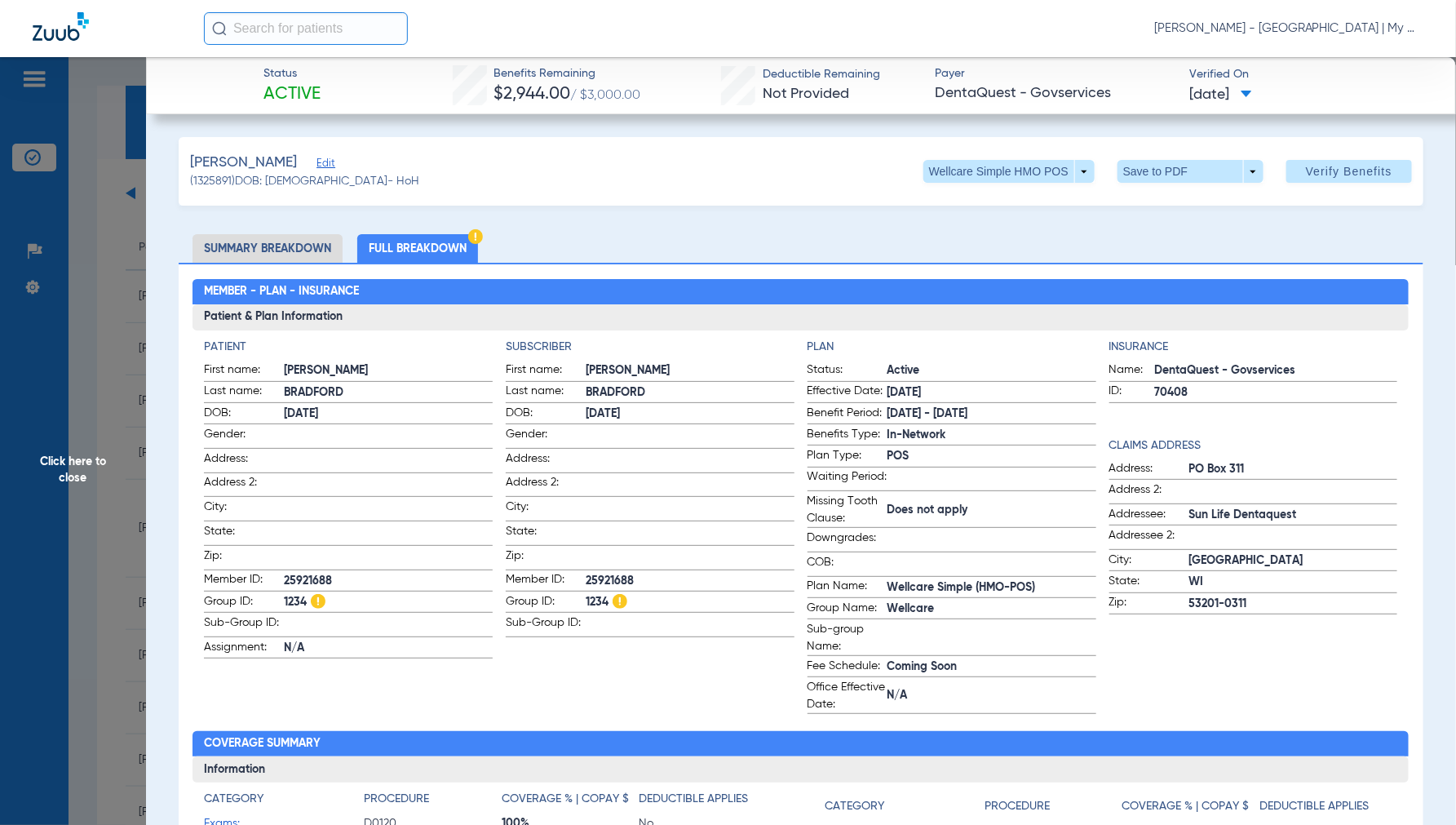
drag, startPoint x: 66, startPoint y: 457, endPoint x: 237, endPoint y: 451, distance: 171.1
click at [66, 458] on span "Click here to close" at bounding box center [73, 469] width 146 height 825
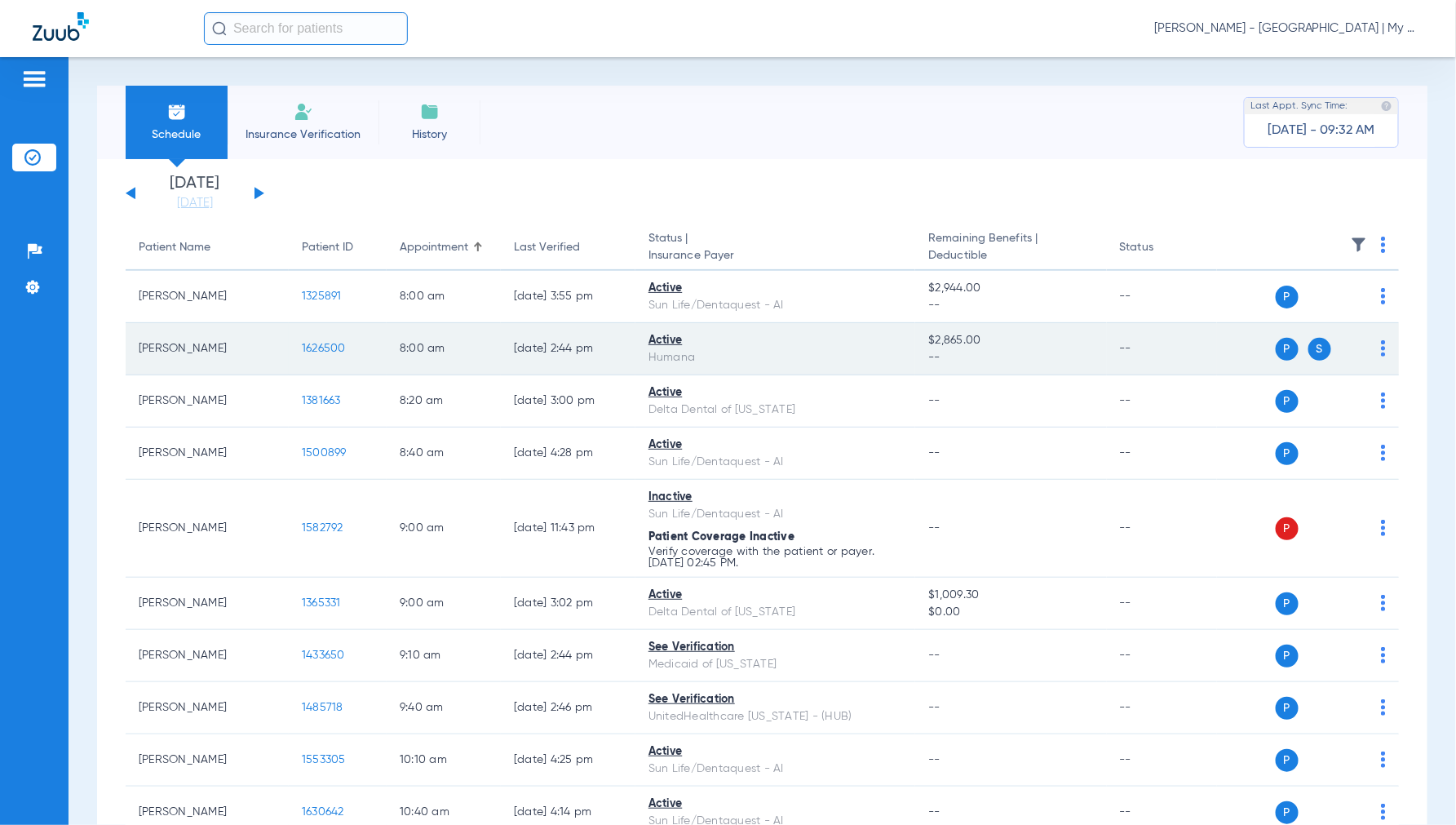
click at [323, 345] on span "1626500" at bounding box center [324, 348] width 44 height 12
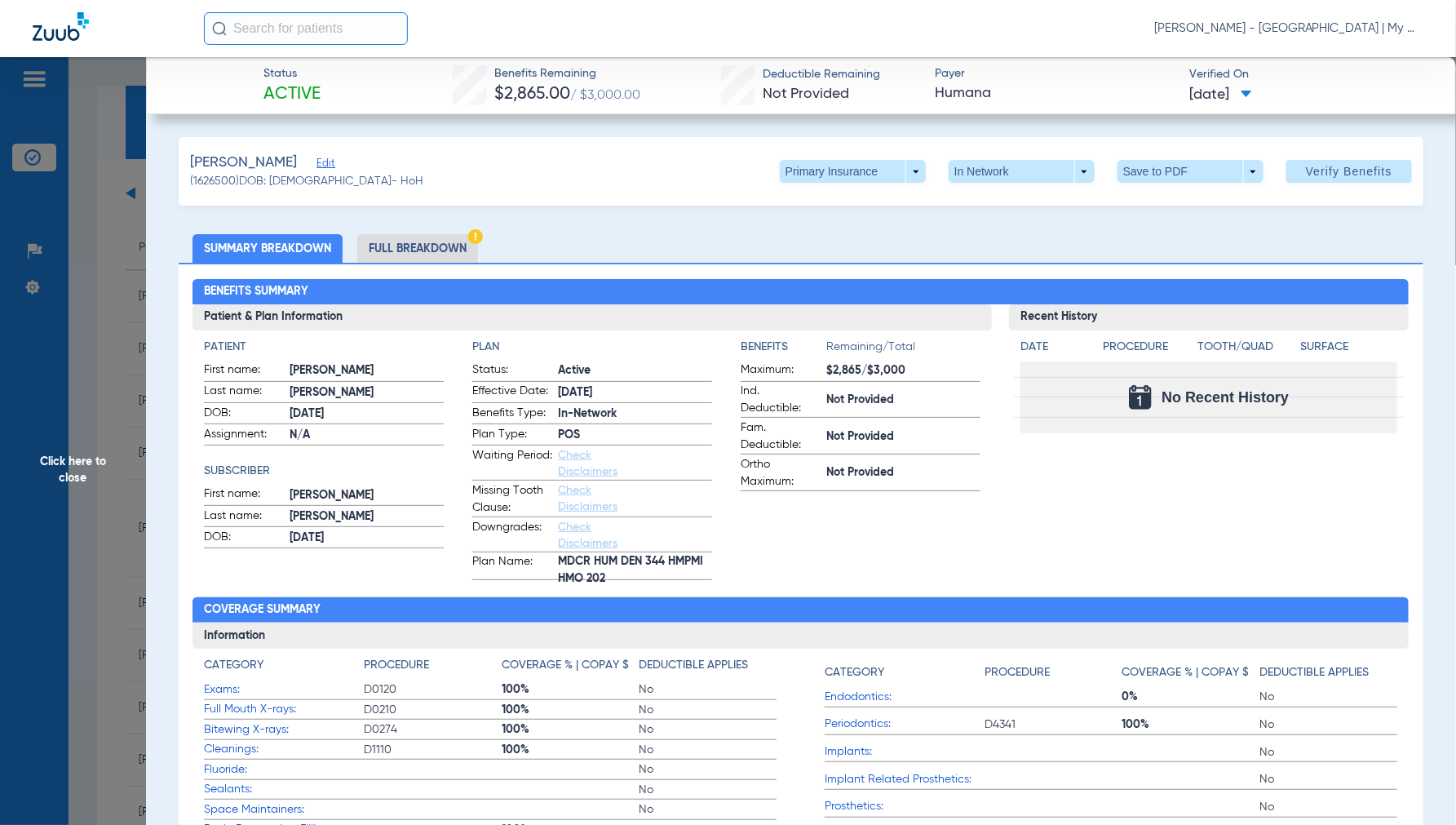
click at [74, 479] on span "Click here to close" at bounding box center [73, 469] width 146 height 825
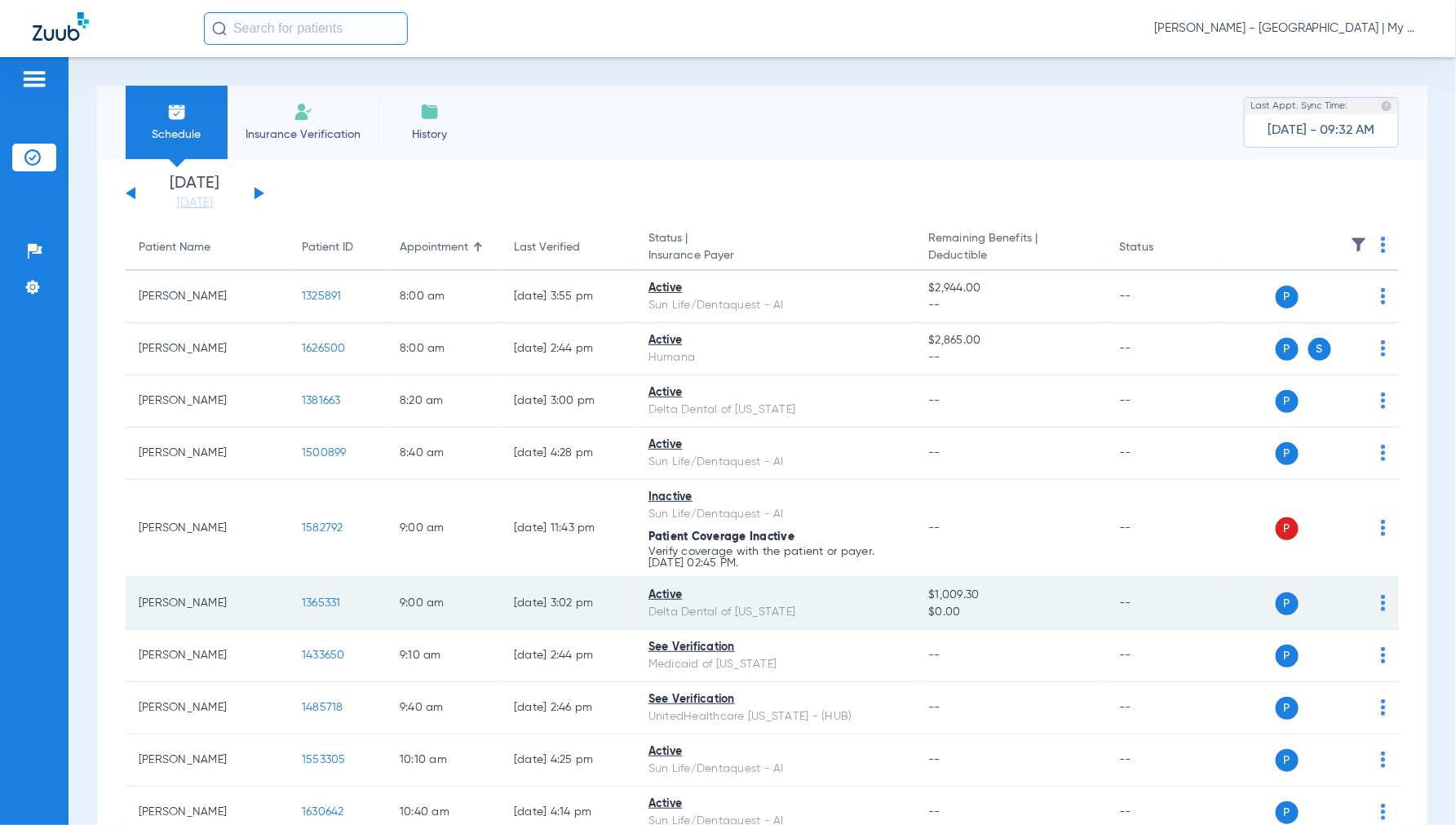
click at [334, 601] on span "1365331" at bounding box center [322, 603] width 39 height 12
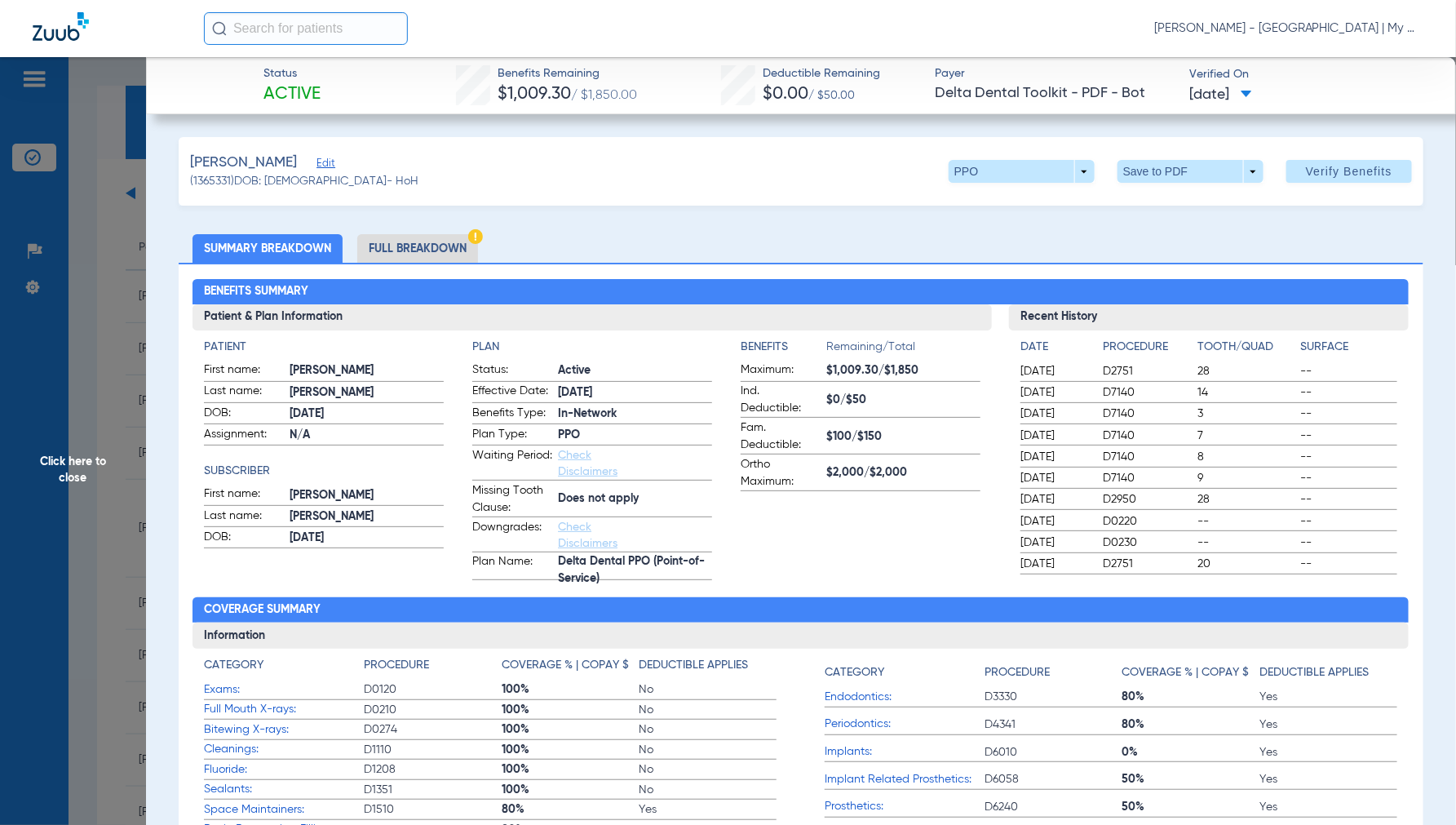
click at [409, 249] on li "Full Breakdown" at bounding box center [417, 248] width 121 height 28
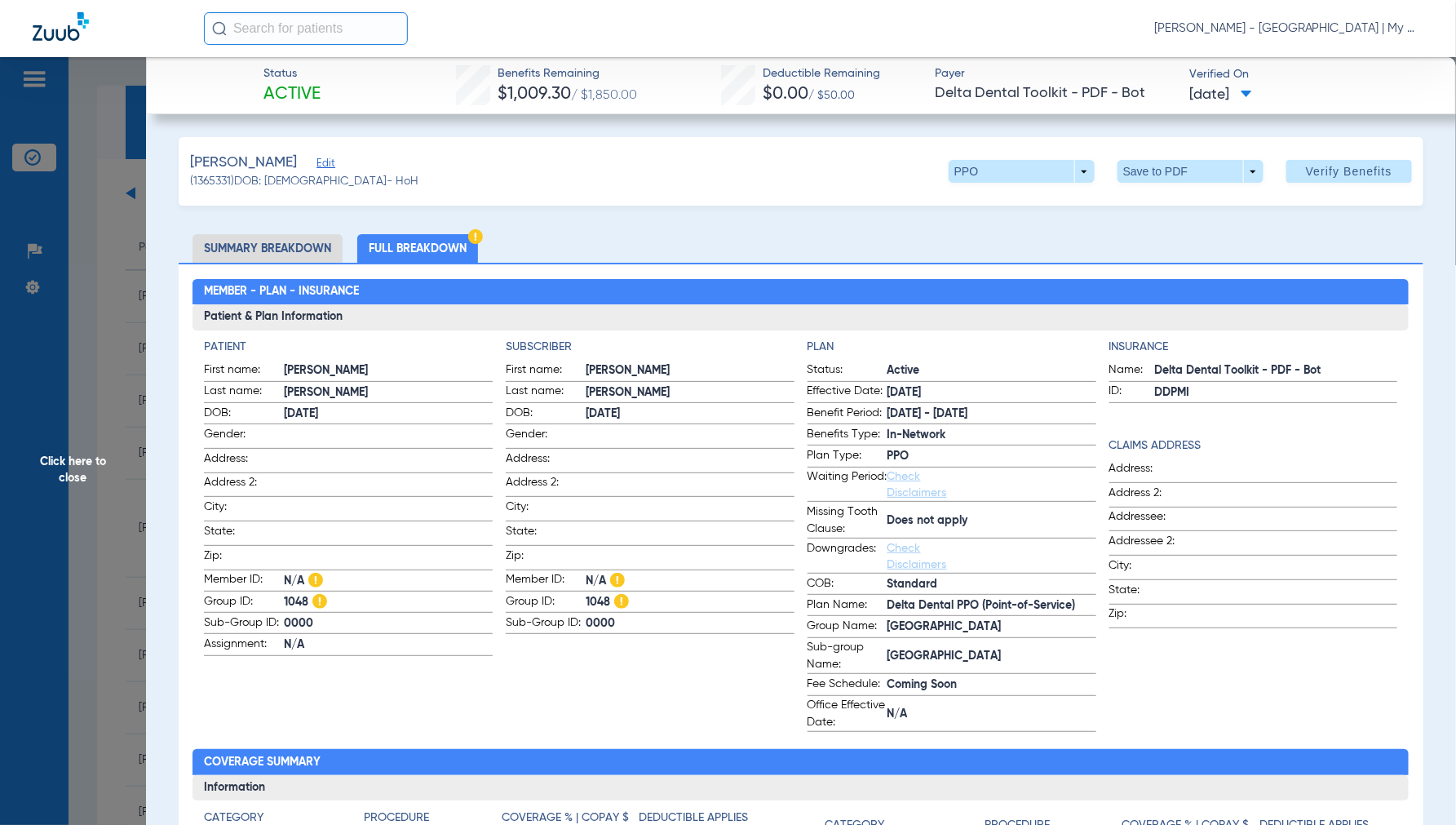
click at [82, 469] on span "Click here to close" at bounding box center [73, 469] width 146 height 825
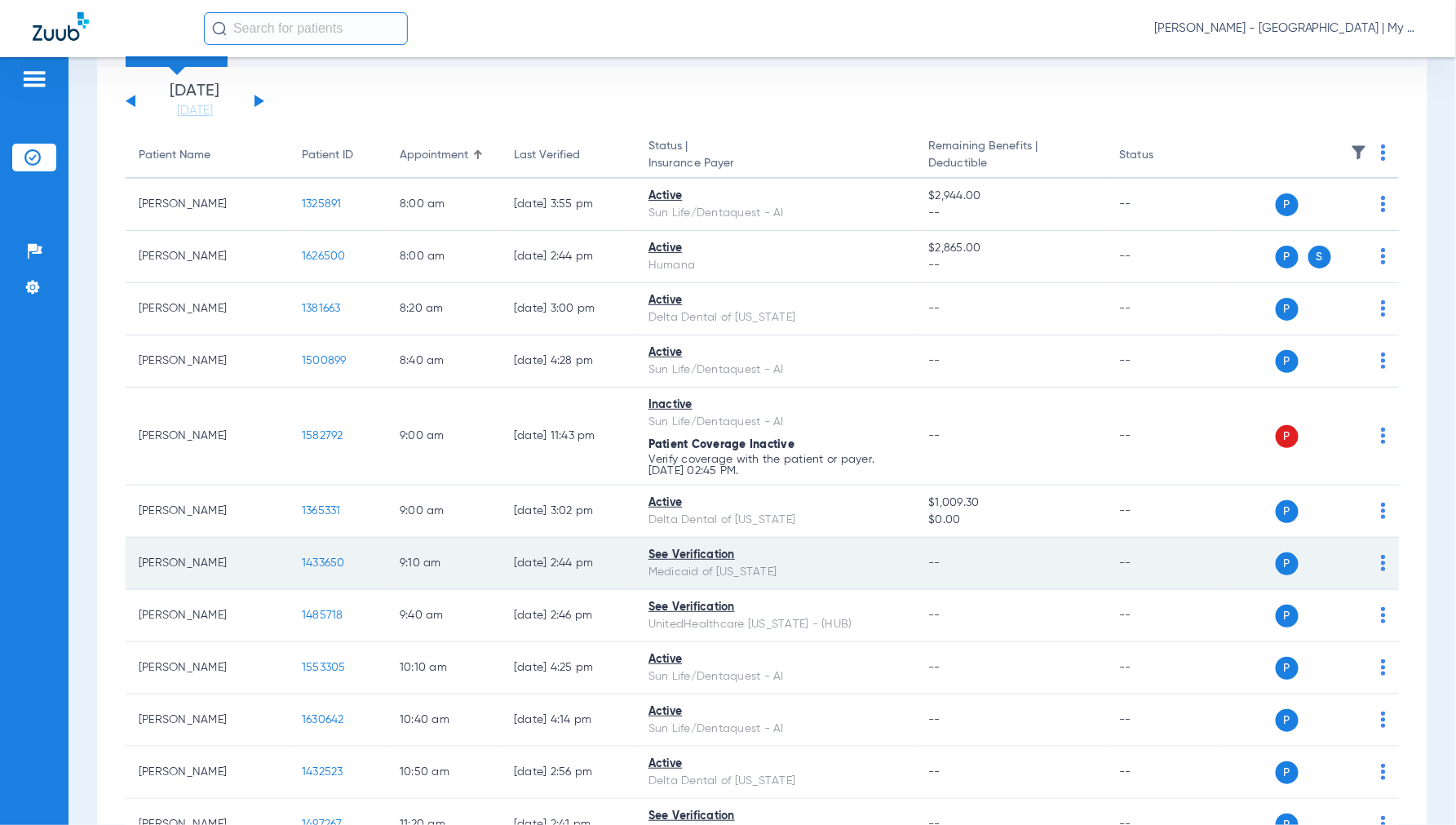
scroll to position [272, 0]
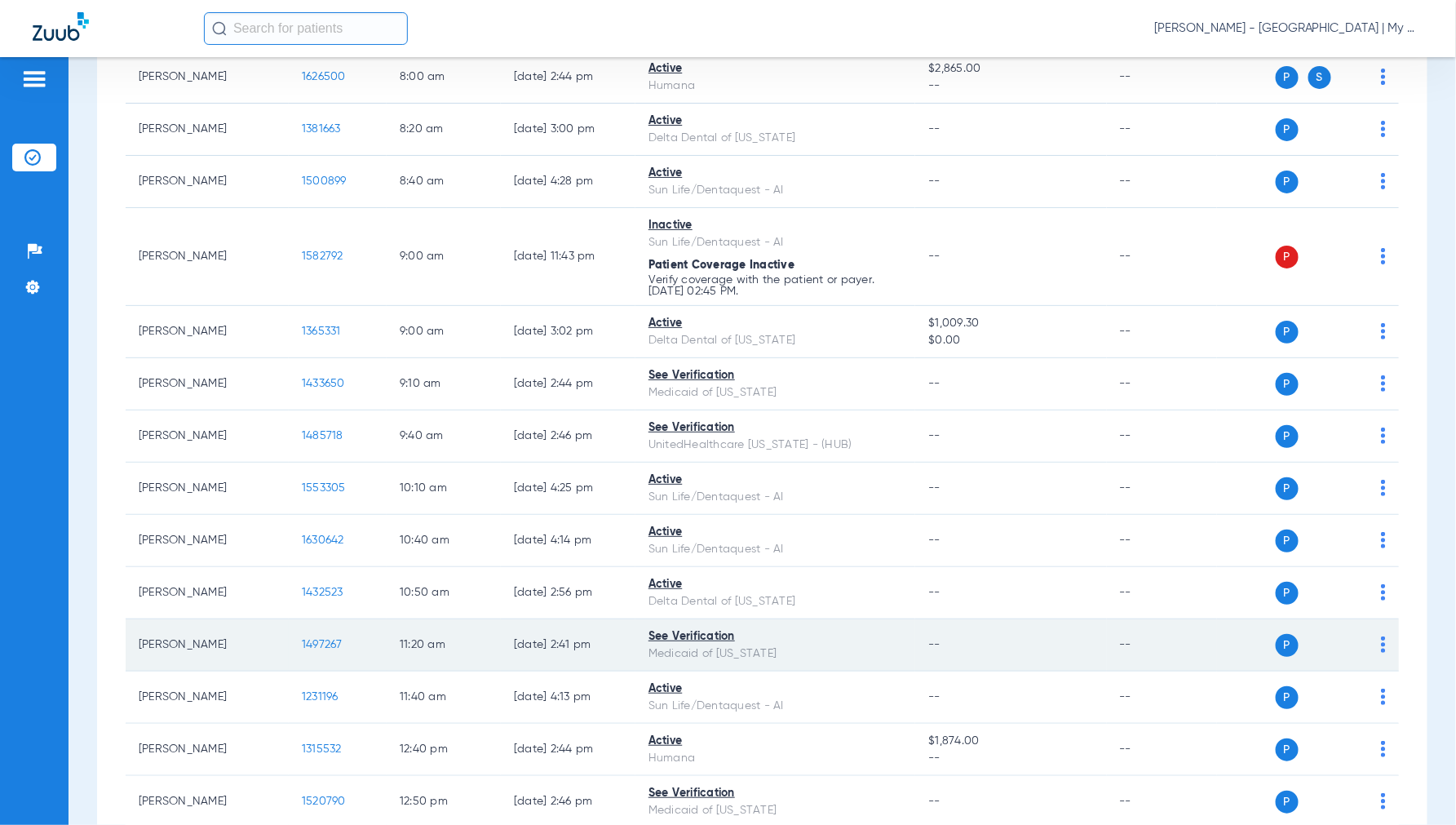
click at [318, 642] on span "1497267" at bounding box center [323, 644] width 41 height 12
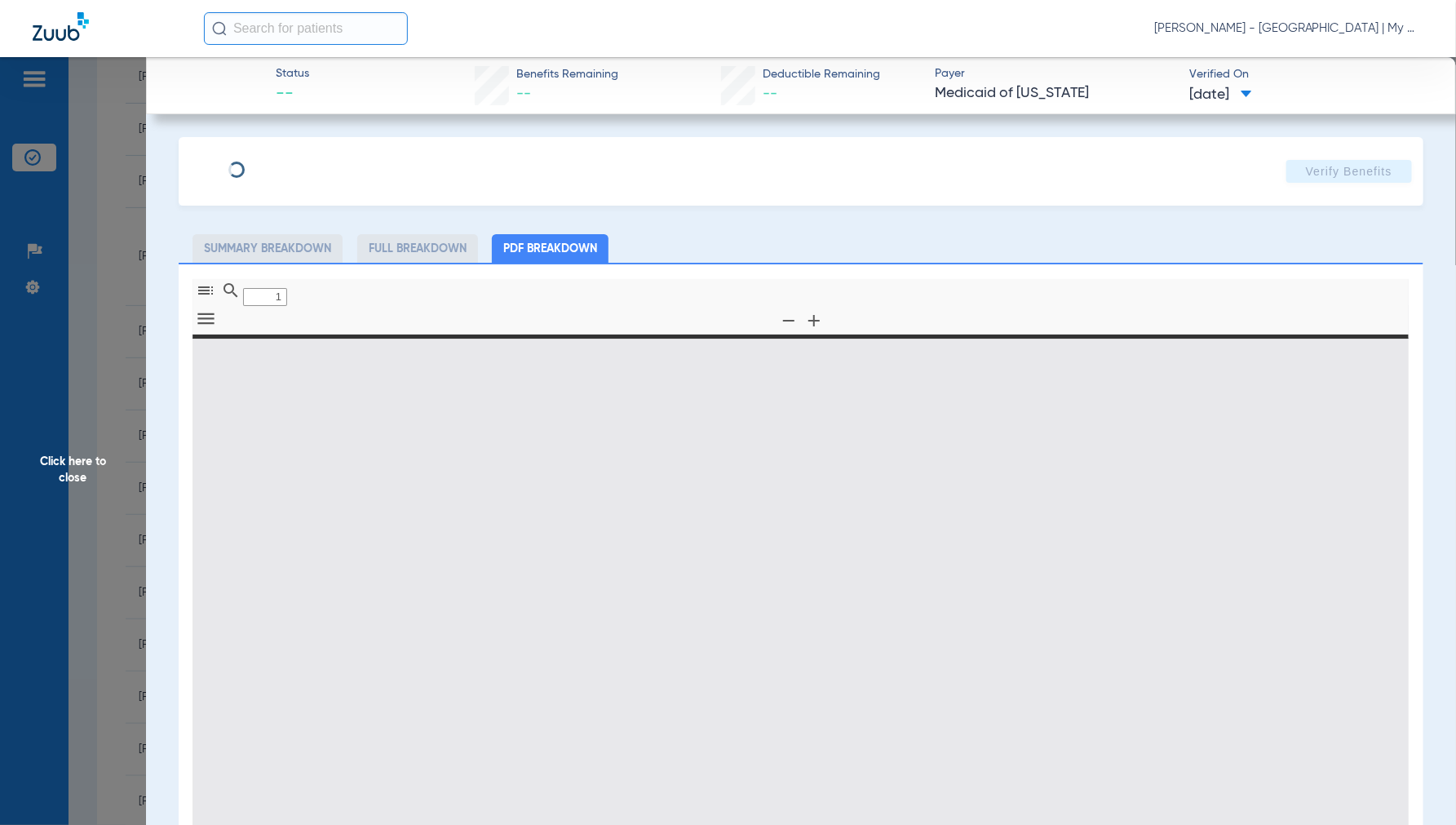
type input "0"
select select "page-width"
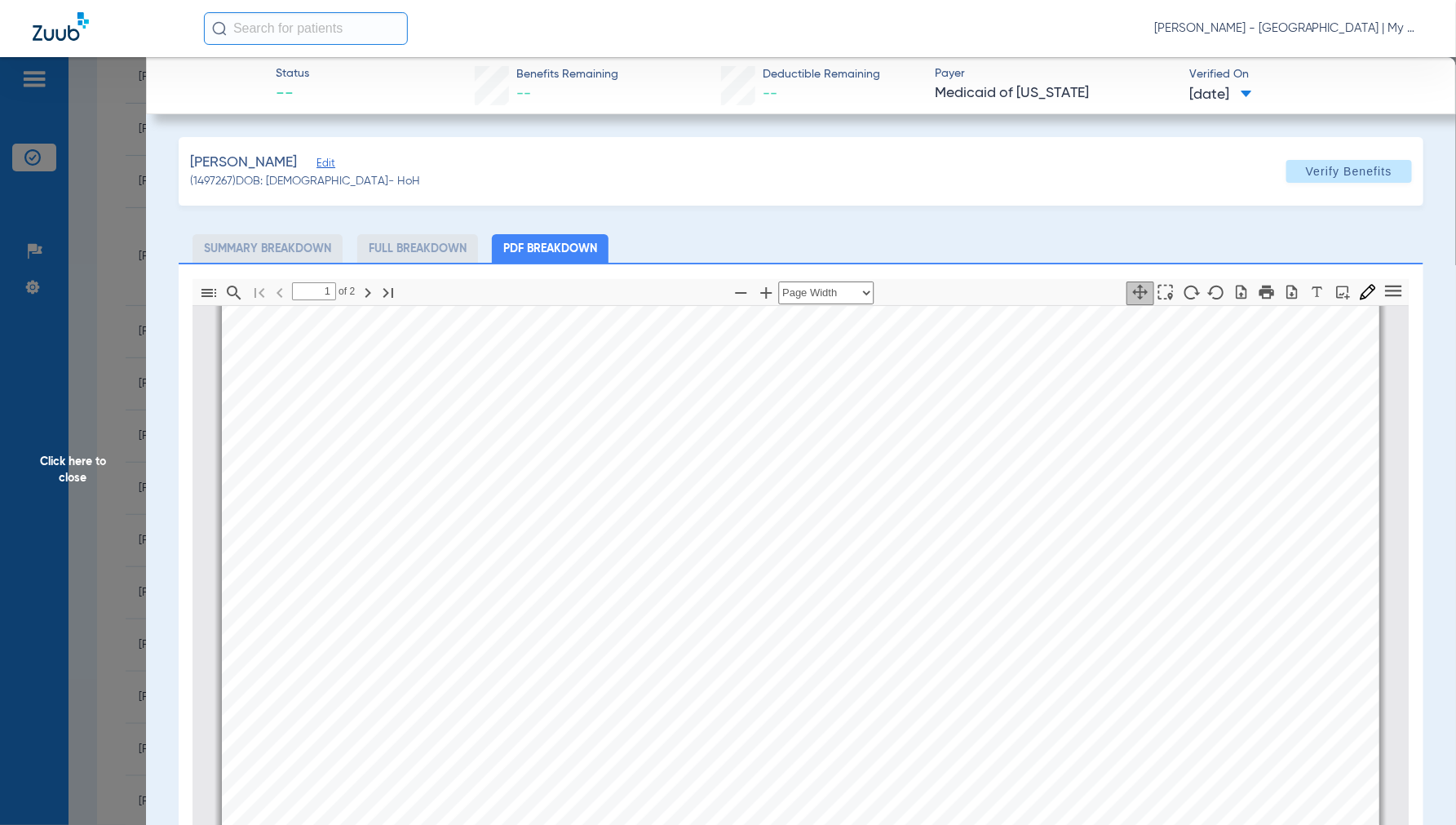
type input "2"
click at [85, 456] on span "Click here to close" at bounding box center [73, 469] width 146 height 825
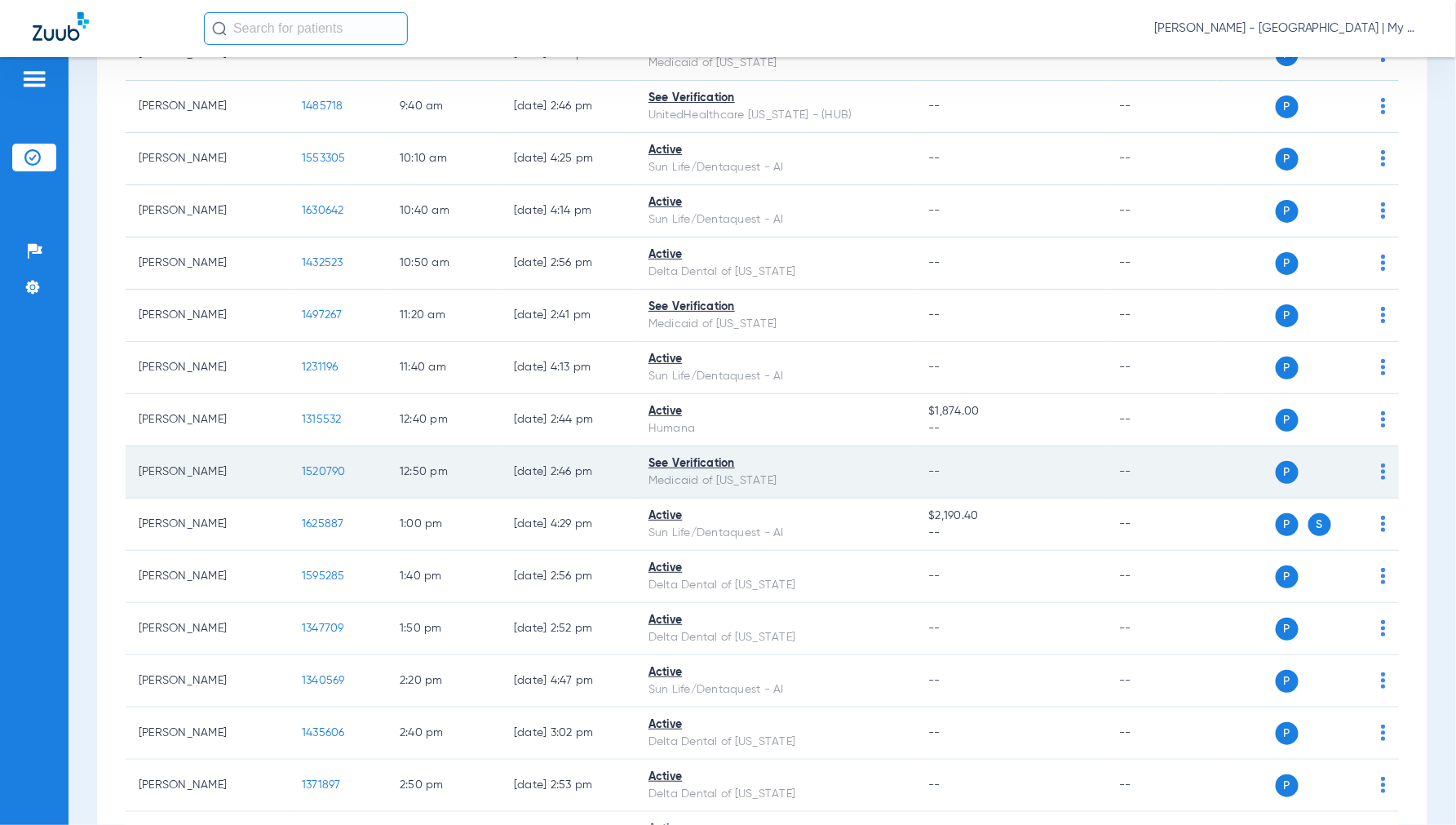
scroll to position [634, 0]
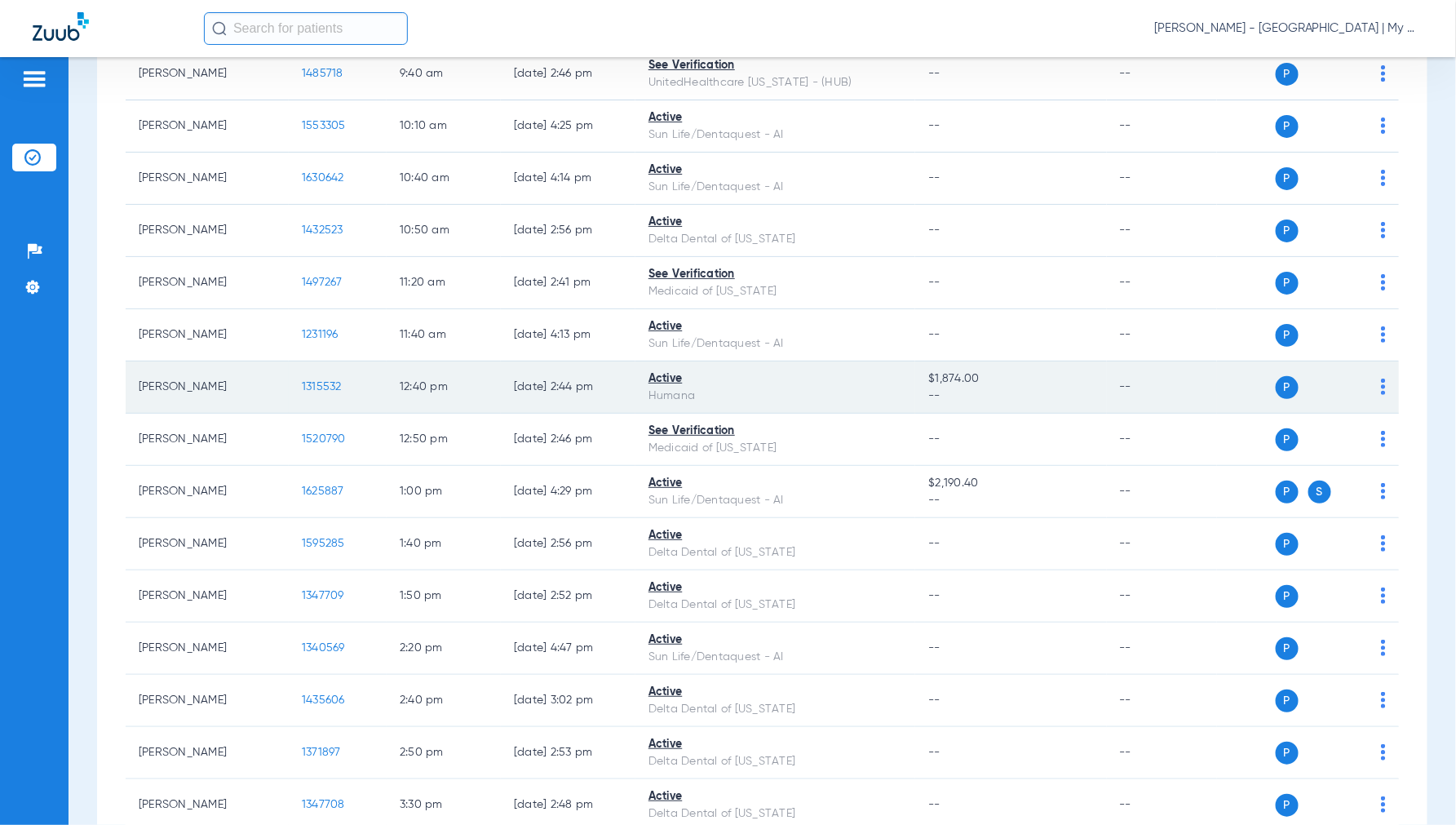
click at [311, 384] on span "1315532" at bounding box center [322, 386] width 40 height 12
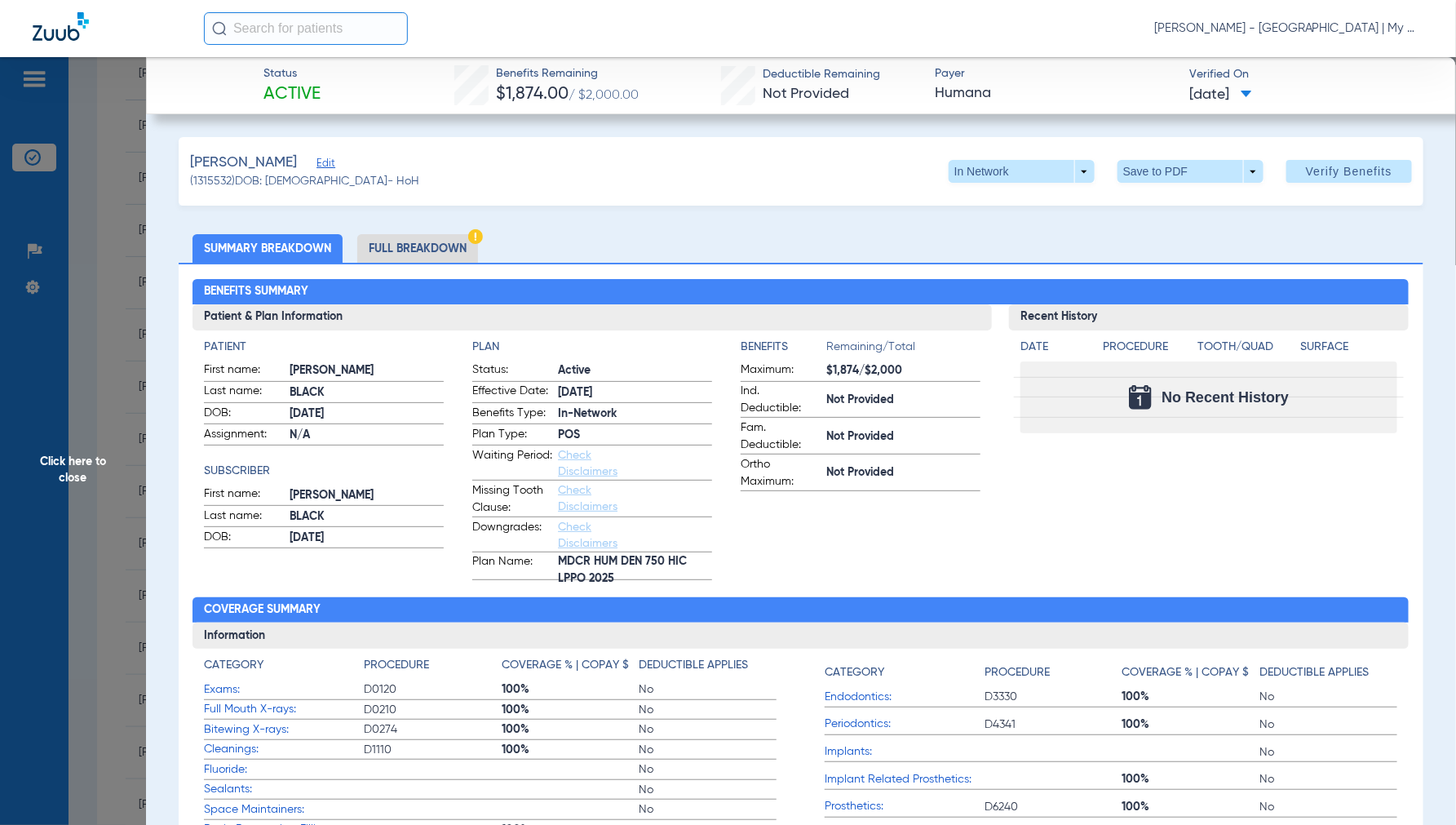
click at [77, 459] on span "Click here to close" at bounding box center [73, 469] width 146 height 825
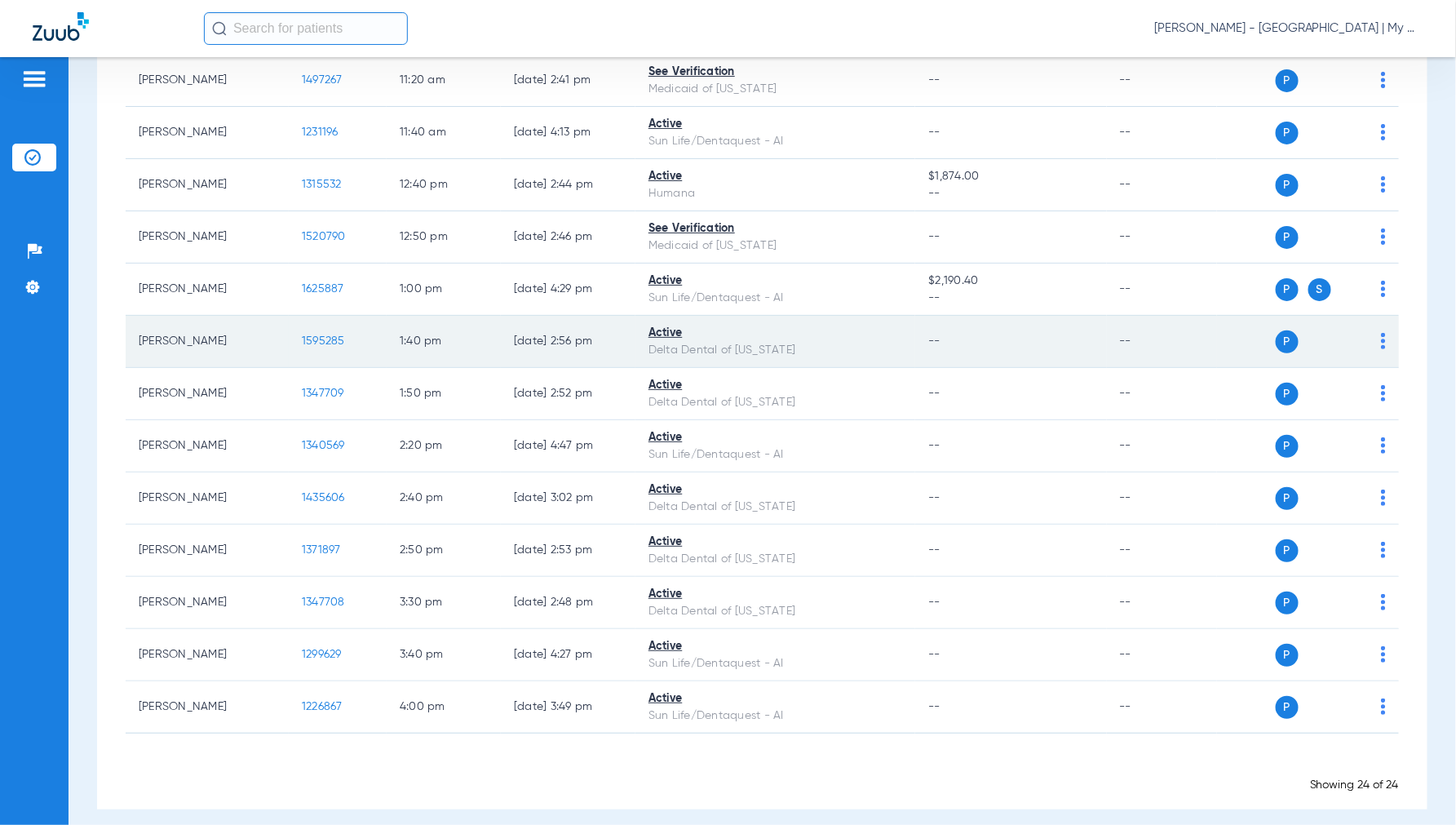
scroll to position [851, 0]
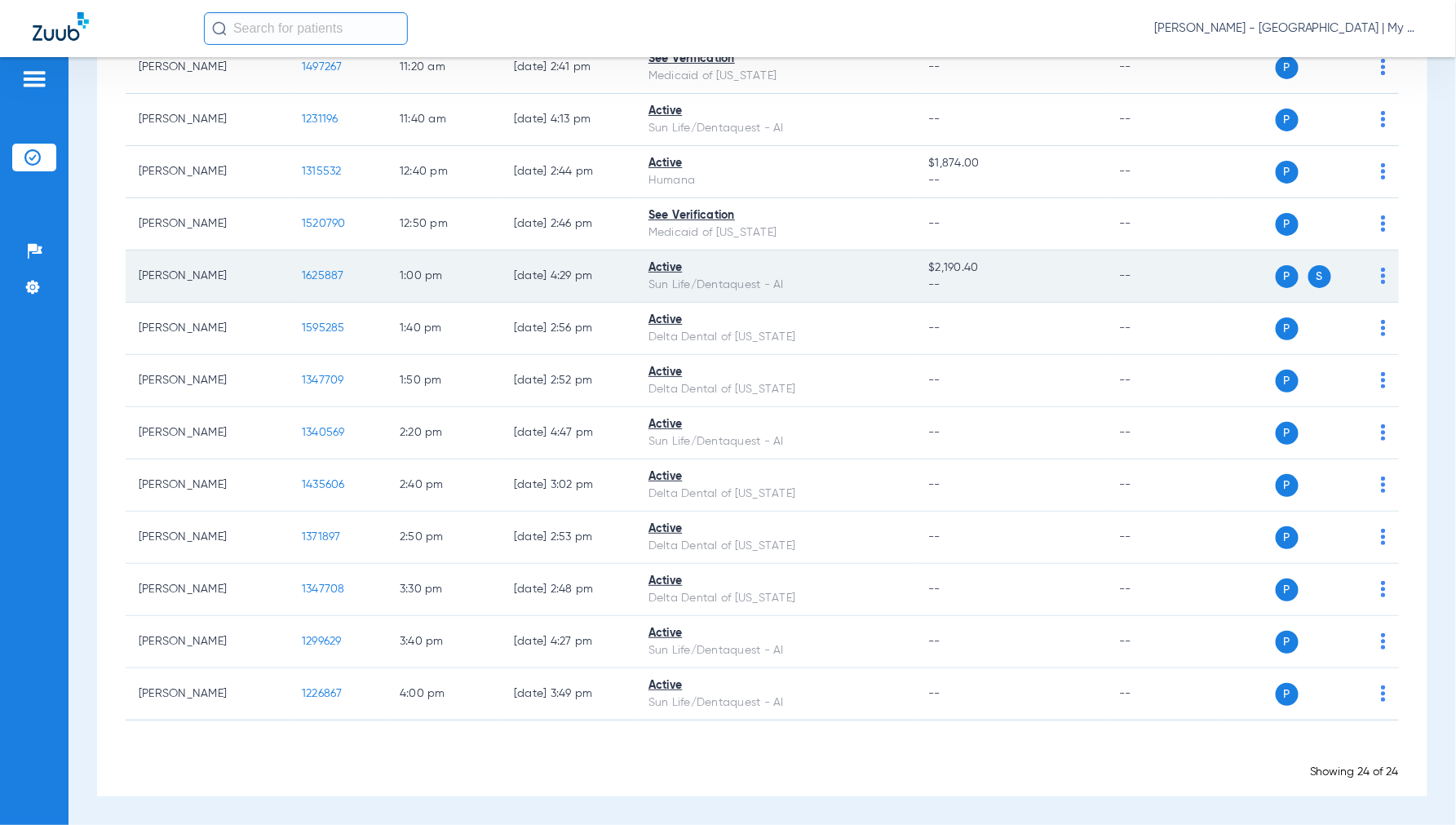
click at [320, 272] on span "1625887" at bounding box center [323, 276] width 43 height 12
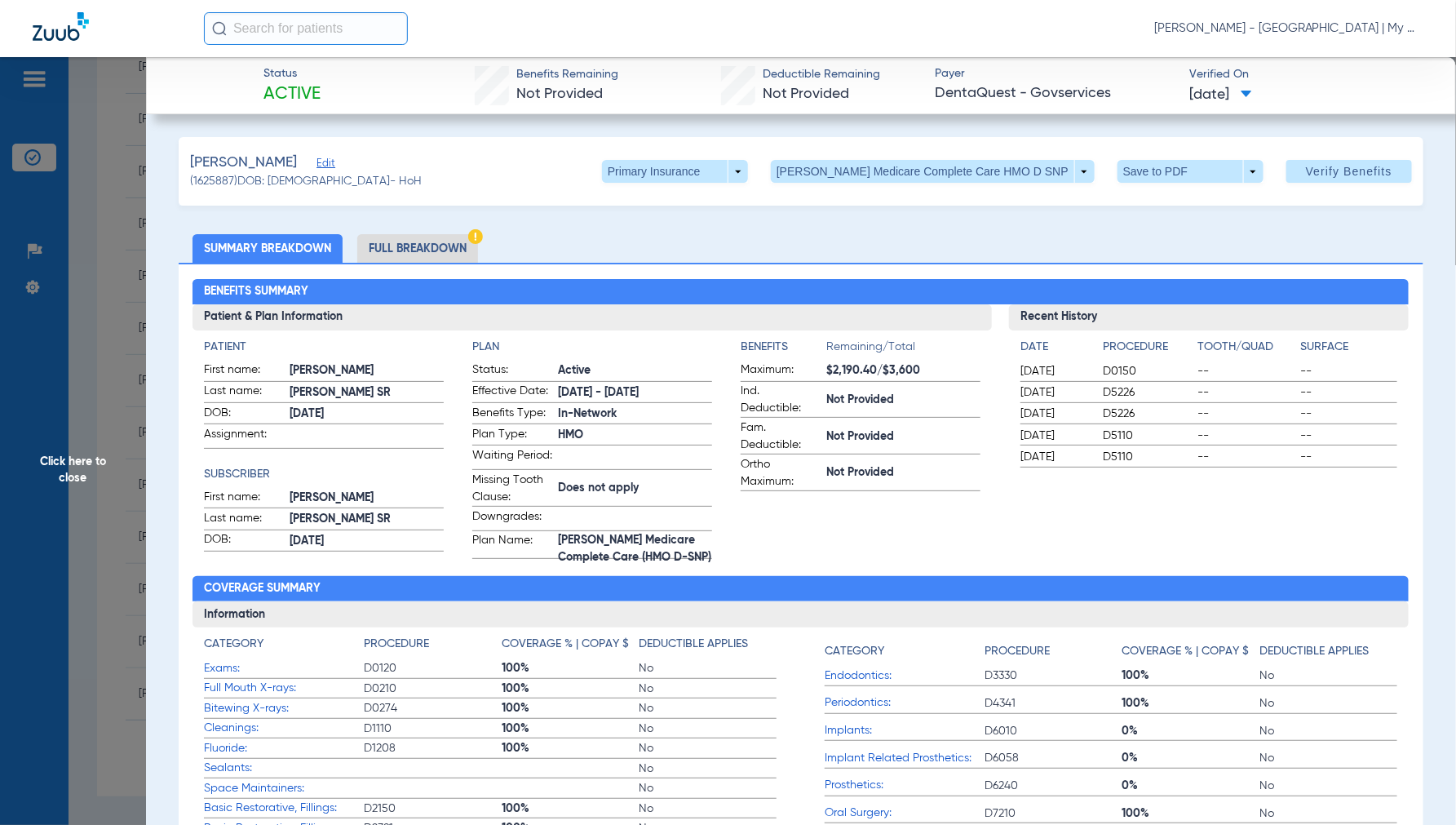
click at [436, 247] on li "Full Breakdown" at bounding box center [417, 248] width 121 height 28
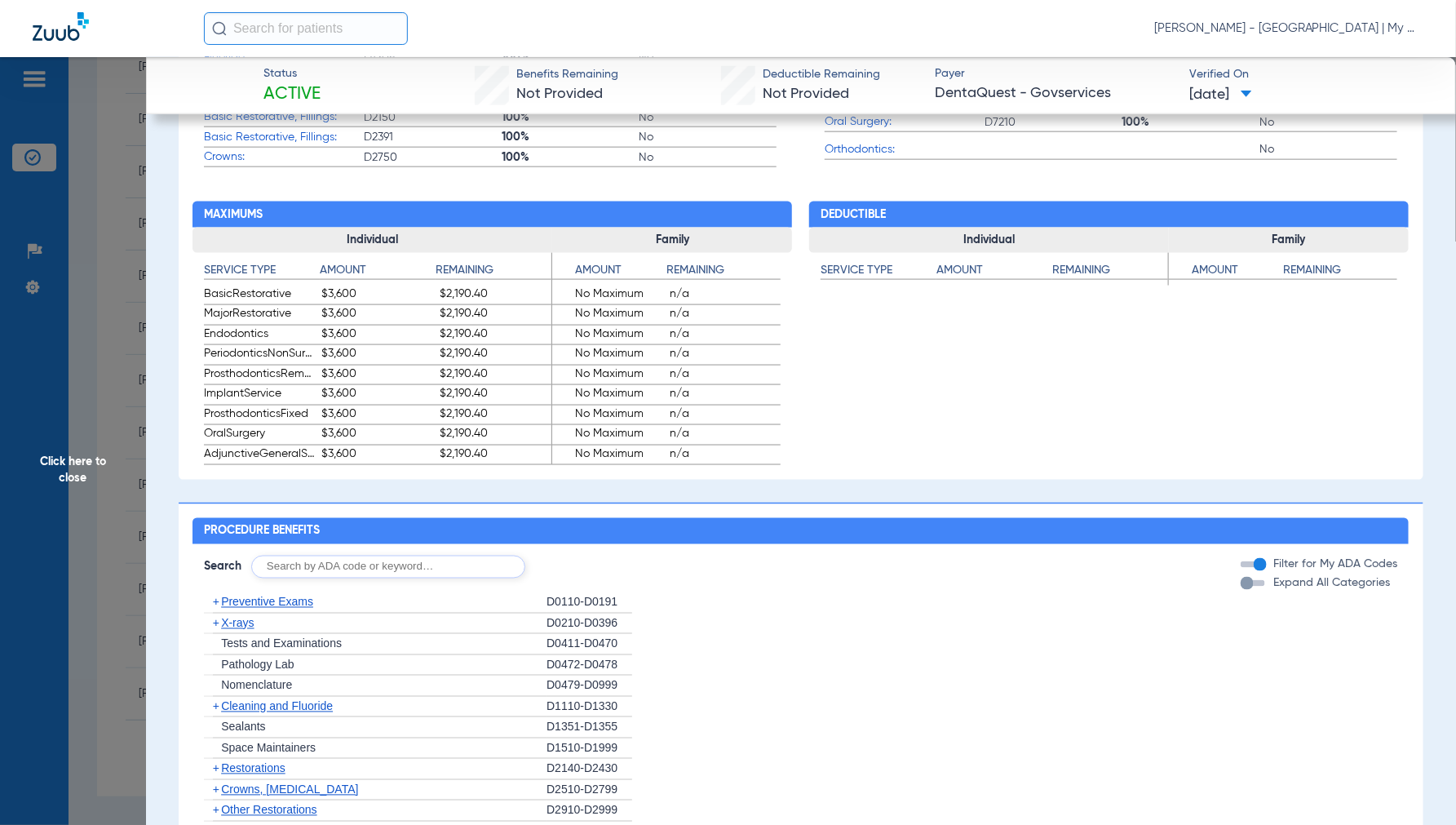
scroll to position [907, 0]
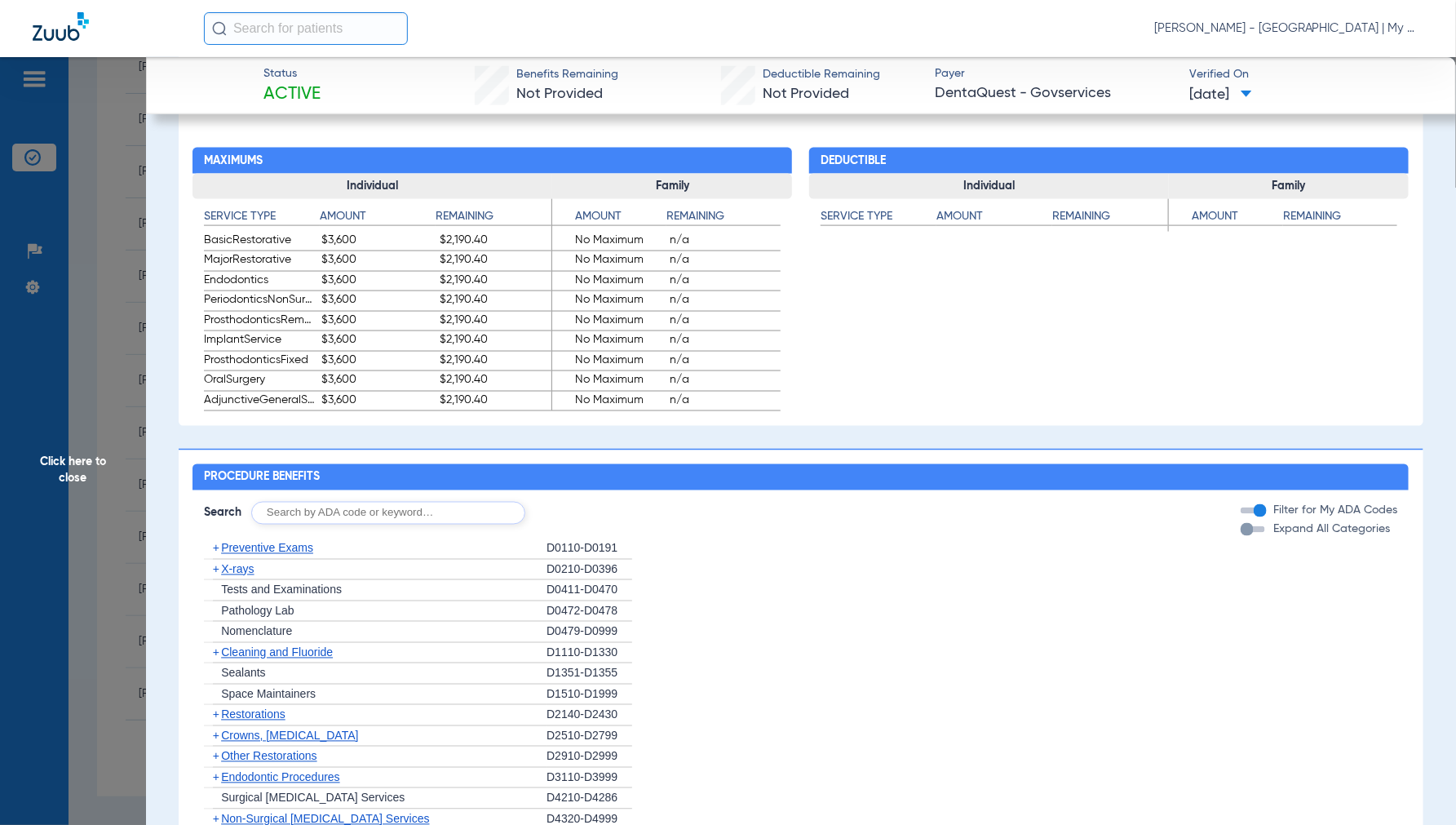
click at [75, 466] on span "Click here to close" at bounding box center [73, 469] width 146 height 825
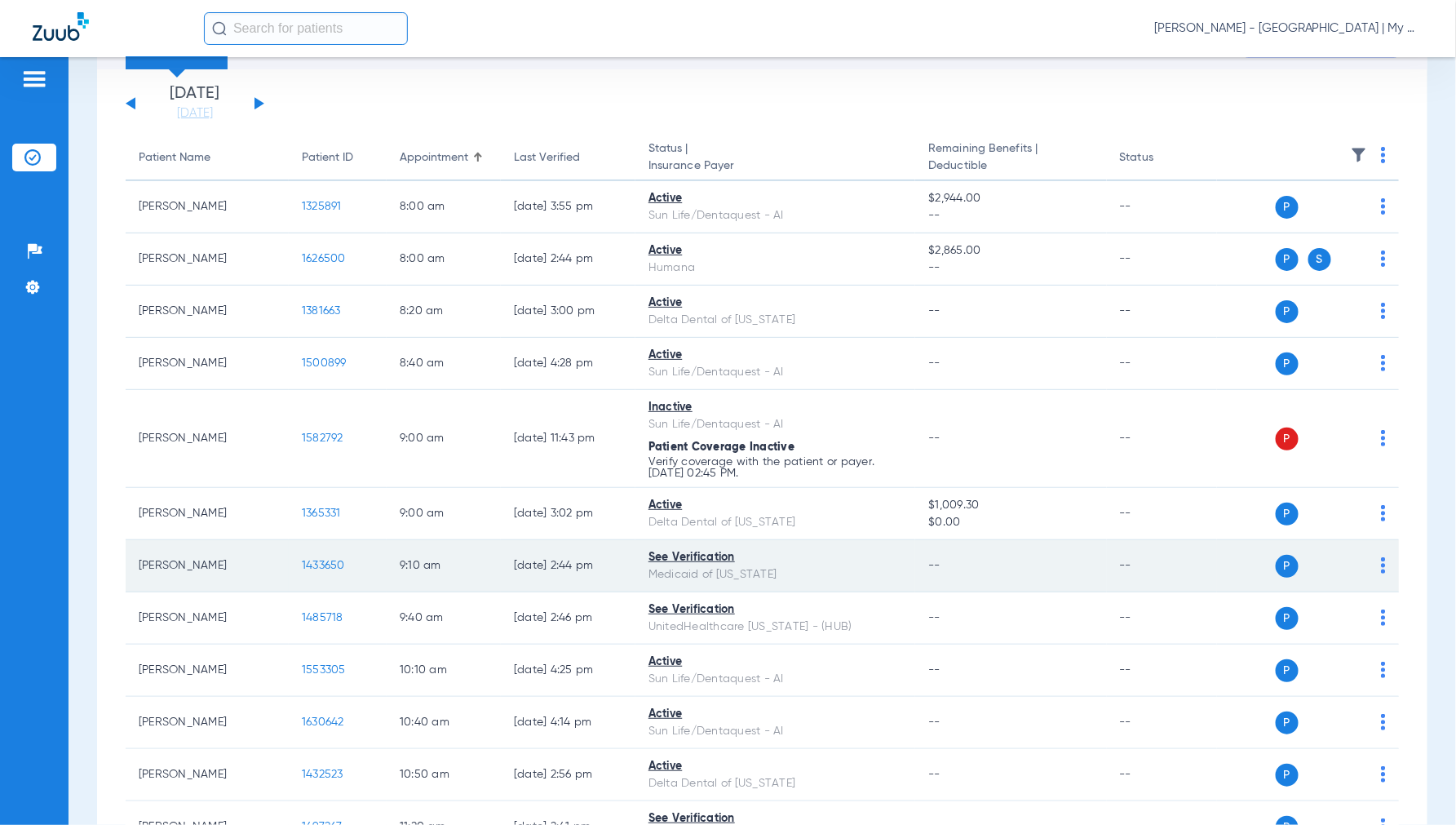
scroll to position [0, 0]
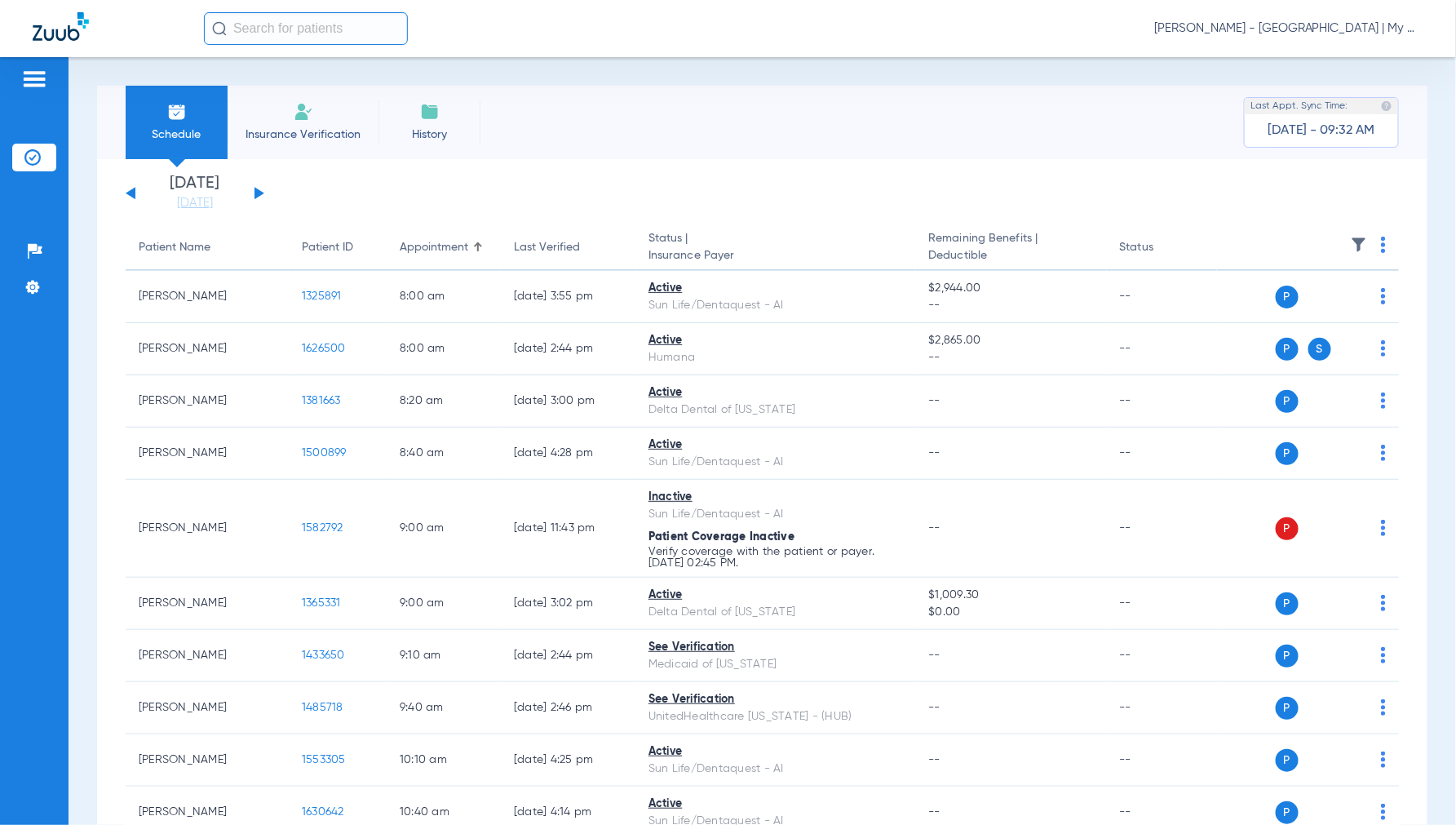
click at [258, 192] on button at bounding box center [259, 193] width 10 height 12
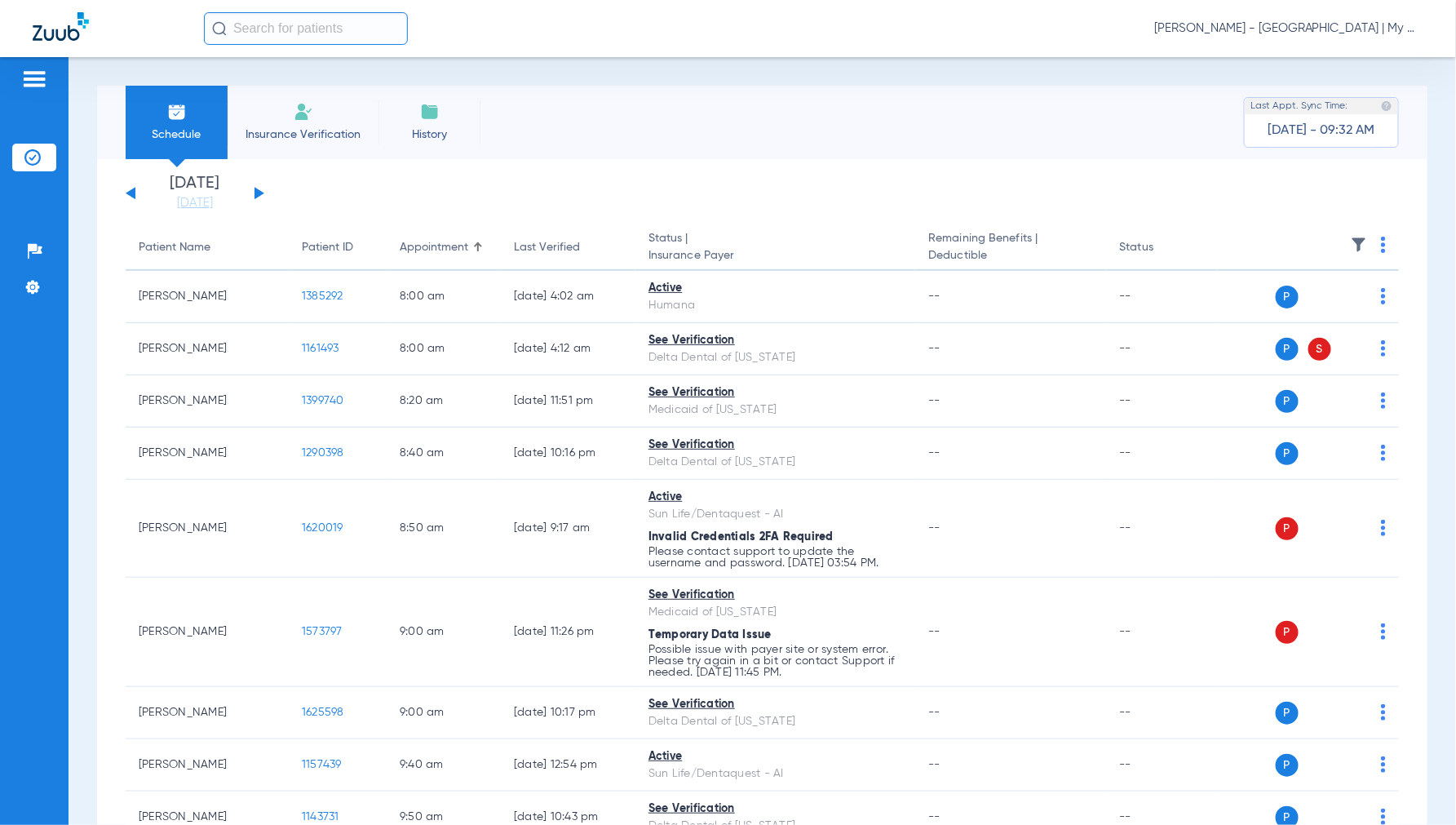
click at [1366, 243] on th at bounding box center [1307, 248] width 182 height 46
click at [1366, 240] on th at bounding box center [1307, 248] width 182 height 46
click at [1372, 235] on th at bounding box center [1307, 248] width 182 height 46
click at [1381, 248] on img at bounding box center [1383, 245] width 5 height 16
click at [1278, 305] on span "Verify All" at bounding box center [1307, 308] width 102 height 12
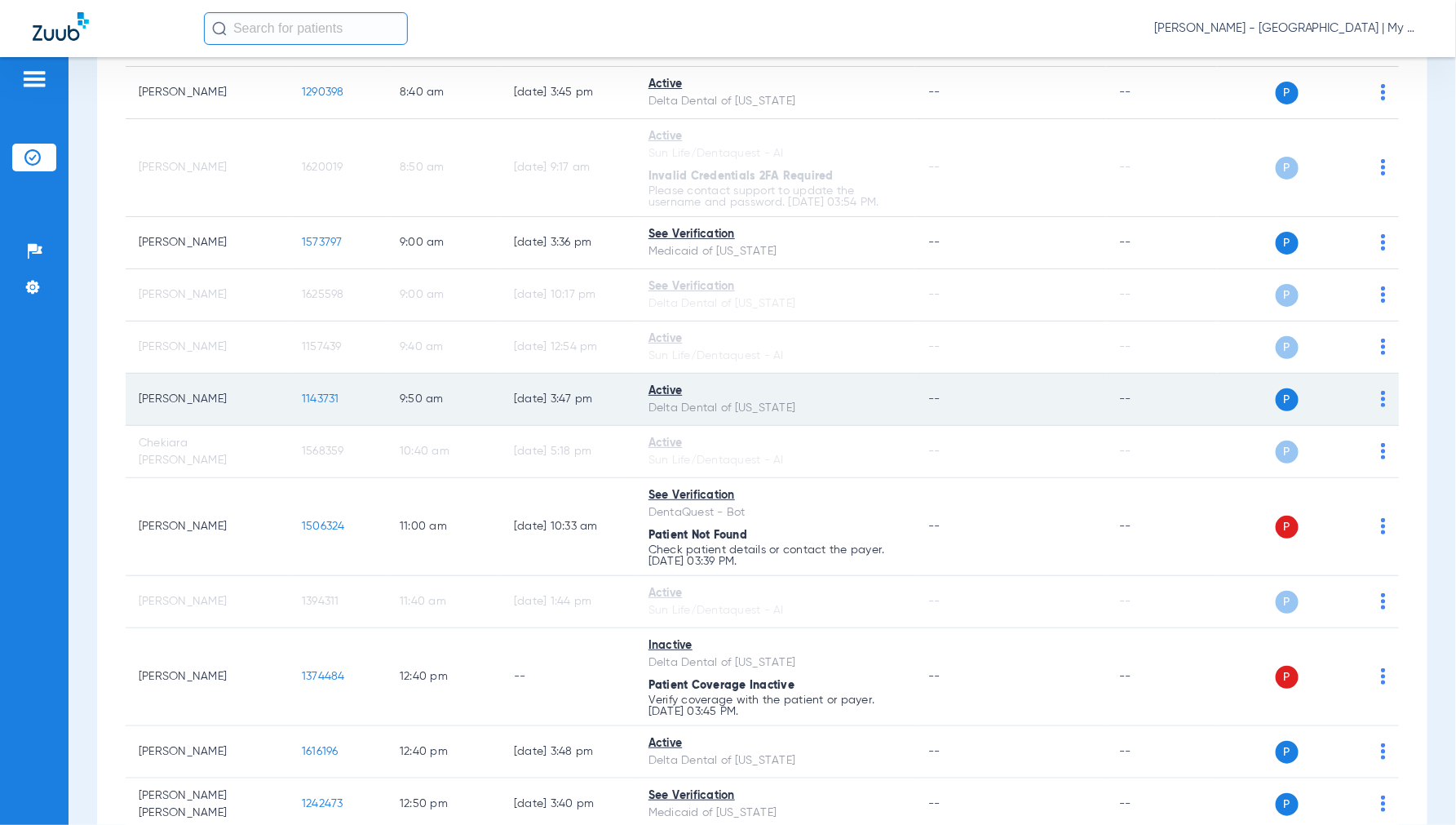
scroll to position [181, 0]
